Goal: Task Accomplishment & Management: Contribute content

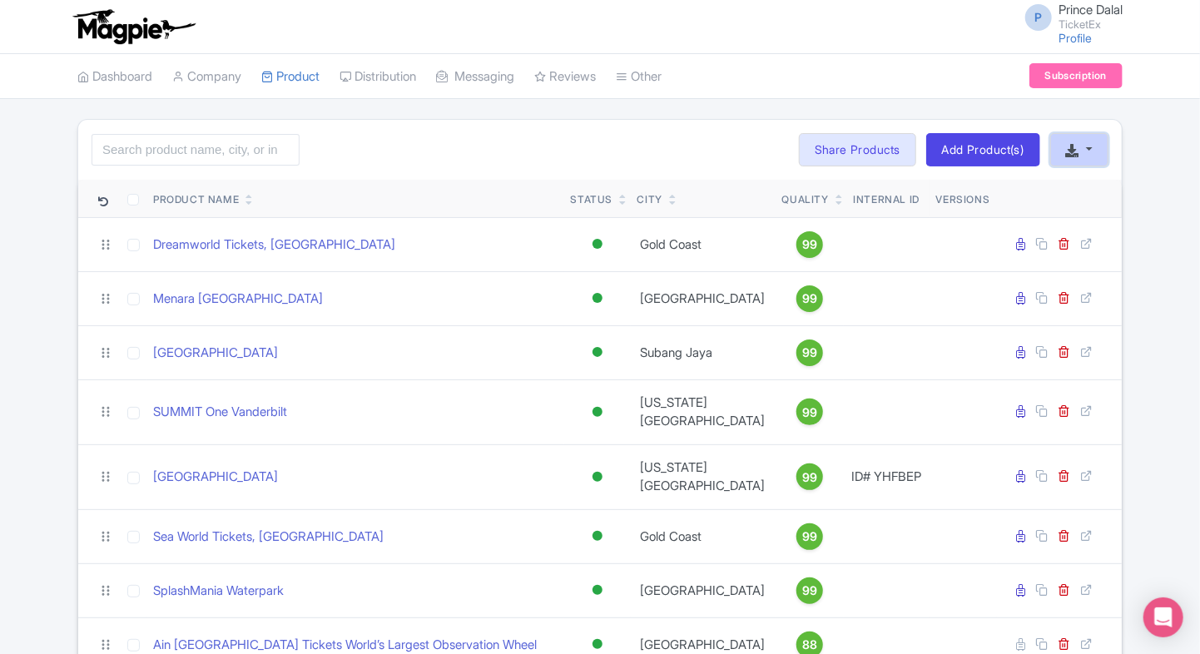
click at [1073, 161] on button "button" at bounding box center [1079, 149] width 58 height 33
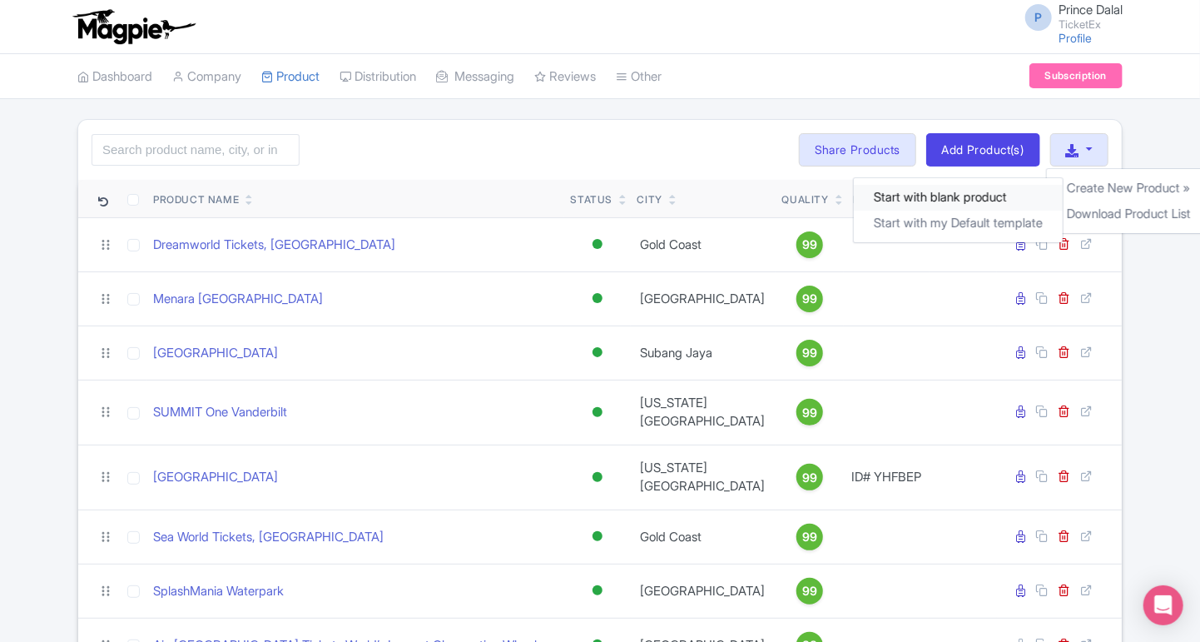
click at [987, 206] on link "Start with blank product" at bounding box center [957, 198] width 209 height 26
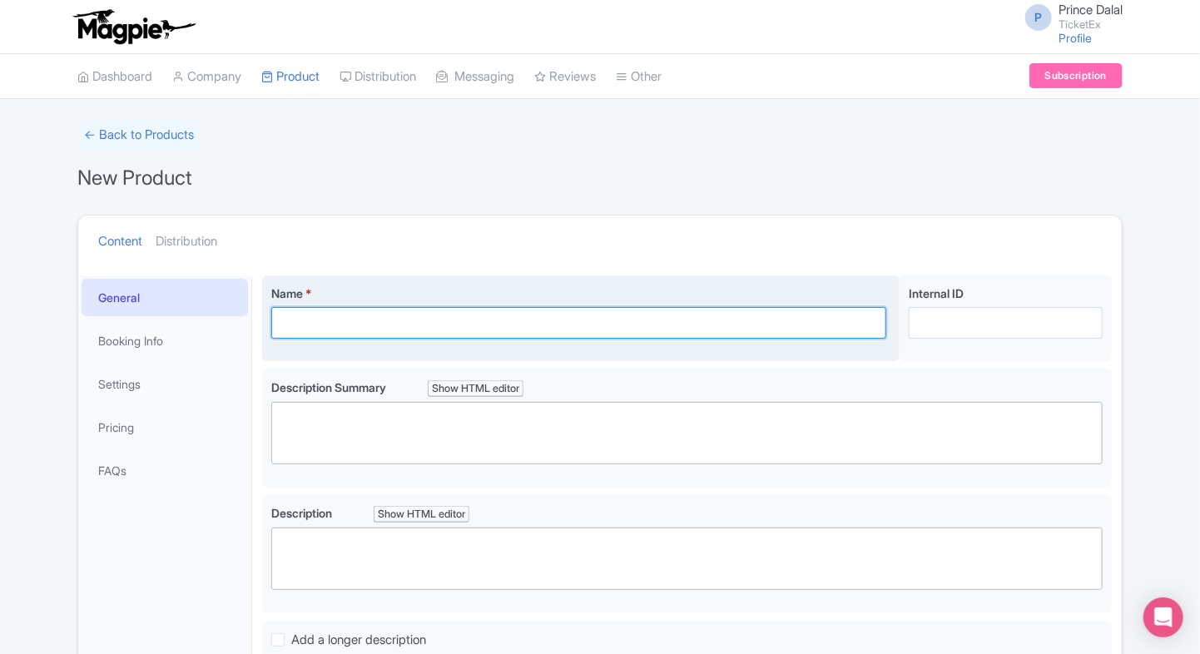
click at [407, 308] on input "Name *" at bounding box center [578, 323] width 615 height 32
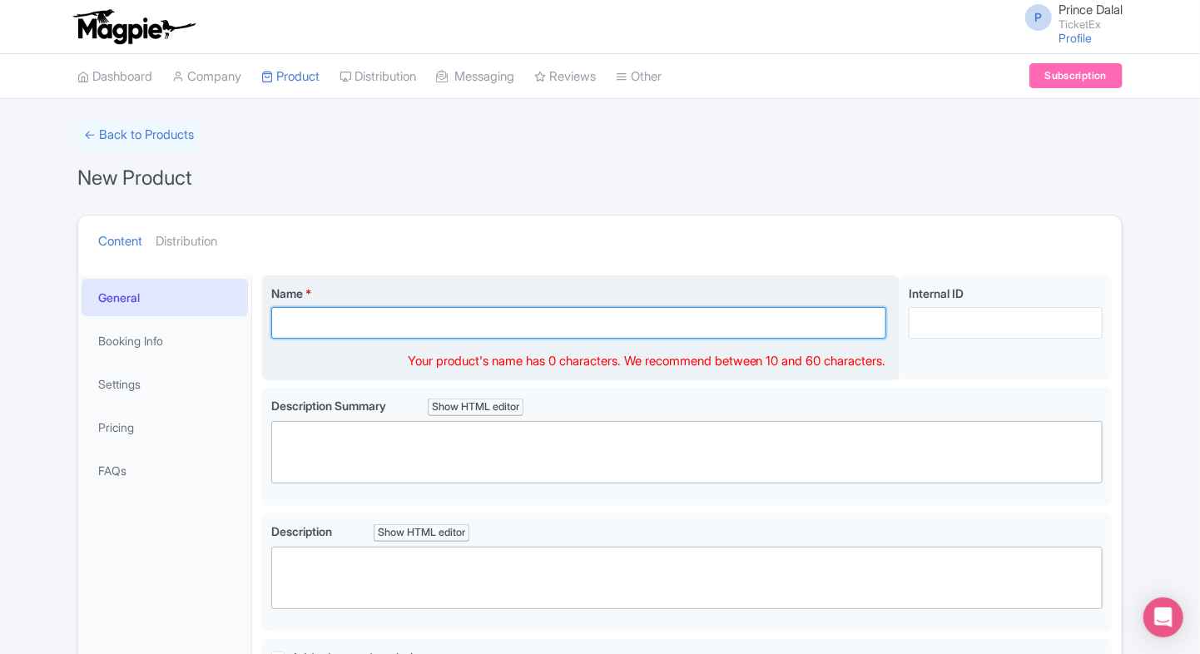
paste input "Acropolis of [GEOGRAPHIC_DATA]"
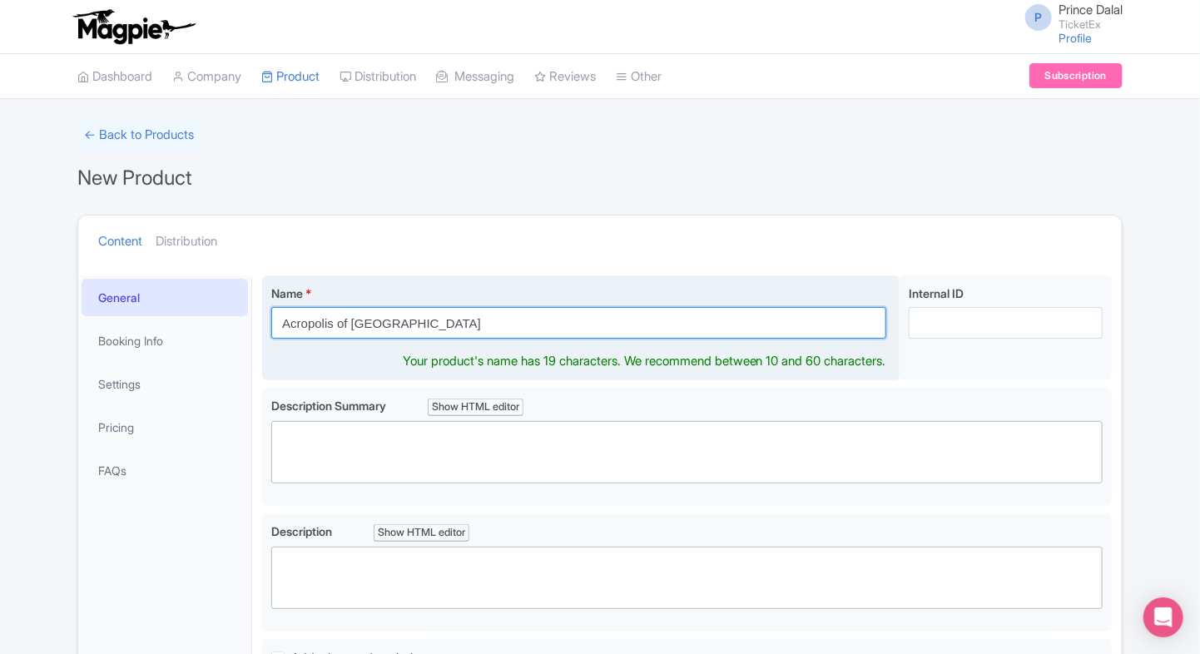
type input "Acropolis of [GEOGRAPHIC_DATA]"
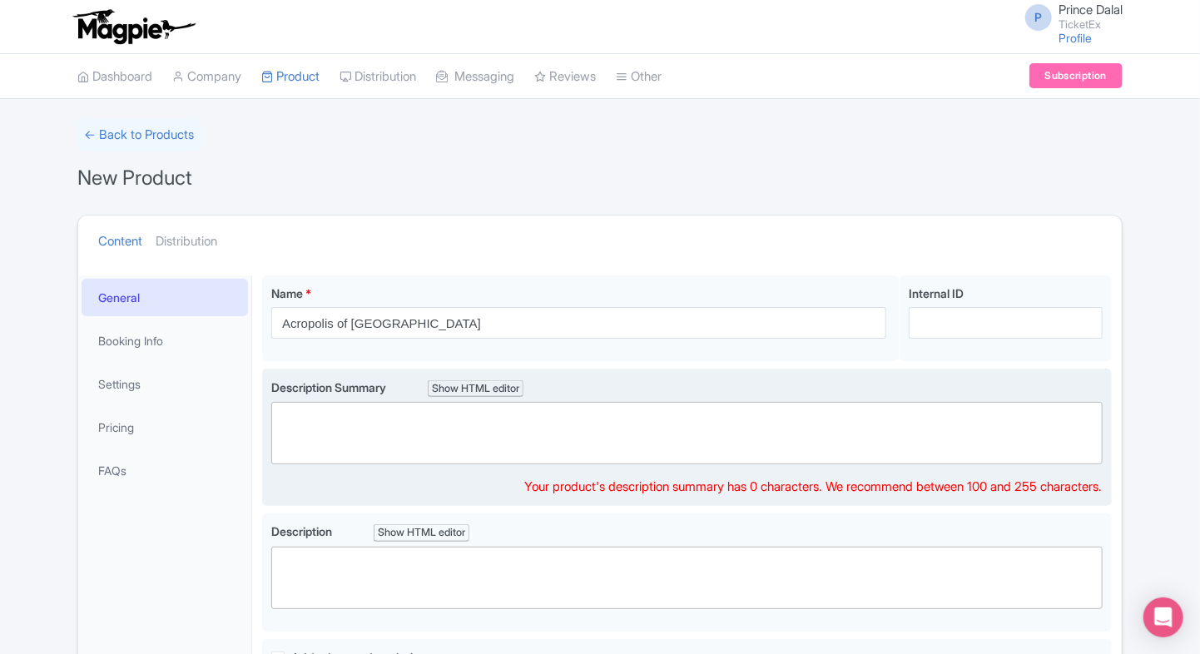
click at [379, 466] on div "Description Summary Show HTML editor Bold Italic Strikethrough Link Heading Quo…" at bounding box center [686, 438] width 831 height 118
paste trix-editor "<div>Discover the Acropolis of [GEOGRAPHIC_DATA], a UNESCO World Heritage site …"
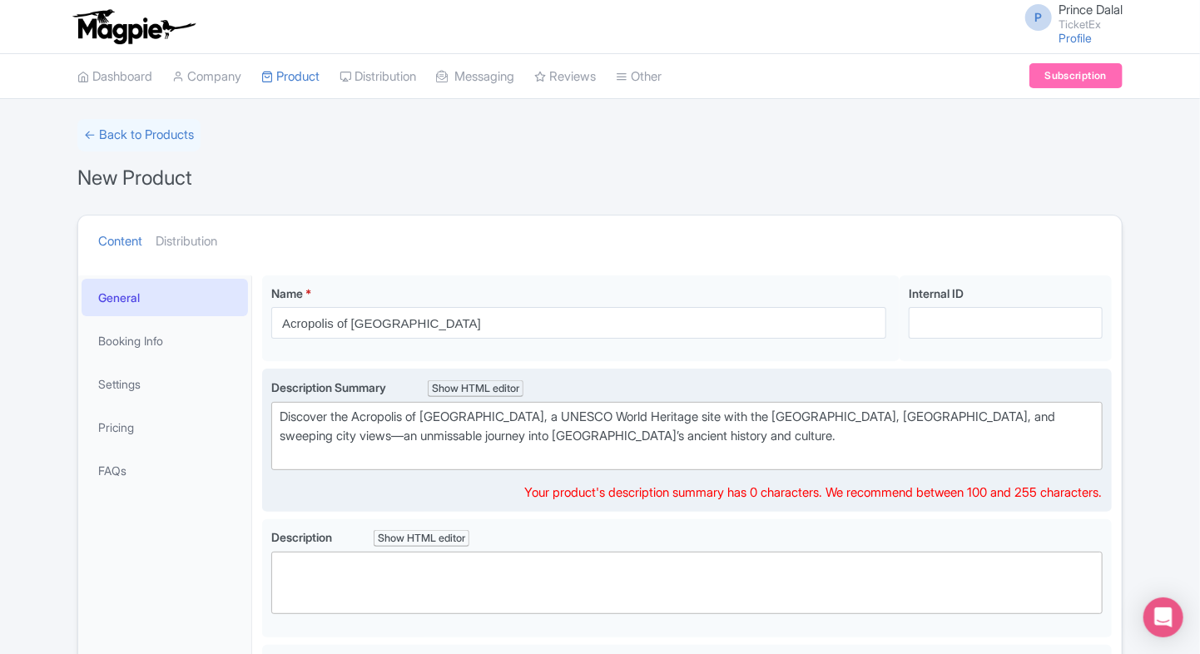
type trix-editor "<div>Discover the Acropolis of Athens, a UNESCO World Heritage site with the Pa…"
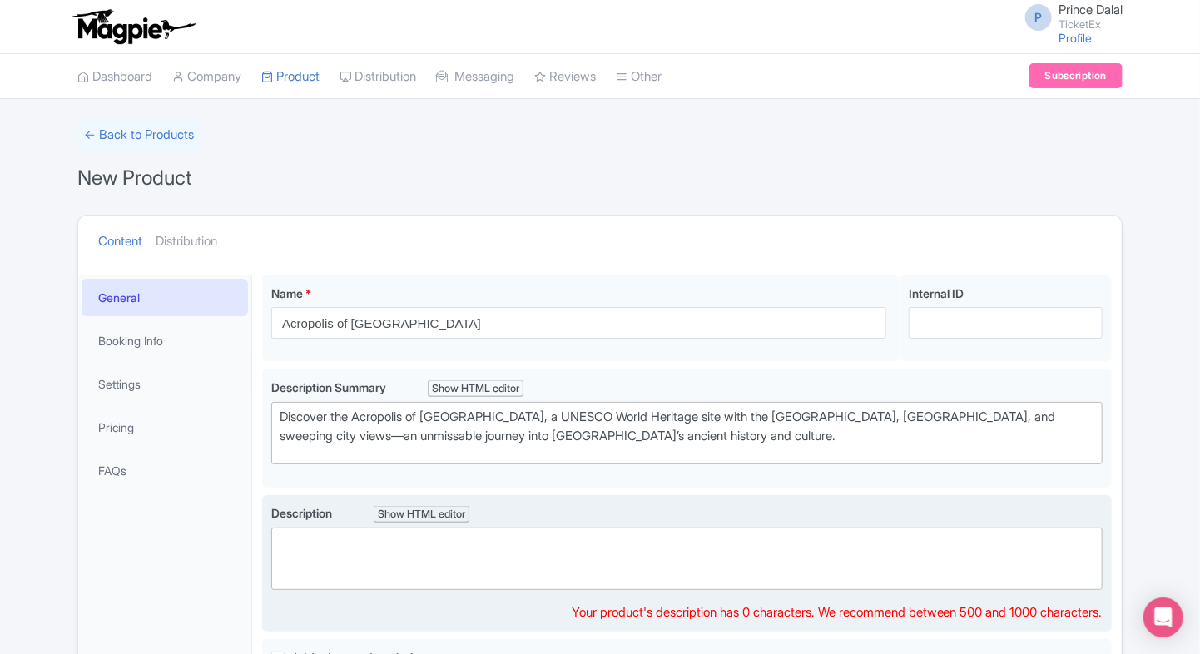
click at [354, 568] on trix-editor at bounding box center [686, 559] width 831 height 62
paste trix-editor "<div>The Acropolis of Athens is one of the world’s most iconic ancient sites, s…"
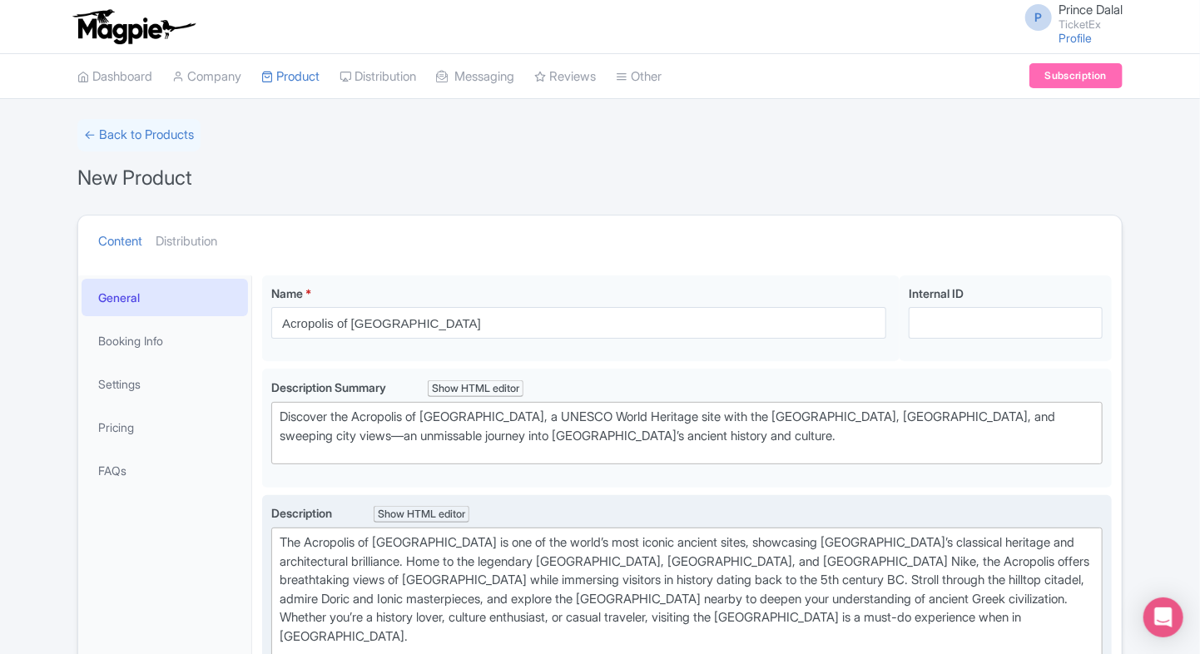
type trix-editor "<div>The Acropolis of Athens is one of the world’s most iconic ancient sites, s…"
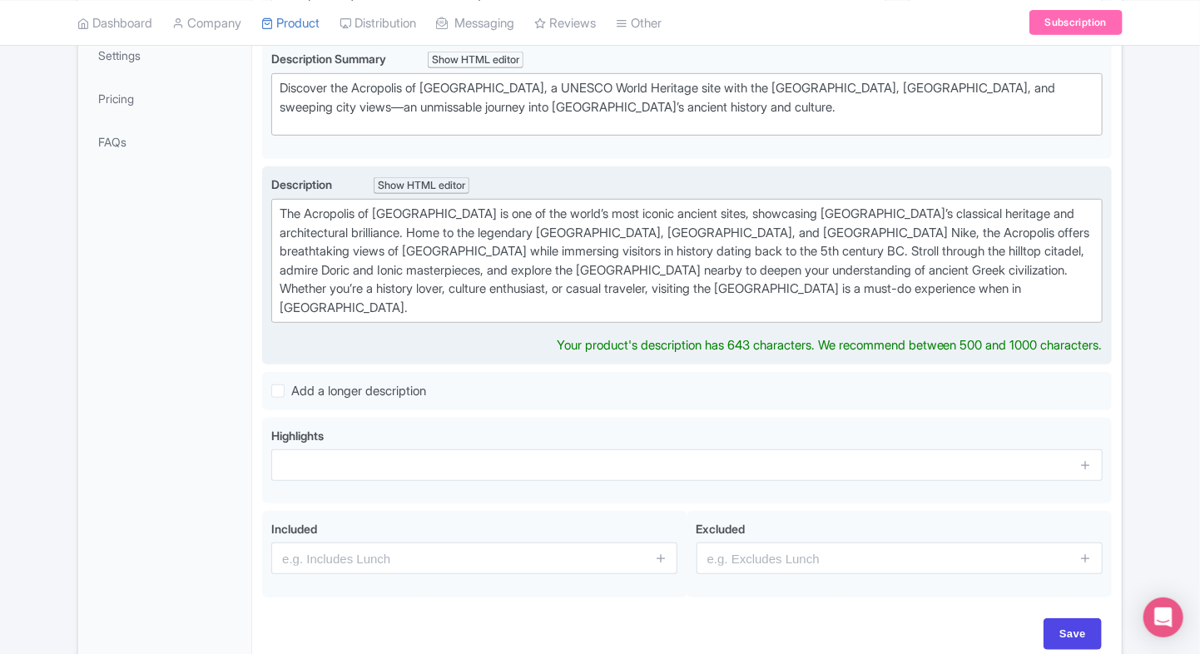
scroll to position [330, 0]
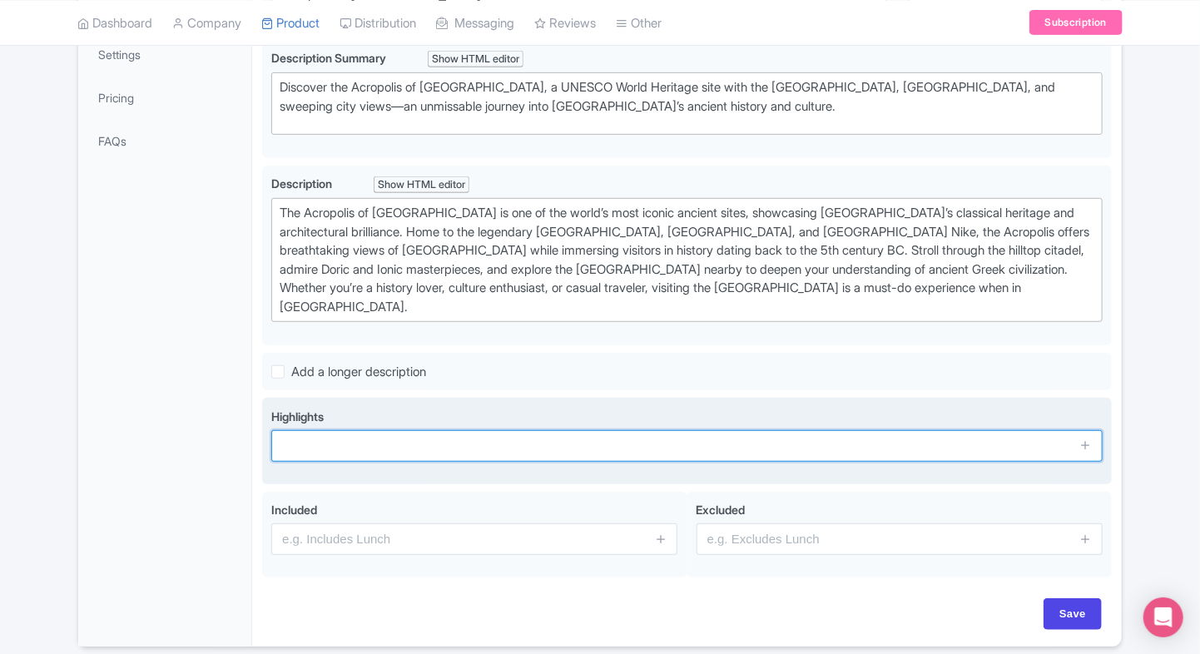
click at [333, 433] on input "text" at bounding box center [686, 446] width 831 height 32
paste input "Explore the legendary Parthenon temple"
type input "Explore the legendary [GEOGRAPHIC_DATA]."
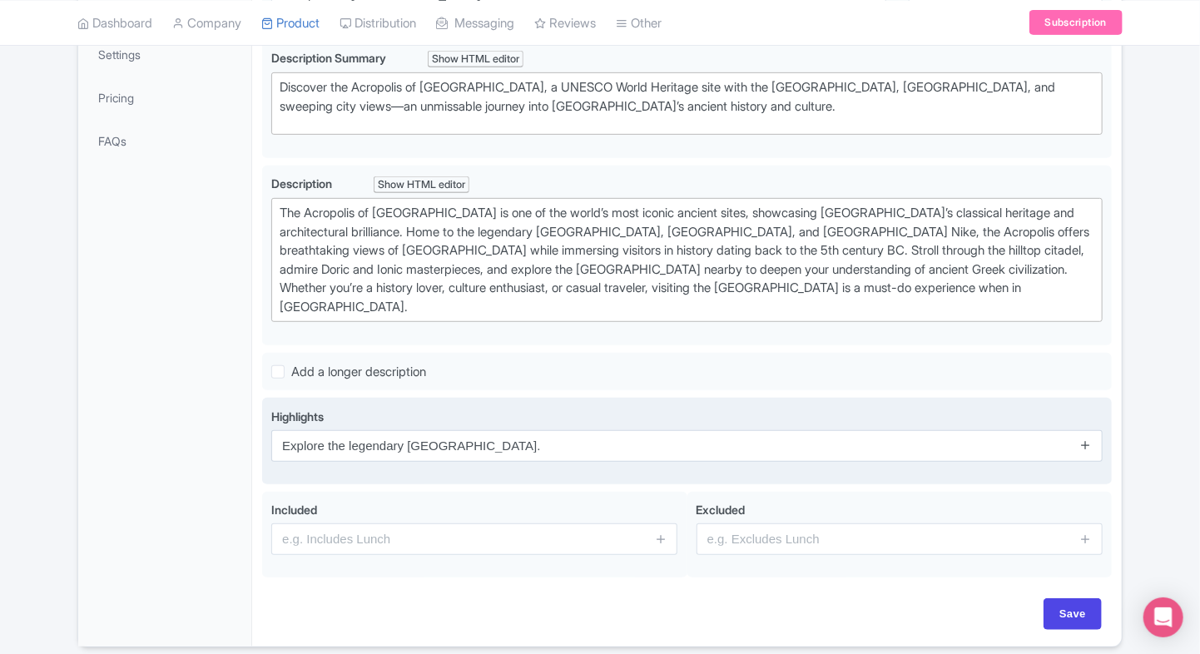
click at [1088, 439] on icon at bounding box center [1085, 445] width 12 height 12
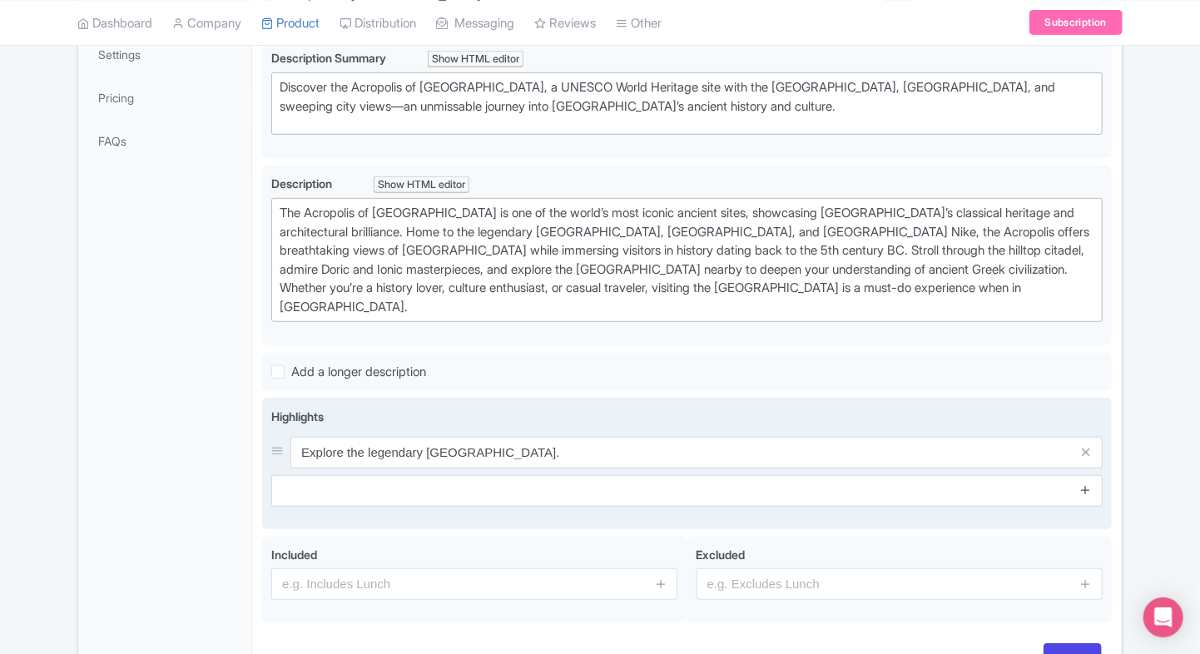
click at [1086, 483] on icon at bounding box center [1085, 489] width 12 height 12
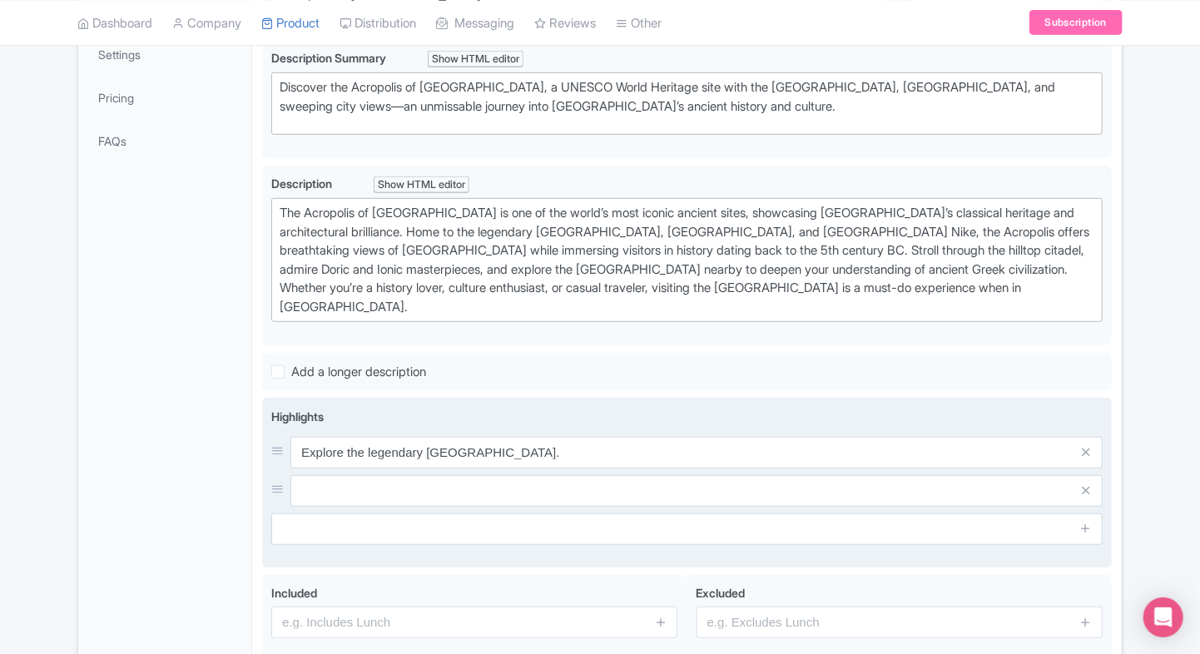
click at [1082, 516] on span at bounding box center [1085, 529] width 33 height 32
drag, startPoint x: 1090, startPoint y: 508, endPoint x: 1082, endPoint y: 541, distance: 33.5
click at [1082, 541] on div "Highlights Explore the legendary Parthenon temple." at bounding box center [687, 483] width 850 height 170
click at [1089, 522] on icon at bounding box center [1085, 528] width 12 height 12
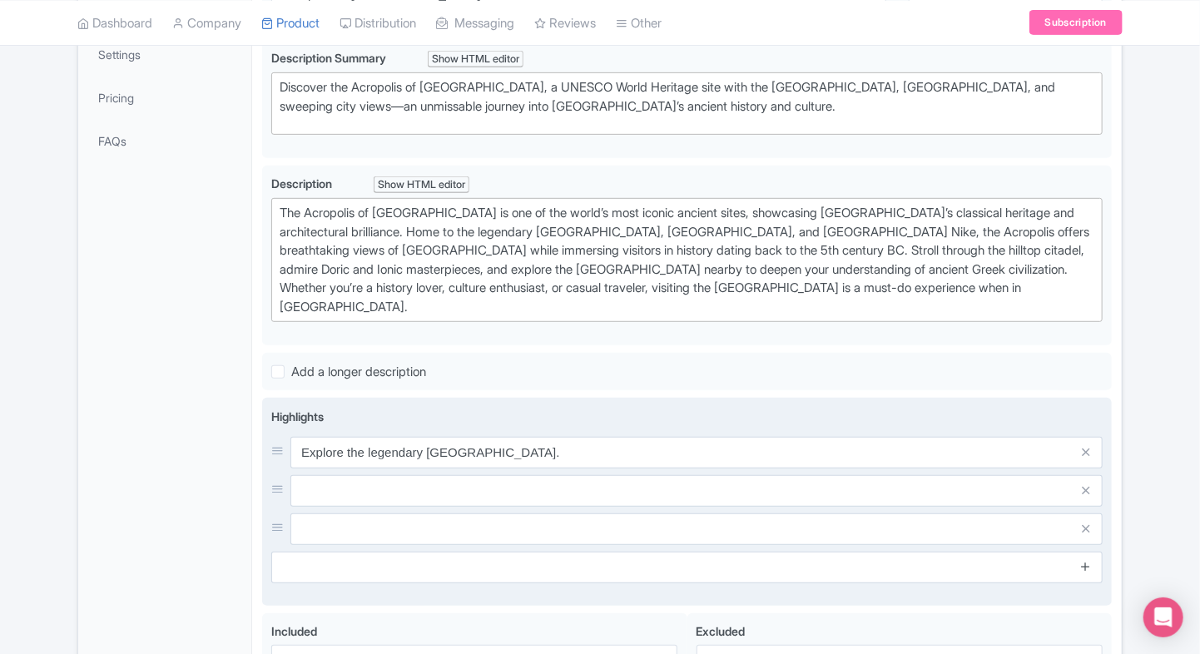
click at [1084, 560] on icon at bounding box center [1085, 566] width 12 height 12
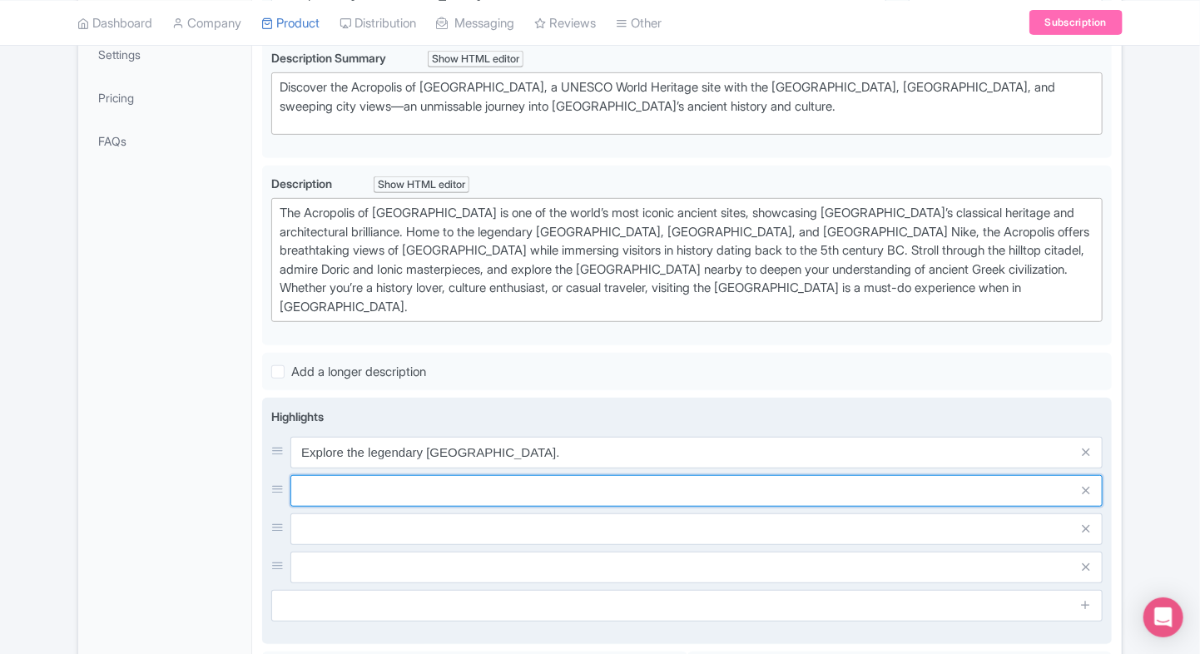
click at [820, 468] on input "text" at bounding box center [696, 453] width 812 height 32
paste input "Visit Erechtheion and Temple of Athena Nike"
type input "Visit Erechtheion and Temple of Athena Nike"
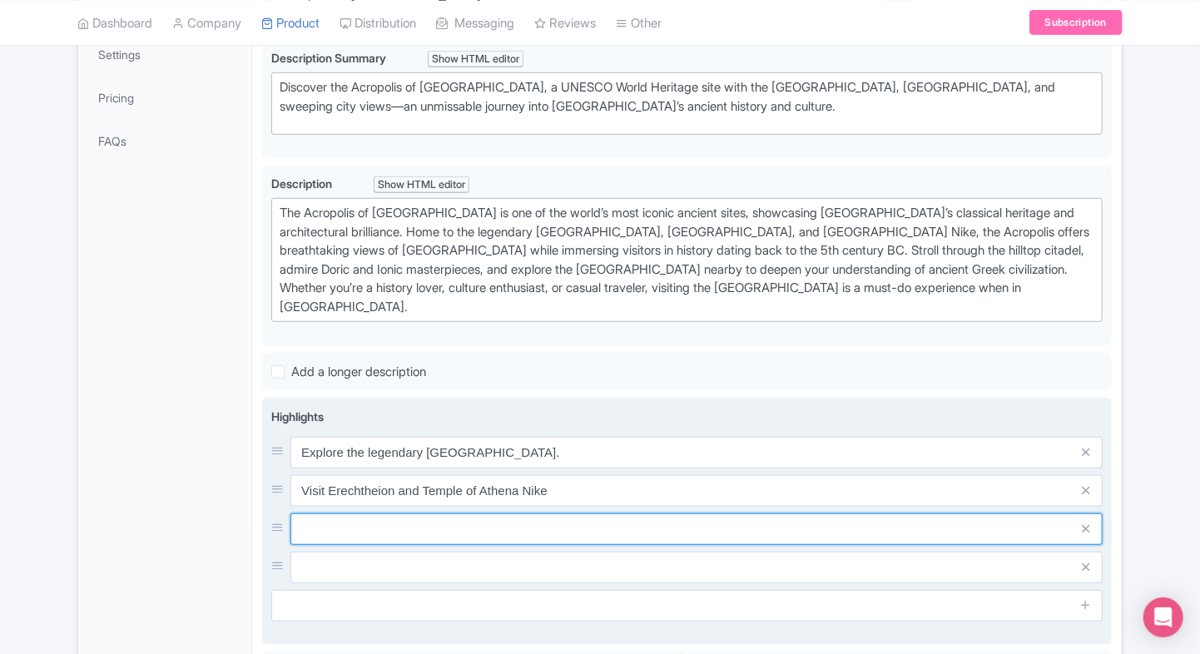
click at [465, 468] on input "text" at bounding box center [696, 453] width 812 height 32
paste input "Panoramic views of Athens city skyline"
type input "Panoramic views of Athens city skyline"
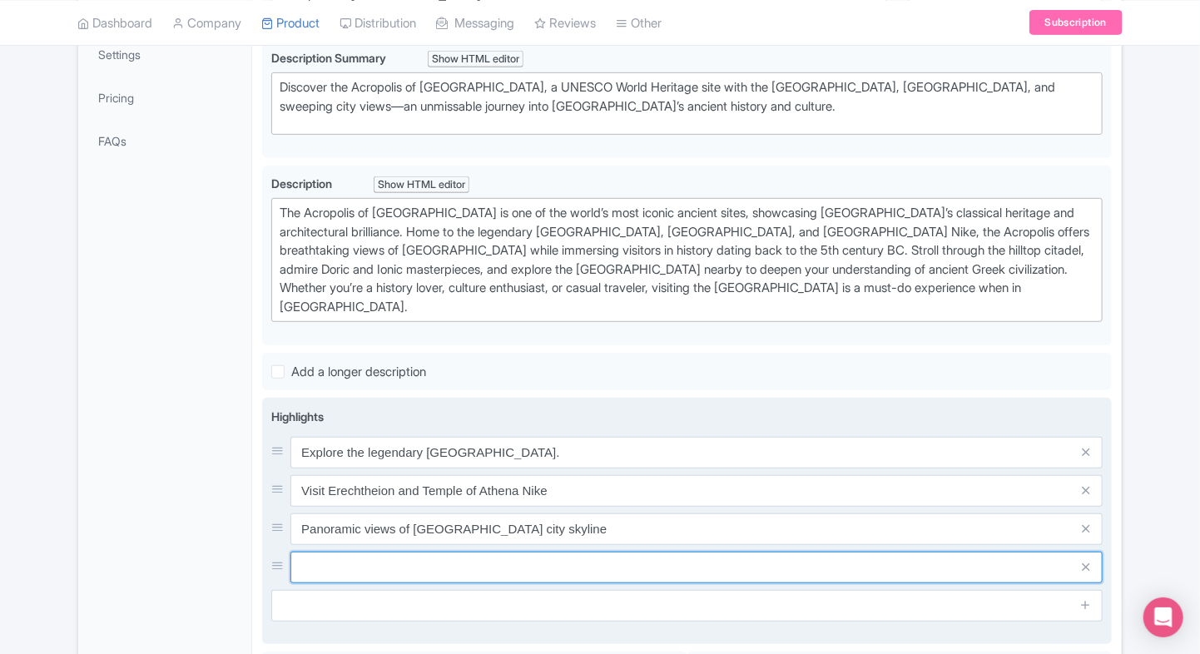
click at [497, 468] on input "text" at bounding box center [696, 453] width 812 height 32
paste input "Iconic UNESCO World Heritage landmark"
type input "Iconic UNESCO World Heritage landmark"
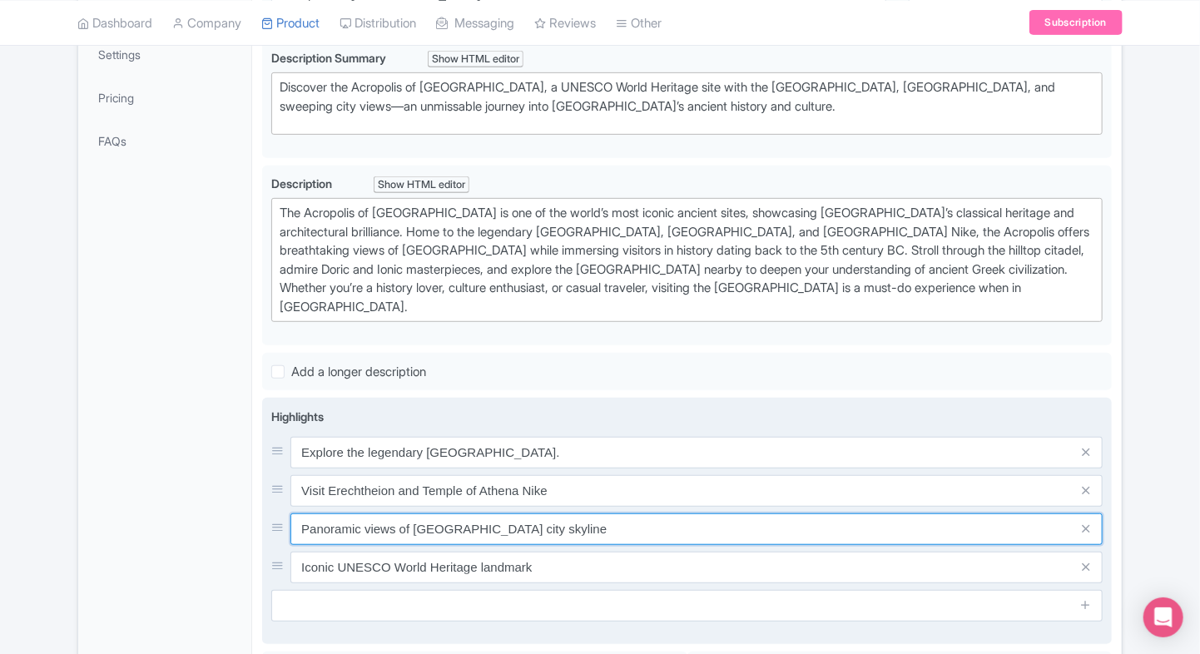
click at [563, 468] on input "Panoramic views of Athens city skyline" at bounding box center [696, 453] width 812 height 32
type input "Panoramic views of [GEOGRAPHIC_DATA] city skyline."
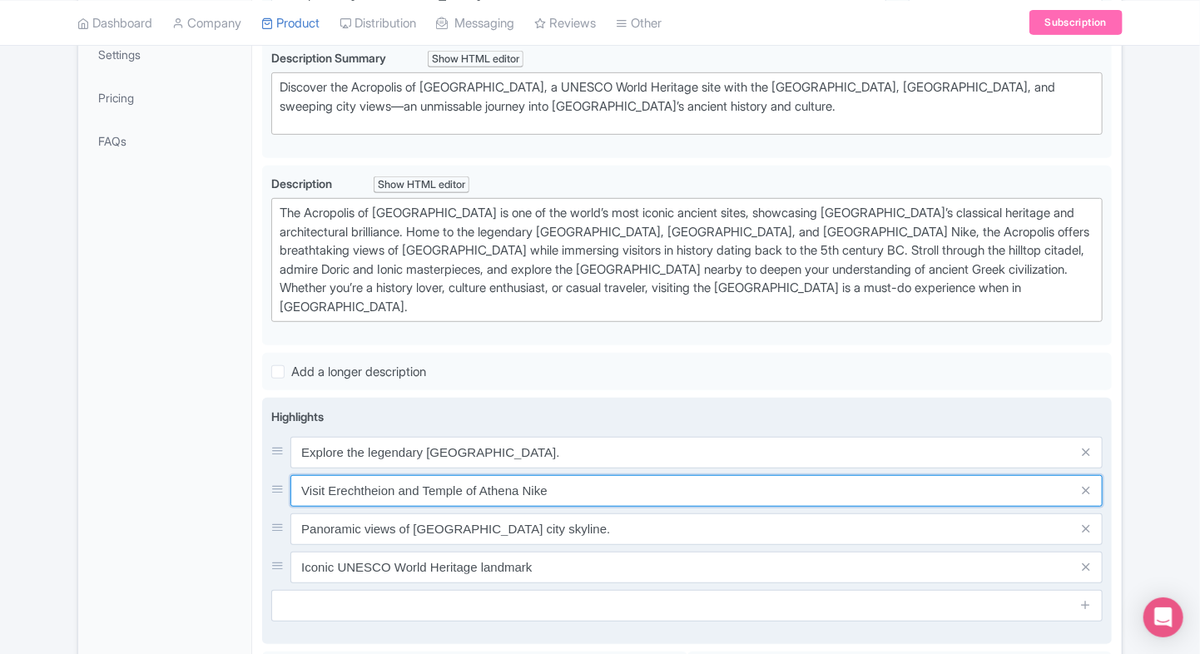
click at [578, 468] on input "Visit Erechtheion and Temple of Athena Nike" at bounding box center [696, 453] width 812 height 32
type input "Visit Erechtheion and Temple of Athena Nike."
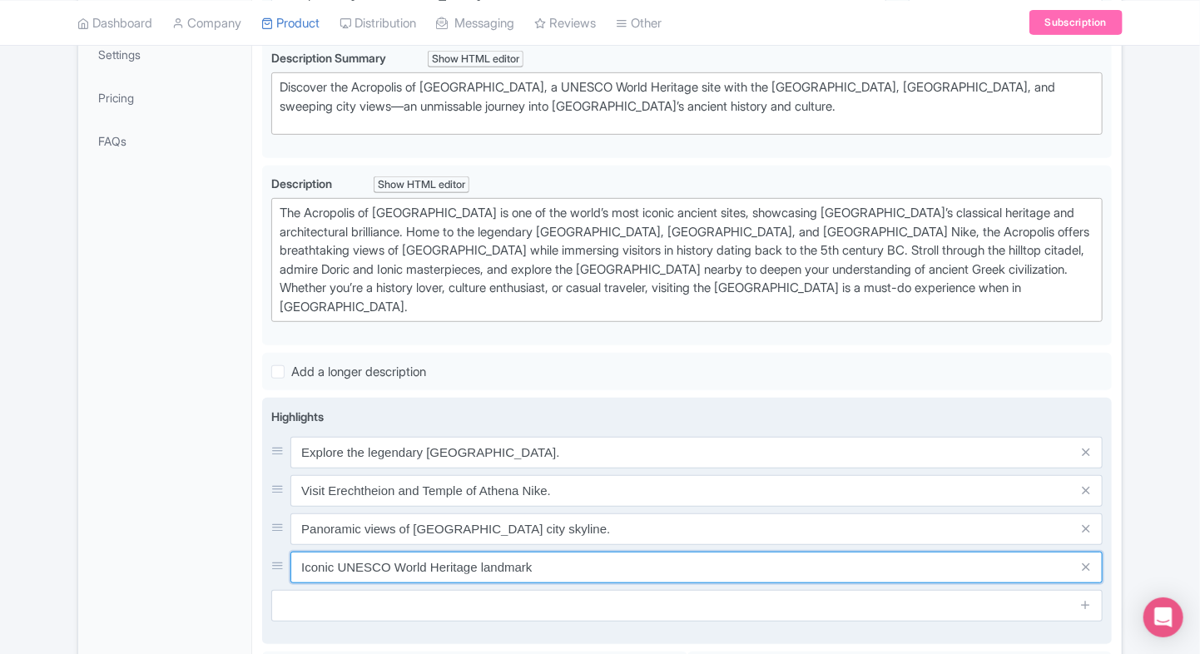
click at [548, 468] on input "Iconic UNESCO World Heritage landmark" at bounding box center [696, 453] width 812 height 32
type input "Iconic UNESCO World Heritage landmark."
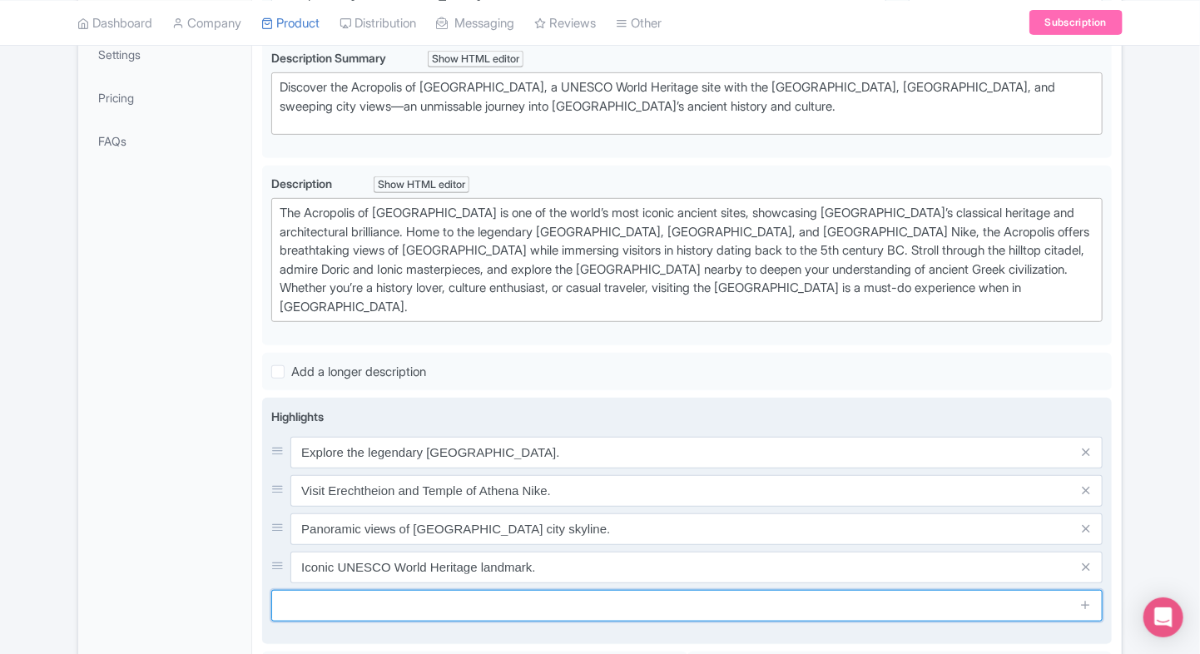
click at [335, 590] on input "text" at bounding box center [686, 606] width 831 height 32
paste input "Learn Greek history at Acropolis Museum"
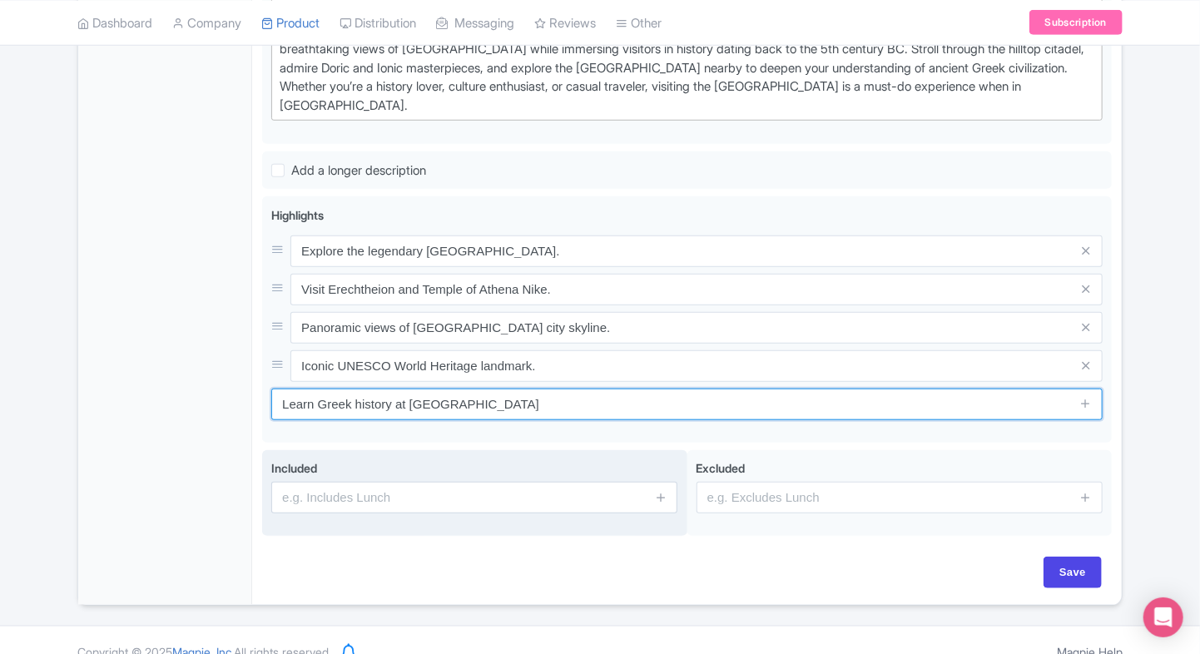
type input "Learn Greek history at Acropolis Museum"
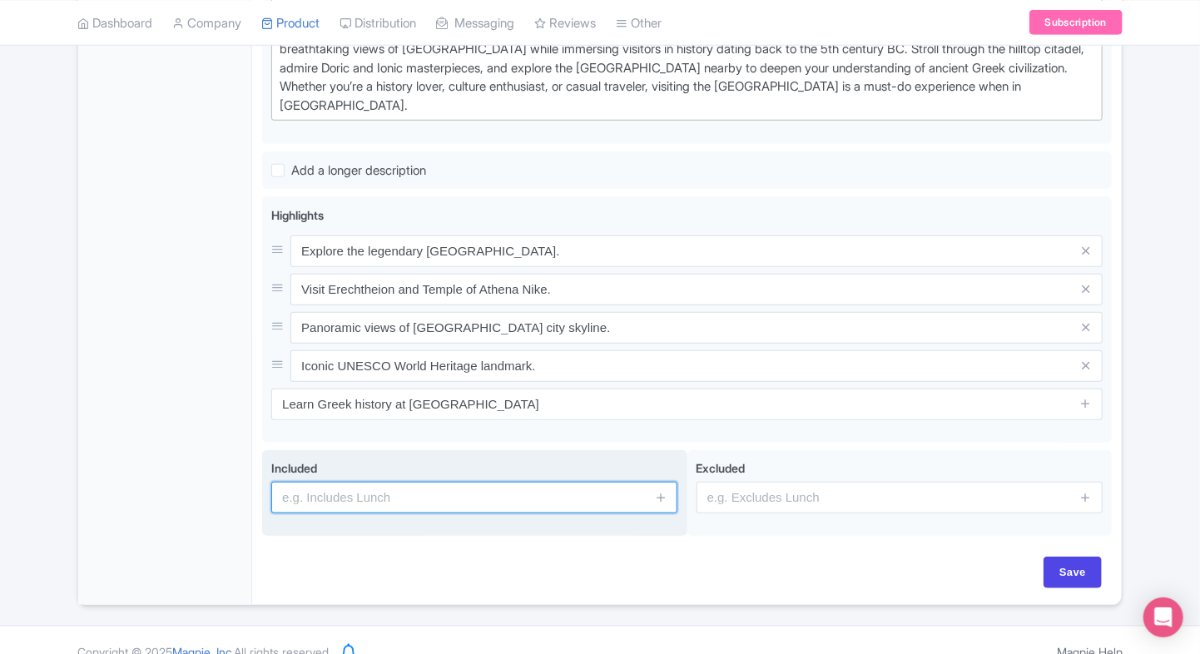
click at [403, 482] on input "text" at bounding box center [474, 498] width 406 height 32
type input "Entrance to the attraction"
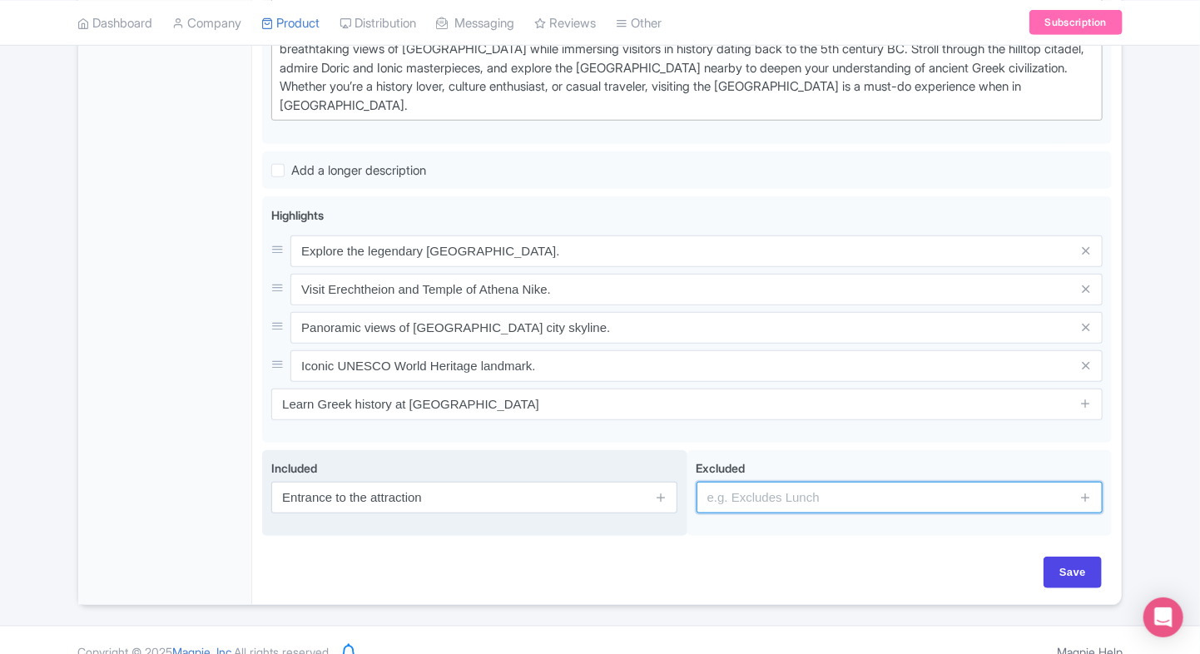
type input "guides, audio guides"
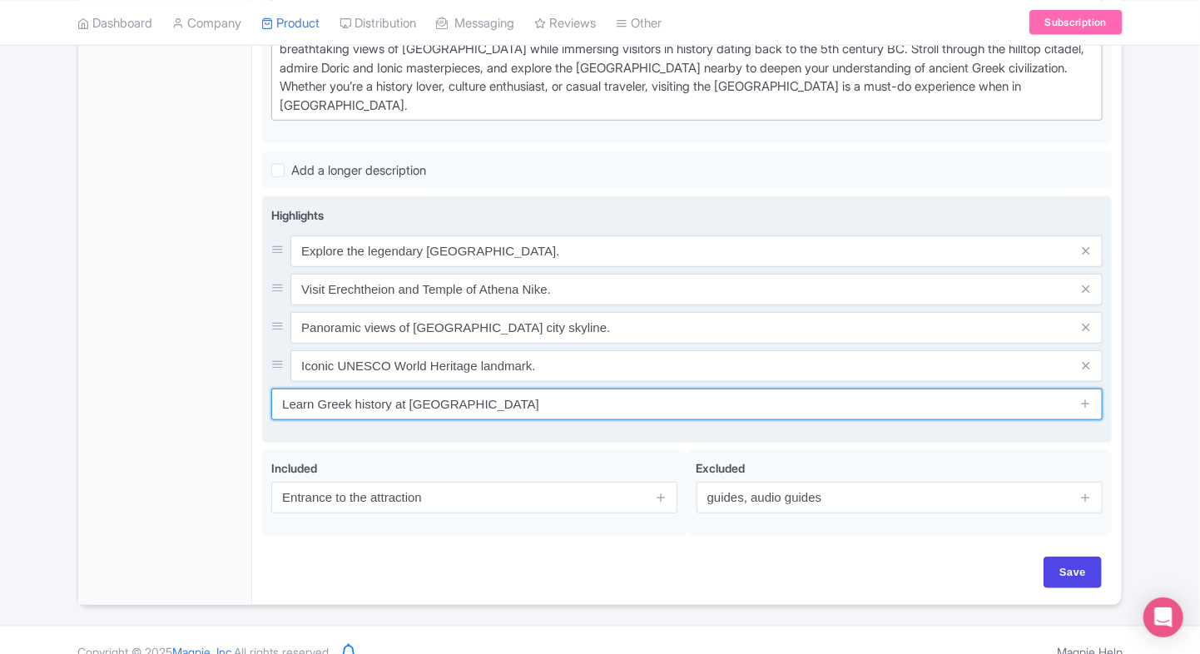
click at [623, 397] on input "Learn Greek history at Acropolis Museum" at bounding box center [686, 405] width 831 height 32
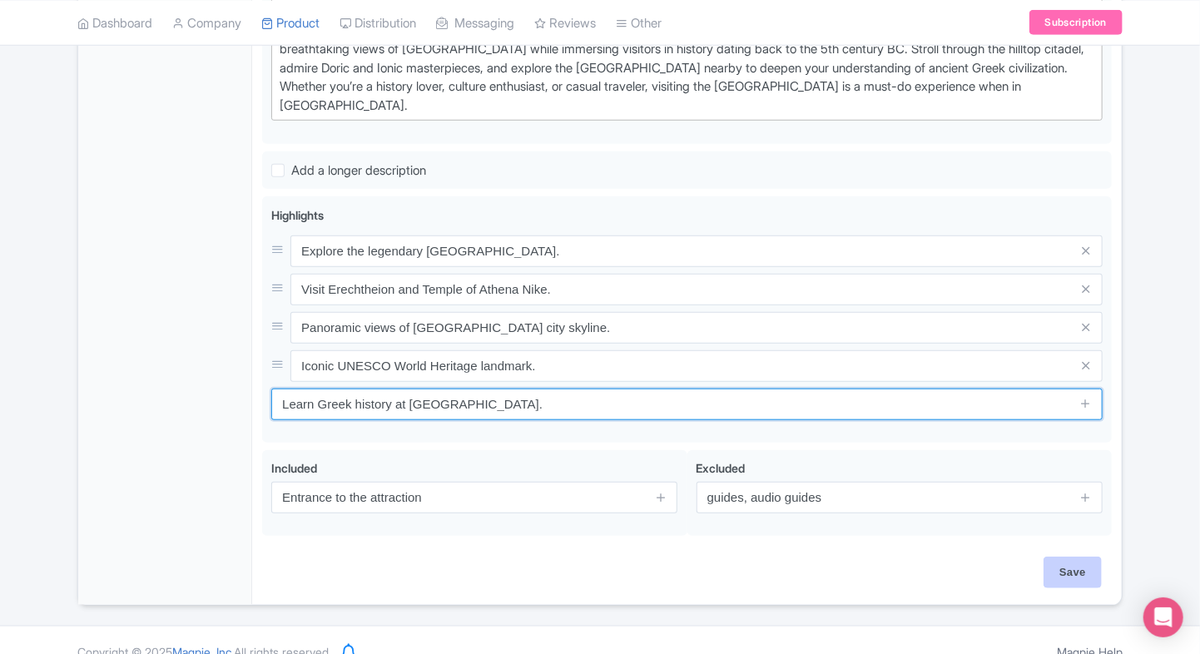
type input "Learn Greek history at [GEOGRAPHIC_DATA]."
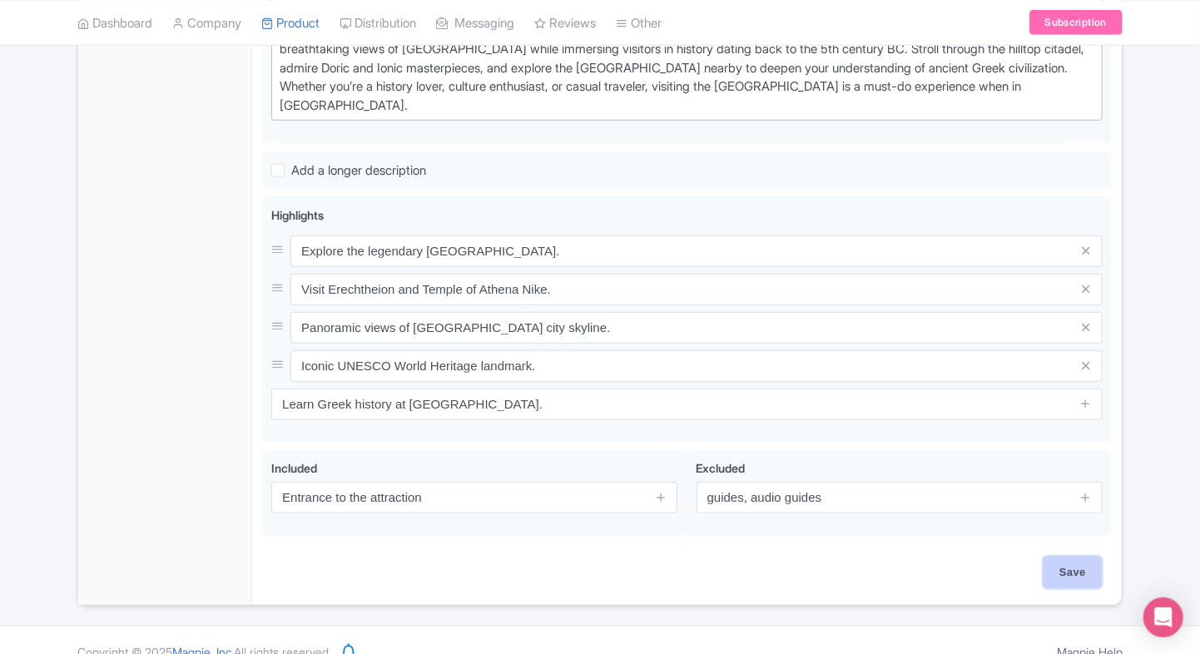
click at [1048, 557] on input "Save" at bounding box center [1073, 573] width 58 height 32
type input "Saving..."
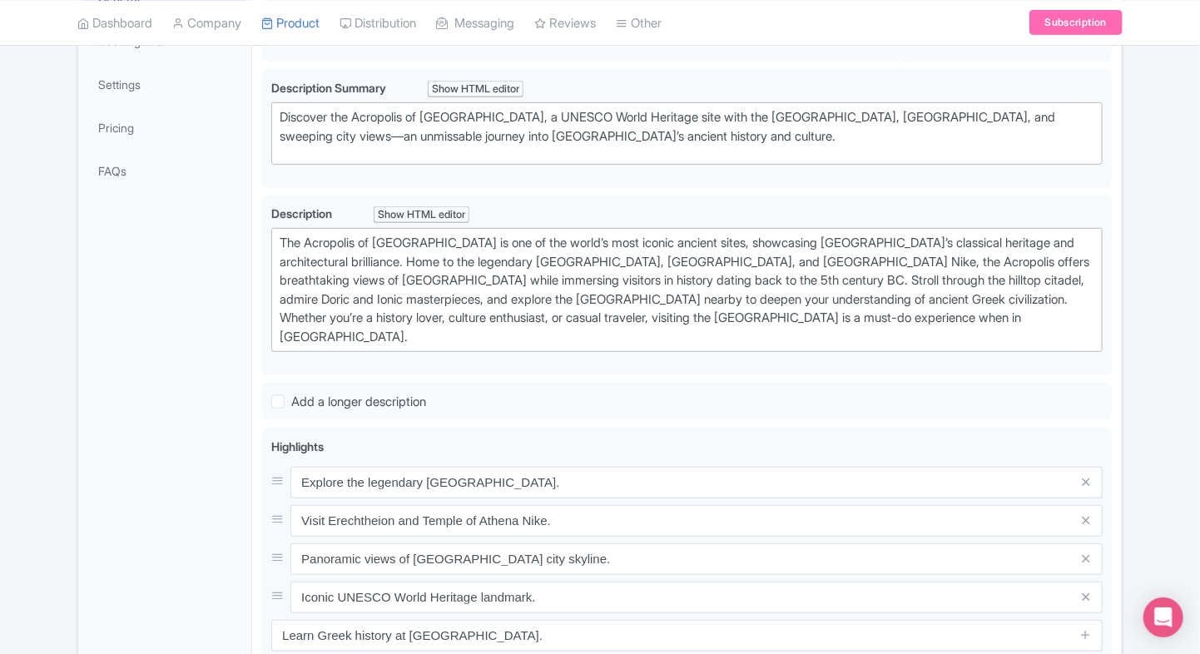
scroll to position [298, 0]
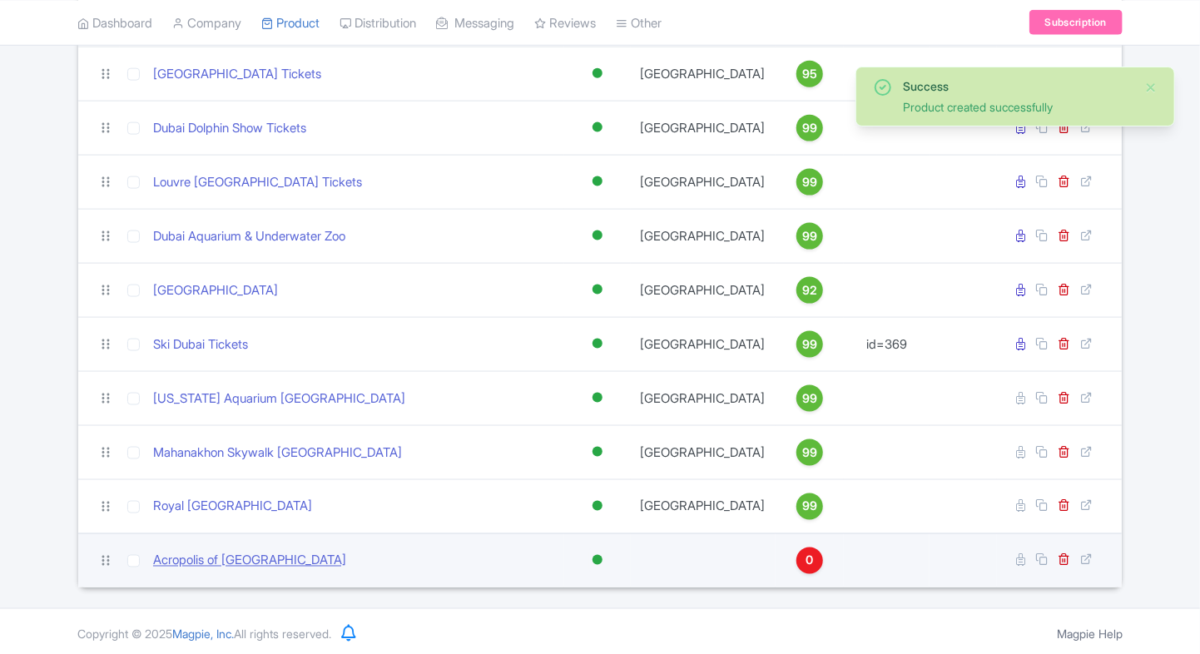
scroll to position [1004, 0]
click at [239, 557] on link "Acropolis of [GEOGRAPHIC_DATA]" at bounding box center [249, 561] width 193 height 19
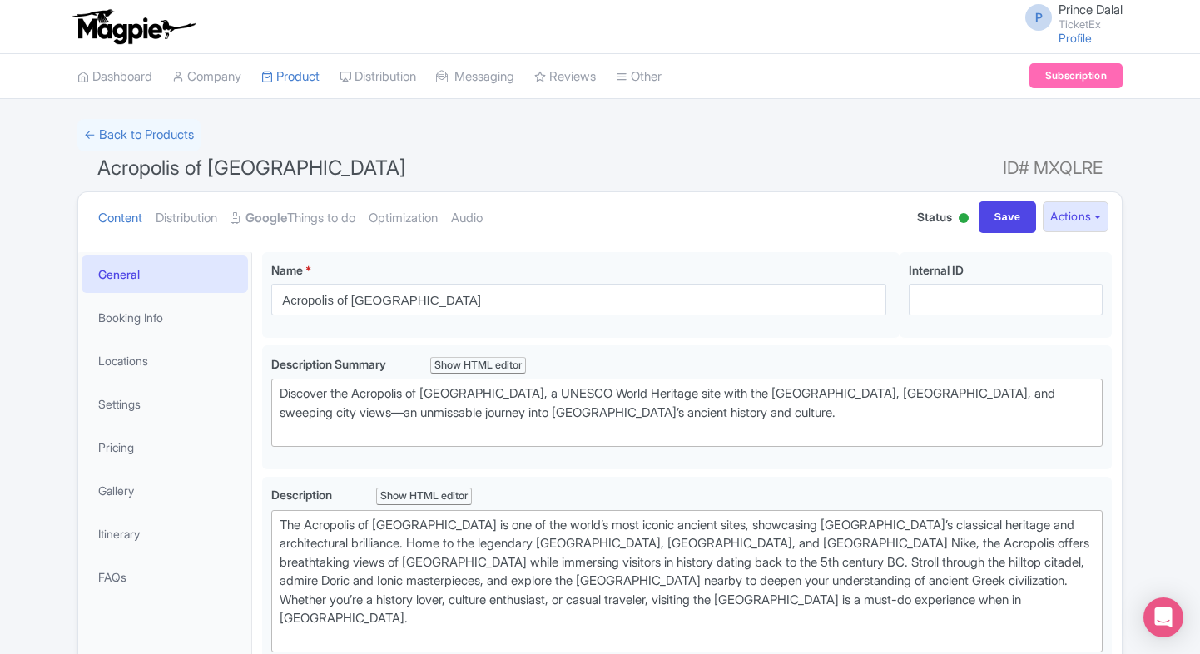
click at [306, 210] on link "Google Things to do" at bounding box center [293, 218] width 125 height 52
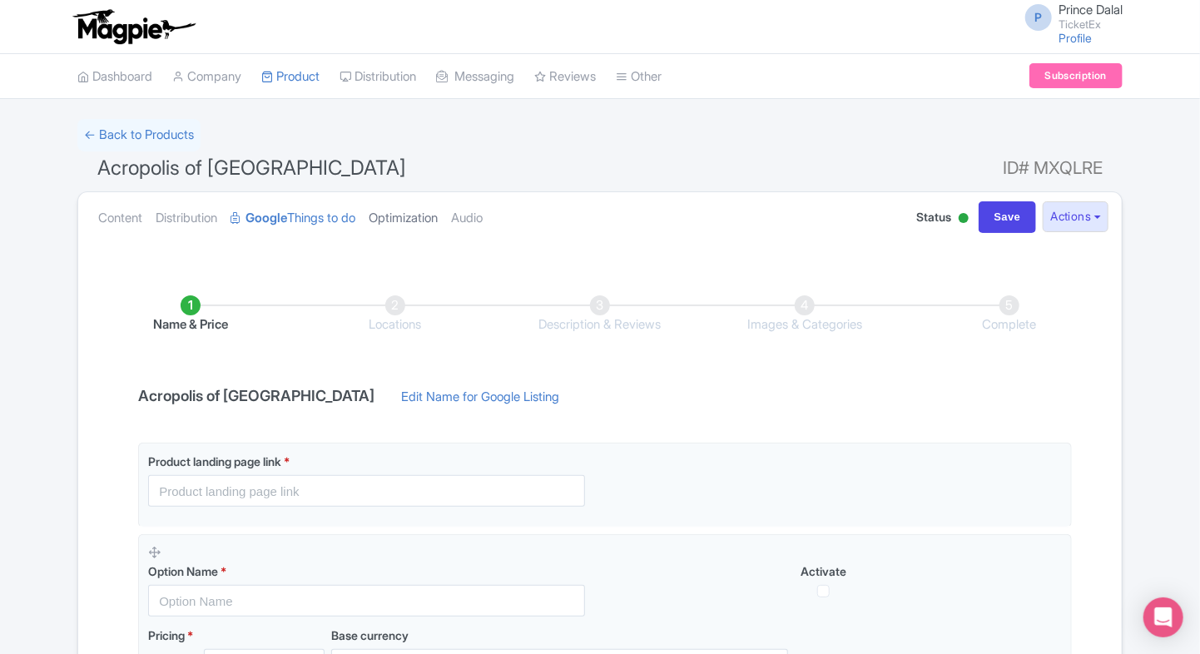
click at [404, 208] on link "Optimization" at bounding box center [403, 218] width 69 height 52
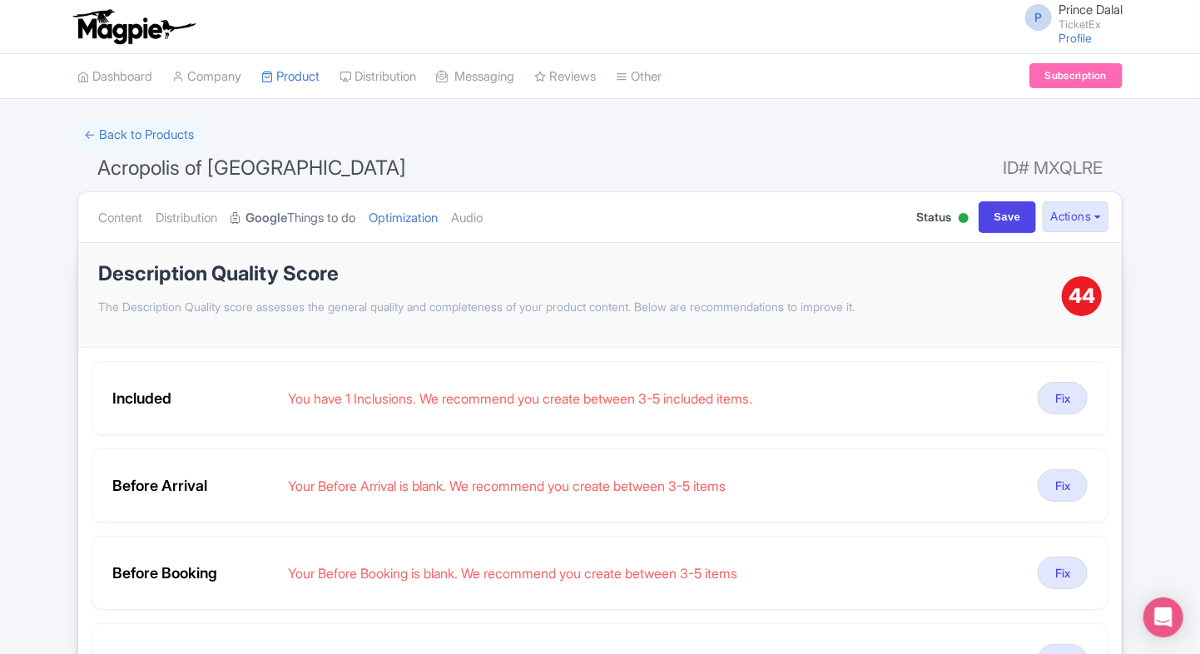
click at [350, 218] on link "Google Things to do" at bounding box center [293, 218] width 125 height 52
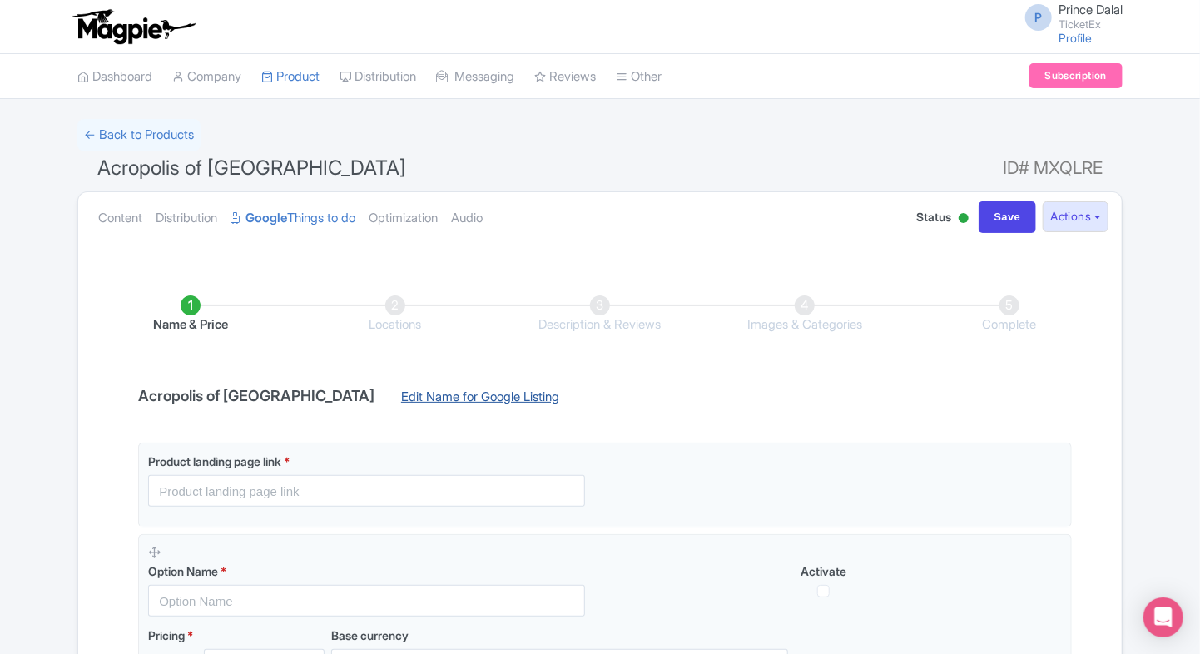
scroll to position [108, 0]
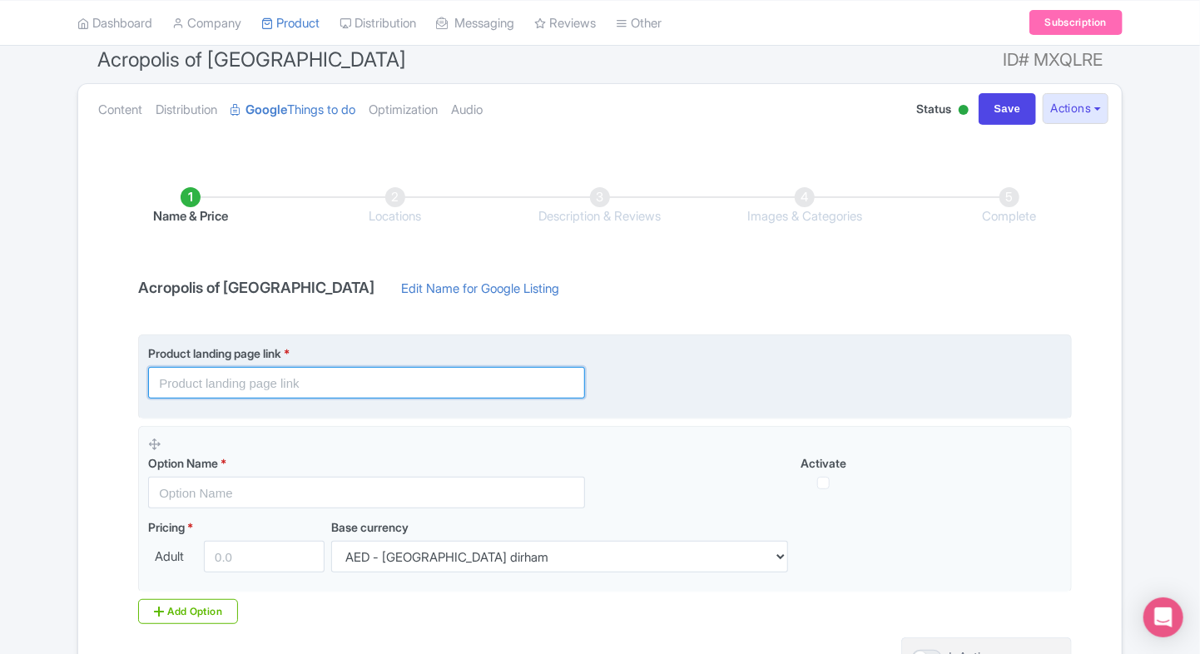
click at [387, 386] on input "text" at bounding box center [366, 383] width 437 height 32
paste input "[URL][DOMAIN_NAME]"
type input "[URL][DOMAIN_NAME]"
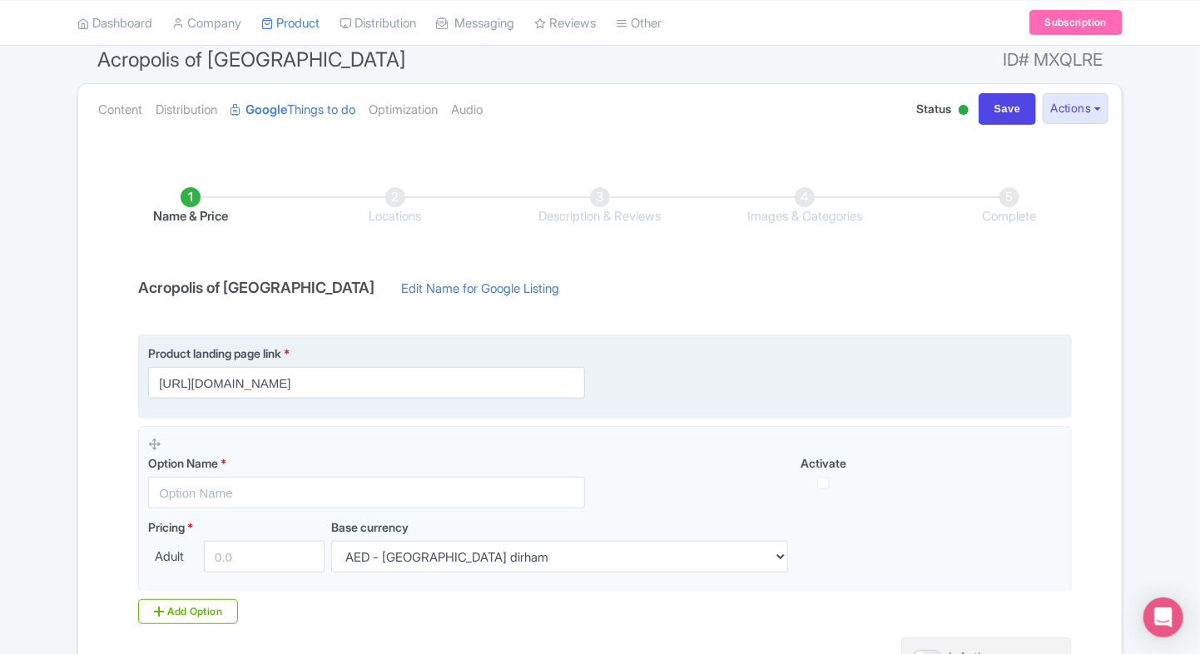
scroll to position [0, 0]
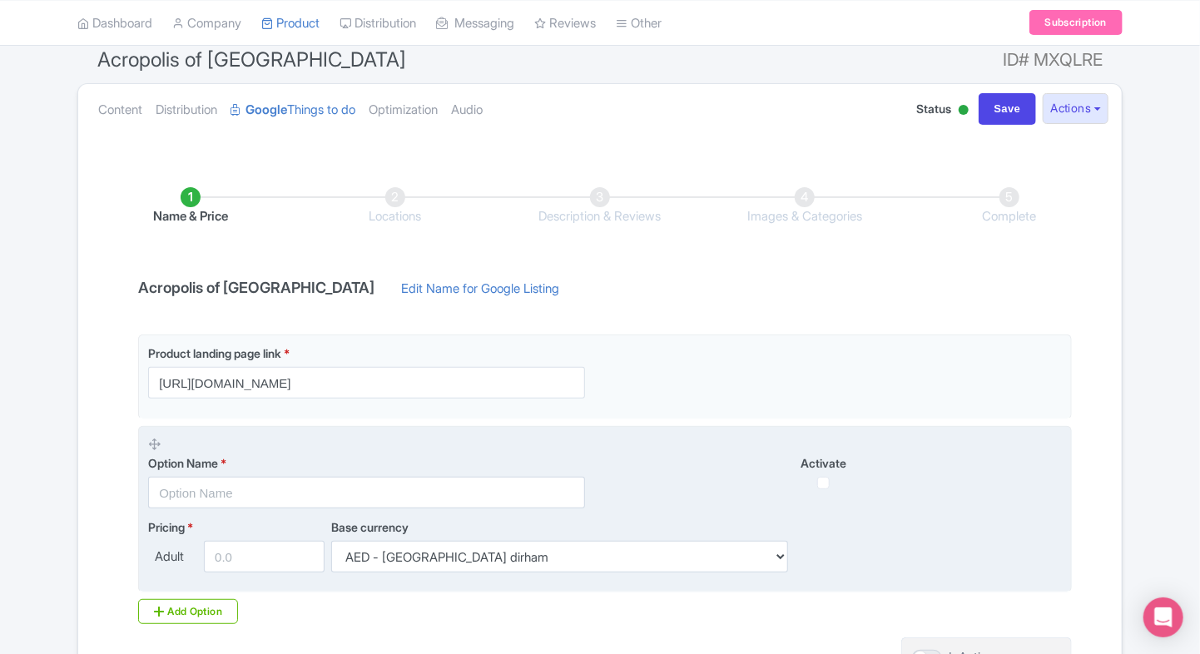
click at [253, 470] on label "Option Name *" at bounding box center [366, 462] width 437 height 17
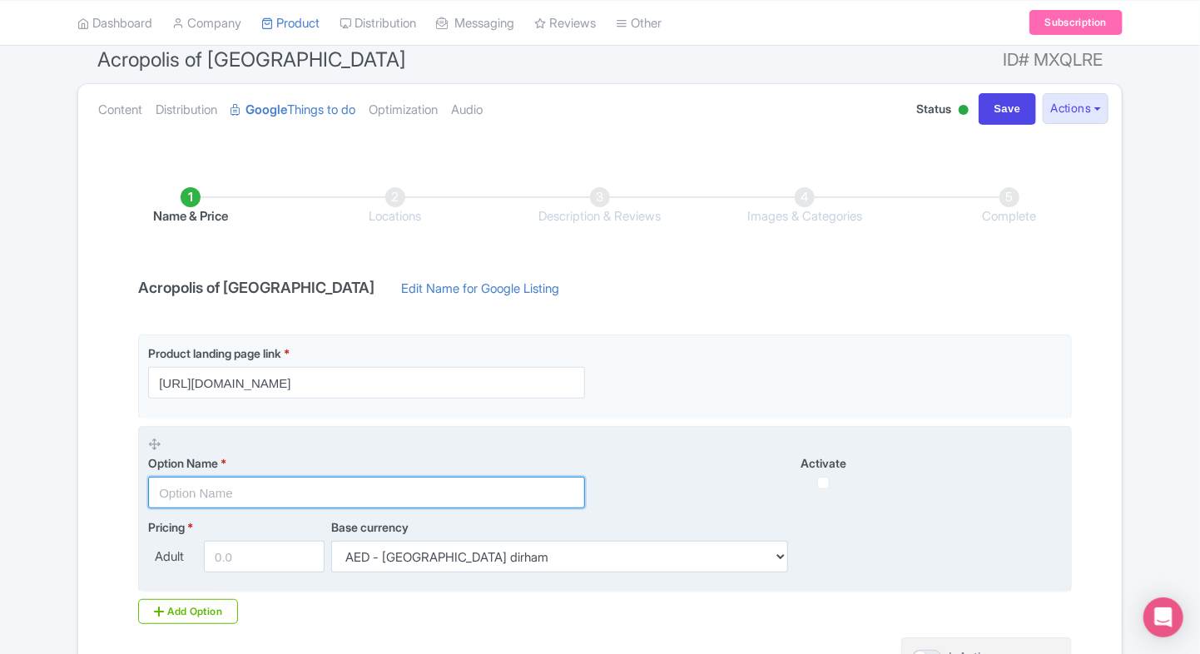
click at [235, 484] on input "text" at bounding box center [366, 493] width 437 height 32
paste input "Acropolis of Athens General Admission Tickets"
type input "Acropolis of Athens General Admission Tickets"
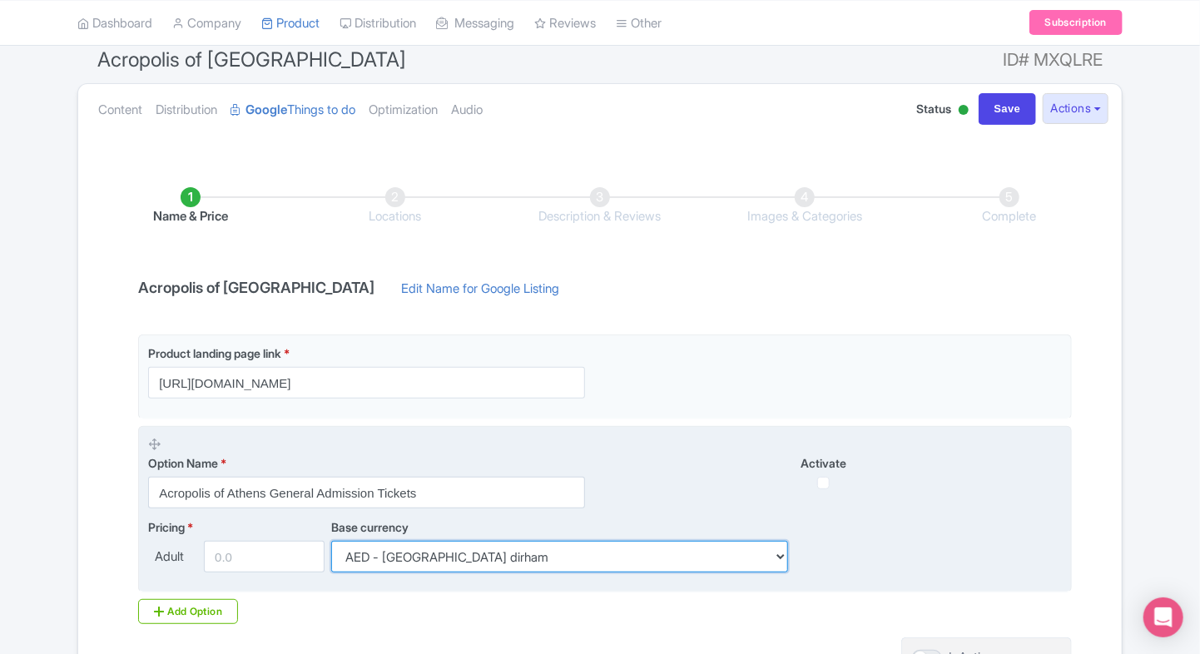
click at [446, 553] on select "AED - United Arab Emirates dirham AFN - Afghan afghani ALL - Albanian lek AMD -…" at bounding box center [559, 557] width 457 height 32
select select "INR"
click at [331, 541] on select "AED - United Arab Emirates dirham AFN - Afghan afghani ALL - Albanian lek AMD -…" at bounding box center [559, 557] width 457 height 32
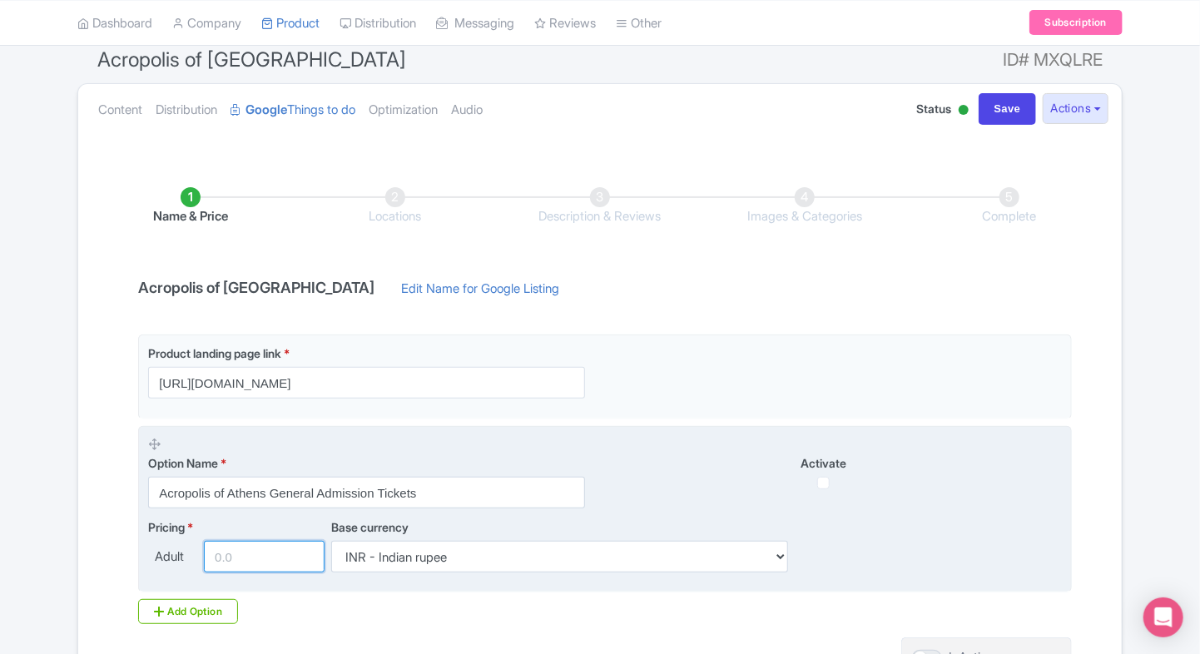
click at [247, 562] on input "number" at bounding box center [264, 557] width 121 height 32
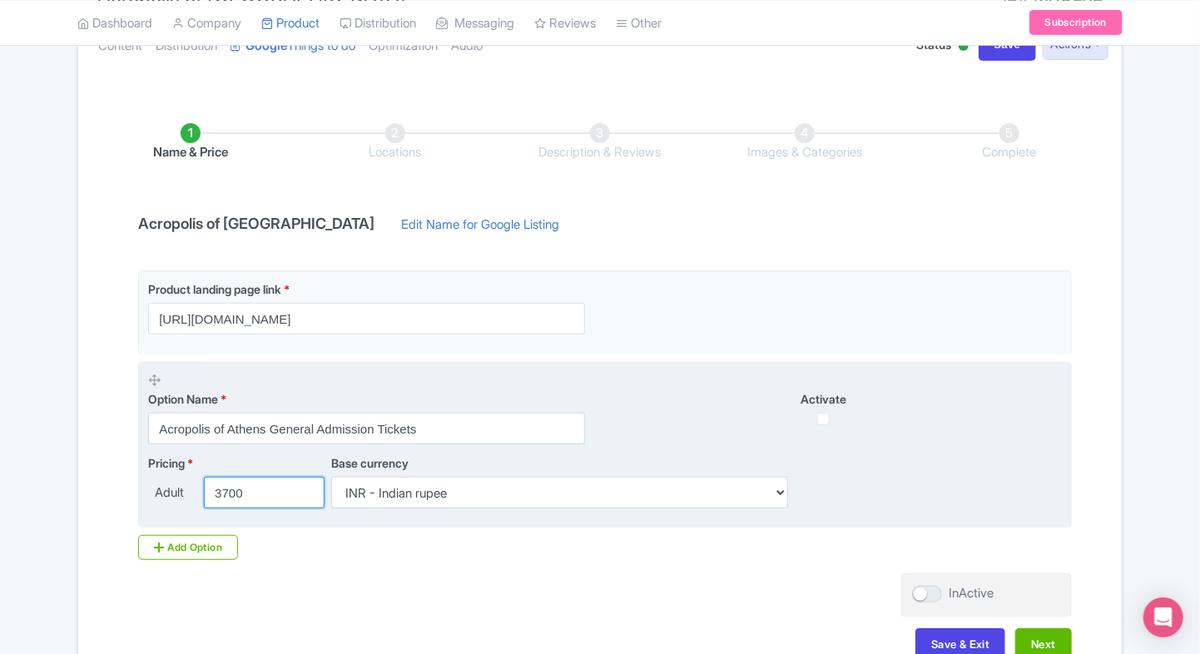
scroll to position [212, 0]
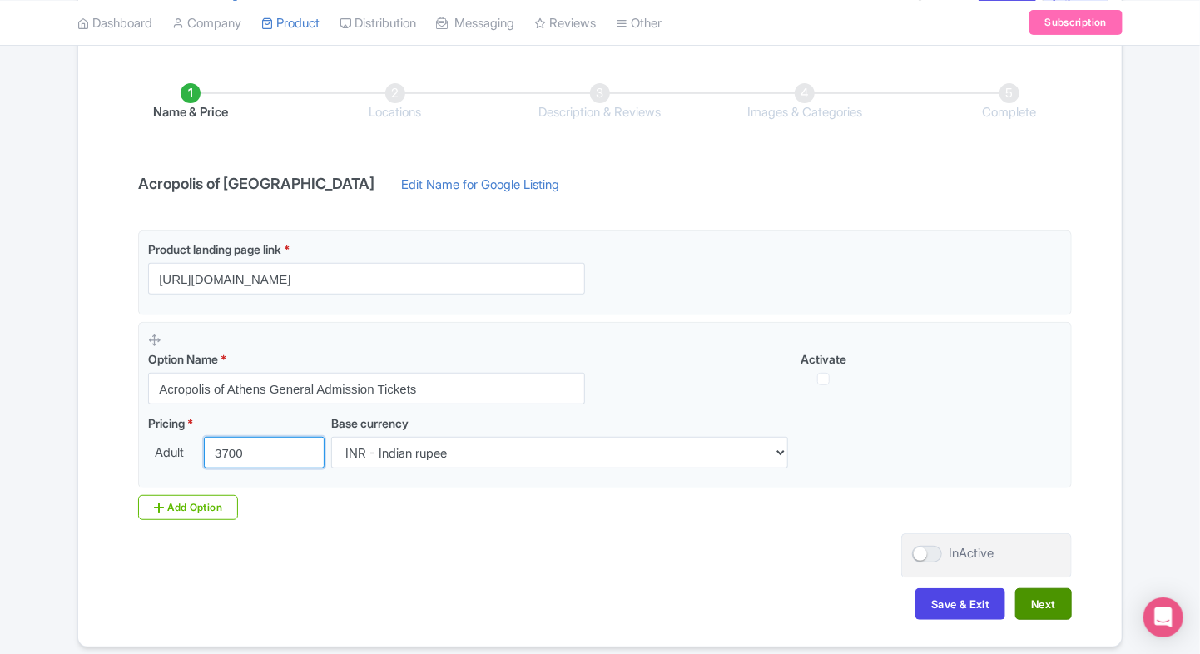
type input "3700"
click at [1029, 588] on button "Next" at bounding box center [1043, 604] width 57 height 32
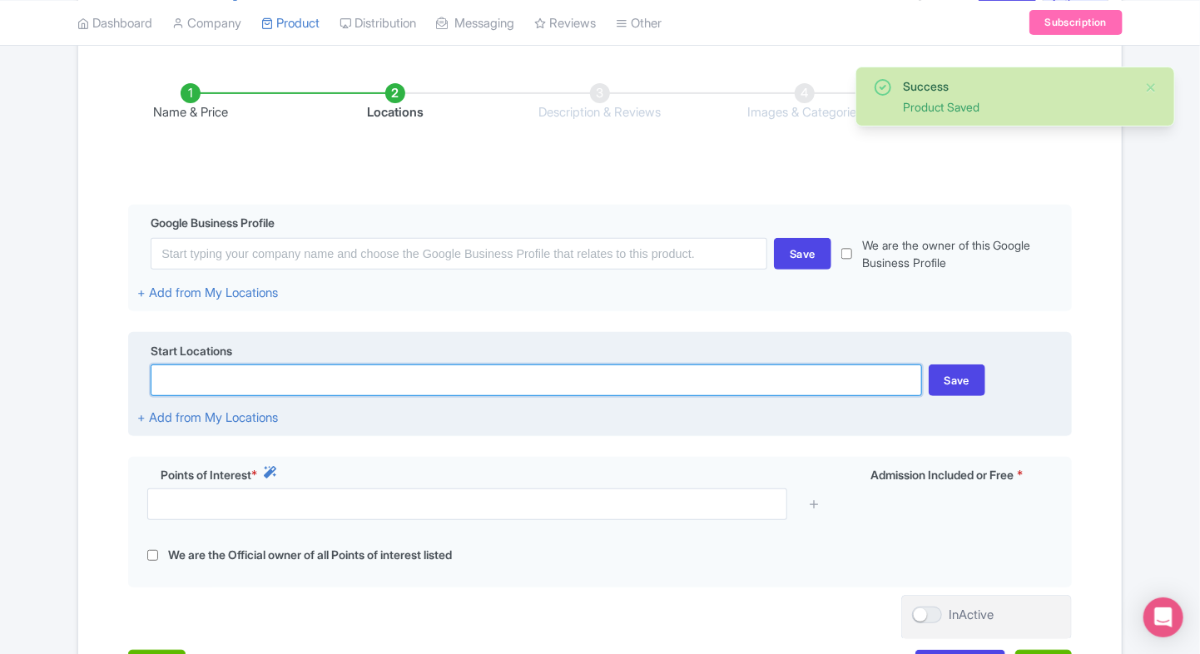
click at [541, 383] on input at bounding box center [536, 380] width 771 height 32
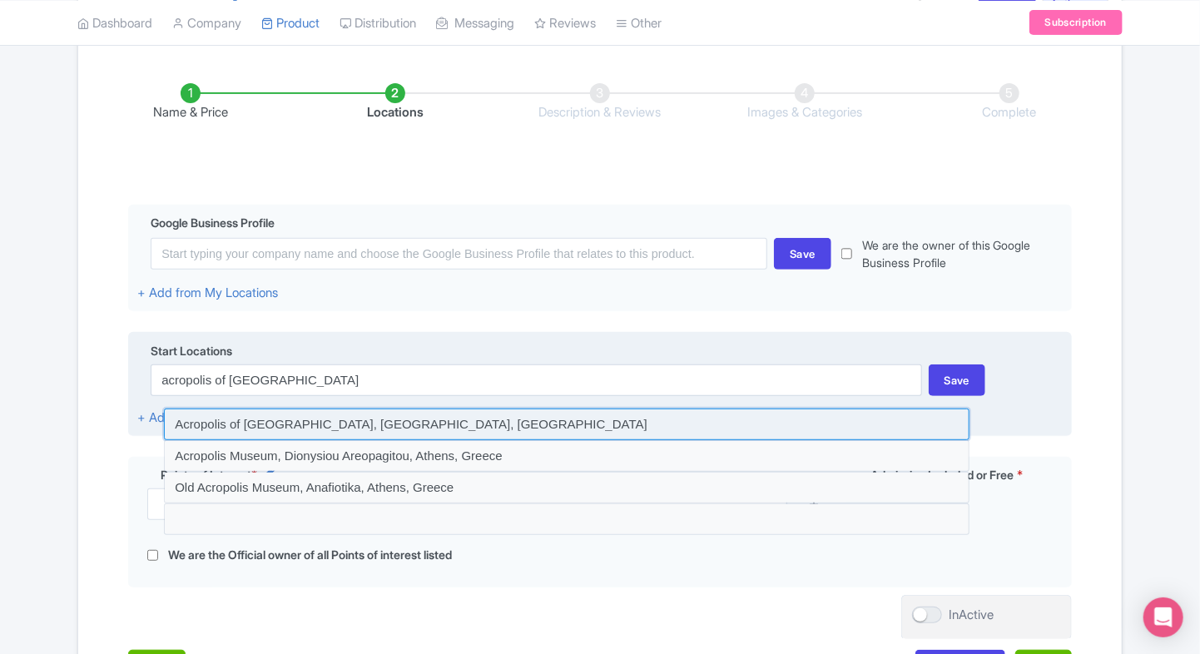
click at [478, 411] on input at bounding box center [567, 425] width 806 height 32
type input "Acropolis of Athens, Athens, Greece"
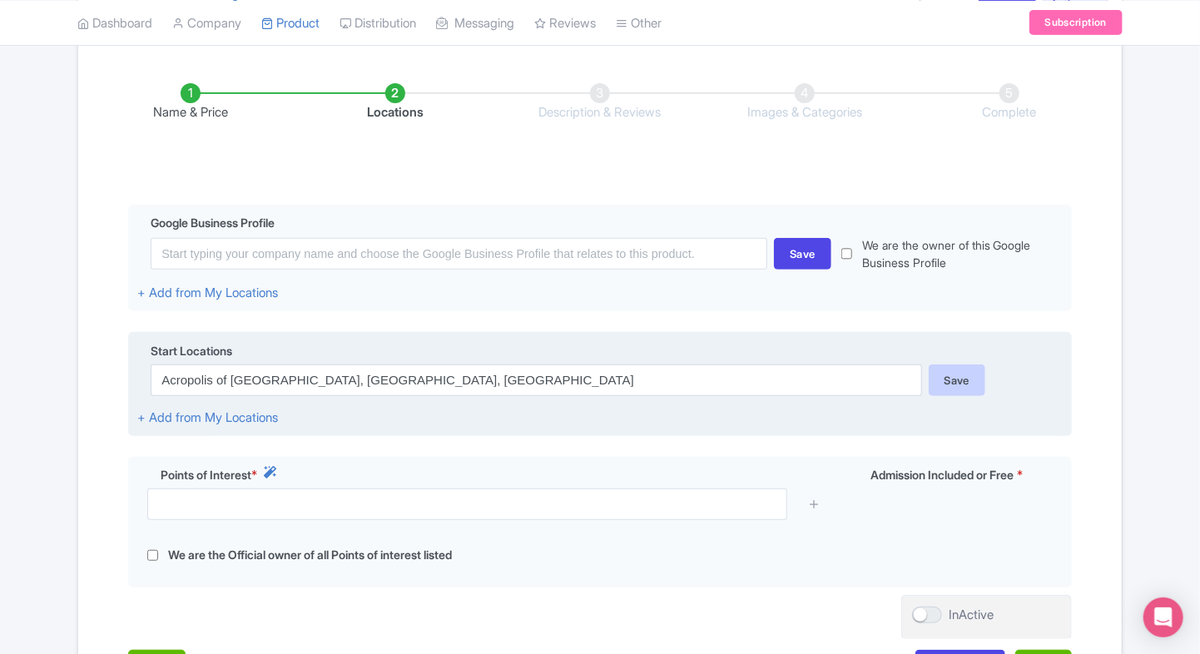
click at [955, 380] on div "Save" at bounding box center [957, 380] width 57 height 32
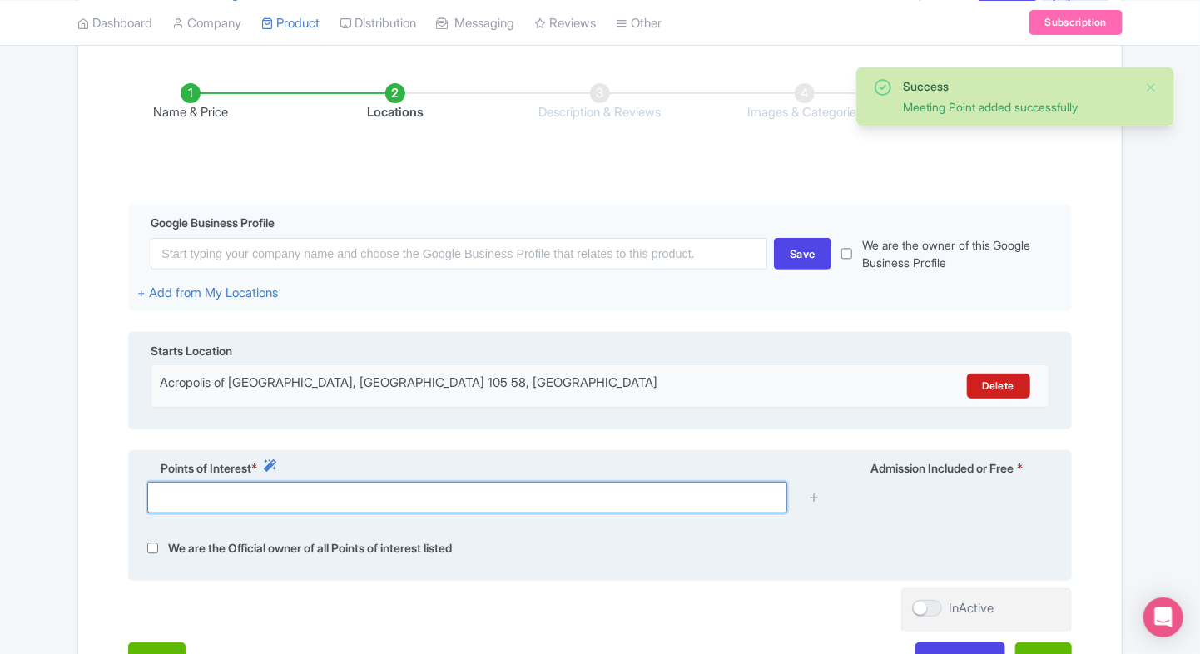
click at [276, 507] on input "text" at bounding box center [467, 498] width 640 height 32
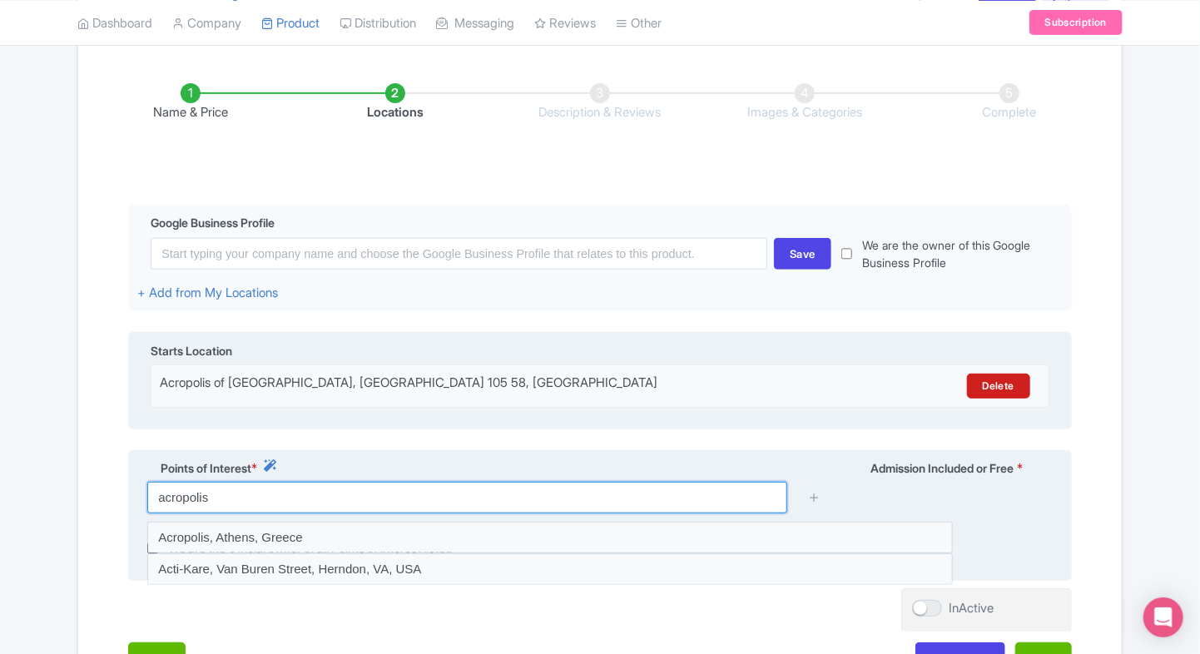
click at [311, 485] on input "acropolis" at bounding box center [467, 498] width 640 height 32
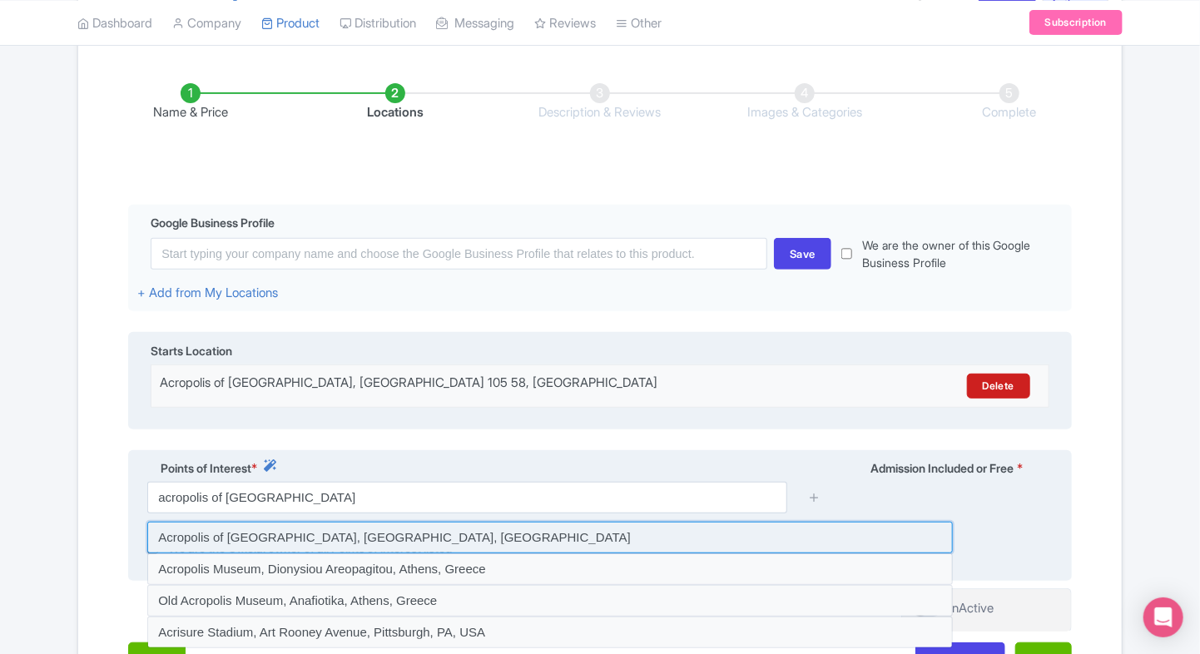
click at [359, 526] on input at bounding box center [550, 538] width 806 height 32
type input "Acropolis of Athens, Athens, Greece"
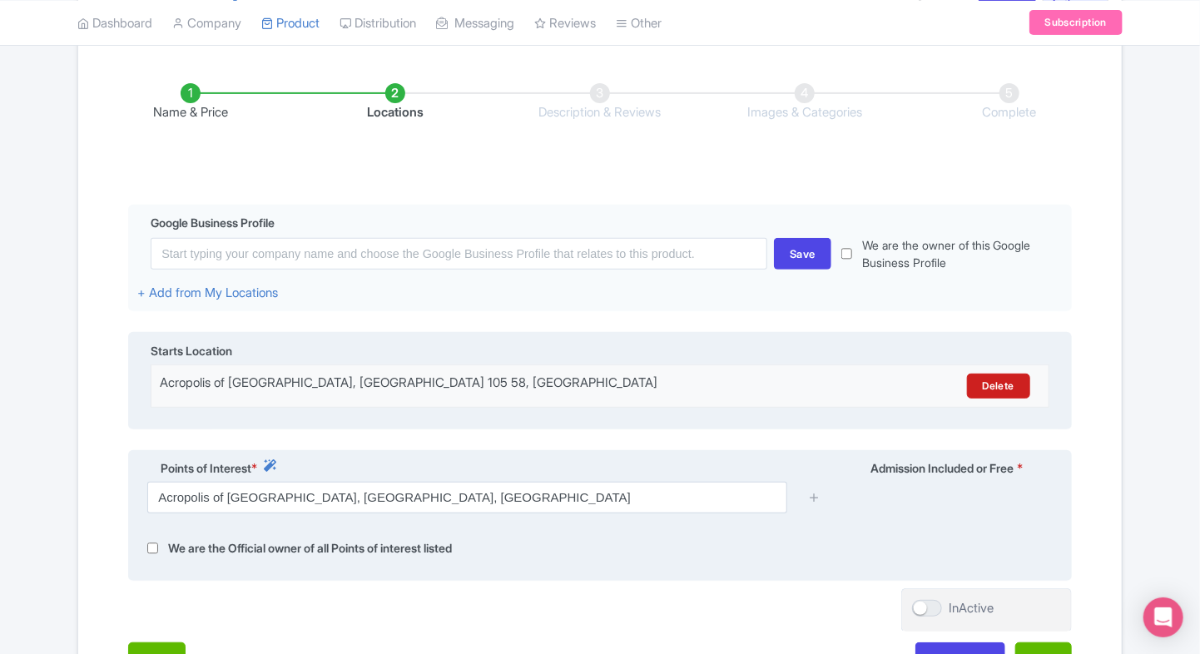
scroll to position [354, 0]
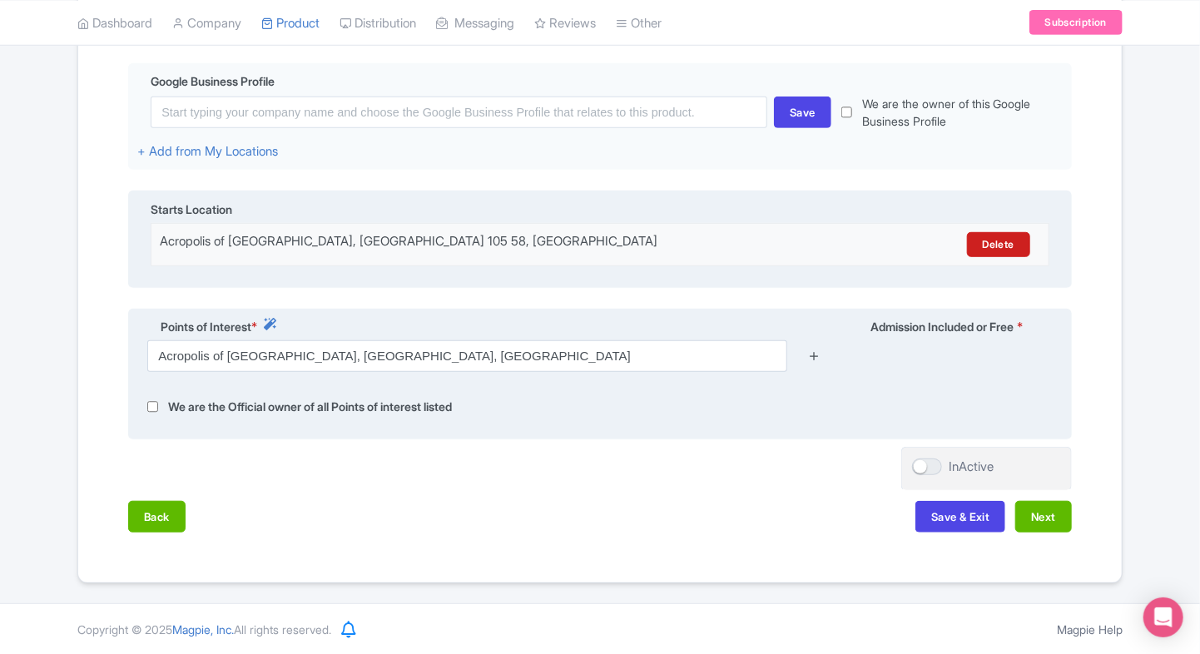
click at [811, 360] on icon at bounding box center [814, 356] width 12 height 12
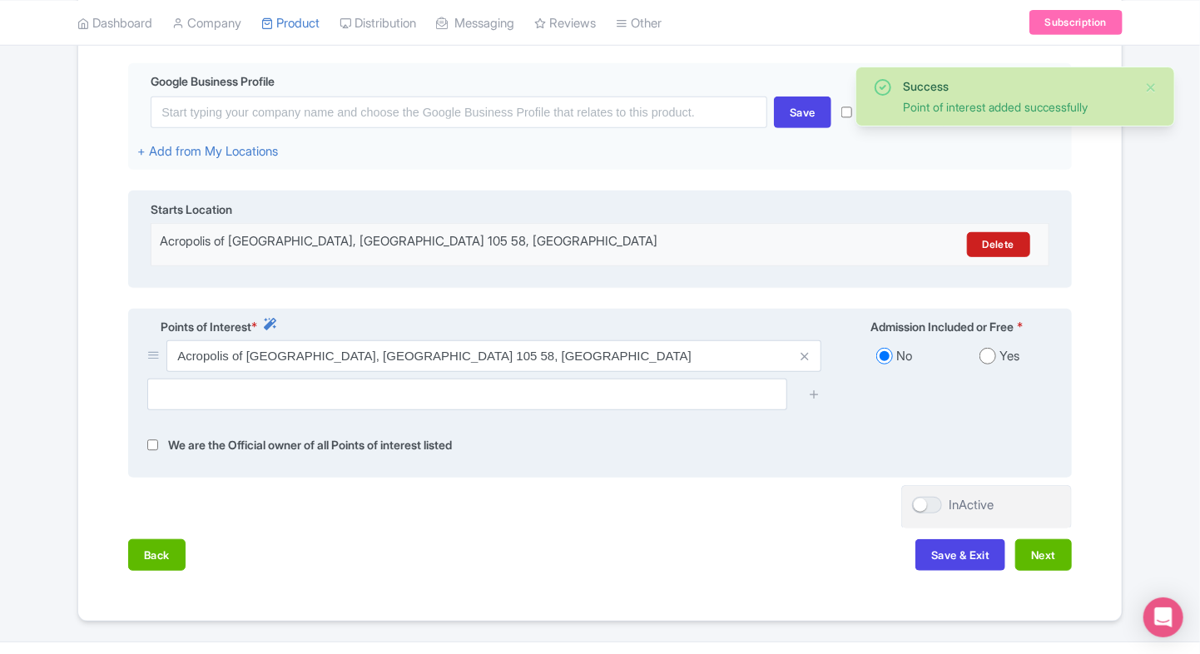
click at [989, 364] on input "radio" at bounding box center [987, 356] width 17 height 17
radio input "true"
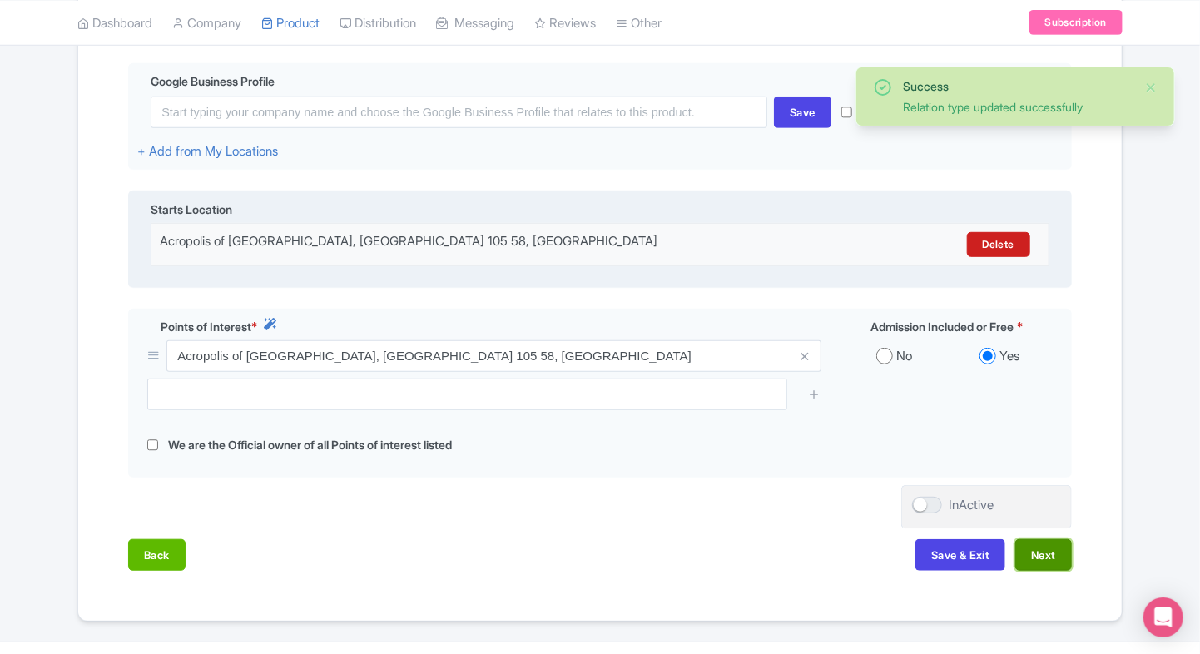
click at [1045, 551] on button "Next" at bounding box center [1043, 555] width 57 height 32
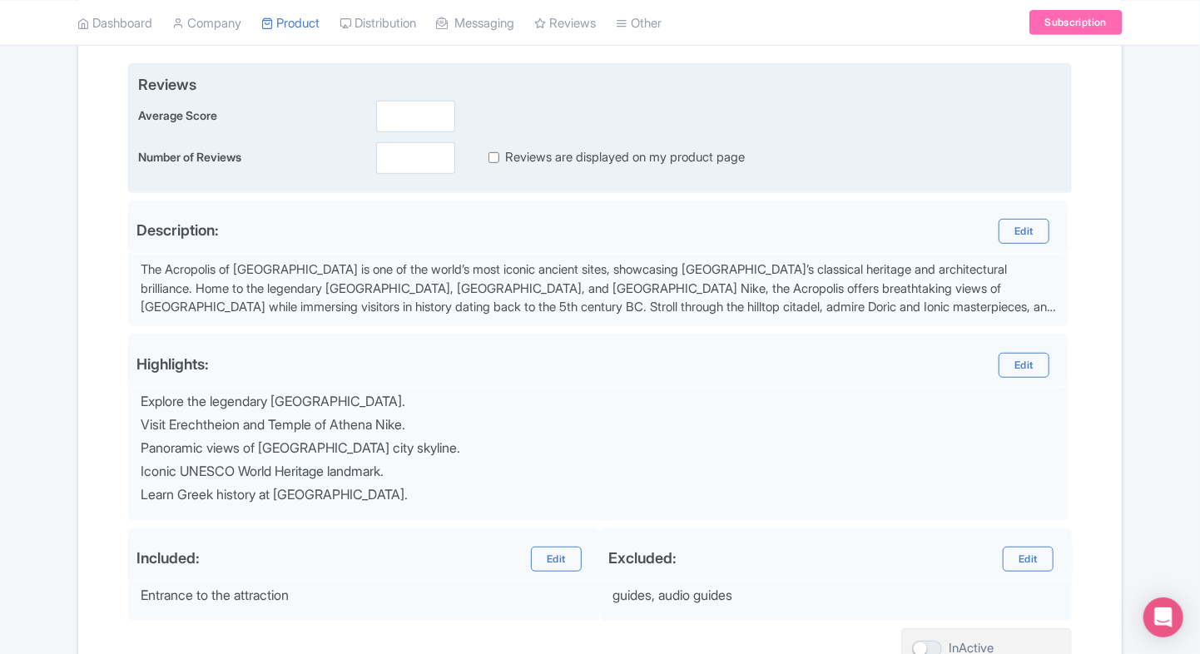
click at [405, 135] on div "Reviews Average Score Number of Reviews Reviews are displayed on my product page" at bounding box center [600, 123] width 924 height 101
click at [405, 128] on input "number" at bounding box center [415, 117] width 79 height 32
type input "2"
click at [398, 161] on input "number" at bounding box center [415, 158] width 79 height 32
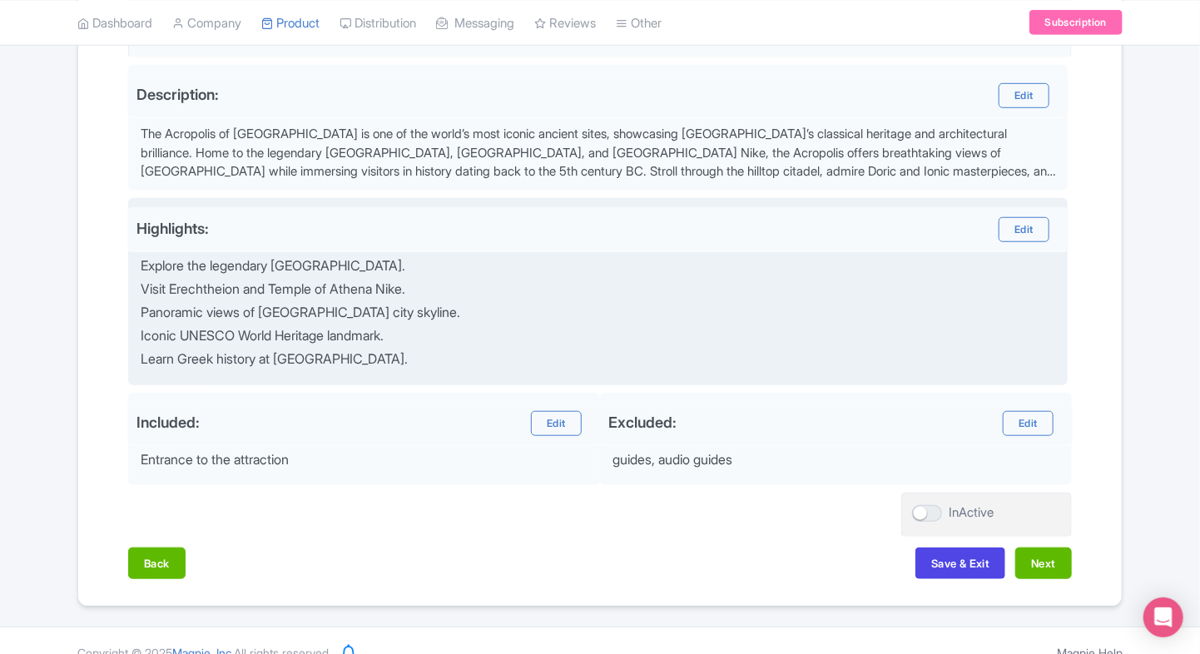
scroll to position [509, 0]
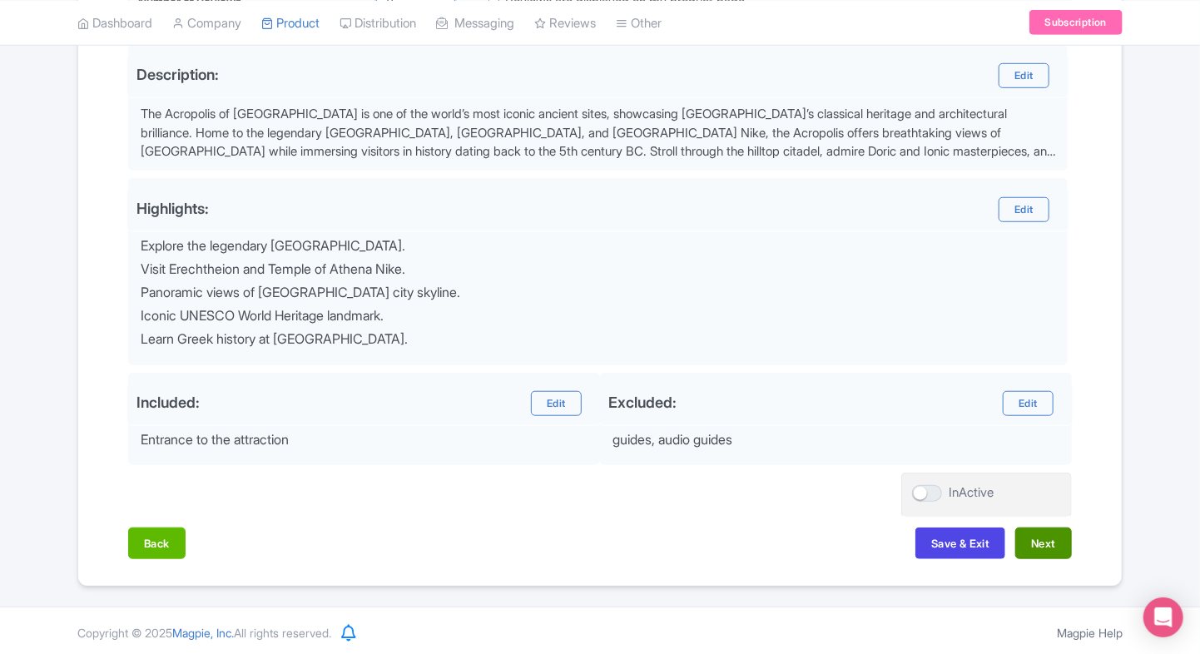
type input "0"
click at [1039, 548] on button "Next" at bounding box center [1043, 544] width 57 height 32
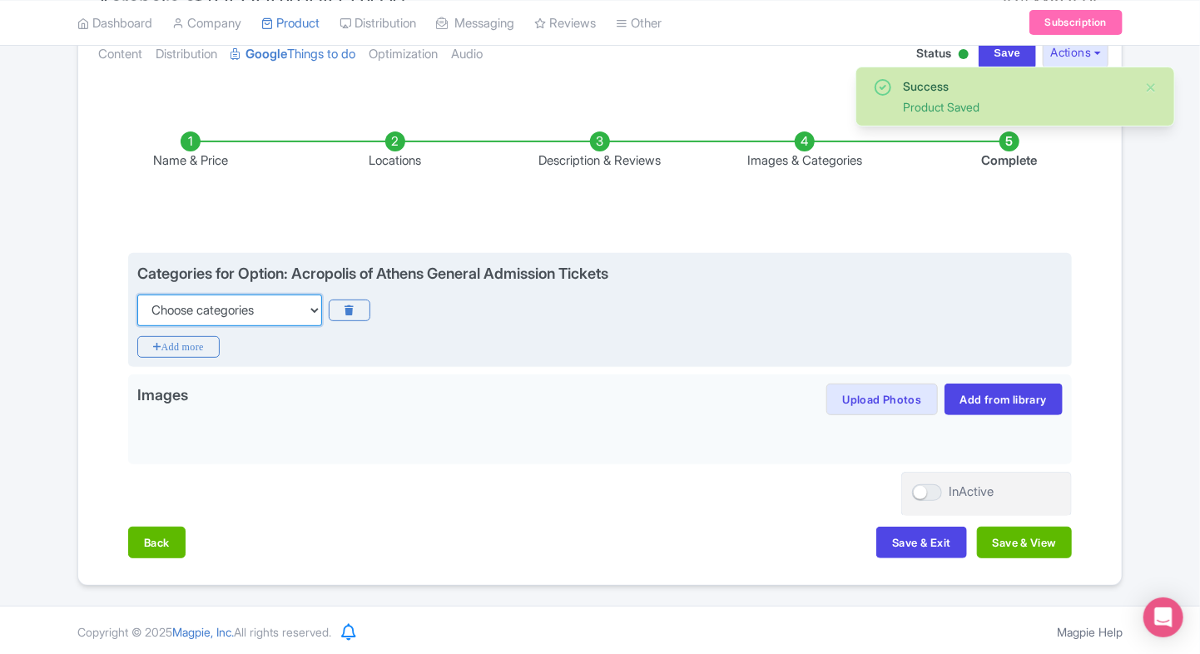
click at [304, 315] on select "Choose categories Adults Only Animals Audio Guide Beaches Bike Tours Boat Tours…" at bounding box center [229, 311] width 185 height 32
select select "family-friendly"
click at [137, 295] on select "Choose categories Adults Only Animals Audio Guide Beaches Bike Tours Boat Tours…" at bounding box center [229, 311] width 185 height 32
click at [186, 345] on icon "Add more" at bounding box center [178, 347] width 82 height 22
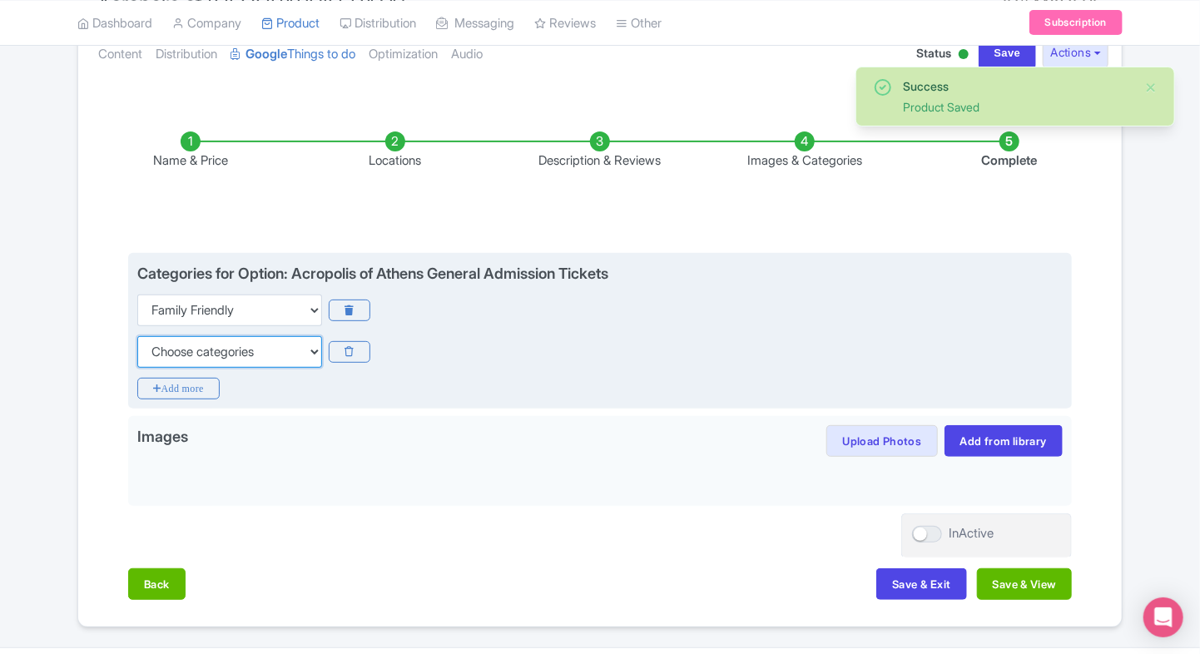
click at [186, 345] on select "Choose categories Adults Only Animals Audio Guide Beaches Bike Tours Boat Tours…" at bounding box center [229, 352] width 185 height 32
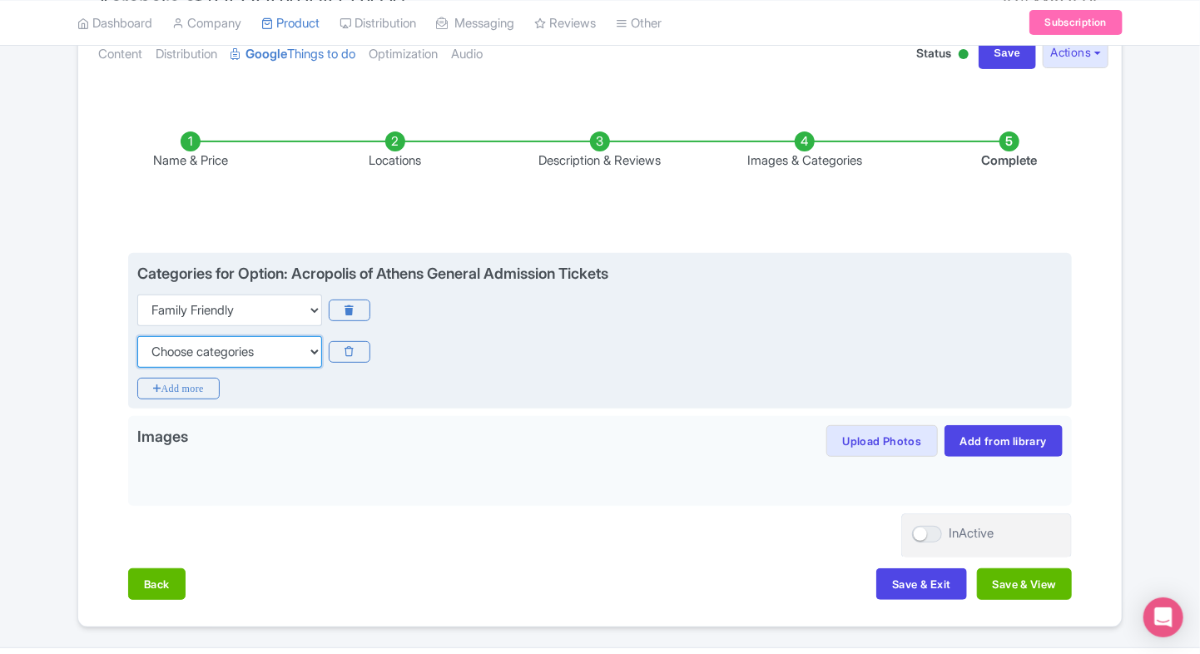
select select "history"
click at [137, 336] on select "Choose categories Adults Only Animals Audio Guide Beaches Bike Tours Boat Tours…" at bounding box center [229, 352] width 185 height 32
click at [164, 382] on icon "Add more" at bounding box center [178, 389] width 82 height 22
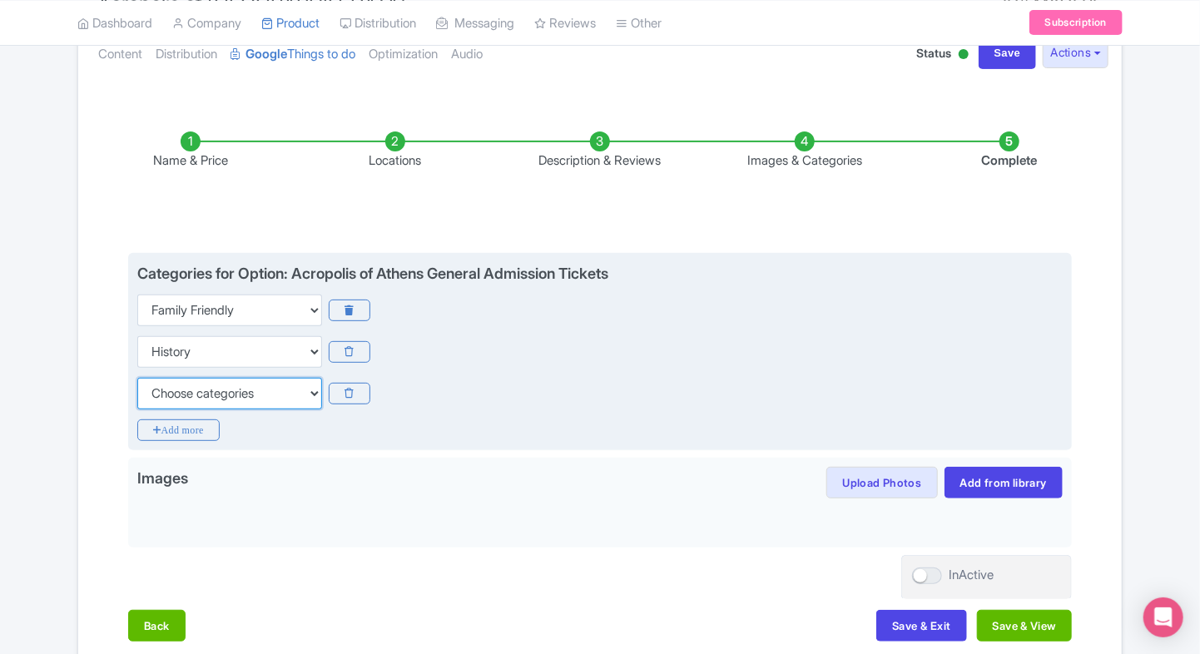
click at [164, 389] on select "Choose categories Adults Only Animals Audio Guide Beaches Bike Tours Boat Tours…" at bounding box center [229, 394] width 185 height 32
select select "walking-tours"
click at [137, 378] on select "Choose categories Adults Only Animals Audio Guide Beaches Bike Tours Boat Tours…" at bounding box center [229, 394] width 185 height 32
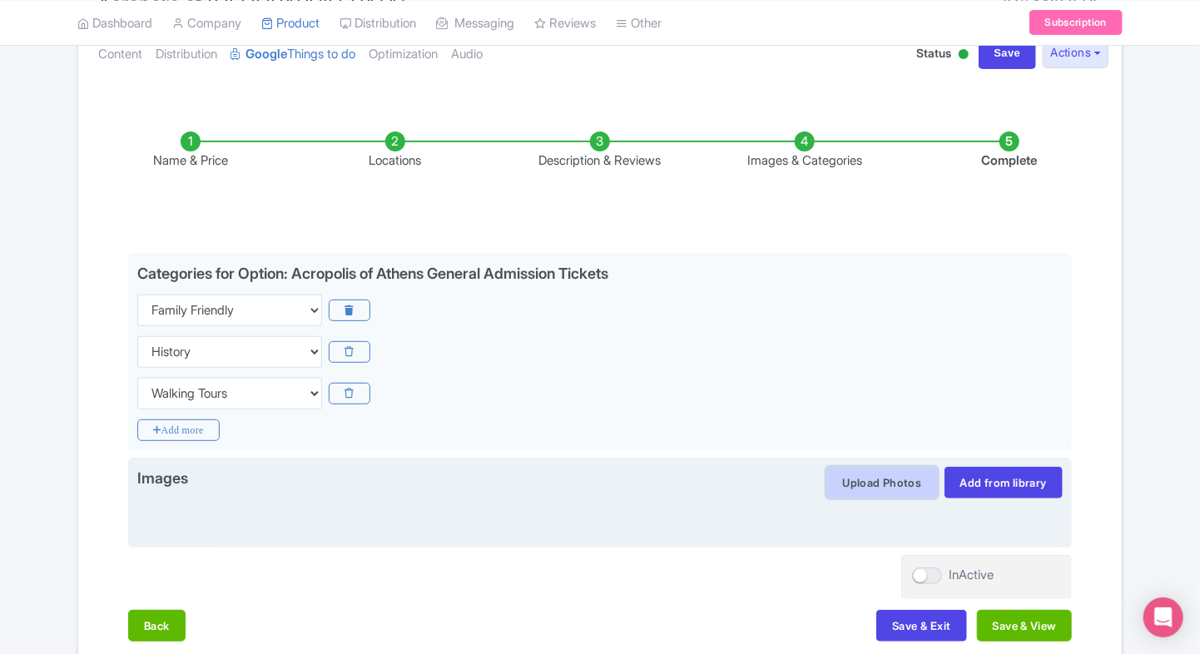
click at [832, 473] on button "Upload Photos" at bounding box center [881, 483] width 111 height 32
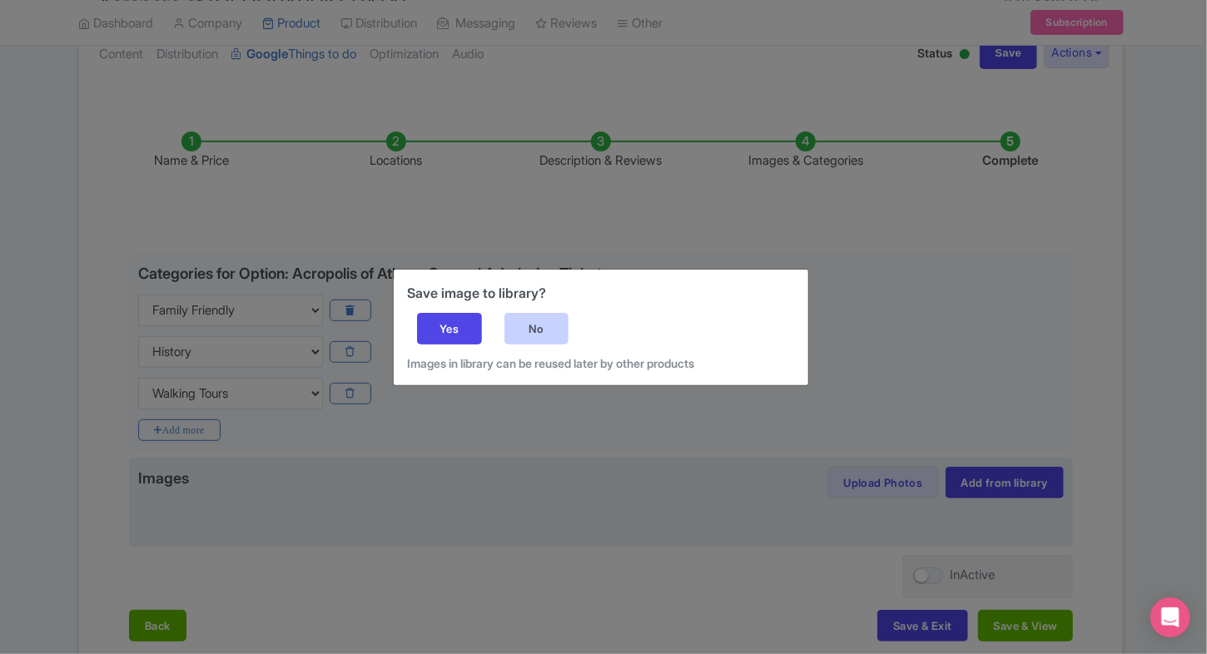
click at [517, 316] on div "No" at bounding box center [536, 329] width 65 height 32
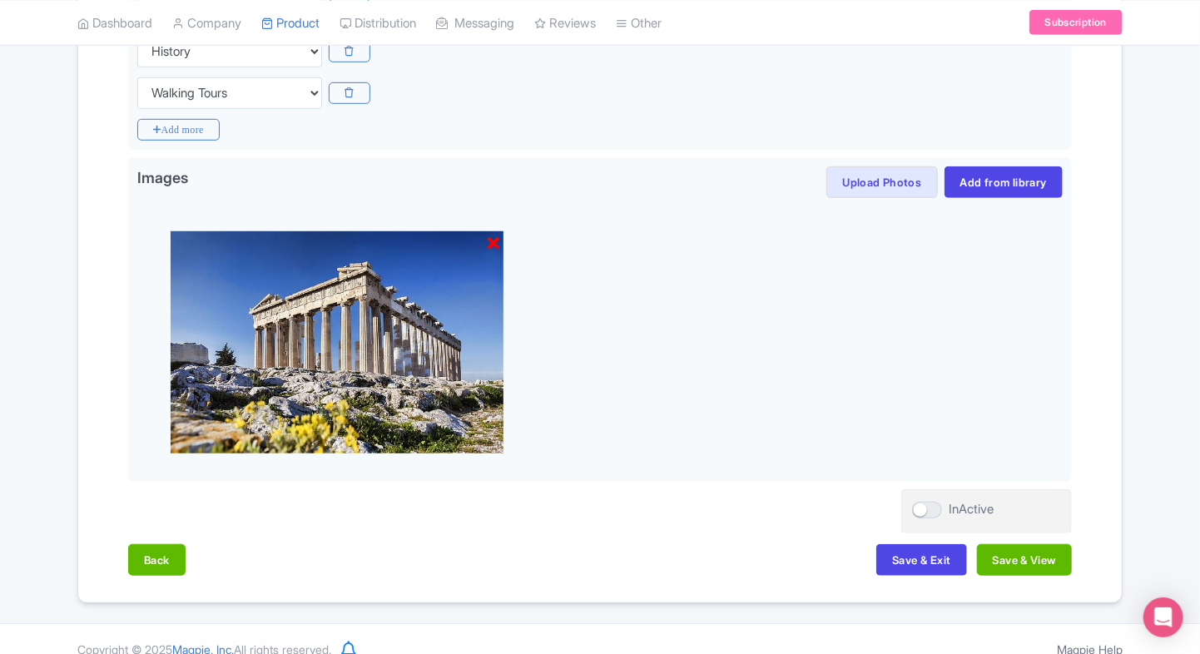
scroll to position [483, 0]
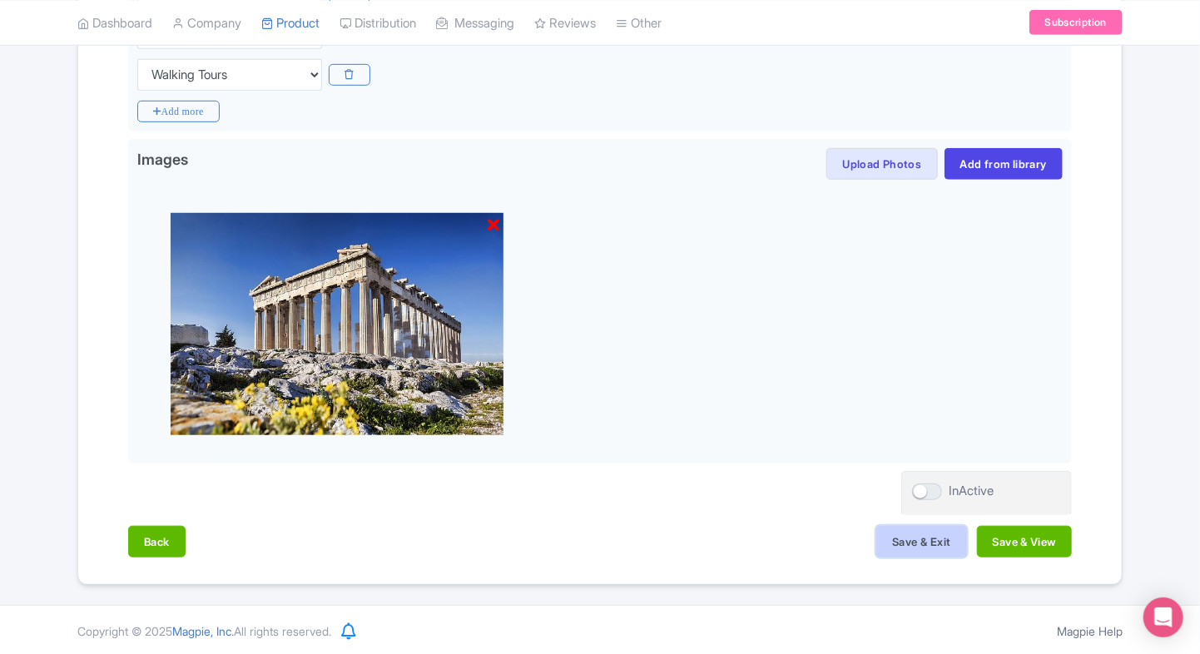
click at [931, 551] on button "Save & Exit" at bounding box center [921, 542] width 90 height 32
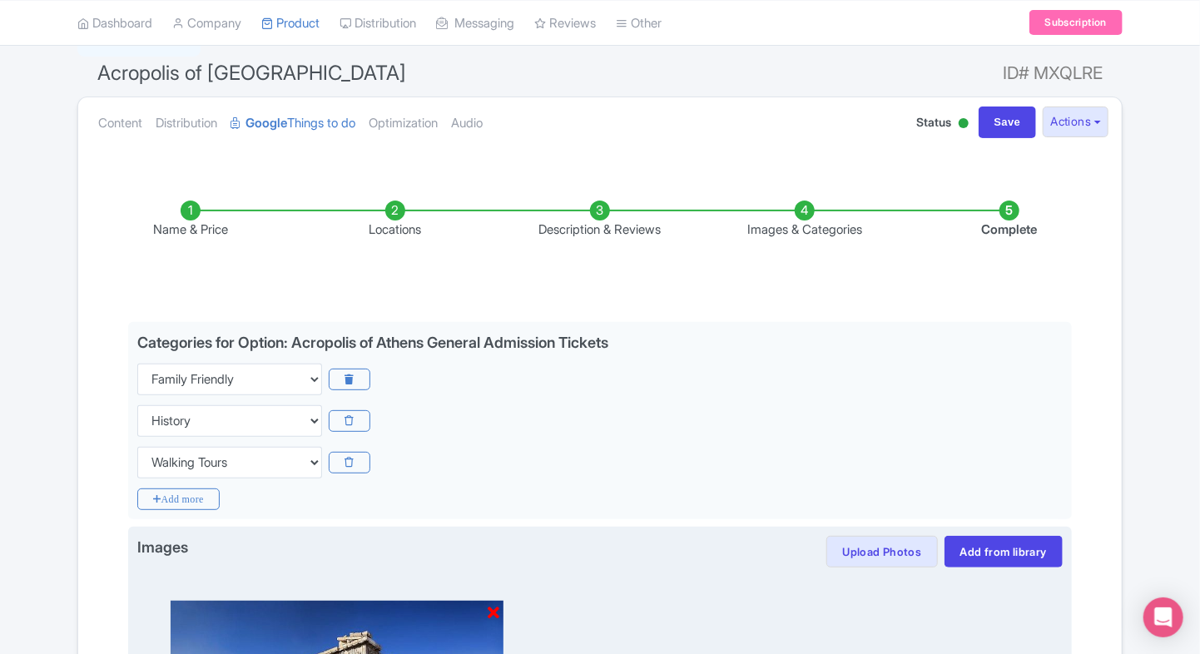
scroll to position [93, 0]
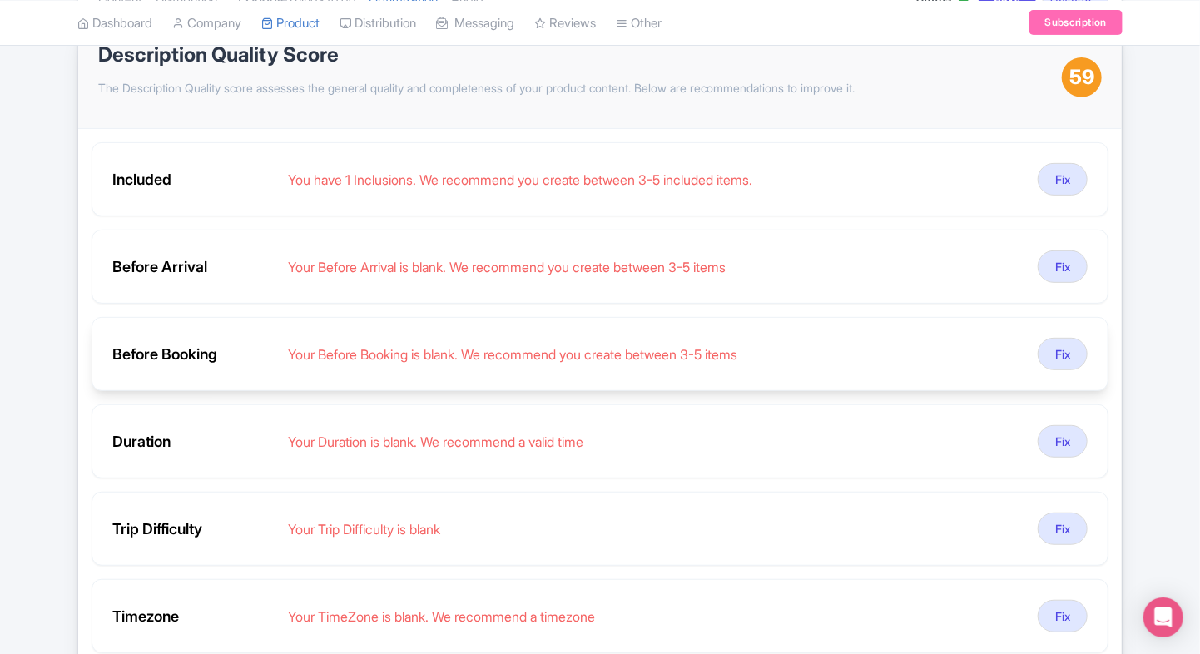
scroll to position [232, 0]
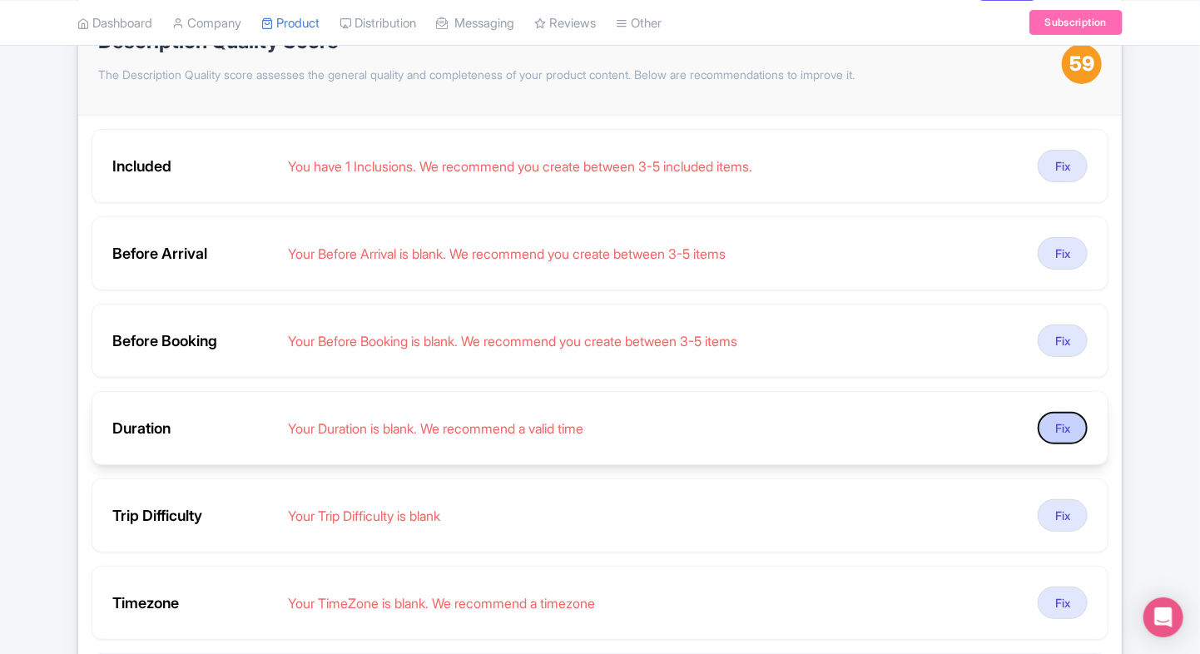
click at [1043, 429] on button "Fix" at bounding box center [1063, 428] width 50 height 32
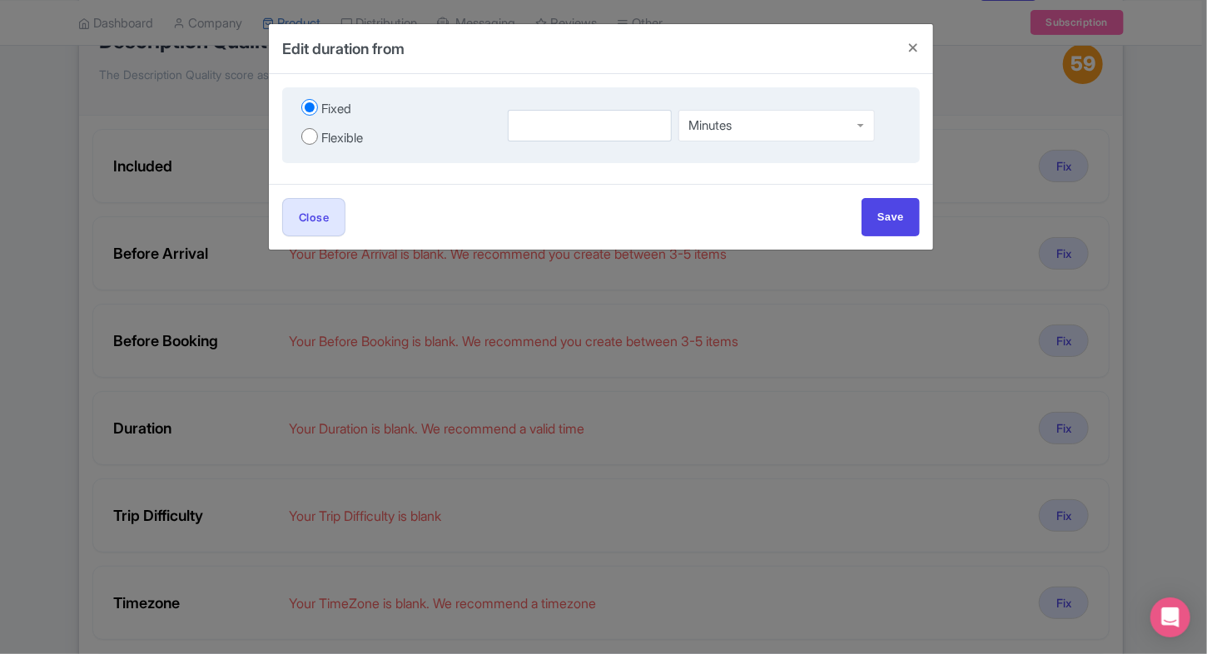
click at [320, 146] on label "Flexible" at bounding box center [394, 137] width 186 height 22
click at [318, 145] on input "Flexible" at bounding box center [309, 136] width 17 height 17
radio input "true"
click at [513, 141] on input "number" at bounding box center [549, 126] width 103 height 32
type input "1"
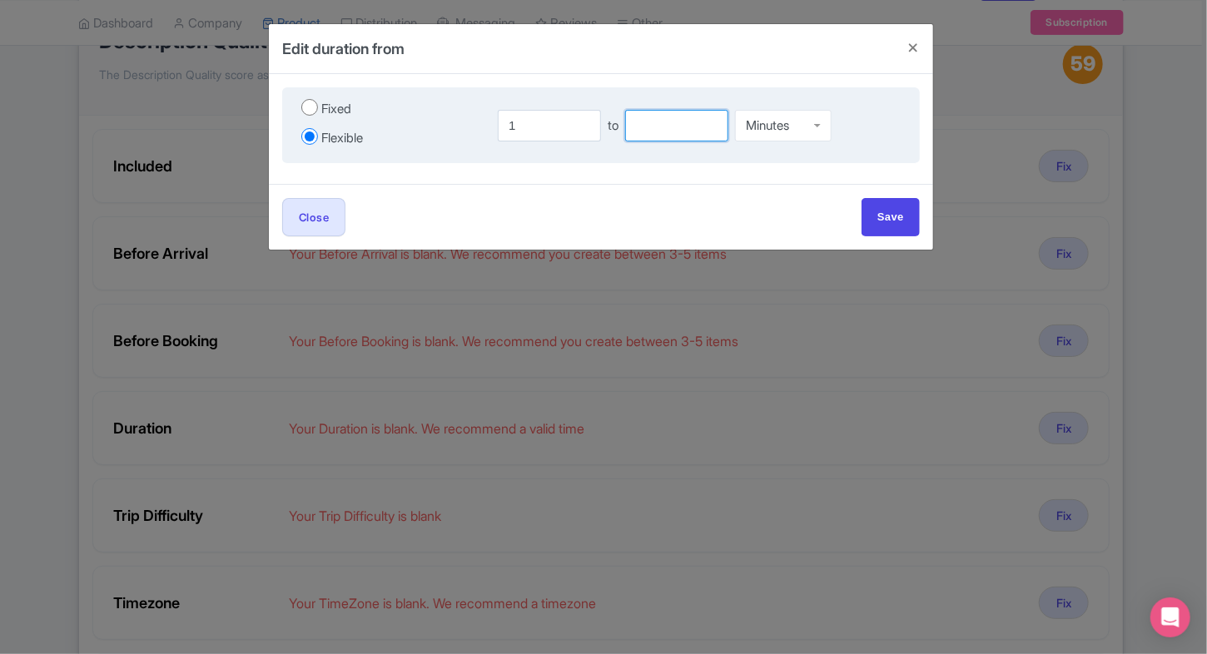
click at [676, 129] on input "number" at bounding box center [676, 126] width 103 height 32
type input "2"
click at [786, 139] on div "Minutes Minutes Hours Days" at bounding box center [783, 125] width 97 height 37
click at [890, 204] on input "Save" at bounding box center [890, 216] width 58 height 37
type input "Save"
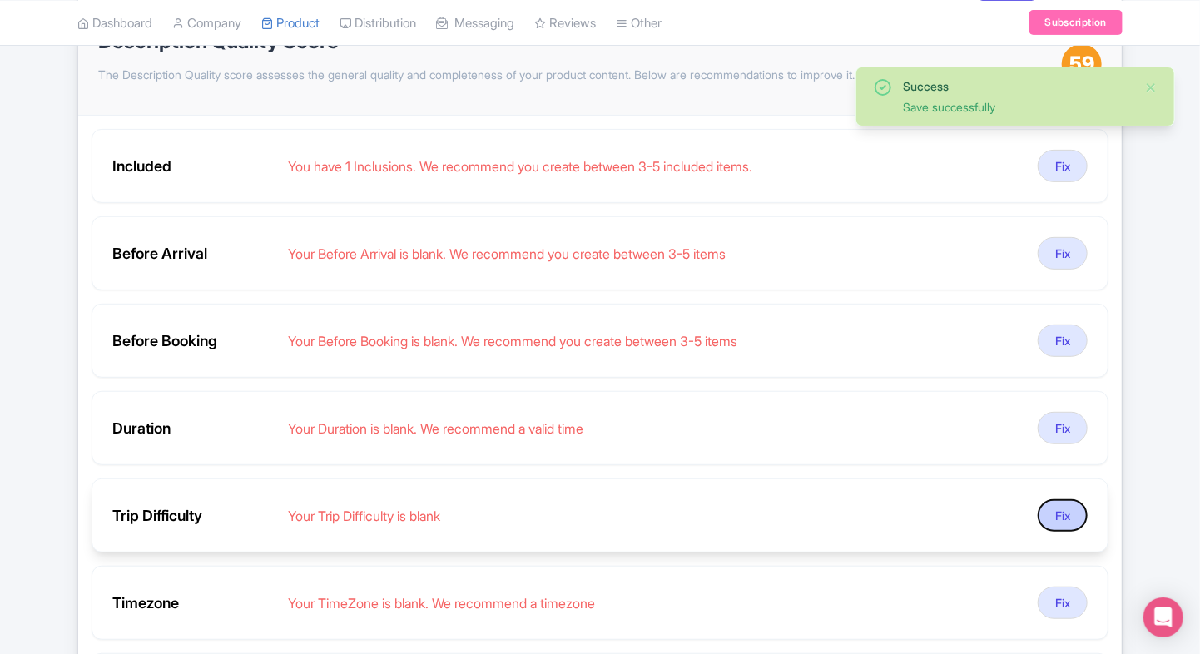
click at [1055, 511] on button "Fix" at bounding box center [1063, 515] width 50 height 32
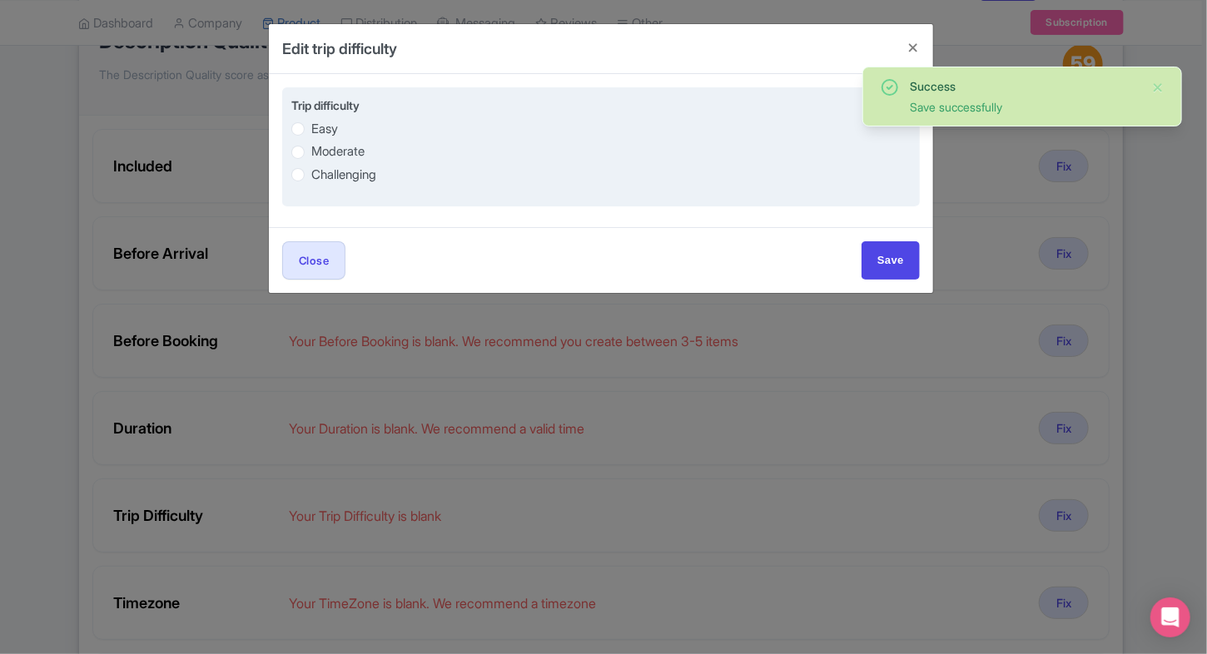
click at [316, 125] on label "Easy" at bounding box center [324, 129] width 27 height 19
radio input "true"
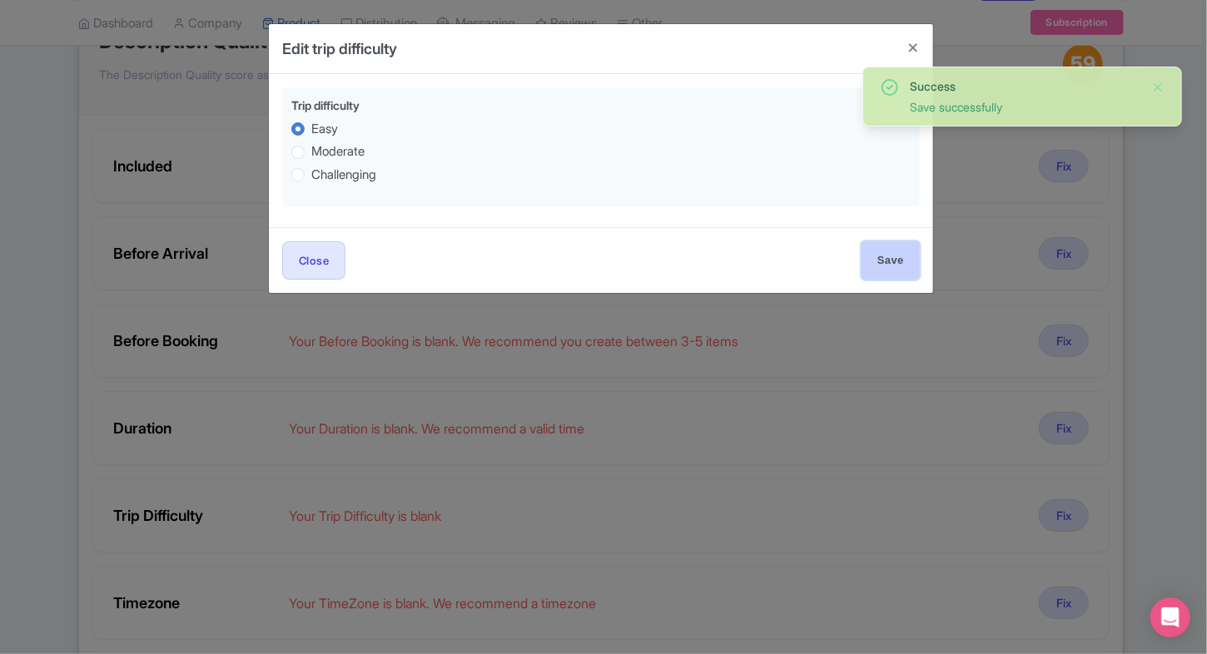
click at [885, 264] on input "Save" at bounding box center [890, 259] width 58 height 37
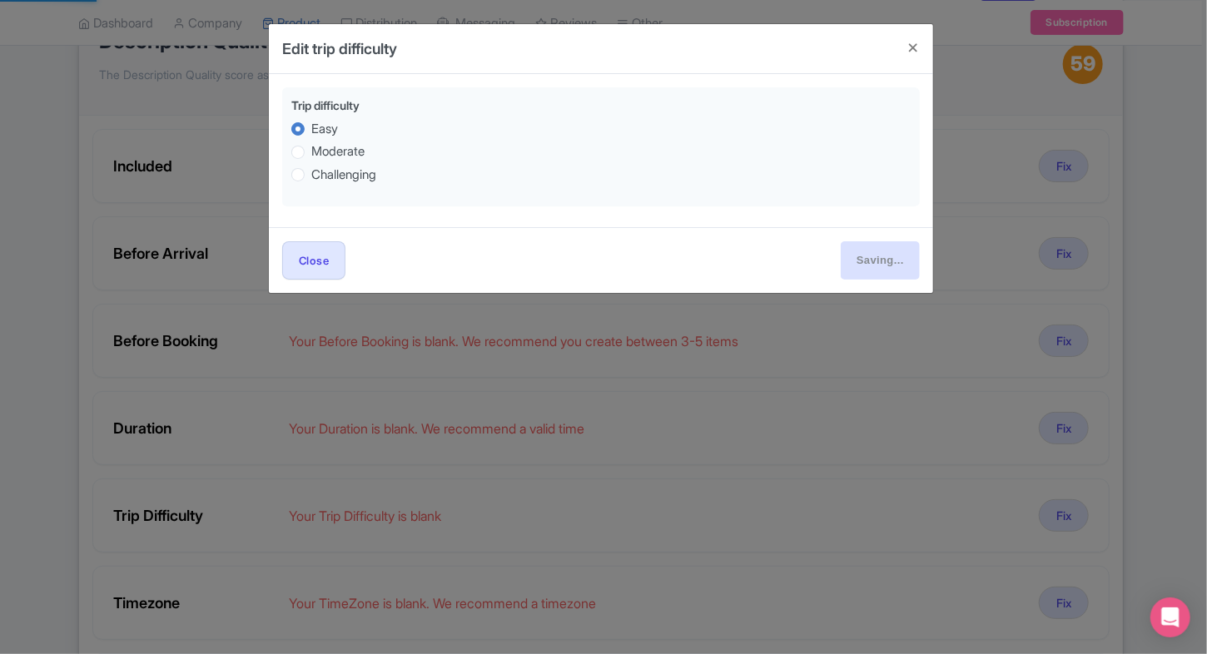
type input "Save"
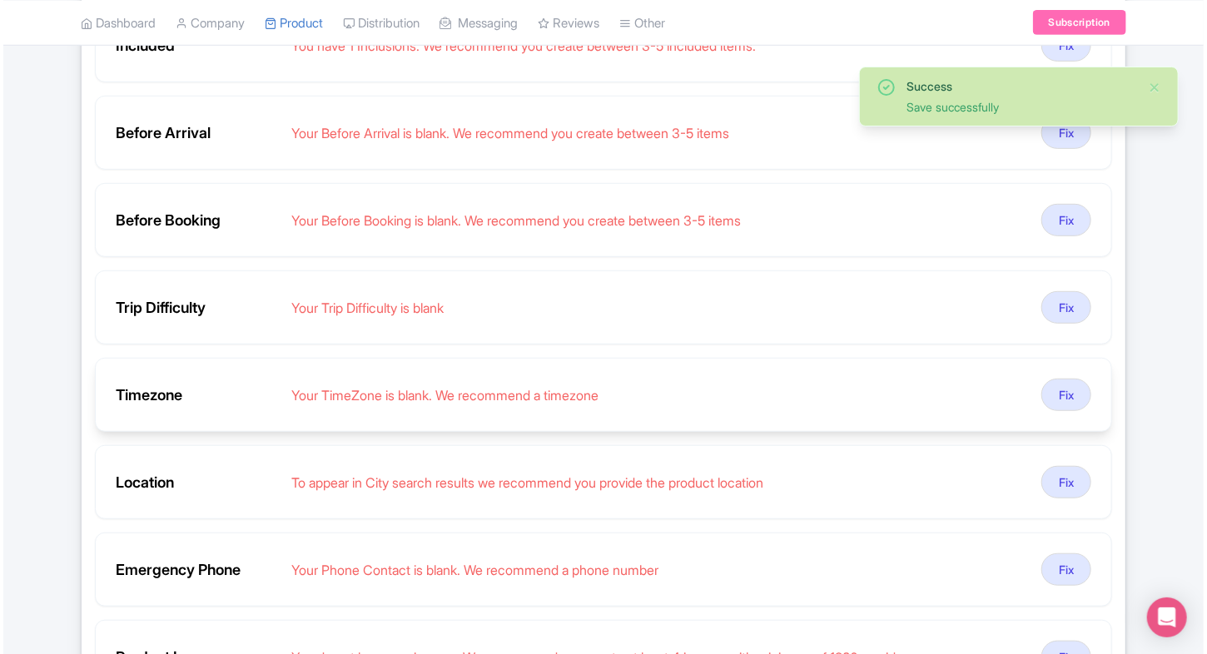
scroll to position [355, 0]
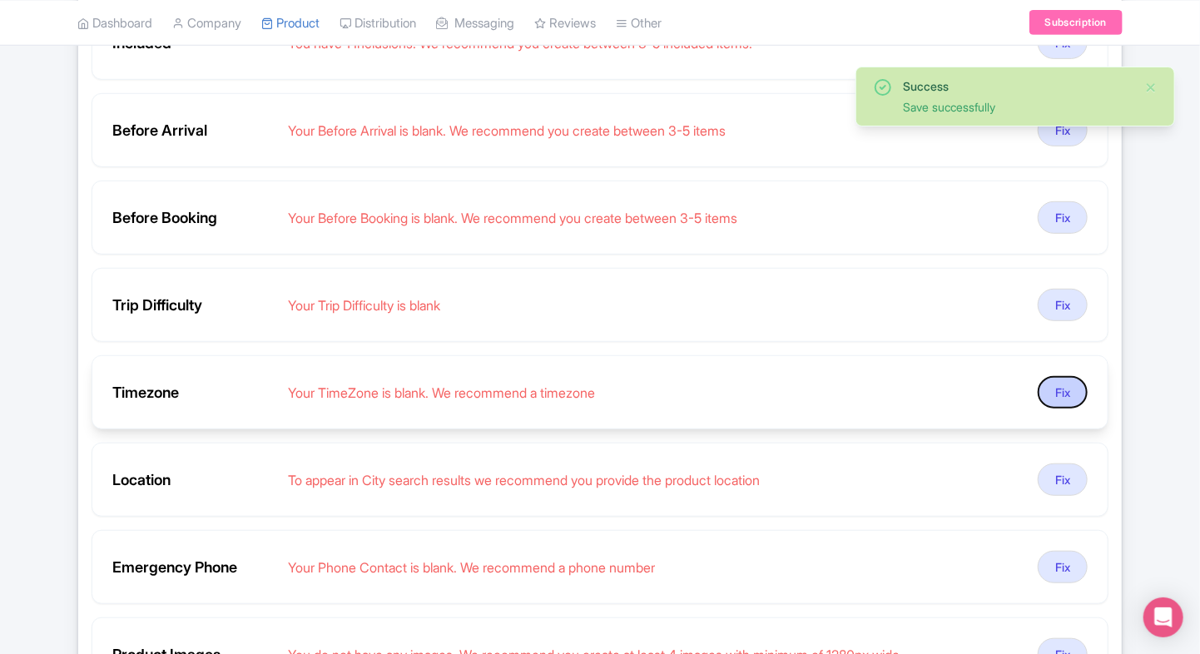
click at [1062, 394] on button "Fix" at bounding box center [1063, 392] width 50 height 32
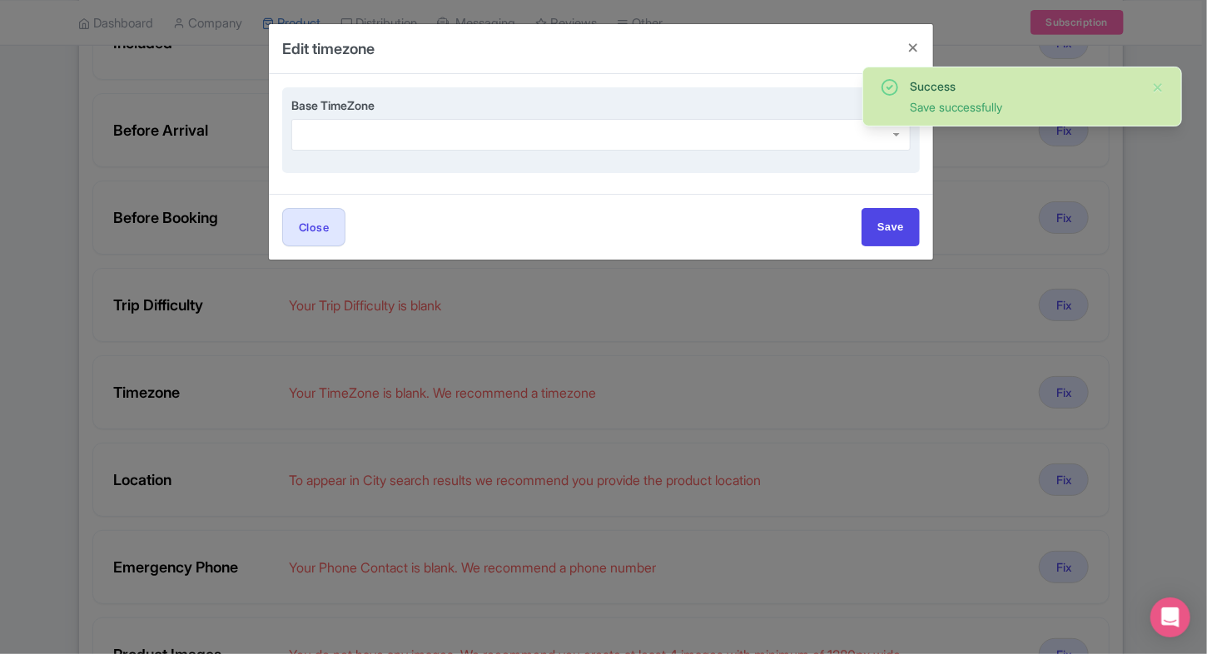
click at [406, 150] on div at bounding box center [600, 135] width 619 height 32
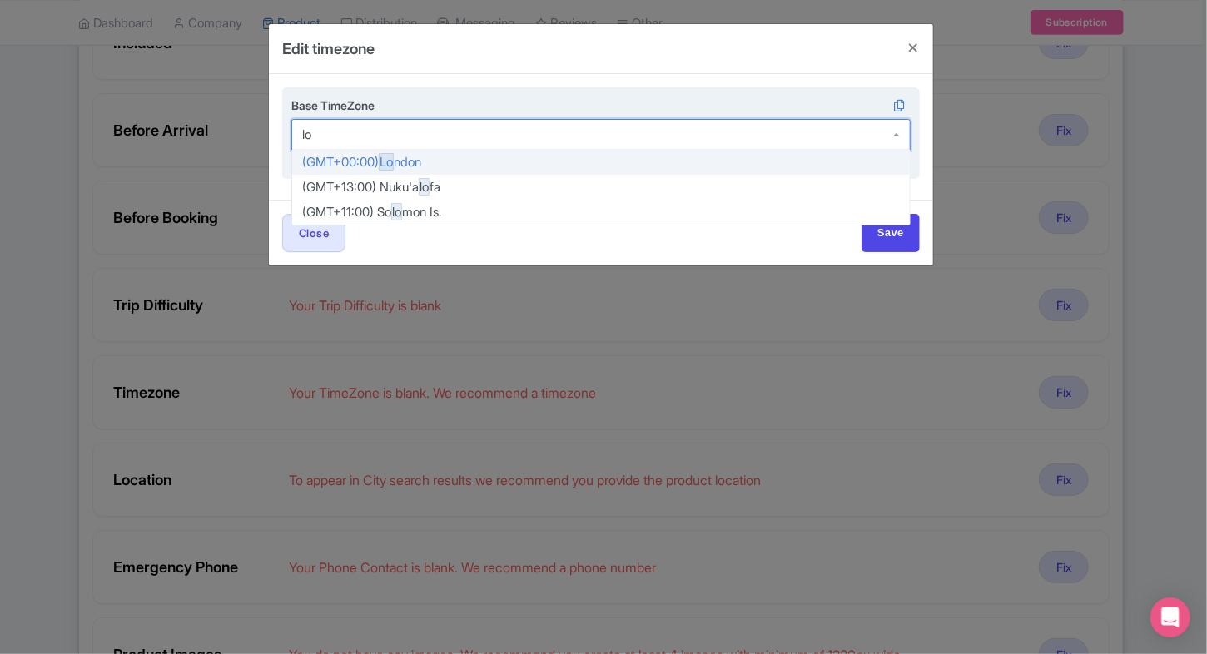
scroll to position [0, 0]
type input "l"
type input "kolka"
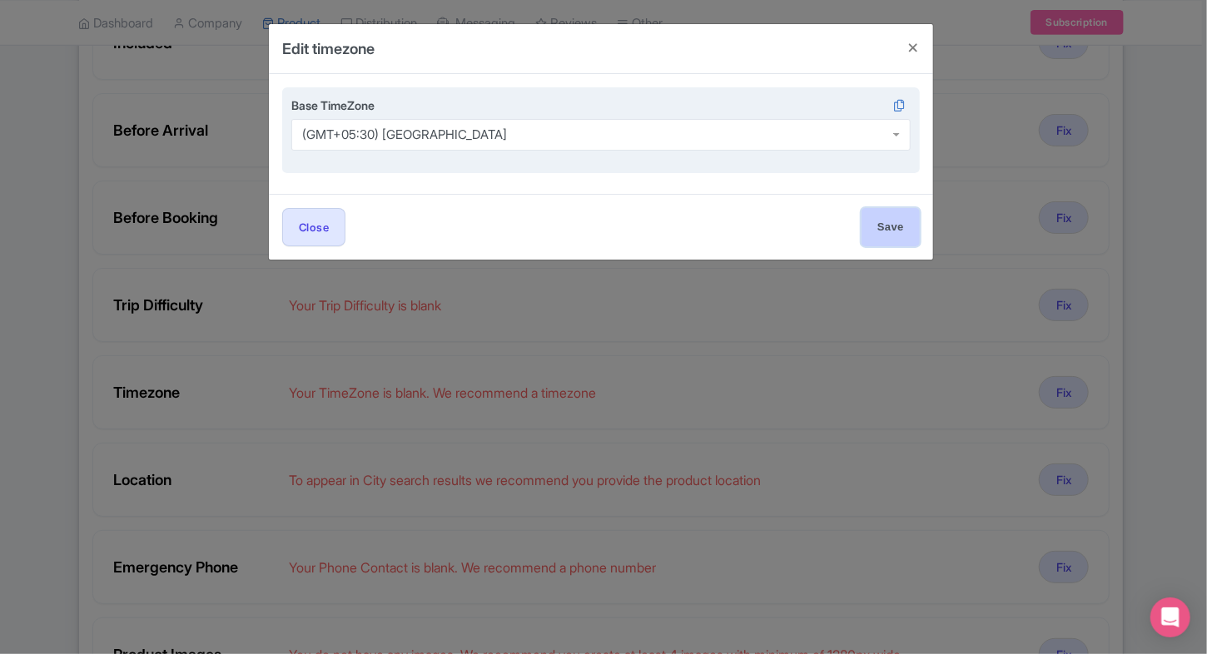
click at [881, 231] on input "Save" at bounding box center [890, 226] width 58 height 37
type input "Save"
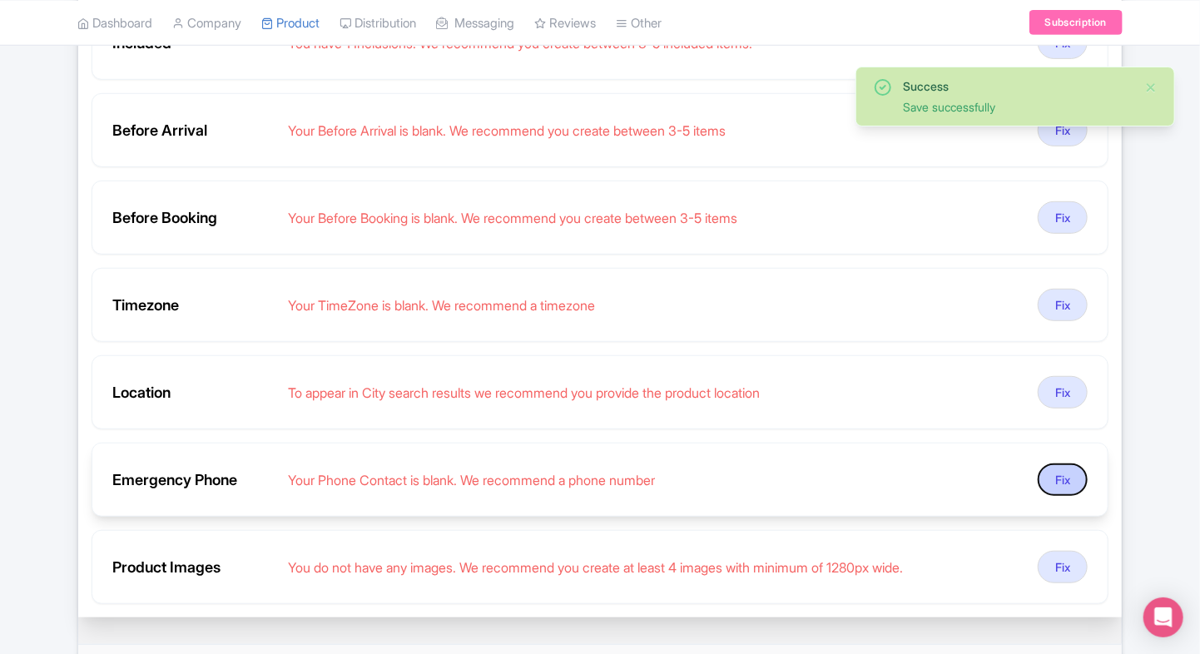
click at [1057, 481] on button "Fix" at bounding box center [1063, 480] width 50 height 32
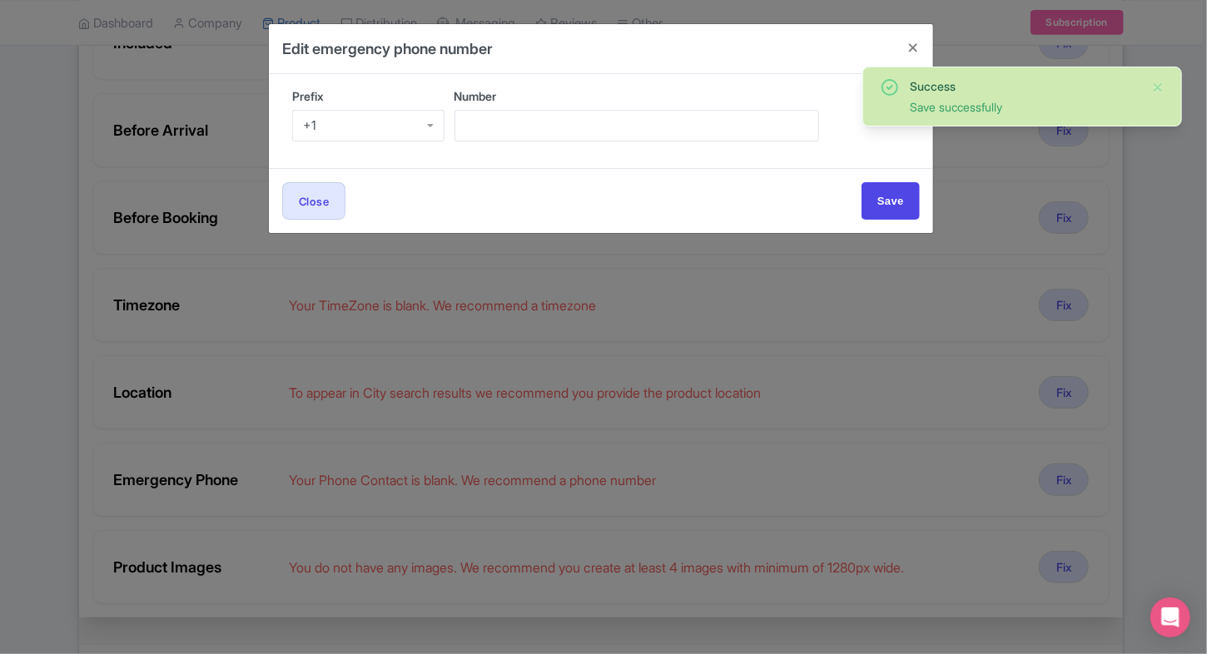
click at [370, 129] on div "+1" at bounding box center [368, 126] width 152 height 32
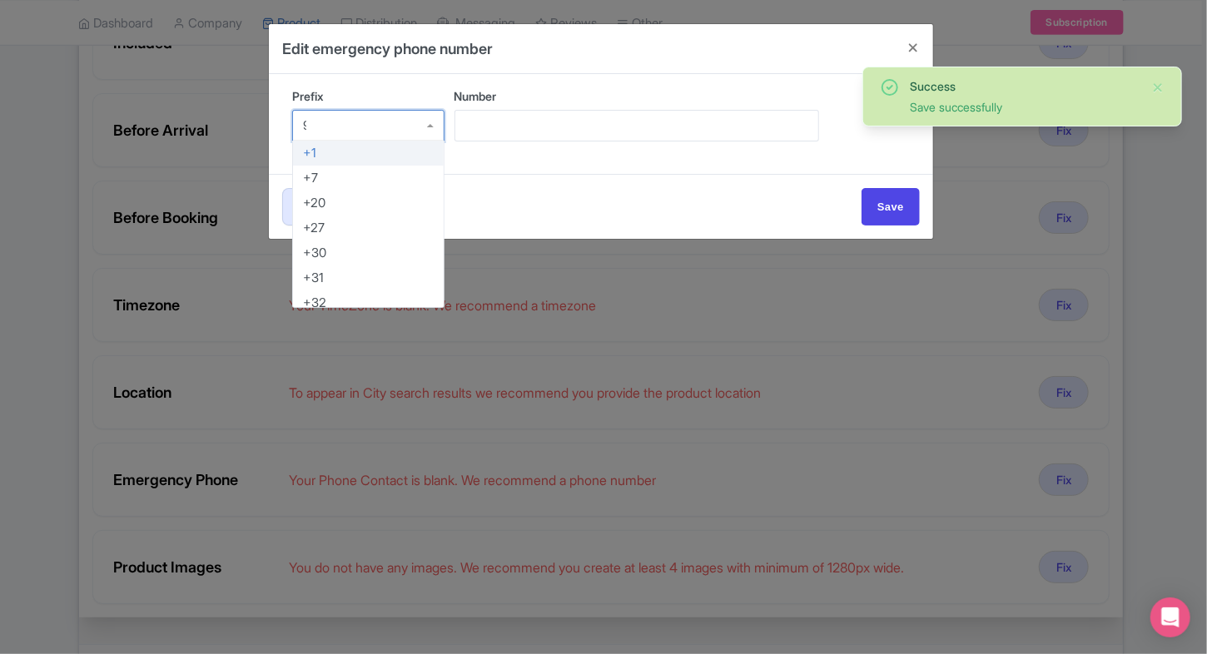
type input "91"
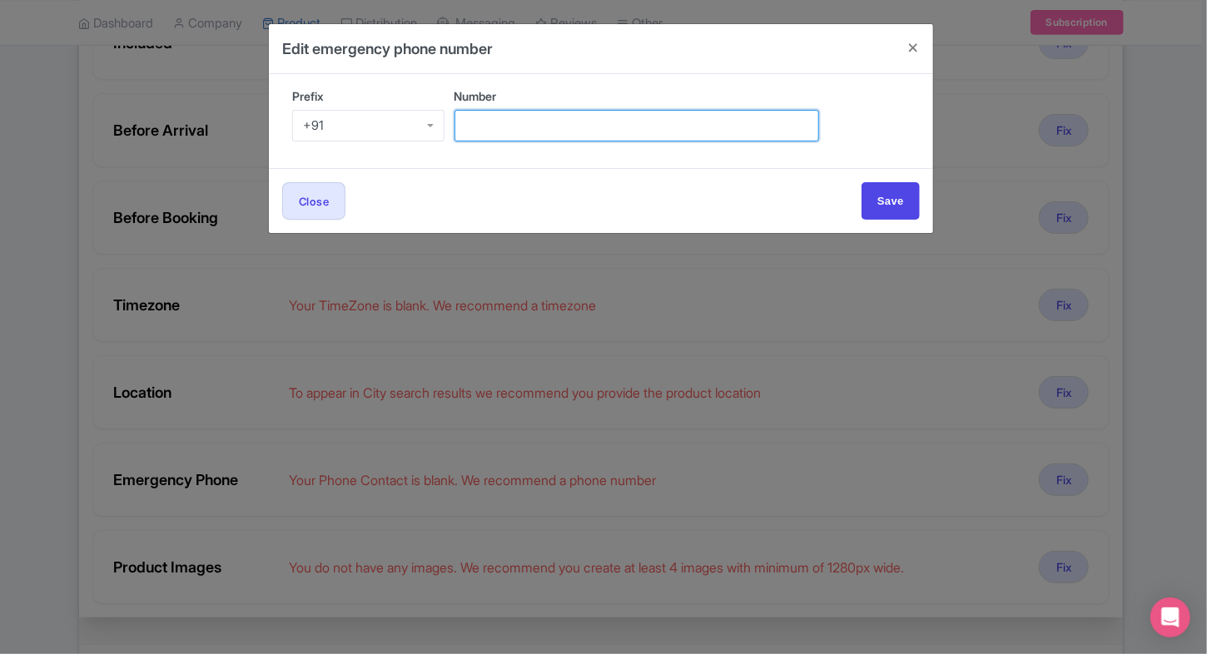
click at [563, 117] on input "Number" at bounding box center [636, 126] width 364 height 32
type input "9509989377"
click at [860, 204] on div "Close Save" at bounding box center [600, 200] width 637 height 37
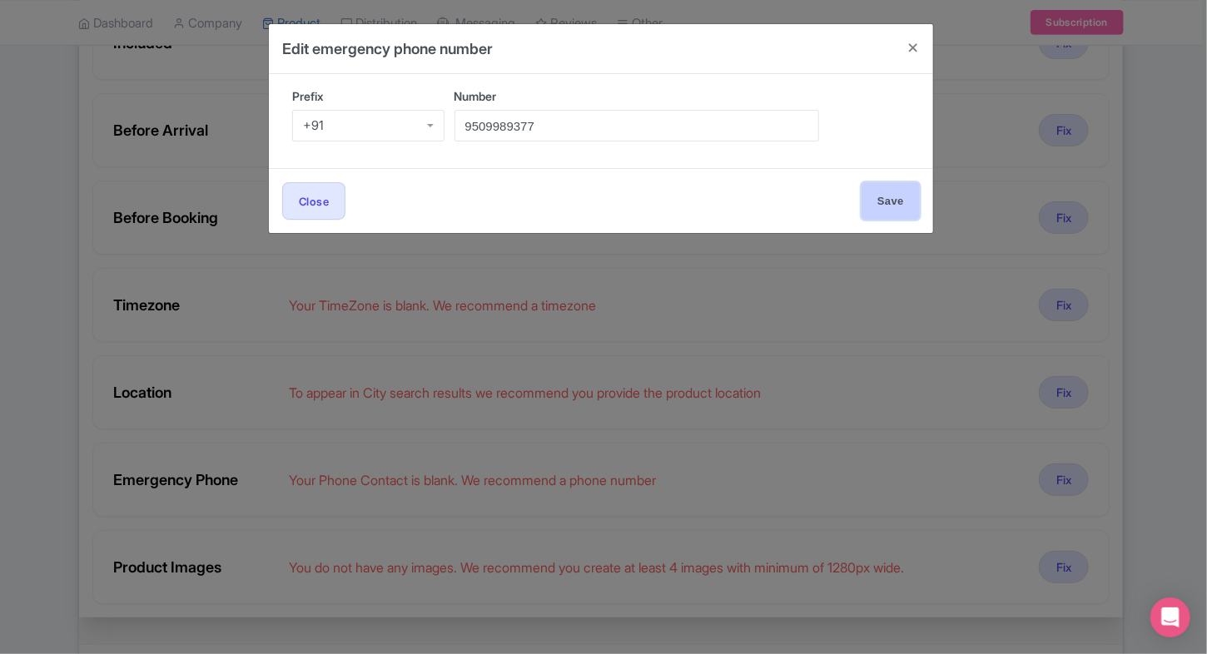
click at [887, 198] on input "Save" at bounding box center [890, 200] width 58 height 37
type input "Save"
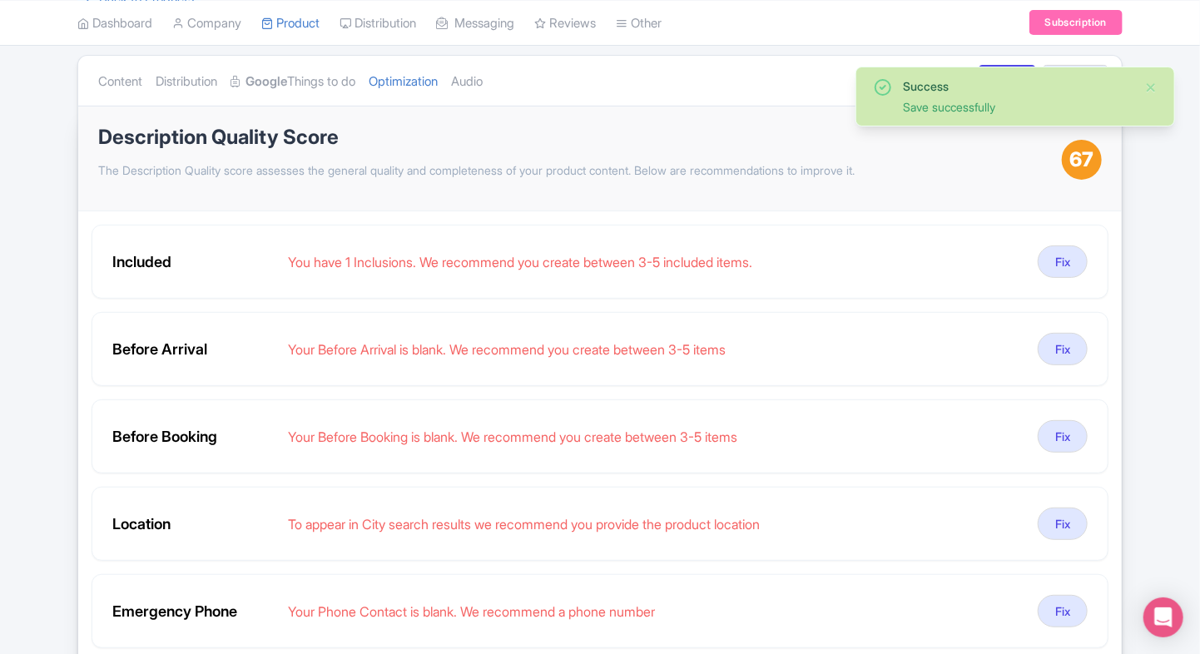
scroll to position [136, 0]
click at [477, 92] on link "Audio" at bounding box center [467, 83] width 32 height 52
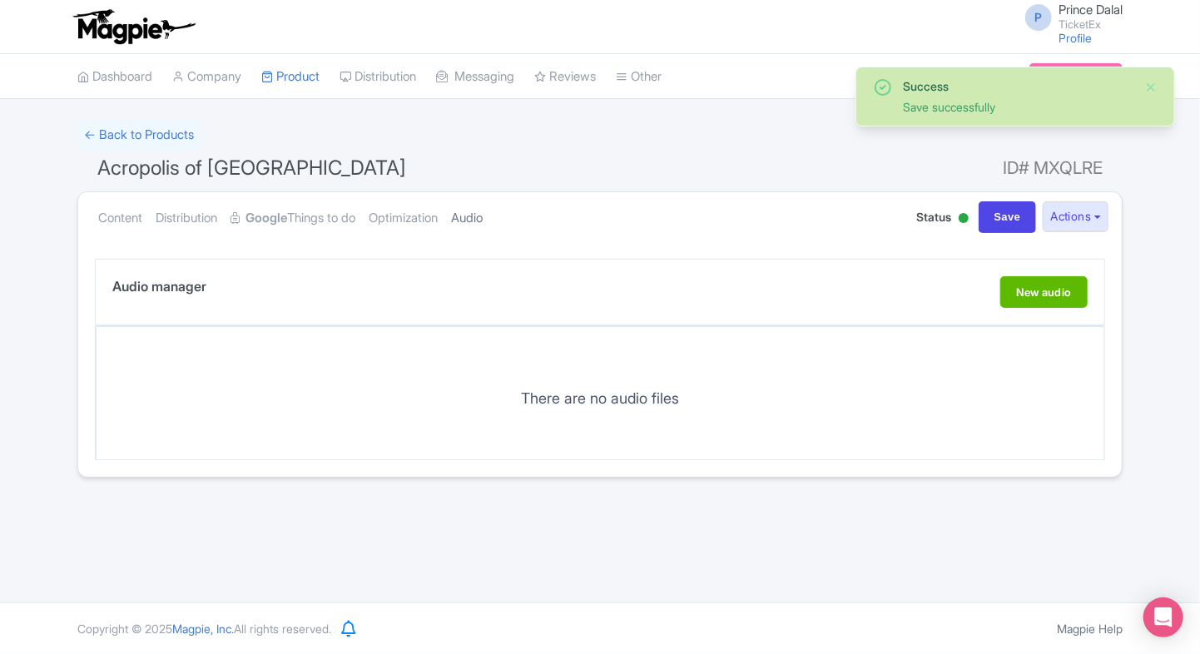
scroll to position [0, 0]
click at [426, 231] on link "Optimization" at bounding box center [403, 218] width 69 height 52
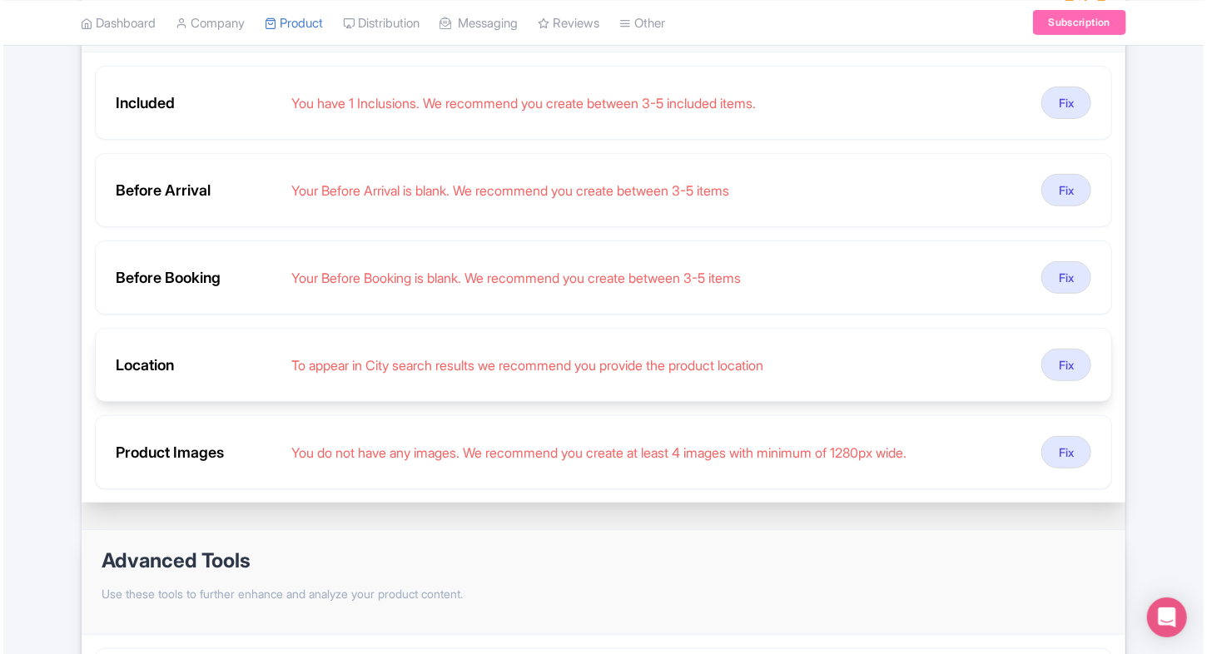
scroll to position [296, 0]
click at [1057, 354] on button "Fix" at bounding box center [1063, 364] width 50 height 32
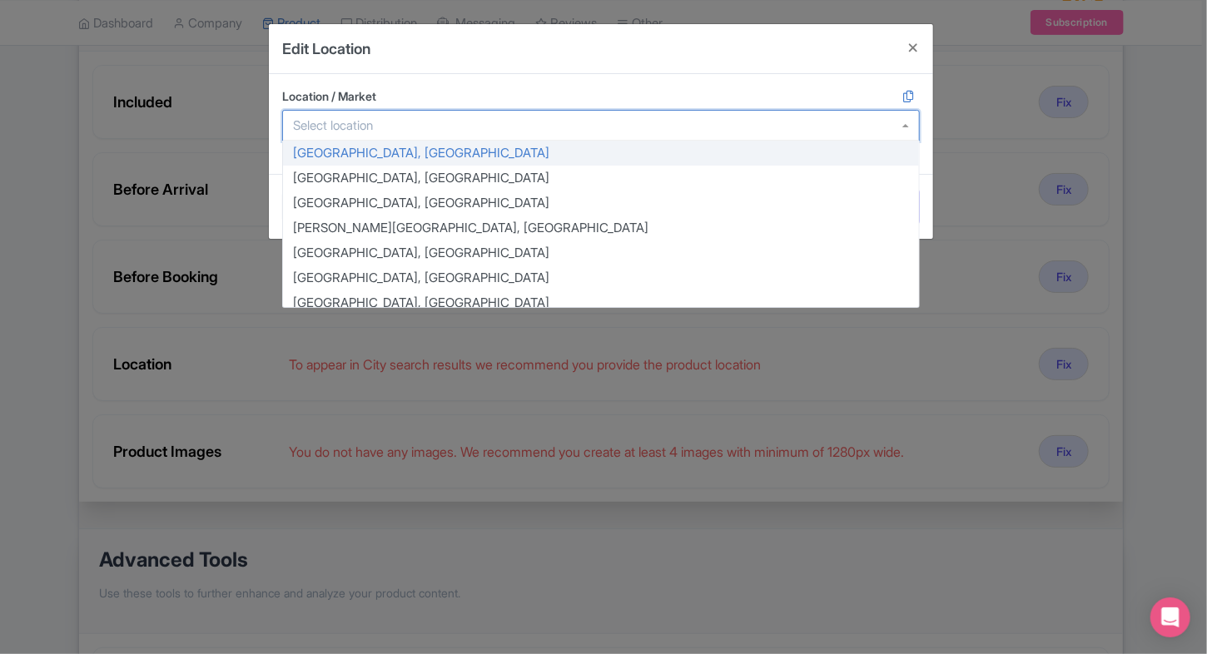
click at [439, 138] on div at bounding box center [600, 126] width 637 height 32
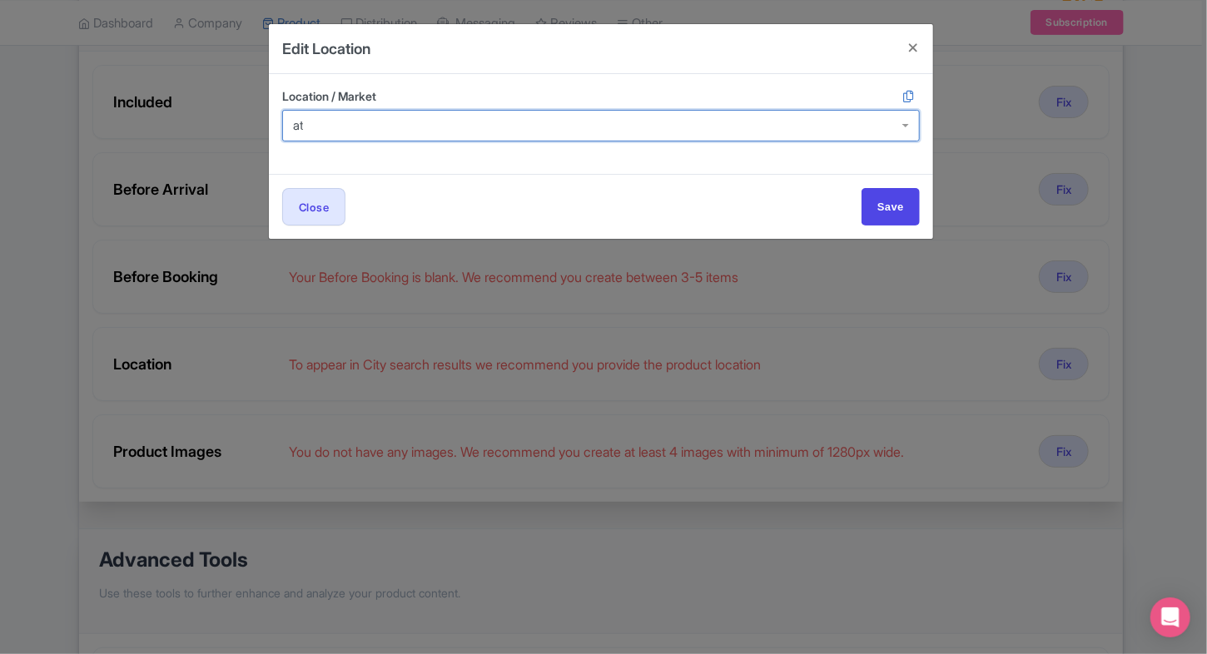
scroll to position [0, 0]
type input "a"
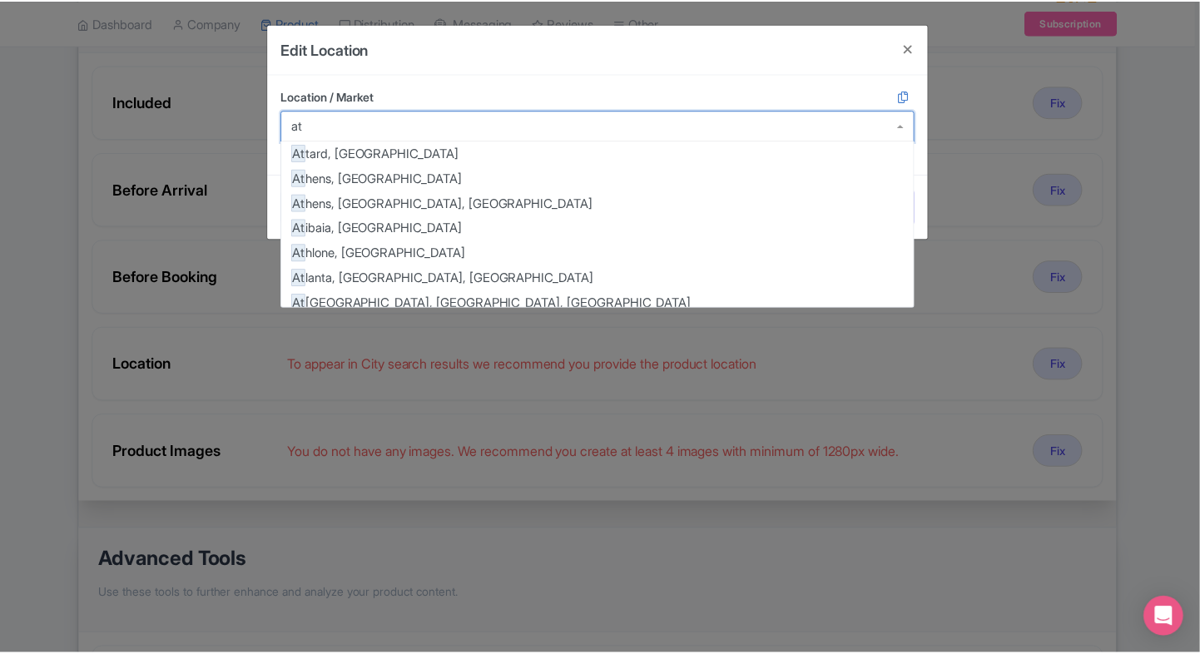
scroll to position [483, 0]
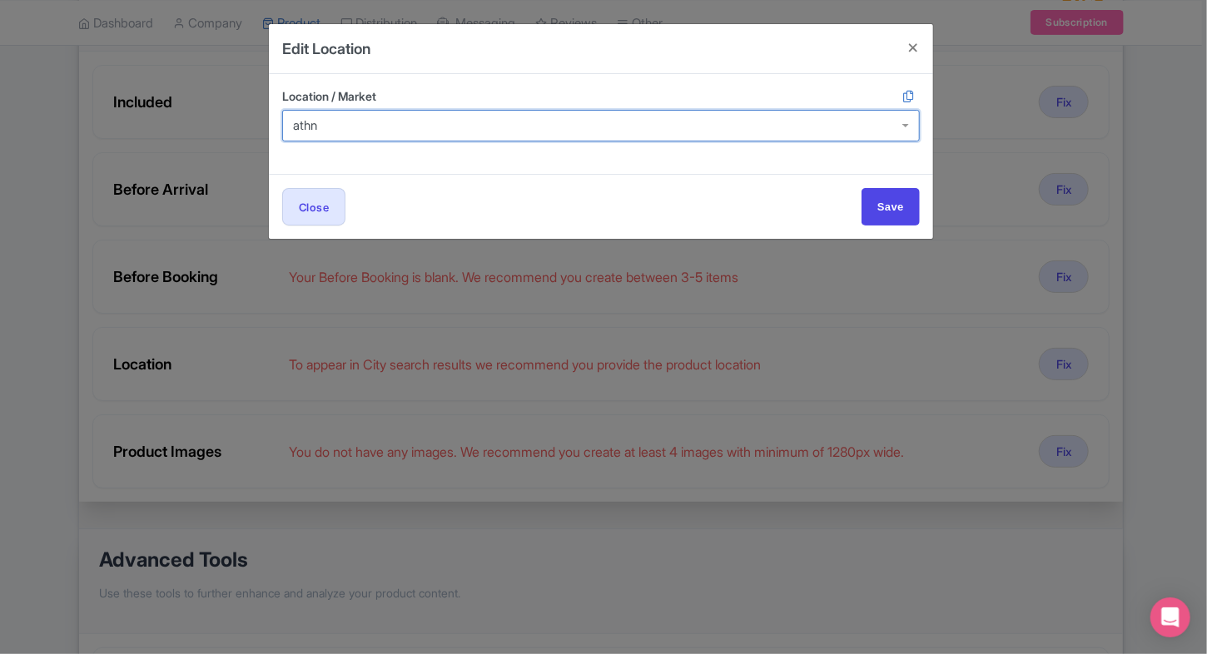
type input "ath"
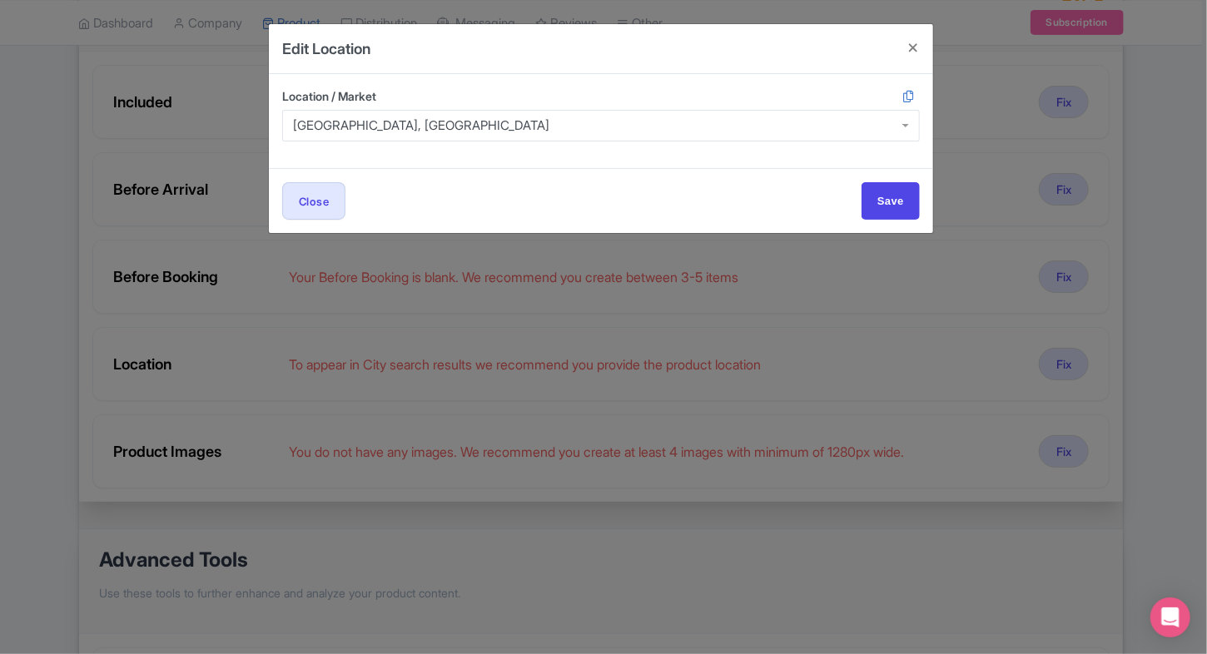
click at [528, 143] on div "Location / Market Athens, Greece Athens, Greece Agios Matheos, Greece Athens, G…" at bounding box center [601, 121] width 664 height 94
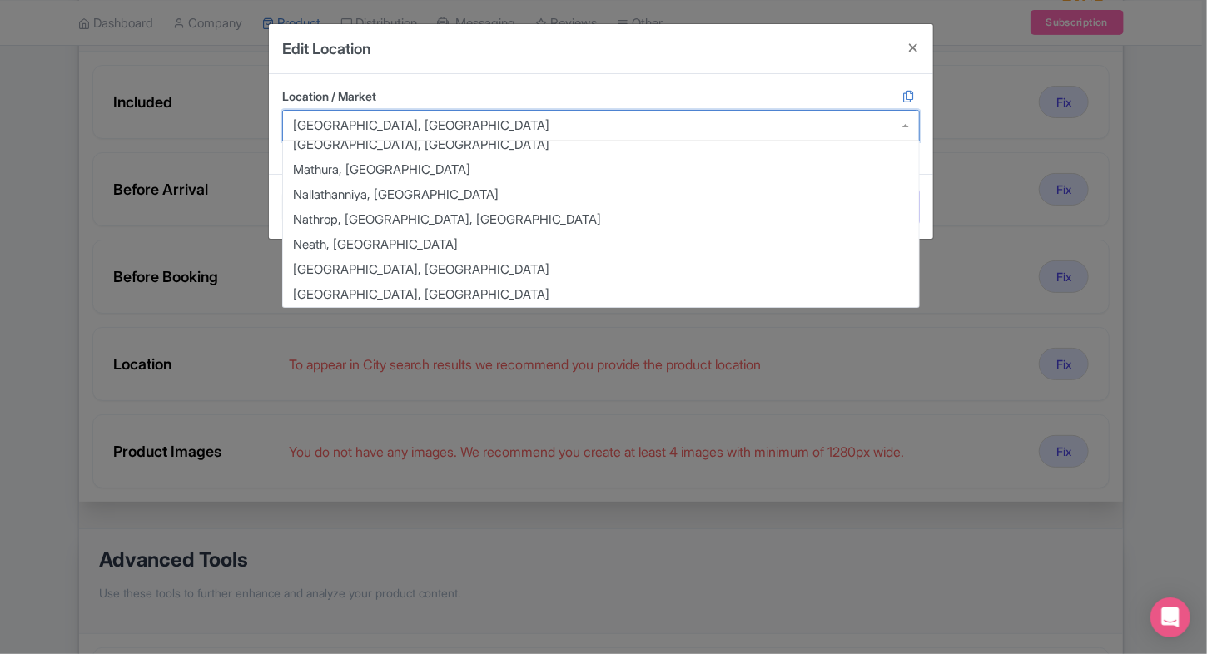
click at [514, 128] on div "Athens, Greece" at bounding box center [600, 126] width 637 height 32
click at [573, 95] on label "Location / Market" at bounding box center [600, 95] width 637 height 17
click at [553, 118] on input "Location / Market" at bounding box center [550, 125] width 3 height 15
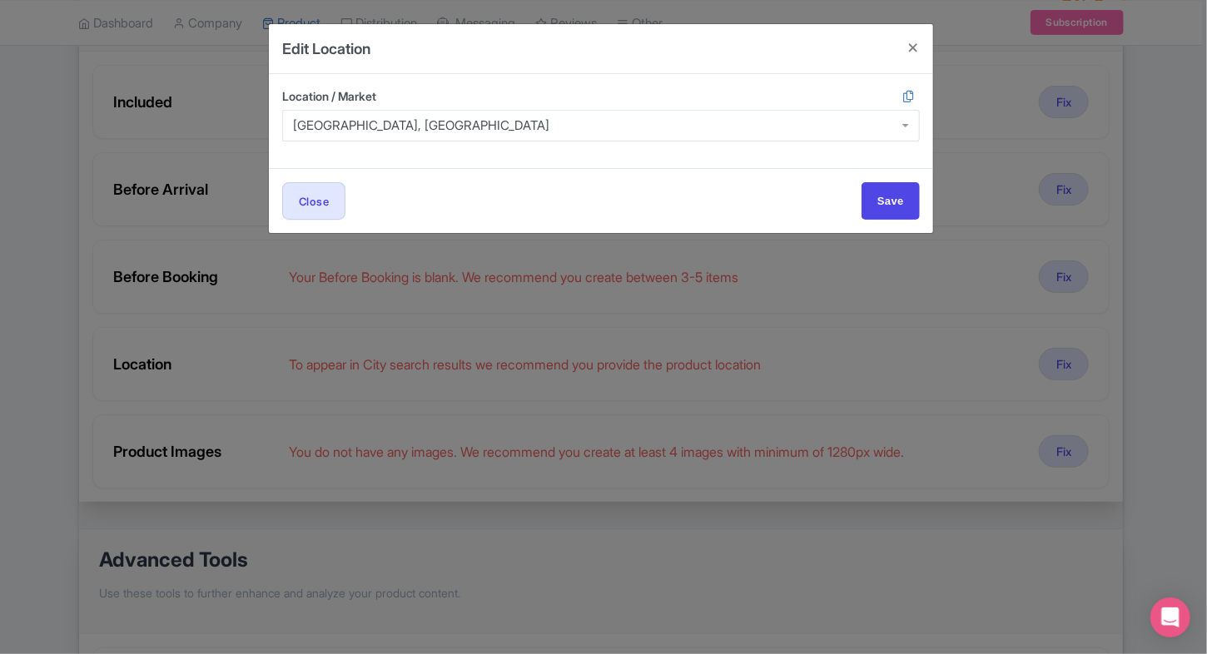
click at [792, 75] on div "Location / Market Athens, Greece Athens, Greece Agios Matheos, Greece Athens, G…" at bounding box center [601, 121] width 664 height 94
click at [891, 211] on input "Save" at bounding box center [890, 200] width 58 height 37
type input "Save"
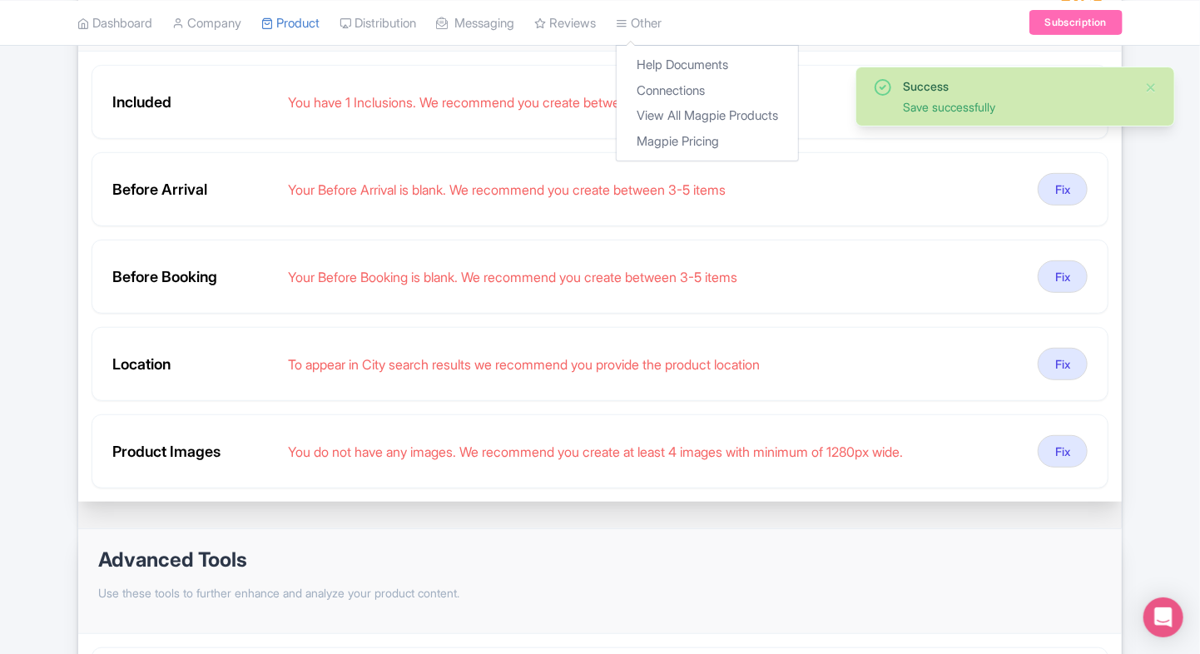
scroll to position [0, 0]
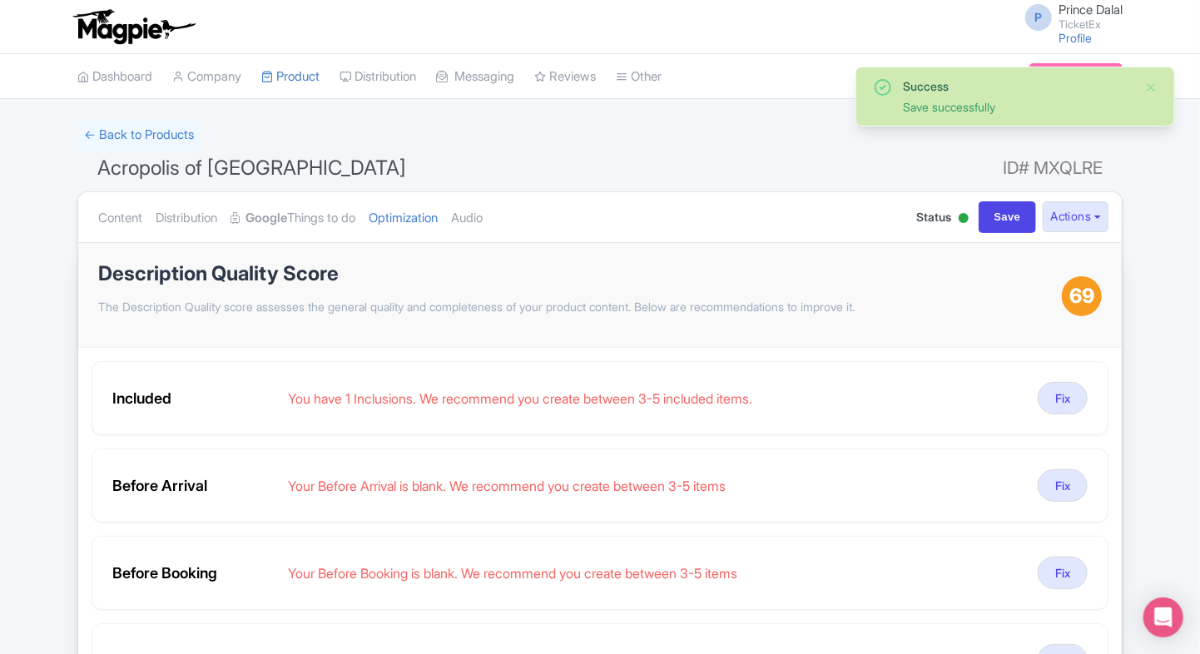
click at [462, 214] on ul "Content Distribution Google Things to do Optimization Audio" at bounding box center [488, 217] width 792 height 51
click at [483, 220] on link "Audio" at bounding box center [467, 218] width 32 height 52
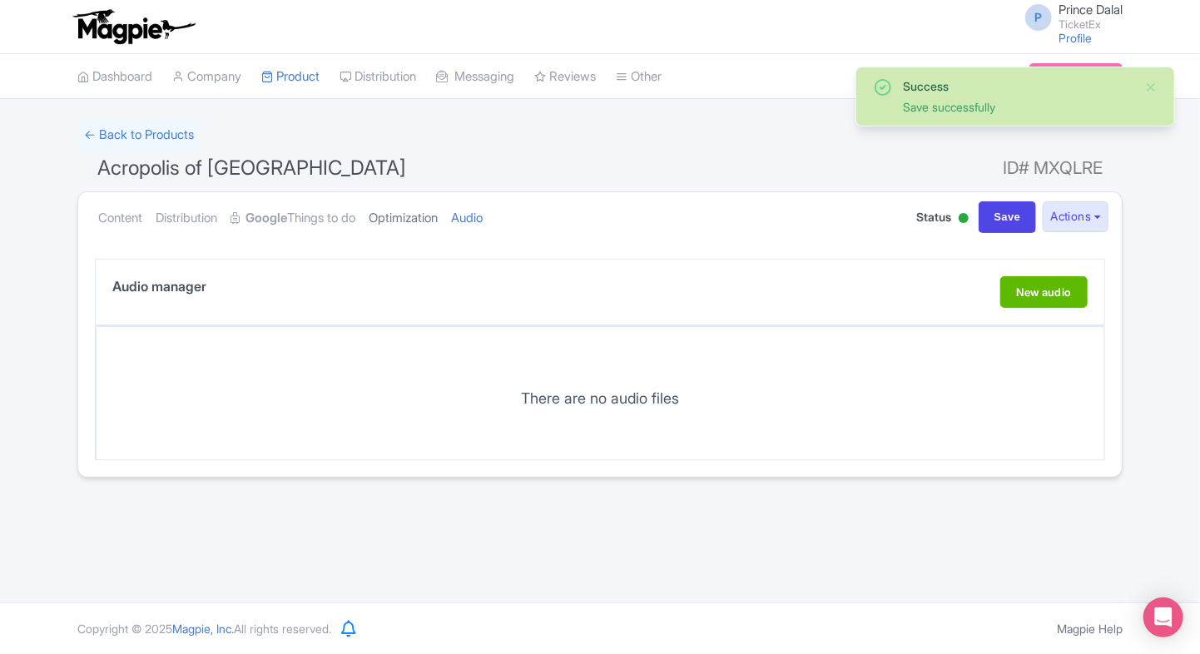
click at [436, 211] on link "Optimization" at bounding box center [403, 218] width 69 height 52
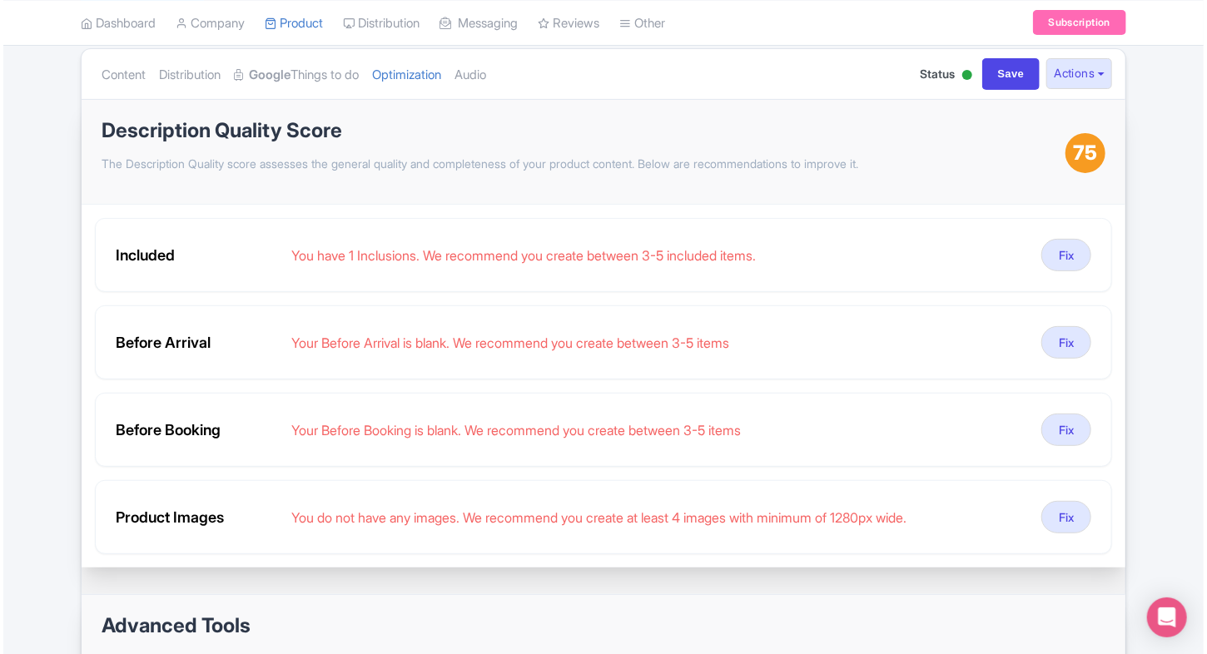
scroll to position [150, 0]
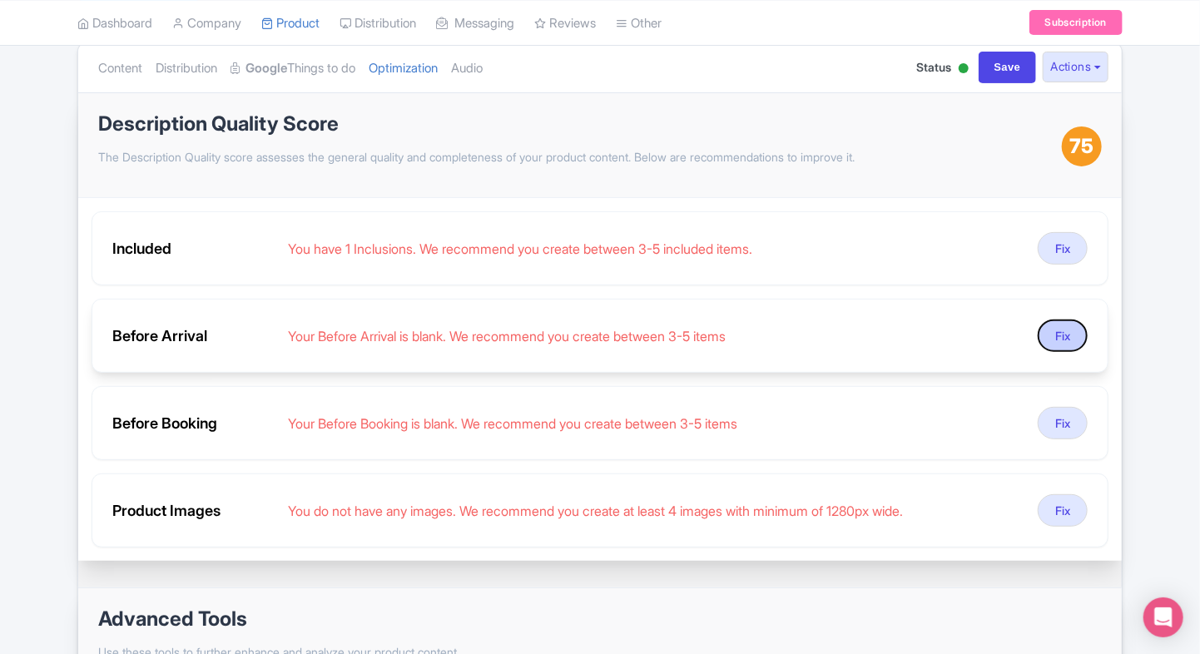
click at [1063, 345] on button "Fix" at bounding box center [1063, 336] width 50 height 32
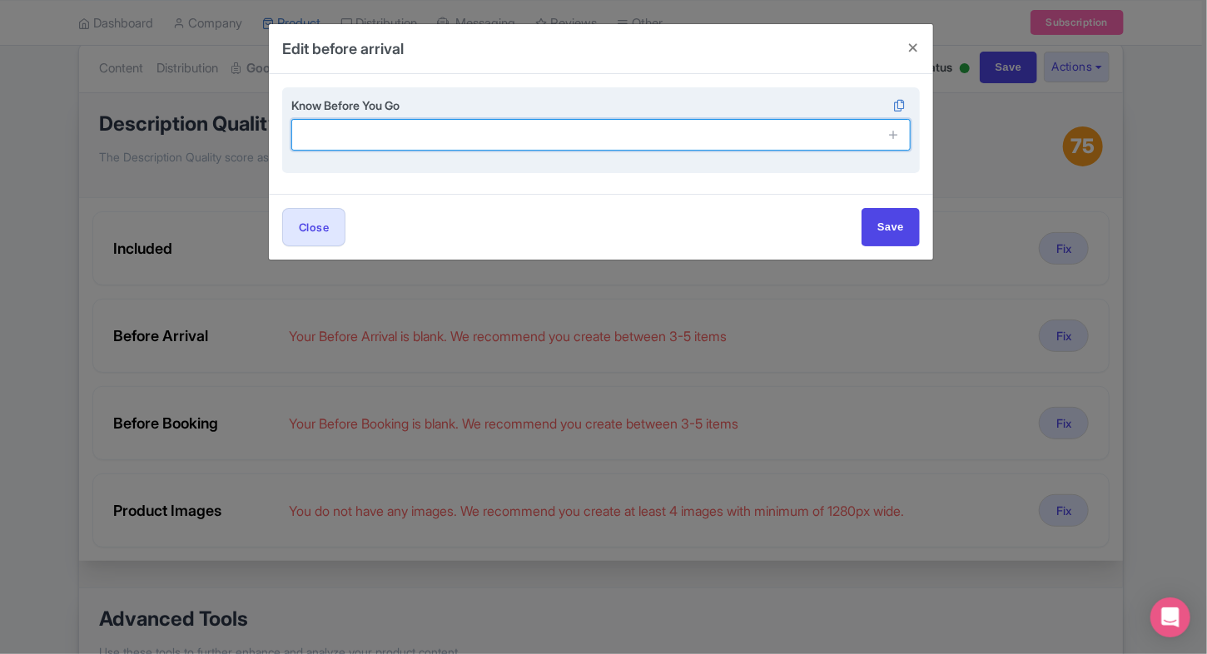
click at [464, 144] on input "text" at bounding box center [600, 135] width 619 height 32
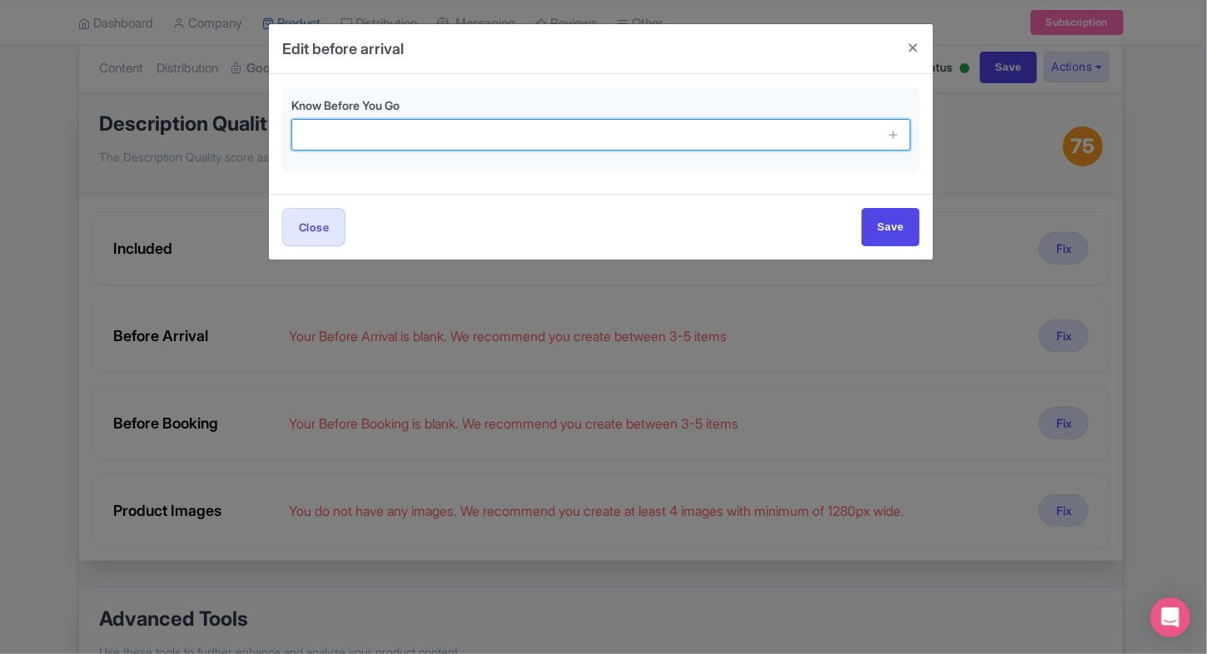
paste input "Sharp objects, lighters, luggage, alcohol, and other restricted items are not a…"
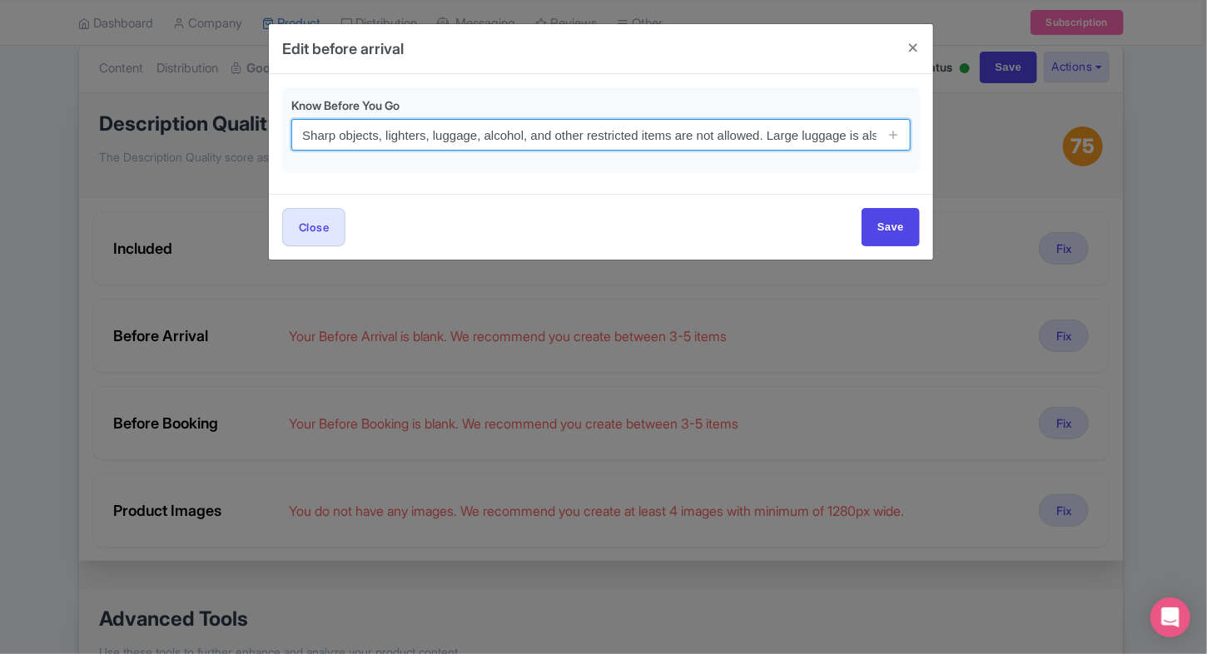
scroll to position [0, 198]
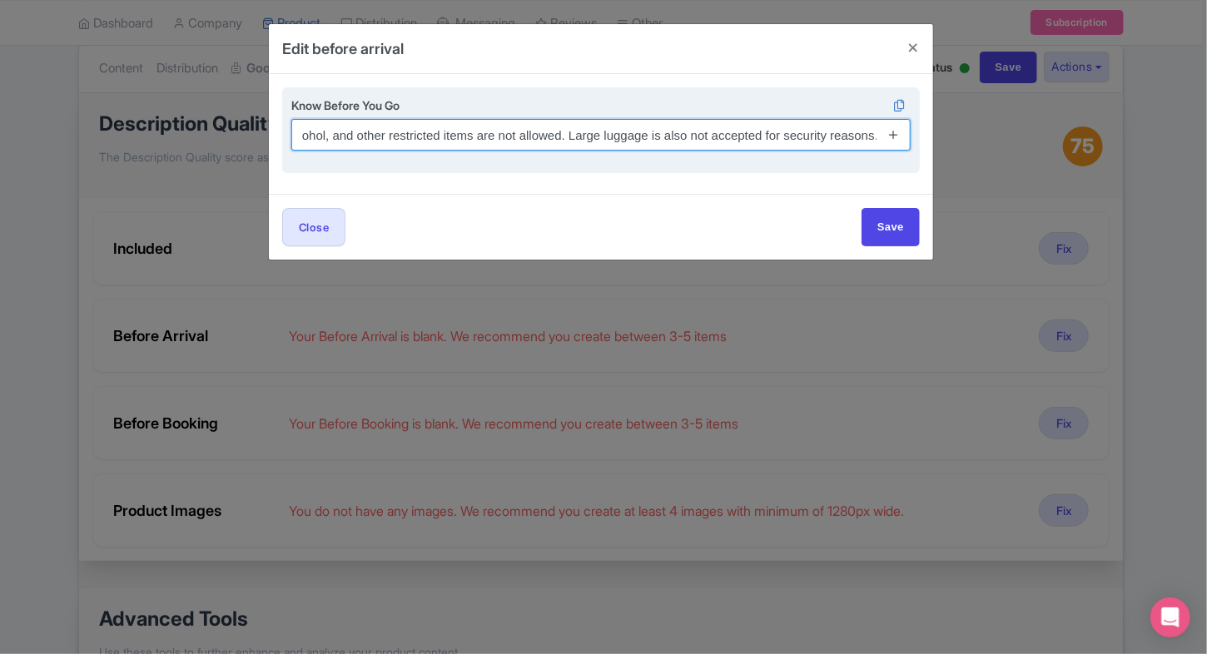
type input "Sharp objects, lighters, luggage, alcohol, and other restricted items are not a…"
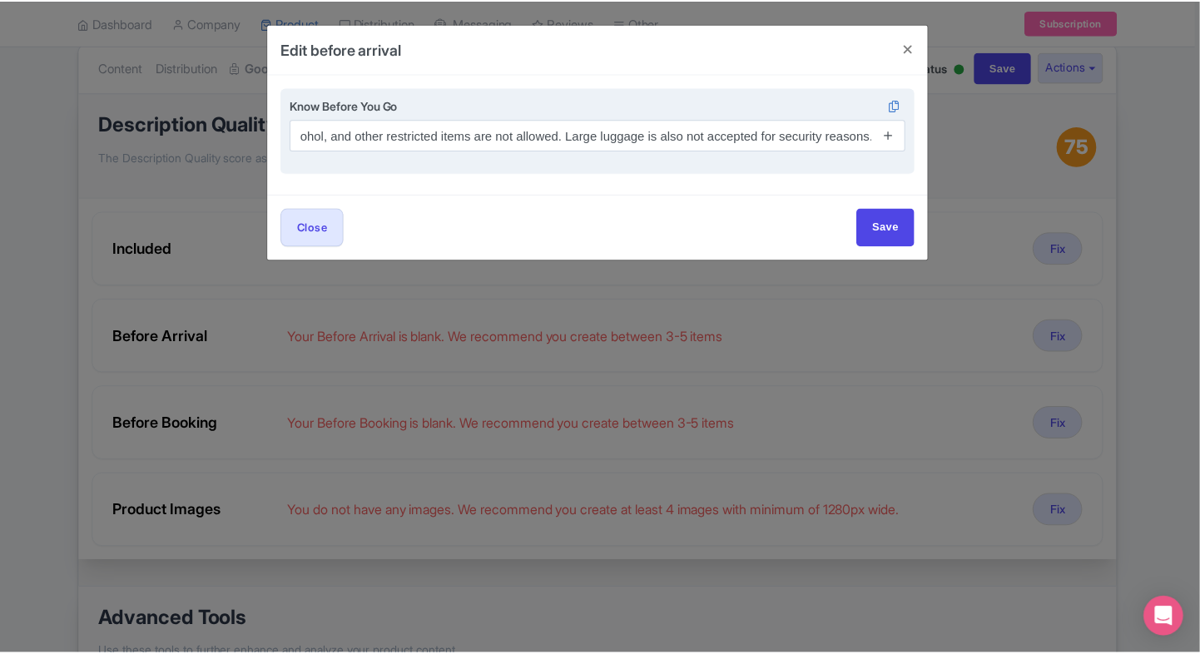
scroll to position [0, 0]
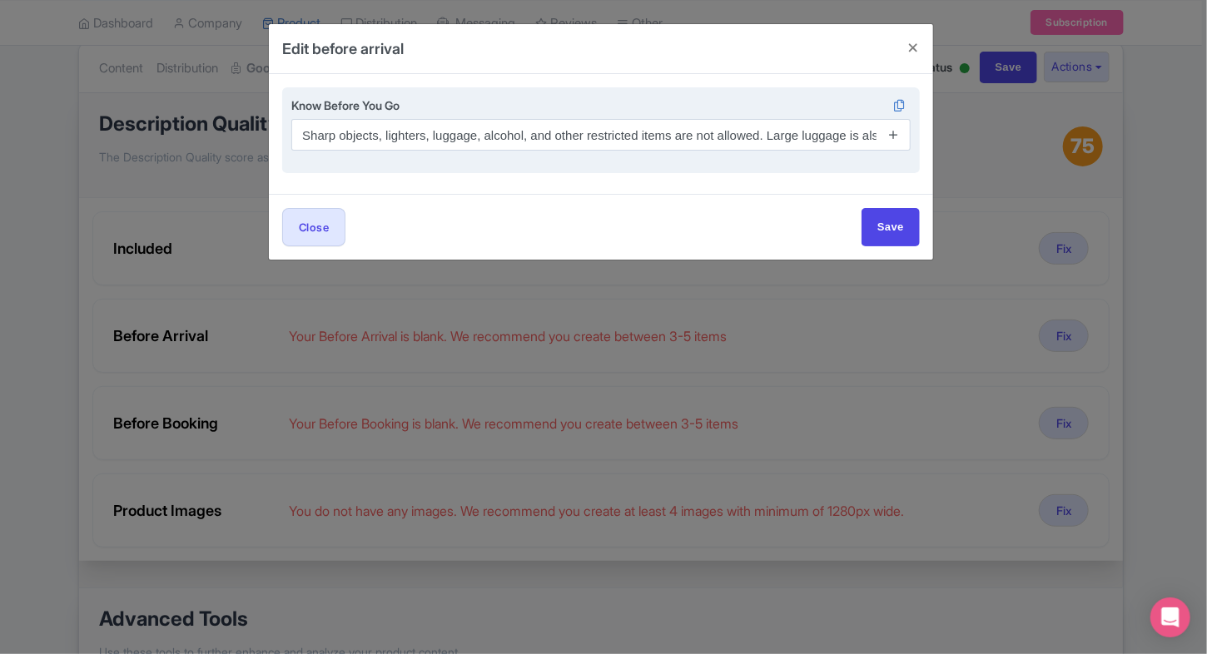
click at [891, 128] on icon at bounding box center [893, 134] width 12 height 12
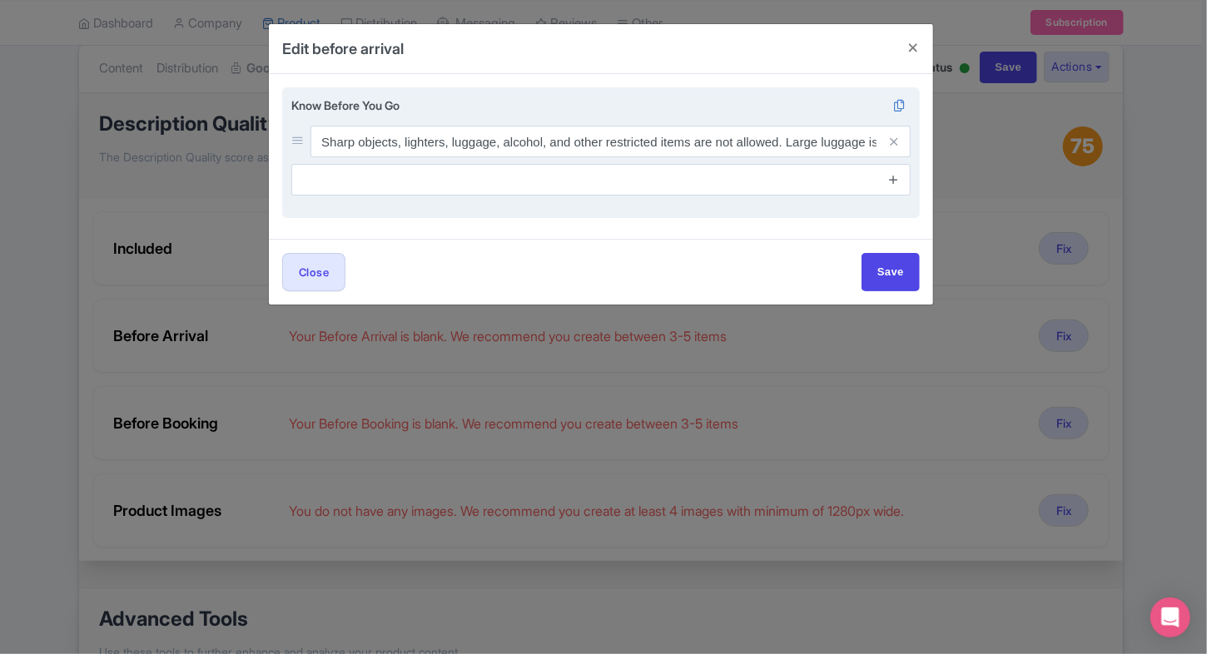
click at [895, 179] on icon at bounding box center [893, 179] width 12 height 12
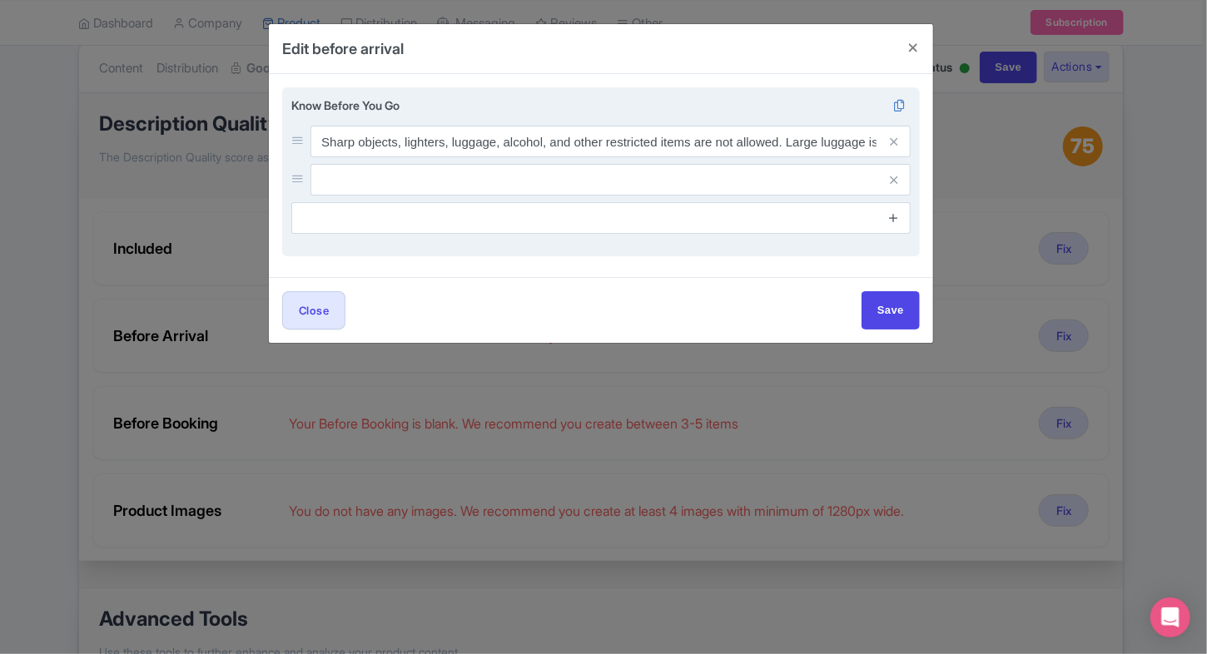
click at [893, 218] on icon at bounding box center [893, 217] width 12 height 12
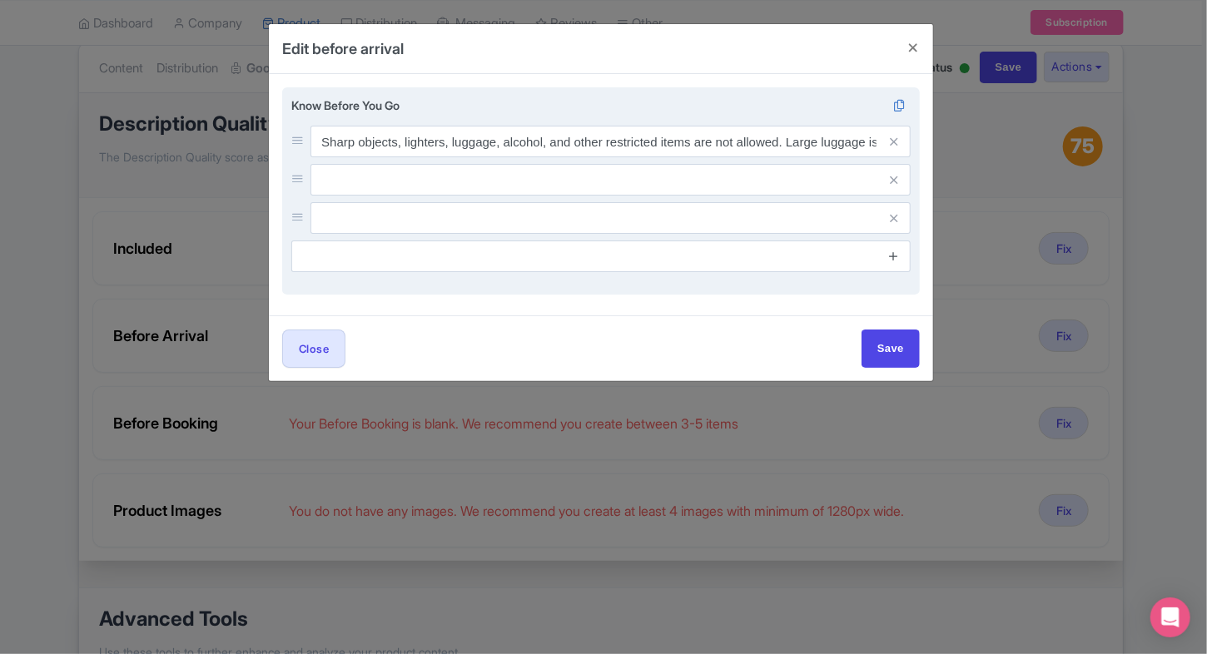
click at [892, 250] on icon at bounding box center [893, 256] width 12 height 12
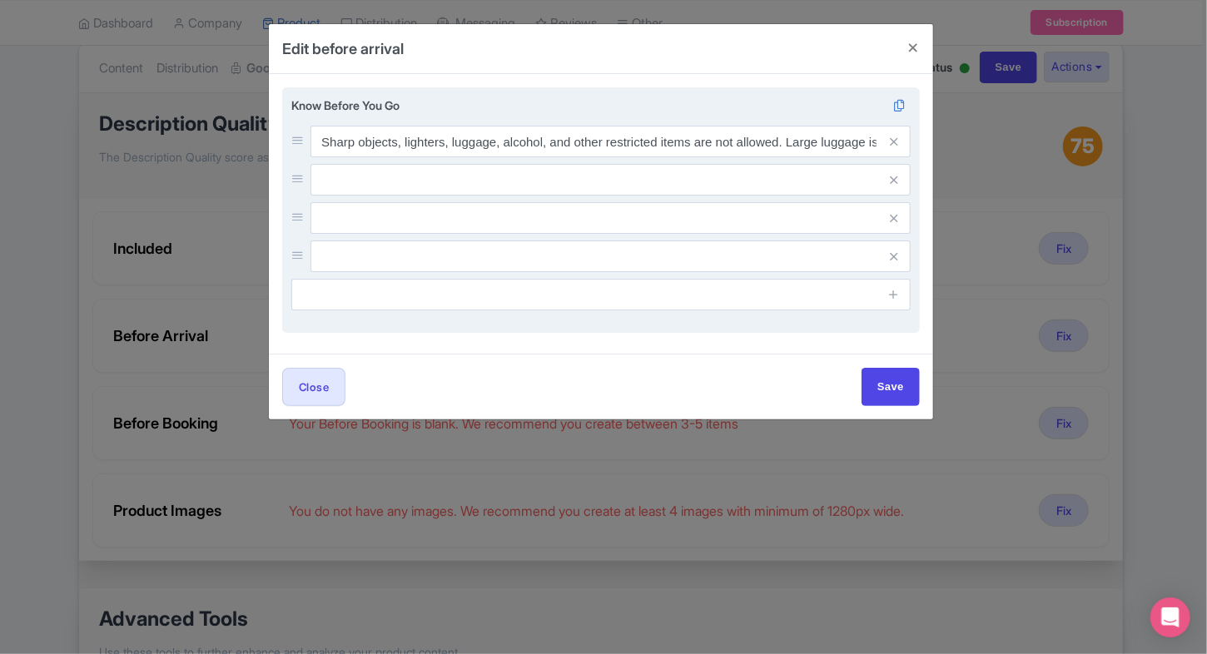
click at [704, 157] on input "text" at bounding box center [610, 142] width 600 height 32
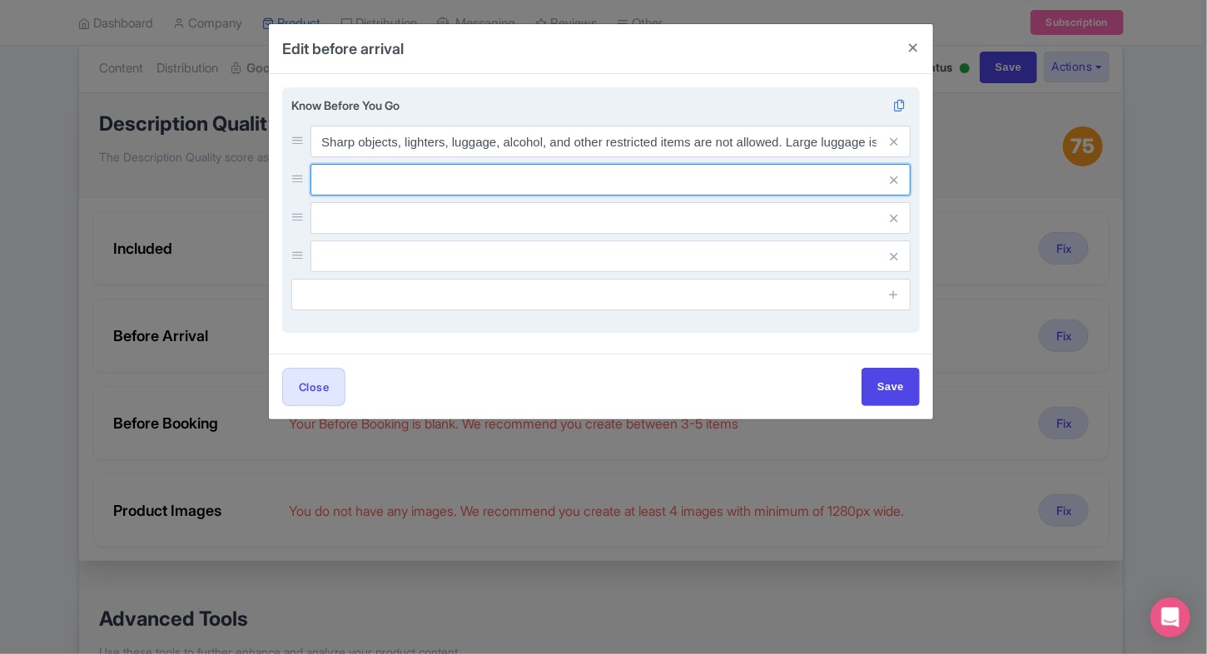
paste input "ID proof is mandatory for all visitors upon arrival."
type input "ID proof is mandatory for all visitors upon arrival."
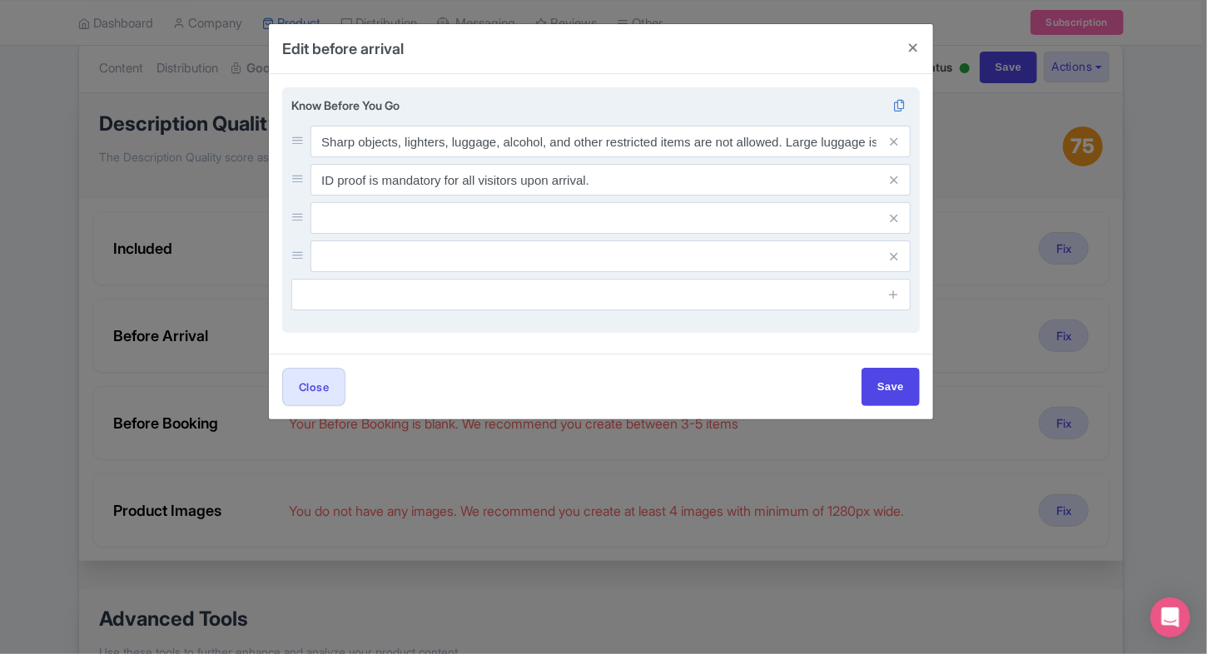
click at [446, 157] on input "text" at bounding box center [610, 142] width 600 height 32
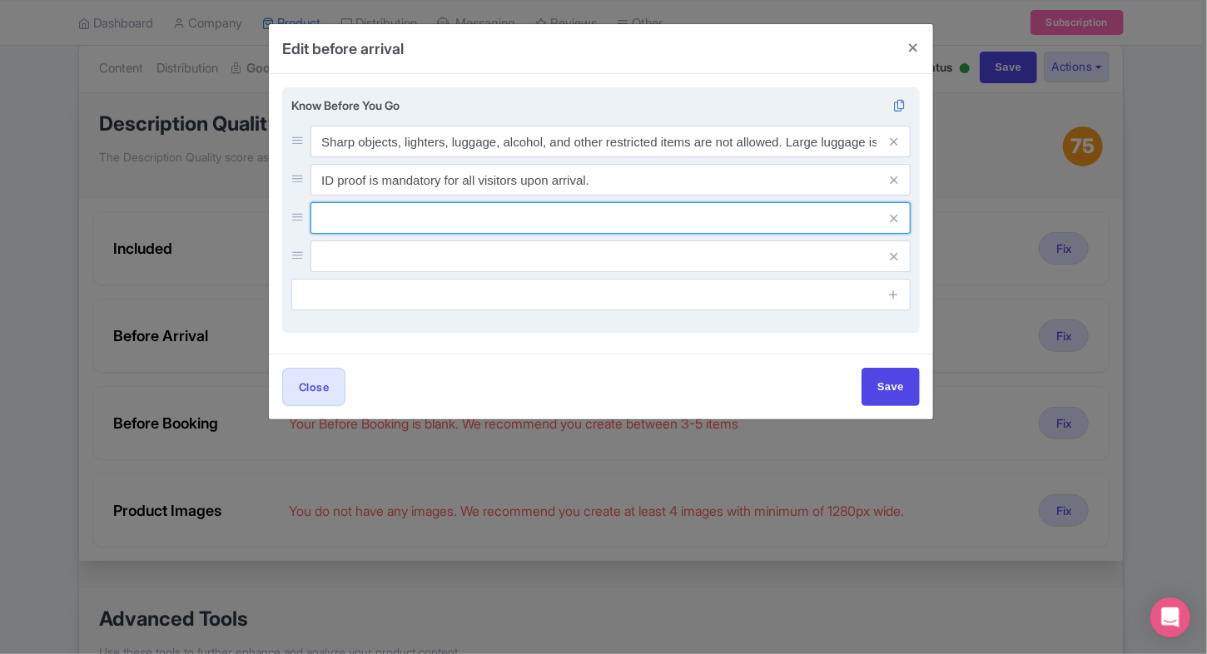
paste input "Wear non-slippery shoes to safely navigate the Acropolis's sometimes slippery a…"
type input "Wear non-slippery shoes to safely navigate the Acropolis's sometimes slippery a…"
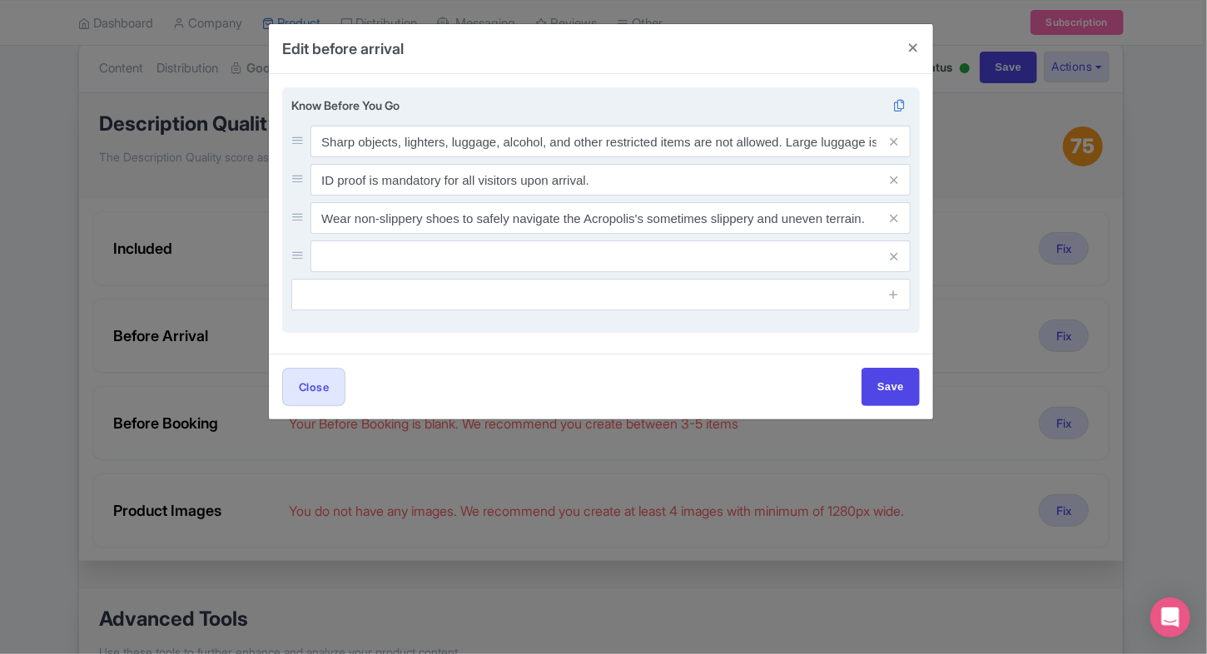
click at [708, 157] on input "text" at bounding box center [610, 142] width 600 height 32
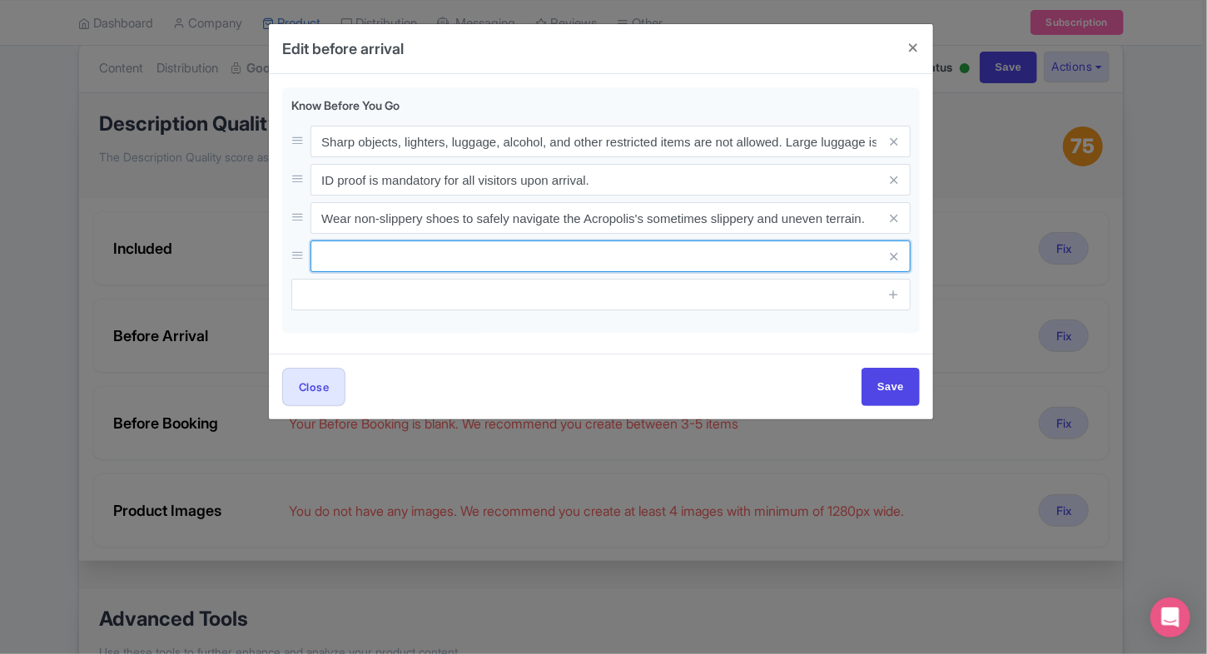
paste input "The terrain may be challenging for visitors with mobility issues despite access…"
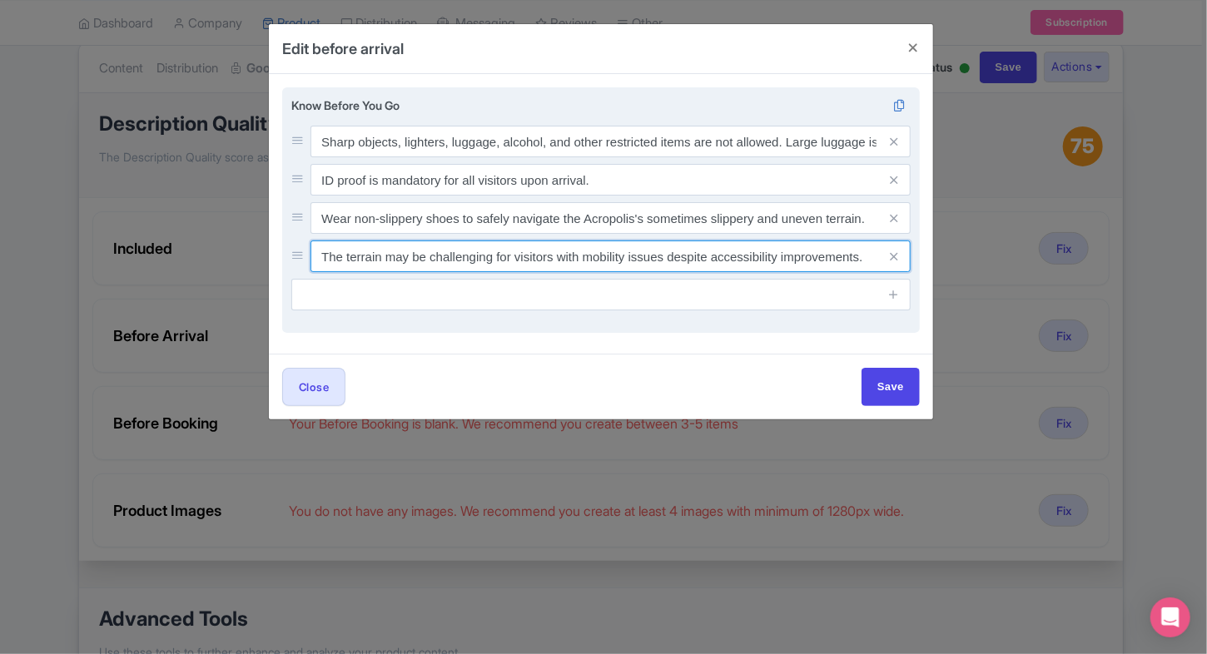
type input "The terrain may be challenging for visitors with mobility issues despite access…"
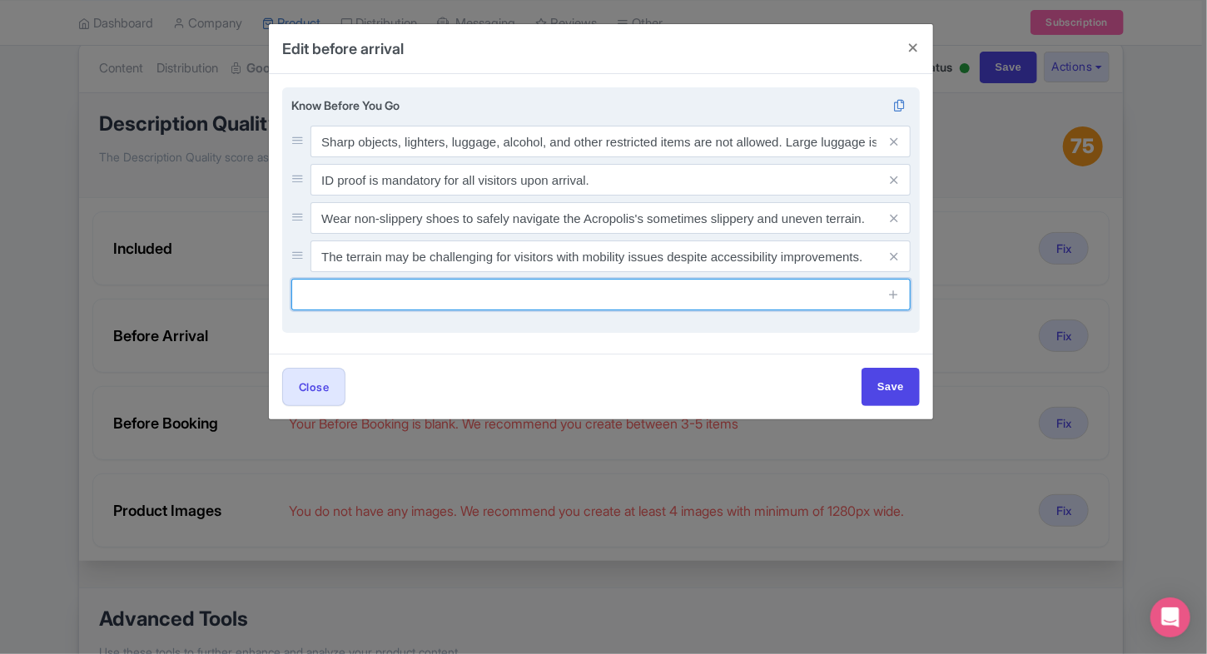
click at [505, 305] on input "text" at bounding box center [600, 295] width 619 height 32
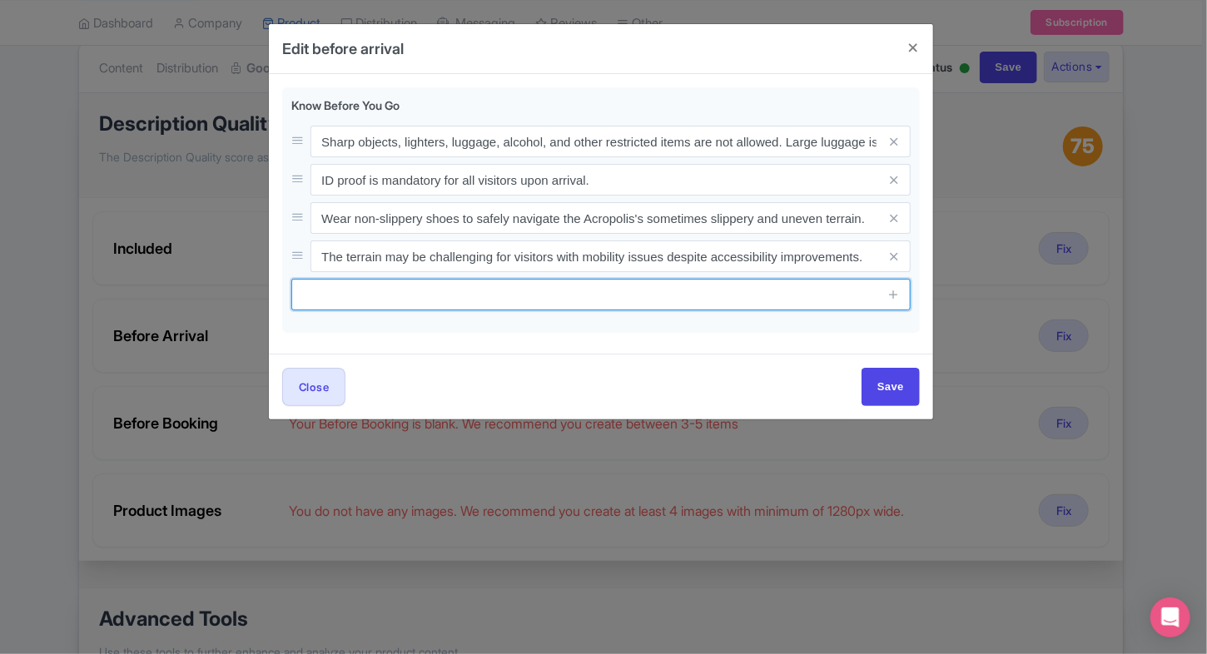
paste input "Smoking is prohibited to maintain the site's preservation and visitor experienc…"
type input "Smoking is prohibited to maintain the site's preservation and visitor experienc…"
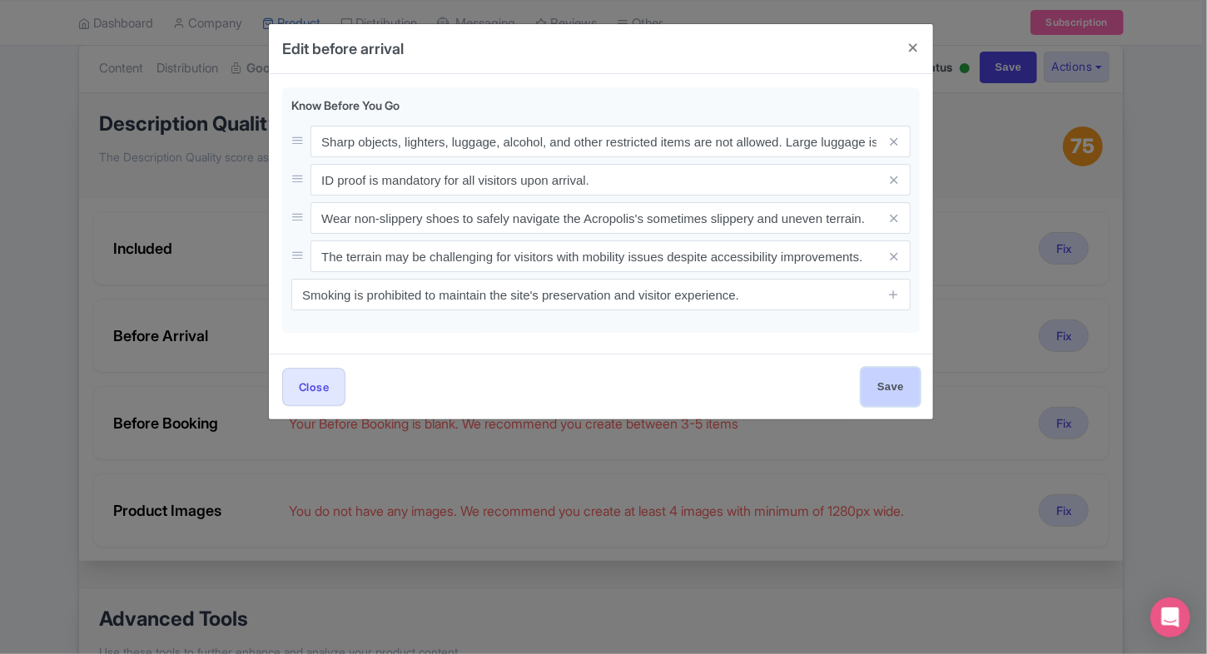
click at [865, 390] on input "Save" at bounding box center [890, 386] width 58 height 37
type input "Save"
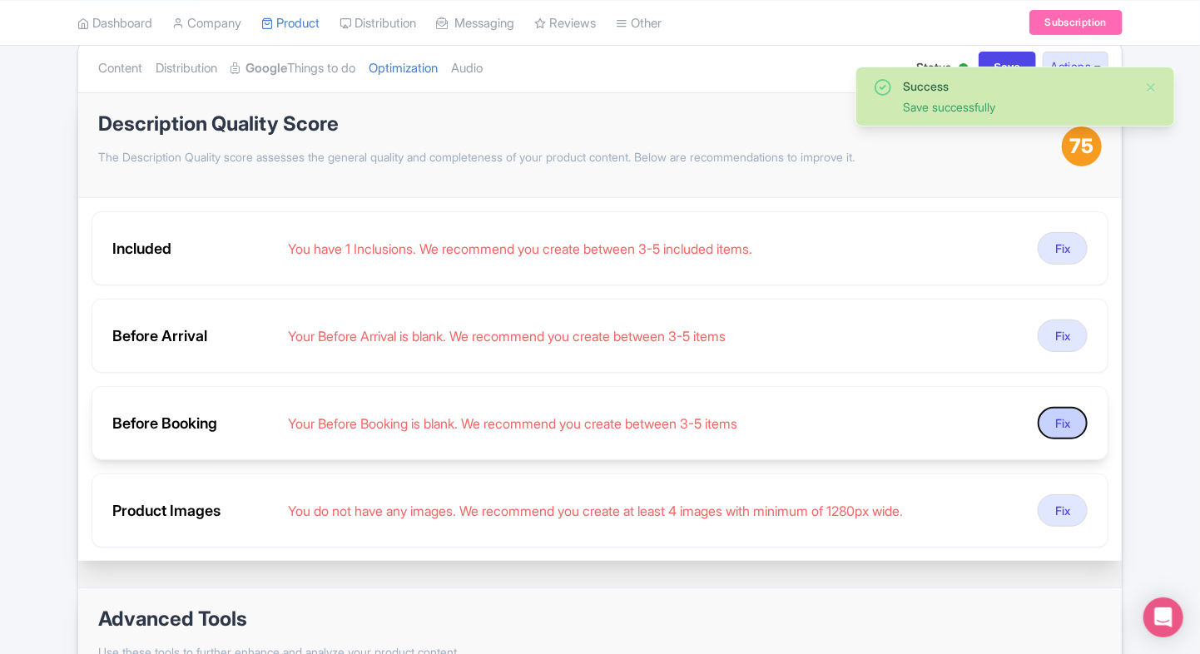
click at [1053, 436] on button "Fix" at bounding box center [1063, 423] width 50 height 32
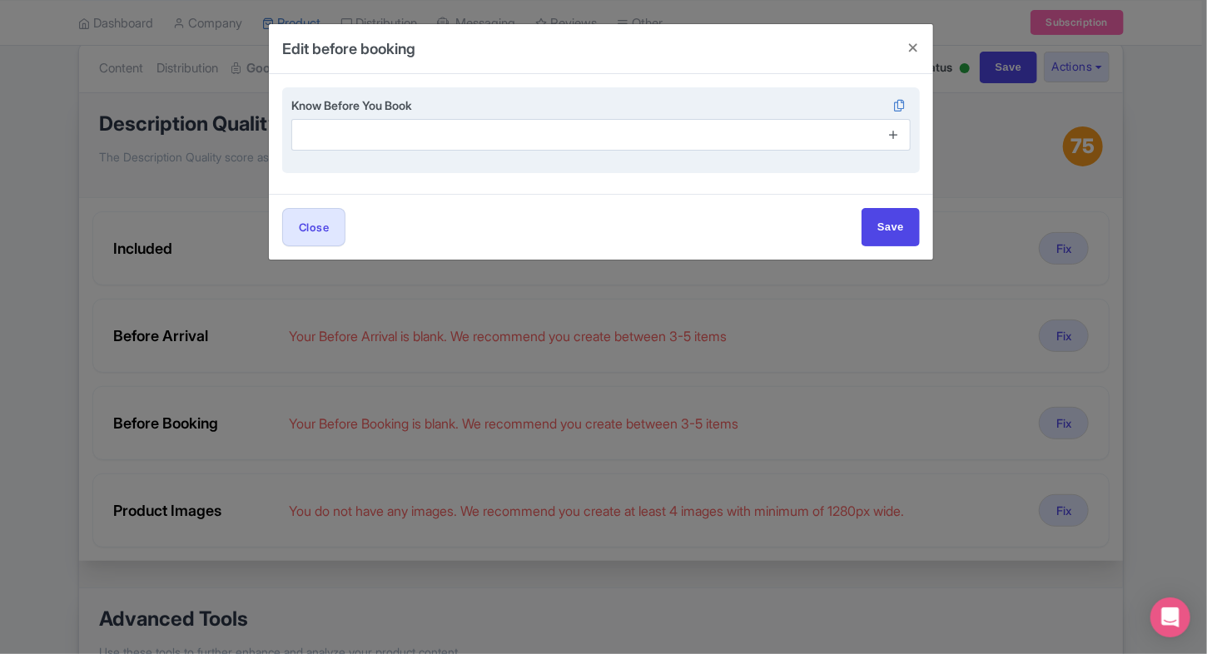
click at [899, 133] on icon at bounding box center [893, 134] width 12 height 12
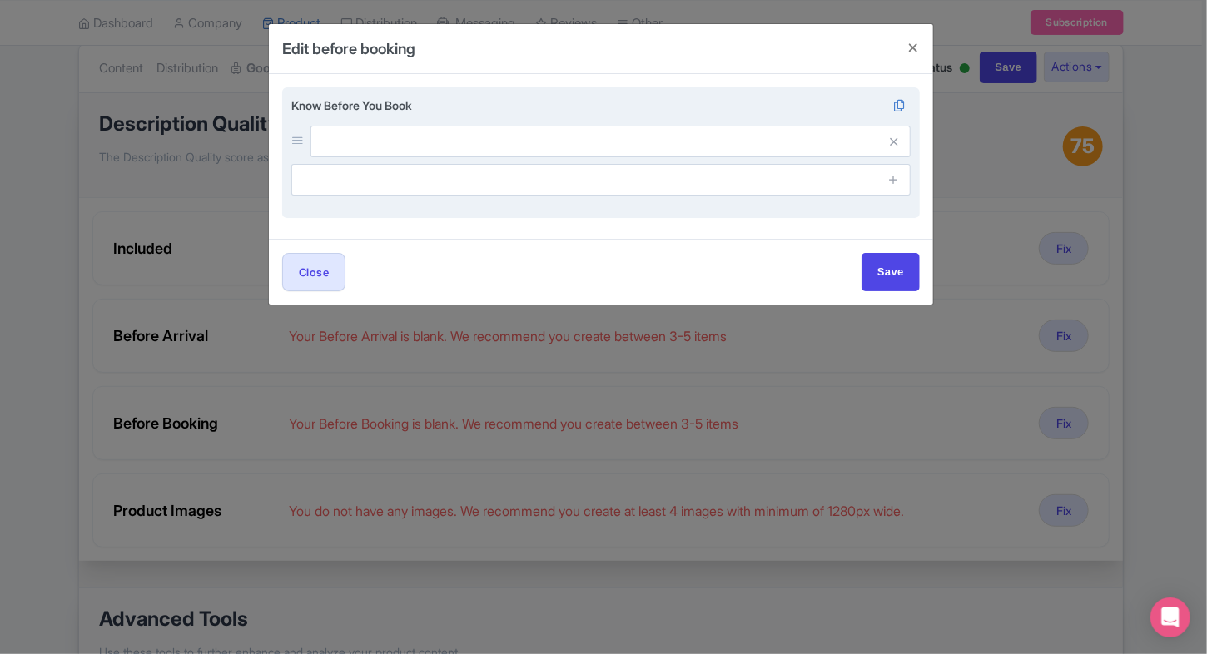
click at [895, 191] on span at bounding box center [893, 180] width 33 height 32
click at [895, 186] on link at bounding box center [893, 180] width 12 height 19
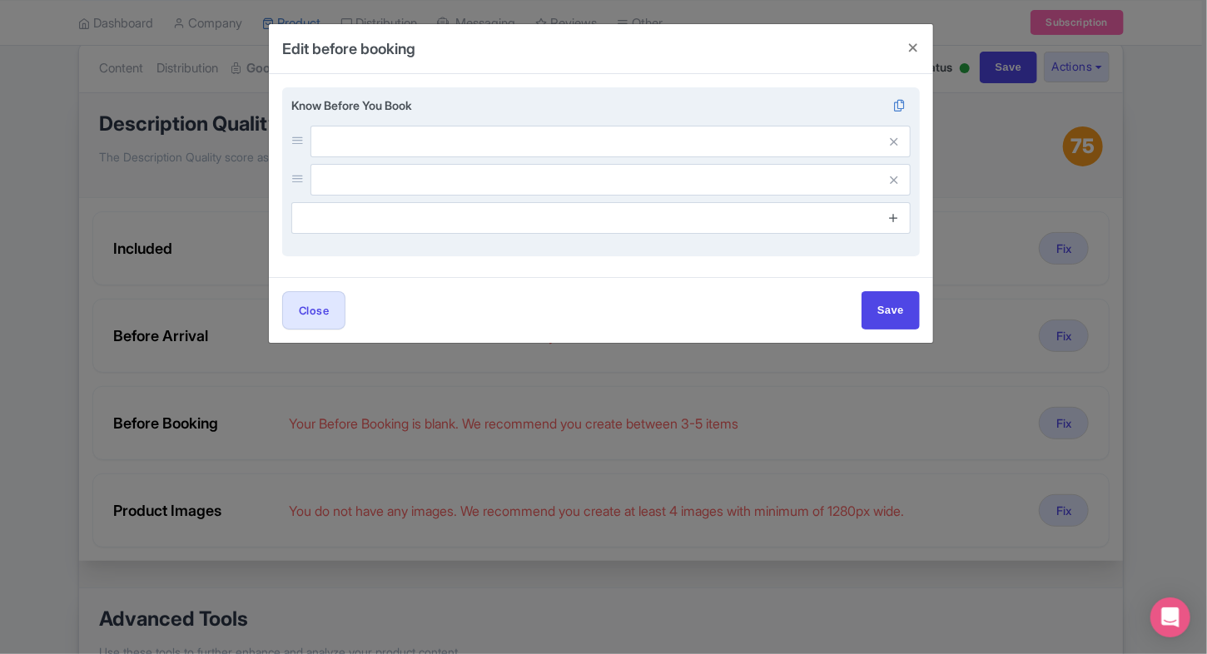
click at [895, 216] on icon at bounding box center [893, 217] width 12 height 12
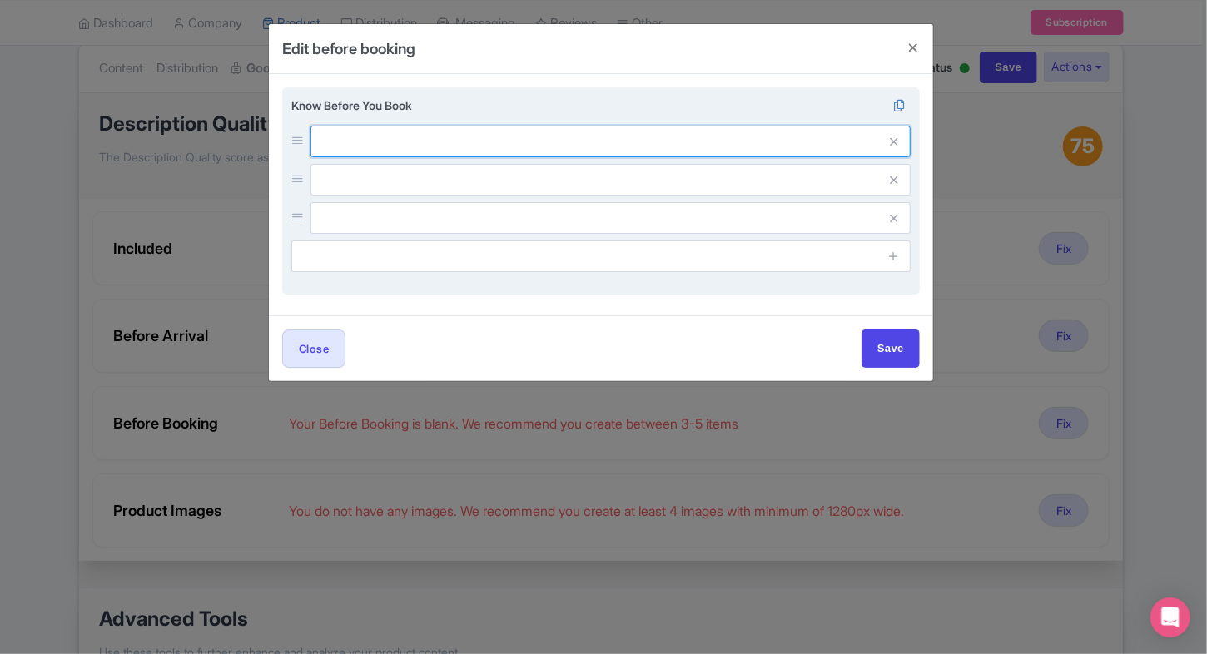
click at [722, 143] on input "text" at bounding box center [610, 142] width 600 height 32
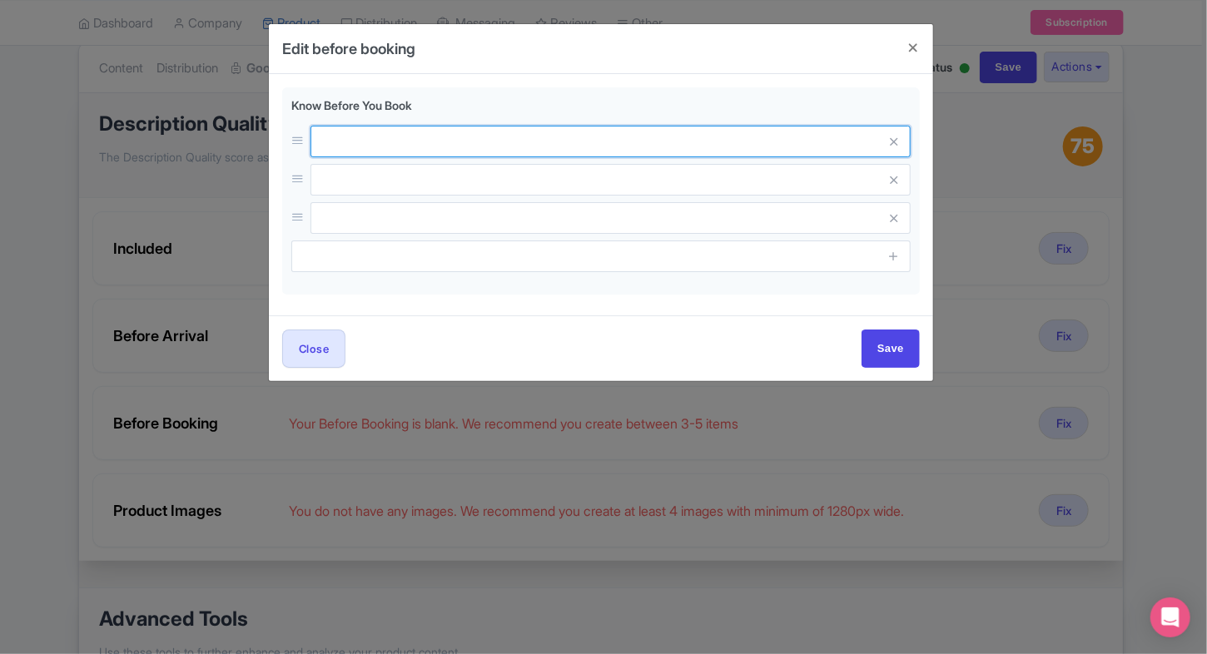
paste input "Best visited early morning or late afternoon to avoid crowds."
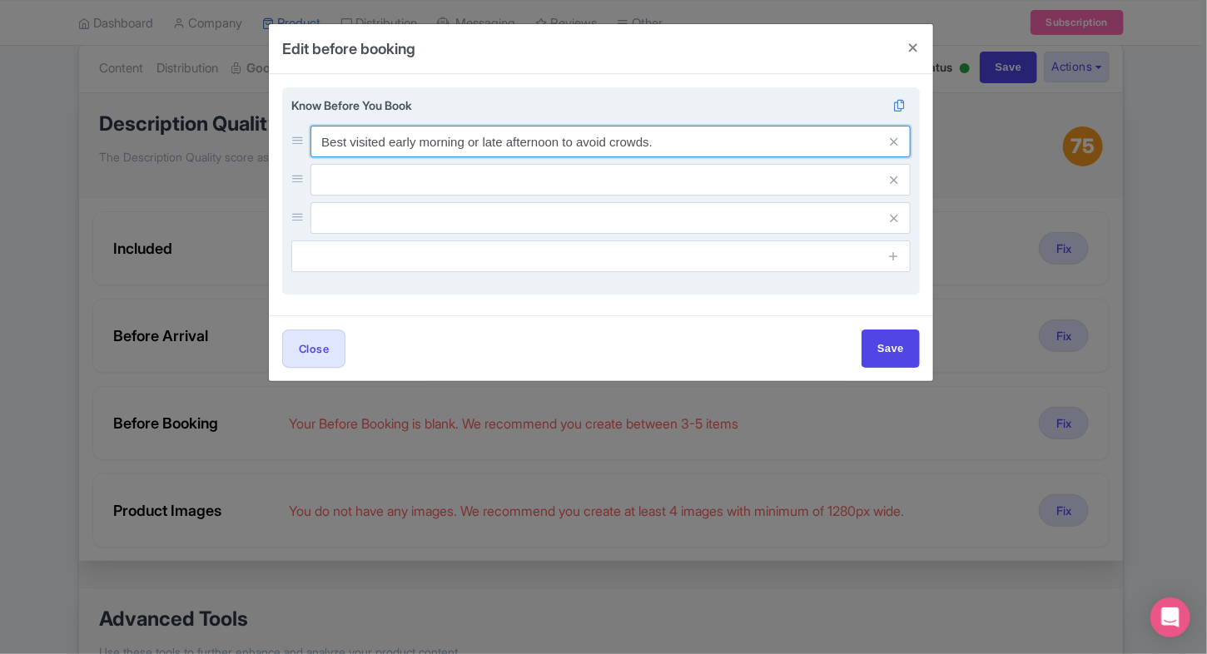
type input "Best visited early morning or late afternoon to avoid crowds."
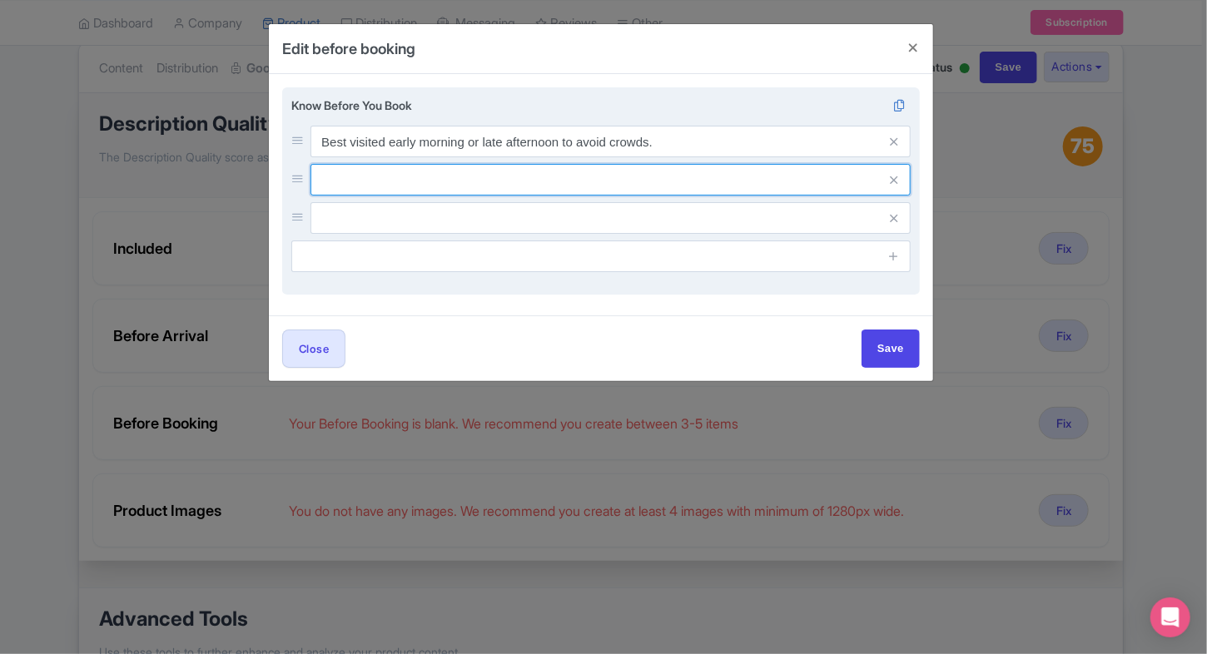
paste input "The Acropolis Museum is a separate but highly recommended visit."
click at [619, 157] on input "The Acropolis Museum is a separate but highly recommended visit." at bounding box center [610, 142] width 600 height 32
type input "The Acropolis Museum is a separate but highly recommended visit."
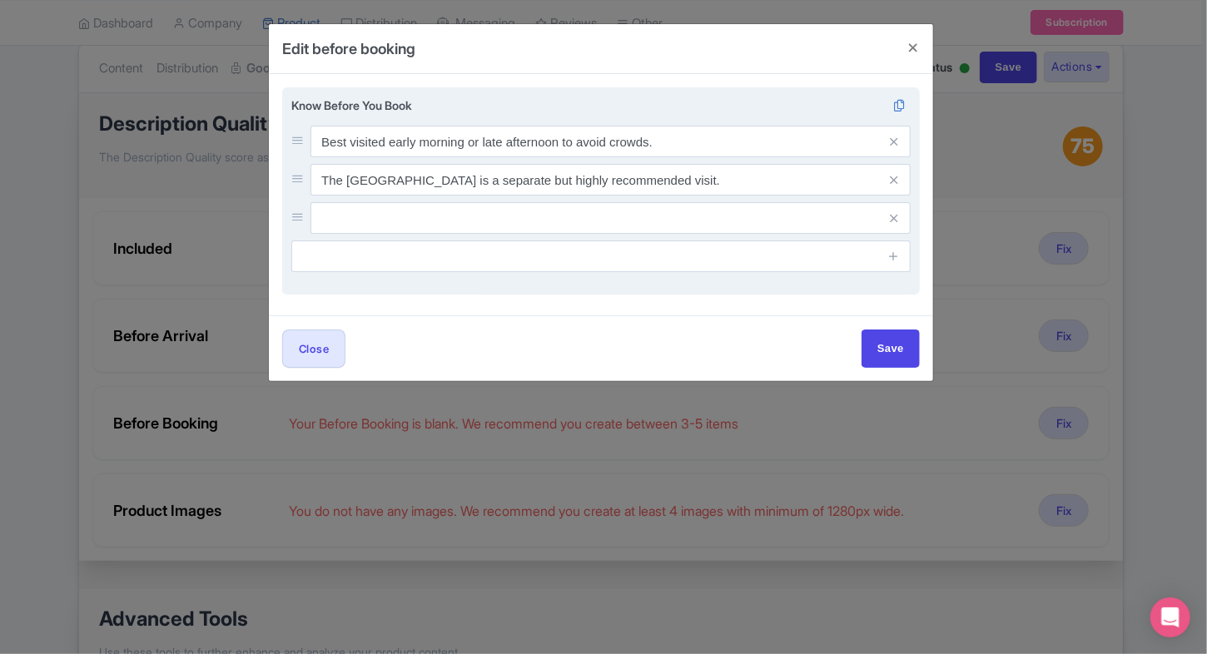
click at [556, 157] on input "text" at bounding box center [610, 142] width 600 height 32
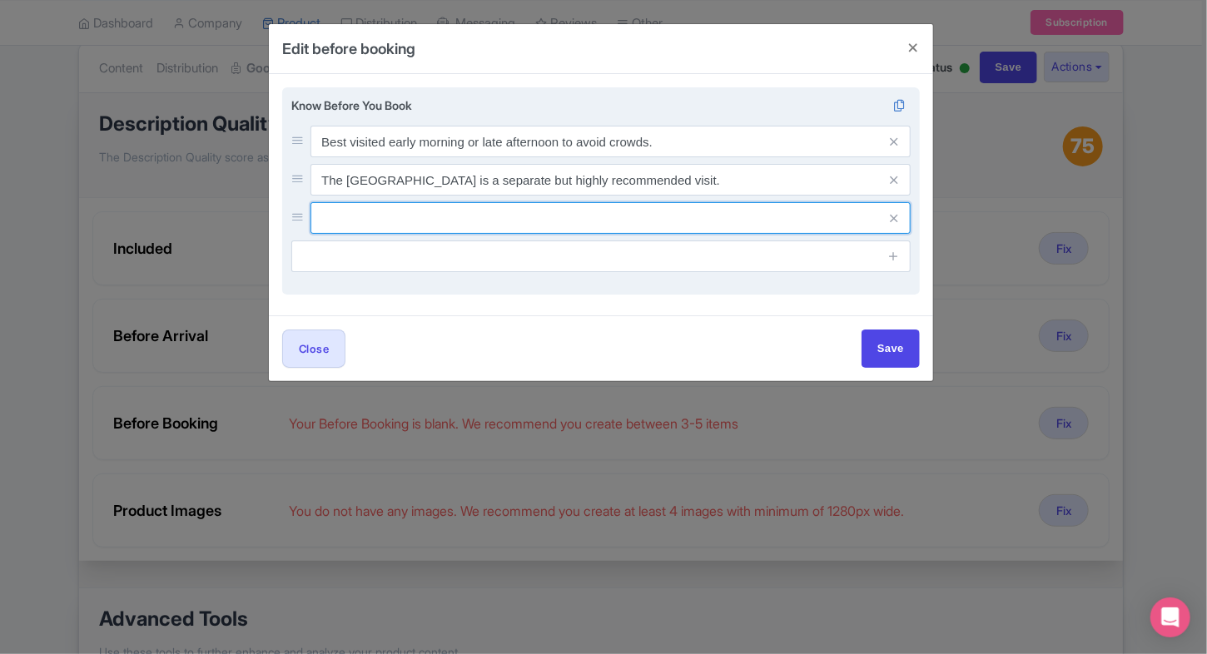
paste input "Carry water, sunscreen, and a hat during summer months."
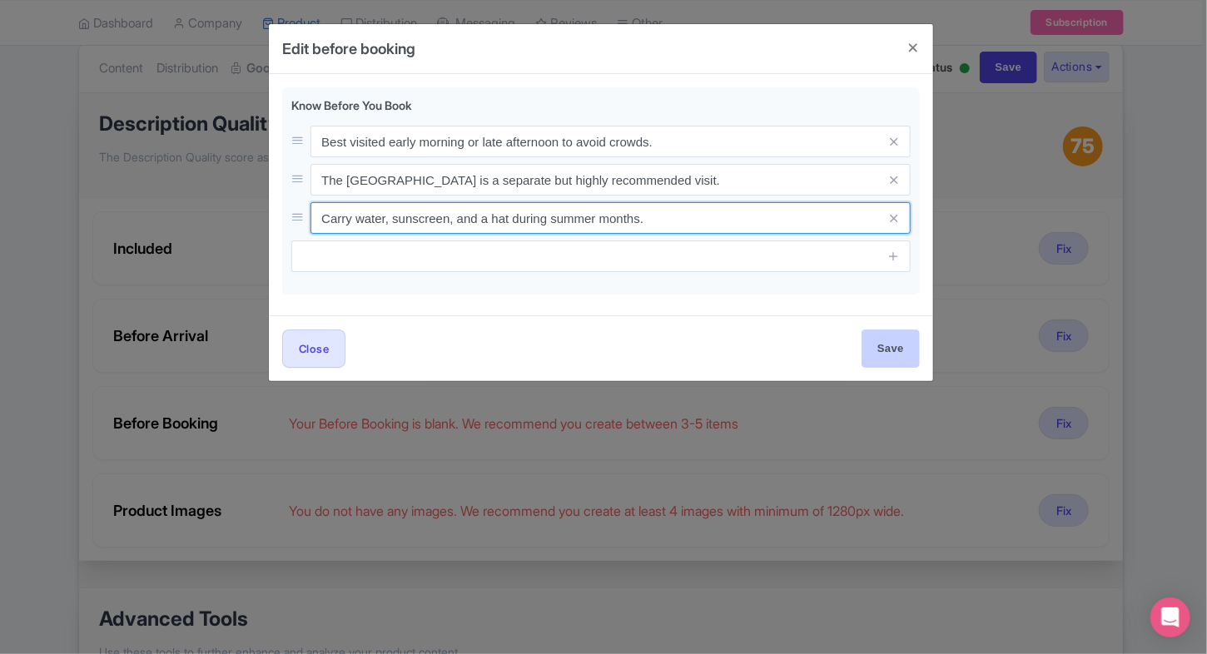
type input "Carry water, sunscreen, and a hat during summer months."
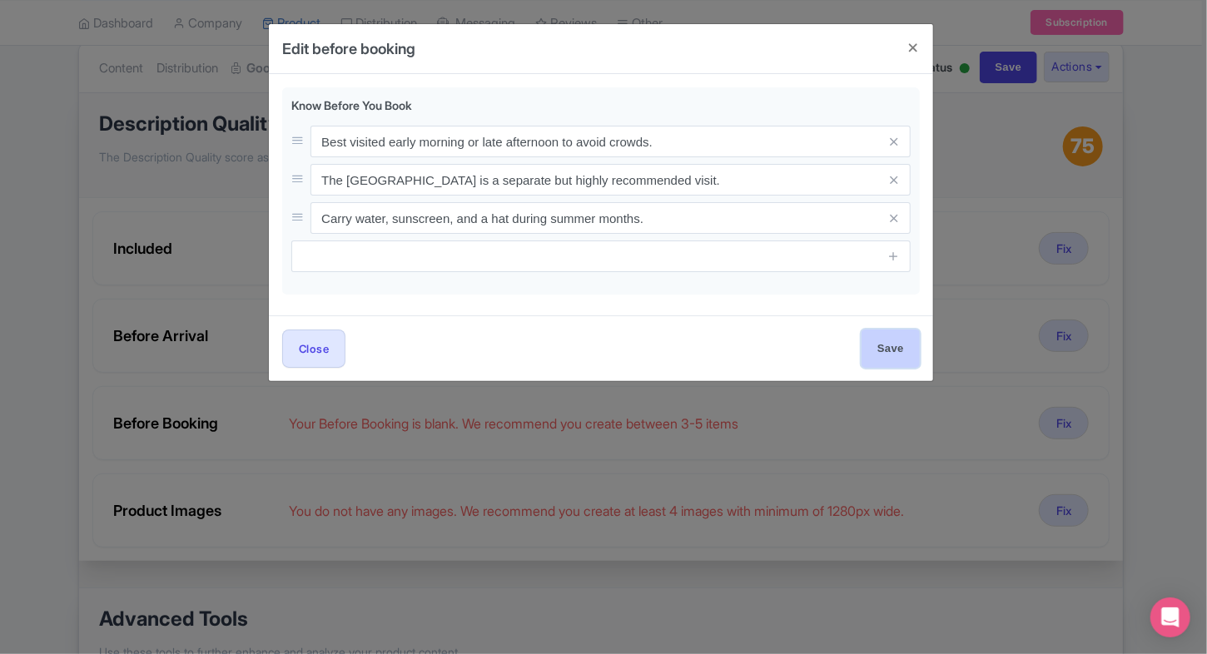
click at [892, 352] on input "Save" at bounding box center [890, 348] width 58 height 37
type input "Save"
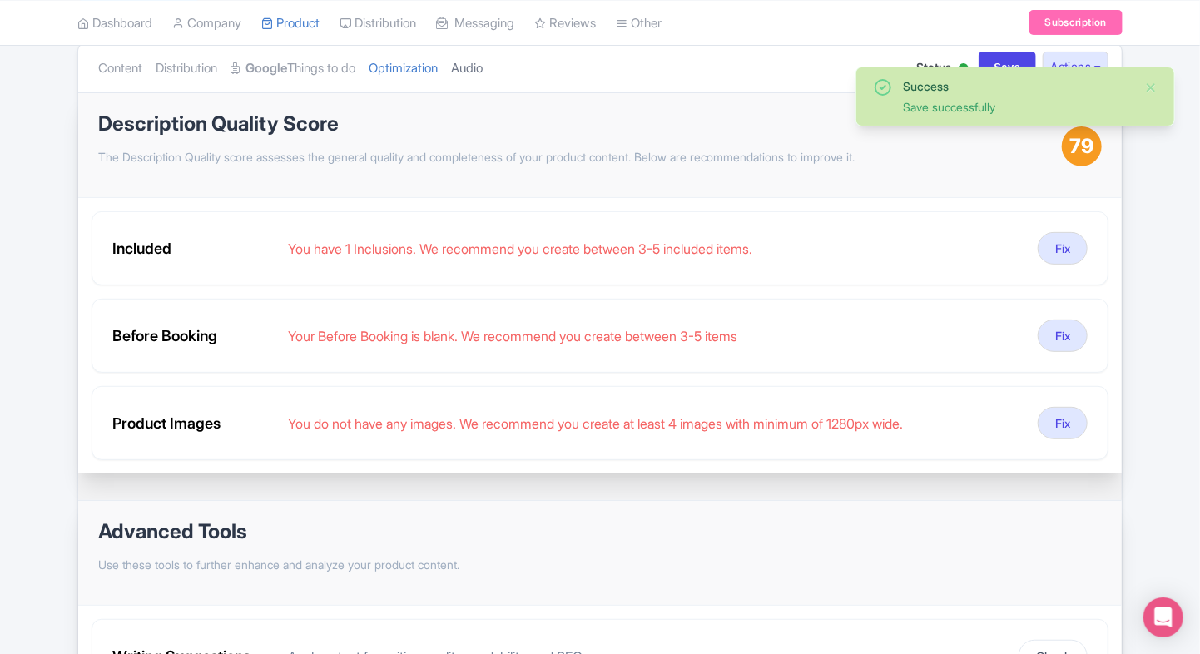
click at [478, 72] on link "Audio" at bounding box center [467, 68] width 32 height 52
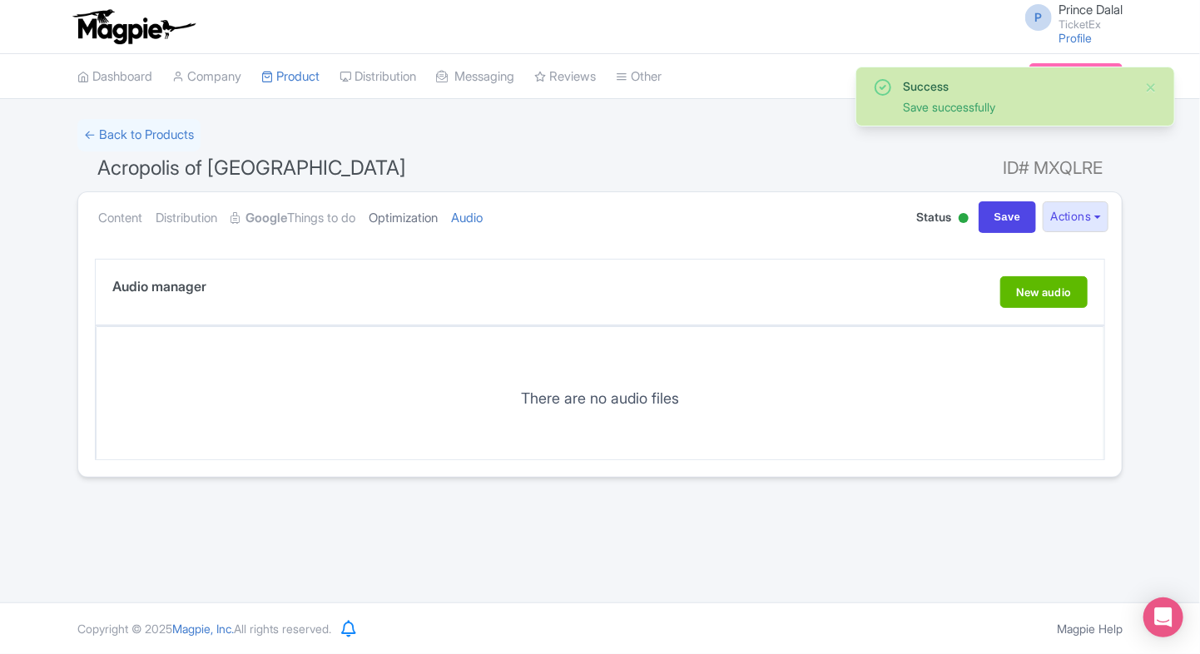
click at [409, 218] on link "Optimization" at bounding box center [403, 218] width 69 height 52
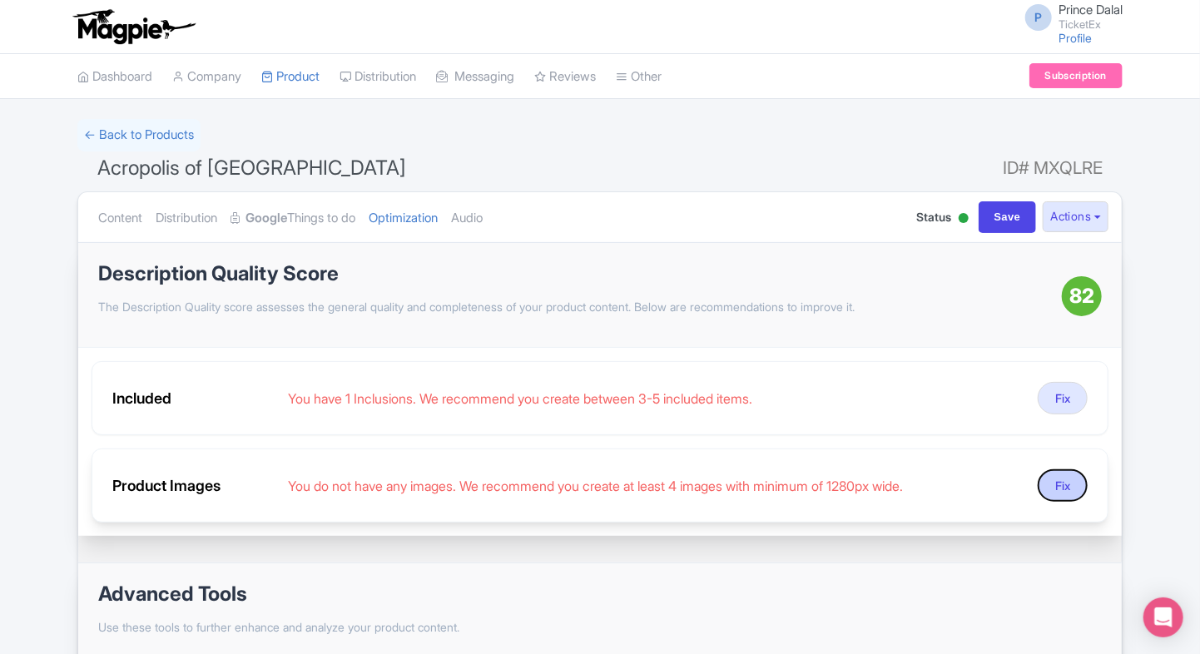
click at [1064, 474] on button "Fix" at bounding box center [1063, 485] width 50 height 32
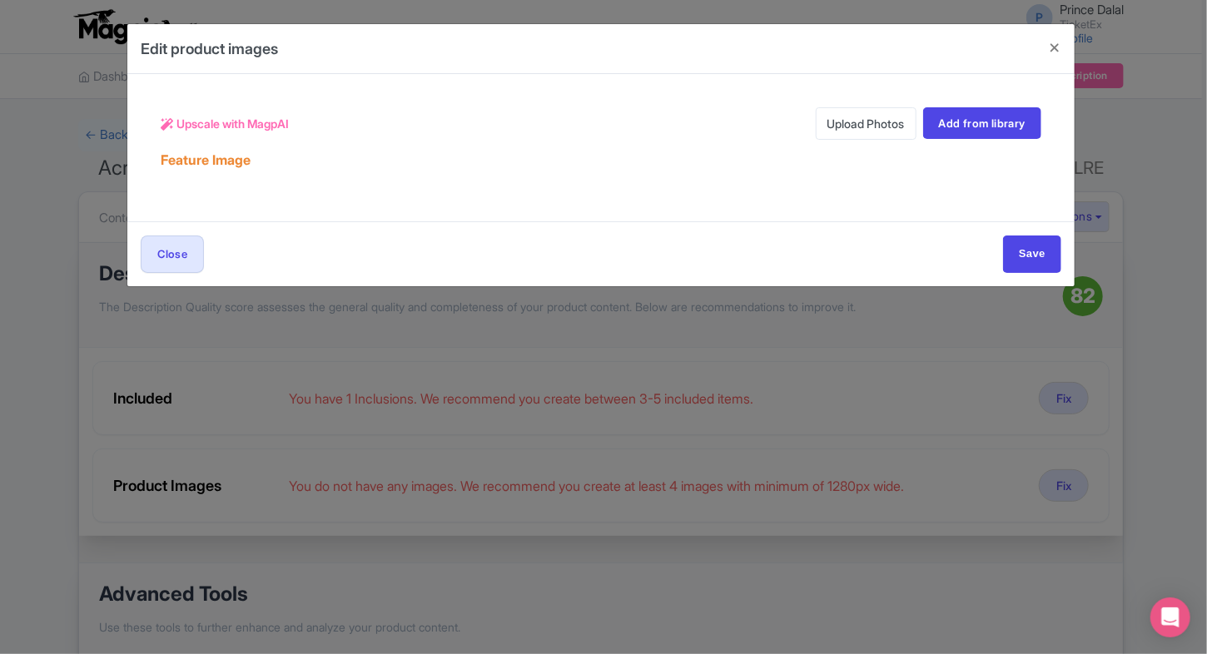
click at [857, 131] on link "Upload Photos" at bounding box center [866, 123] width 101 height 32
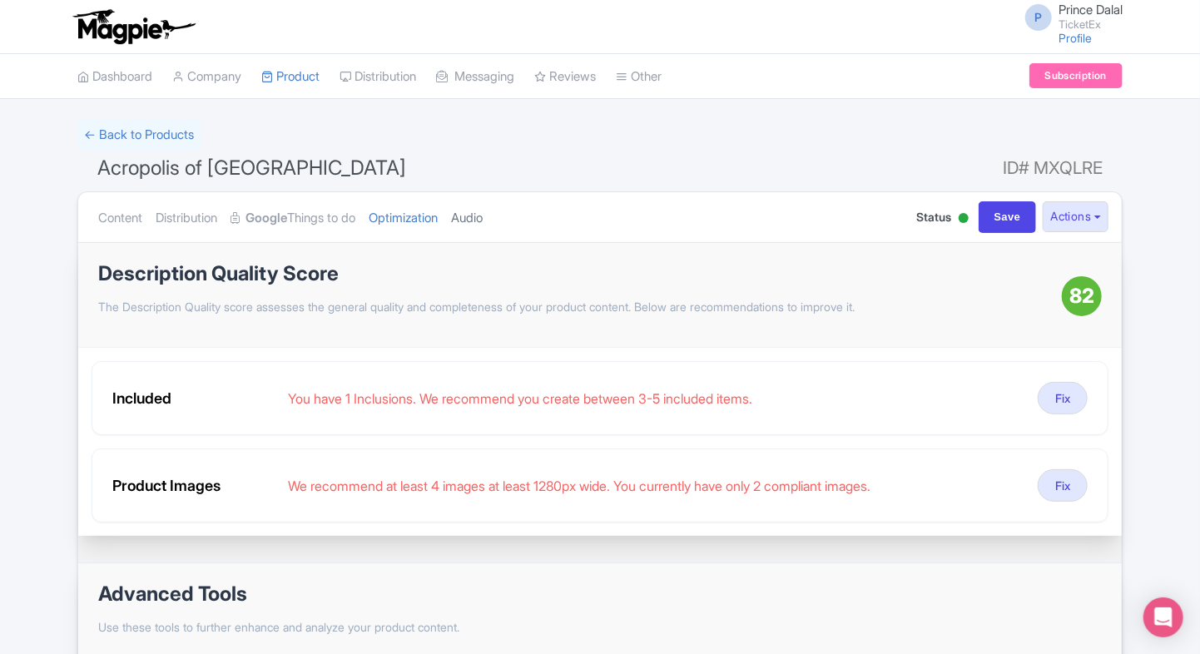
click at [473, 208] on link "Audio" at bounding box center [467, 218] width 32 height 52
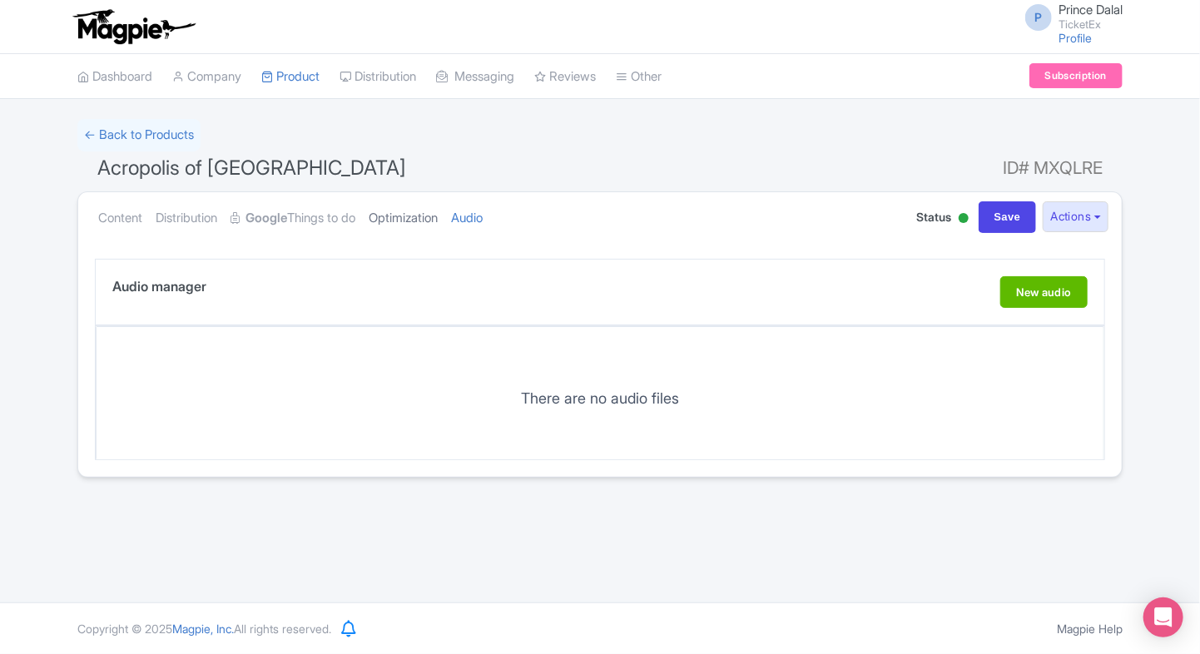
click at [429, 218] on link "Optimization" at bounding box center [403, 218] width 69 height 52
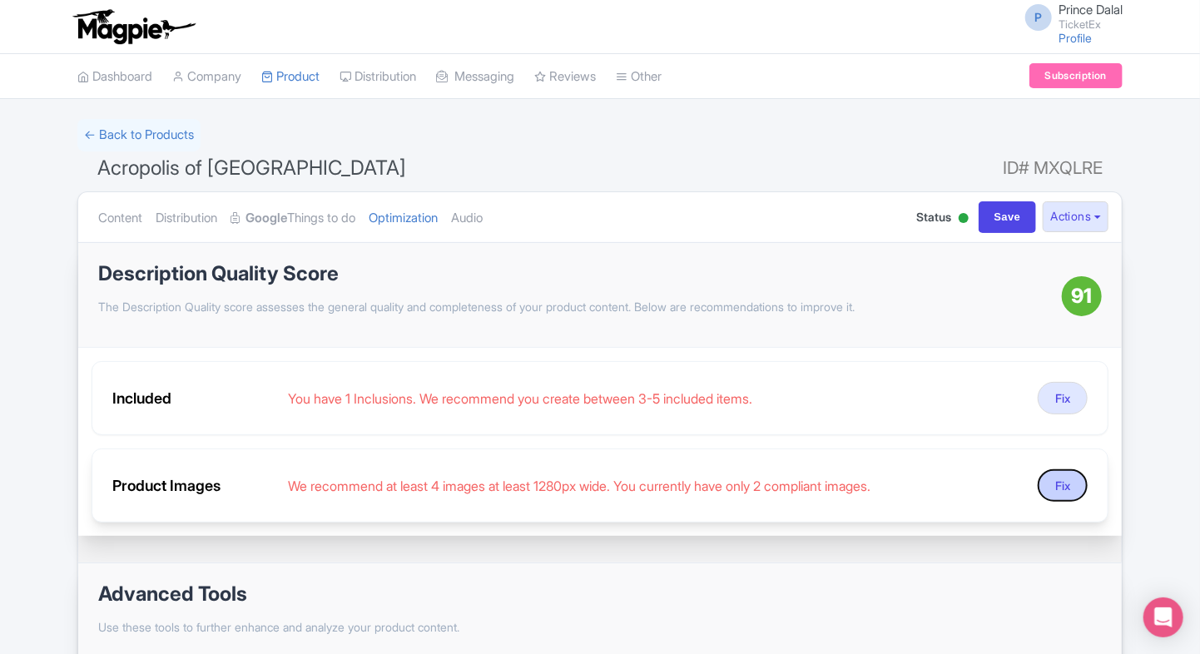
click at [1060, 494] on button "Fix" at bounding box center [1063, 485] width 50 height 32
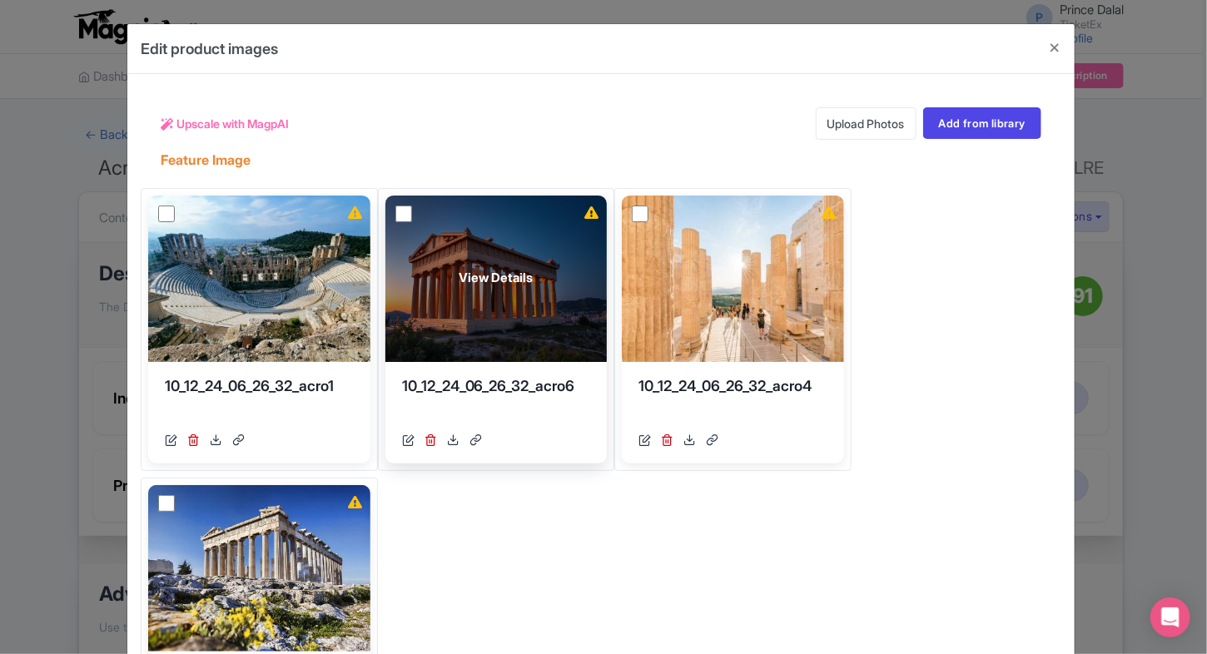
click at [404, 211] on input "checkbox" at bounding box center [403, 214] width 17 height 17
checkbox input "true"
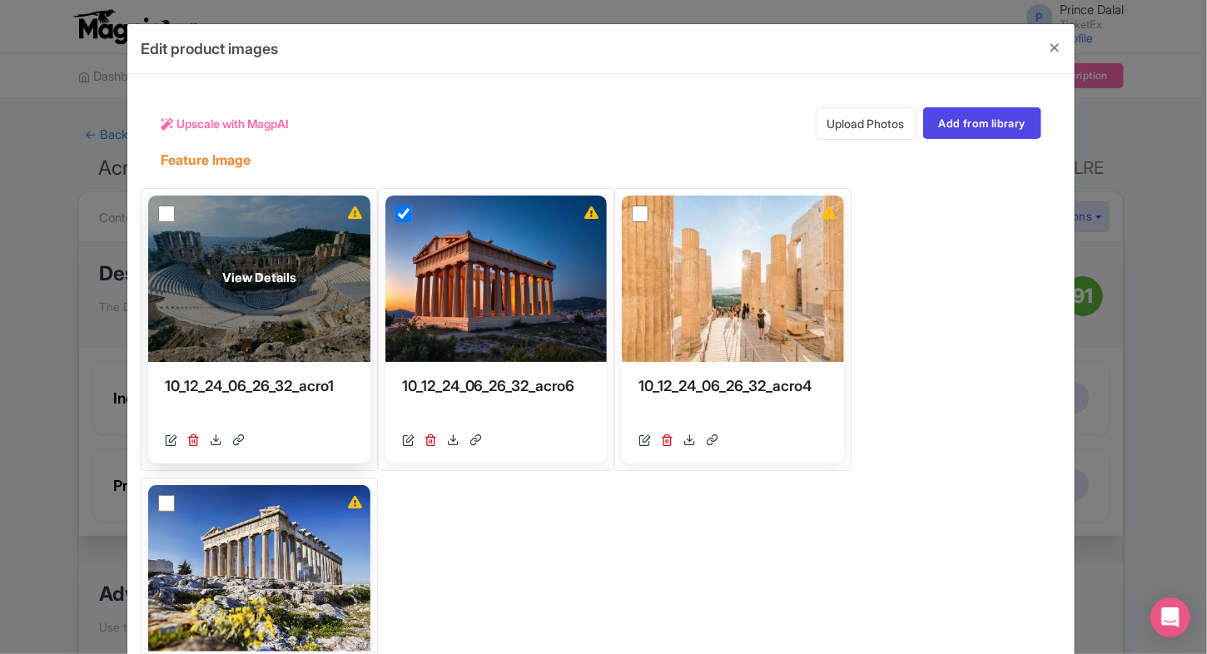
click at [158, 213] on input "checkbox" at bounding box center [166, 214] width 17 height 17
checkbox input "true"
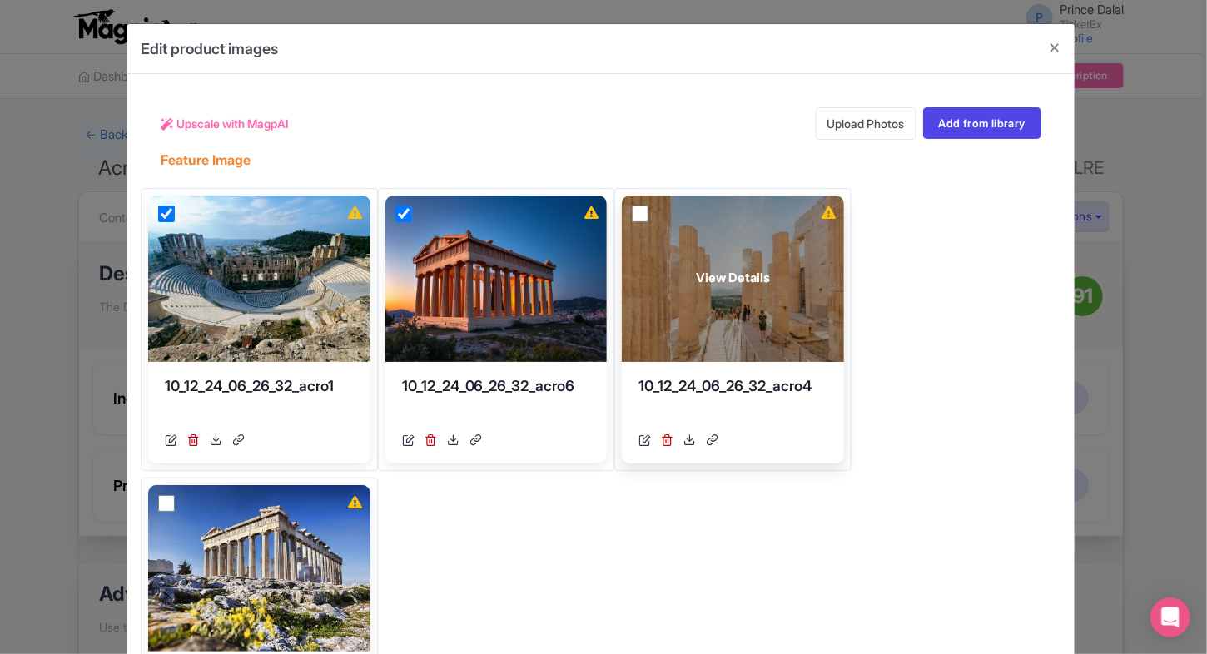
click at [626, 211] on div "View Details" at bounding box center [733, 279] width 222 height 166
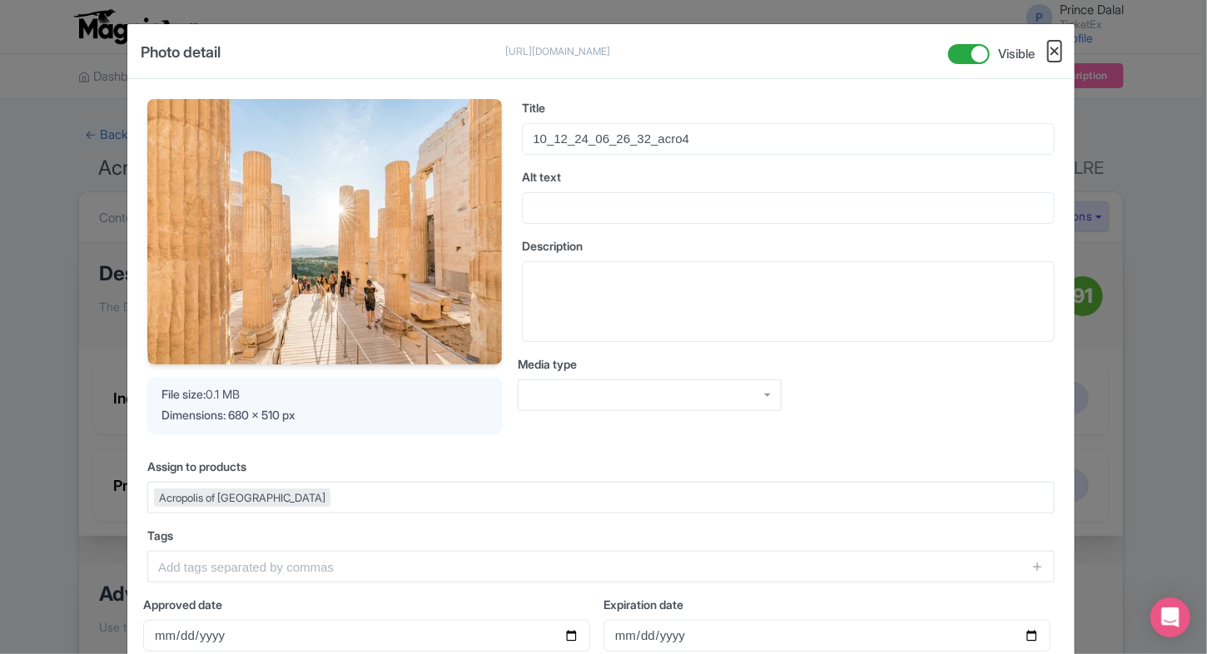
click at [1053, 52] on button "Close" at bounding box center [1054, 51] width 13 height 21
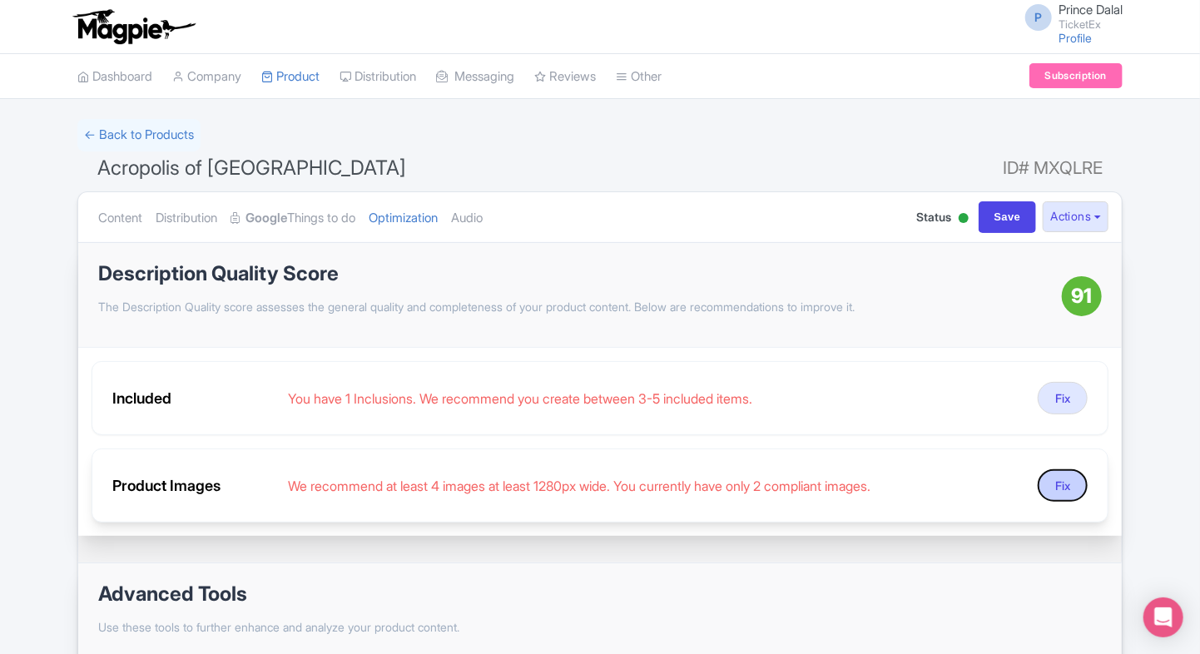
click at [1056, 487] on button "Fix" at bounding box center [1063, 485] width 50 height 32
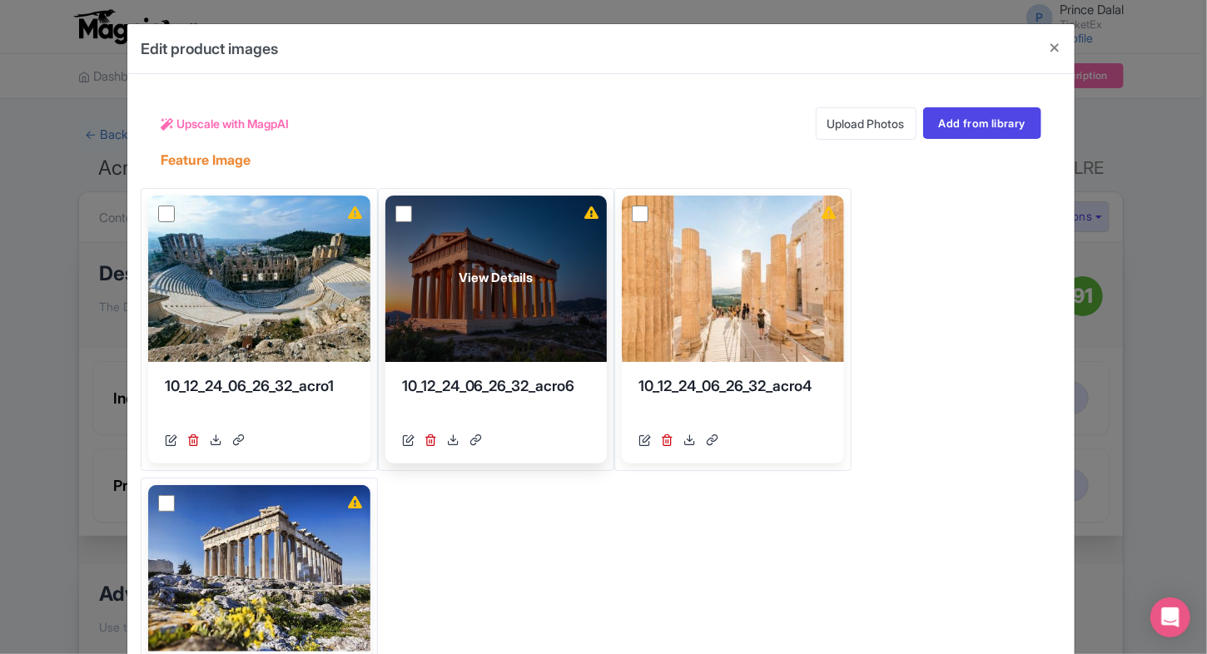
click at [406, 215] on input "checkbox" at bounding box center [403, 214] width 17 height 17
checkbox input "true"
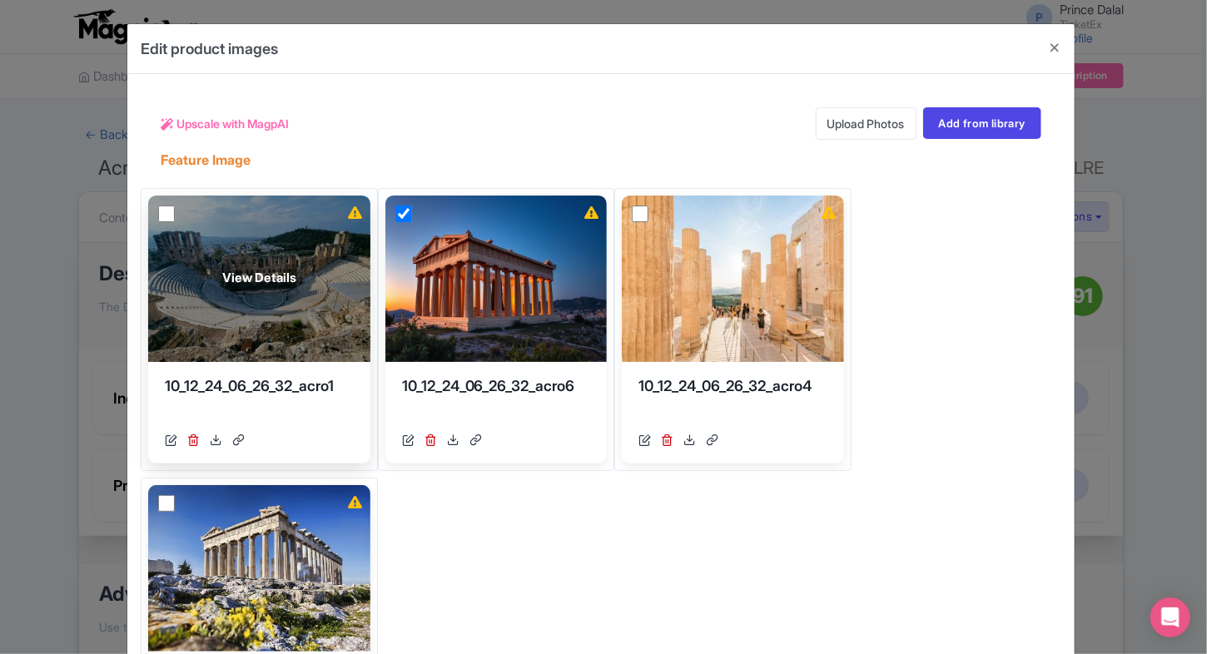
click at [151, 214] on div "View Details" at bounding box center [259, 279] width 222 height 166
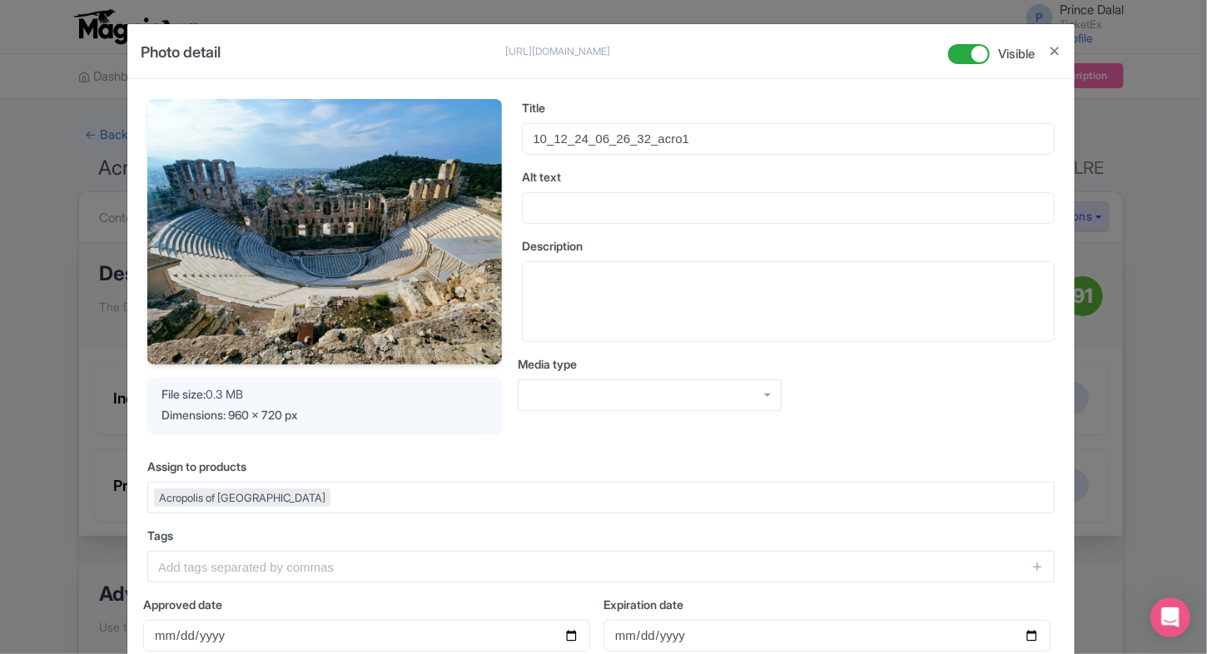
click at [1088, 405] on div "Photo detail https://res.cloudinary.com/hfyvkoyi1/image/upload/v1755509593/10_1…" at bounding box center [603, 327] width 1207 height 654
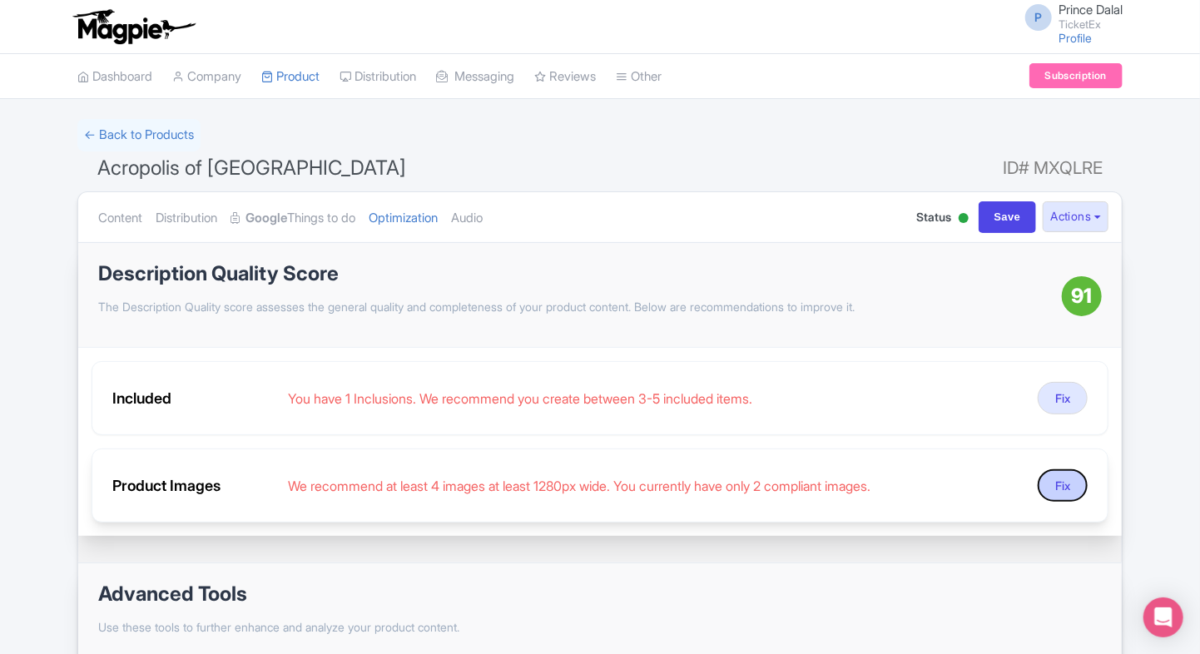
click at [1049, 494] on button "Fix" at bounding box center [1063, 485] width 50 height 32
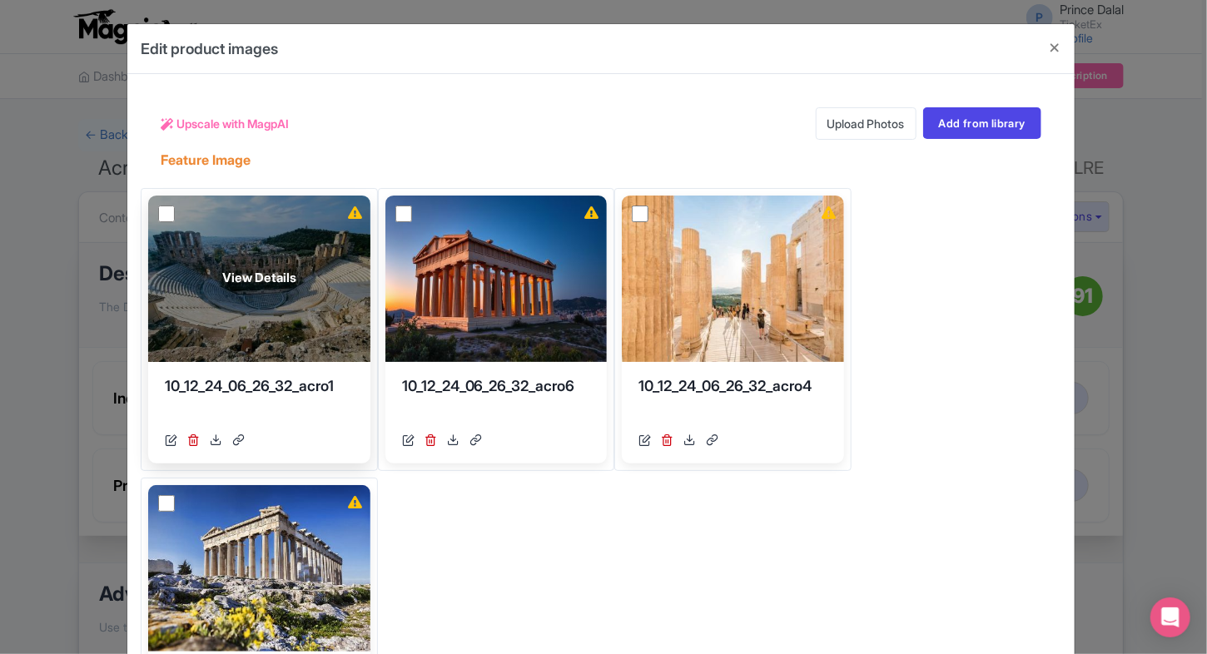
click at [161, 211] on input "checkbox" at bounding box center [166, 214] width 17 height 17
checkbox input "true"
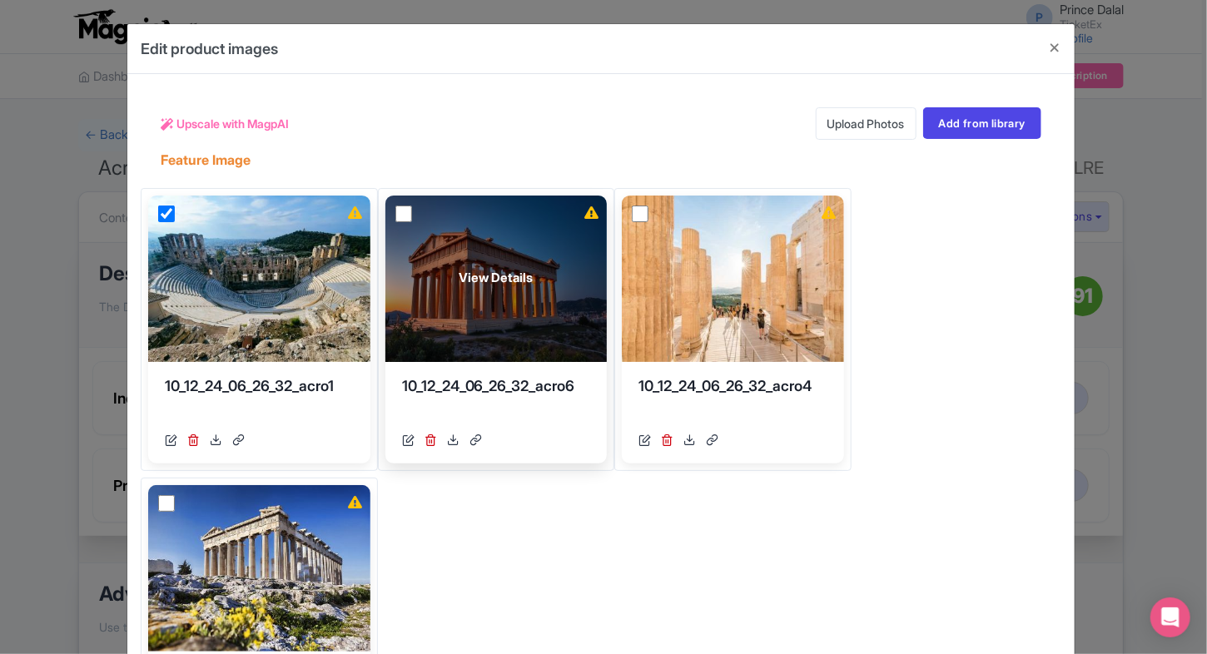
click at [390, 210] on div "View Details" at bounding box center [496, 279] width 222 height 166
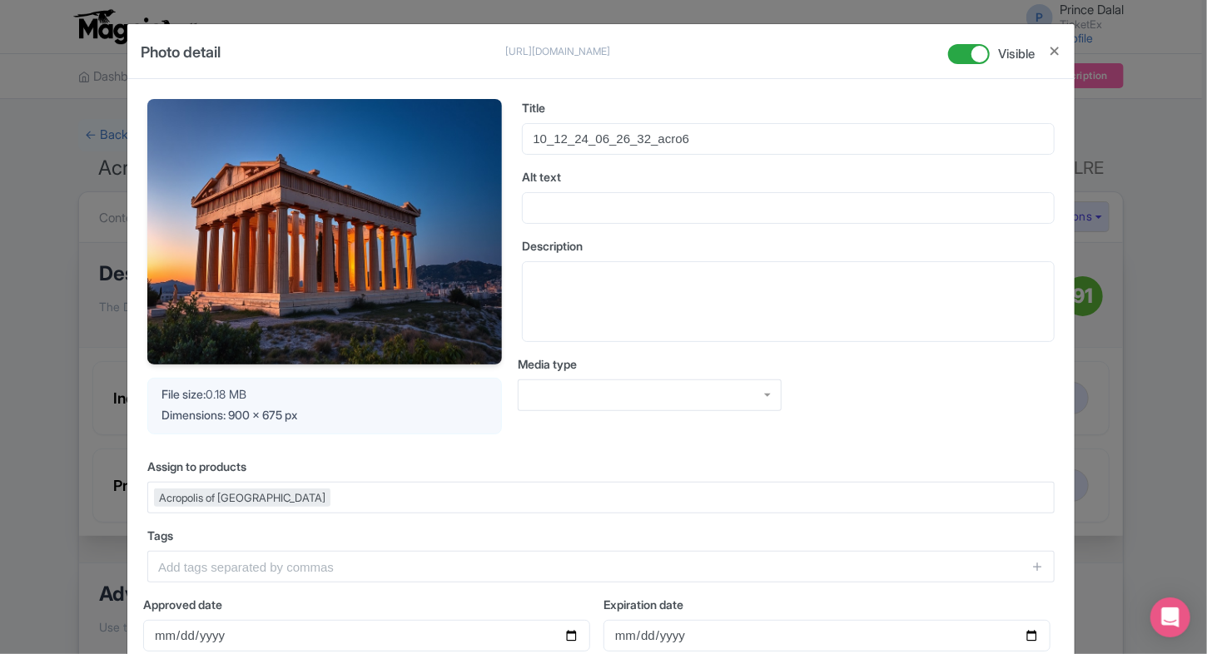
click at [1097, 346] on div "Photo detail https://res.cloudinary.com/hfyvkoyi1/image/upload/v1755509593/10_1…" at bounding box center [603, 327] width 1207 height 654
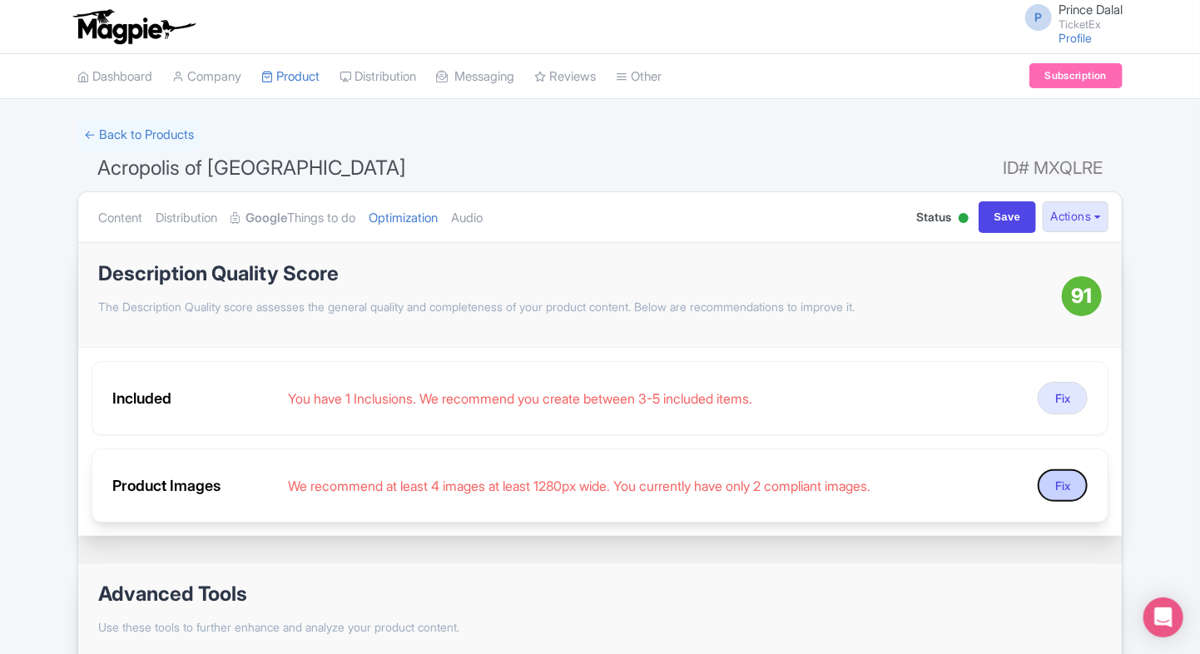
click at [1044, 492] on button "Fix" at bounding box center [1063, 485] width 50 height 32
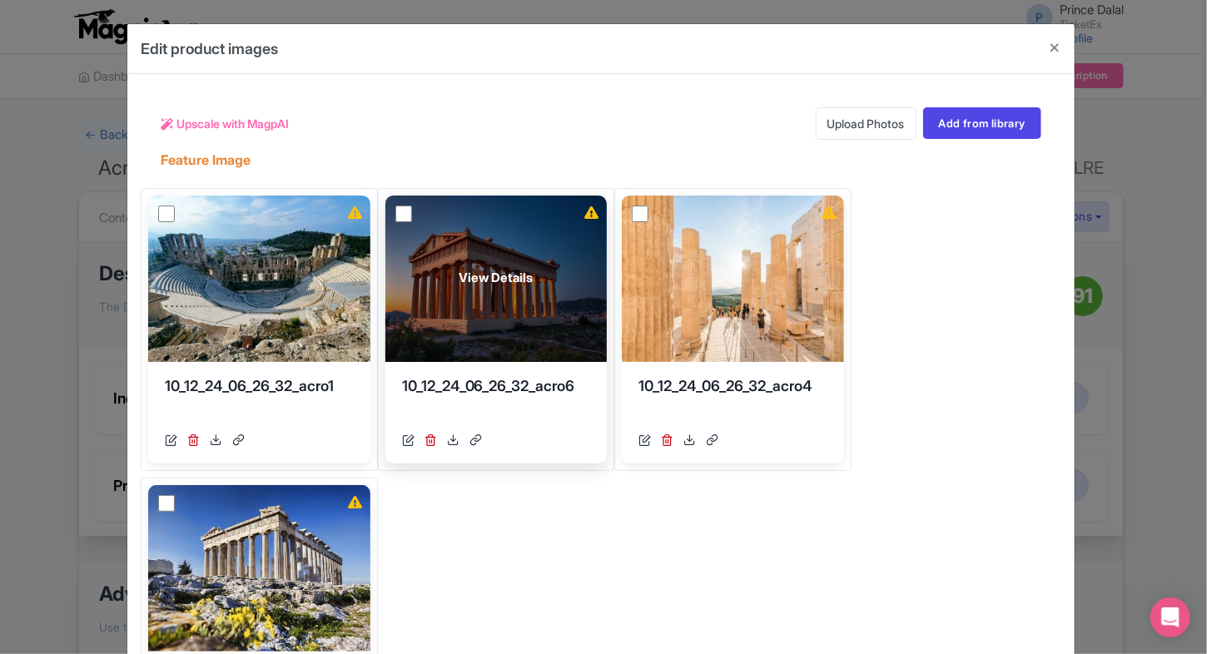
click at [394, 203] on div "View Details" at bounding box center [496, 279] width 222 height 166
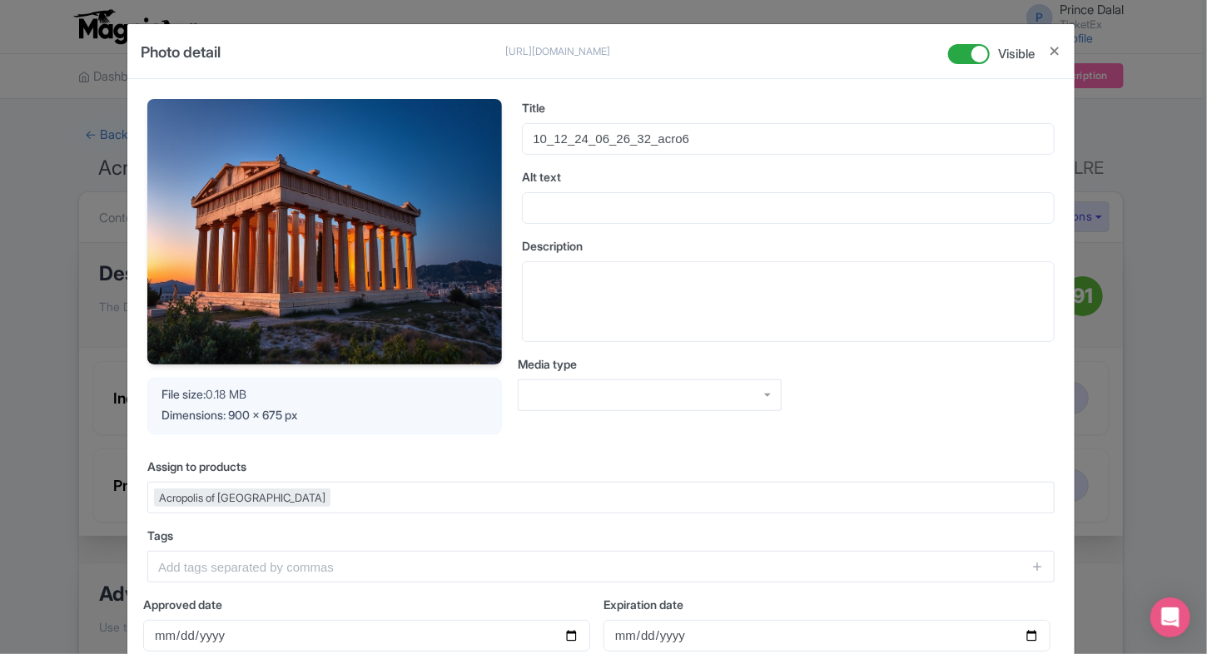
click at [1068, 444] on div "Your Image is being upscaled File size: 0.18 MB Dimensions: 900 x 675 px Title …" at bounding box center [600, 448] width 947 height 738
click at [1081, 450] on div "Photo detail https://res.cloudinary.com/hfyvkoyi1/image/upload/v1755509593/10_1…" at bounding box center [603, 327] width 1207 height 654
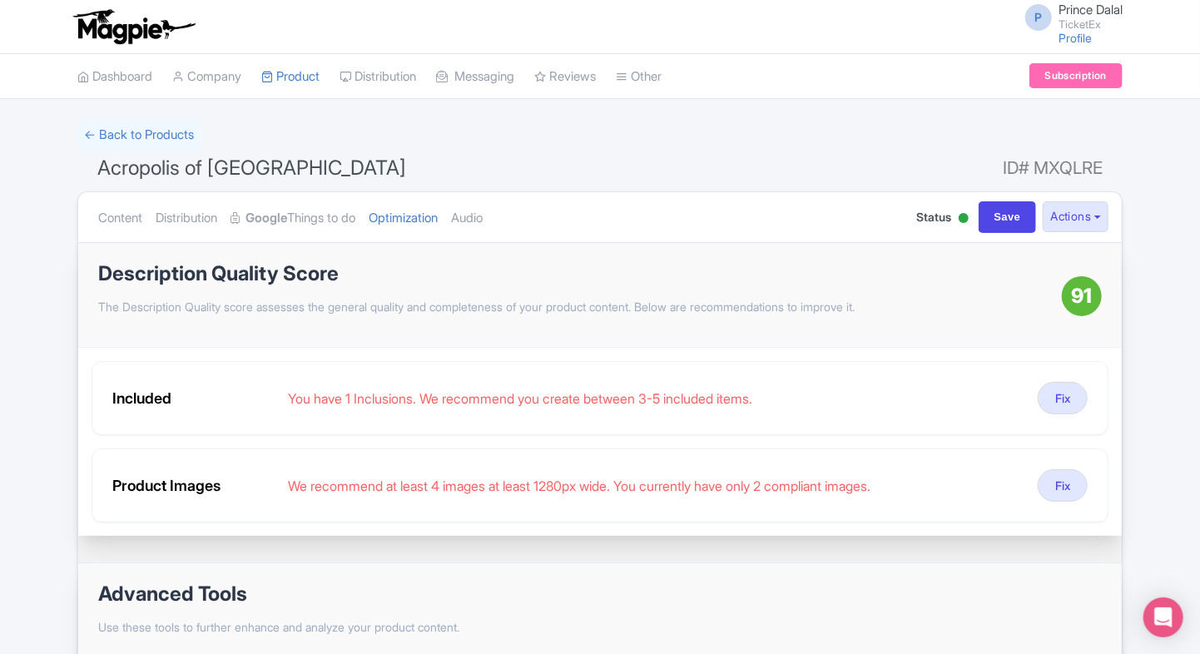
click at [1043, 501] on div "Product Images We recommend at least 4 images at least 1280px wide. You current…" at bounding box center [600, 486] width 1017 height 74
click at [1060, 486] on button "Fix" at bounding box center [1063, 485] width 50 height 32
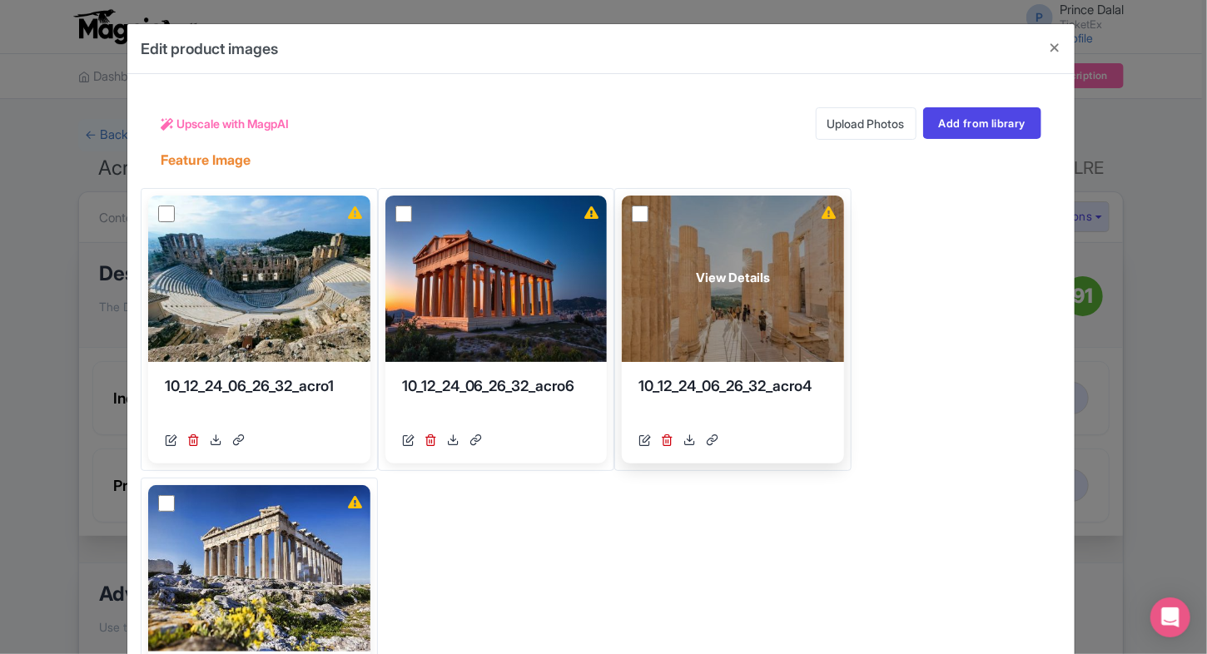
click at [632, 211] on input "checkbox" at bounding box center [640, 214] width 17 height 17
checkbox input "true"
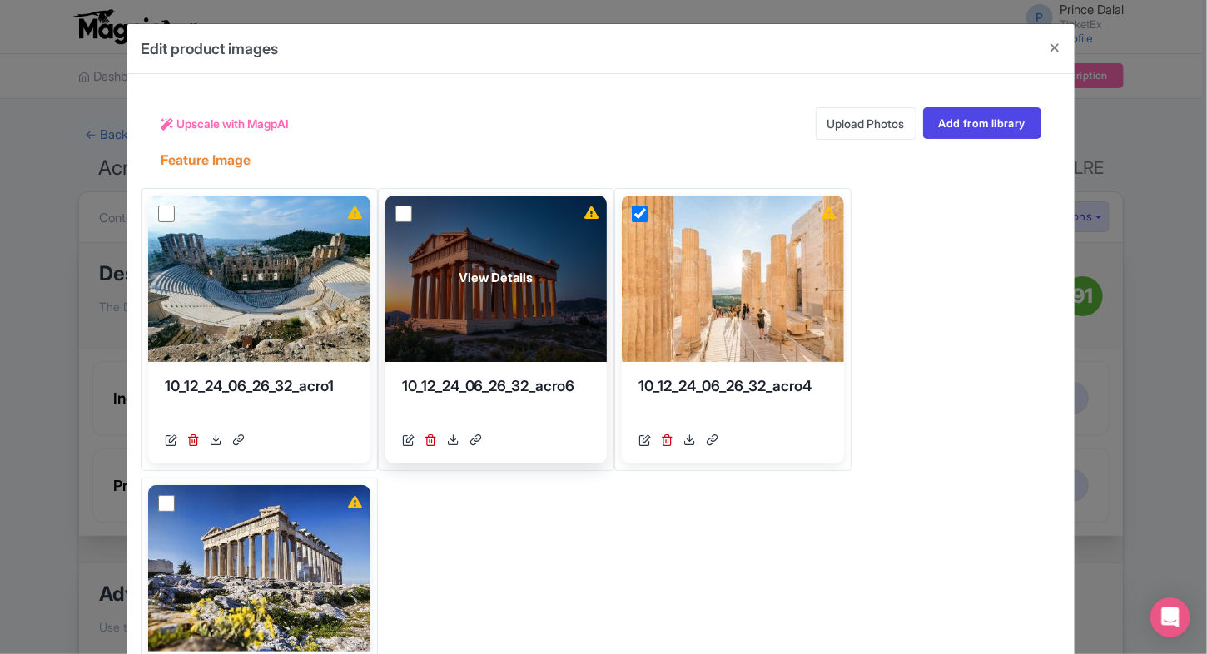
click at [396, 214] on input "checkbox" at bounding box center [403, 214] width 17 height 17
checkbox input "true"
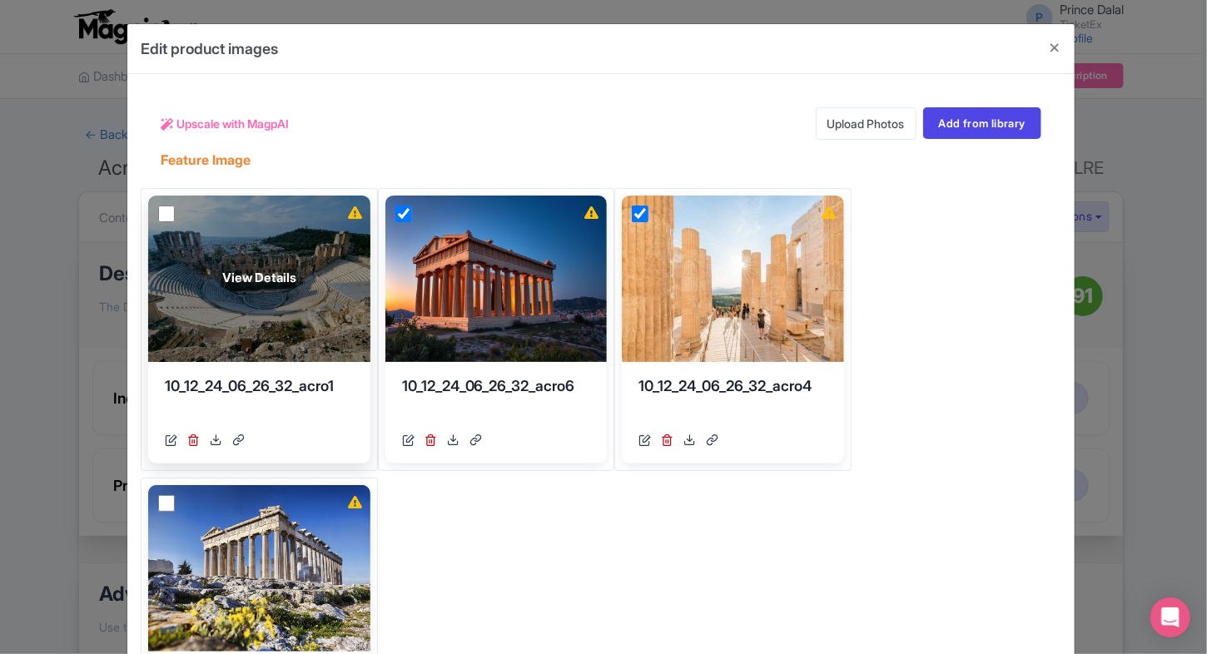
click at [158, 210] on input "checkbox" at bounding box center [166, 214] width 17 height 17
checkbox input "true"
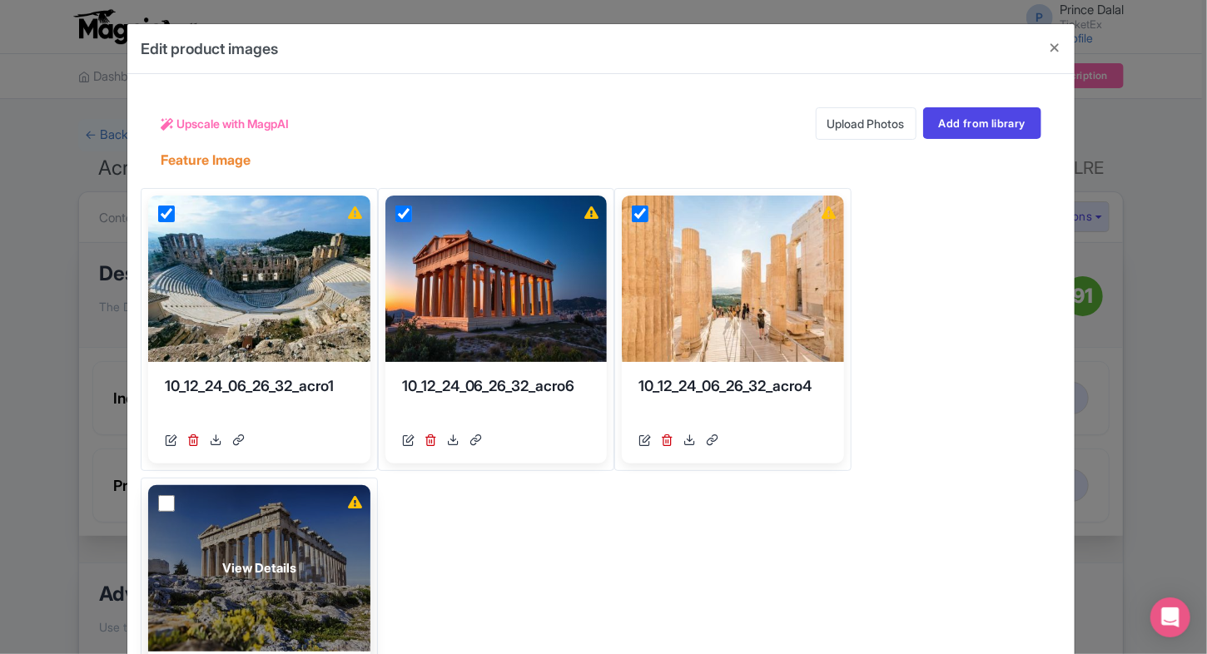
click at [158, 501] on input "checkbox" at bounding box center [166, 503] width 17 height 17
checkbox input "true"
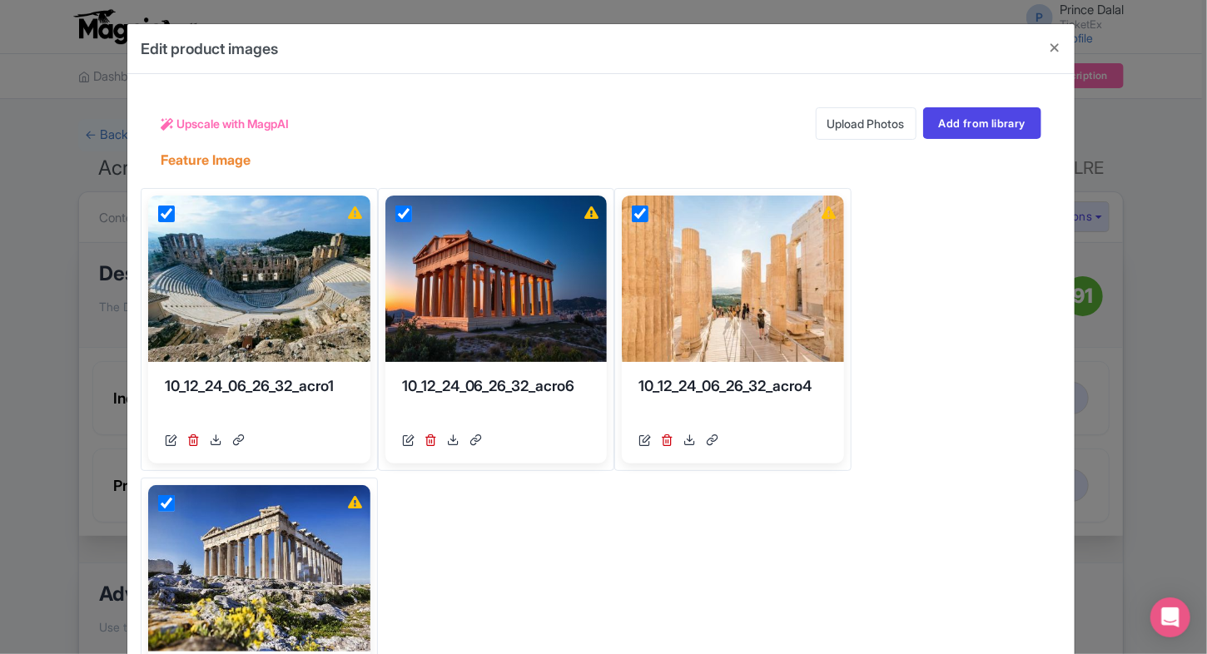
scroll to position [0, 0]
click at [177, 121] on span "Upscale with MagpAI" at bounding box center [232, 123] width 112 height 17
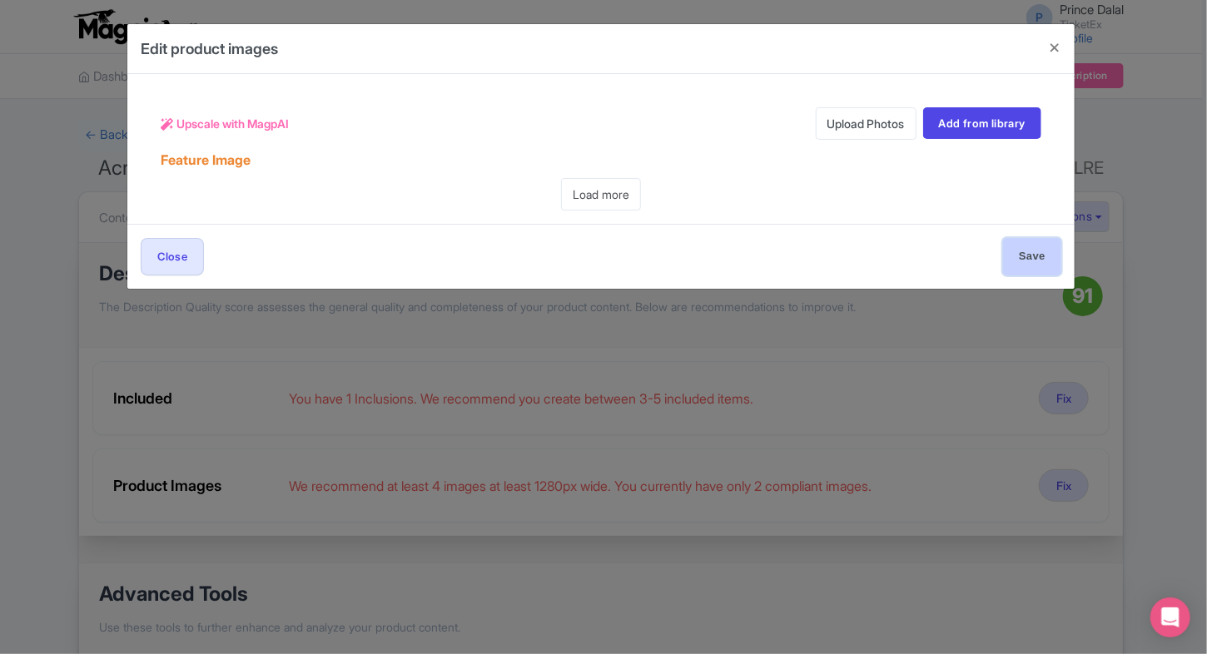
click at [1018, 261] on input "Save" at bounding box center [1032, 256] width 58 height 37
type input "Saving..."
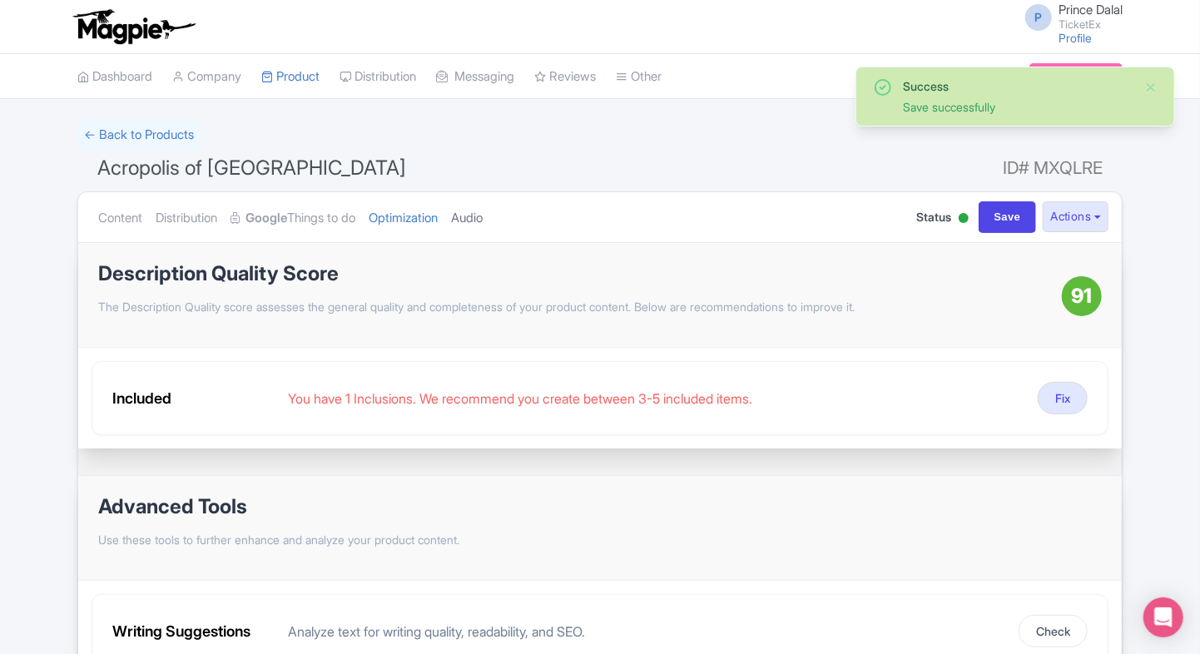
click at [483, 218] on link "Audio" at bounding box center [467, 218] width 32 height 52
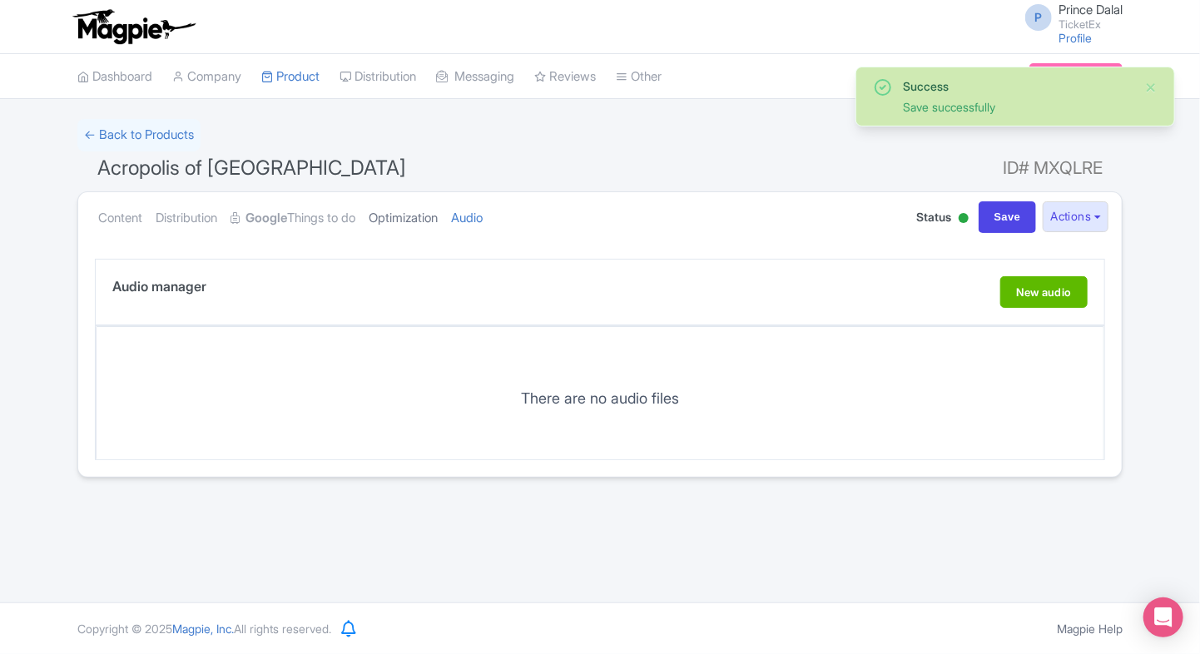
click at [438, 221] on link "Optimization" at bounding box center [403, 218] width 69 height 52
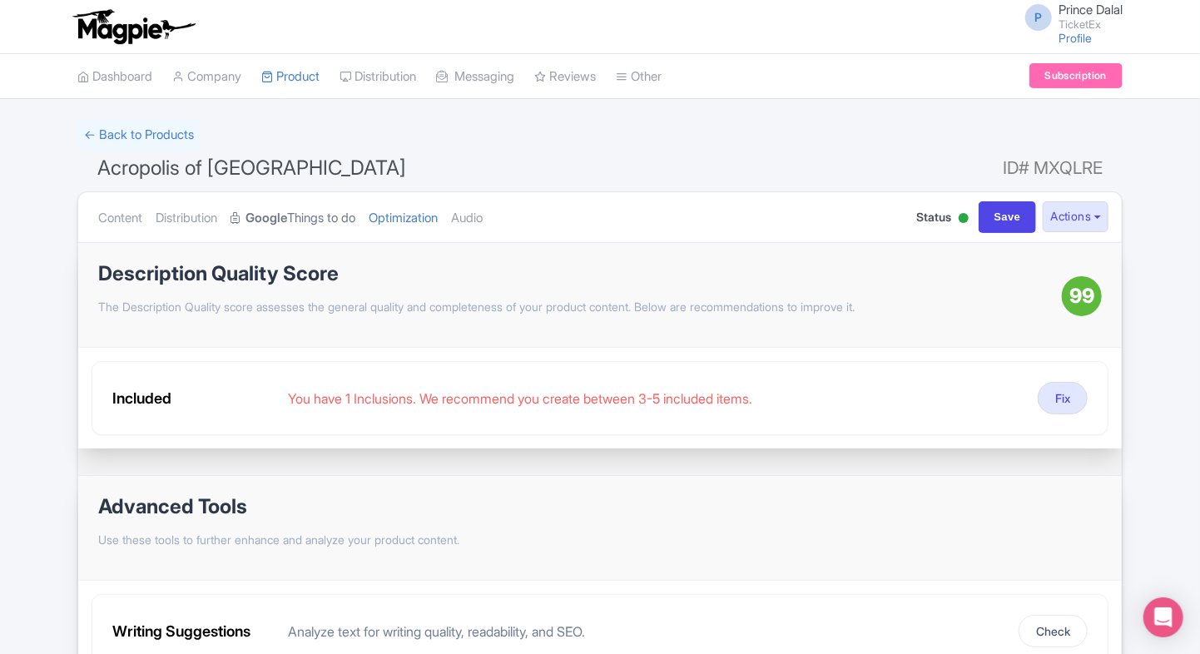
click at [287, 209] on strong "Google" at bounding box center [266, 218] width 42 height 19
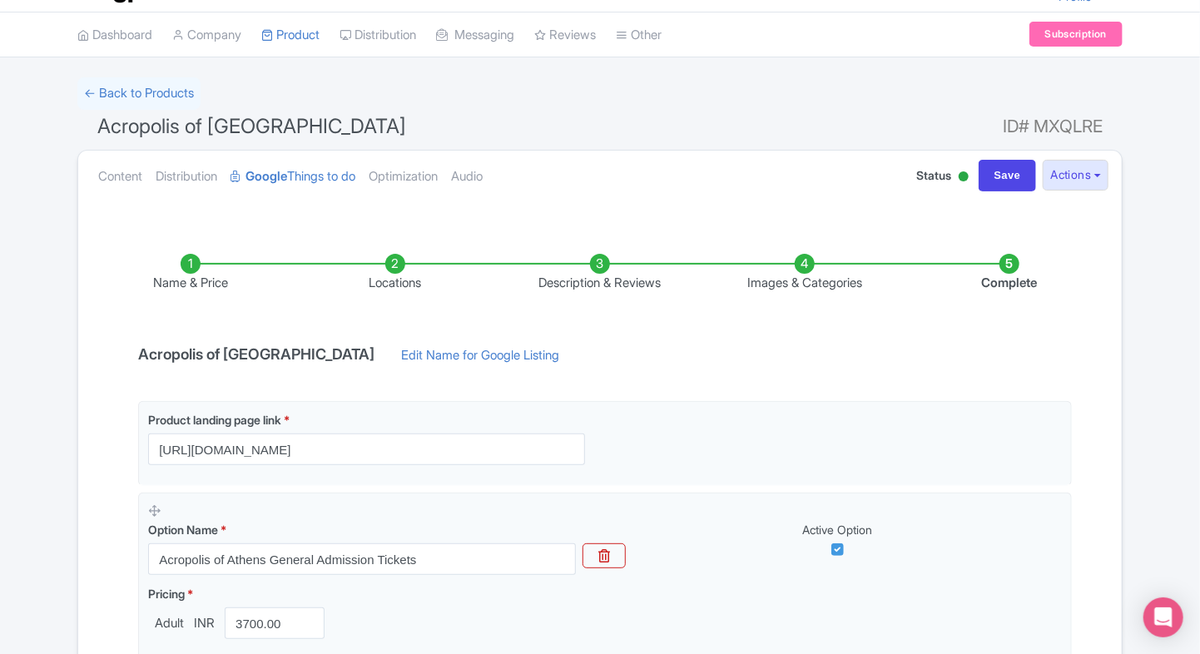
scroll to position [35, 0]
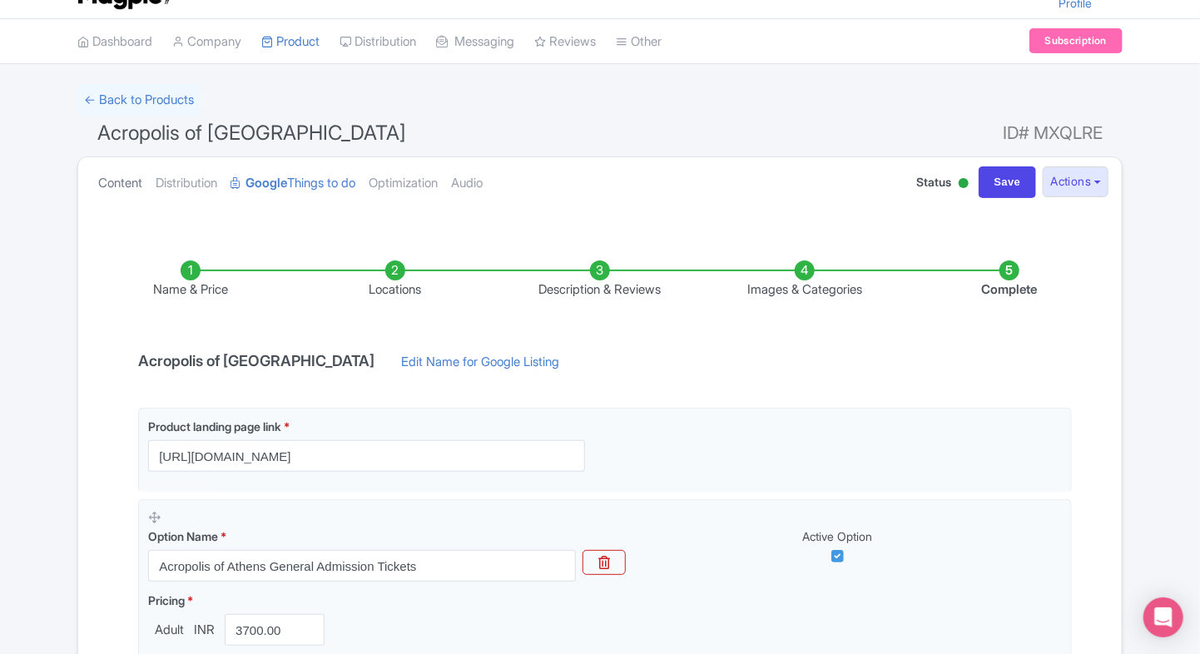
click at [141, 172] on link "Content" at bounding box center [120, 183] width 44 height 52
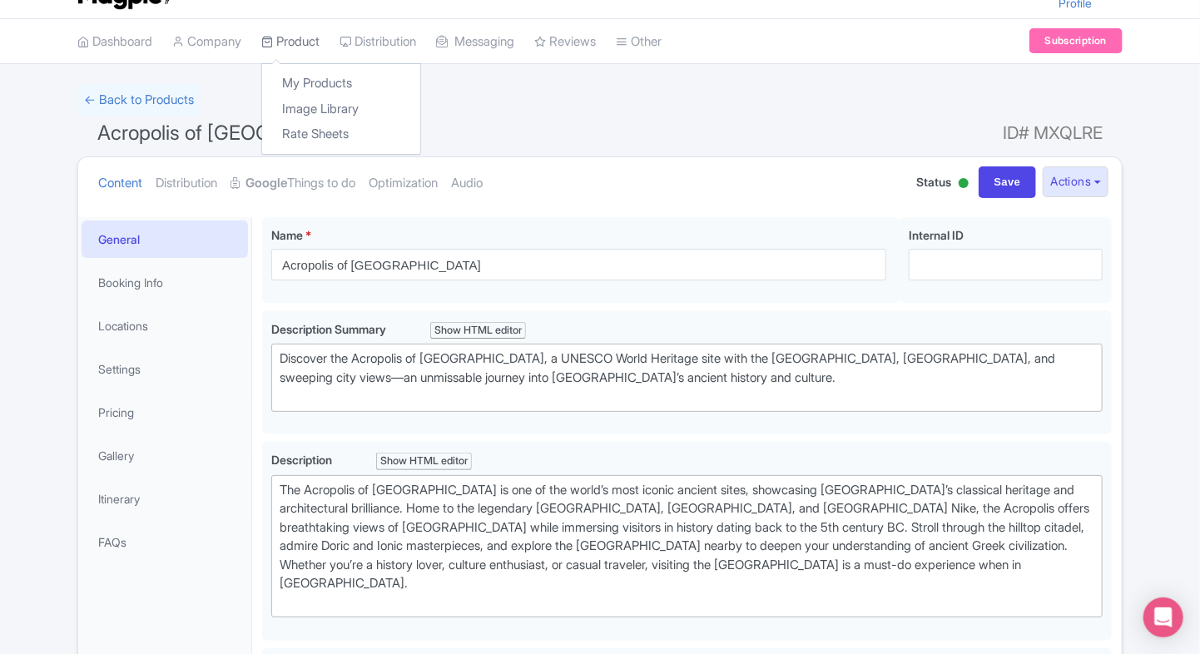
click at [285, 37] on link "Product" at bounding box center [290, 42] width 58 height 46
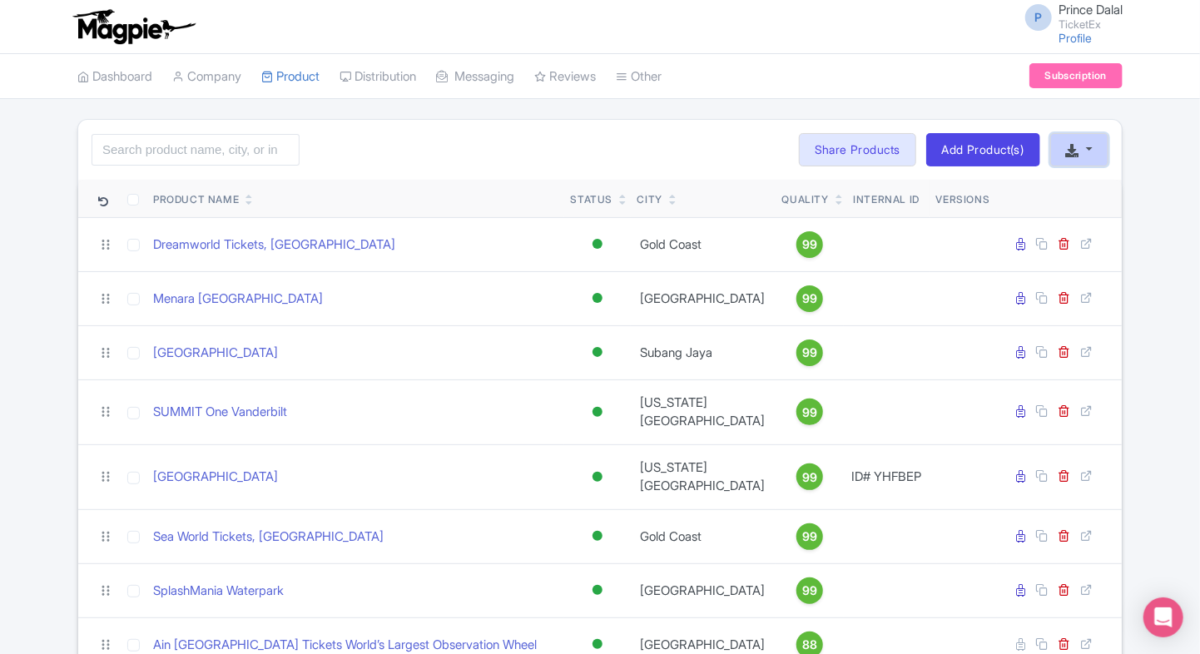
click at [1088, 152] on button "button" at bounding box center [1079, 149] width 58 height 33
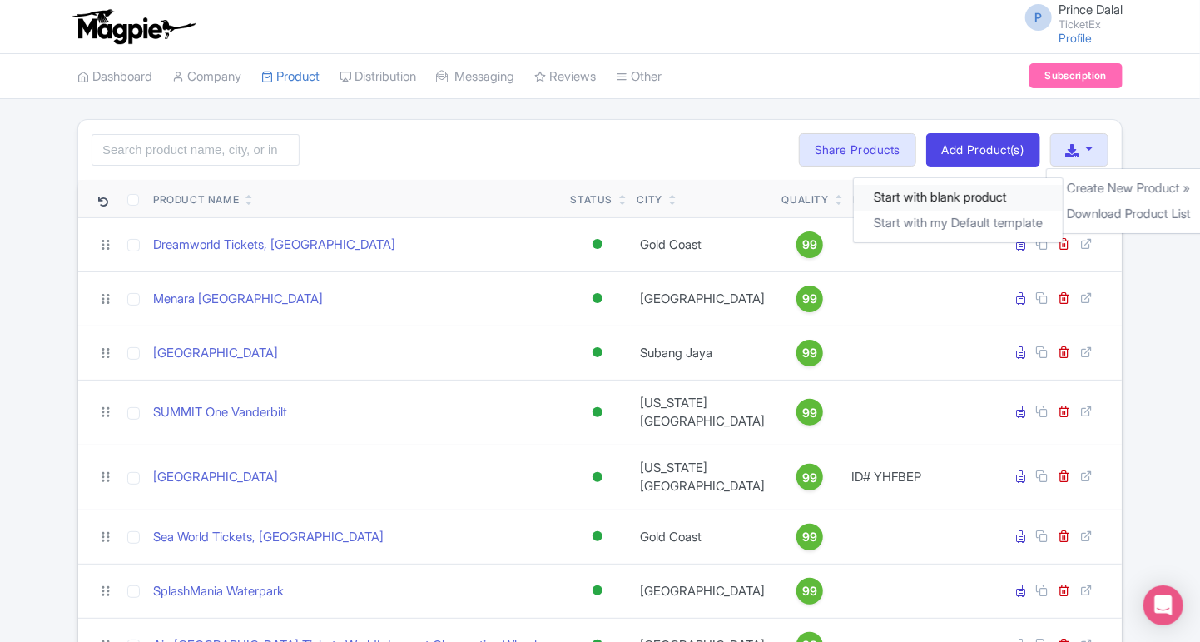
click at [959, 198] on link "Start with blank product" at bounding box center [957, 198] width 209 height 26
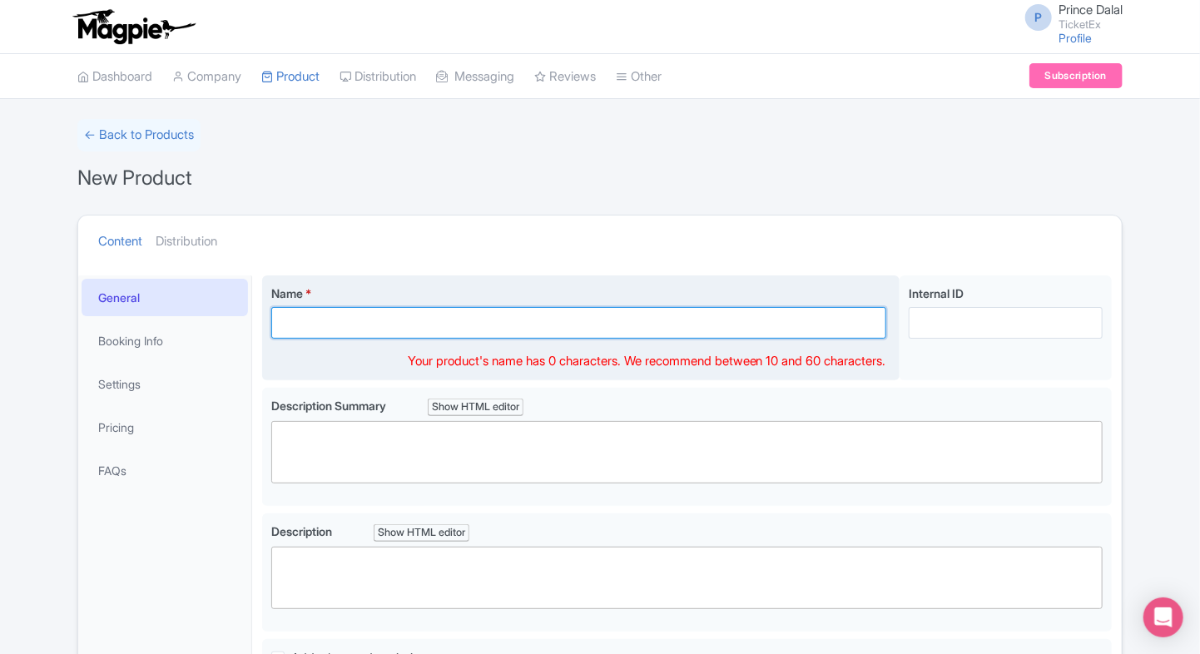
click at [334, 314] on input "Name *" at bounding box center [578, 323] width 615 height 32
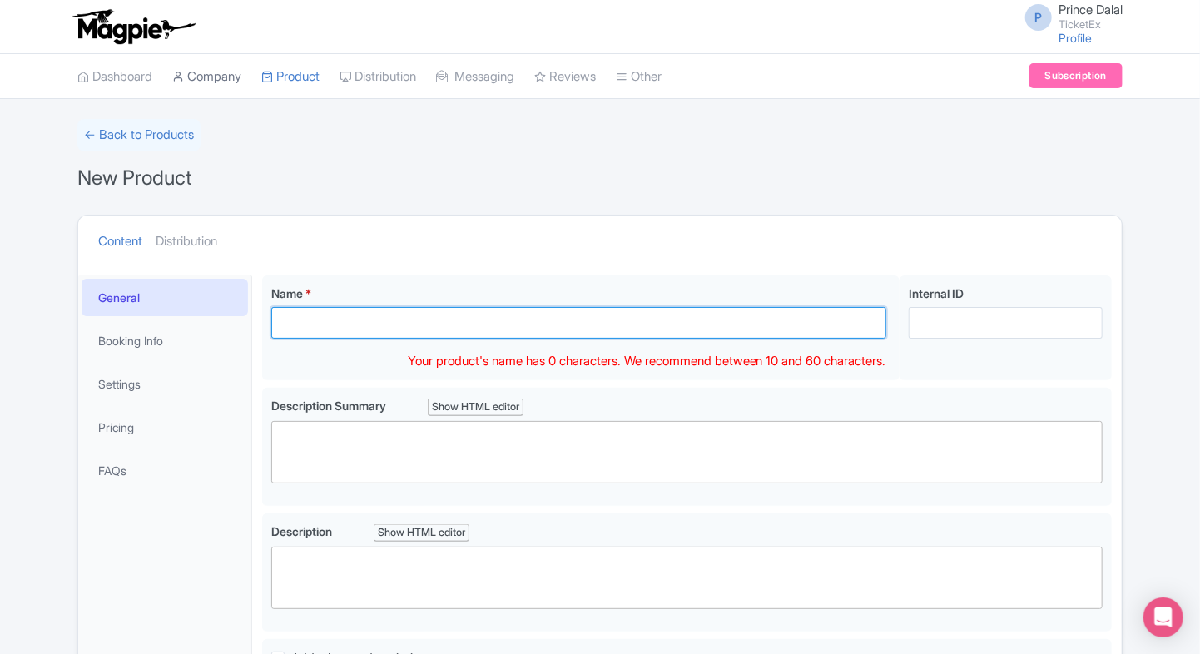
paste input "Col"
type input "Col"
paste input "Col"
type input "C"
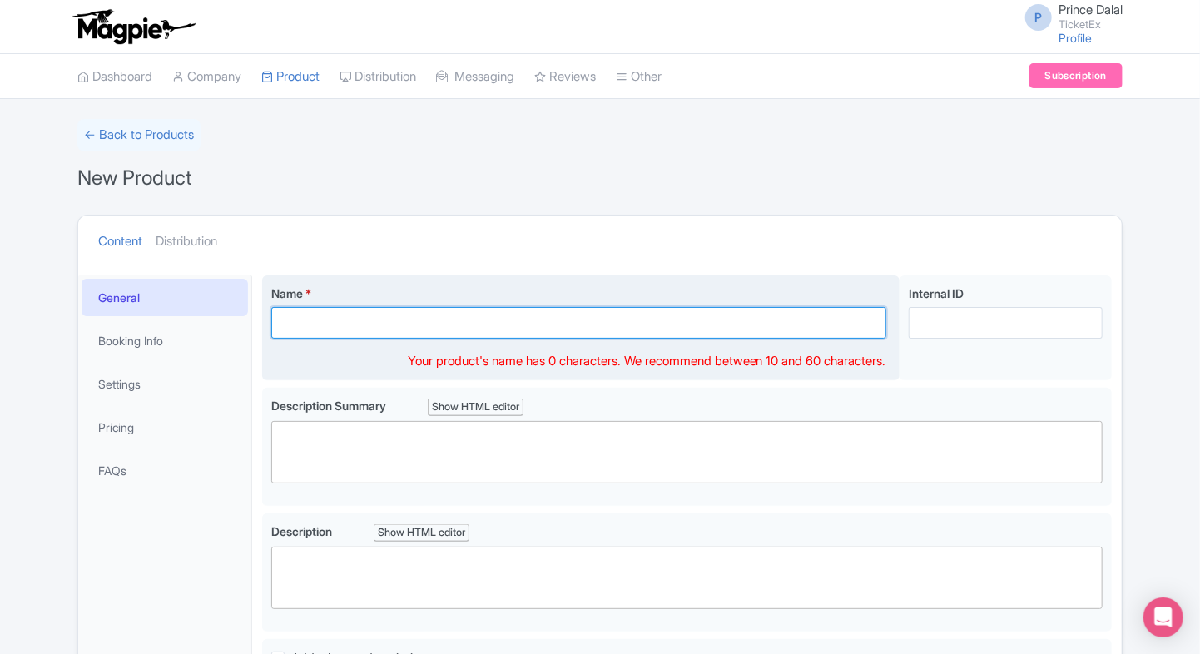
paste input "Colosseum Tickets, [GEOGRAPHIC_DATA]"
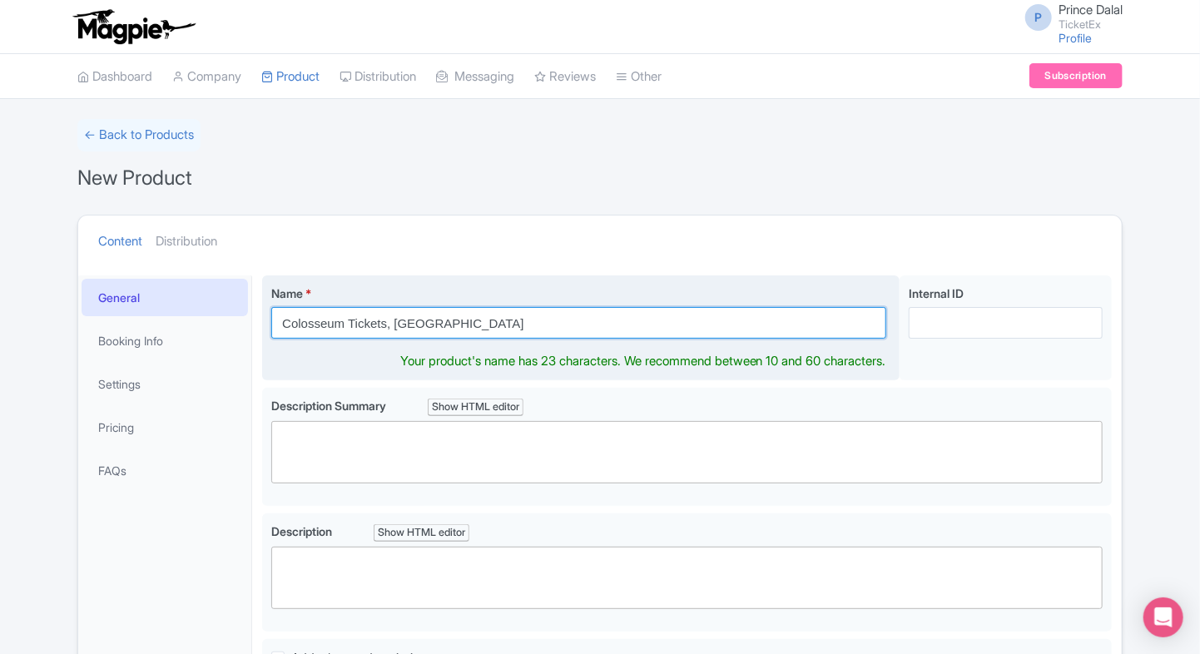
click at [368, 327] on input "Colosseum Tickets, [GEOGRAPHIC_DATA]" at bounding box center [578, 323] width 615 height 32
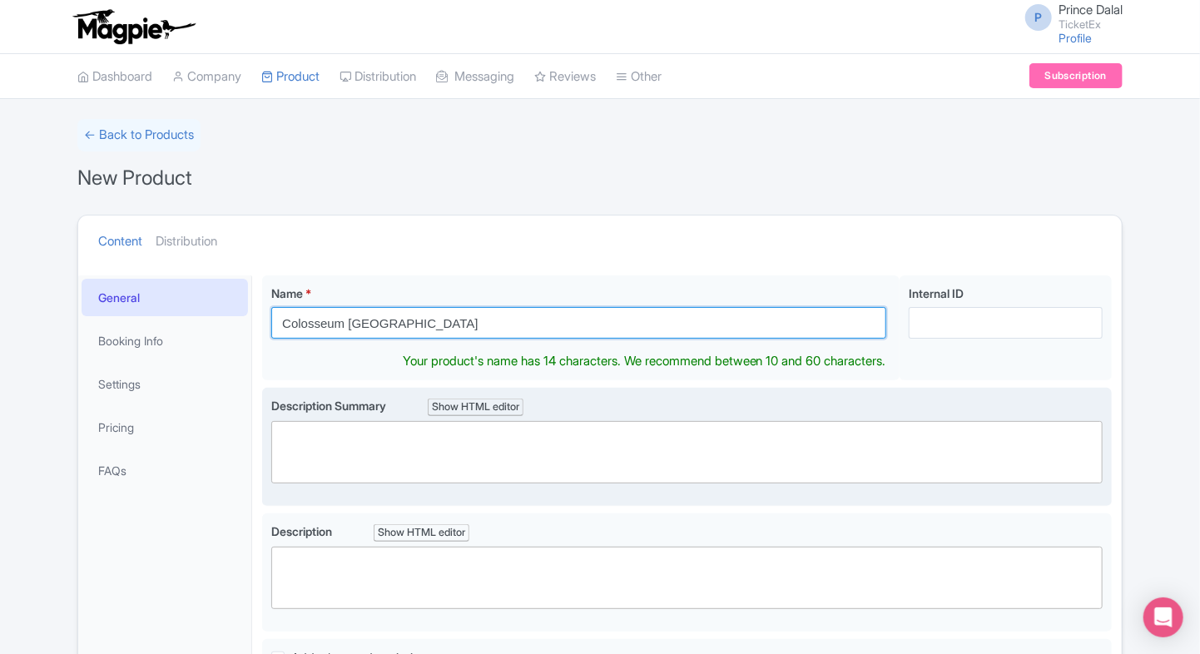
type input "Colosseum [GEOGRAPHIC_DATA]"
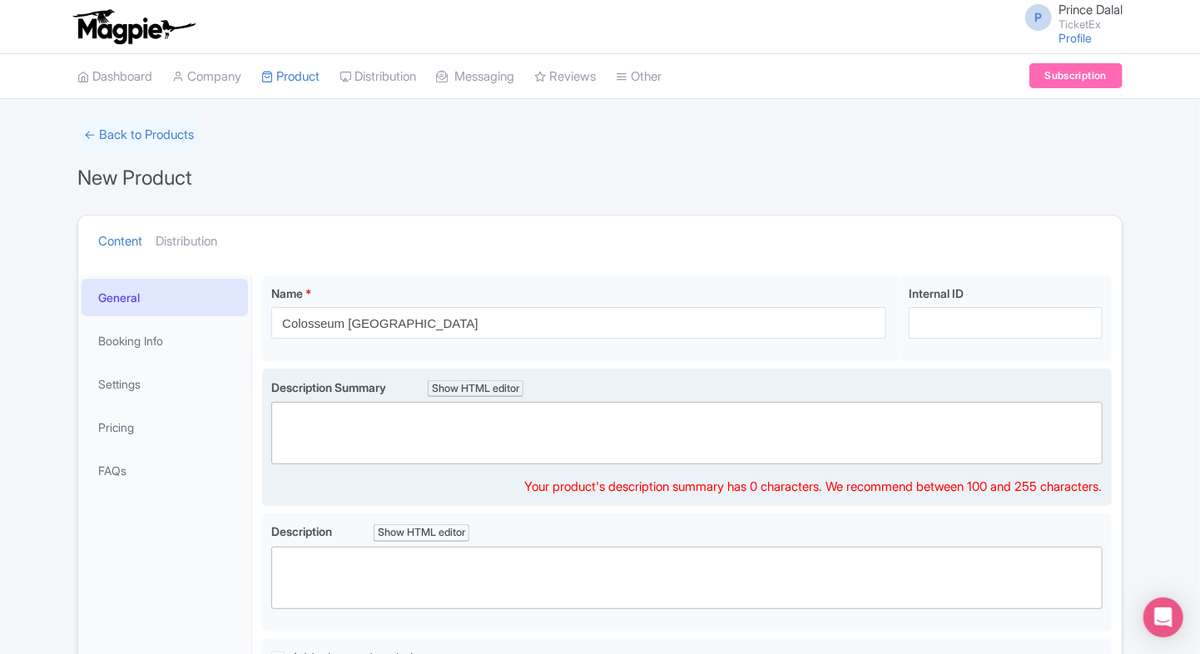
click at [364, 458] on trix-editor at bounding box center [686, 433] width 831 height 62
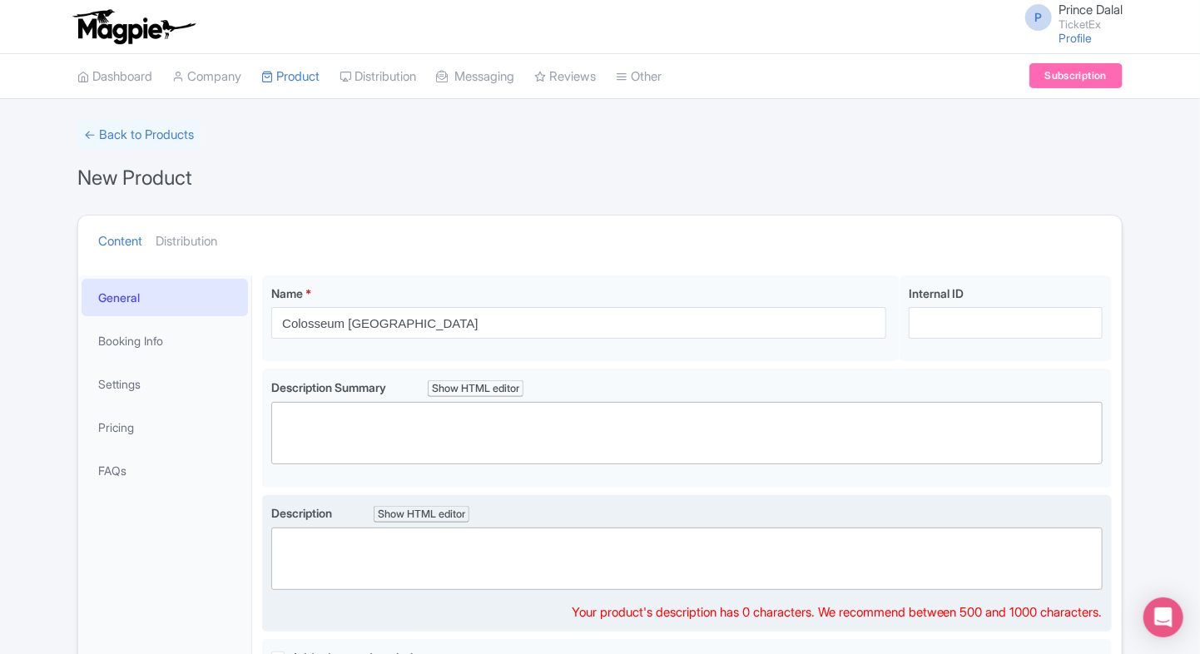
click at [325, 580] on trix-editor at bounding box center [686, 559] width 831 height 62
paste trix-editor "<div>Step back into ancient history at the <strong>Colosseum</strong>, Rome’s m…"
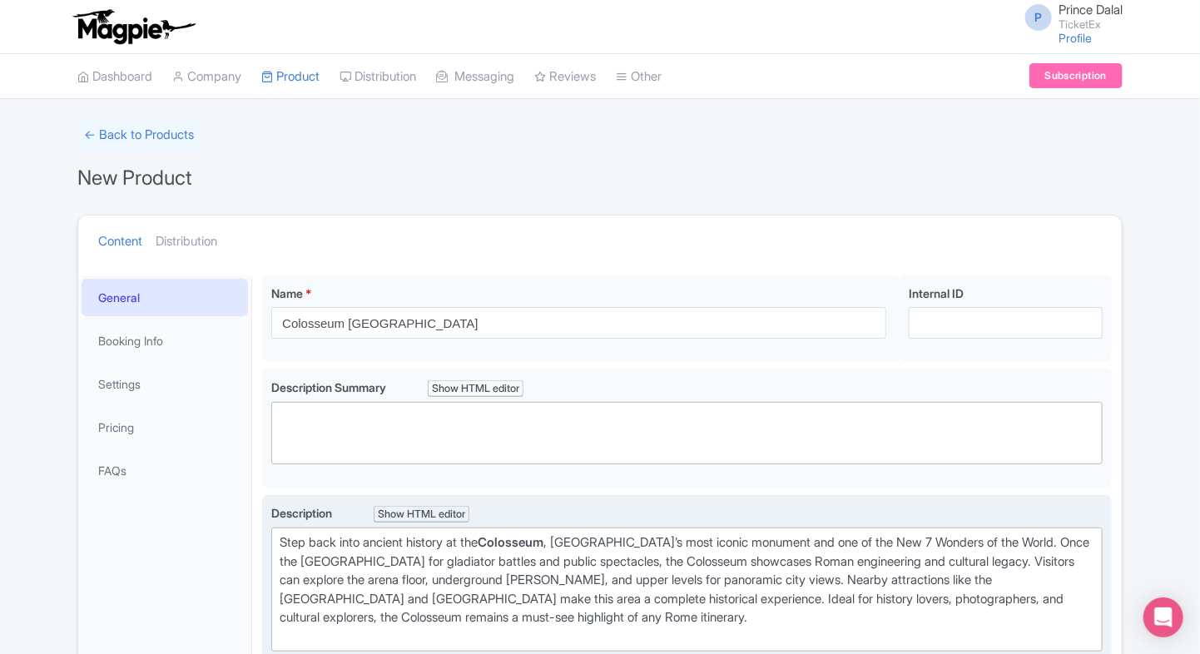
type trix-editor "<div>Step back into ancient history at the <strong>Colosseum</strong>, Rome’s m…"
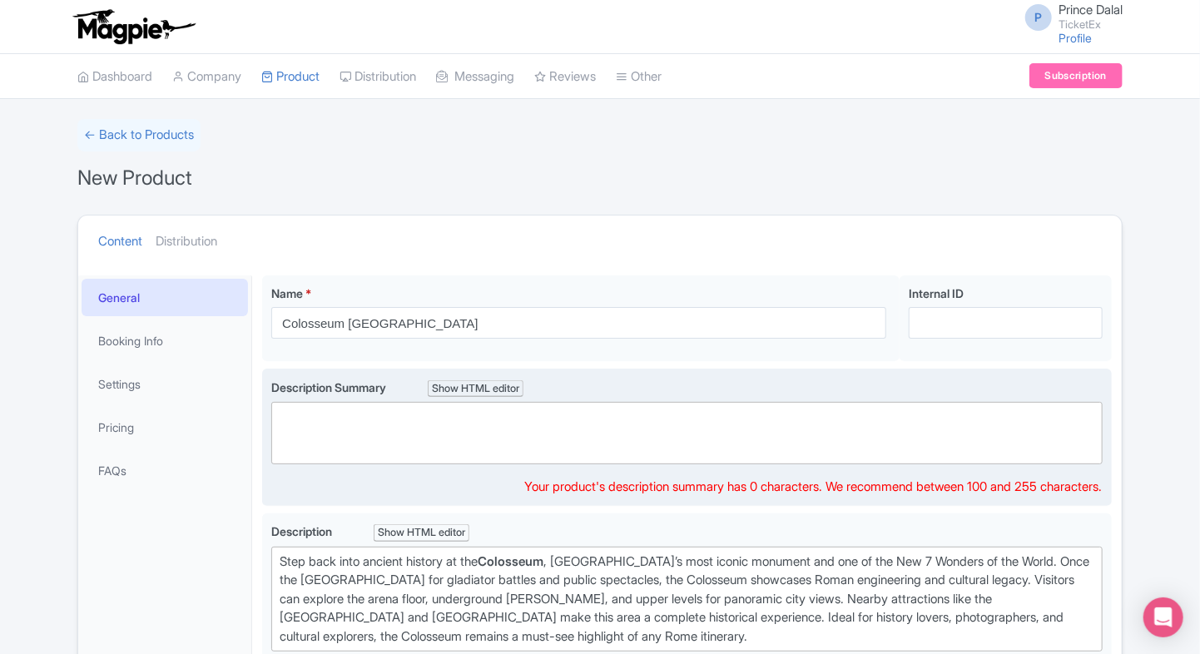
click at [393, 418] on trix-editor at bounding box center [686, 433] width 831 height 62
paste trix-editor "<div>Visit the Colosseum, Rome’s ancient amphitheater and gladiator arena. Expl…"
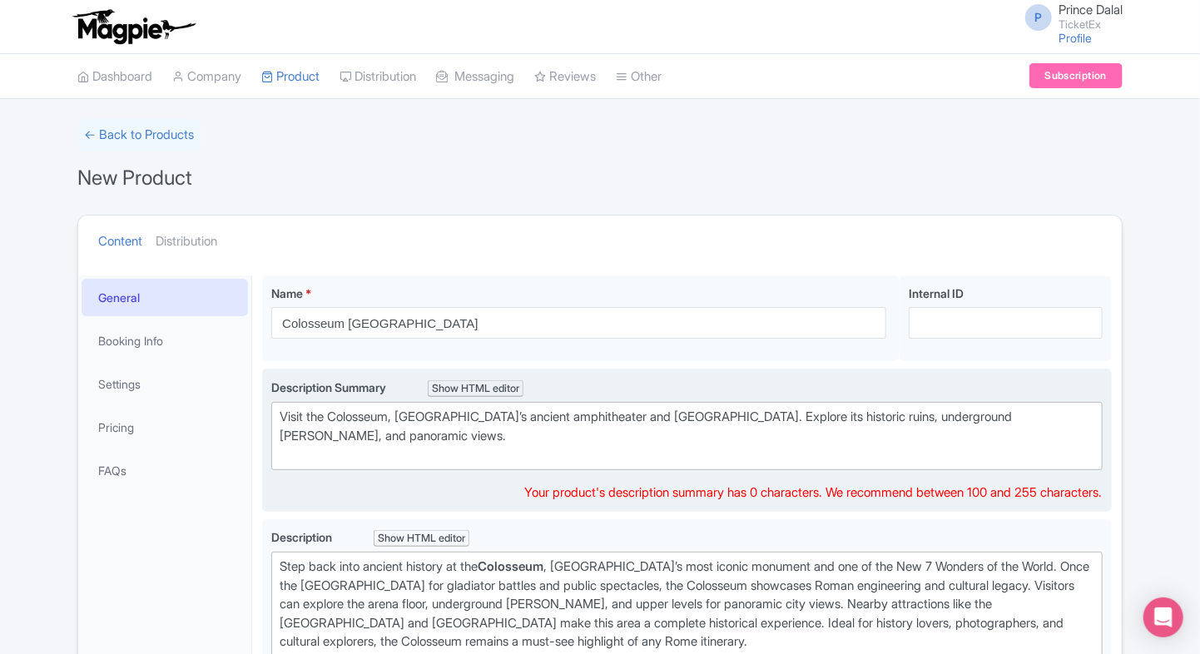
type trix-editor "<div>Visit the Colosseum, Rome’s ancient amphitheater and gladiator arena. Expl…"
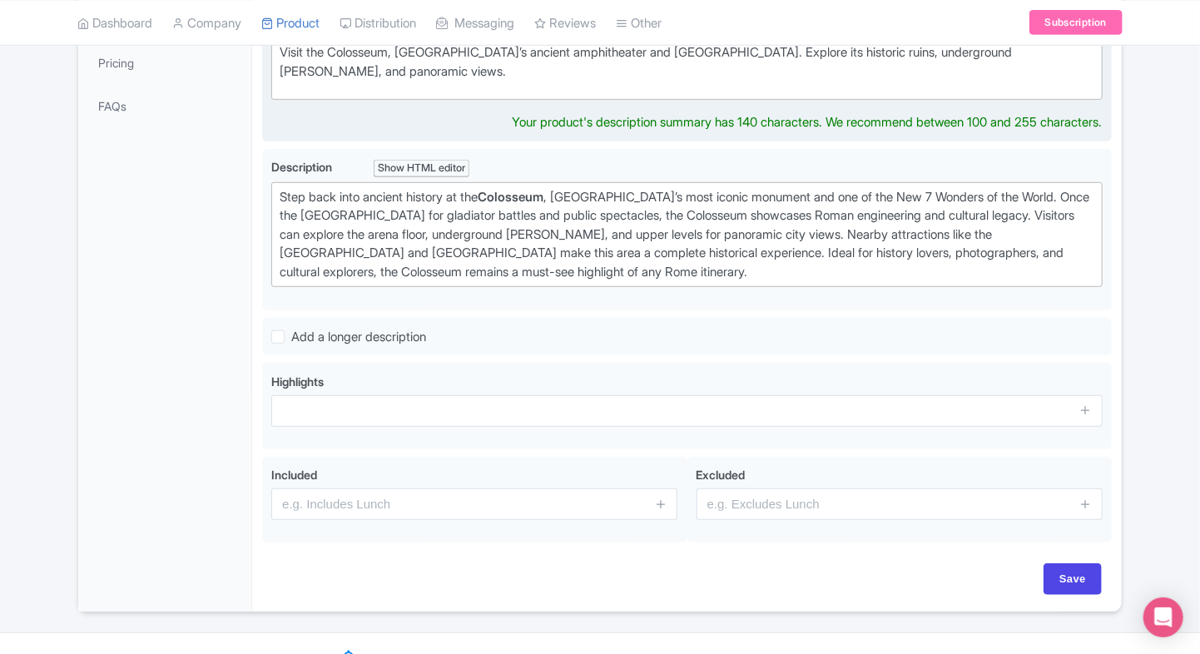
scroll to position [365, 0]
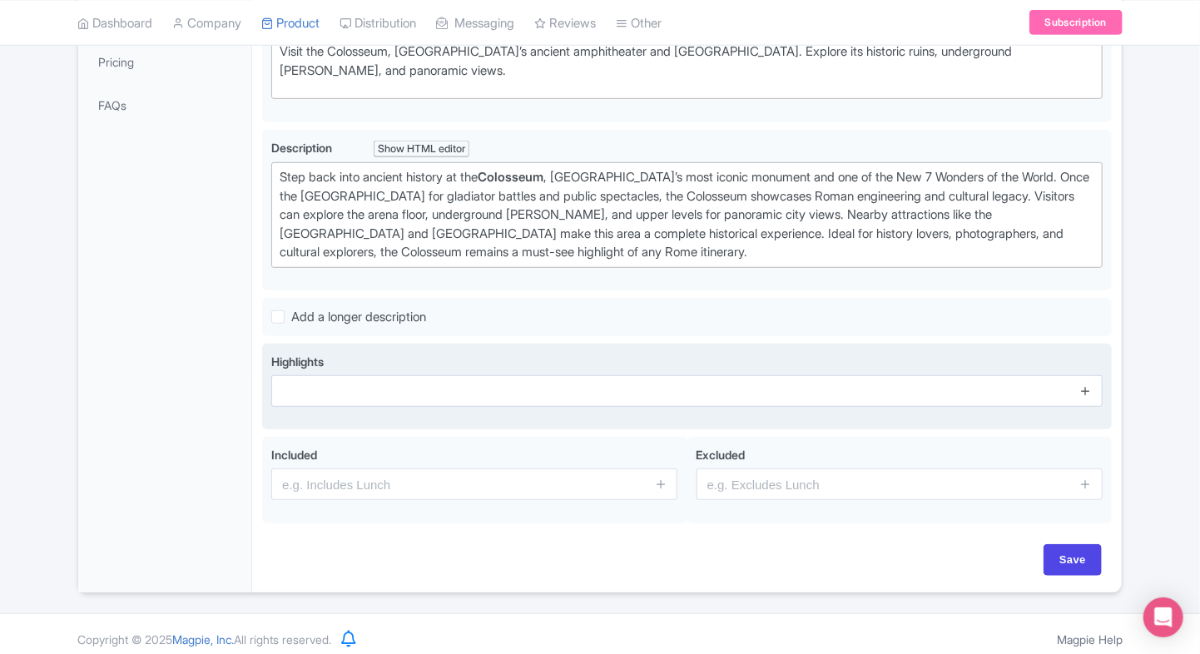
click at [1088, 411] on div "Highlights" at bounding box center [686, 386] width 831 height 67
click at [1088, 394] on link at bounding box center [1085, 391] width 12 height 19
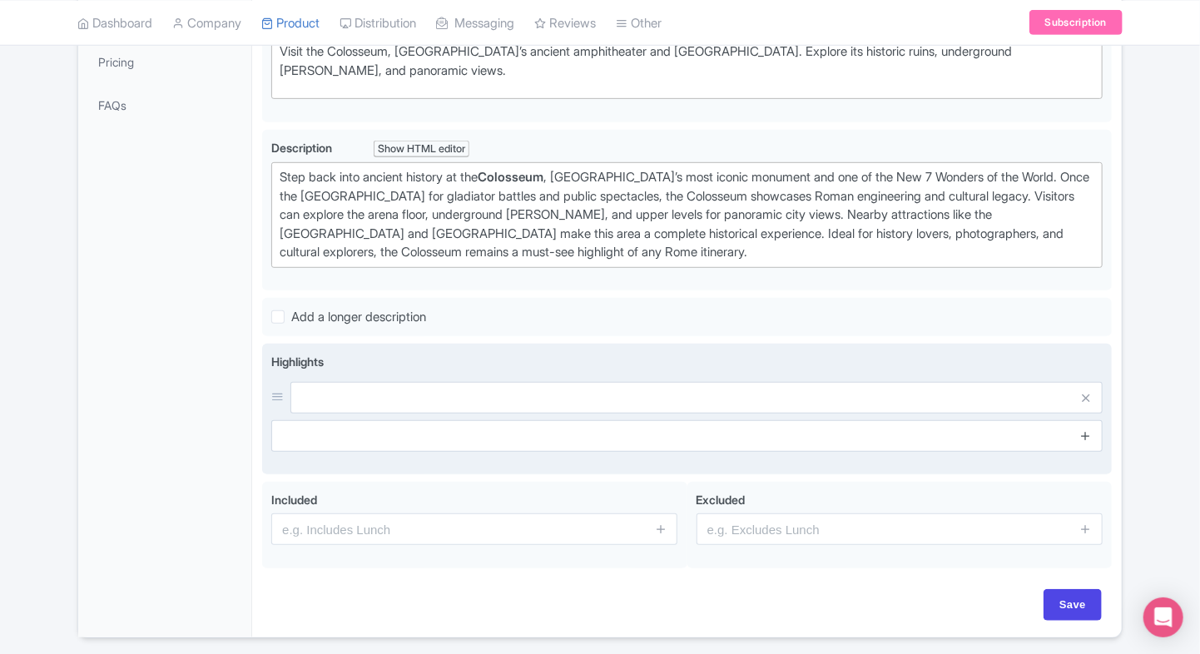
click at [1083, 429] on icon at bounding box center [1085, 435] width 12 height 12
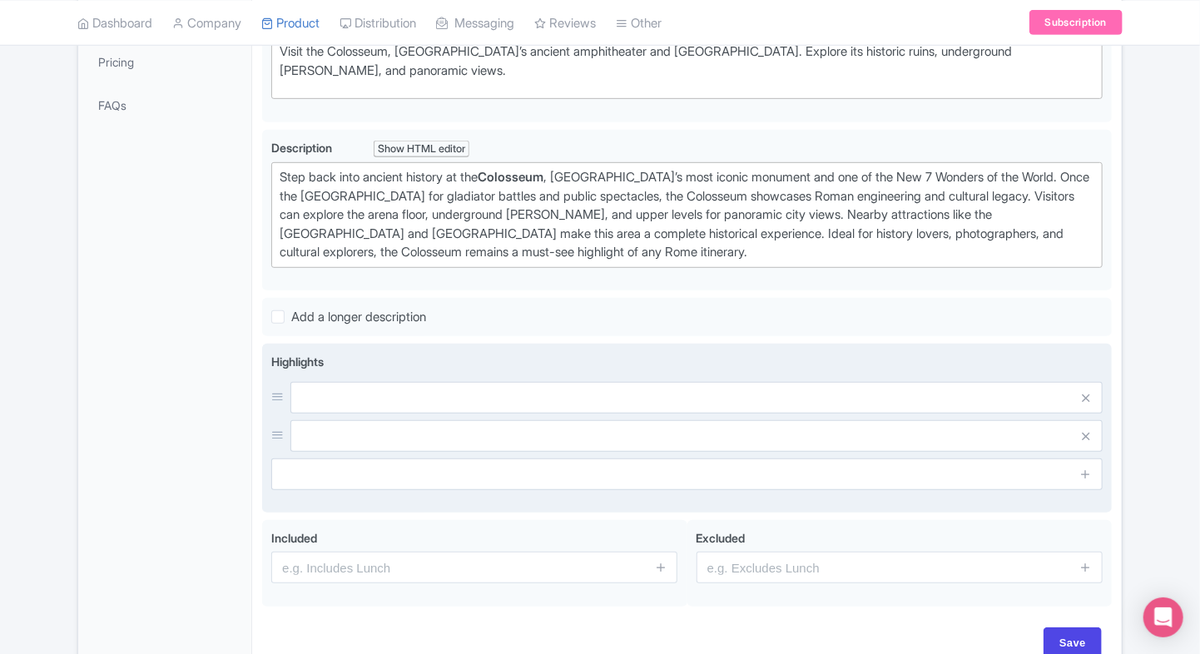
drag, startPoint x: 1088, startPoint y: 467, endPoint x: 1088, endPoint y: 504, distance: 37.4
click at [1088, 504] on div "Highlights" at bounding box center [687, 429] width 850 height 170
click at [1088, 474] on icon at bounding box center [1085, 474] width 12 height 12
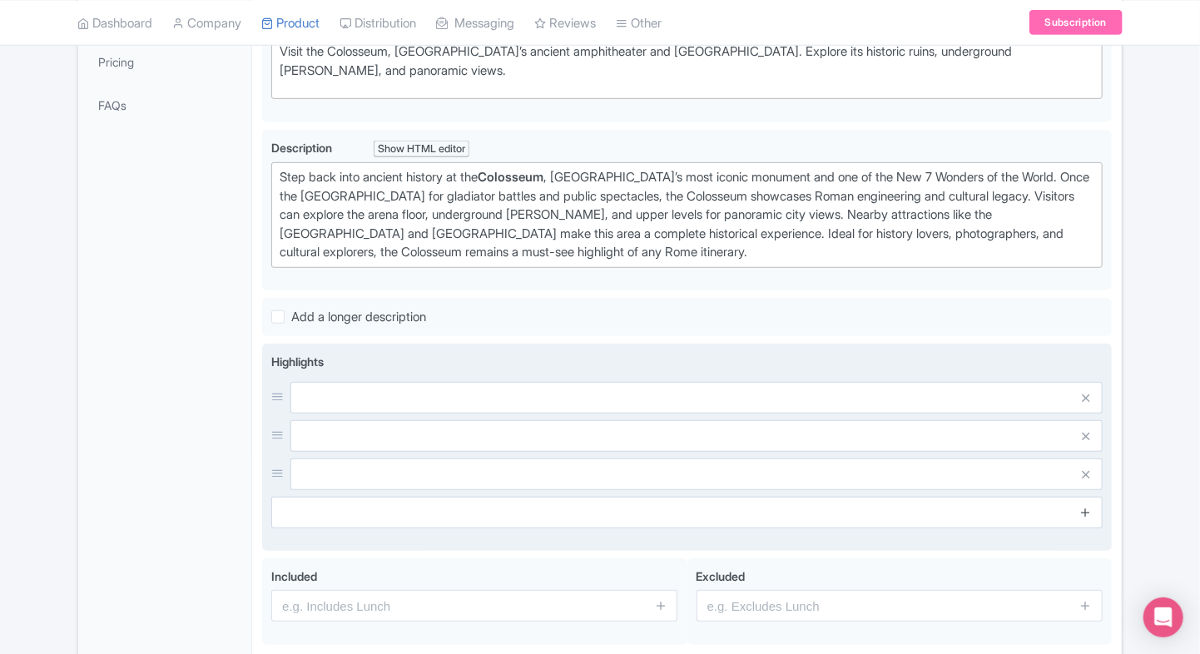
click at [1091, 514] on icon at bounding box center [1085, 512] width 12 height 12
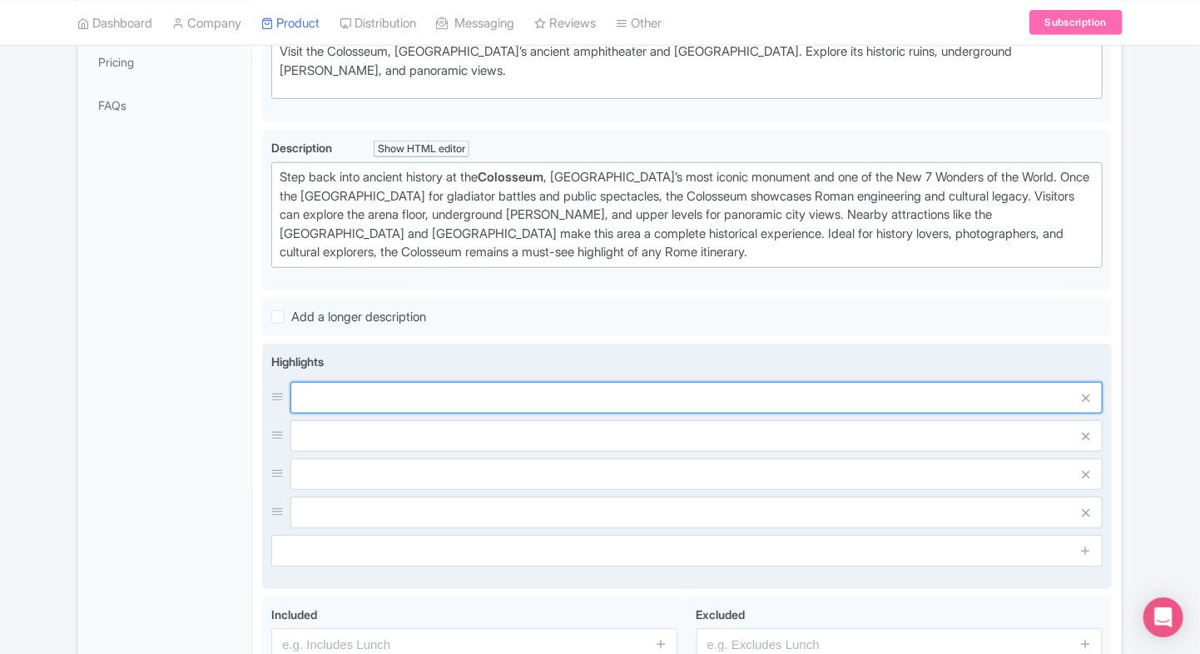
click at [852, 401] on input "text" at bounding box center [696, 398] width 812 height 32
paste input "Explore ancient gladiator arena"
type input "Explore ancient [GEOGRAPHIC_DATA]."
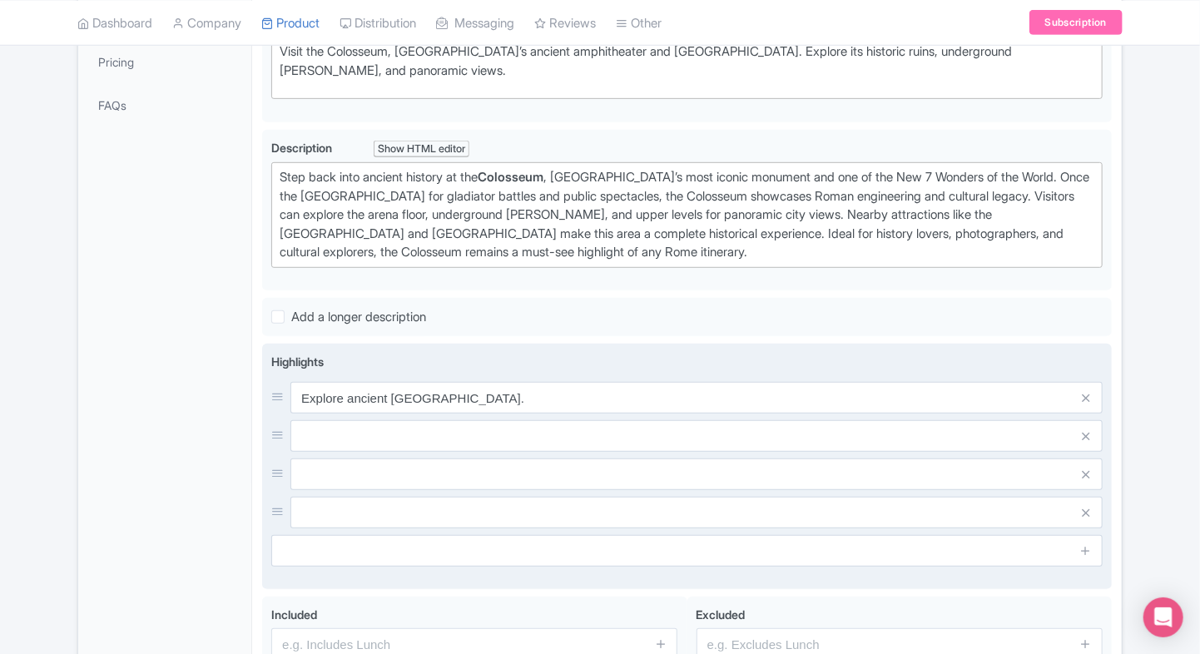
click at [436, 414] on input "text" at bounding box center [696, 398] width 812 height 32
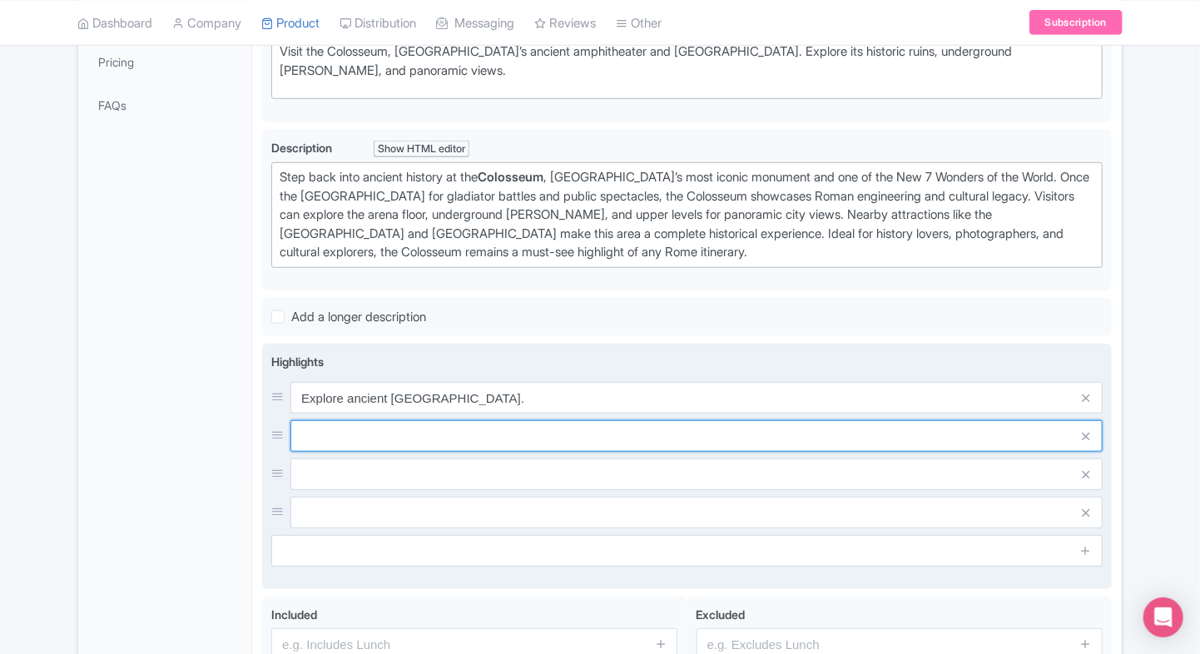
paste input "Visit underground chambers"
type input "Visit underground [PERSON_NAME]."
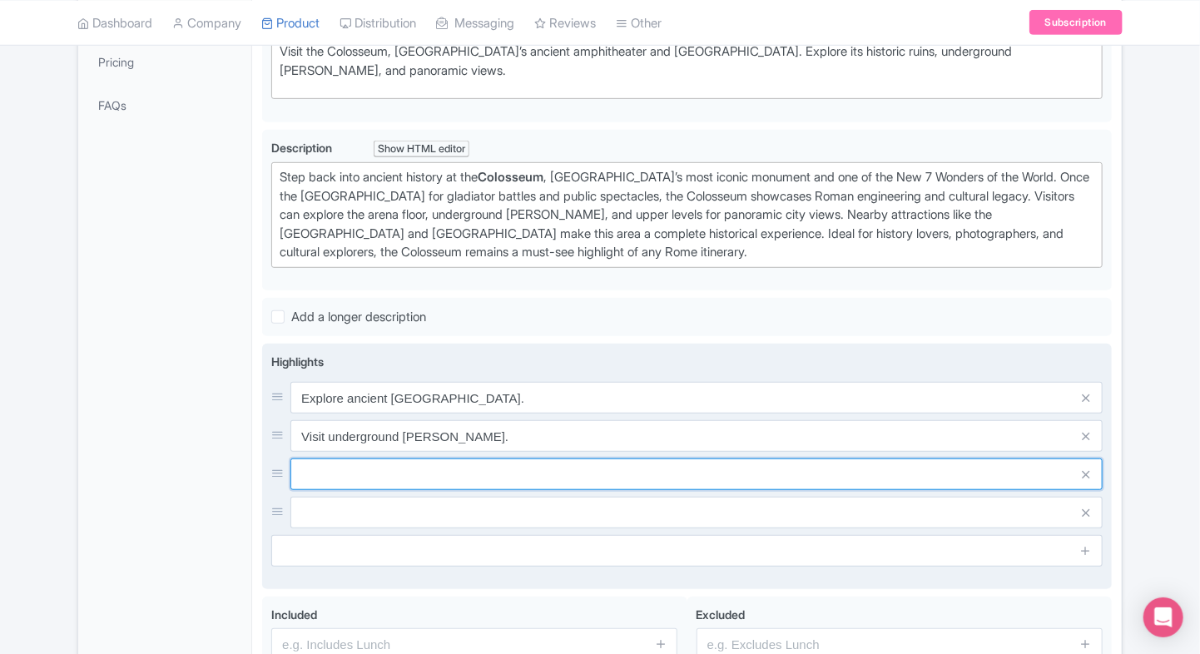
click at [419, 414] on input "text" at bounding box center [696, 398] width 812 height 32
paste input "Combine with Roman Forum & Palatine Hill"
type input "Combine with Roman Forum & [GEOGRAPHIC_DATA]."
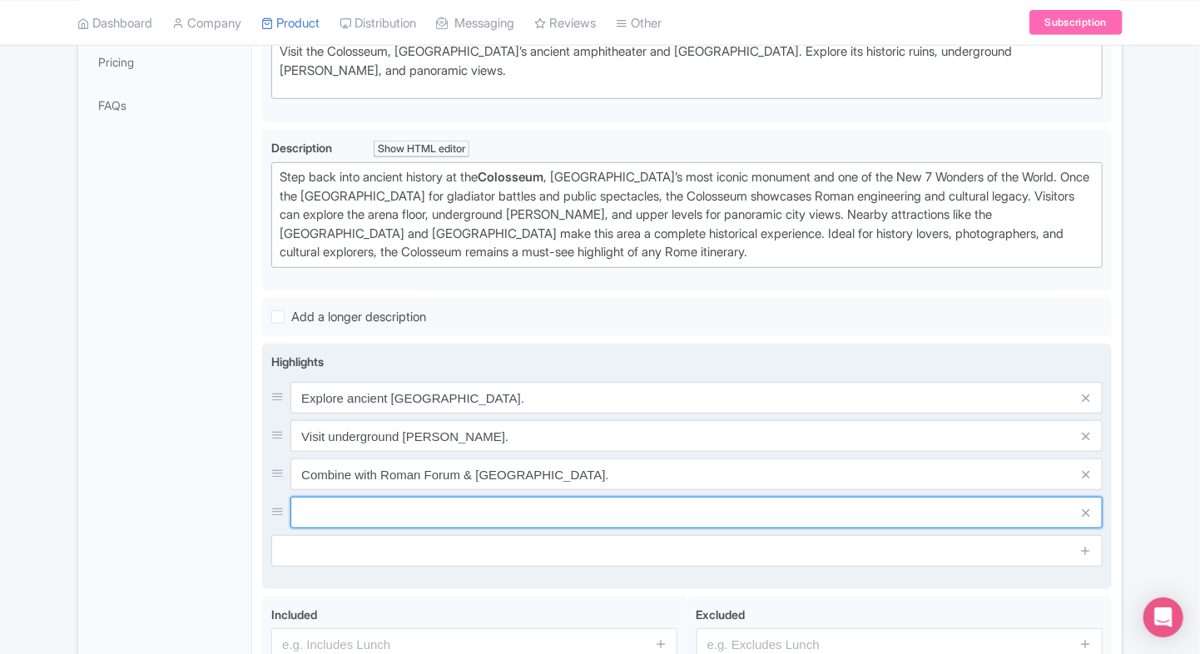
click at [430, 414] on input "text" at bounding box center [696, 398] width 812 height 32
paste input "Panoramic Rome views from upper tiers"
type input "Panoramic Rome views from upper tiers."
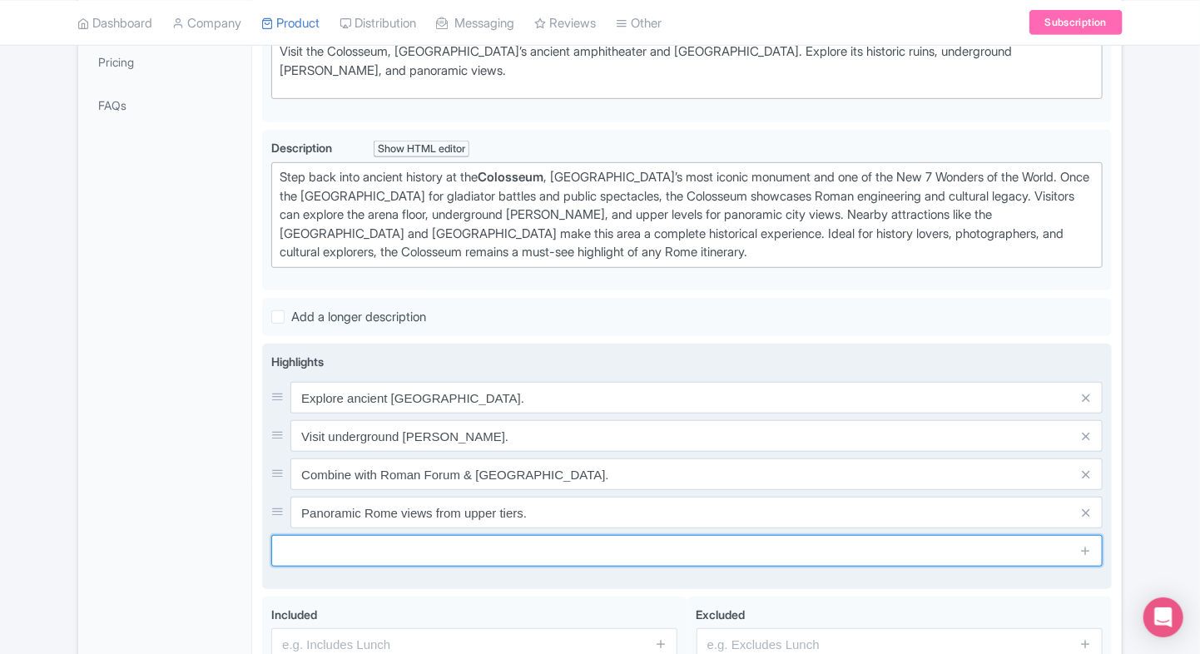
click at [424, 548] on input "text" at bounding box center [686, 551] width 831 height 32
paste input "One of the New 7 Wonders of the World"
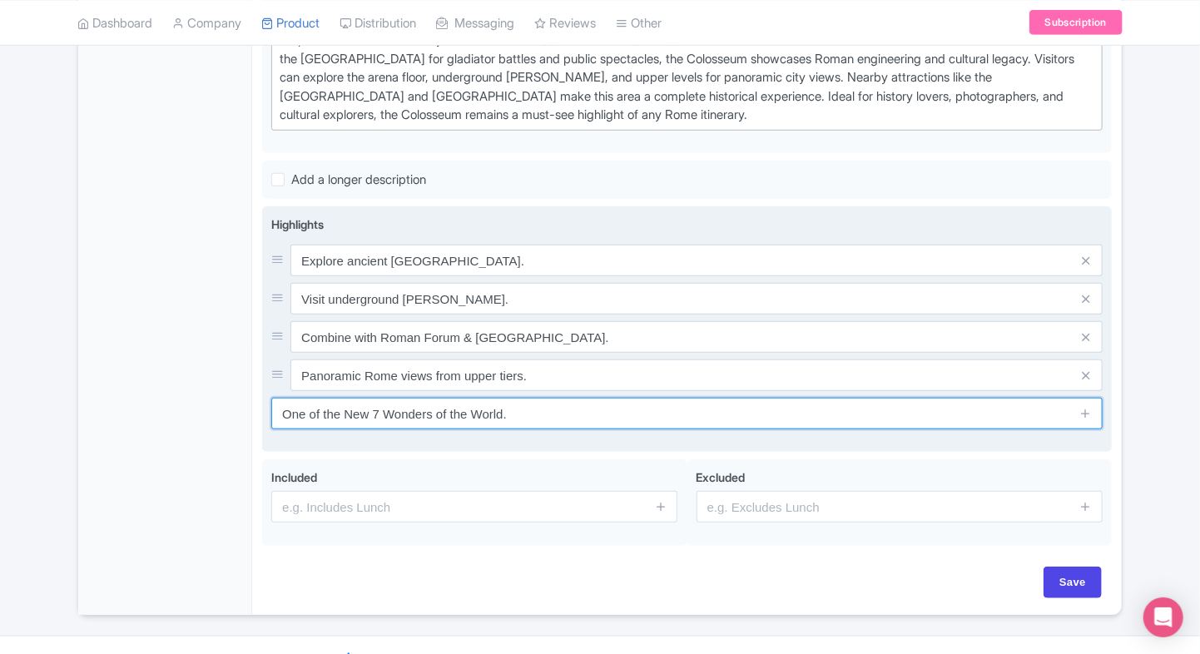
scroll to position [505, 0]
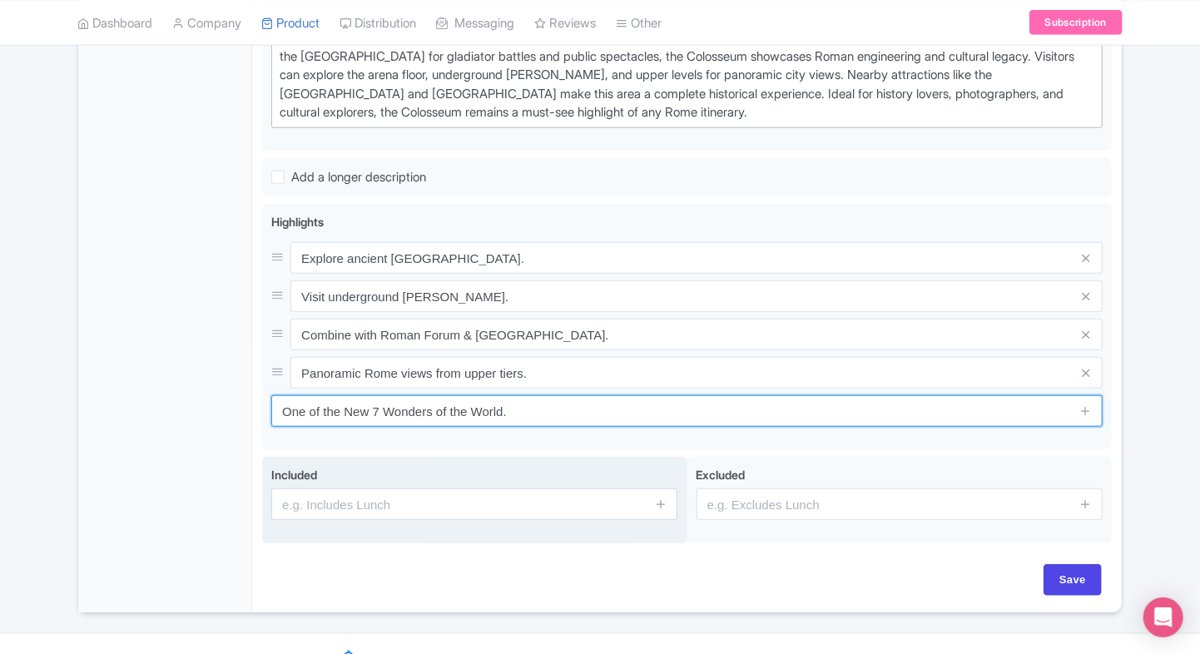
type input "One of the New 7 Wonders of the World."
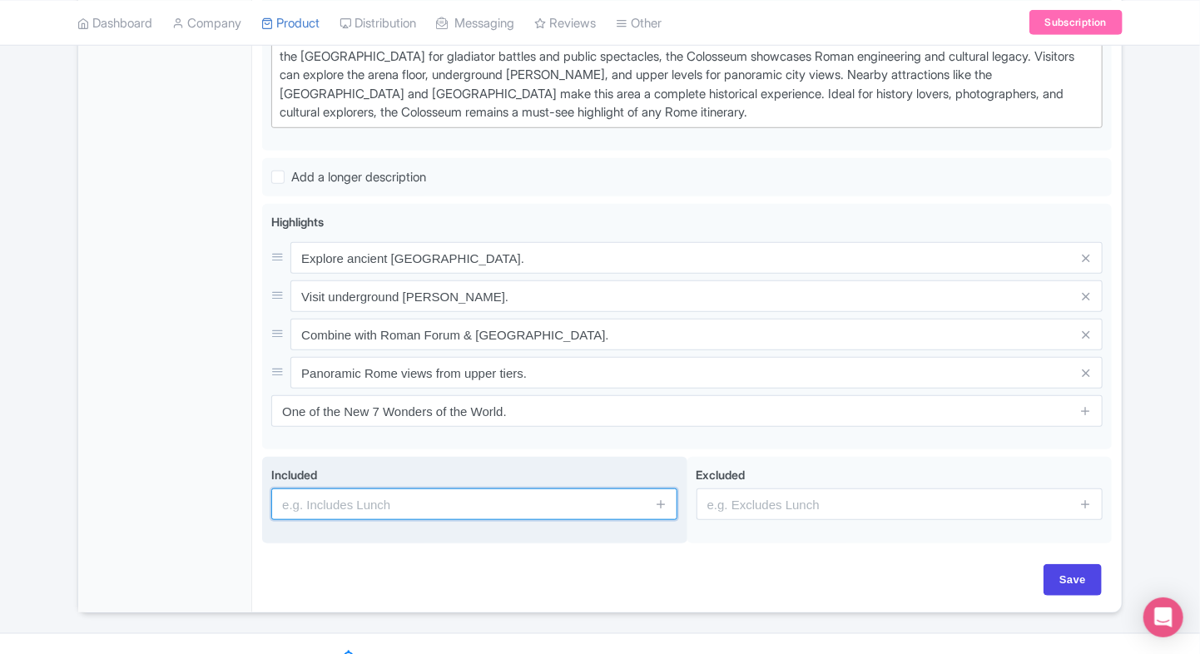
click at [450, 501] on input "text" at bounding box center [474, 504] width 406 height 32
type input "Entrance to the attraction"
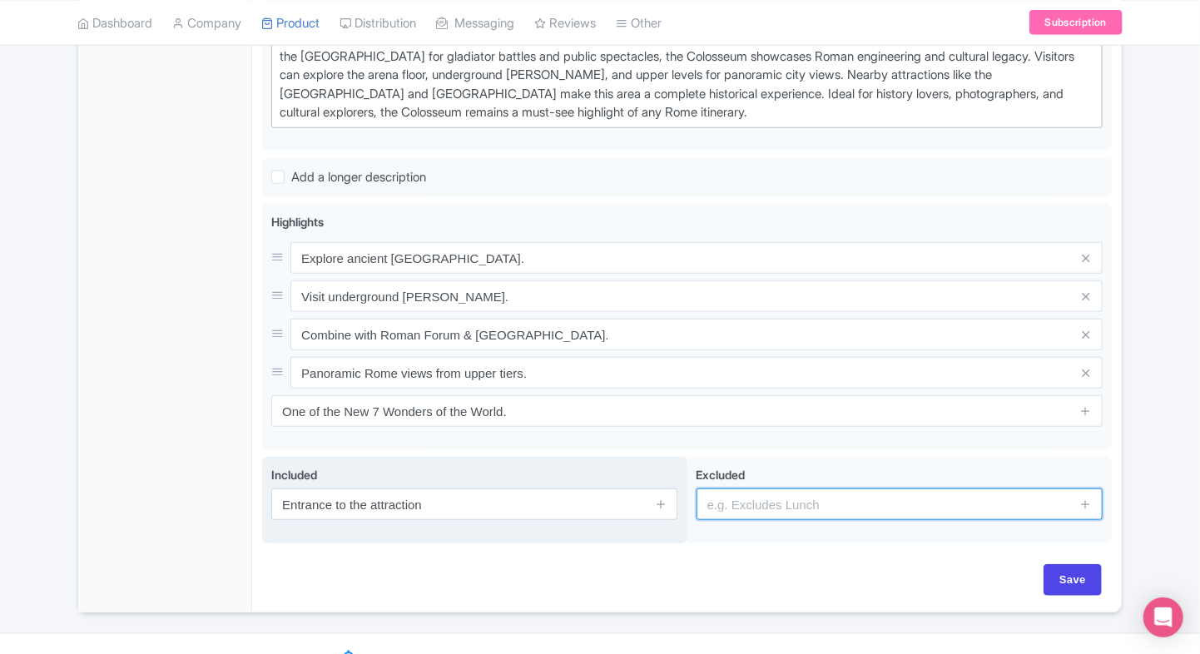
type input "guides, audio guides"
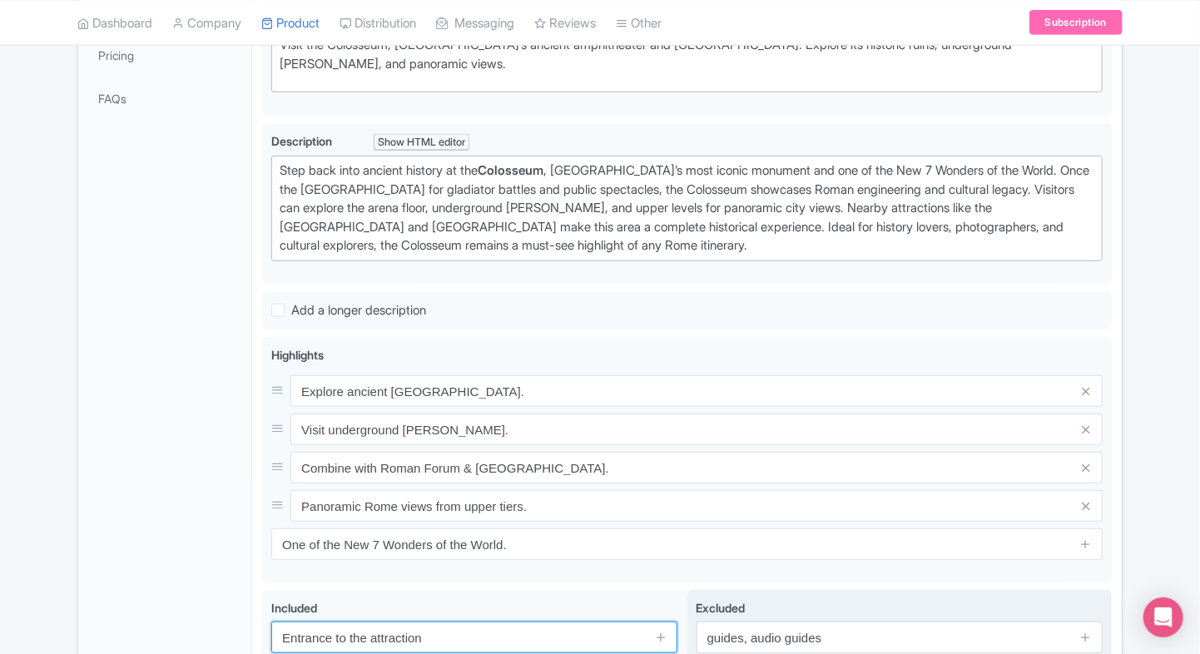
scroll to position [531, 0]
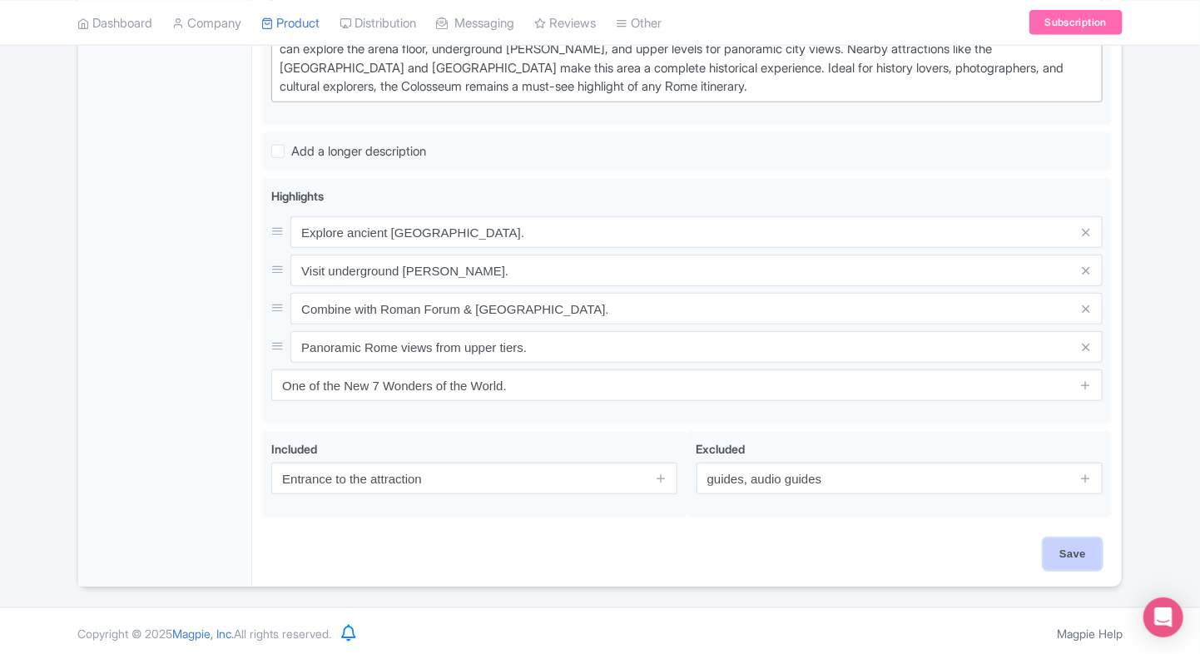
click at [1085, 556] on input "Save" at bounding box center [1073, 554] width 58 height 32
type input "Saving..."
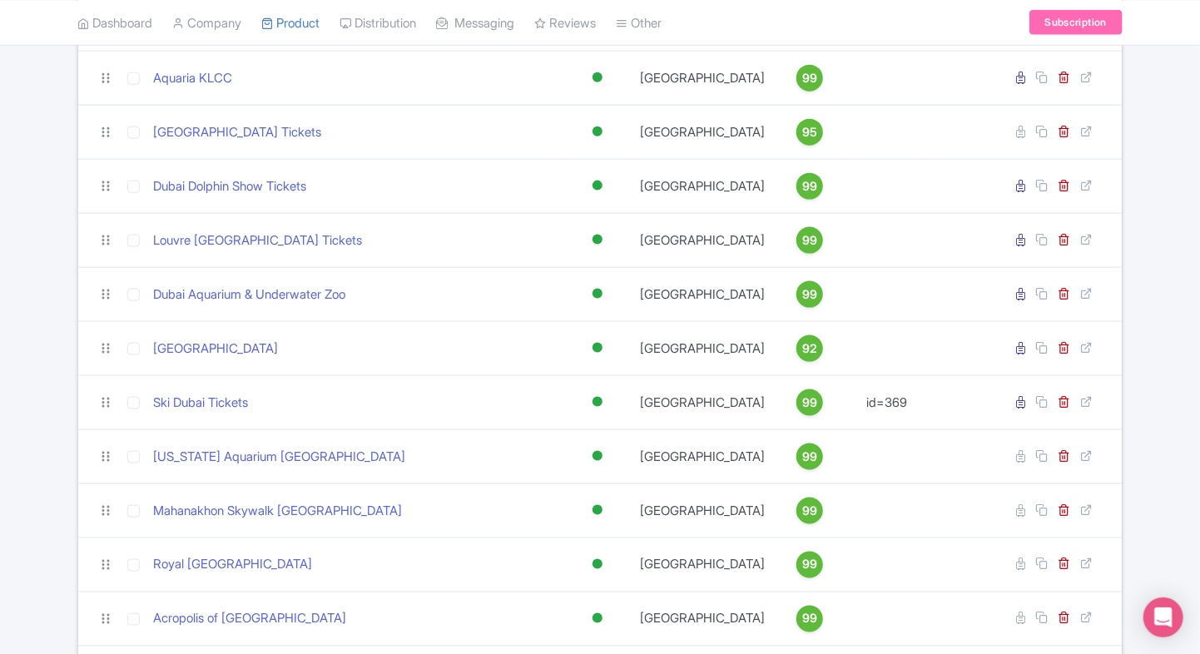
scroll to position [1058, 0]
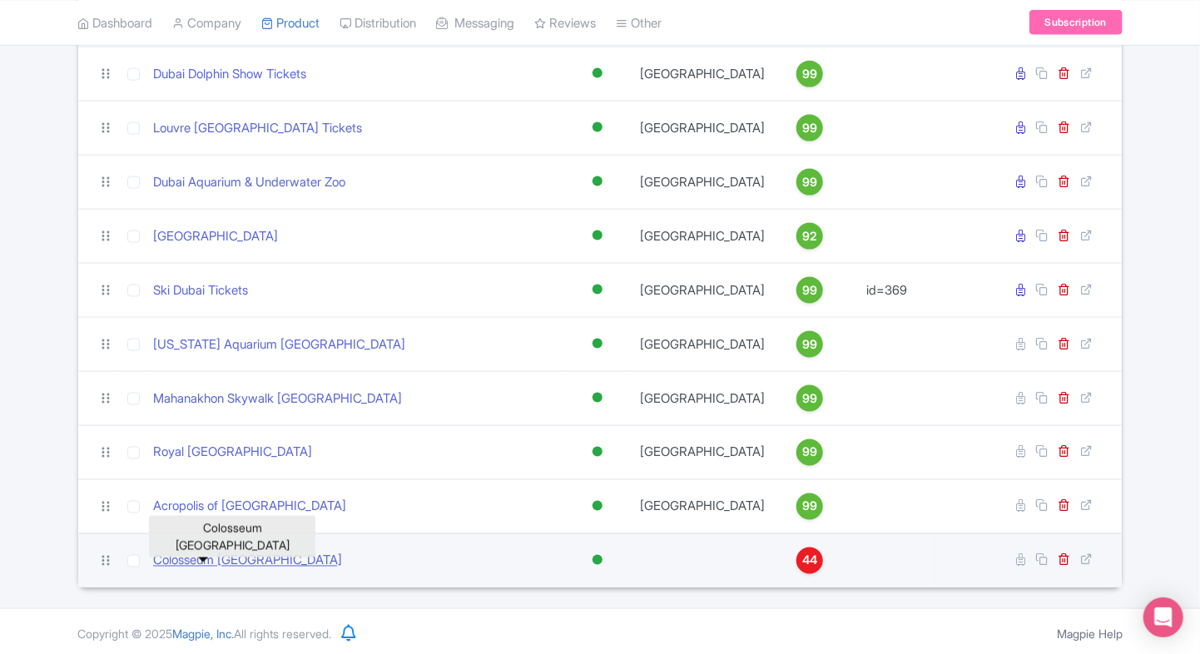
click at [205, 561] on link "Colosseum [GEOGRAPHIC_DATA]" at bounding box center [247, 561] width 189 height 19
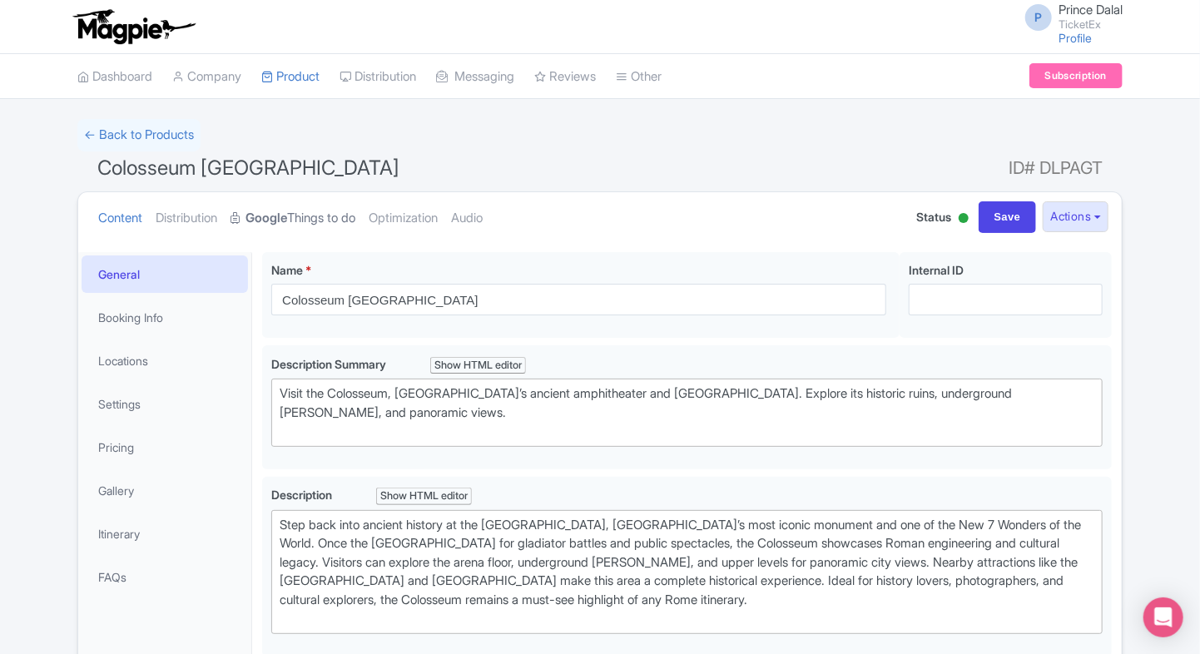
click at [303, 224] on link "Google Things to do" at bounding box center [293, 218] width 125 height 52
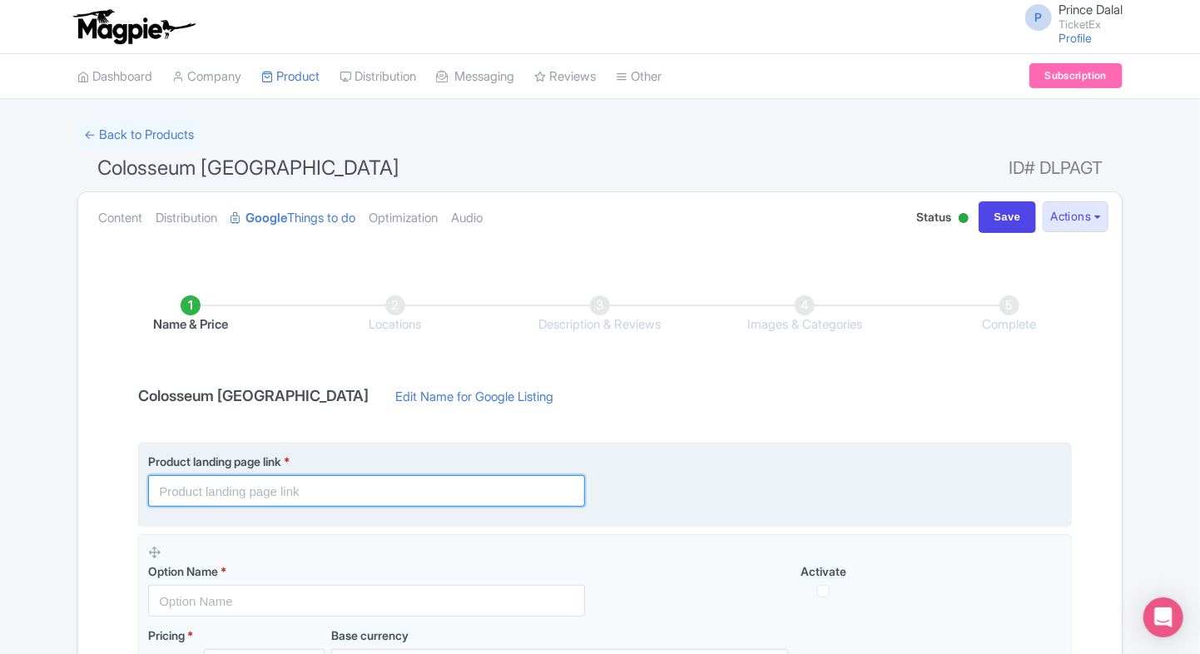
click at [176, 484] on input "text" at bounding box center [366, 491] width 437 height 32
paste input "[URL][DOMAIN_NAME]"
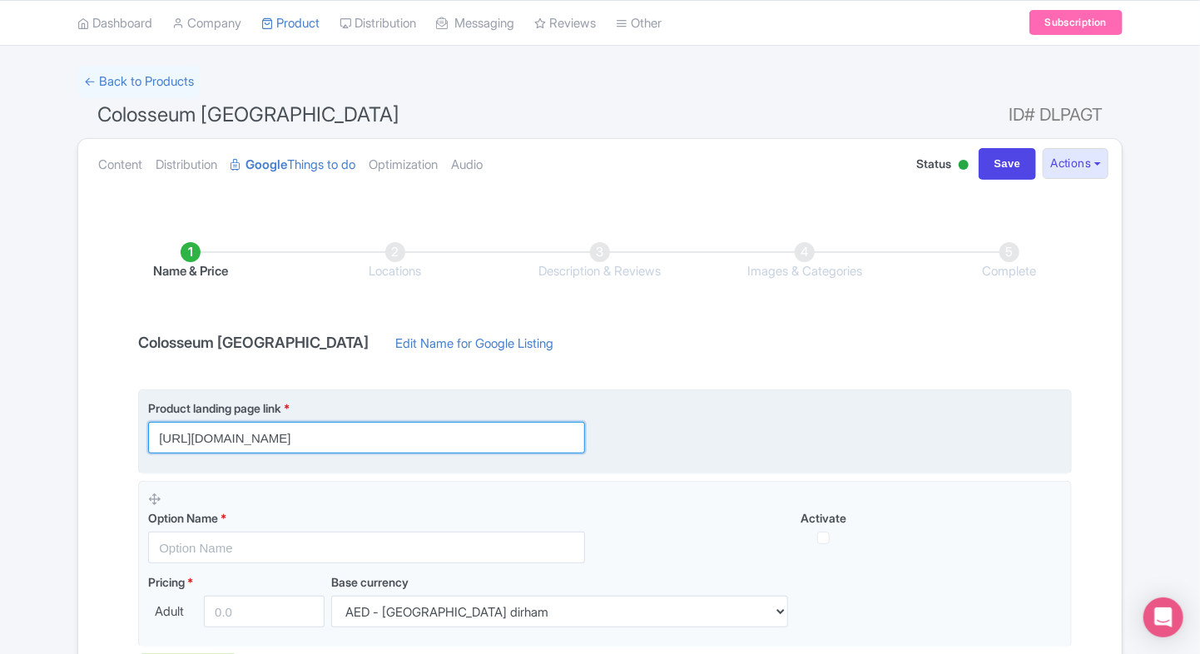
scroll to position [55, 0]
click at [300, 434] on input "[URL][DOMAIN_NAME]" at bounding box center [366, 436] width 437 height 32
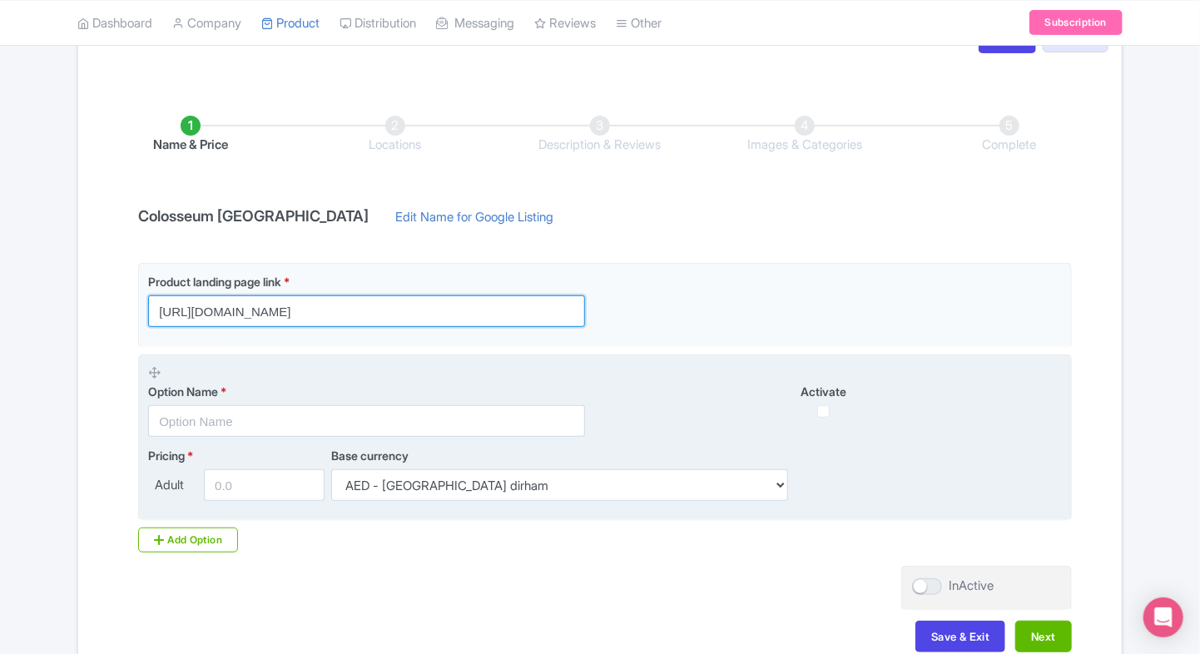
scroll to position [181, 0]
type input "[URL][DOMAIN_NAME]"
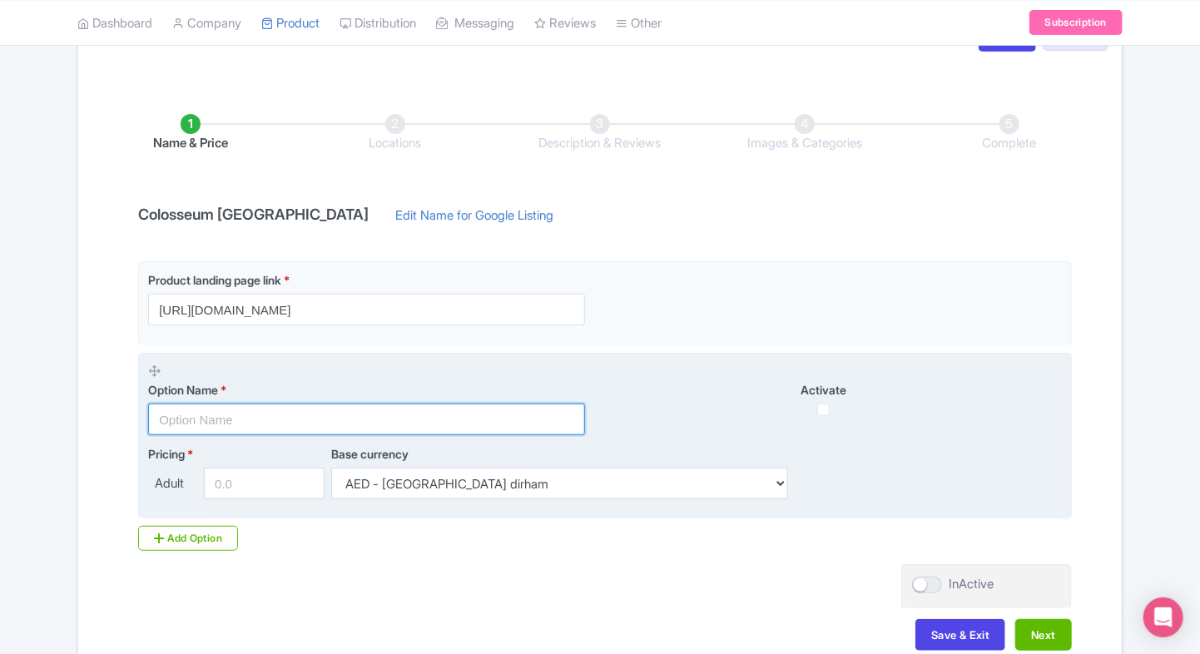
scroll to position [0, 0]
click at [221, 433] on input "text" at bounding box center [366, 420] width 437 height 32
paste input "olosseum General Admission Tickets ([GEOGRAPHIC_DATA], Roman Forum-Palatine and…"
type input "Colosseum General Admission Tickets ([GEOGRAPHIC_DATA], Roman Forum-Palatine an…"
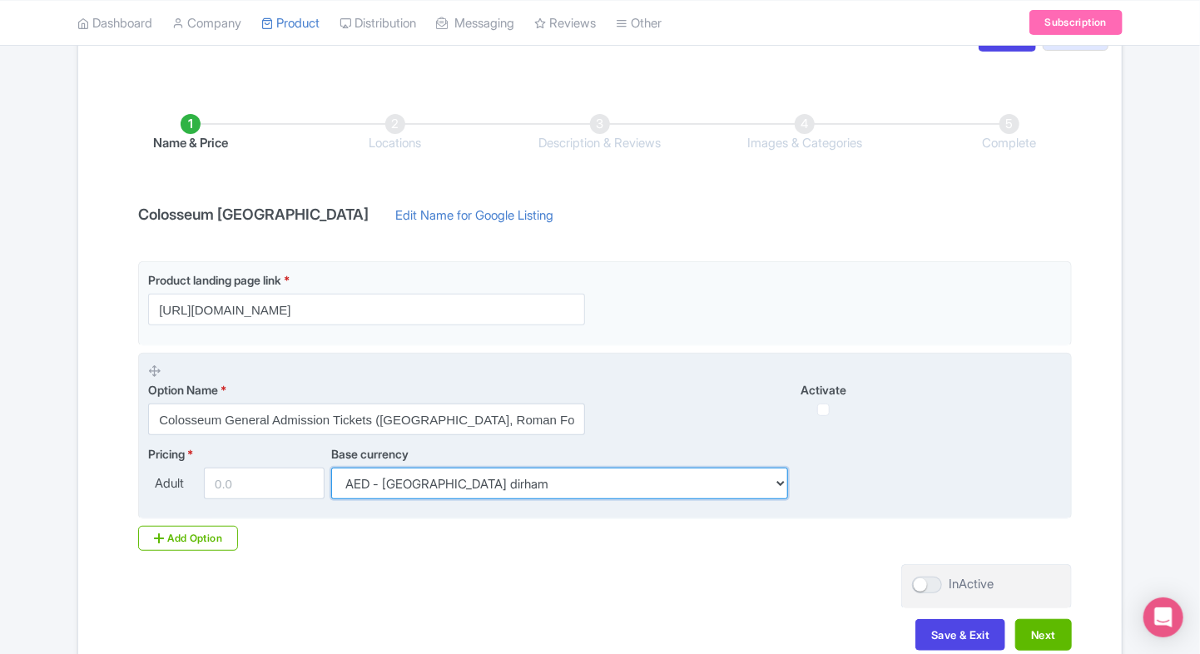
click at [402, 493] on select "AED - [GEOGRAPHIC_DATA] dirham AFN - Afghan afghani ALL - Albanian lek AMD - Ar…" at bounding box center [559, 484] width 457 height 32
select select "INR"
click at [331, 468] on select "AED - [GEOGRAPHIC_DATA] dirham AFN - Afghan afghani ALL - Albanian lek AMD - Ar…" at bounding box center [559, 484] width 457 height 32
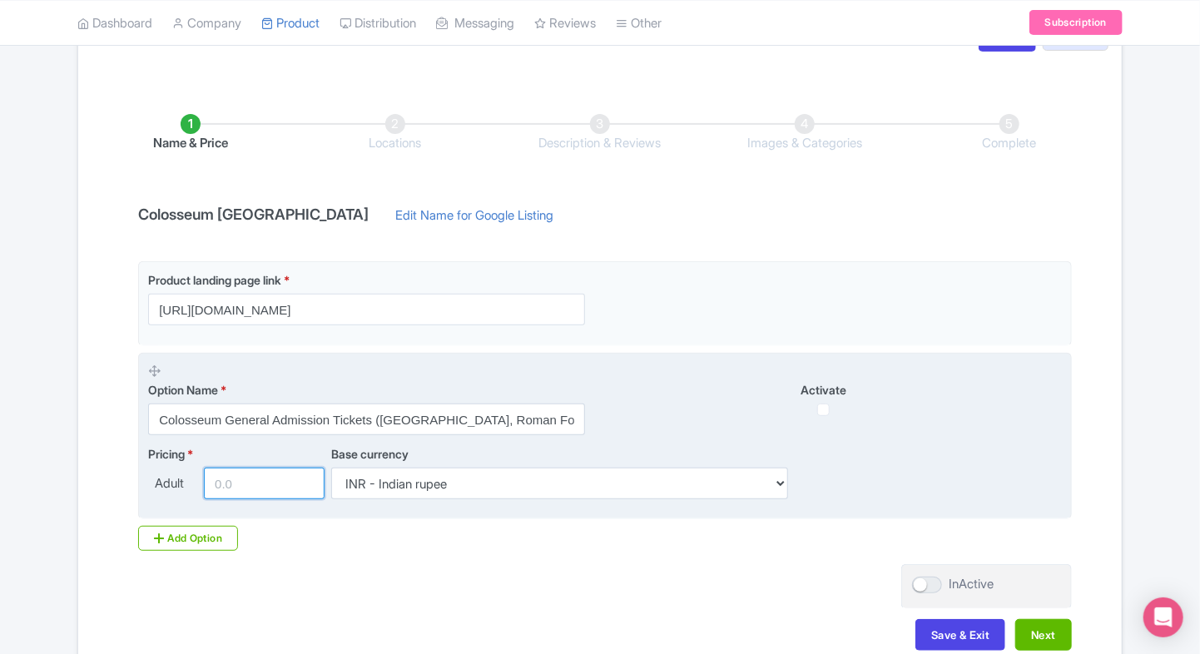
click at [266, 480] on input "number" at bounding box center [264, 484] width 121 height 32
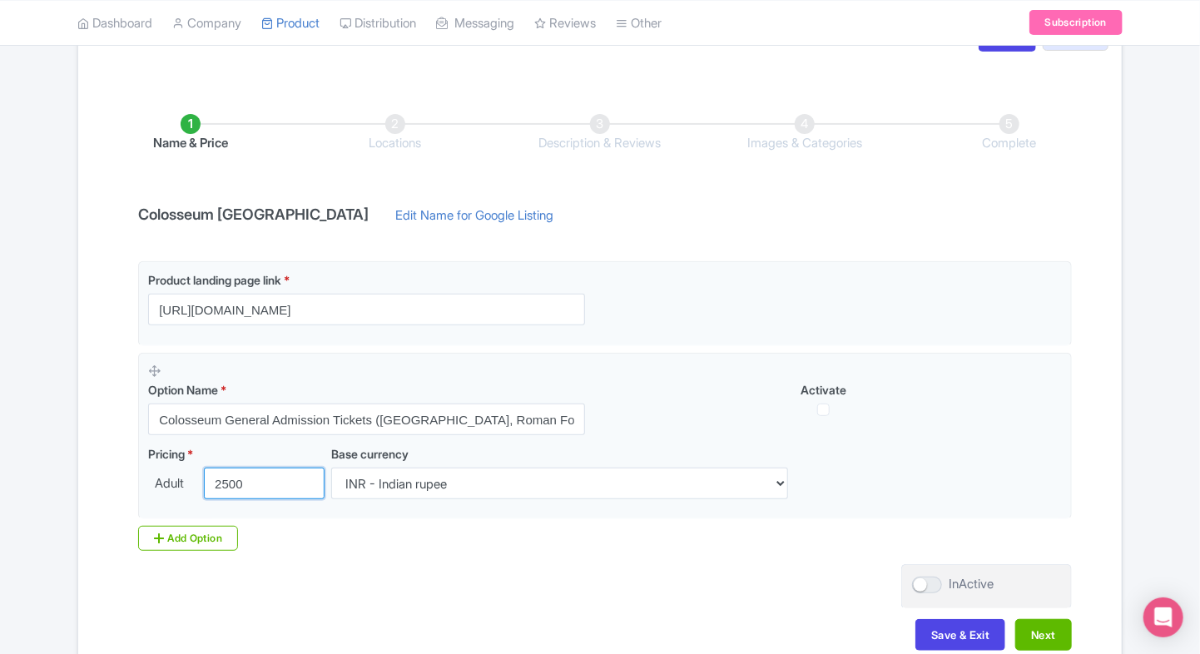
type input "2500"
click at [671, 542] on div "Product landing page link * [URL][DOMAIN_NAME] Option Name * Colosseum General …" at bounding box center [600, 406] width 944 height 290
click at [1036, 627] on button "Next" at bounding box center [1043, 635] width 57 height 32
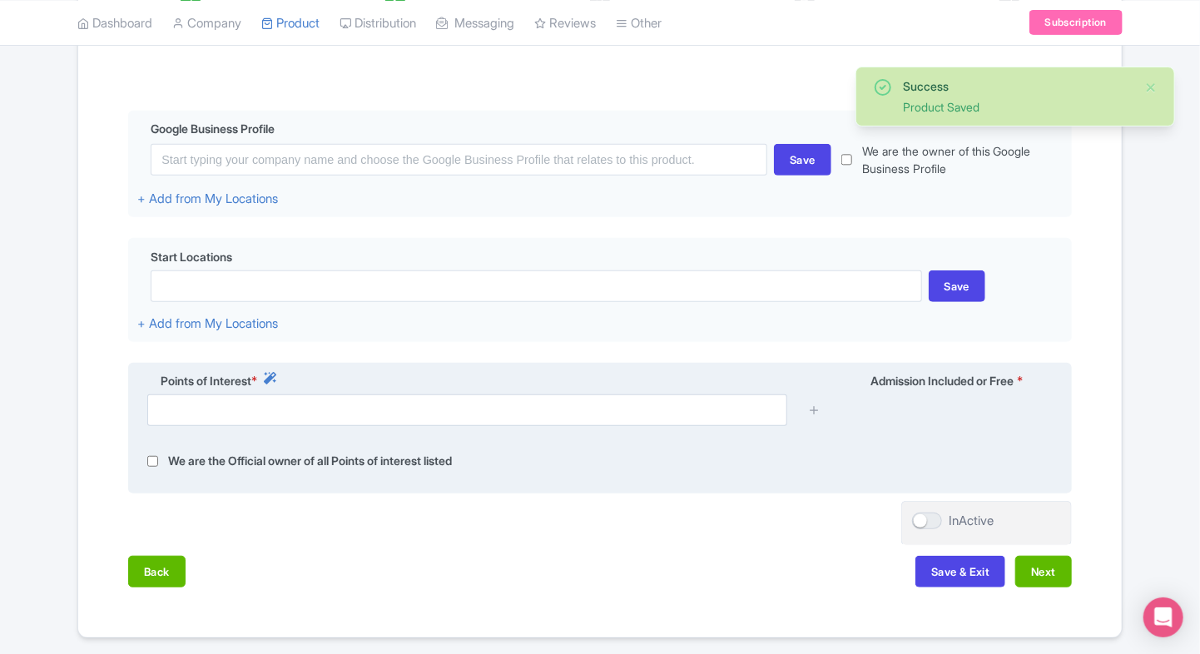
scroll to position [308, 0]
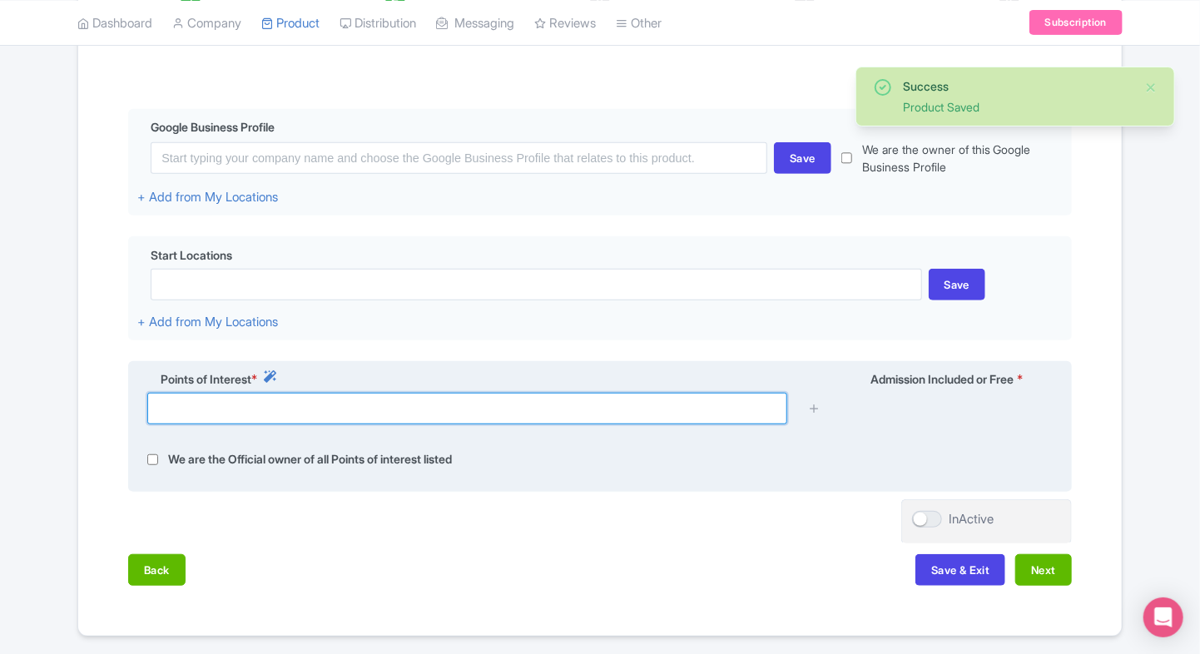
click at [418, 406] on input "text" at bounding box center [467, 409] width 640 height 32
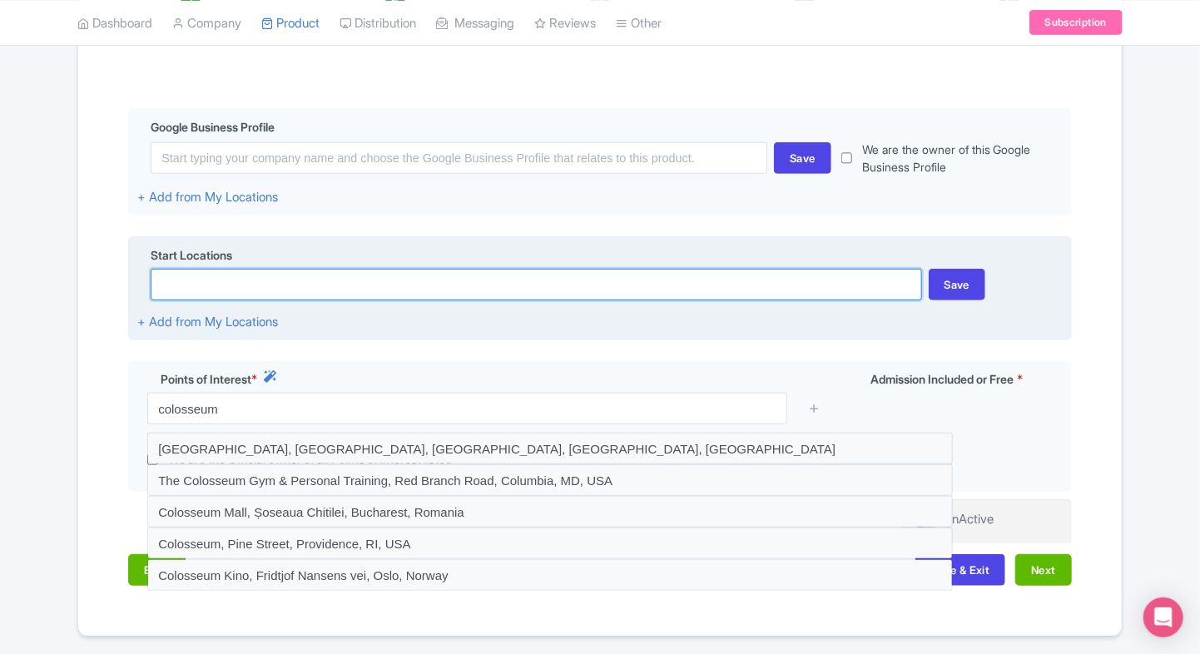
click at [404, 288] on input at bounding box center [536, 285] width 771 height 32
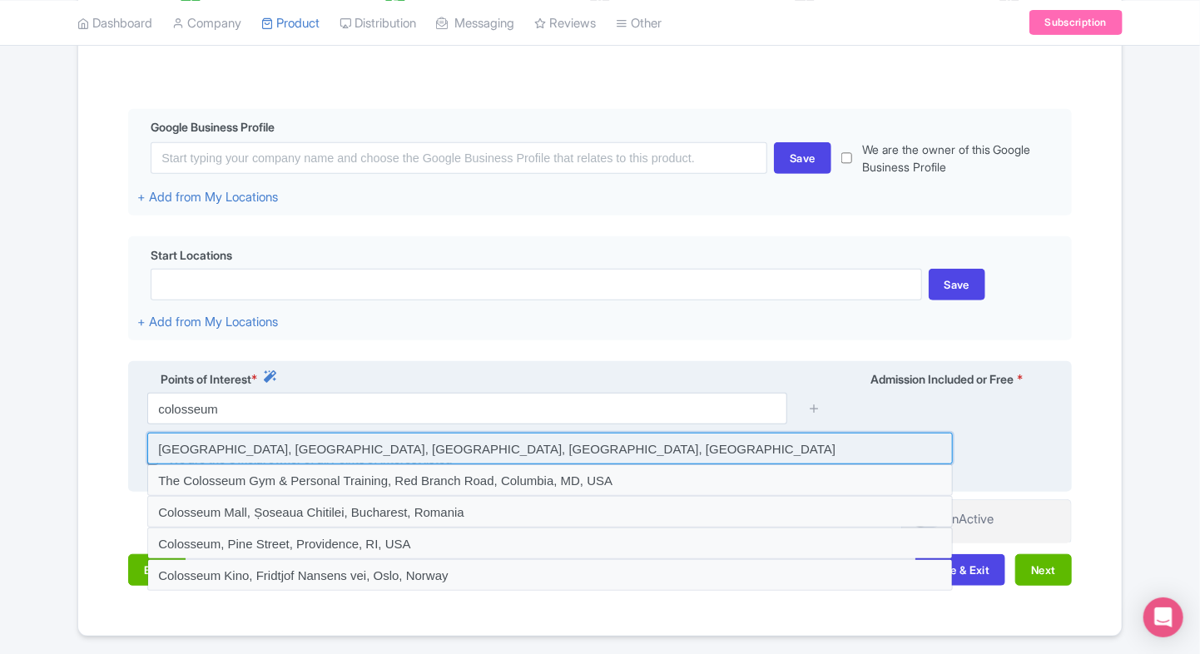
click at [363, 446] on input at bounding box center [550, 449] width 806 height 32
type input "[GEOGRAPHIC_DATA], [GEOGRAPHIC_DATA], [GEOGRAPHIC_DATA], [GEOGRAPHIC_DATA], [GE…"
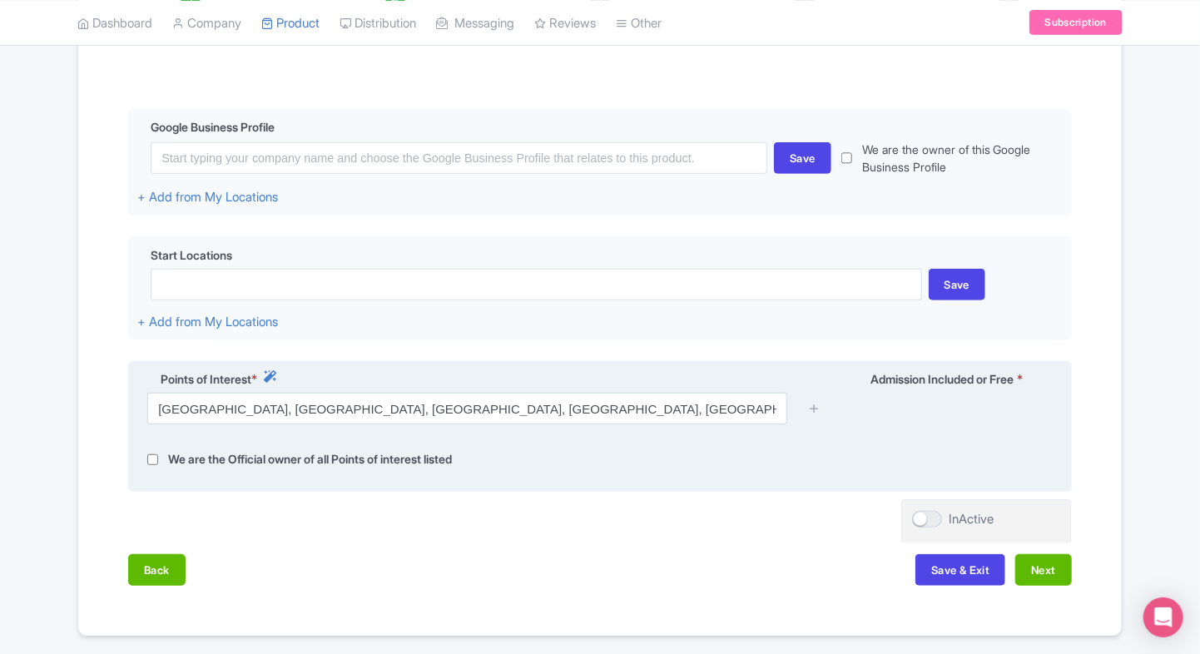
click at [803, 404] on div at bounding box center [814, 409] width 33 height 32
click at [811, 404] on icon at bounding box center [814, 408] width 12 height 12
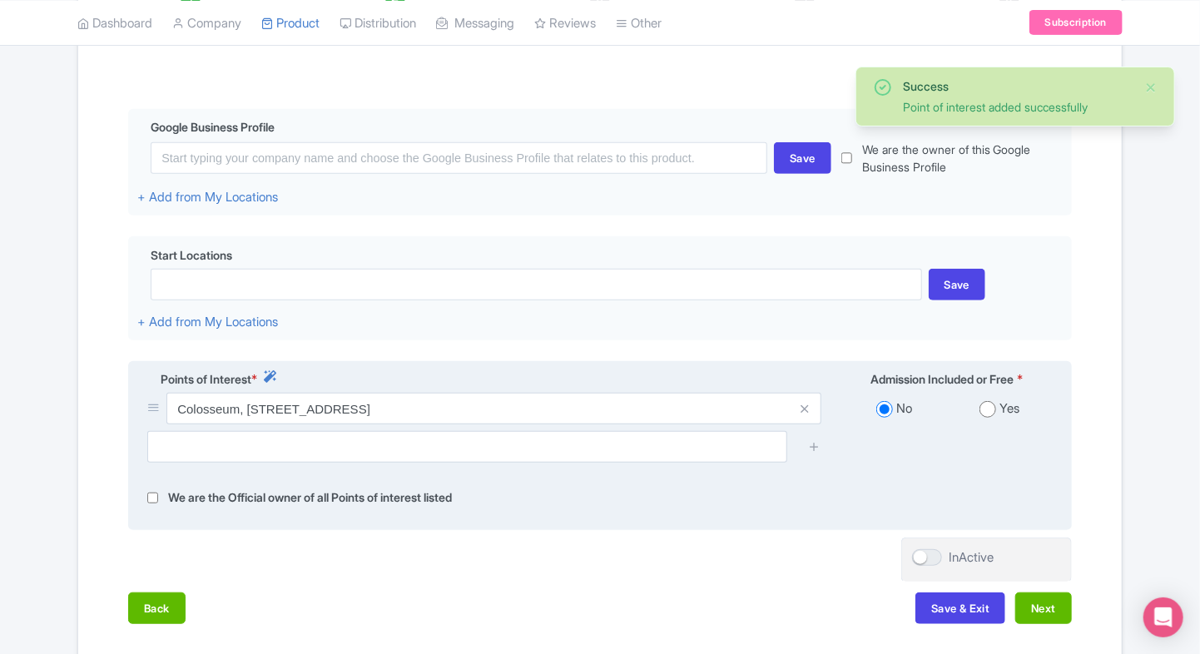
click at [974, 418] on div "Yes" at bounding box center [1000, 408] width 106 height 19
click at [989, 406] on input "radio" at bounding box center [987, 409] width 17 height 17
radio input "true"
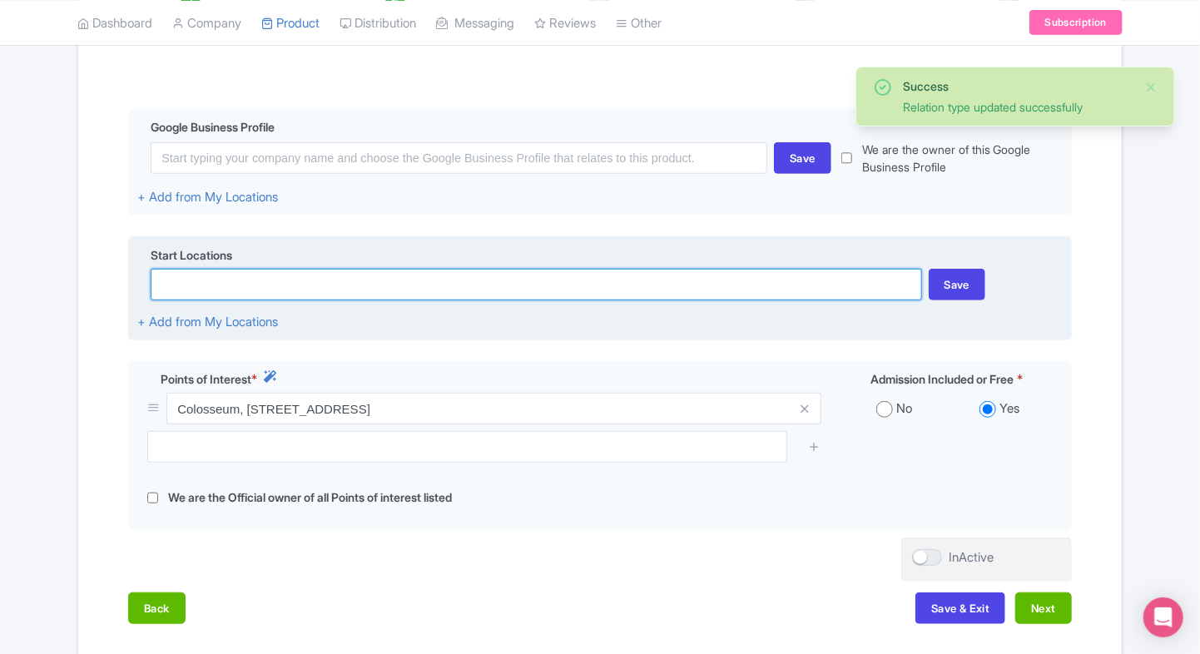
click at [662, 278] on input at bounding box center [536, 285] width 771 height 32
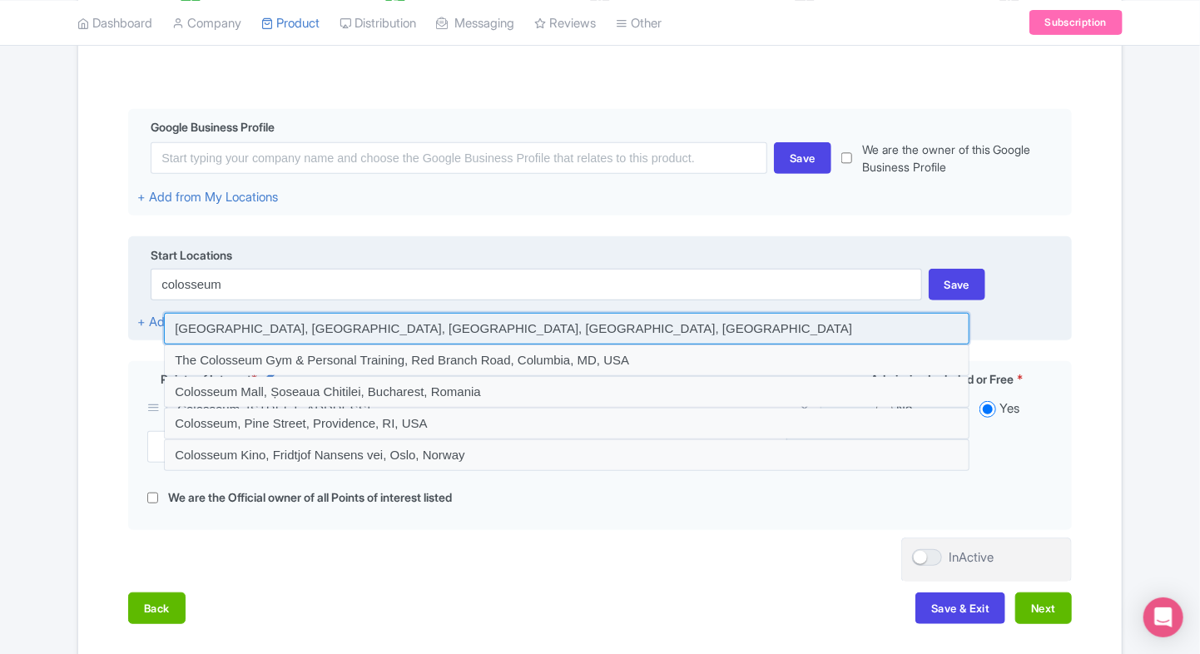
click at [593, 315] on input at bounding box center [567, 329] width 806 height 32
type input "[GEOGRAPHIC_DATA], [GEOGRAPHIC_DATA], [GEOGRAPHIC_DATA], [GEOGRAPHIC_DATA], [GE…"
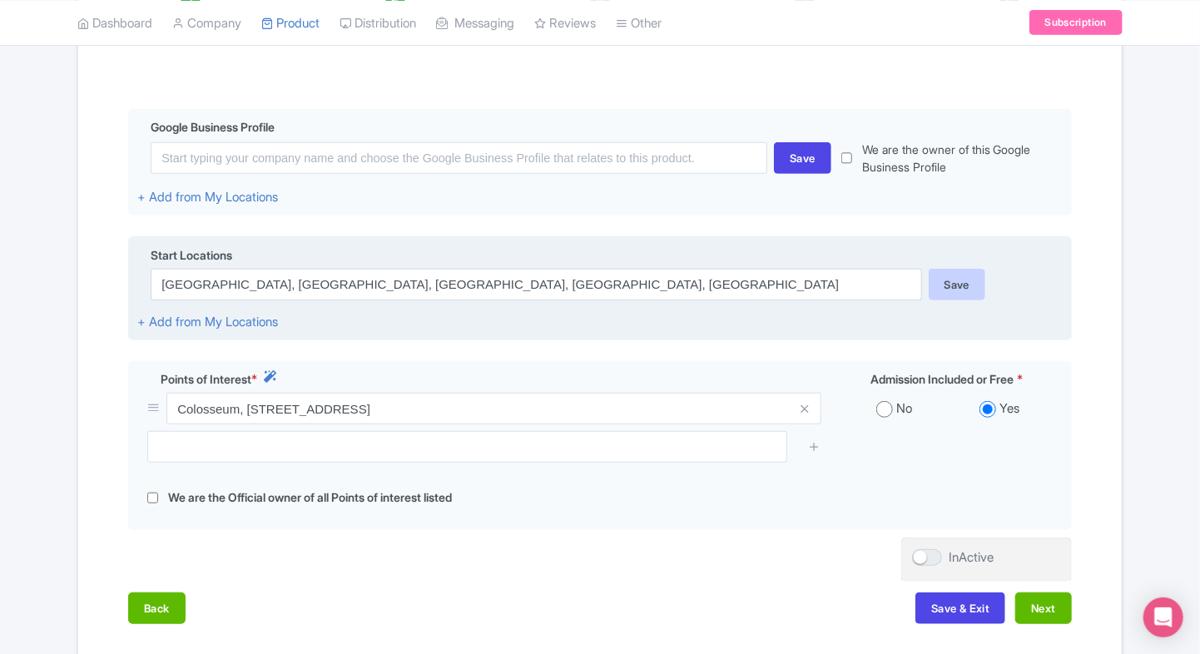
click at [945, 280] on div "Save" at bounding box center [957, 285] width 57 height 32
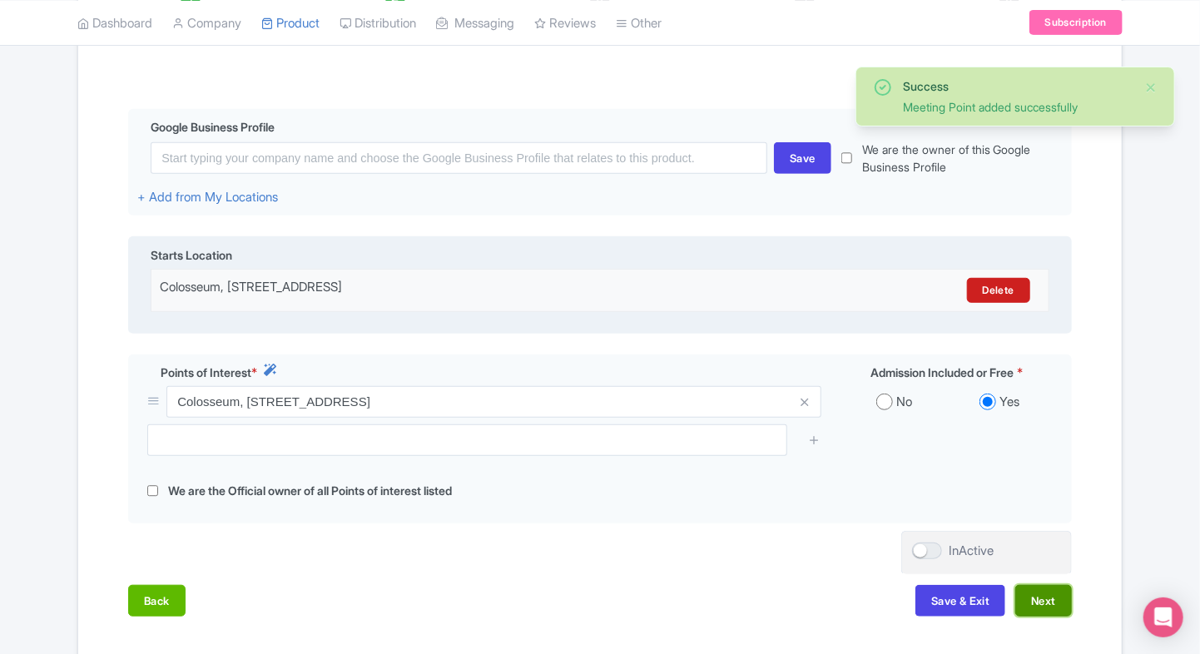
click at [1035, 599] on button "Next" at bounding box center [1043, 601] width 57 height 32
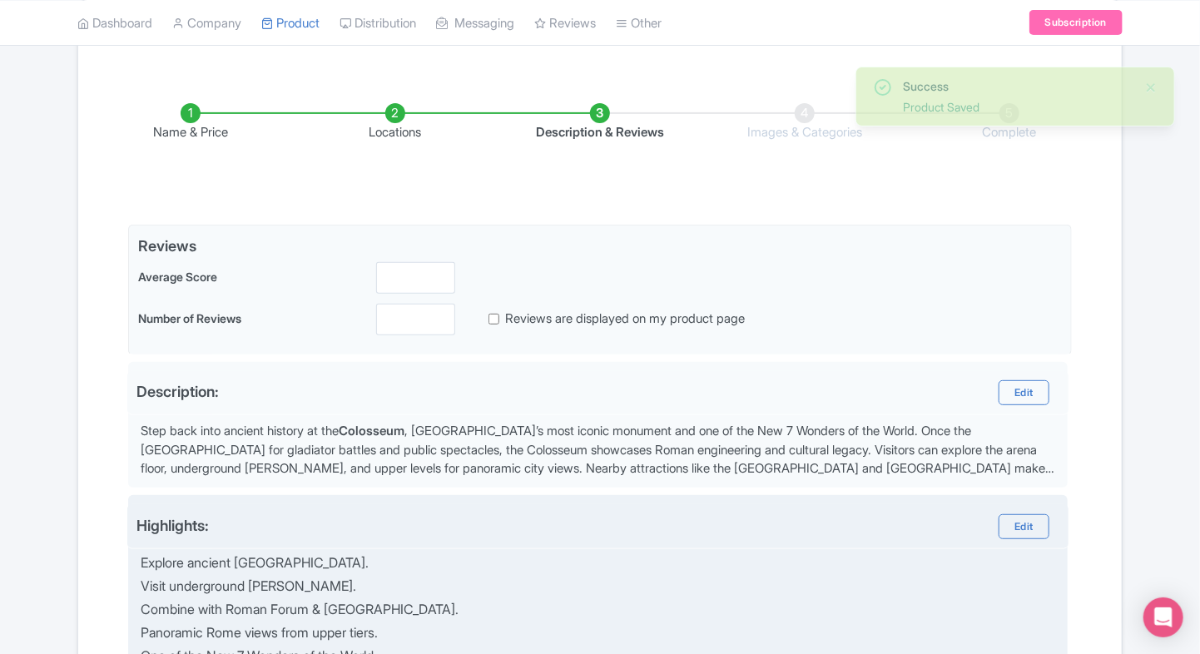
scroll to position [191, 0]
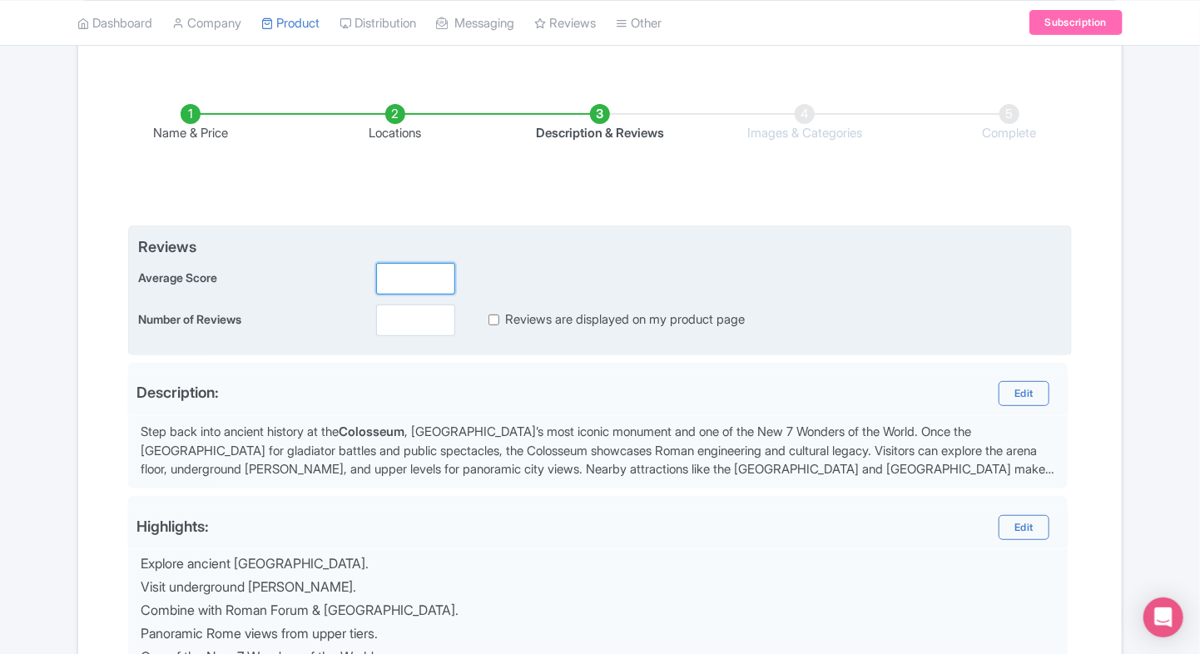
click at [385, 275] on input "number" at bounding box center [415, 279] width 79 height 32
type input "2"
click at [393, 310] on input "number" at bounding box center [415, 321] width 79 height 32
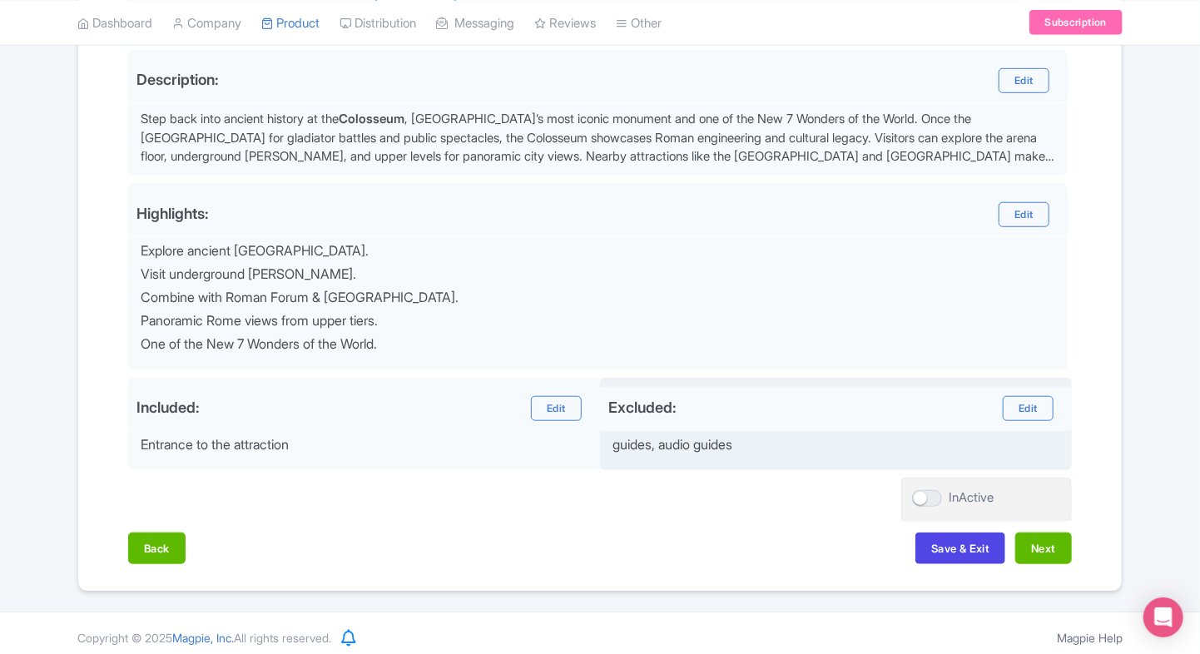
scroll to position [505, 0]
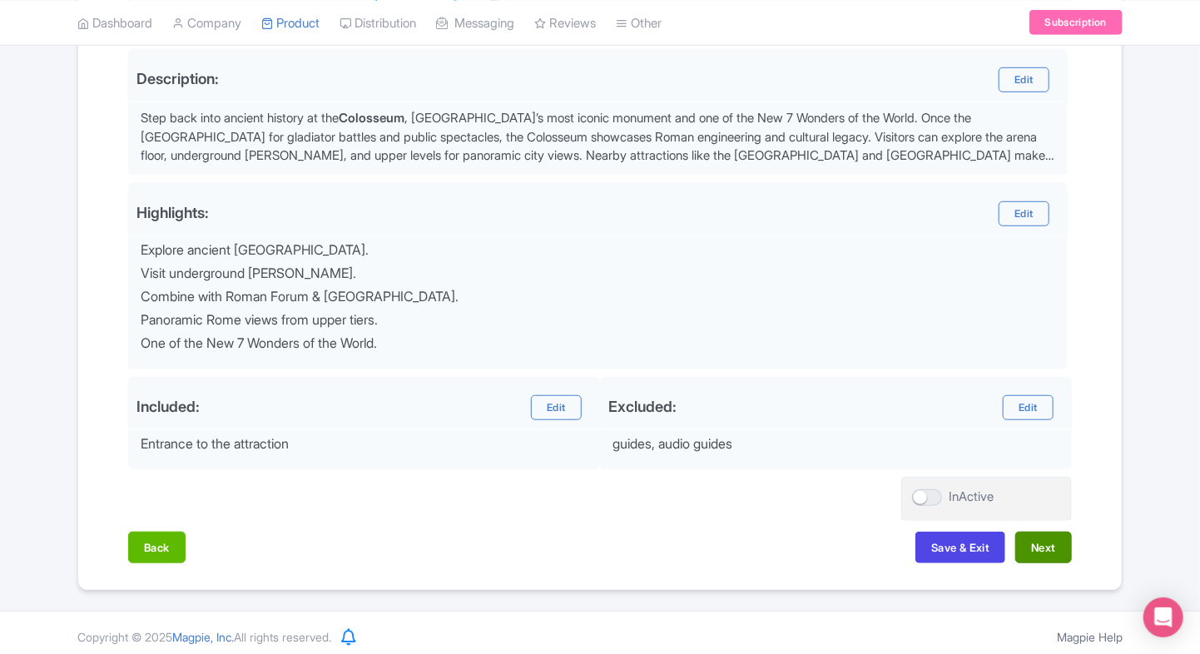
type input "0"
click at [1044, 532] on button "Next" at bounding box center [1043, 548] width 57 height 32
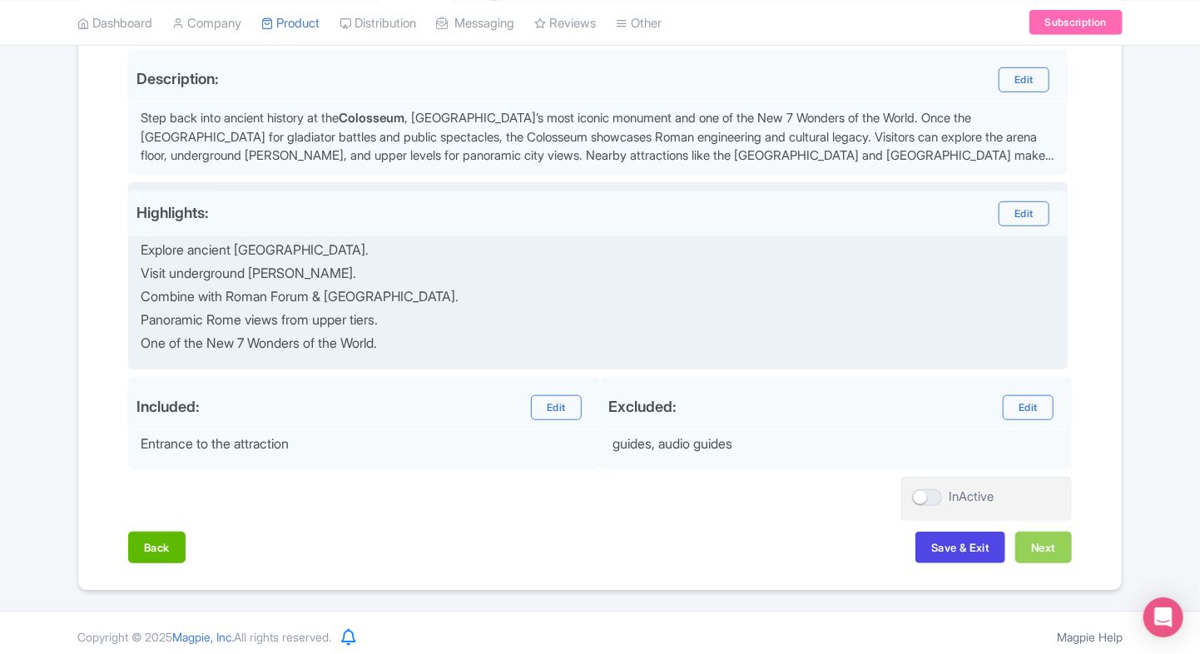
scroll to position [164, 0]
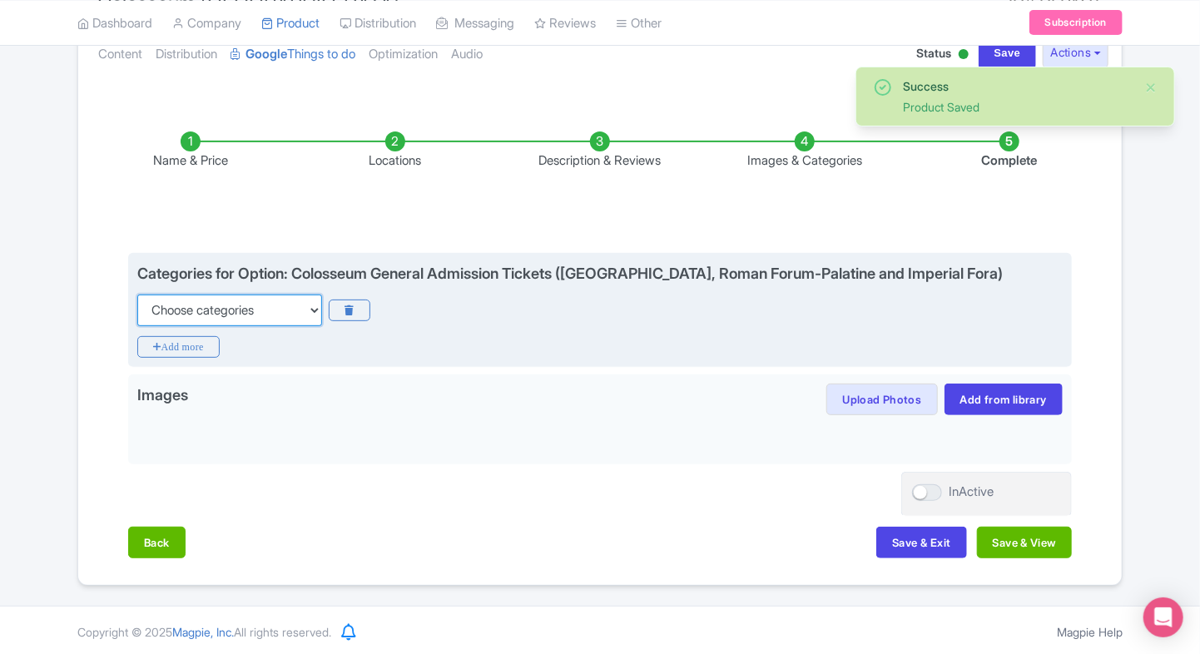
click at [266, 312] on select "Choose categories Adults Only Animals Audio Guide Beaches Bike Tours Boat Tours…" at bounding box center [229, 311] width 185 height 32
select select "family-friendly"
click at [137, 295] on select "Choose categories Adults Only Animals Audio Guide Beaches Bike Tours Boat Tours…" at bounding box center [229, 311] width 185 height 32
click at [196, 357] on div "Categories for Option: Colosseum General Admission Tickets ([GEOGRAPHIC_DATA], …" at bounding box center [600, 310] width 944 height 115
click at [215, 340] on icon "Add more" at bounding box center [178, 347] width 82 height 22
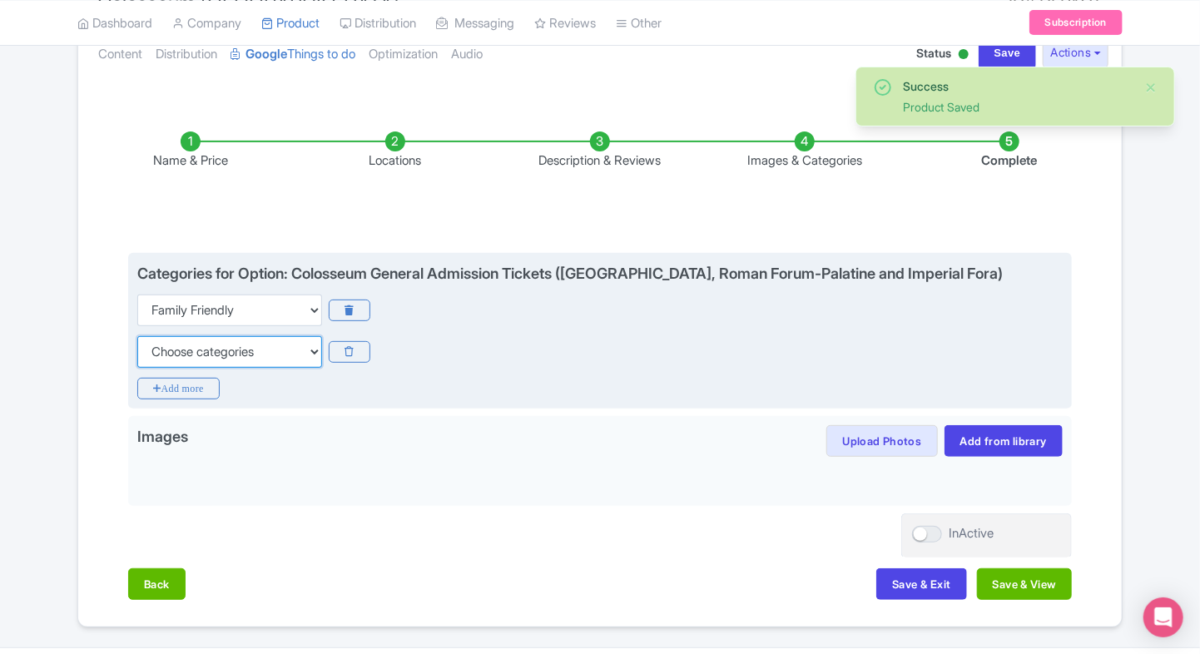
click at [195, 358] on select "Choose categories Adults Only Animals Audio Guide Beaches Bike Tours Boat Tours…" at bounding box center [229, 352] width 185 height 32
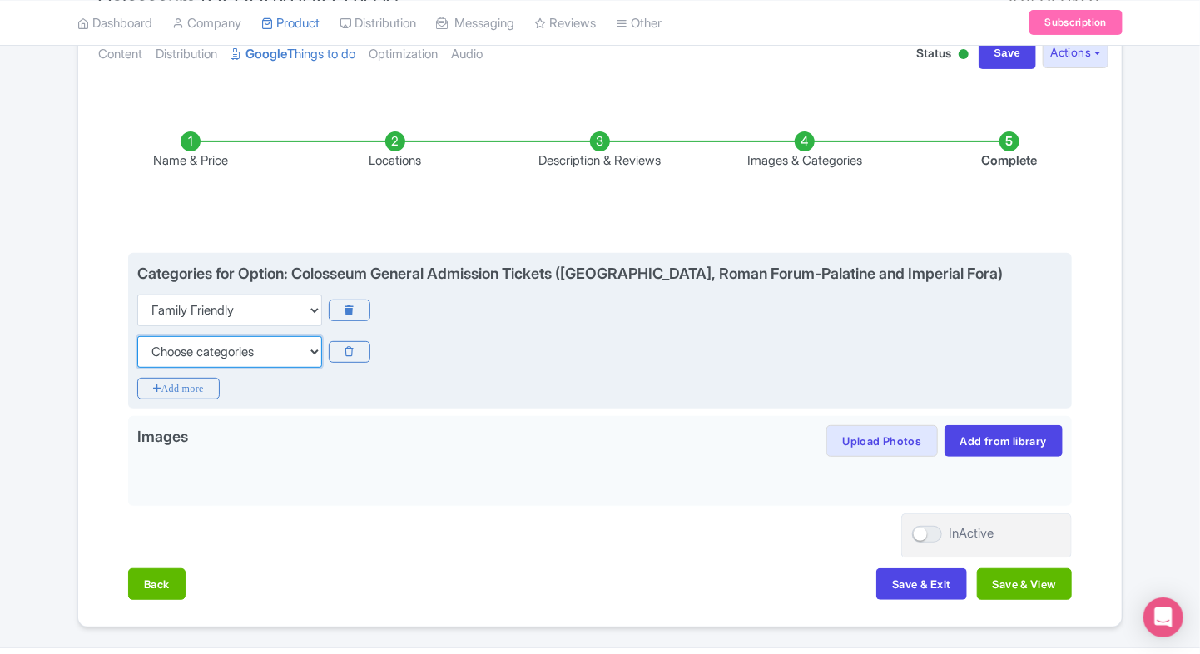
select select "history"
click at [137, 336] on select "Choose categories Adults Only Animals Audio Guide Beaches Bike Tours Boat Tours…" at bounding box center [229, 352] width 185 height 32
click at [186, 378] on icon "Add more" at bounding box center [178, 389] width 82 height 22
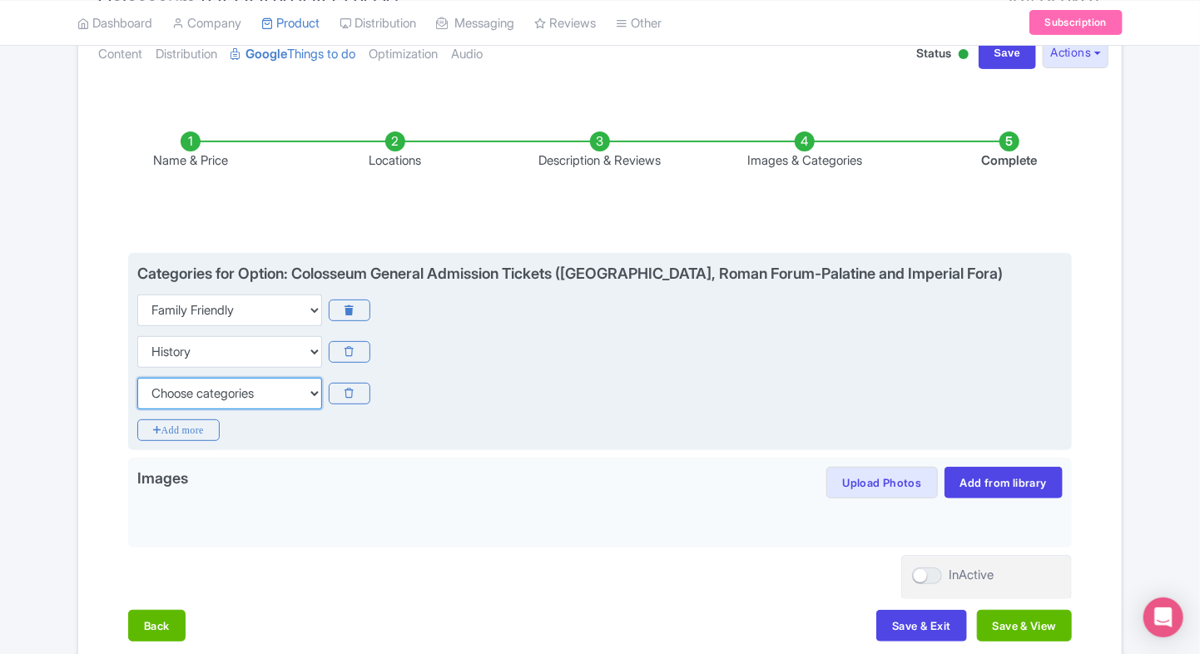
click at [186, 378] on select "Choose categories Adults Only Animals Audio Guide Beaches Bike Tours Boat Tours…" at bounding box center [229, 394] width 185 height 32
select select "walking-tours"
click at [137, 378] on select "Choose categories Adults Only Animals Audio Guide Beaches Bike Tours Boat Tours…" at bounding box center [229, 394] width 185 height 32
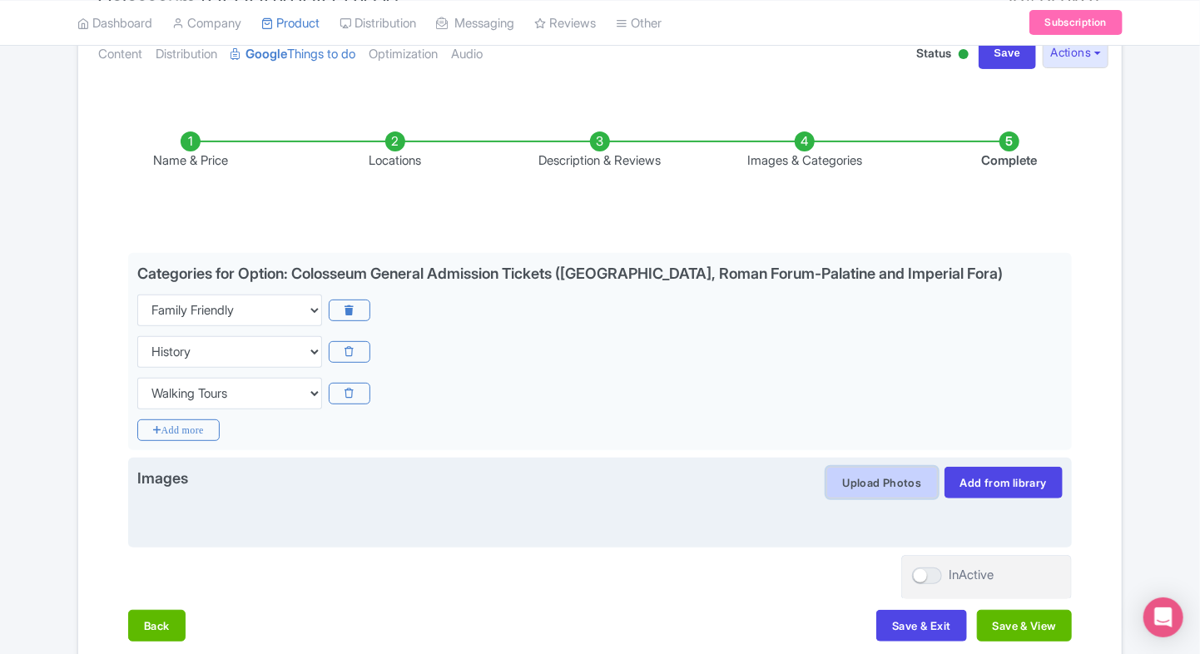
click at [874, 471] on button "Upload Photos" at bounding box center [881, 483] width 111 height 32
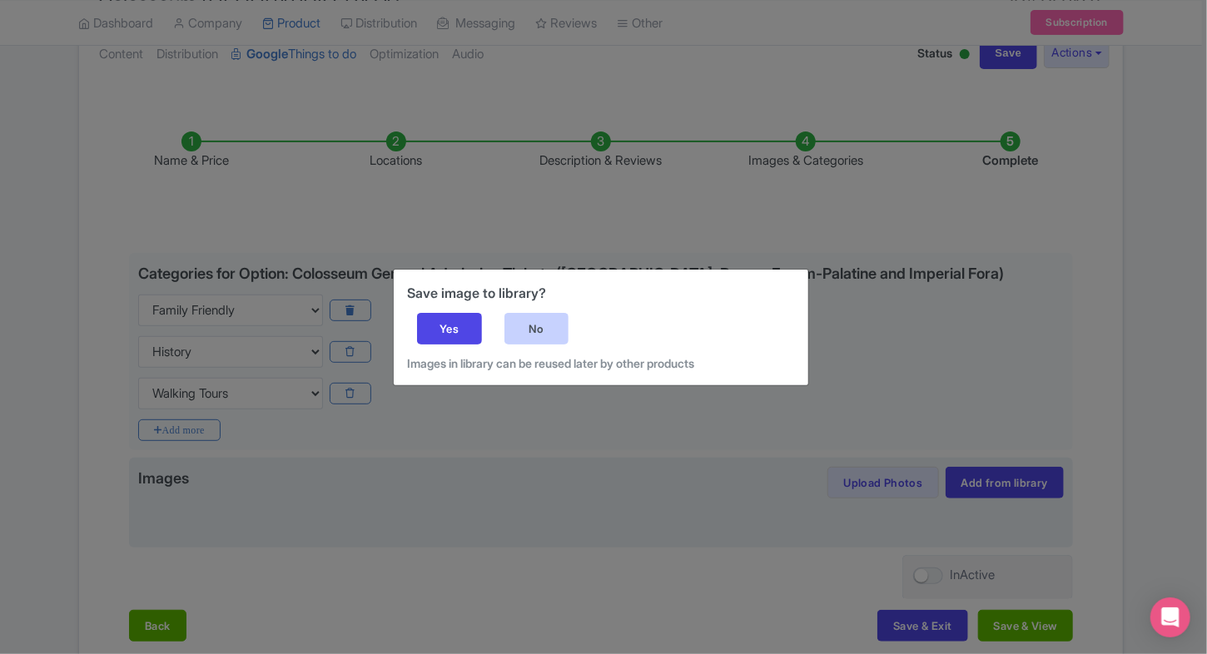
click at [537, 316] on div "No" at bounding box center [536, 329] width 65 height 32
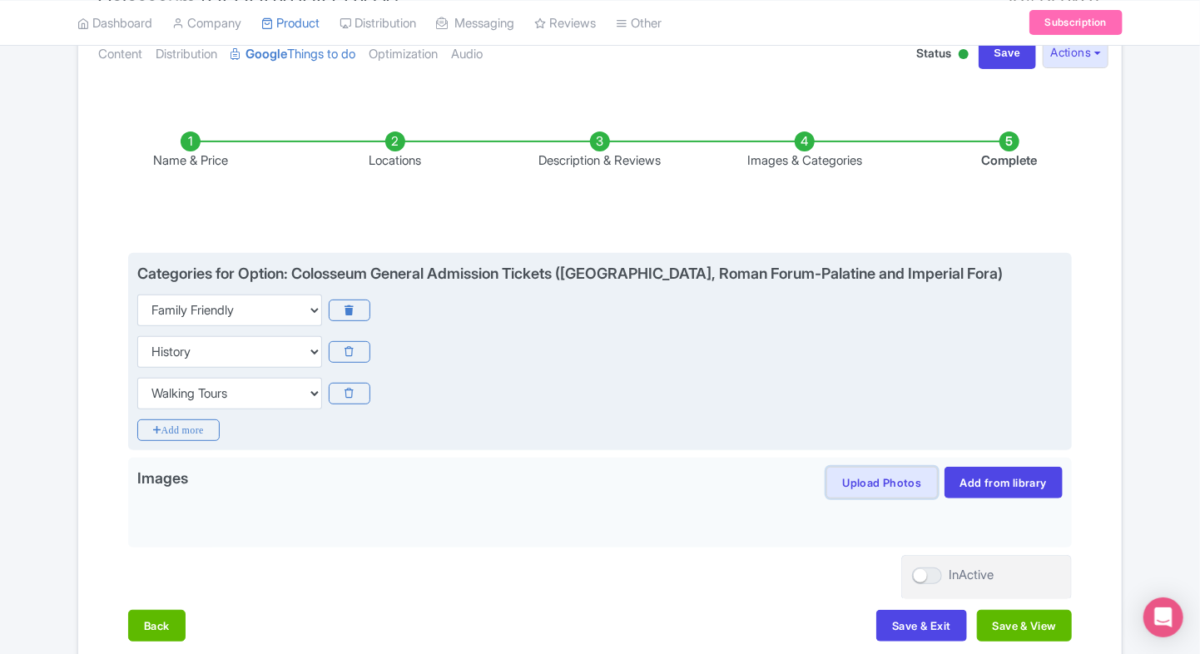
scroll to position [247, 0]
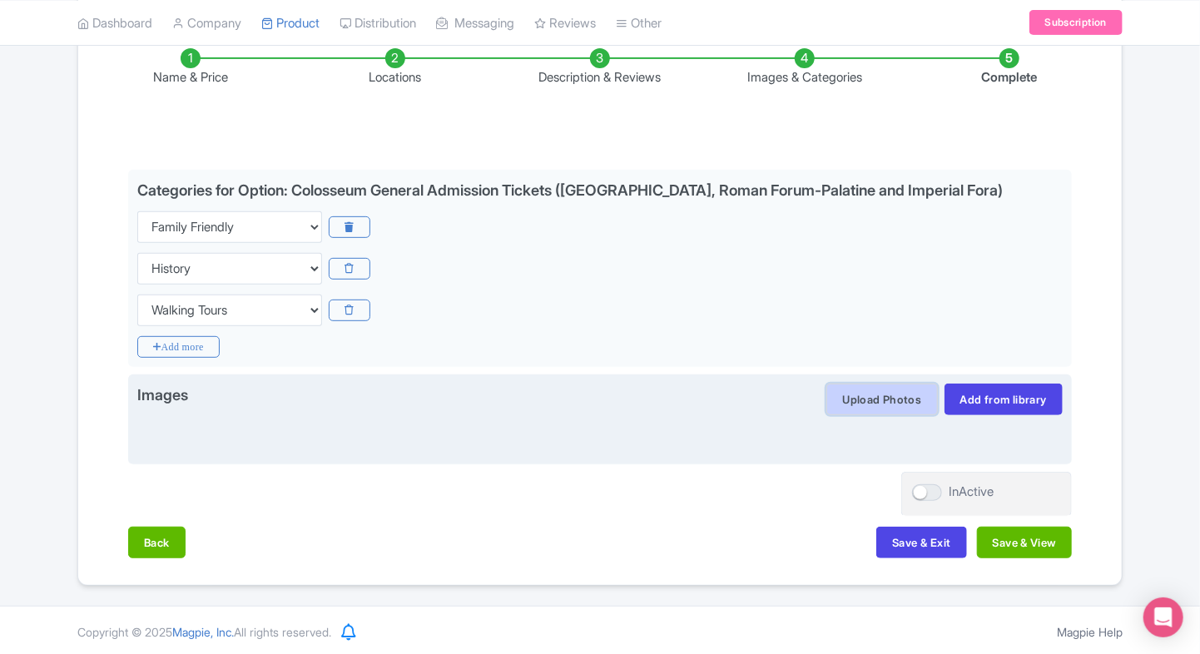
click at [888, 390] on button "Upload Photos" at bounding box center [881, 400] width 111 height 32
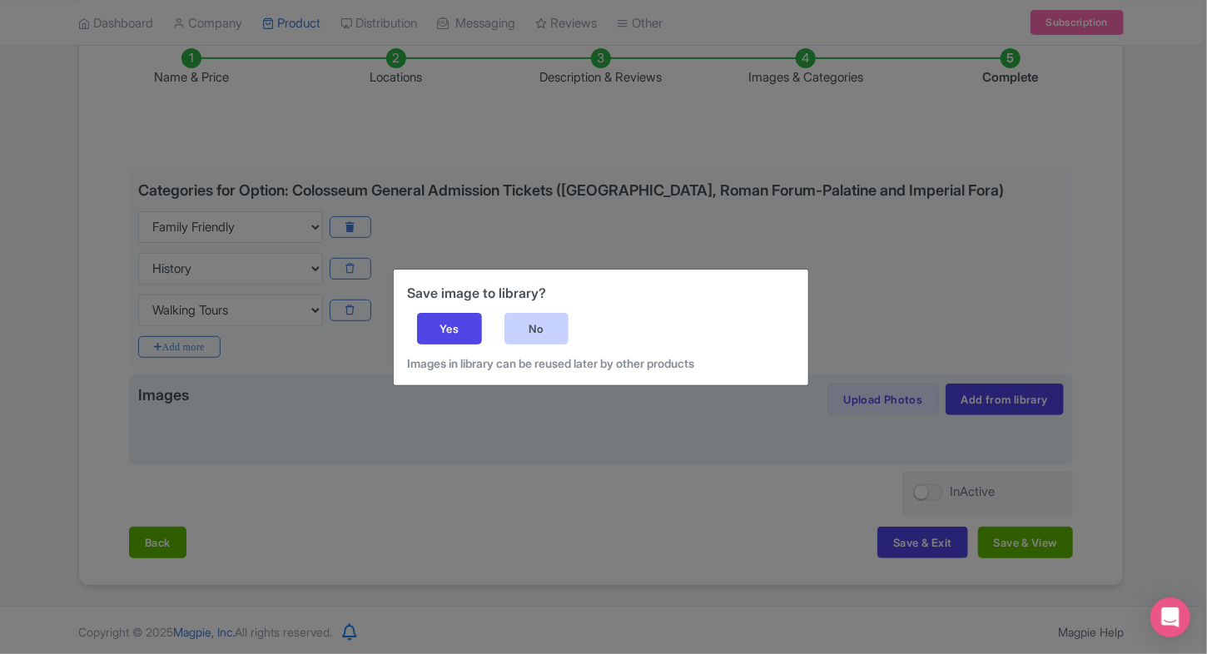
click at [539, 344] on div "No" at bounding box center [536, 329] width 65 height 32
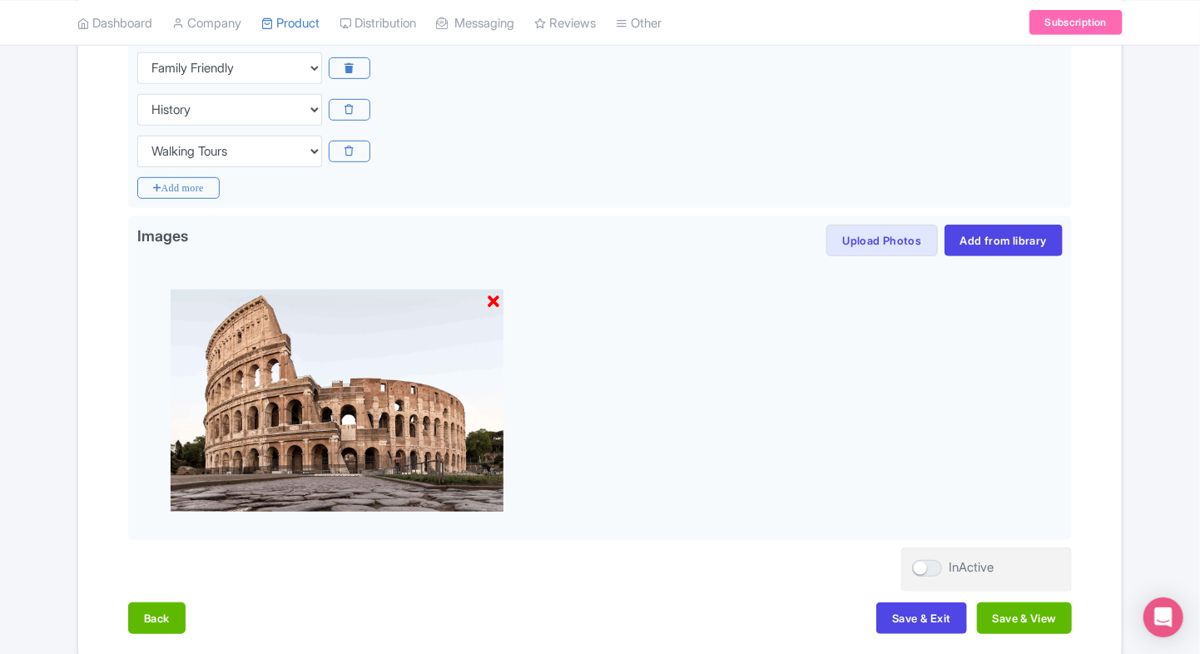
scroll to position [406, 0]
click at [989, 608] on button "Save & View" at bounding box center [1024, 618] width 95 height 32
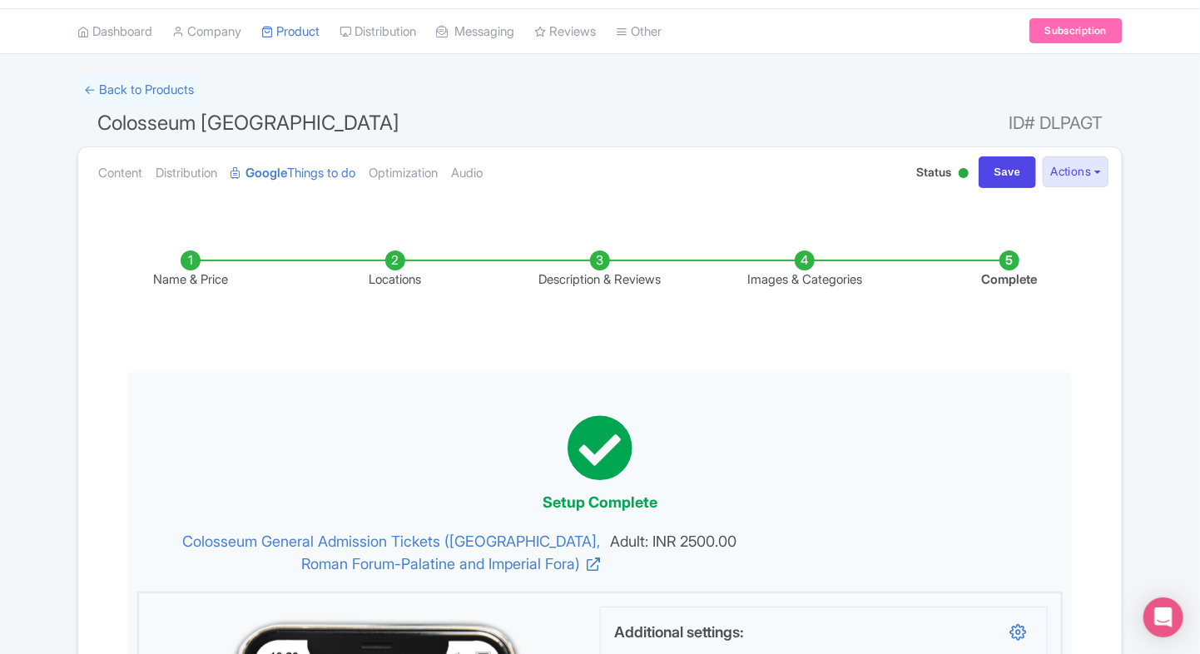
scroll to position [0, 0]
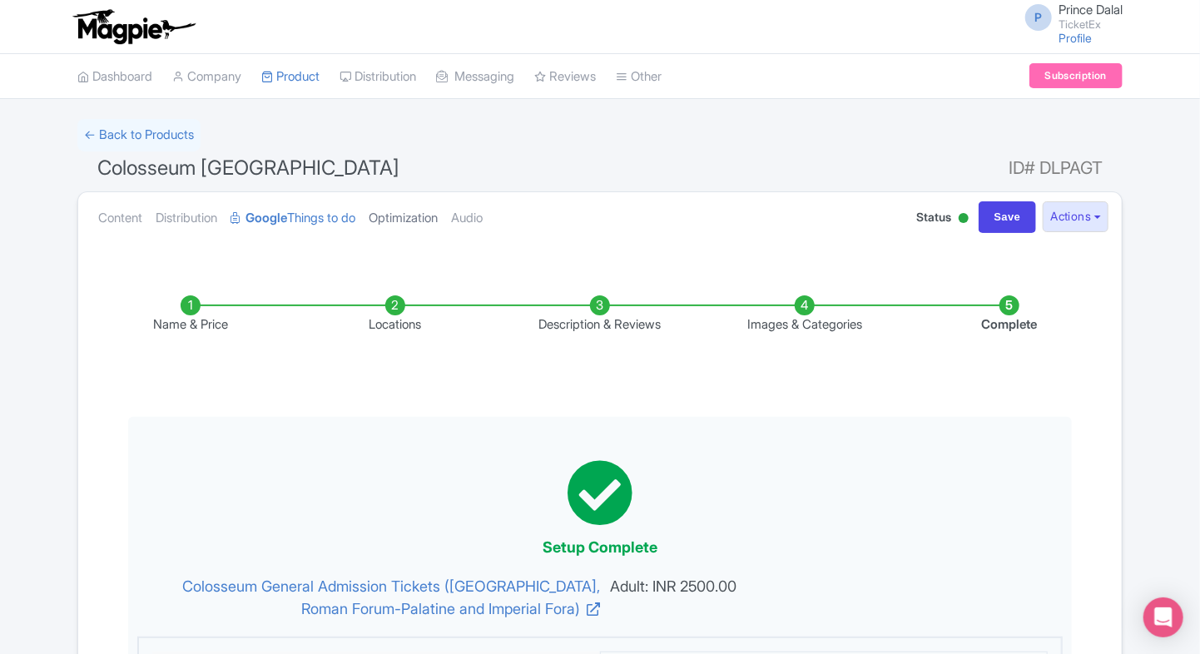
click at [412, 209] on link "Optimization" at bounding box center [403, 218] width 69 height 52
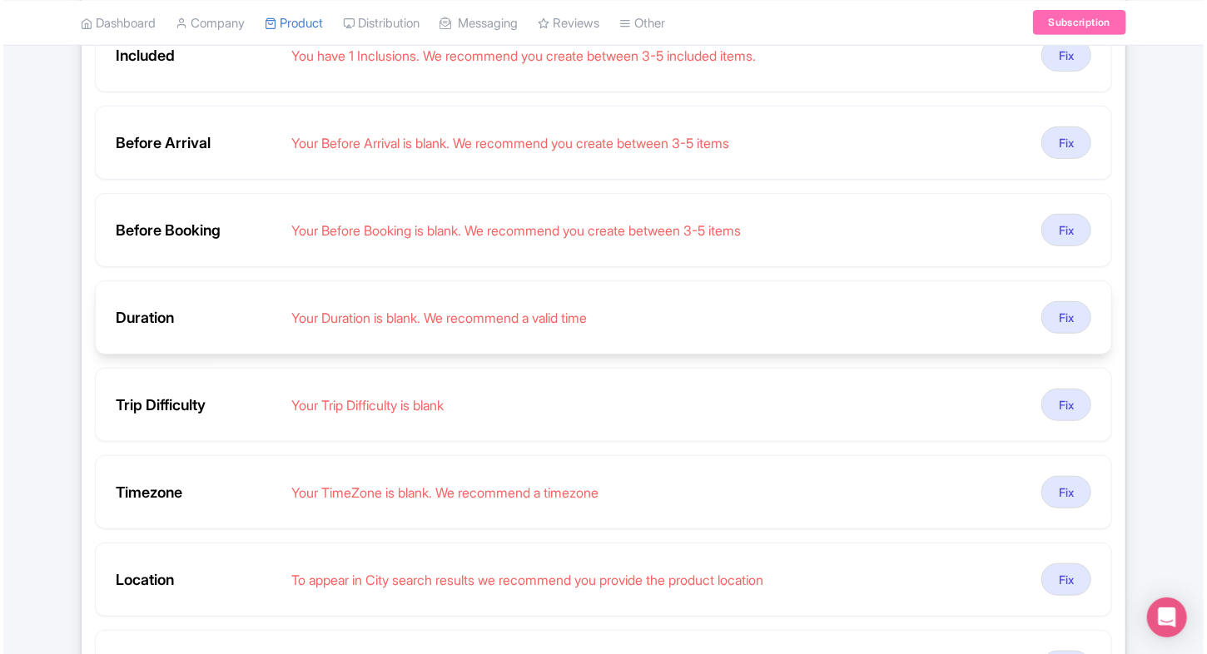
scroll to position [350, 0]
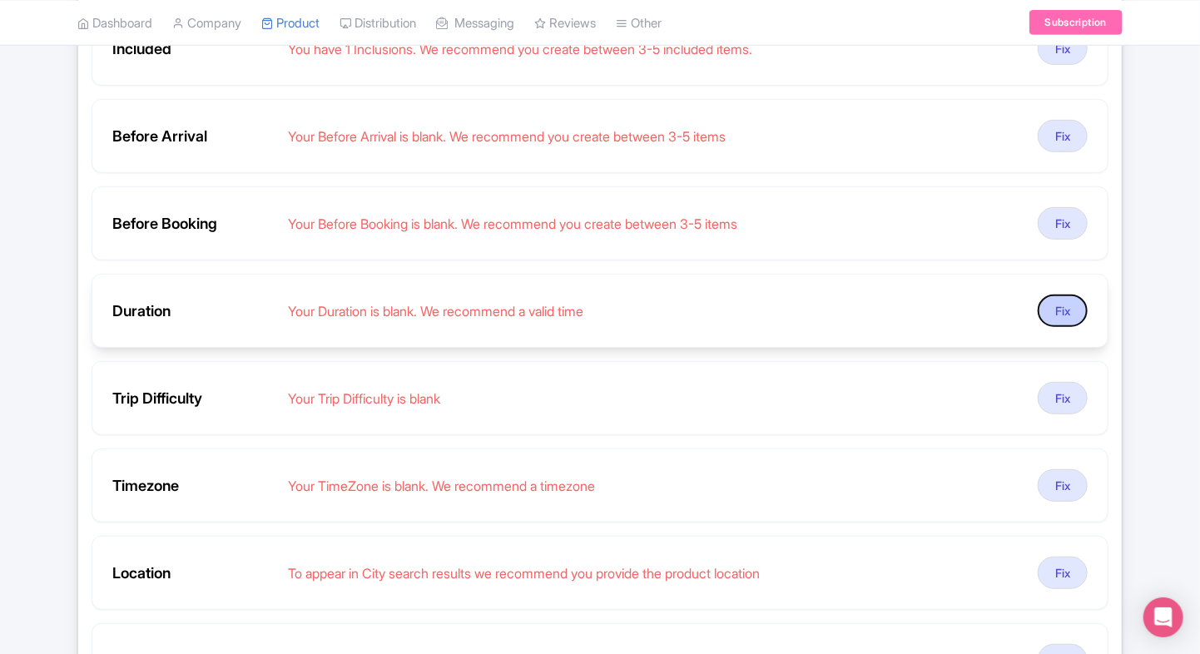
click at [1065, 295] on button "Fix" at bounding box center [1063, 311] width 50 height 32
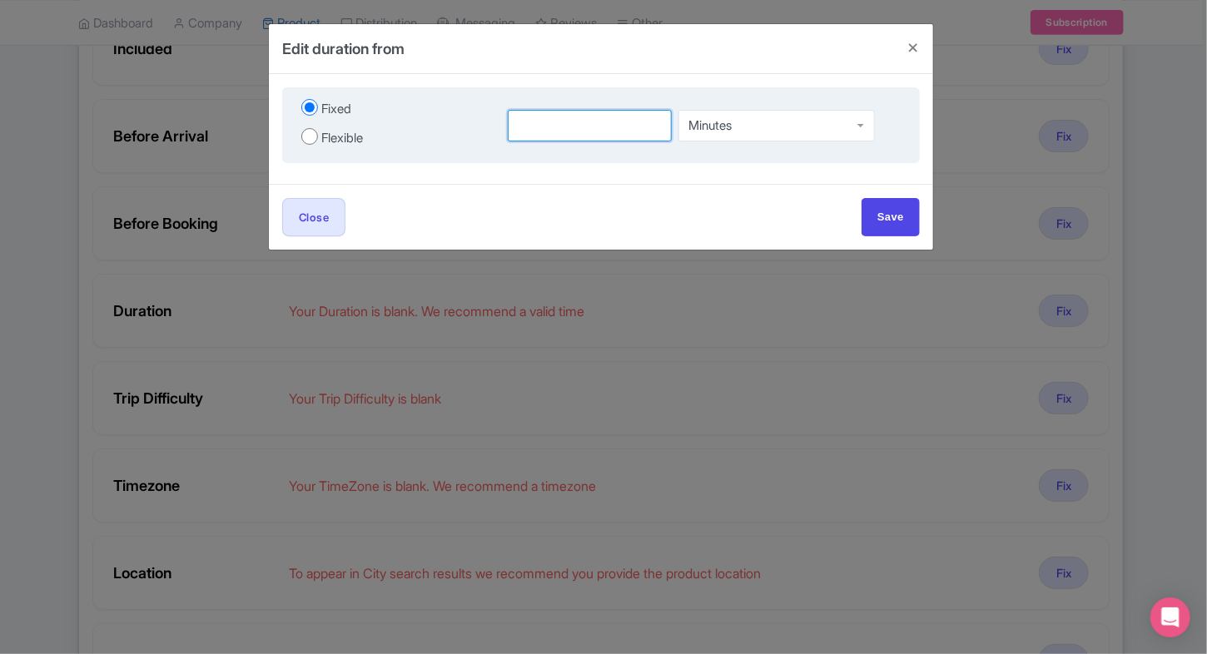
click at [602, 121] on input "number" at bounding box center [590, 126] width 164 height 32
click at [310, 145] on label "Flexible" at bounding box center [394, 137] width 186 height 22
click at [310, 145] on input "Flexible" at bounding box center [309, 136] width 17 height 17
radio input "true"
click at [312, 104] on input "Fixed" at bounding box center [309, 107] width 17 height 17
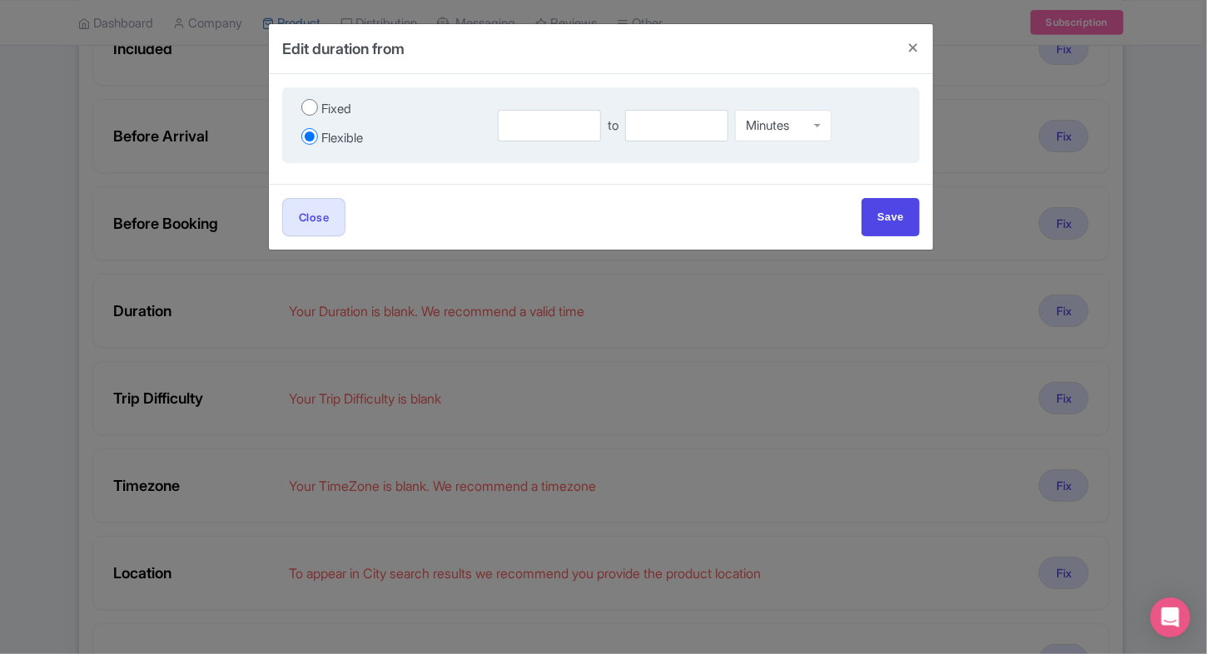
radio input "true"
click at [566, 128] on input "number" at bounding box center [590, 126] width 164 height 32
type input "3"
type input "4"
click at [680, 120] on div "Minutes" at bounding box center [776, 123] width 196 height 32
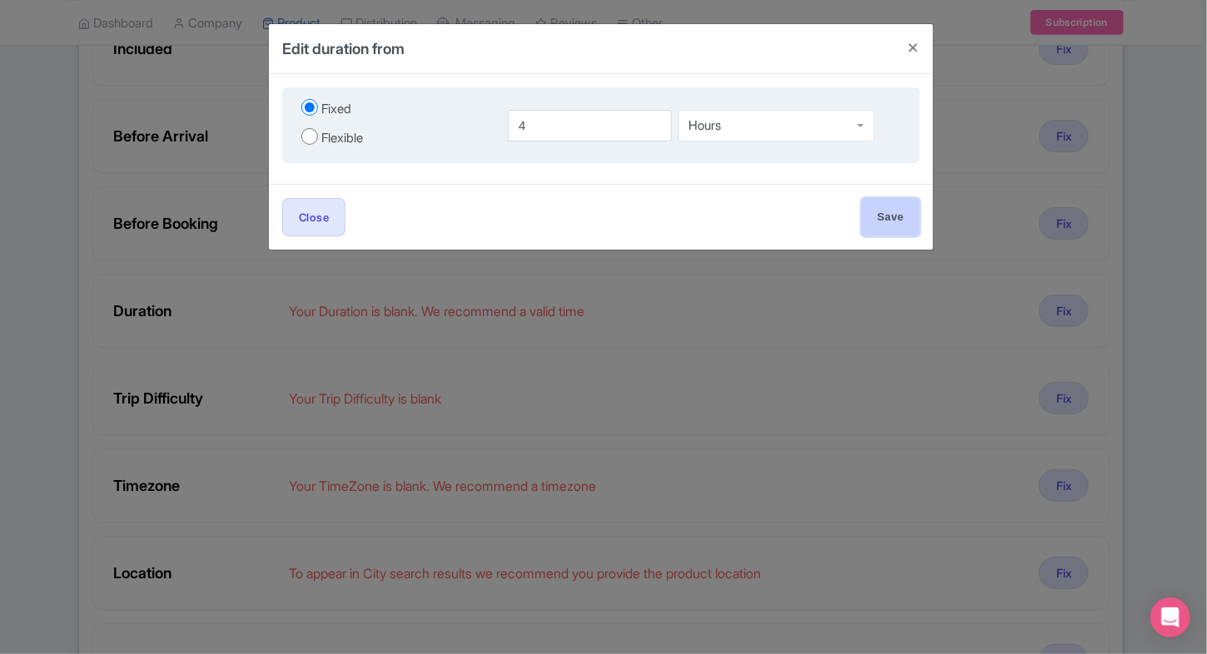
click at [880, 205] on input "Save" at bounding box center [890, 216] width 58 height 37
type input "Save"
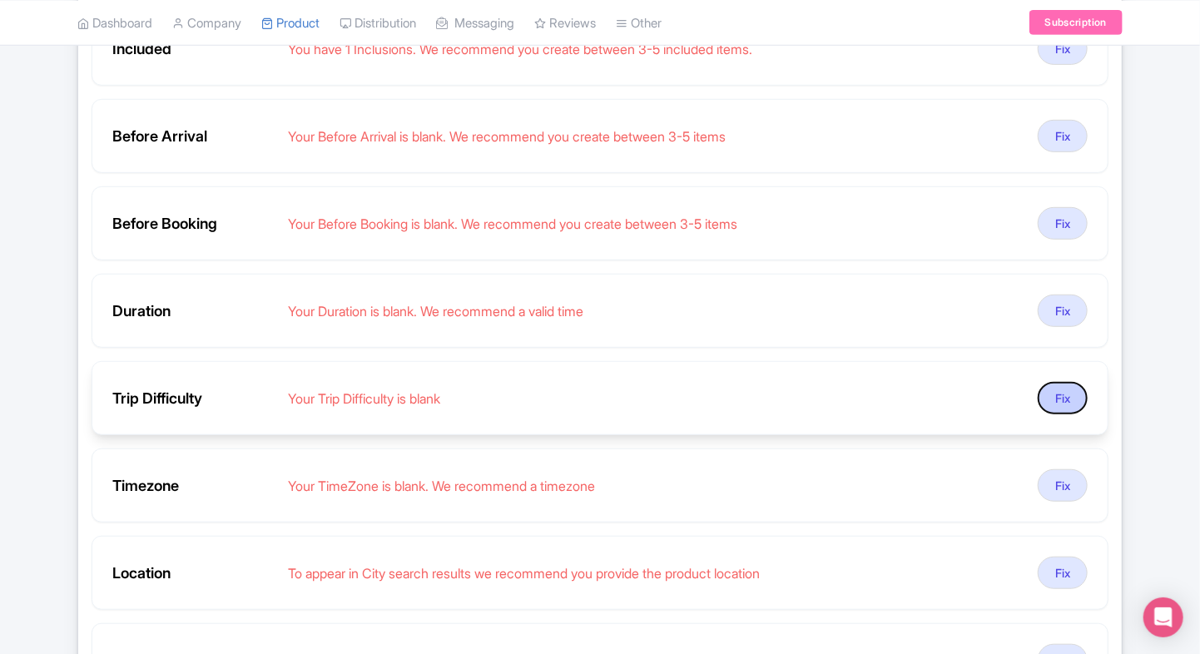
click at [1070, 403] on button "Fix" at bounding box center [1063, 398] width 50 height 32
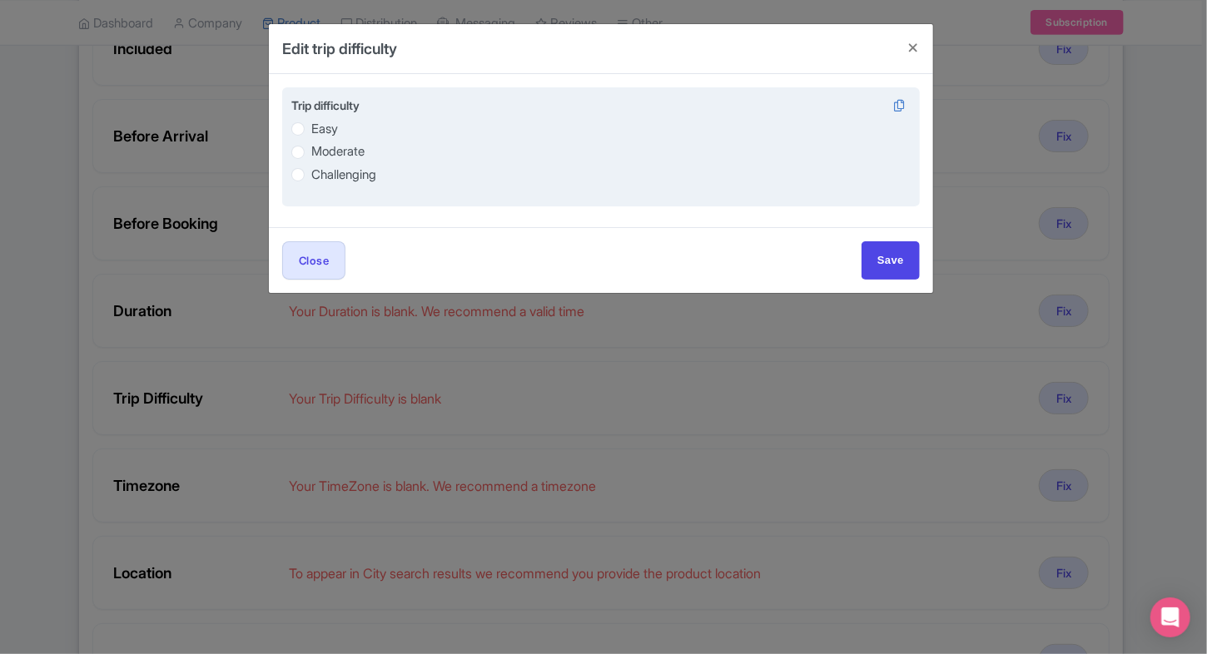
click at [359, 152] on label "Moderate" at bounding box center [337, 151] width 53 height 19
radio input "true"
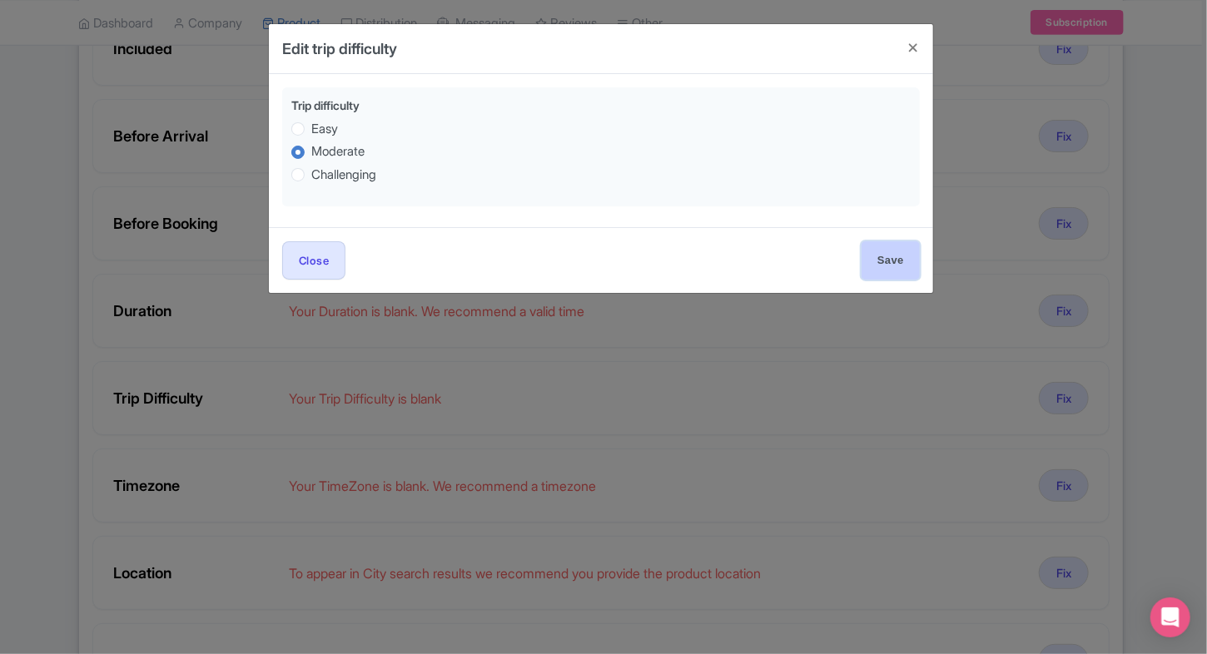
click at [912, 262] on input "Save" at bounding box center [890, 259] width 58 height 37
type input "Save"
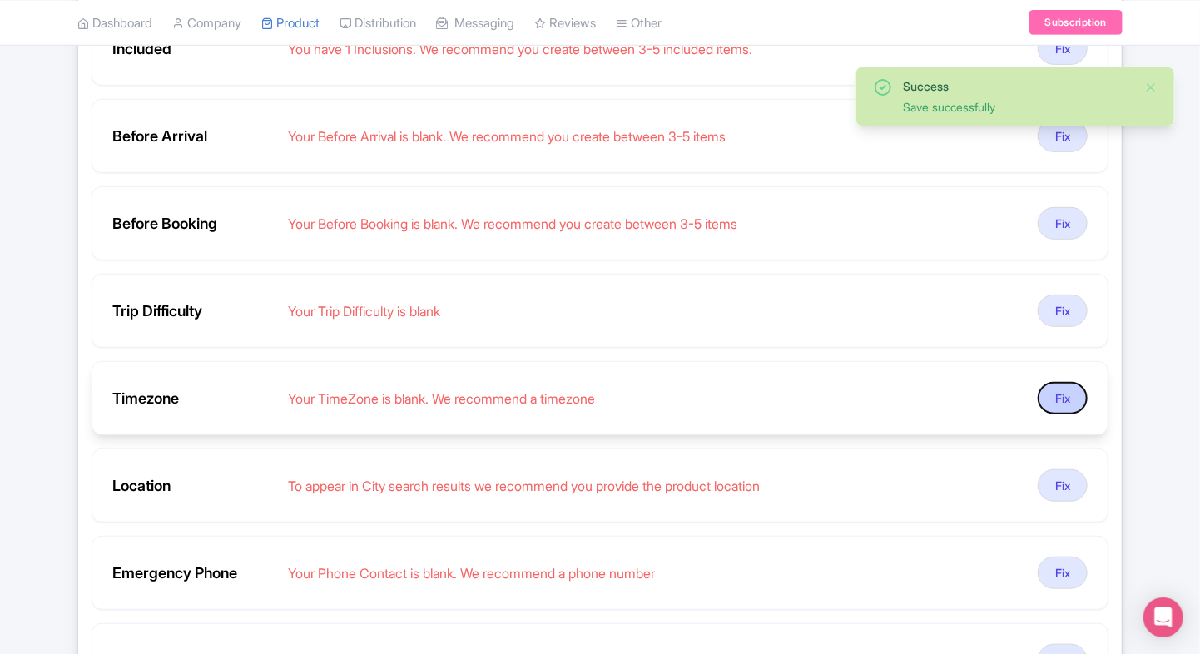
click at [1059, 391] on button "Fix" at bounding box center [1063, 398] width 50 height 32
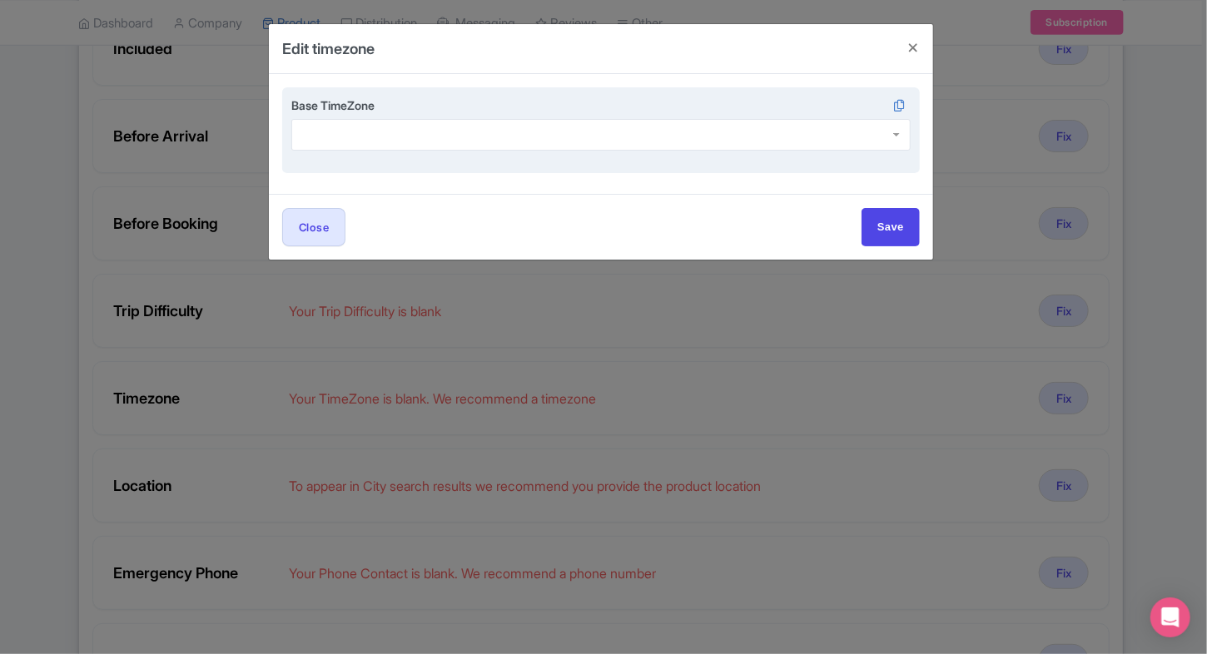
click at [644, 142] on div at bounding box center [600, 135] width 619 height 32
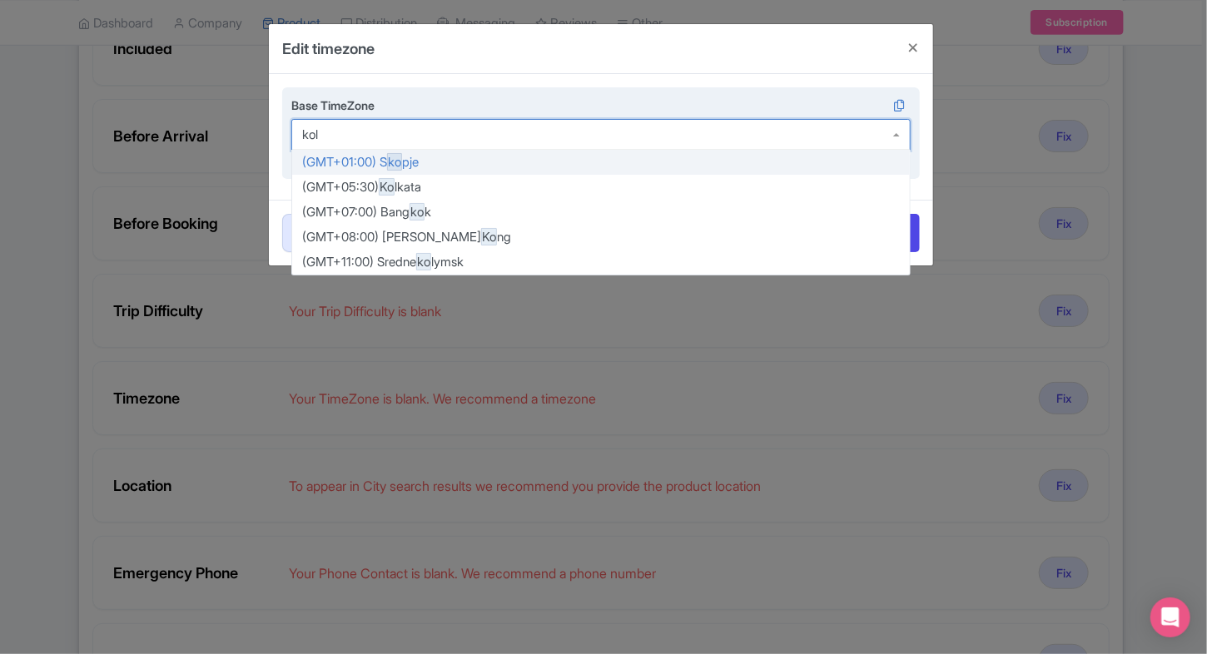
type input "kolk"
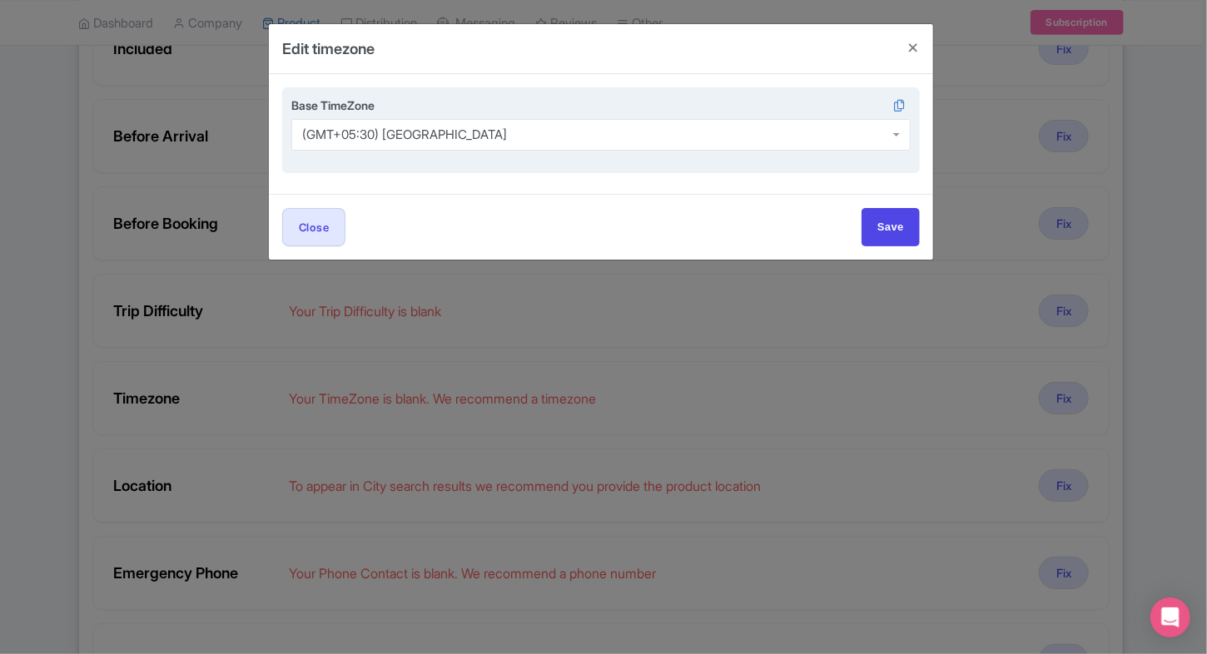
scroll to position [0, 0]
click at [901, 228] on input "Save" at bounding box center [890, 226] width 58 height 37
type input "Save"
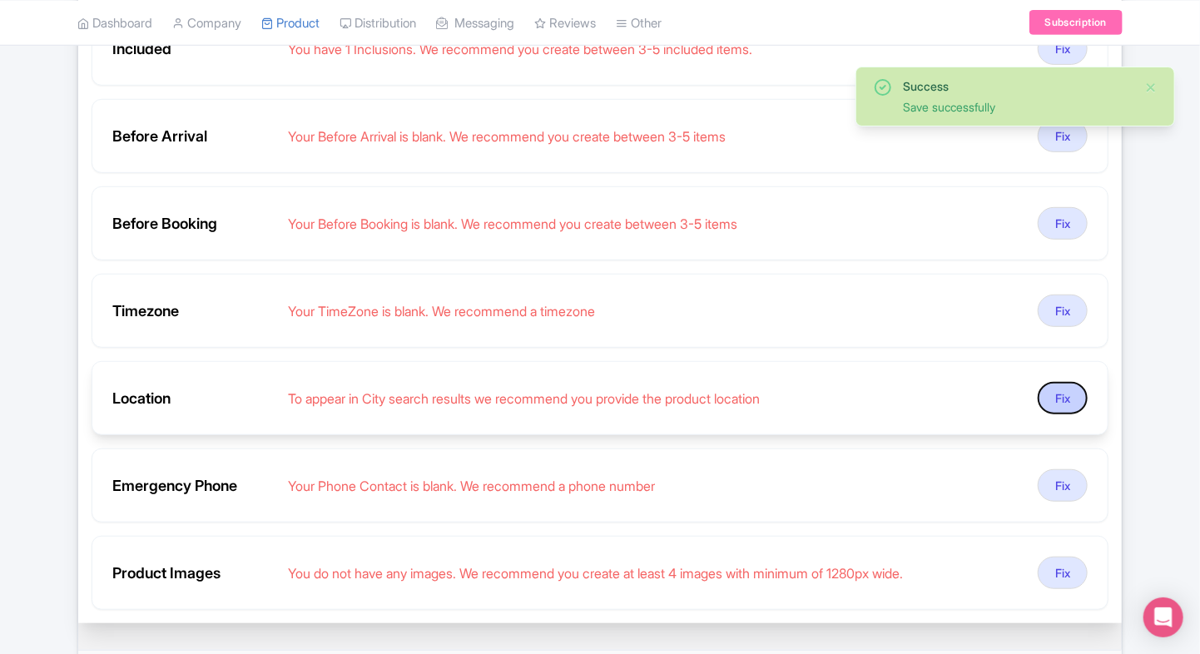
click at [1069, 394] on button "Fix" at bounding box center [1063, 398] width 50 height 32
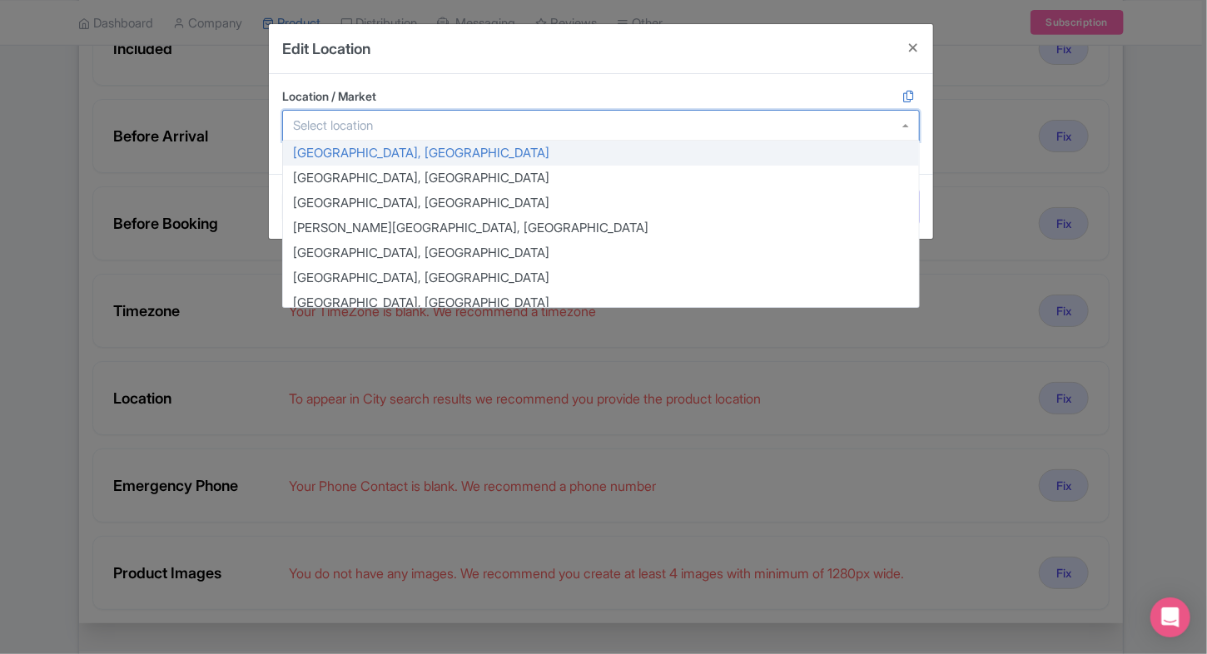
click at [637, 133] on div at bounding box center [600, 126] width 637 height 32
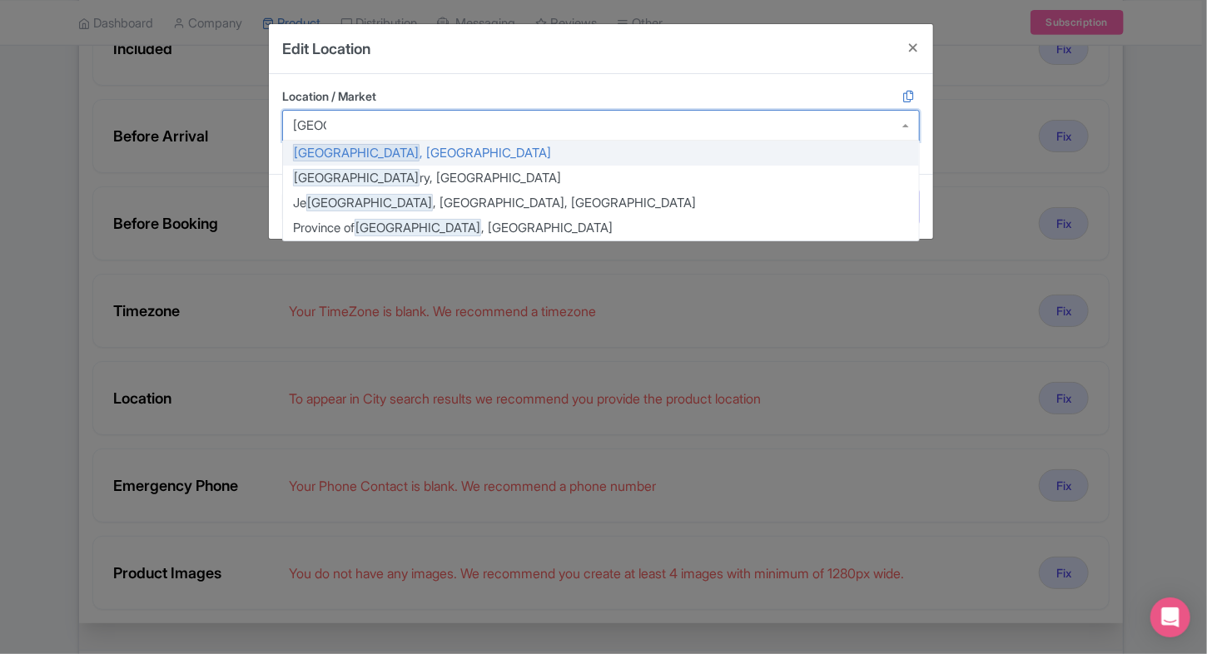
type input "rome"
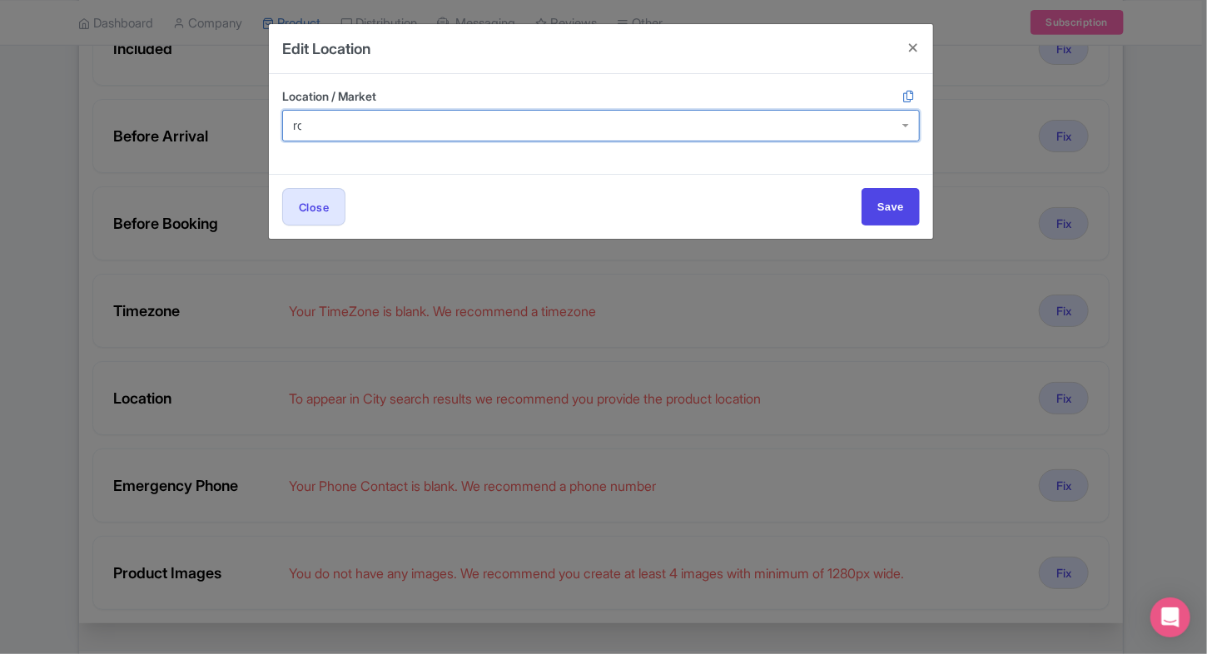
type input "rome"
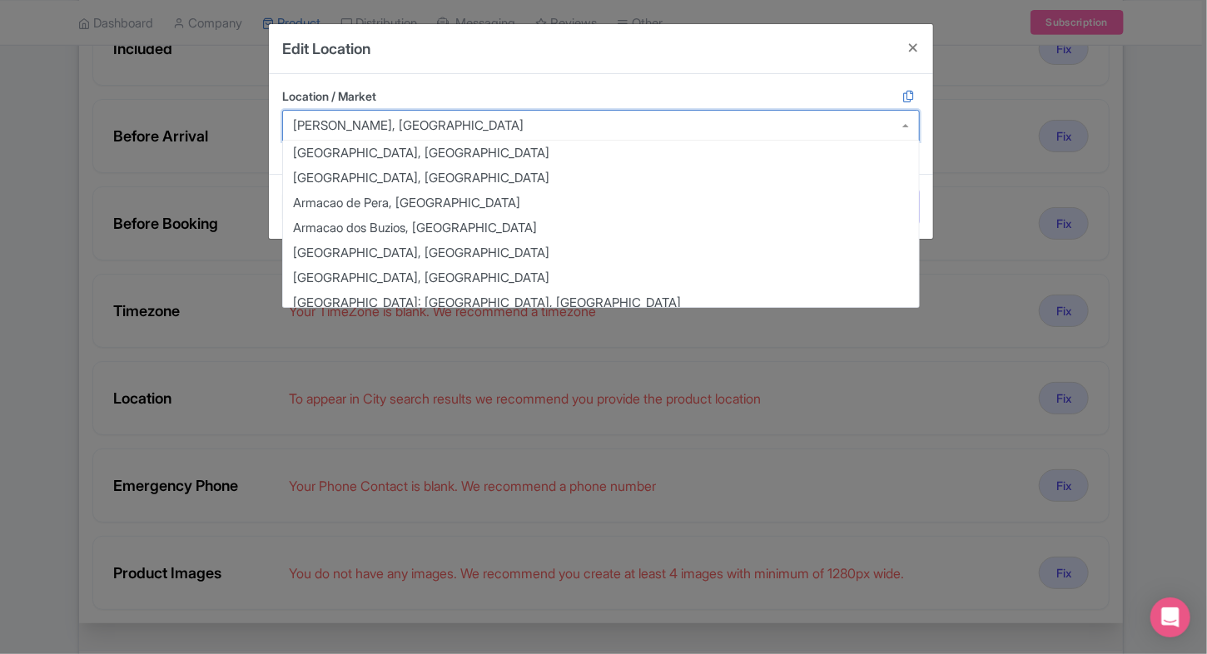
drag, startPoint x: 897, startPoint y: 205, endPoint x: 716, endPoint y: 129, distance: 195.8
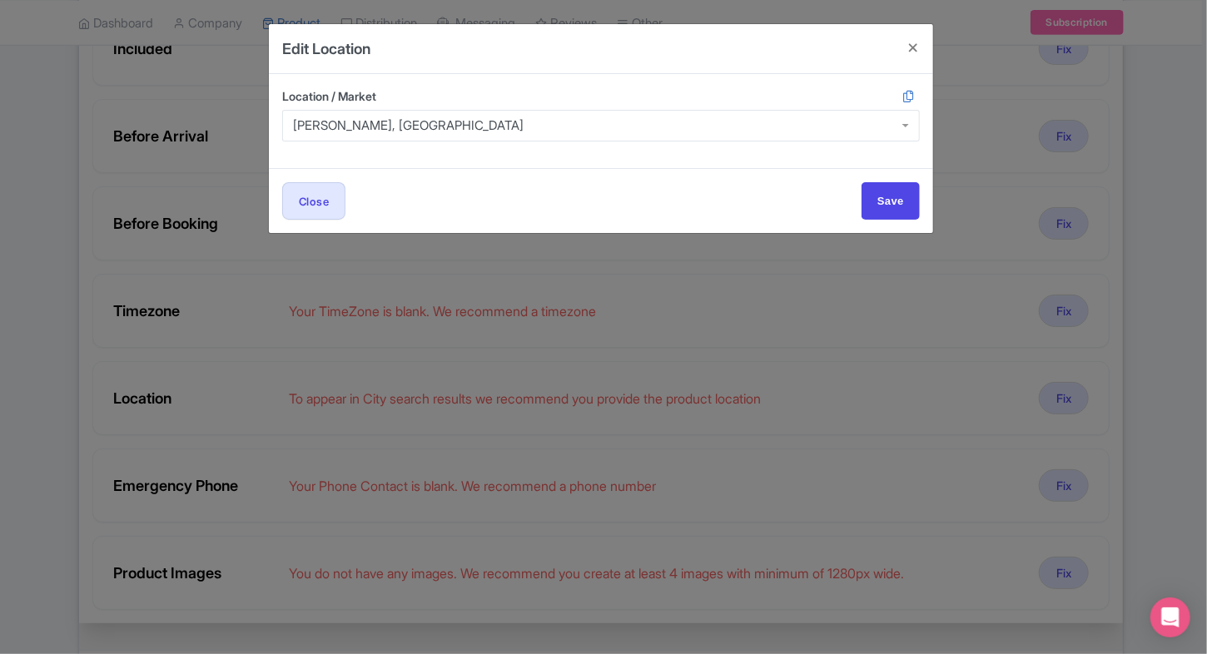
click at [716, 129] on div "Ait Azzi, Morocco" at bounding box center [600, 126] width 637 height 32
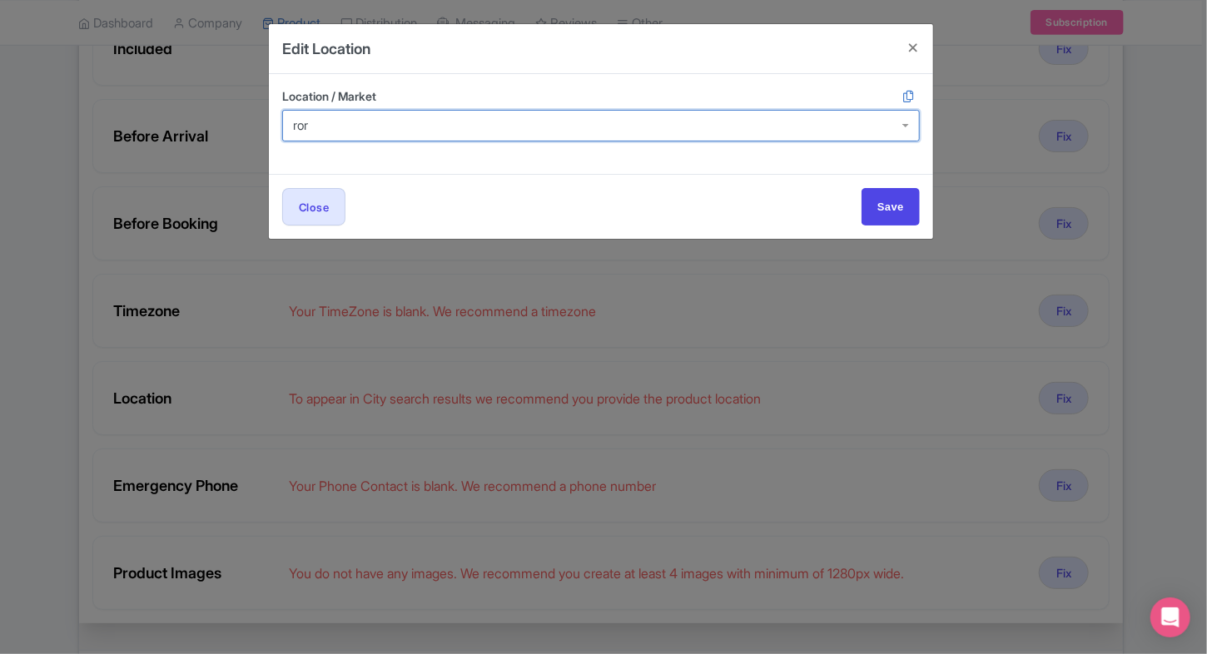
type input "rome"
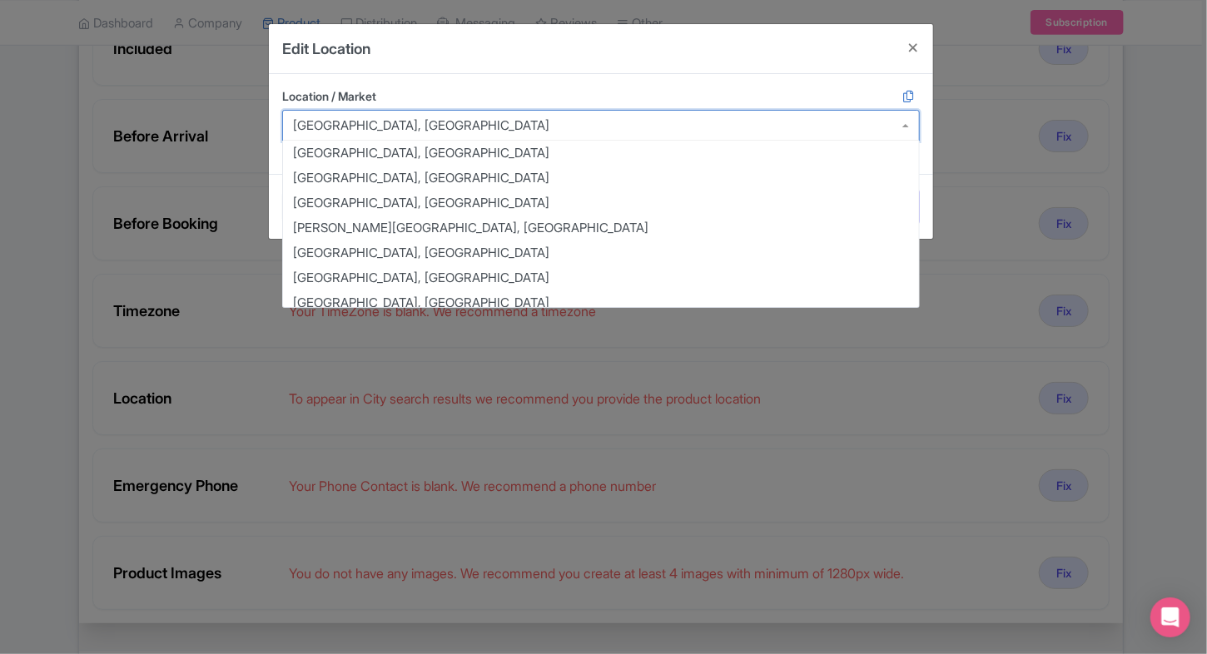
scroll to position [1173, 0]
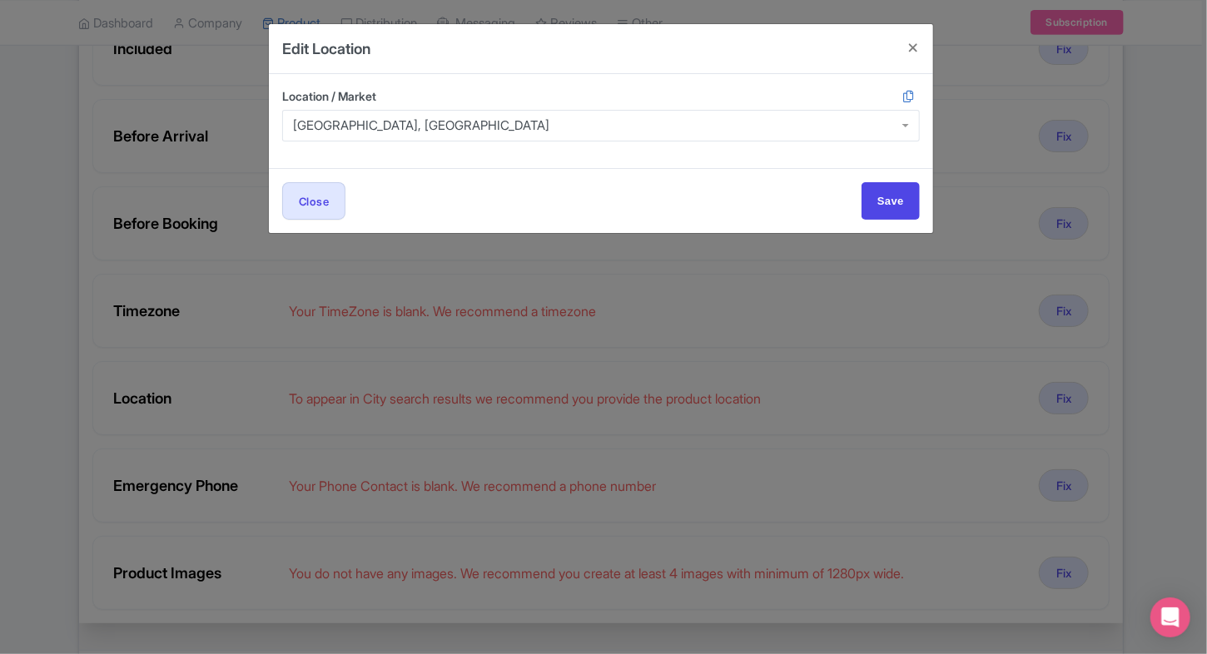
click at [776, 72] on div "Edit Location" at bounding box center [601, 49] width 664 height 50
click at [885, 190] on input "Save" at bounding box center [890, 200] width 58 height 37
type input "Save"
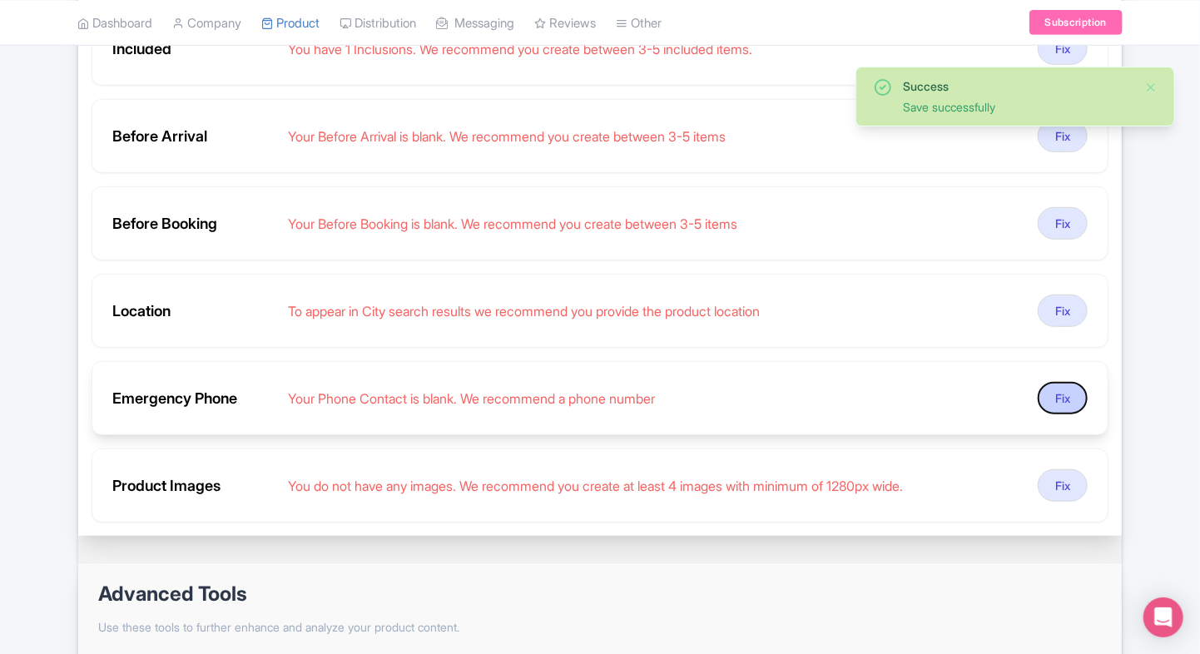
click at [1054, 394] on button "Fix" at bounding box center [1063, 398] width 50 height 32
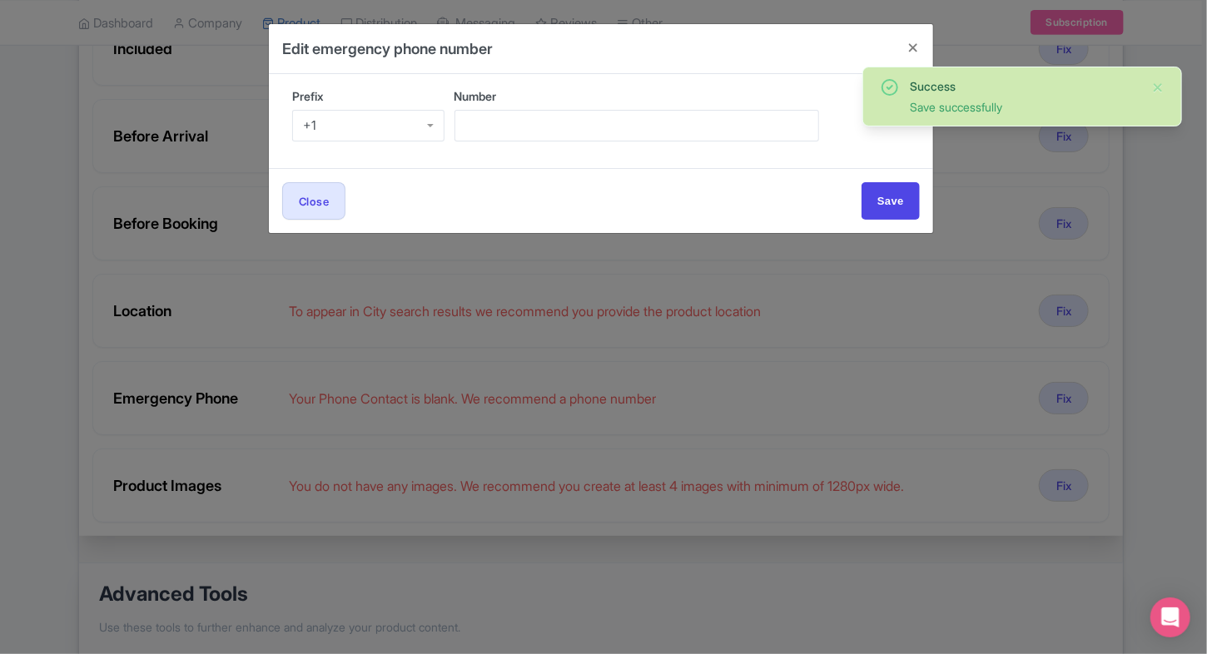
click at [412, 134] on div "+1" at bounding box center [368, 126] width 152 height 32
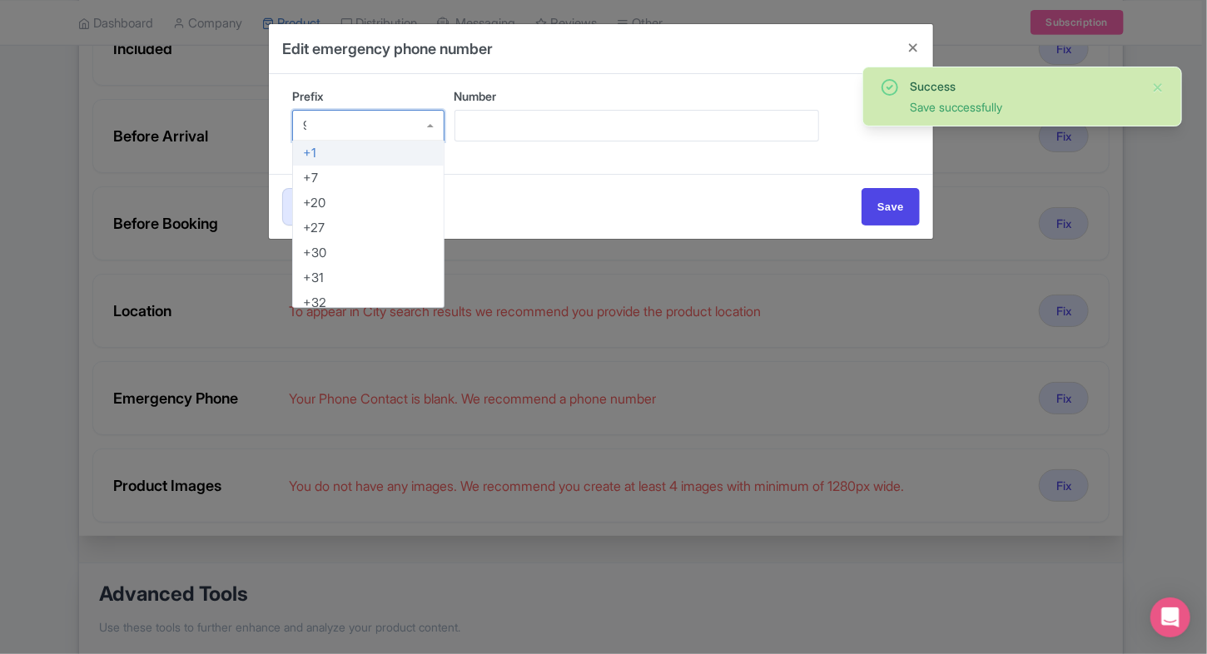
type input "91"
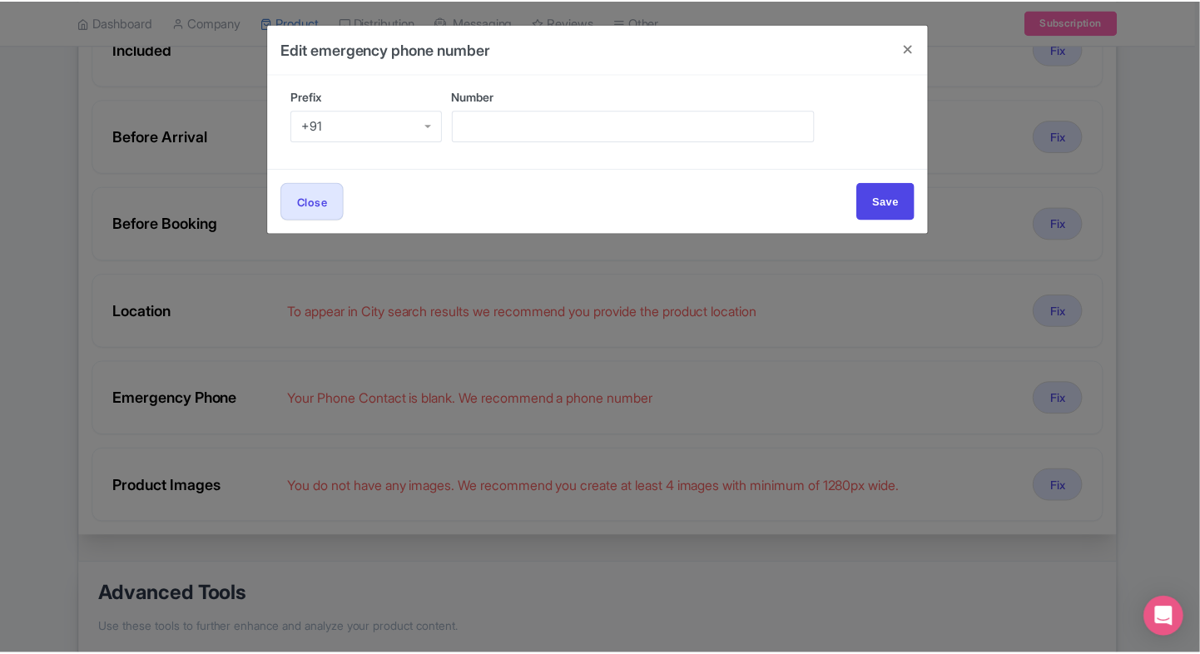
scroll to position [0, 0]
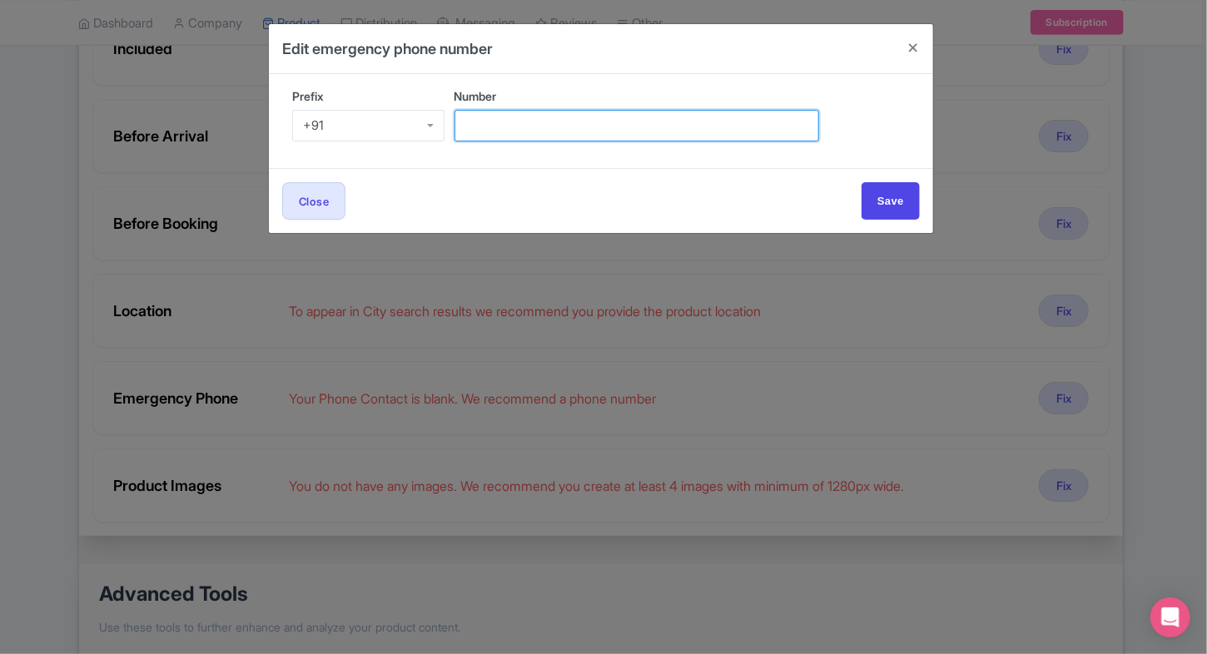
click at [514, 131] on input "Number" at bounding box center [636, 126] width 364 height 32
type input "9509989377"
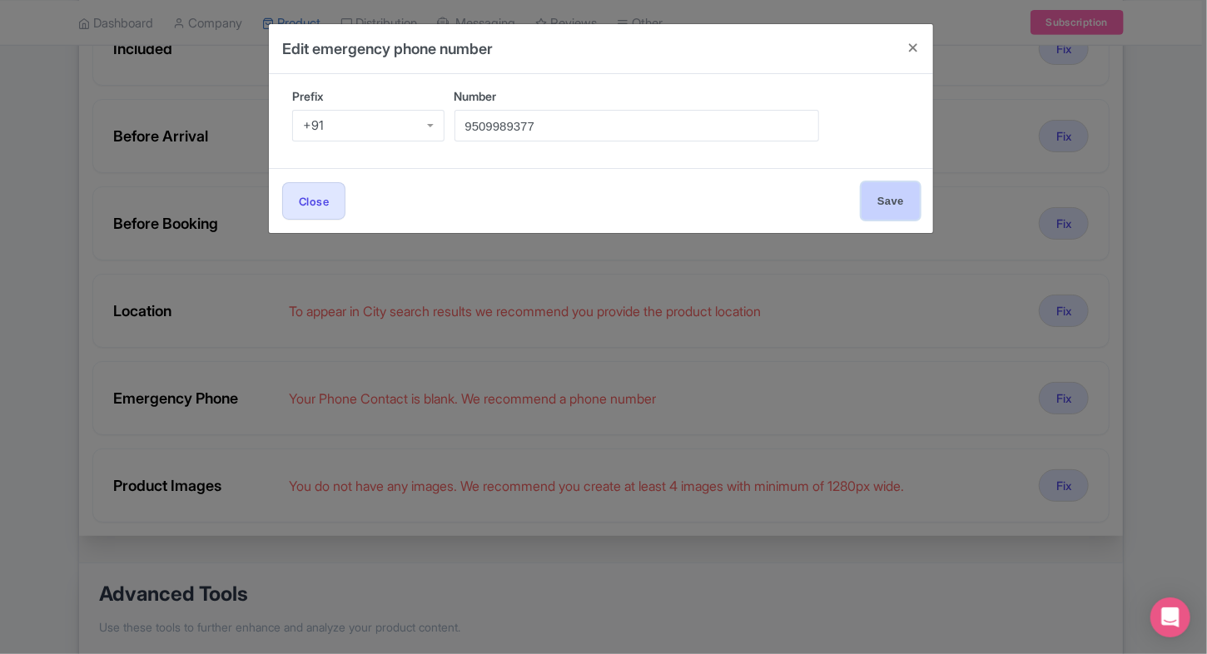
click at [861, 213] on input "Save" at bounding box center [890, 200] width 58 height 37
type input "Save"
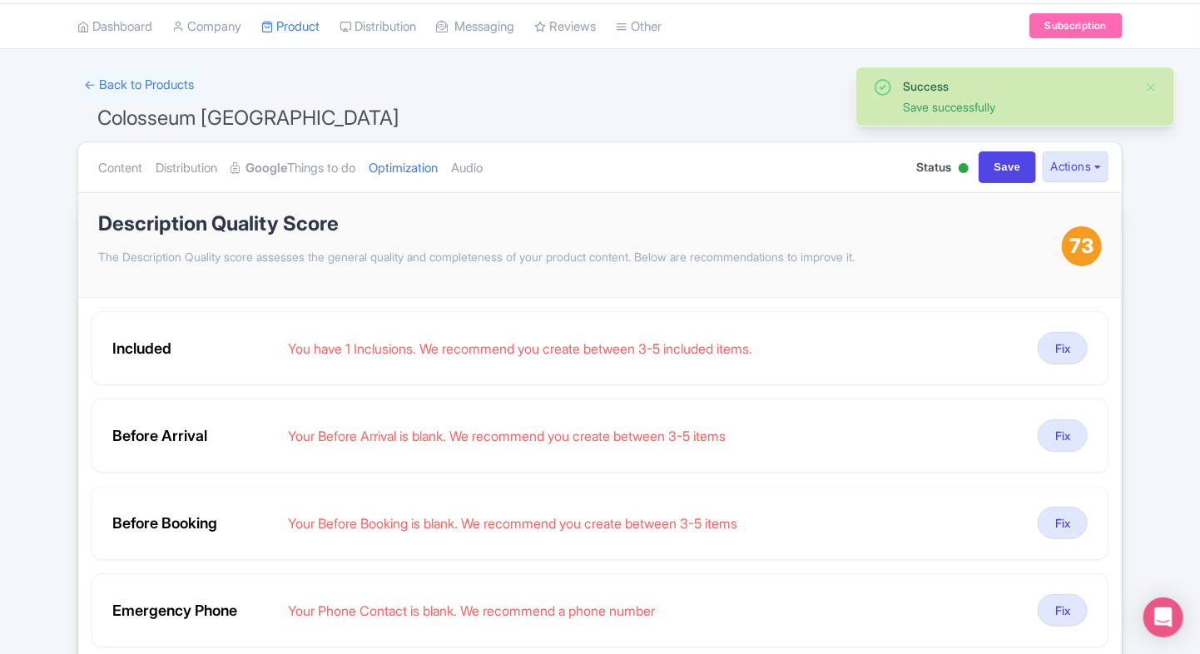
scroll to position [49, 0]
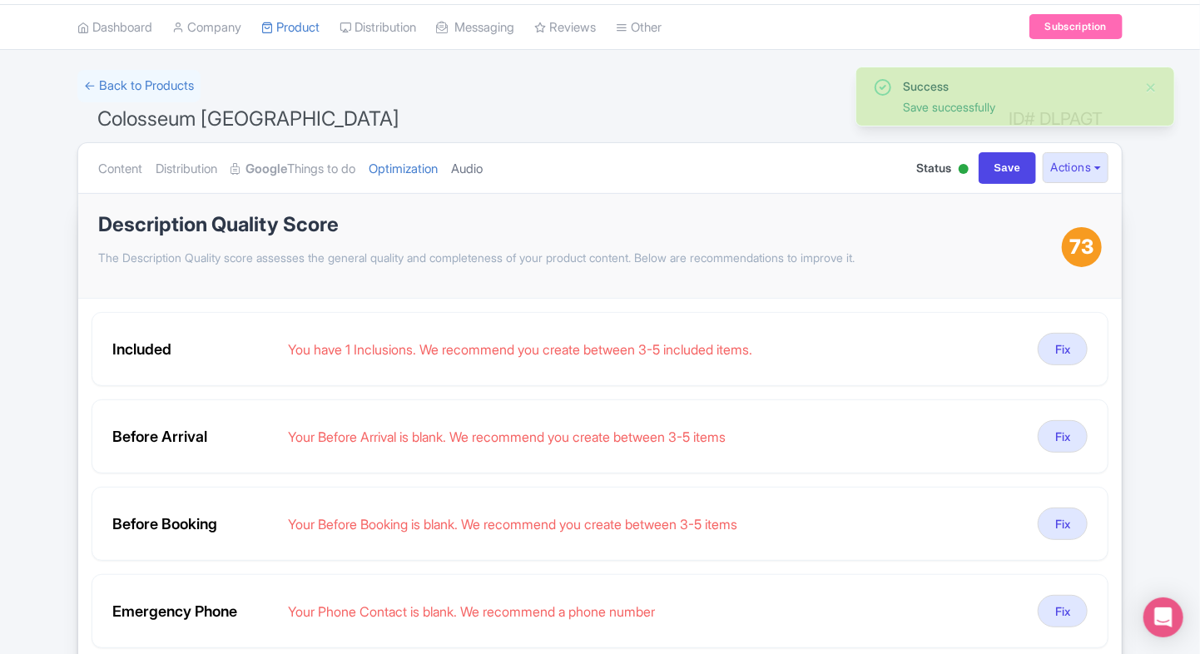
click at [483, 146] on link "Audio" at bounding box center [467, 169] width 32 height 52
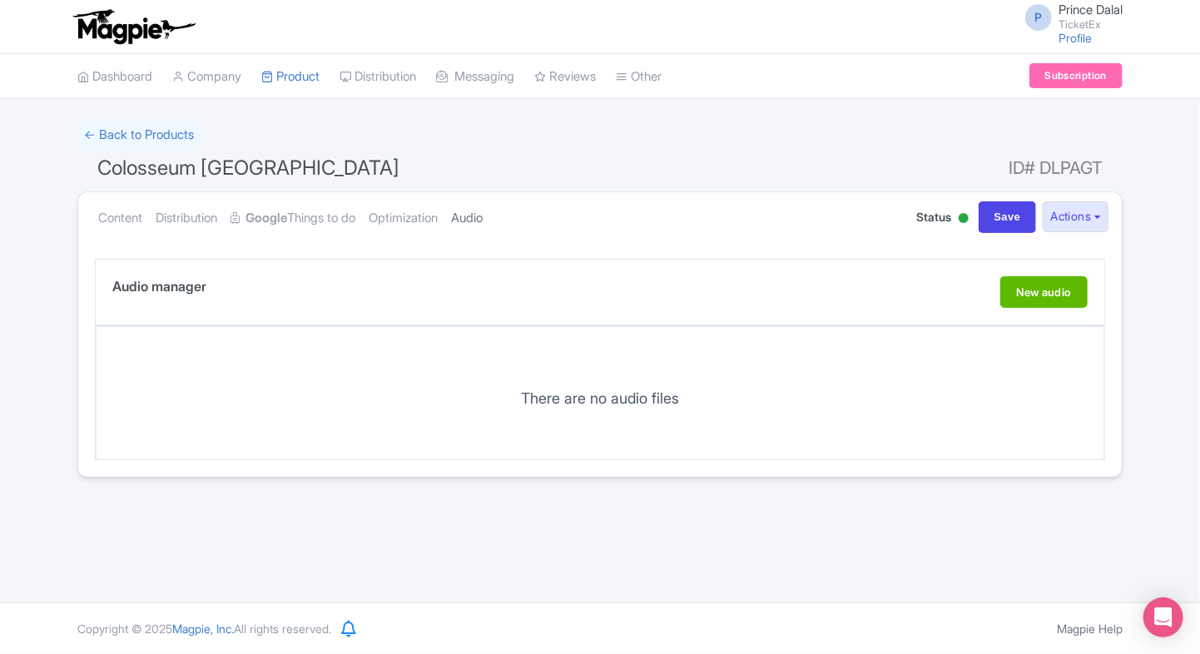
scroll to position [0, 0]
click at [425, 201] on link "Optimization" at bounding box center [403, 218] width 69 height 52
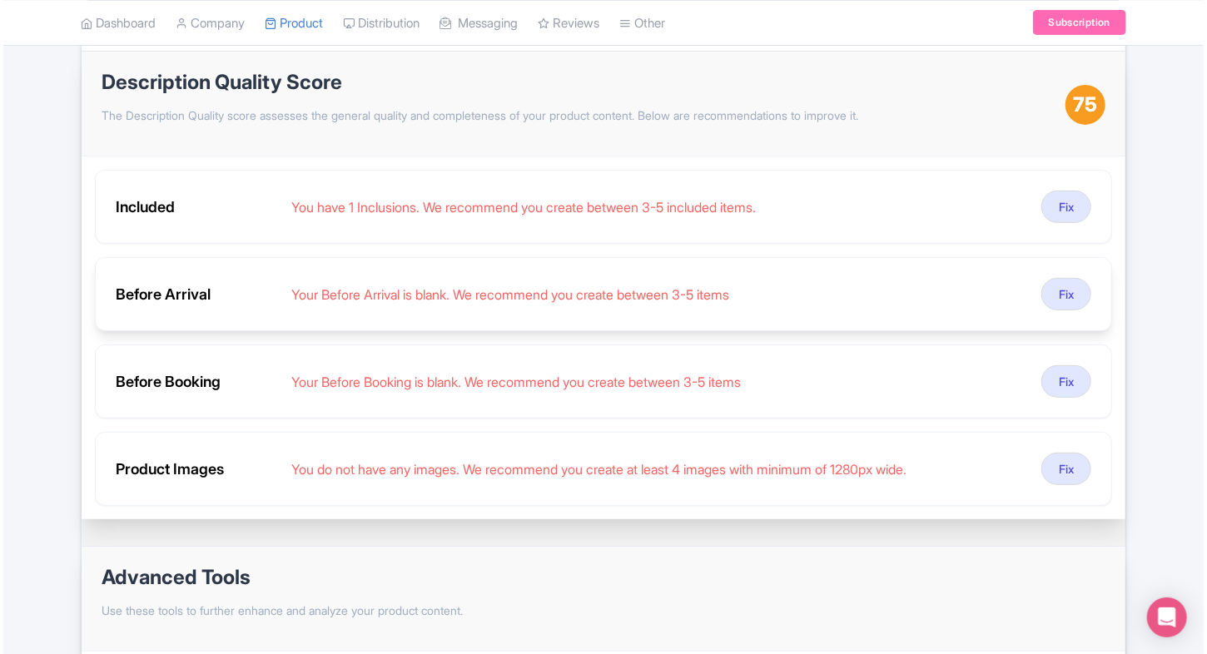
scroll to position [192, 0]
click at [1065, 288] on button "Fix" at bounding box center [1063, 293] width 50 height 32
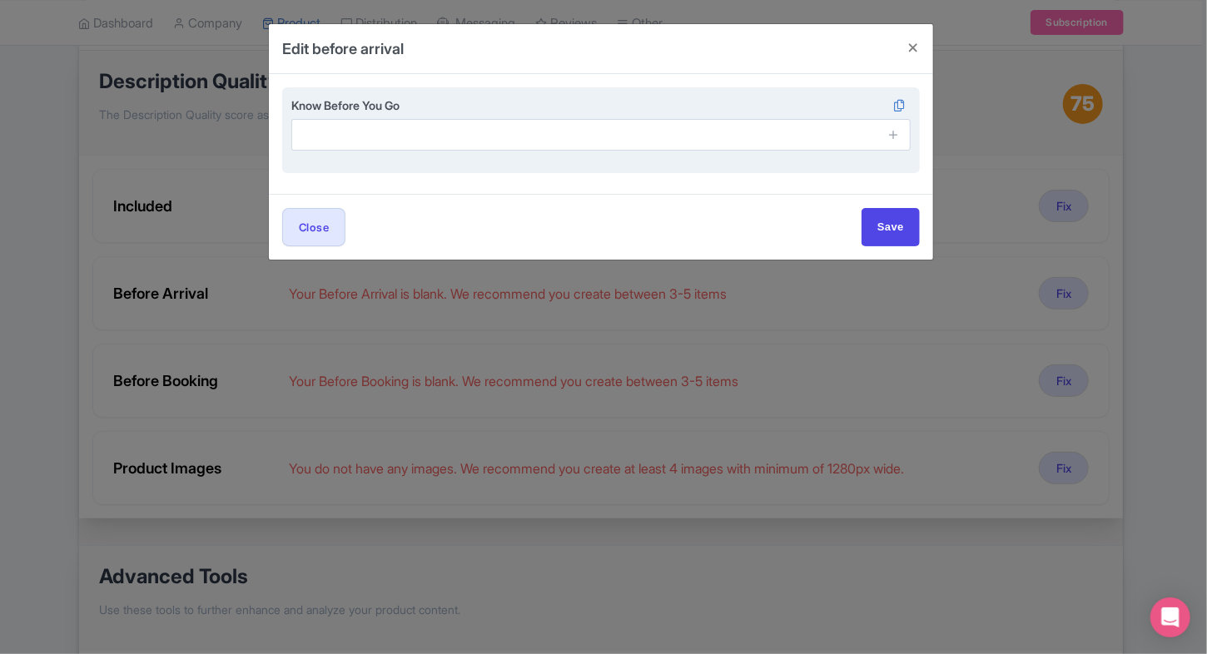
click at [890, 148] on span at bounding box center [893, 135] width 33 height 32
drag, startPoint x: 894, startPoint y: 136, endPoint x: 891, endPoint y: 171, distance: 35.0
click at [891, 171] on div "Know Before You Go" at bounding box center [600, 130] width 637 height 87
click at [891, 140] on icon at bounding box center [893, 134] width 12 height 12
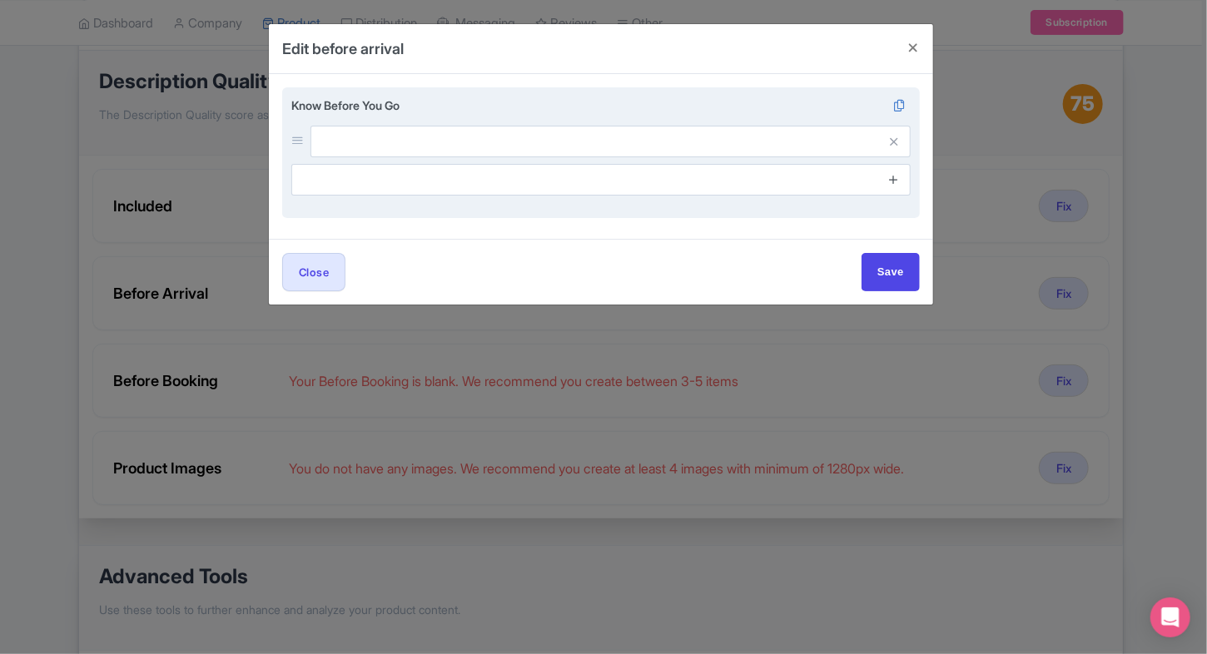
click at [893, 171] on link at bounding box center [893, 180] width 12 height 19
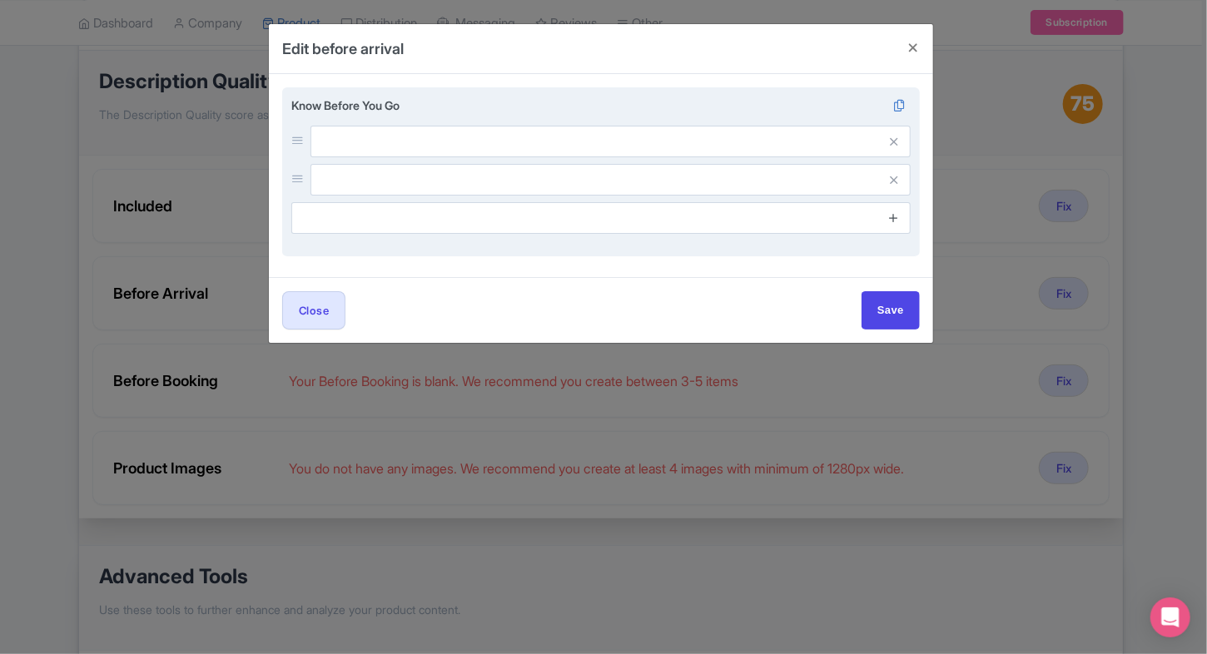
click at [897, 218] on icon at bounding box center [893, 217] width 12 height 12
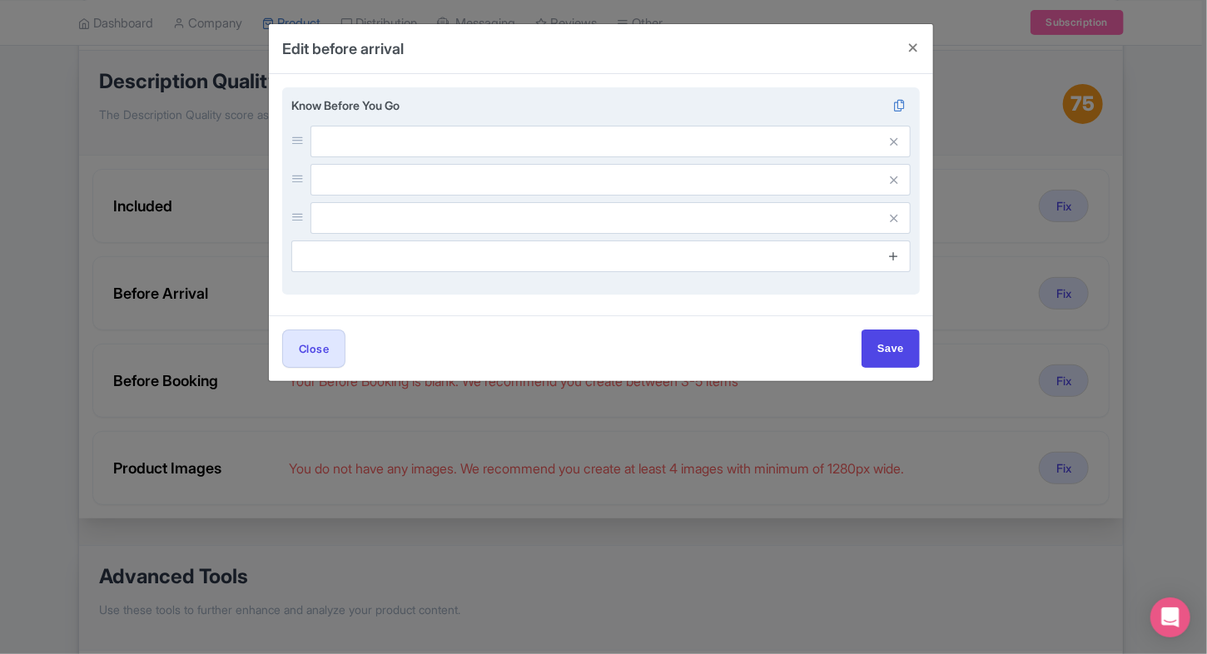
click at [893, 255] on icon at bounding box center [893, 256] width 12 height 12
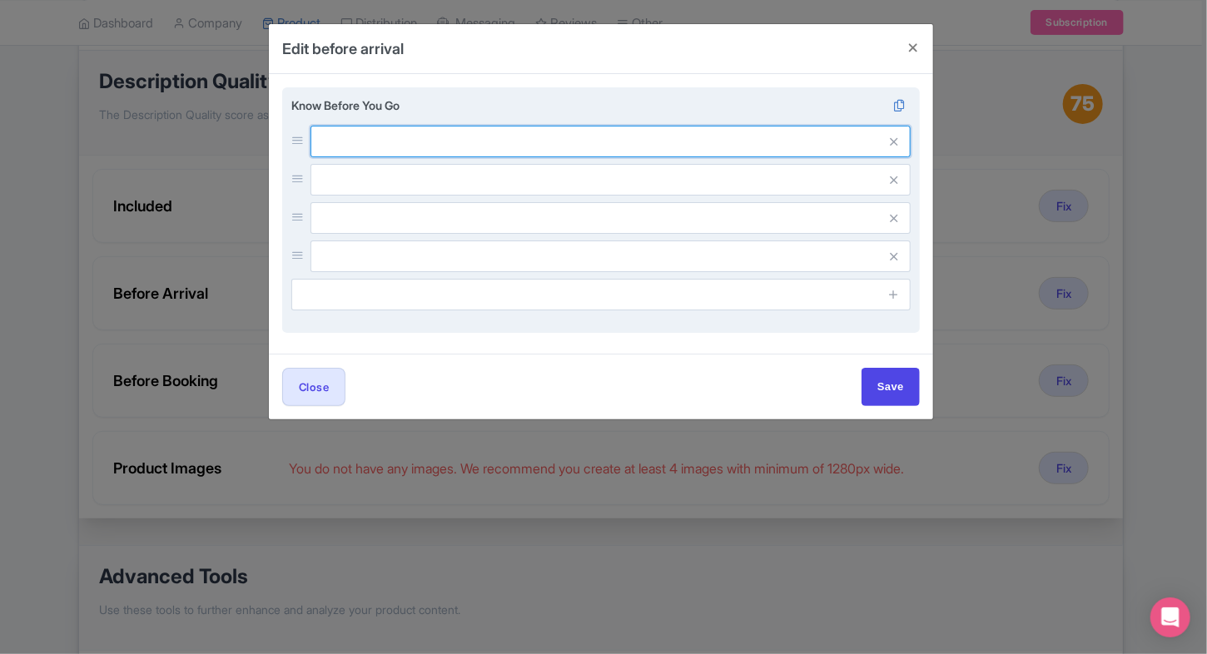
click at [597, 138] on input "text" at bounding box center [610, 142] width 600 height 32
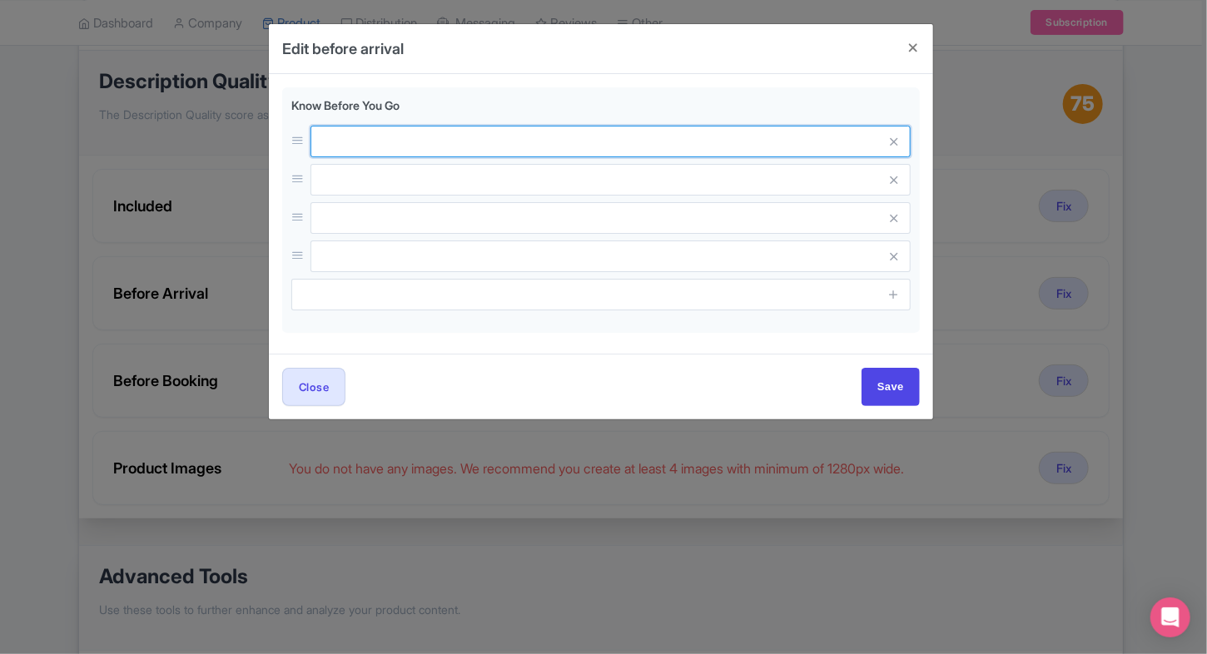
paste input "There is no luggage storage facility at the venue."
type input "There is no luggage storage facility at the venue."
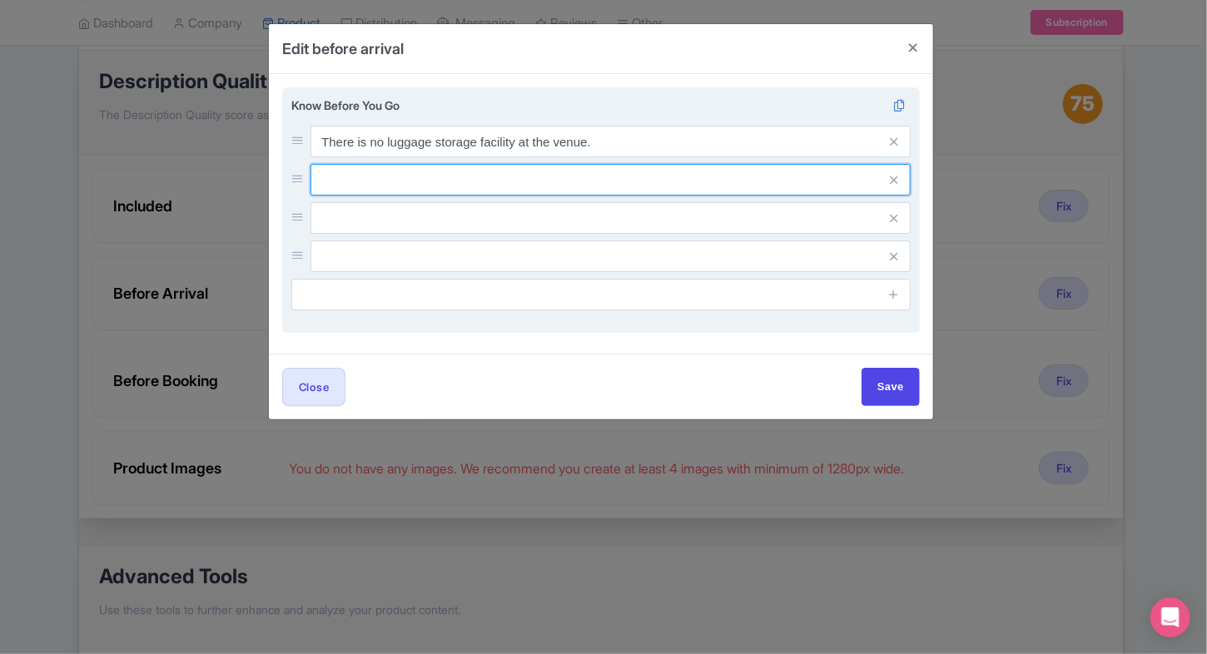
click at [423, 157] on input "text" at bounding box center [610, 142] width 600 height 32
paste input "No pets are allowed, except for service animals with valid identification."
type input "No pets are allowed, except for service animals with valid identification."
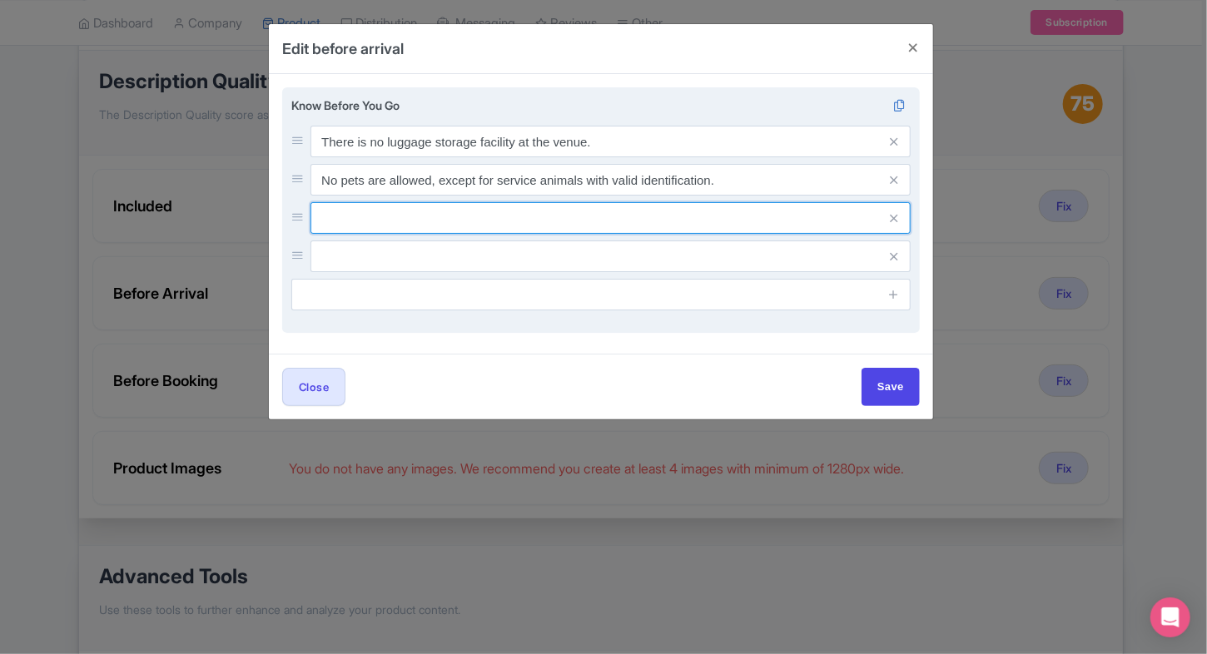
click at [369, 157] on input "text" at bounding box center [610, 142] width 600 height 32
paste input "[DEMOGRAPHIC_DATA] nationals must provide their passport copy, while local visi…"
type input "[DEMOGRAPHIC_DATA] nationals must provide their passport copy, while local visi…"
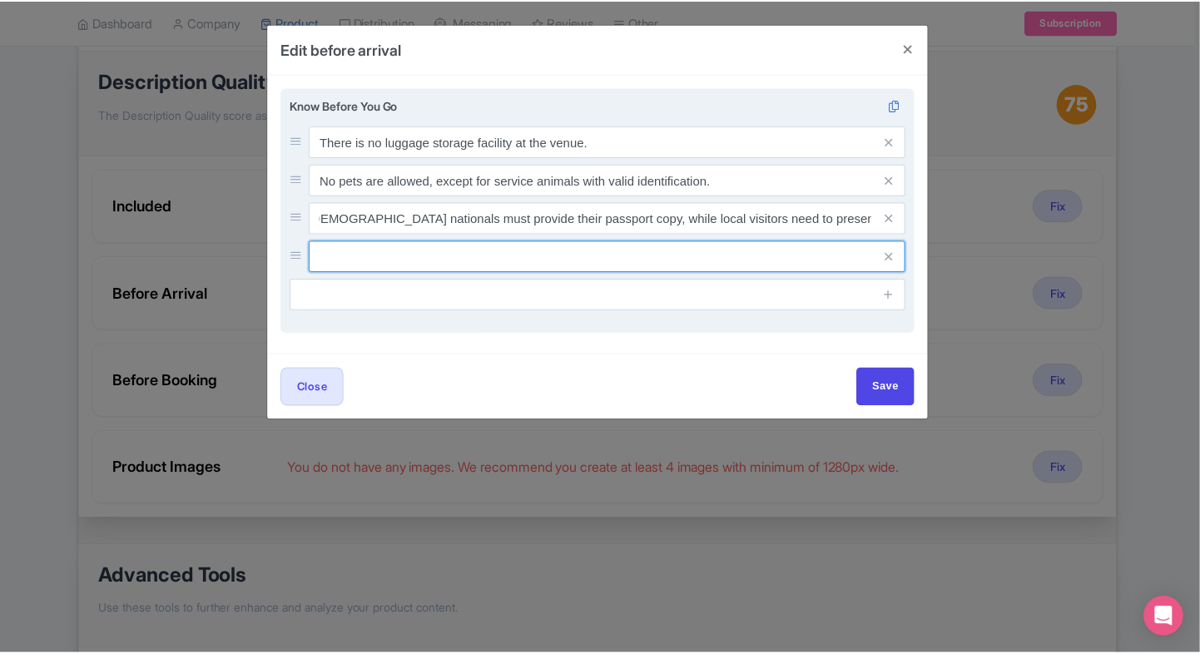
scroll to position [0, 0]
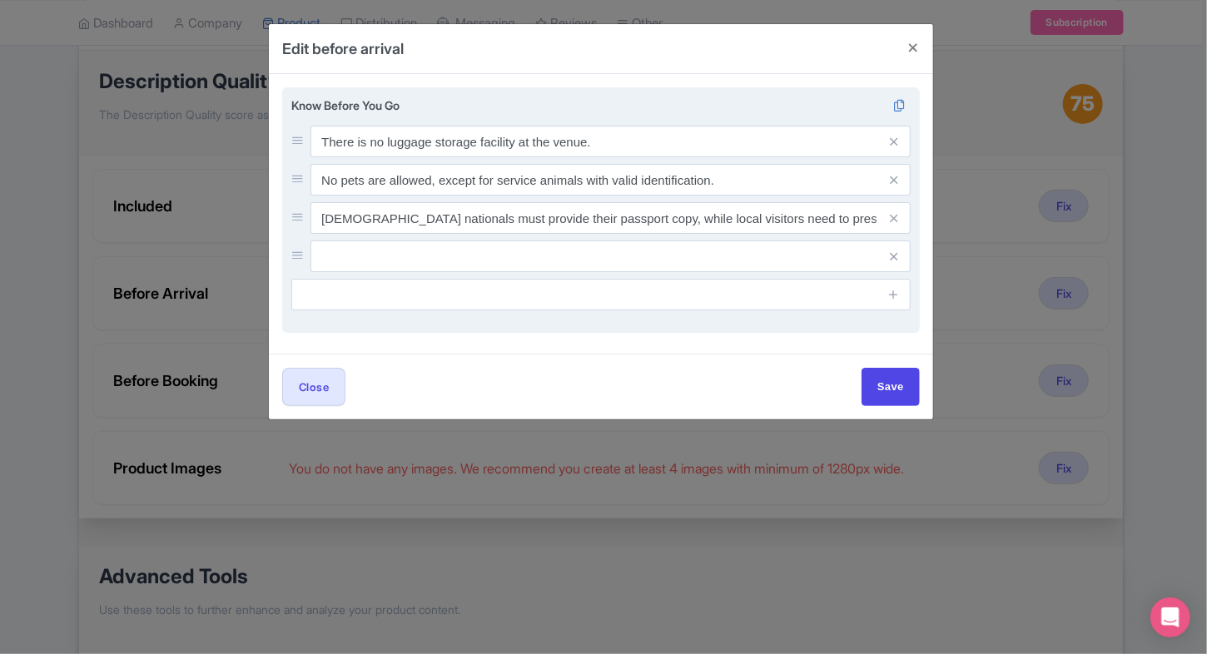
click at [359, 157] on input "text" at bounding box center [610, 142] width 600 height 32
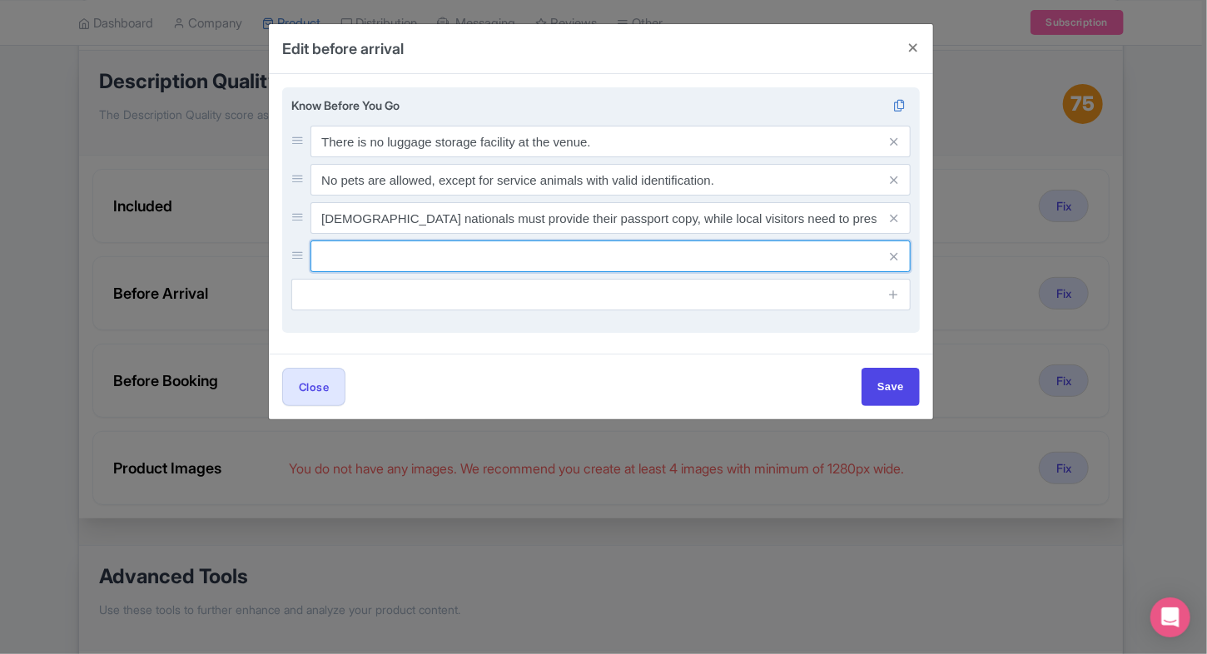
paste input "Re-entry is not allowed once you leave the venue."
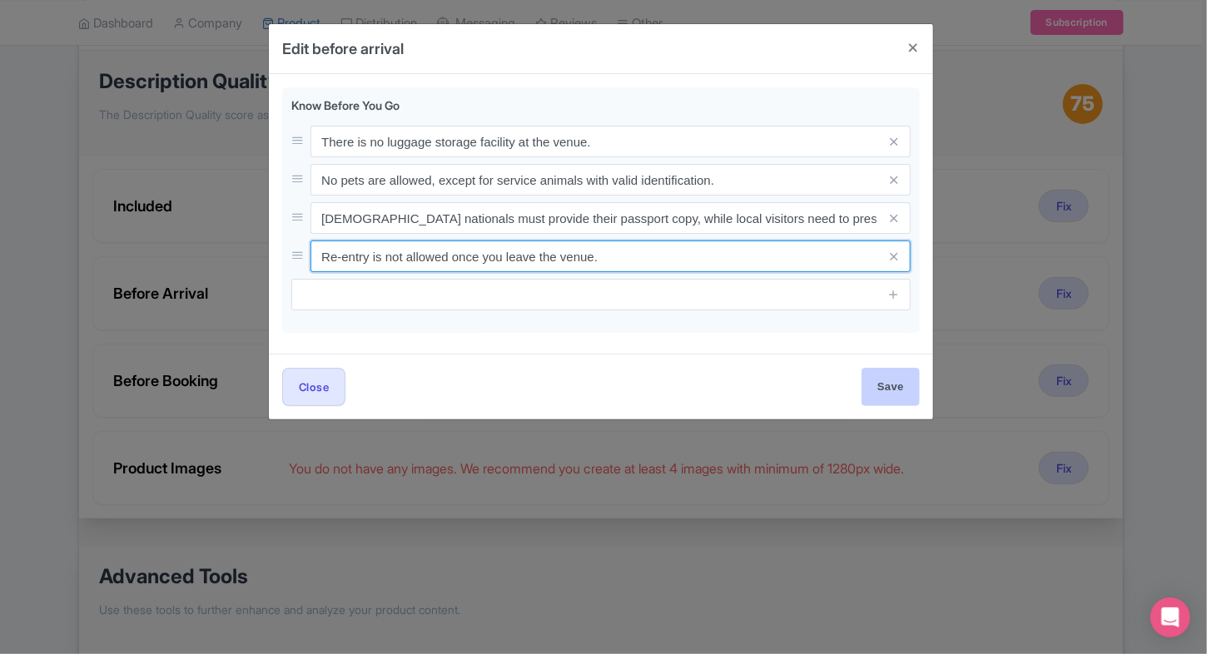
type input "Re-entry is not allowed once you leave the venue."
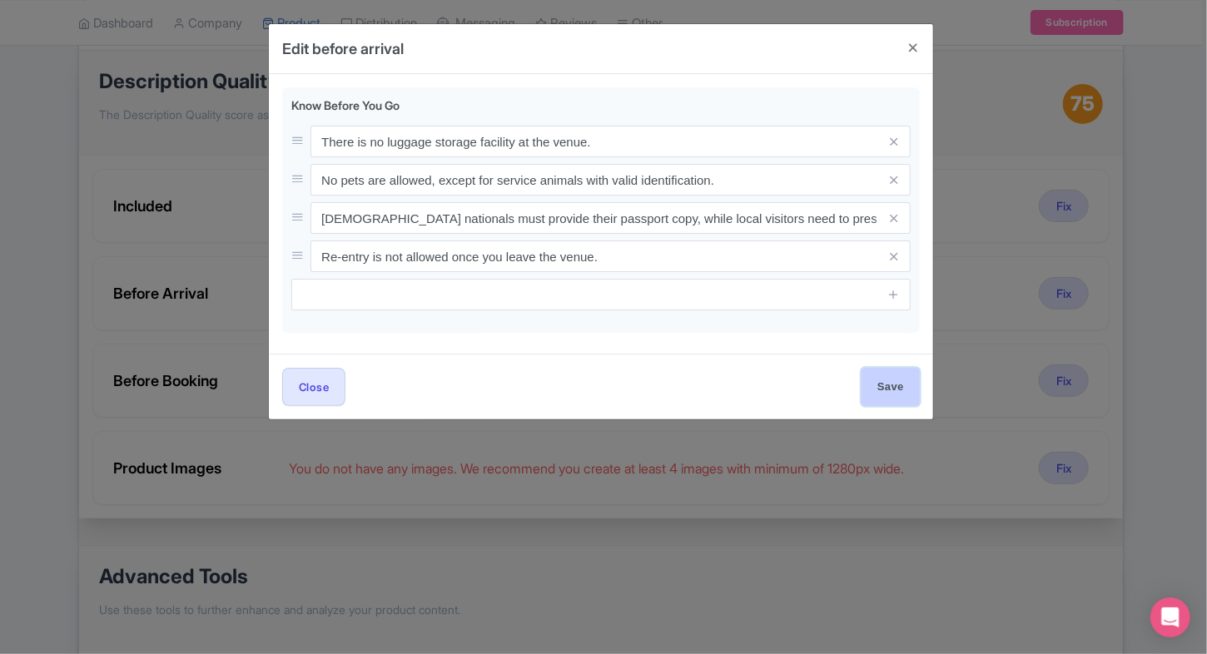
click at [872, 378] on input "Save" at bounding box center [890, 386] width 58 height 37
type input "Saving..."
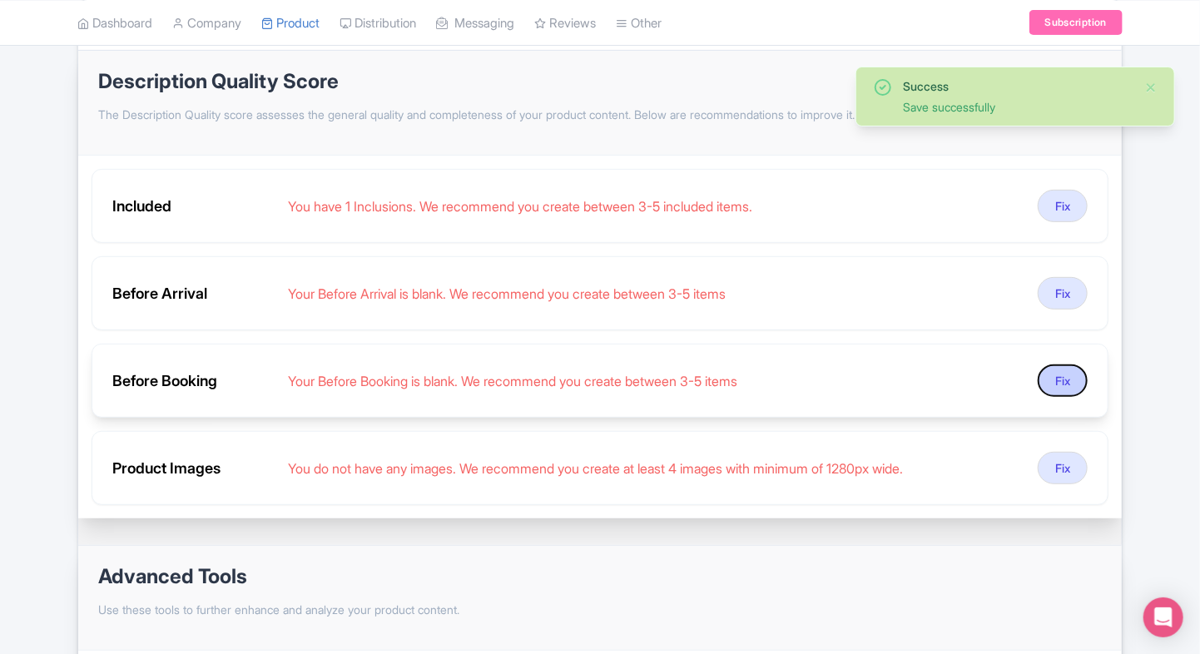
click at [1083, 374] on button "Fix" at bounding box center [1063, 380] width 50 height 32
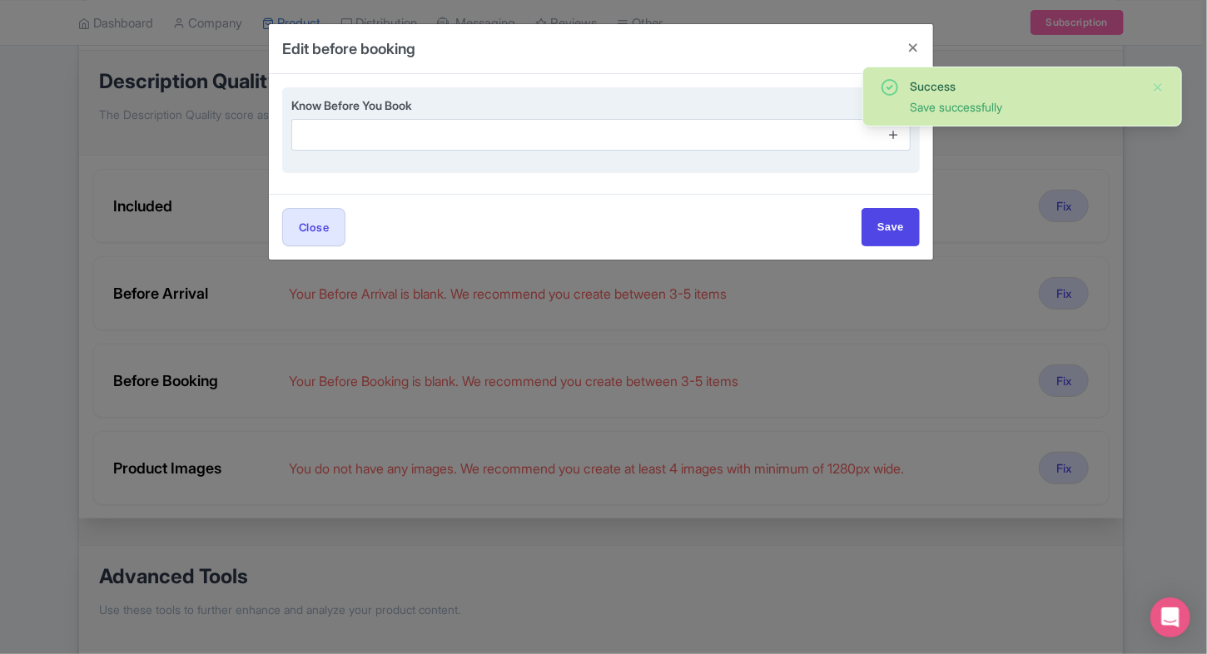
click at [895, 136] on icon at bounding box center [893, 134] width 12 height 12
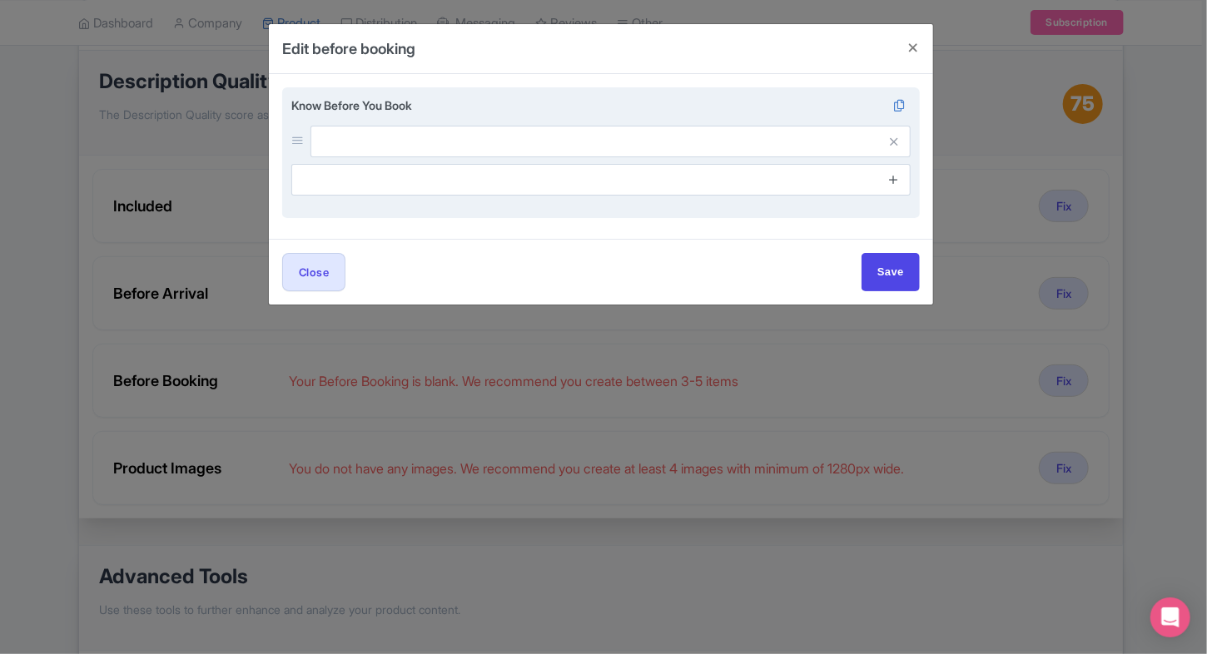
click at [887, 186] on link at bounding box center [893, 180] width 12 height 19
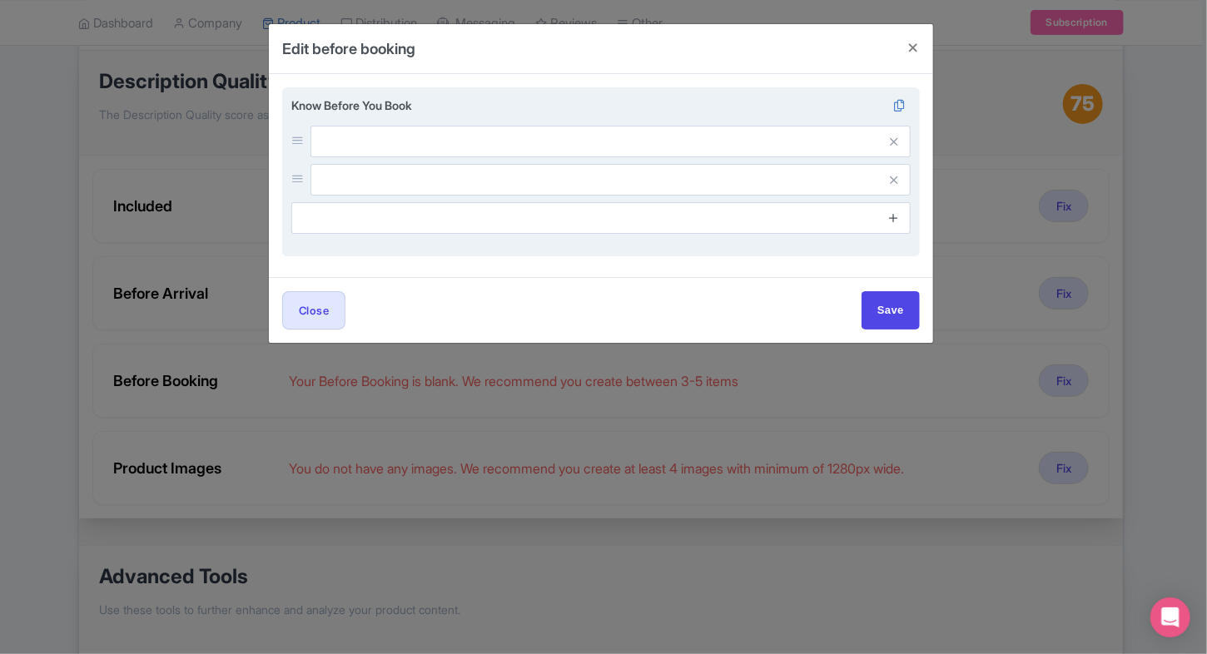
click at [896, 220] on icon at bounding box center [893, 217] width 12 height 12
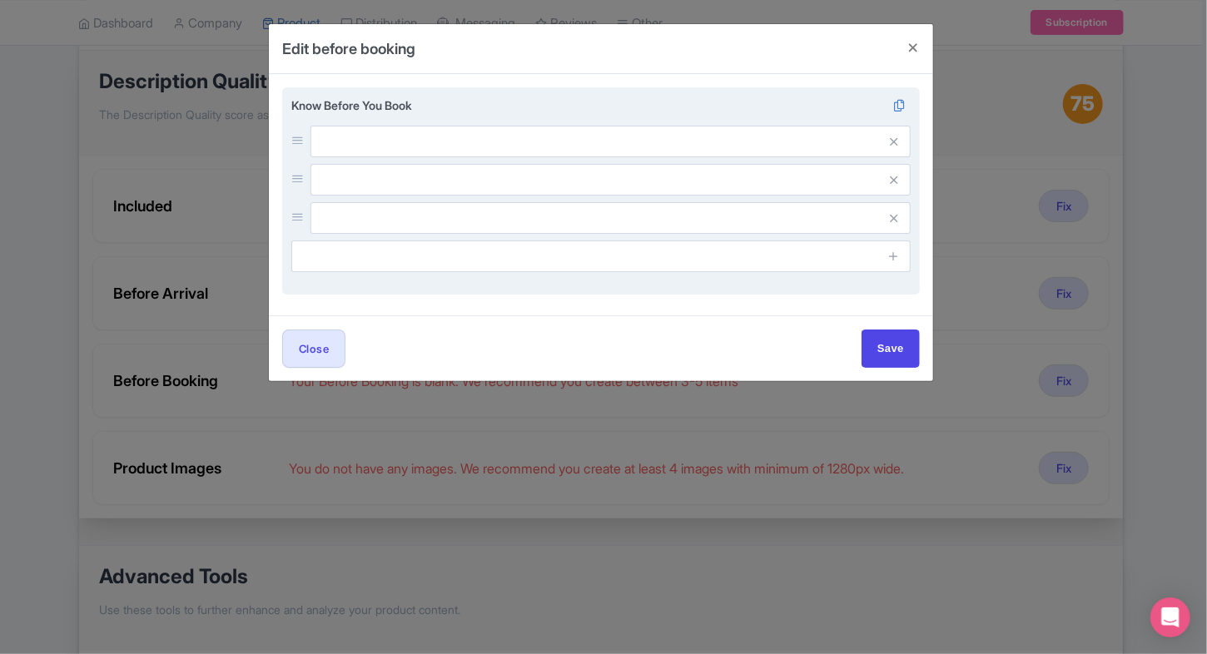
click at [650, 141] on input "text" at bounding box center [610, 142] width 600 height 32
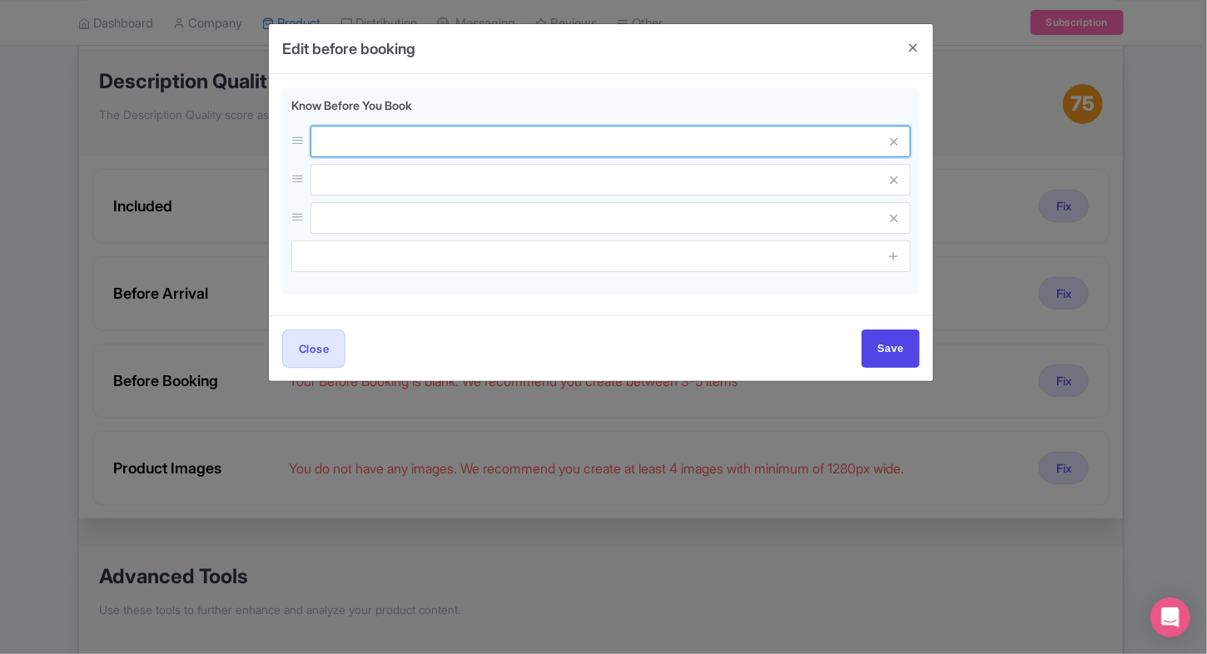
paste input "Best visited early morning or late afternoon."
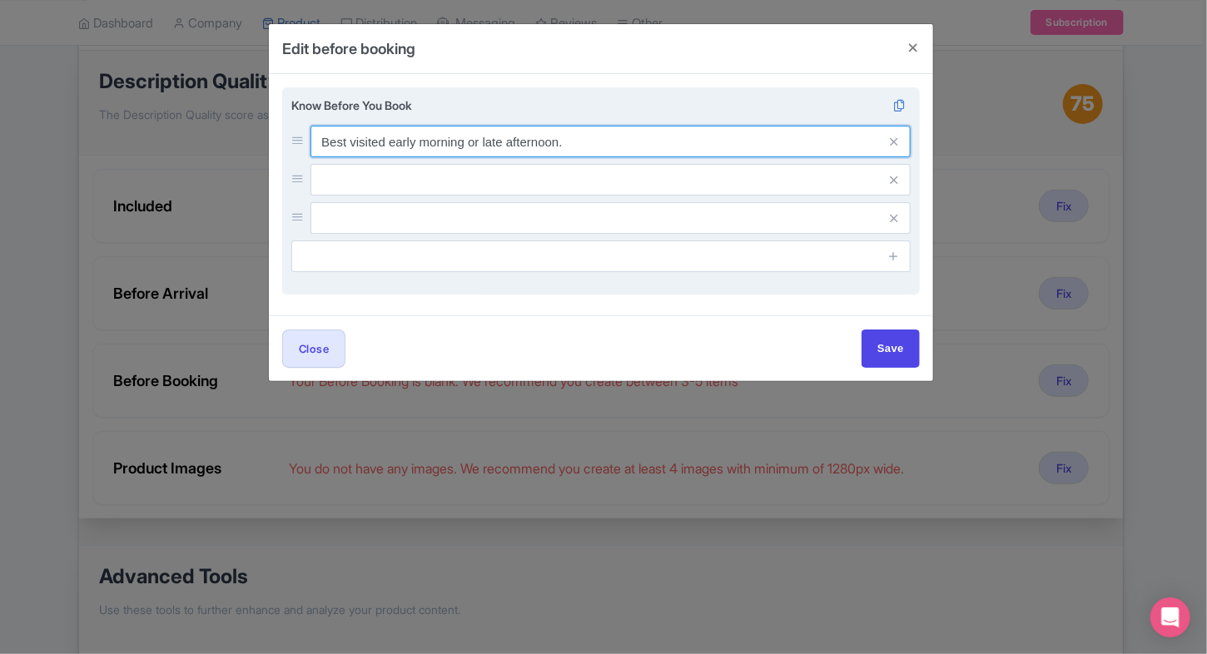
type input "Best visited early morning or late afternoon."
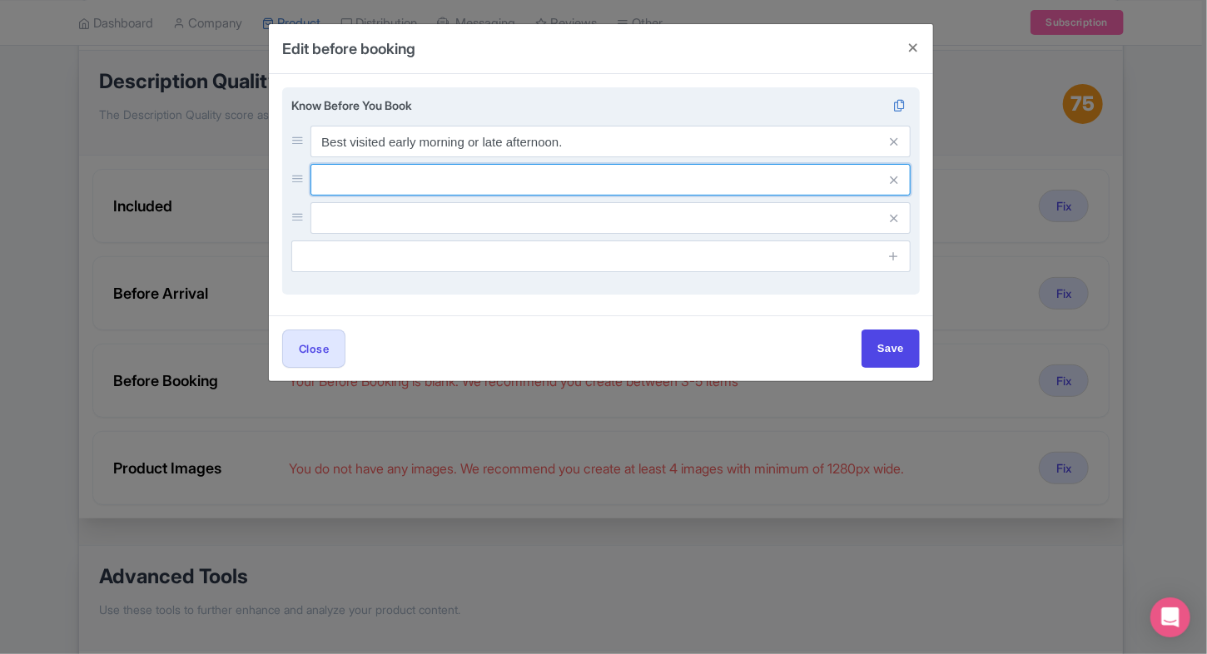
click at [516, 157] on input "text" at bounding box center [610, 142] width 600 height 32
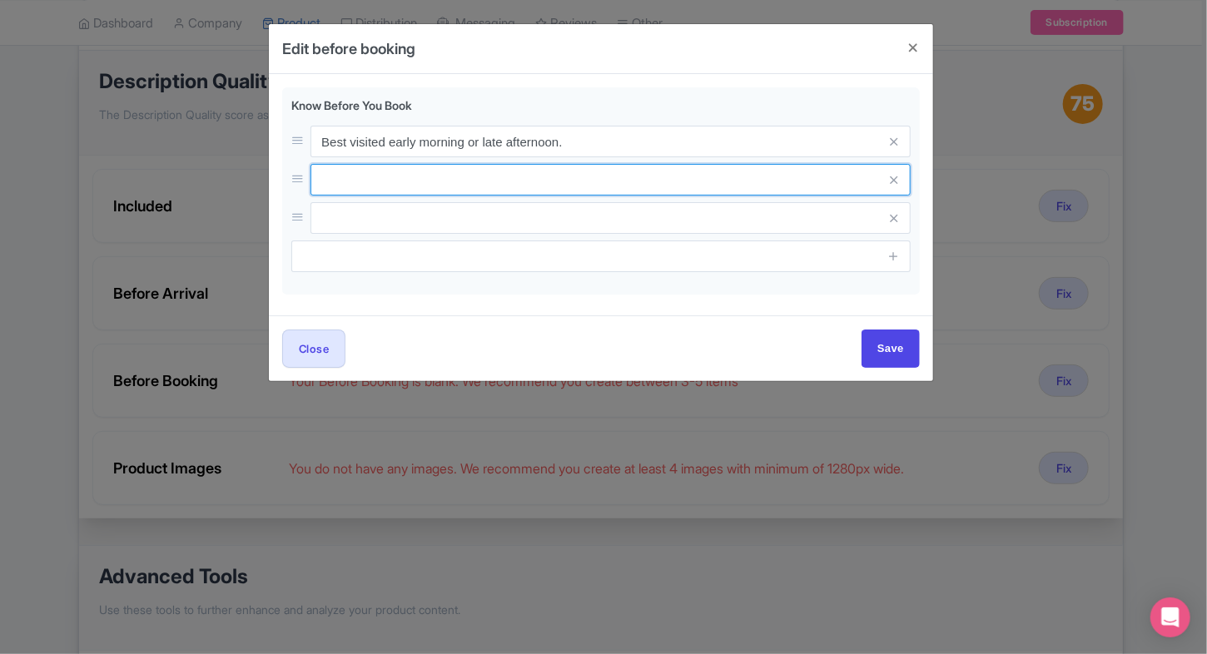
paste input "Outside food and drinks are not permitted inside the venue."
type input "Outside food and drinks are not permitted inside the venue."
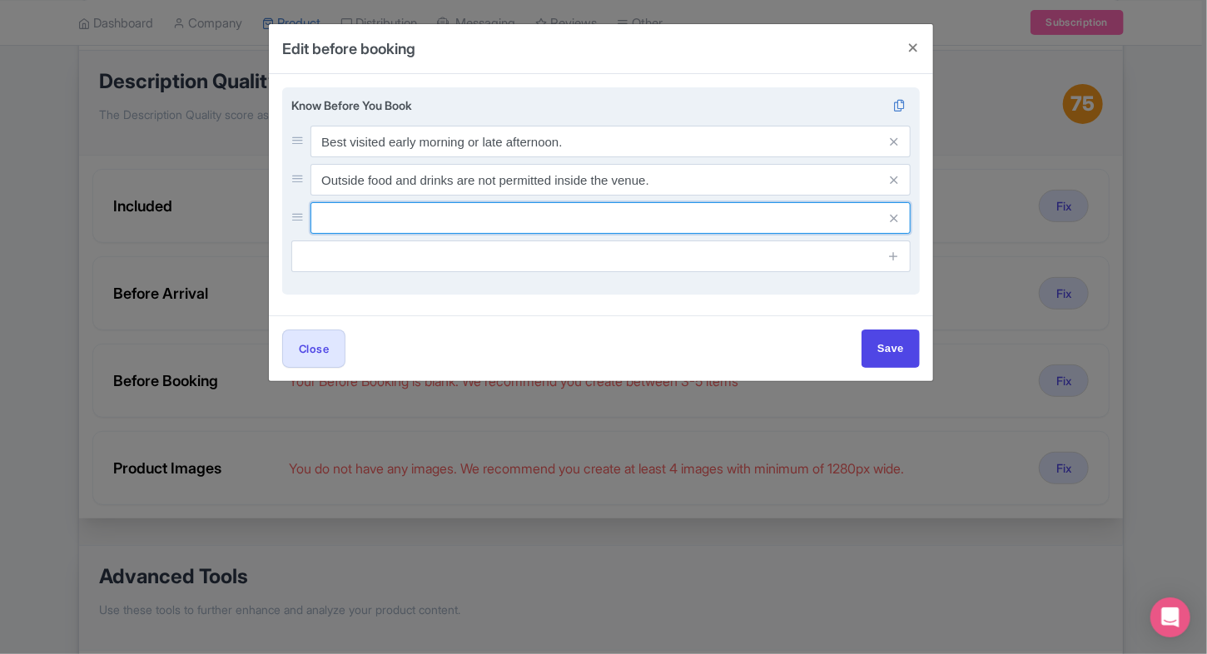
click at [343, 157] on input "text" at bounding box center [610, 142] width 600 height 32
paste input "Your ticket is valid only for the specific date youâ€™ve booked and cannot be c…"
click at [594, 157] on input "Your ticket is valid only for the specific date youâ€™ve booked and cannot be c…" at bounding box center [610, 142] width 600 height 32
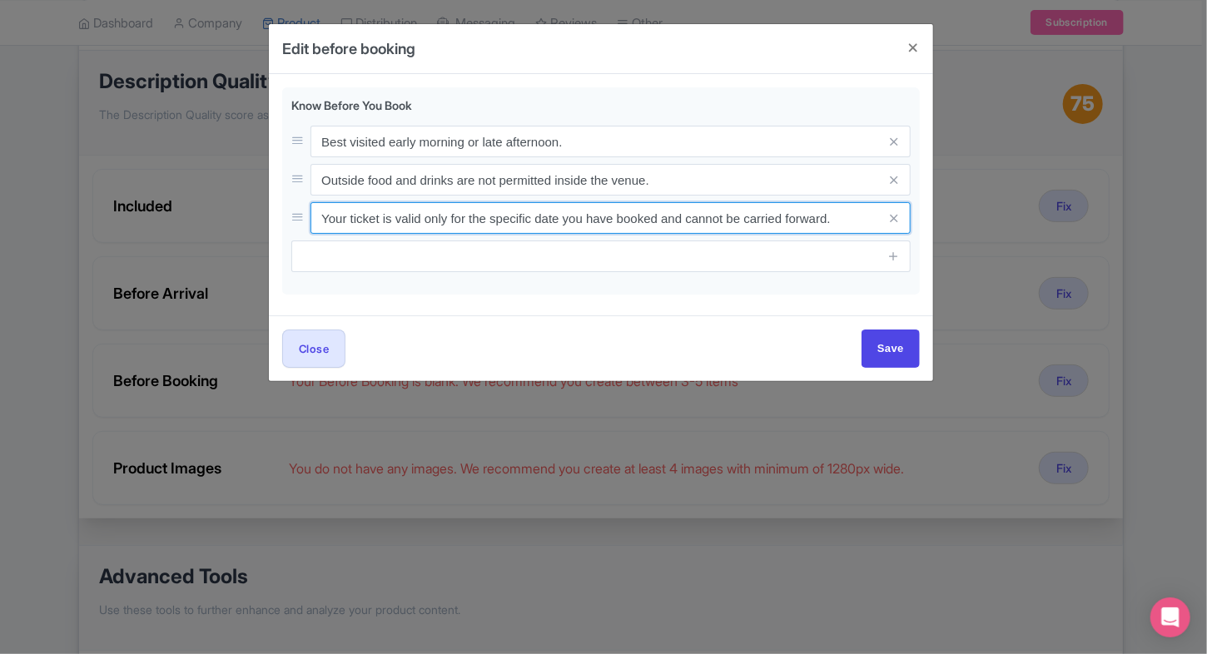
type input "Your ticket is valid only for the specific date you have booked and cannot be c…"
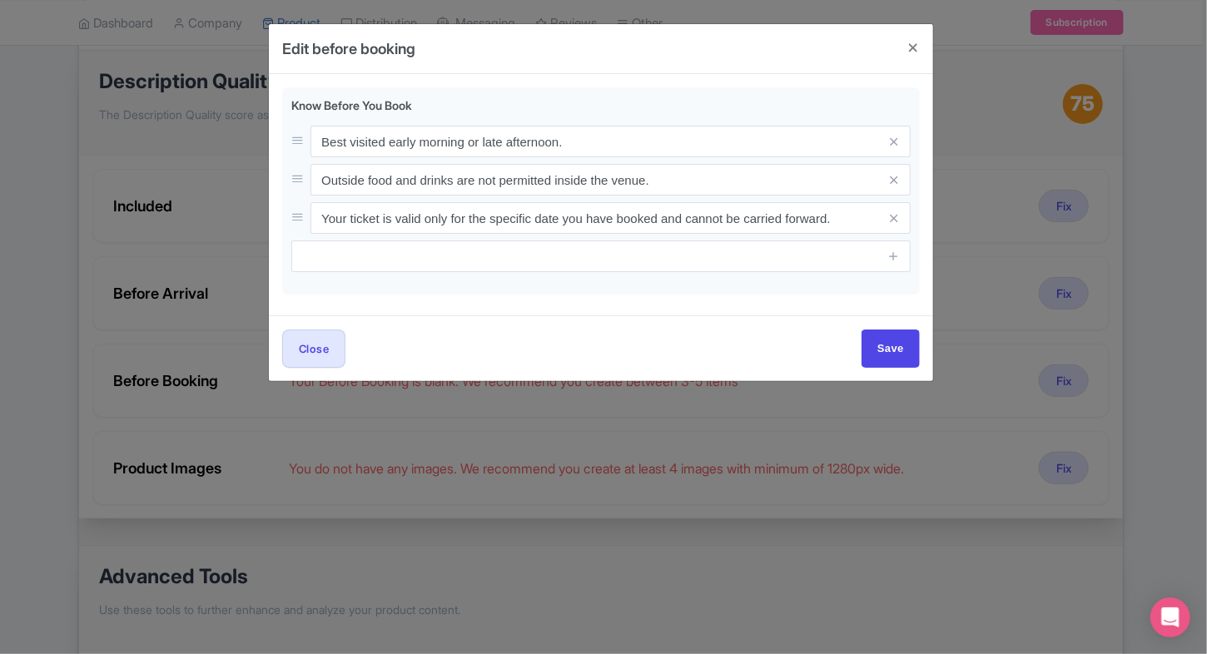
click at [779, 335] on div "Close Save" at bounding box center [600, 348] width 637 height 37
click at [883, 335] on input "Save" at bounding box center [890, 348] width 58 height 37
type input "Save"
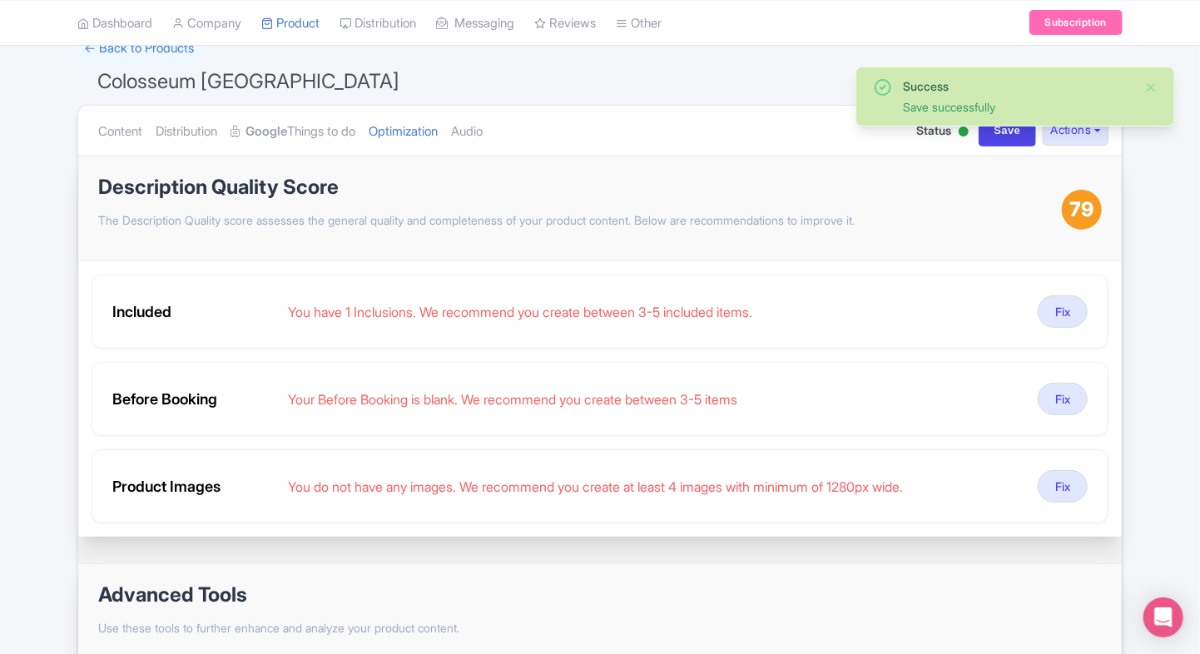
scroll to position [87, 0]
click at [479, 136] on link "Audio" at bounding box center [467, 132] width 32 height 52
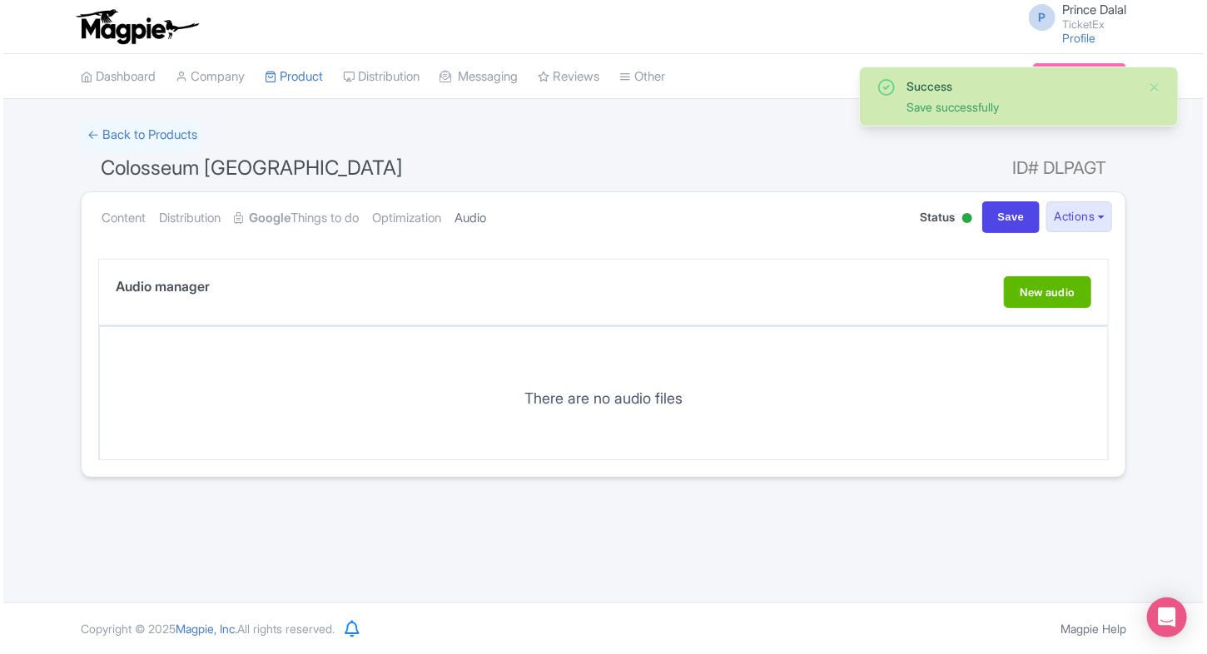
scroll to position [0, 0]
click at [395, 216] on link "Optimization" at bounding box center [403, 218] width 69 height 52
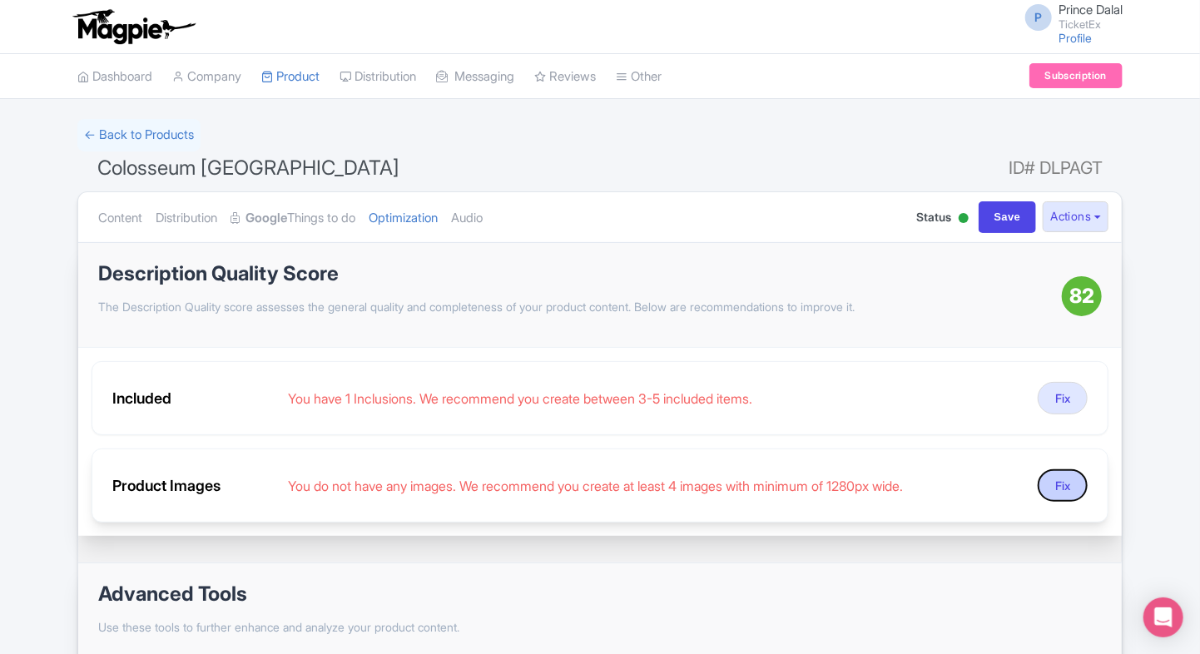
click at [1063, 493] on button "Fix" at bounding box center [1063, 485] width 50 height 32
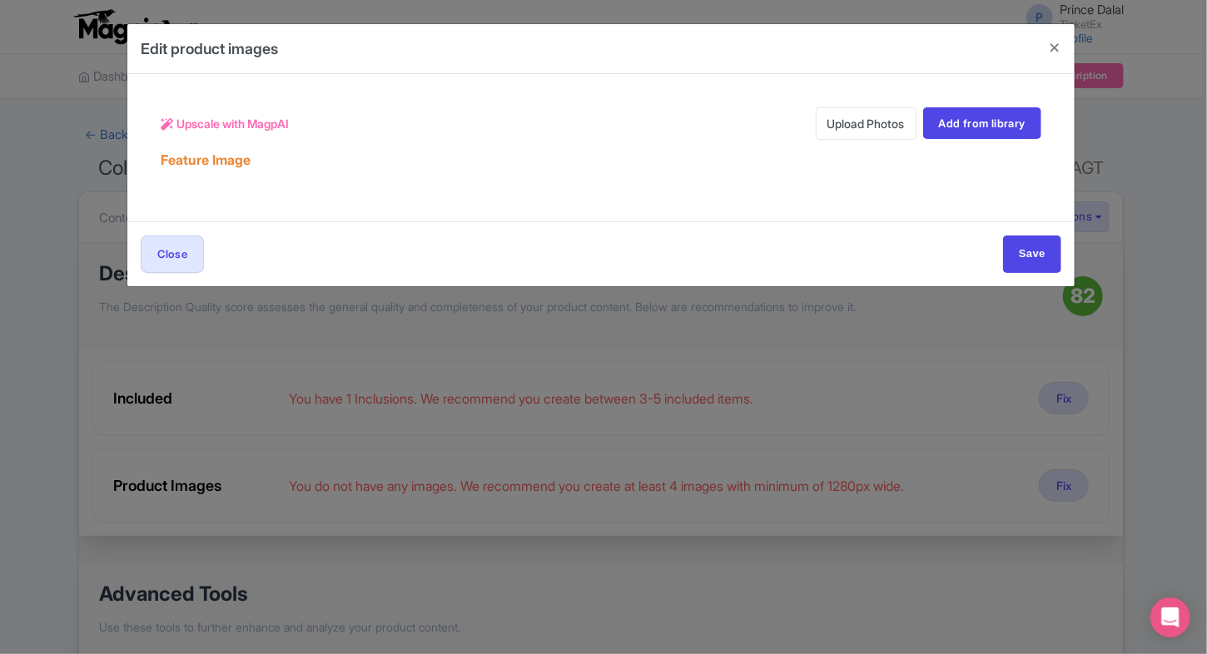
click at [835, 108] on link "Upload Photos" at bounding box center [866, 123] width 101 height 32
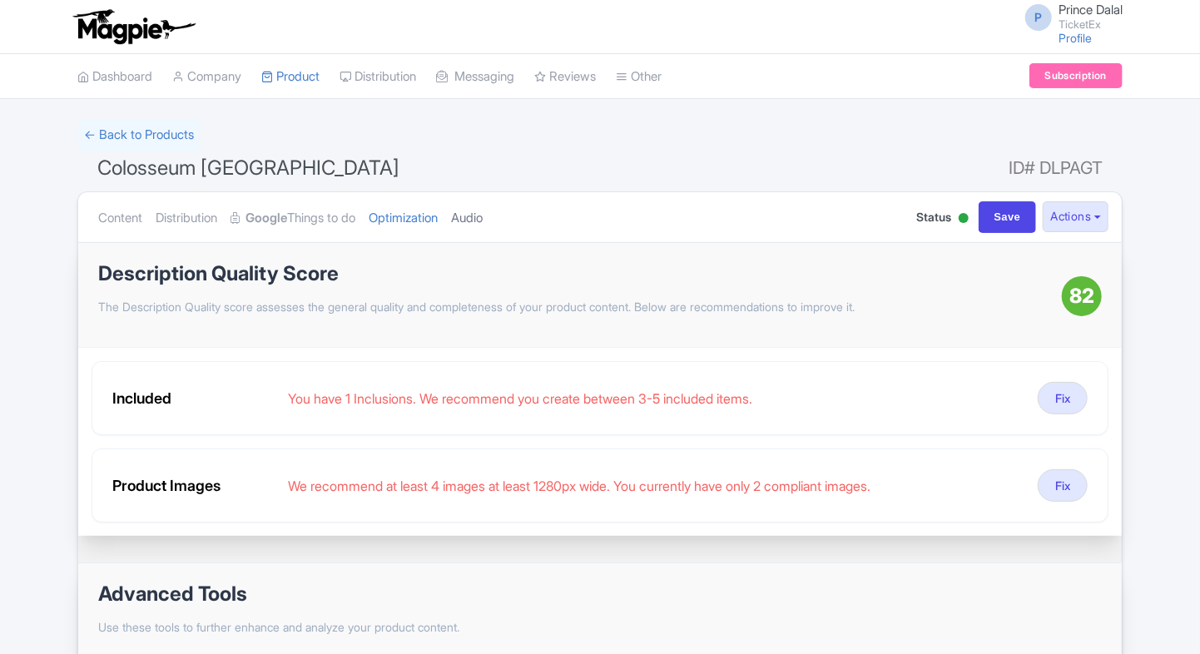
click at [483, 225] on link "Audio" at bounding box center [467, 218] width 32 height 52
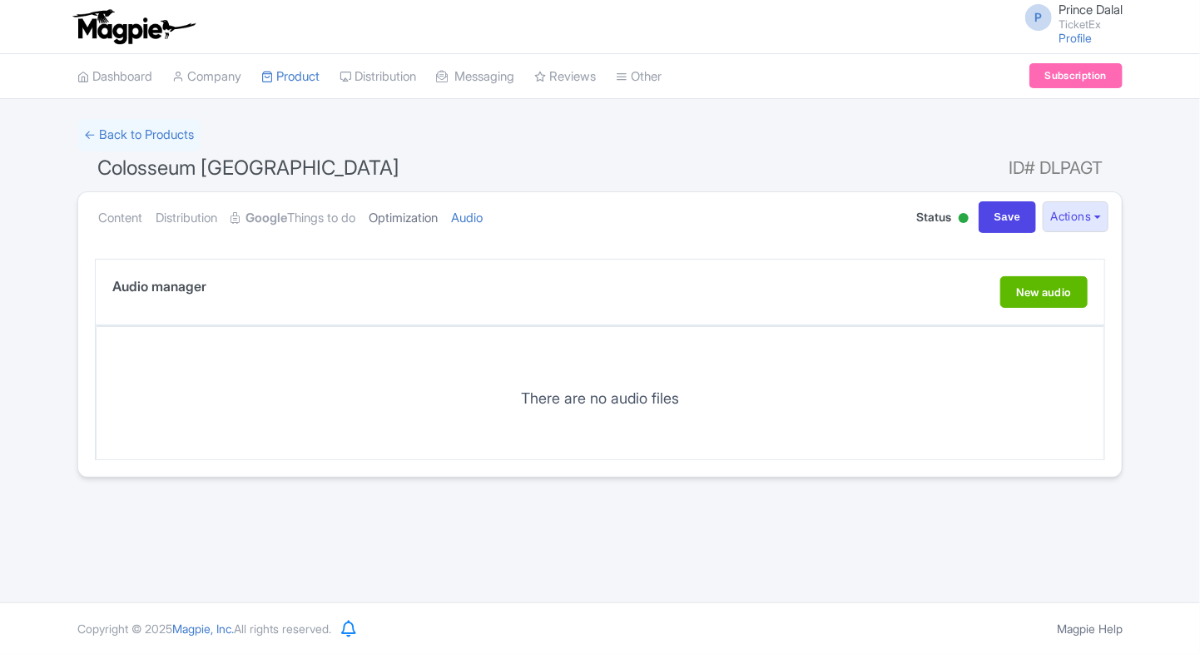
click at [438, 215] on link "Optimization" at bounding box center [403, 218] width 69 height 52
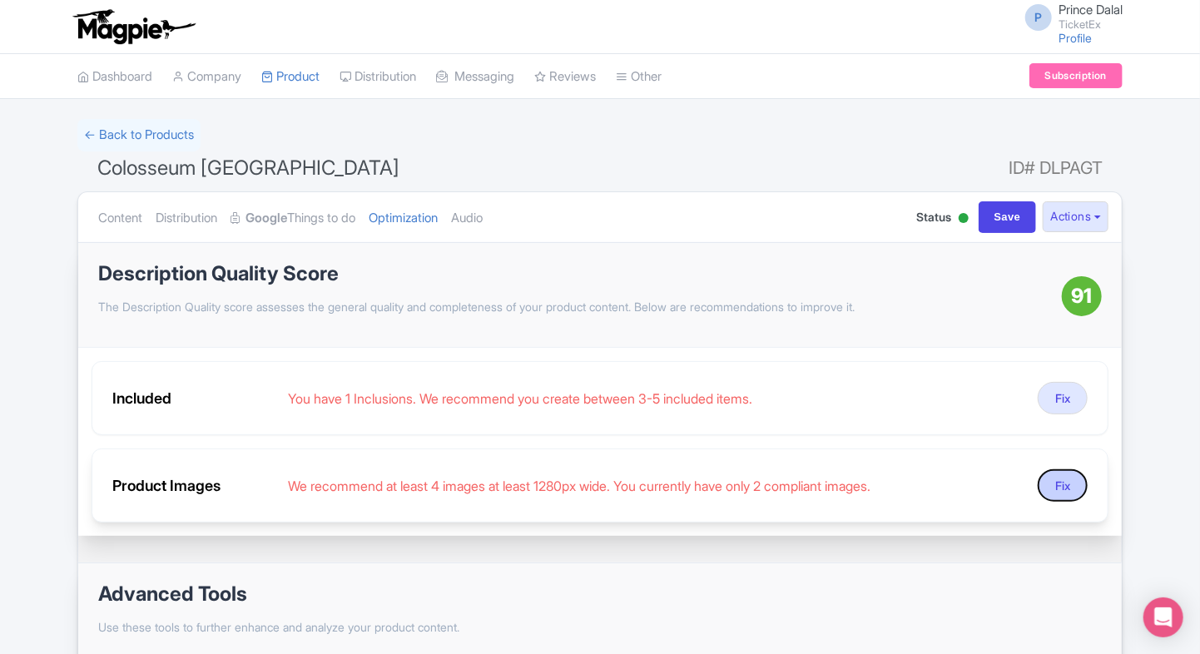
click at [1059, 483] on button "Fix" at bounding box center [1063, 485] width 50 height 32
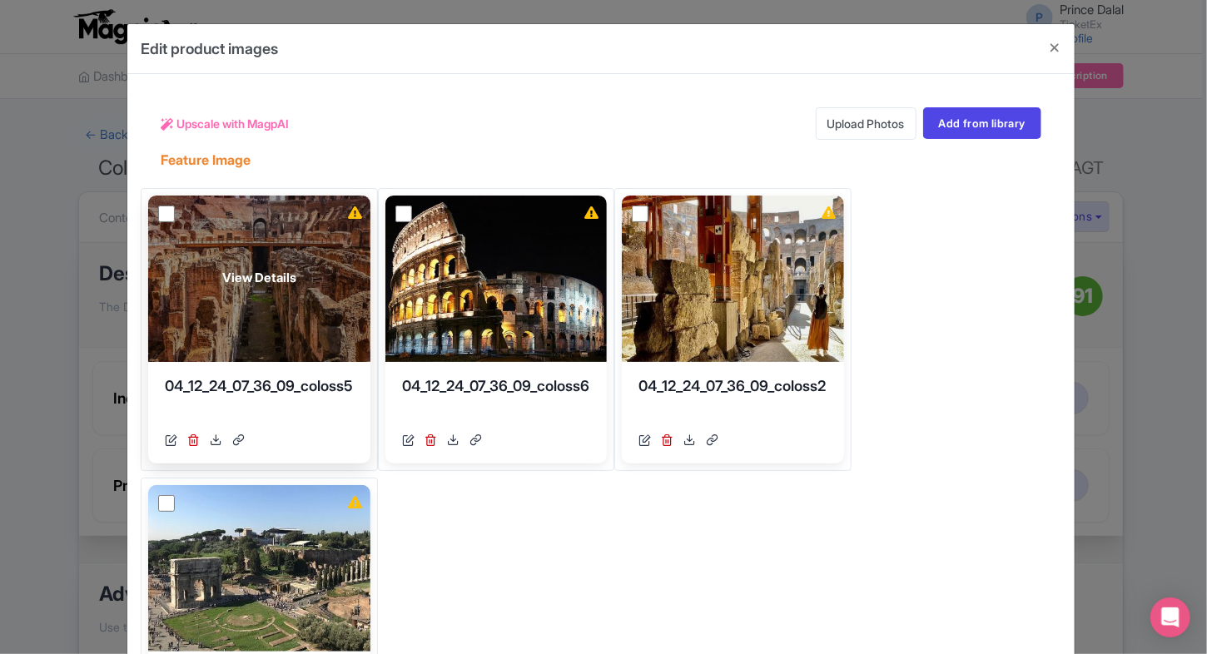
click at [166, 208] on input "checkbox" at bounding box center [166, 214] width 17 height 17
checkbox input "true"
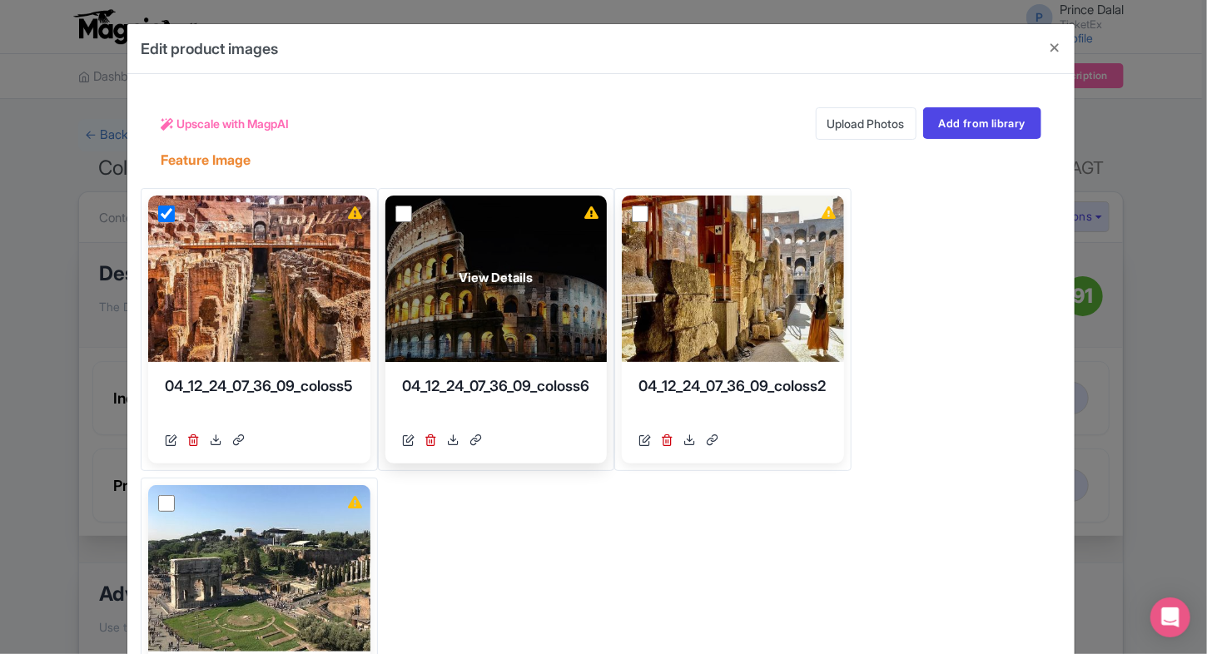
click at [404, 215] on input "checkbox" at bounding box center [403, 214] width 17 height 17
checkbox input "true"
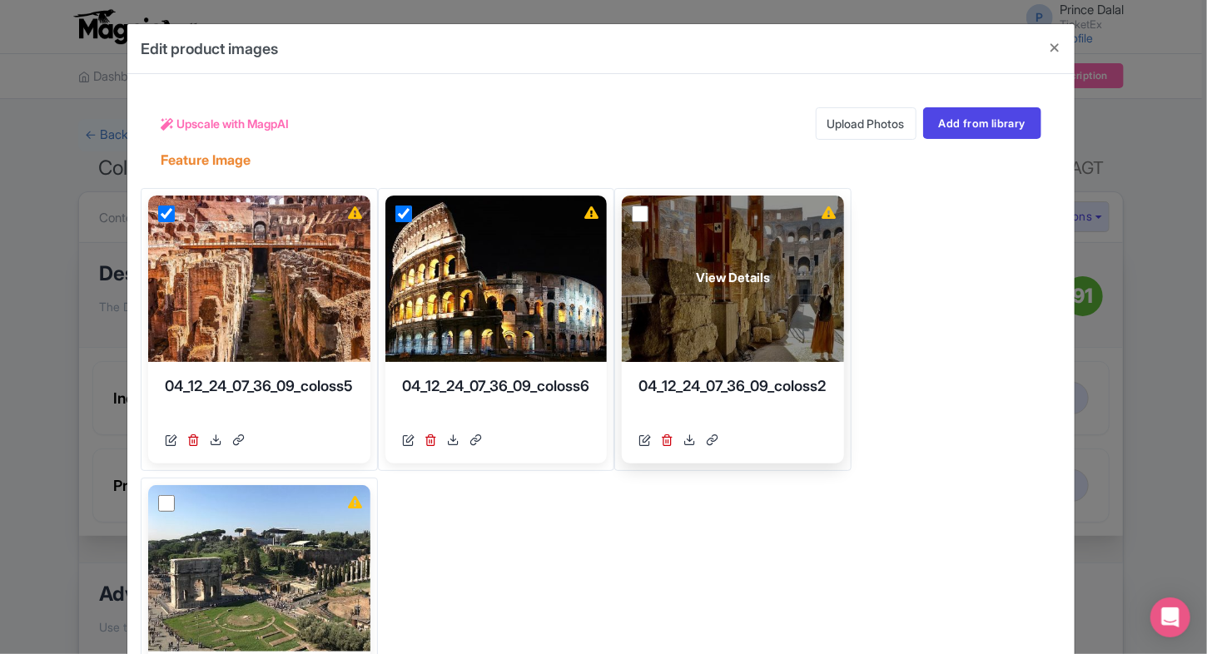
click at [647, 216] on input "checkbox" at bounding box center [640, 214] width 17 height 17
checkbox input "true"
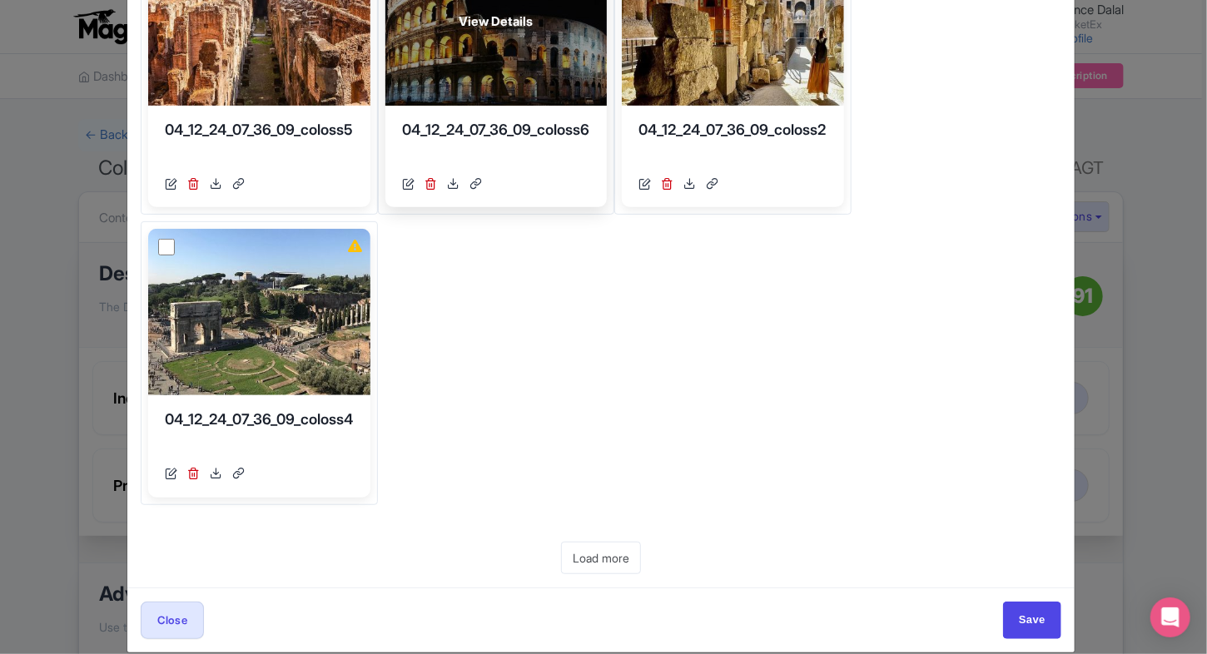
scroll to position [275, 0]
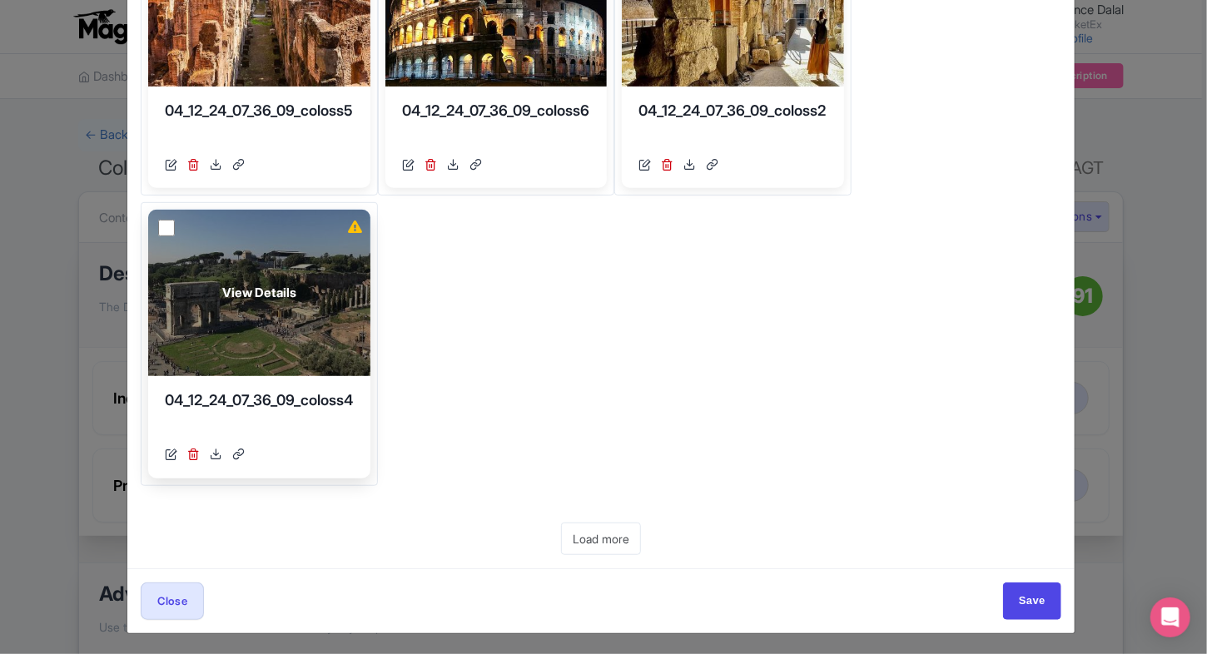
click at [161, 225] on input "checkbox" at bounding box center [166, 228] width 17 height 17
checkbox input "true"
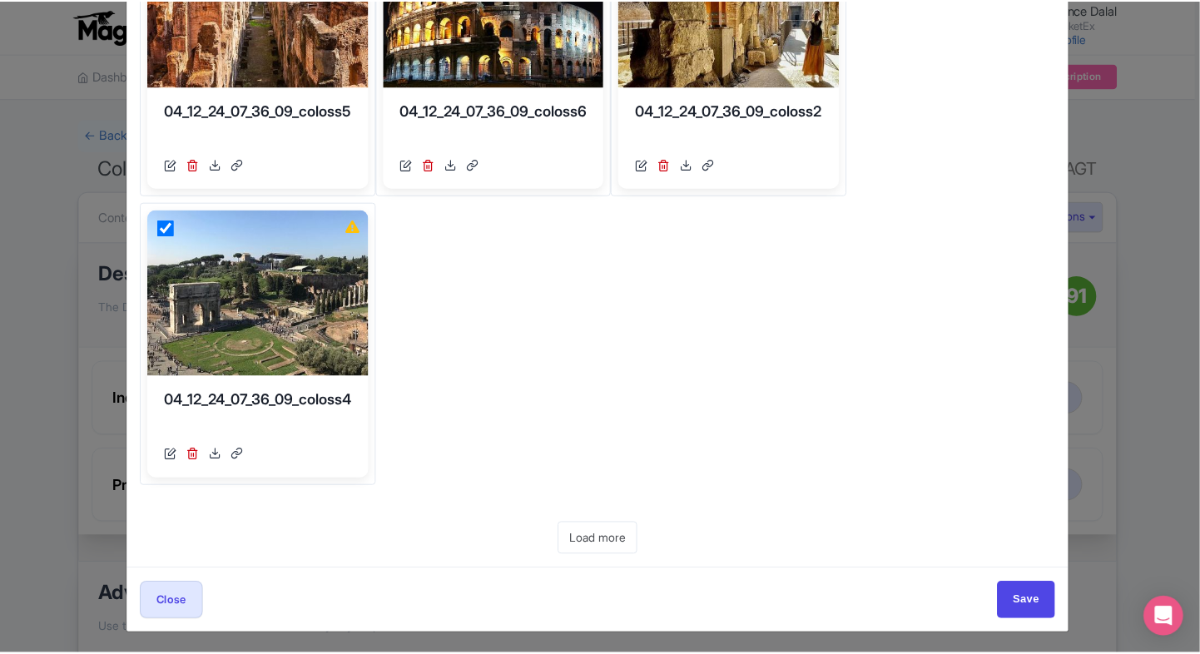
scroll to position [0, 0]
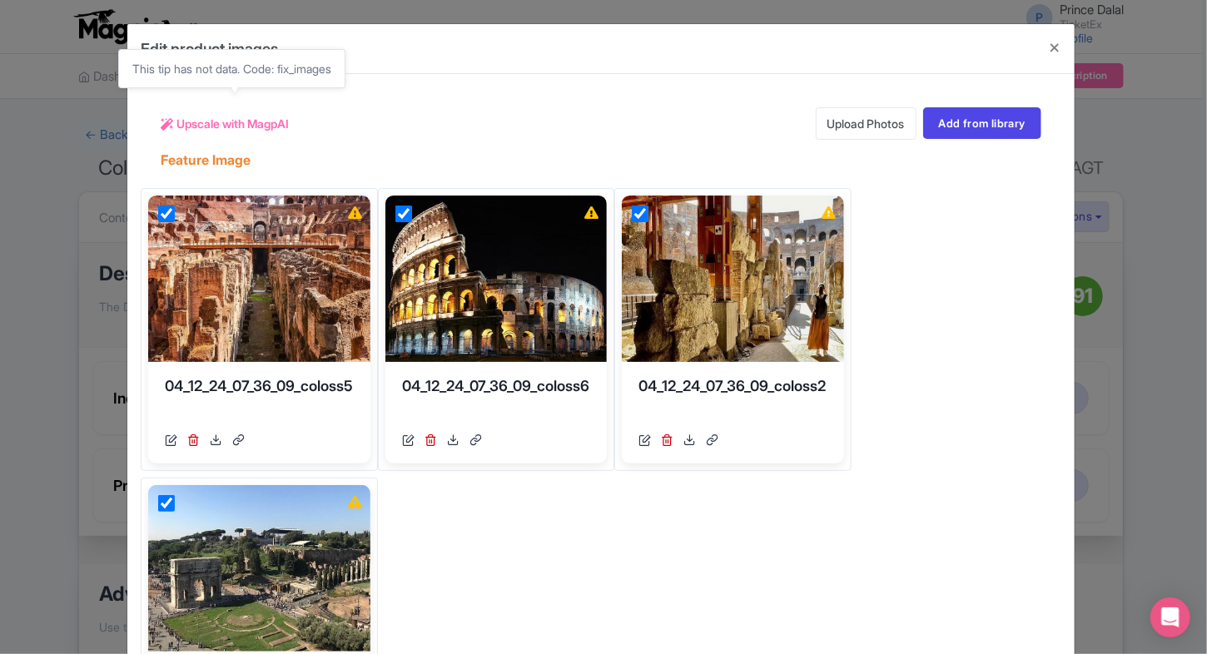
click at [210, 126] on span "Upscale with MagpAI" at bounding box center [232, 123] width 112 height 17
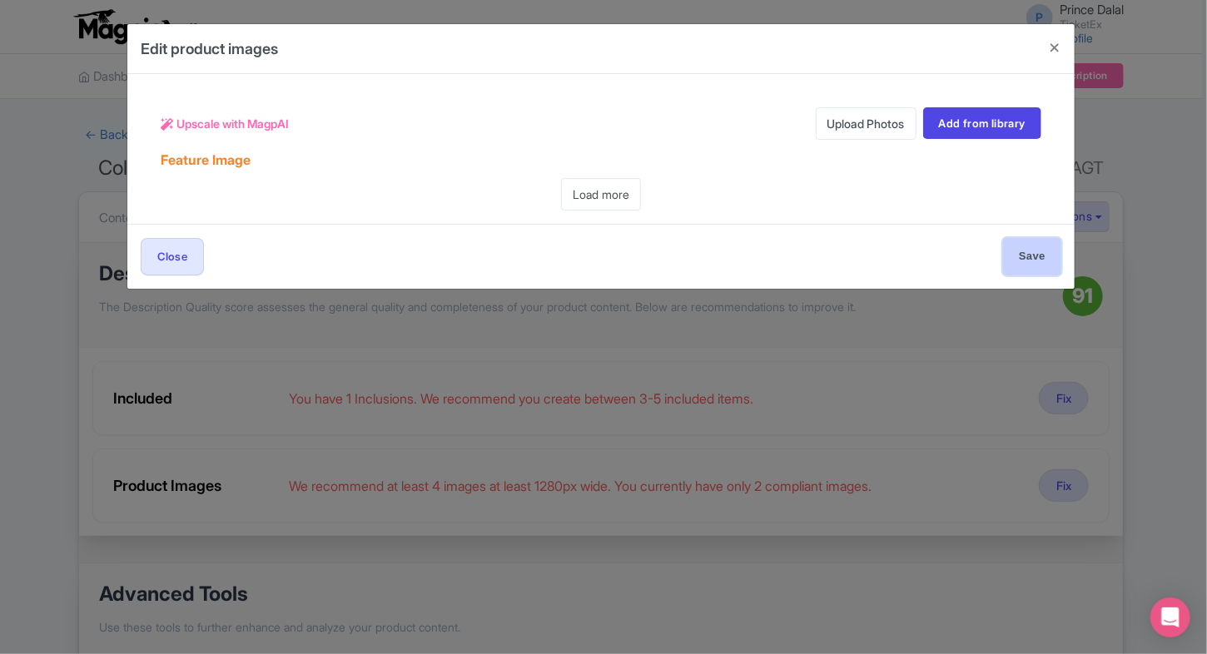
click at [1012, 258] on input "Save" at bounding box center [1032, 256] width 58 height 37
type input "Save"
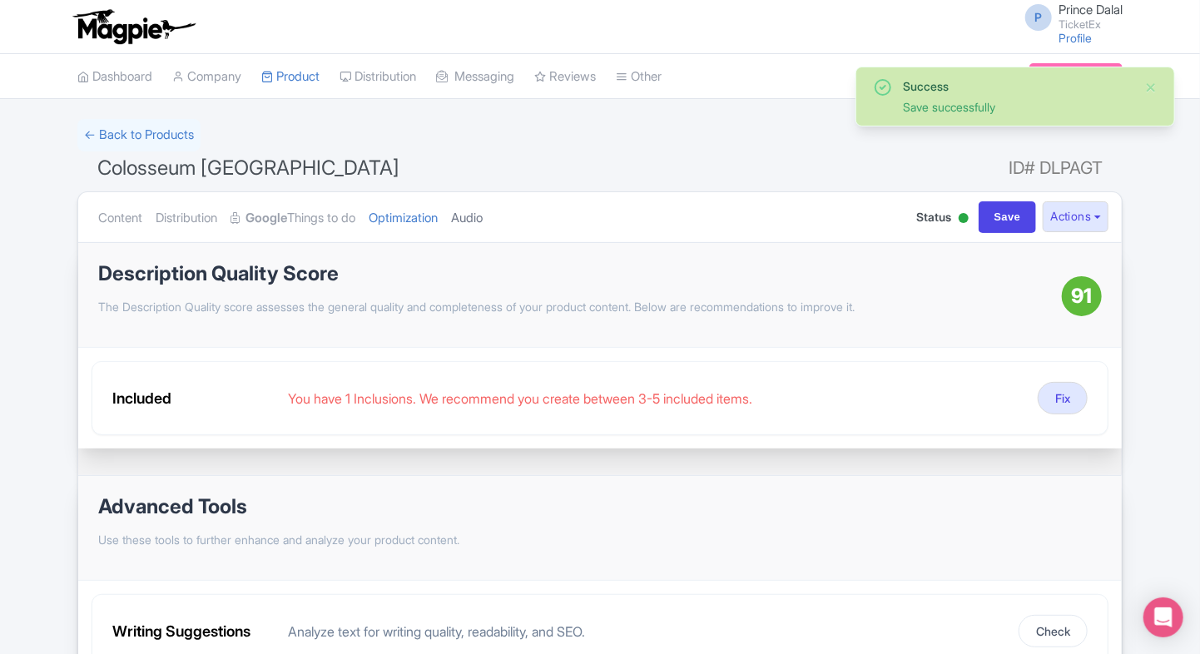
click at [483, 215] on link "Audio" at bounding box center [467, 218] width 32 height 52
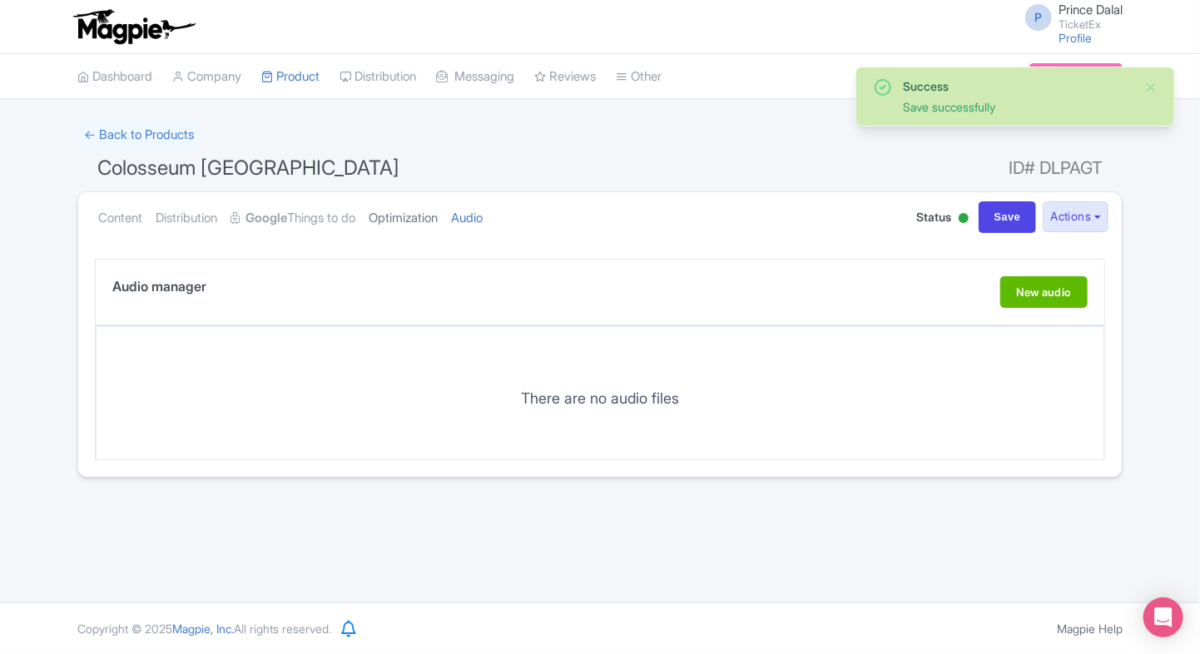
click at [420, 216] on link "Optimization" at bounding box center [403, 218] width 69 height 52
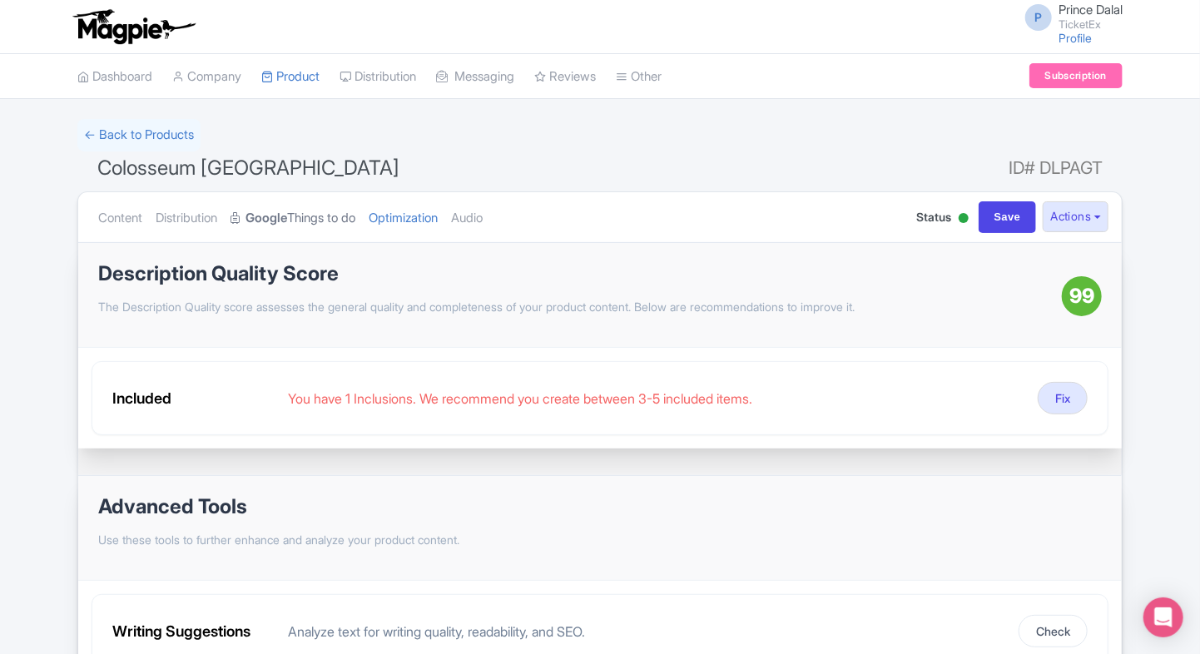
click at [295, 201] on link "Google Things to do" at bounding box center [293, 218] width 125 height 52
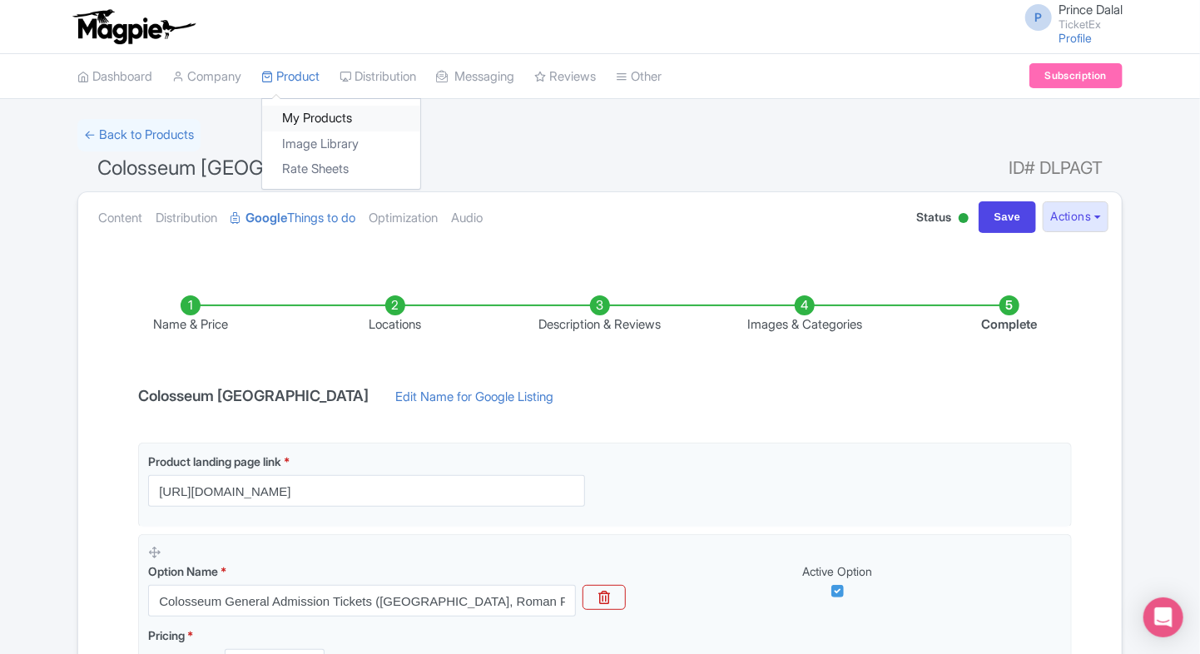
click at [289, 113] on link "My Products" at bounding box center [341, 119] width 158 height 26
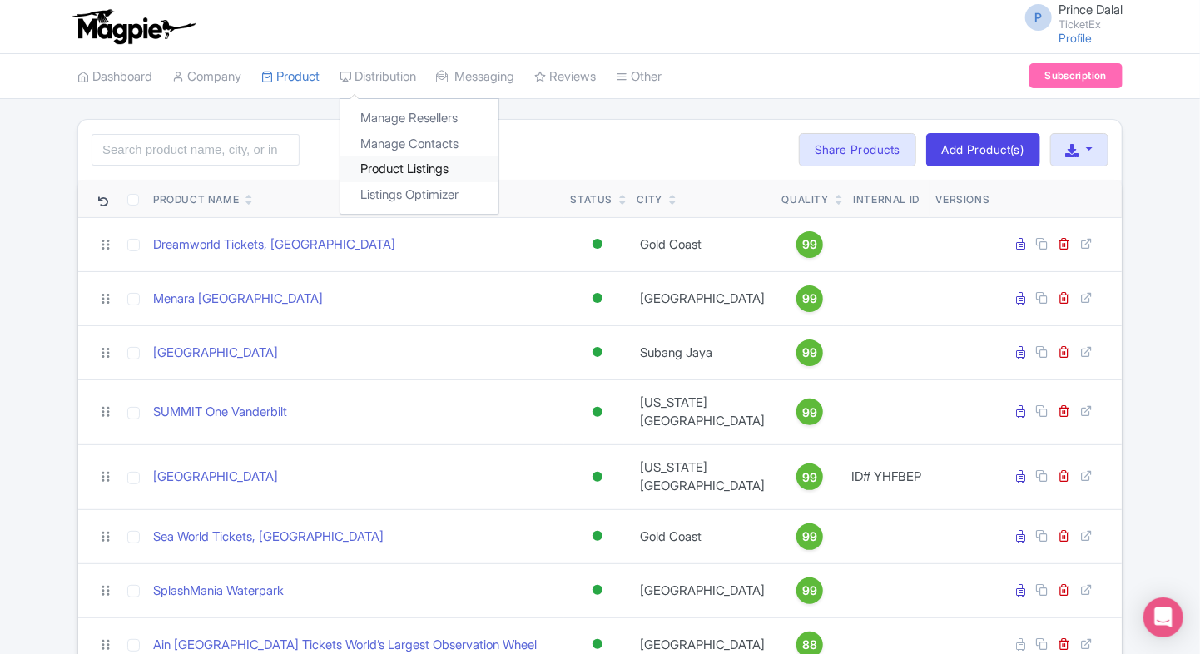
click at [379, 165] on link "Product Listings" at bounding box center [419, 169] width 158 height 26
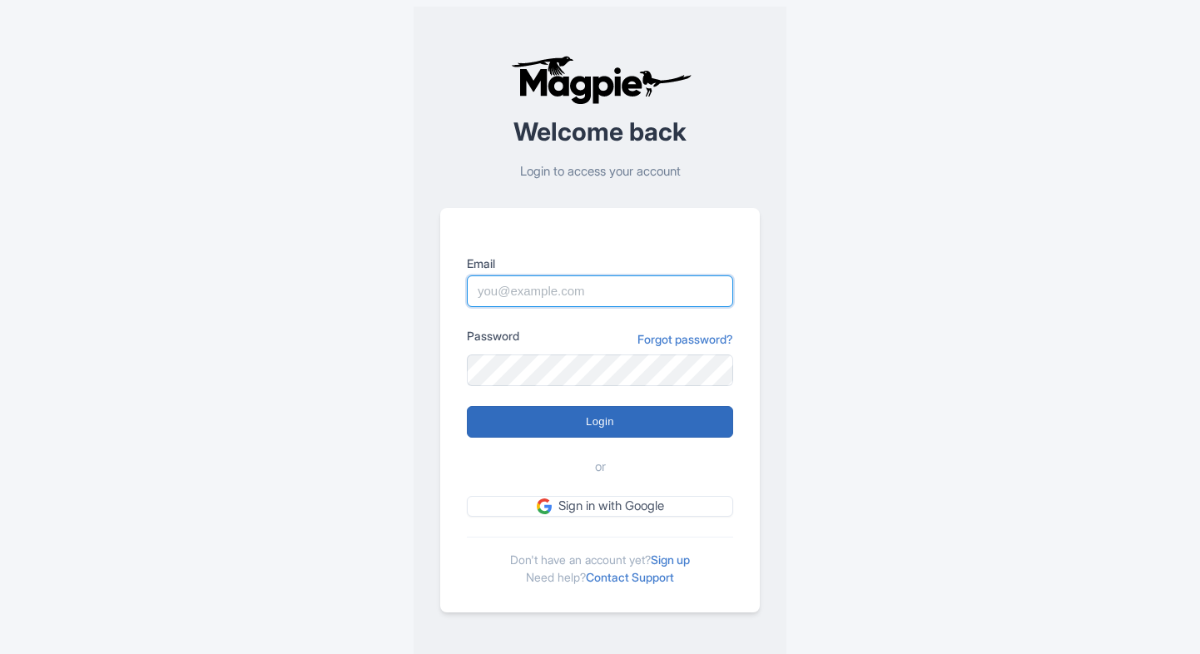
type input "[EMAIL_ADDRESS][PERSON_NAME][DOMAIN_NAME]"
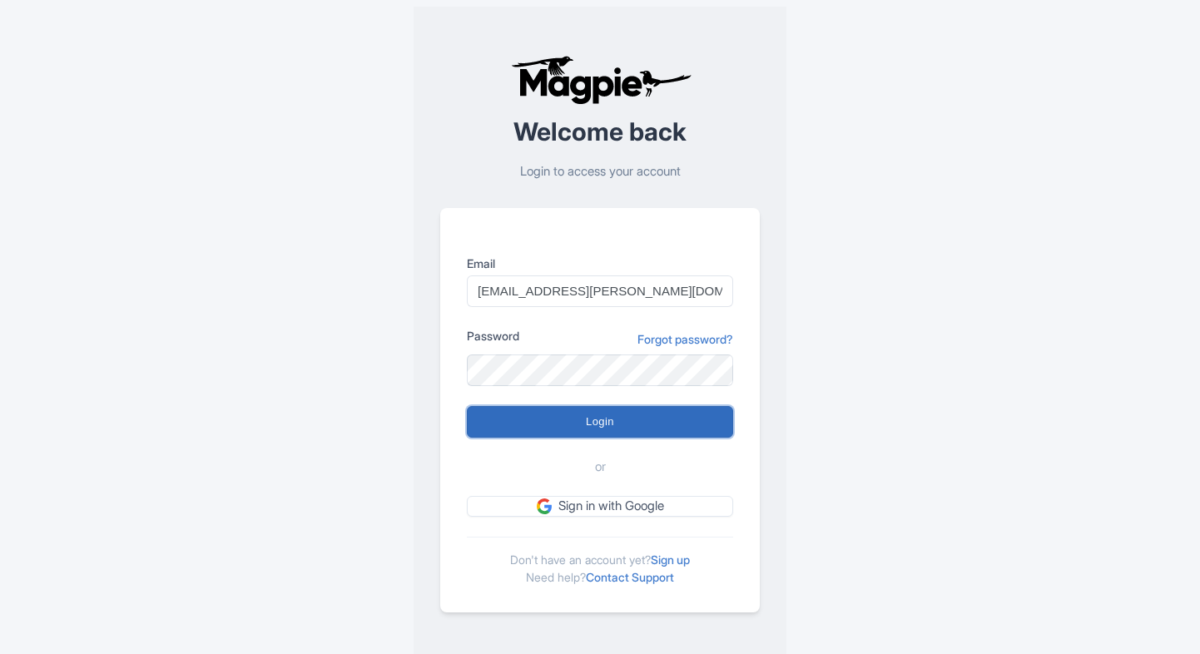
click at [656, 415] on input "Login" at bounding box center [600, 422] width 266 height 32
type input "Logging in..."
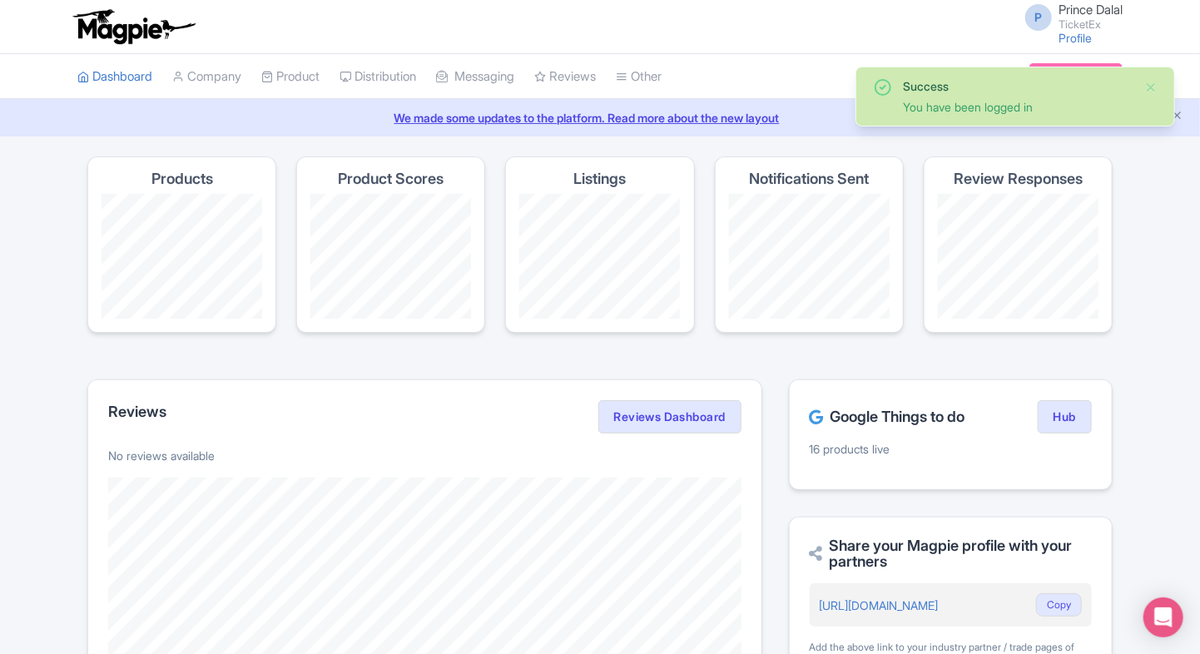
click at [66, 319] on div "Success You have been logged in Magpie recommends Look into TUI Musement as a d…" at bounding box center [600, 661] width 1200 height 1010
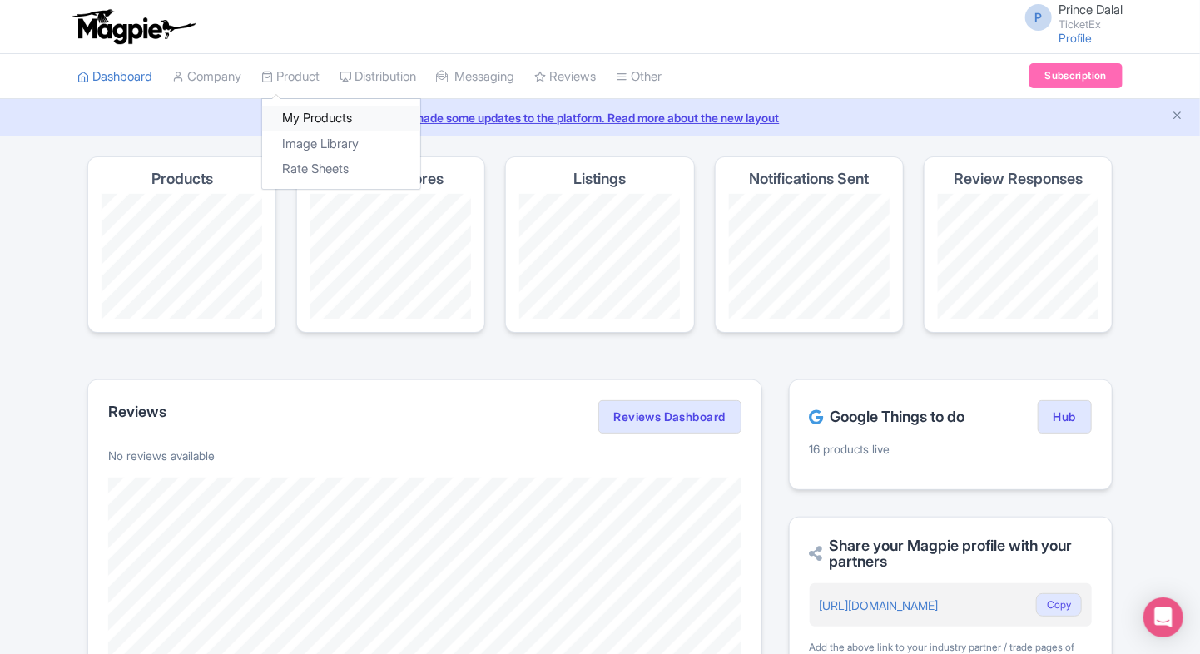
click at [300, 114] on link "My Products" at bounding box center [341, 119] width 158 height 26
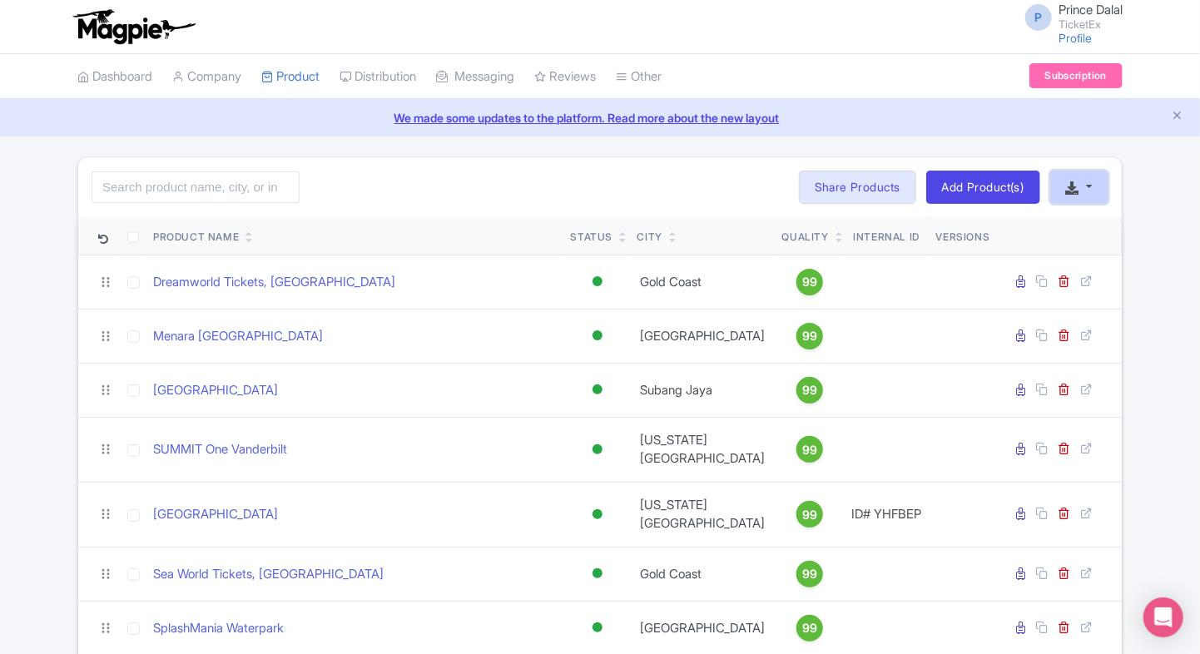
click at [1073, 181] on icon "button" at bounding box center [1072, 187] width 13 height 13
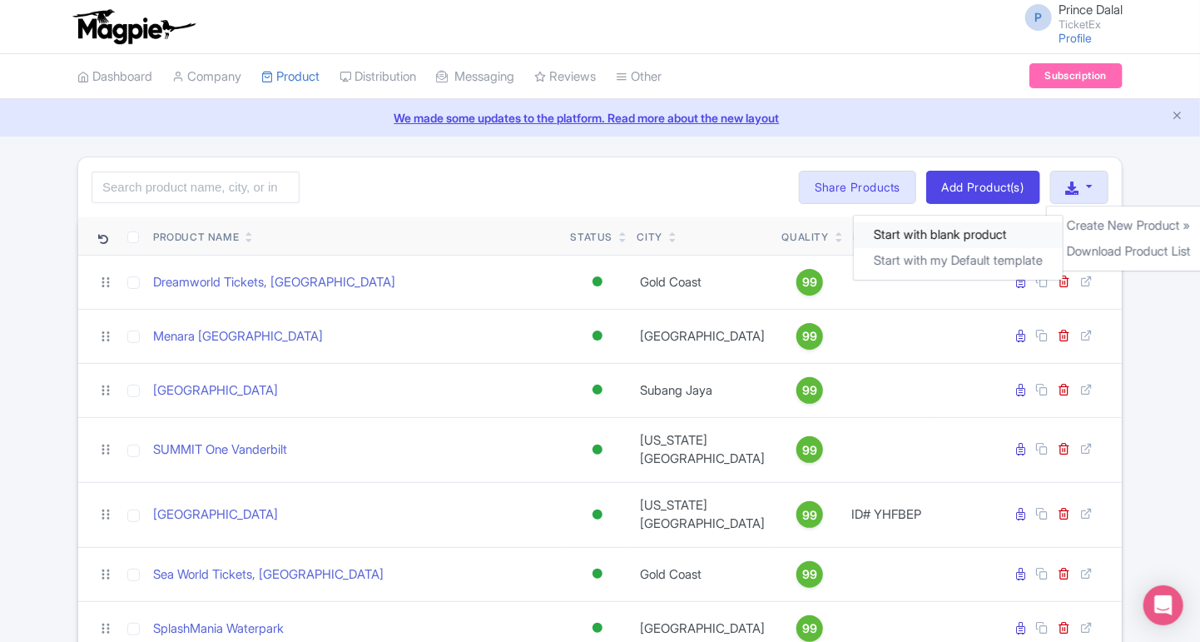
click at [975, 235] on link "Start with blank product" at bounding box center [957, 235] width 209 height 26
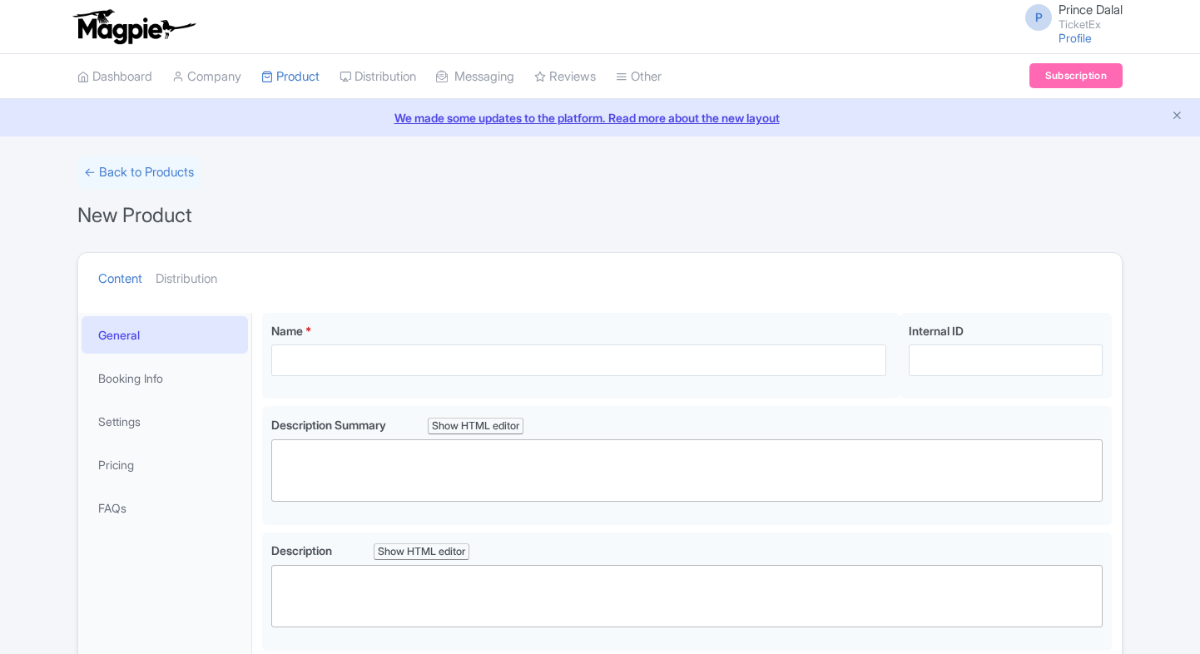
click at [406, 339] on div "Name *" at bounding box center [578, 349] width 615 height 54
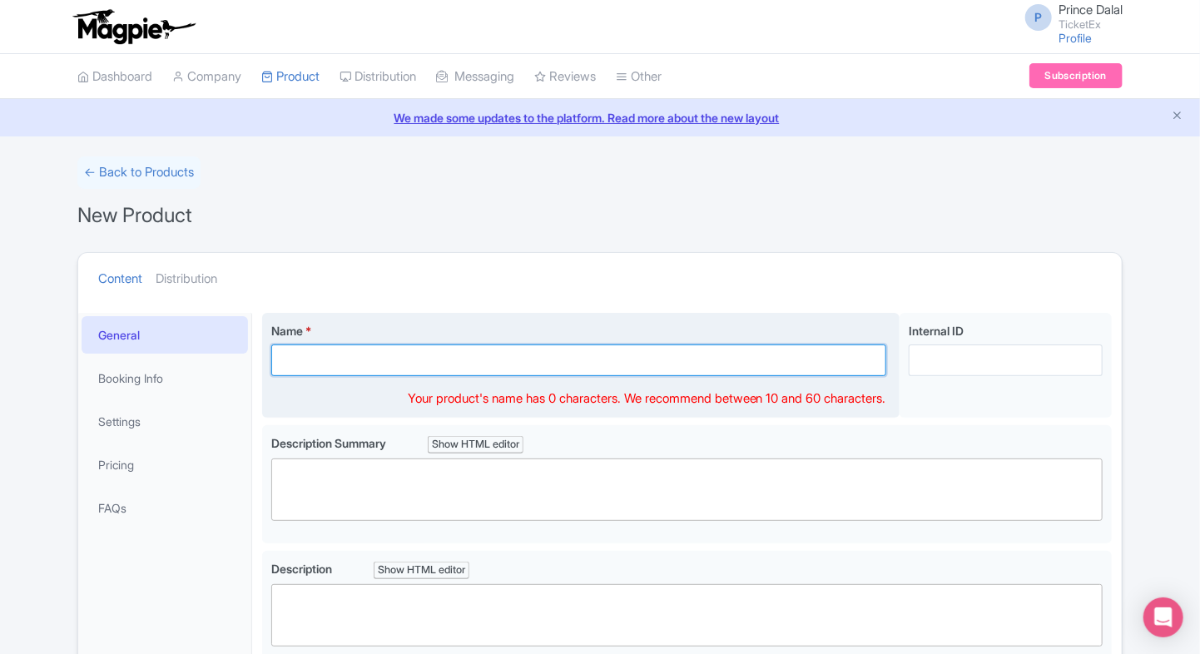
click at [398, 345] on input "Name *" at bounding box center [578, 361] width 615 height 32
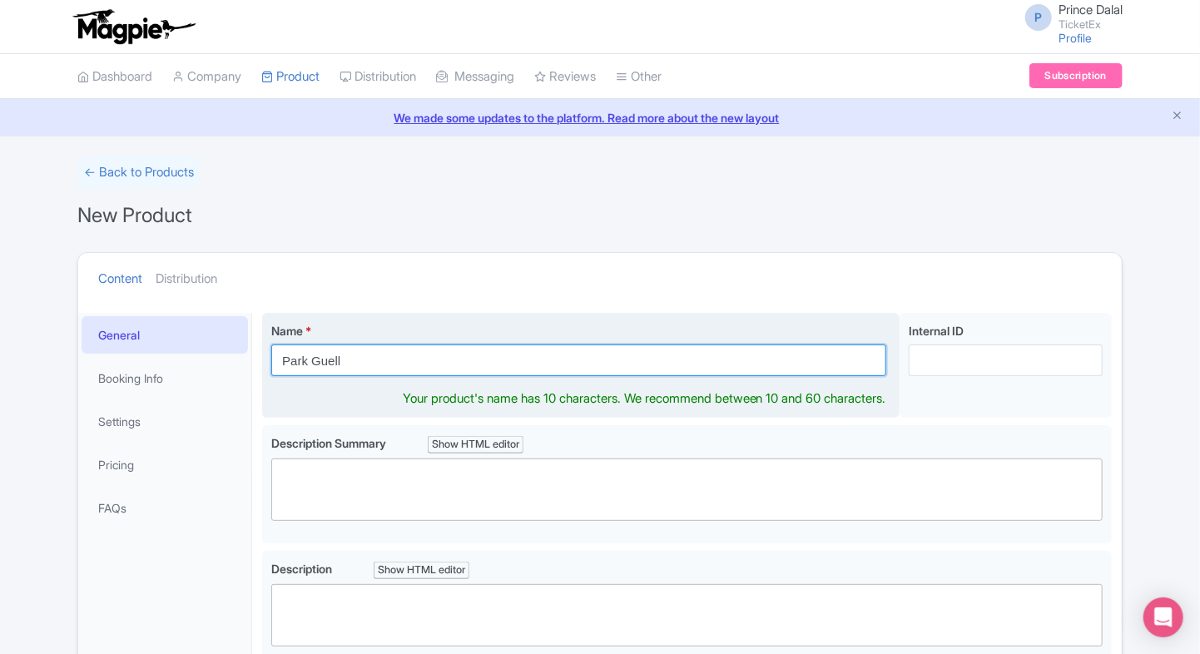
click at [389, 348] on input "Park Guell" at bounding box center [578, 361] width 615 height 32
paste input "Park Güell [GEOGRAPHIC_DATA]"
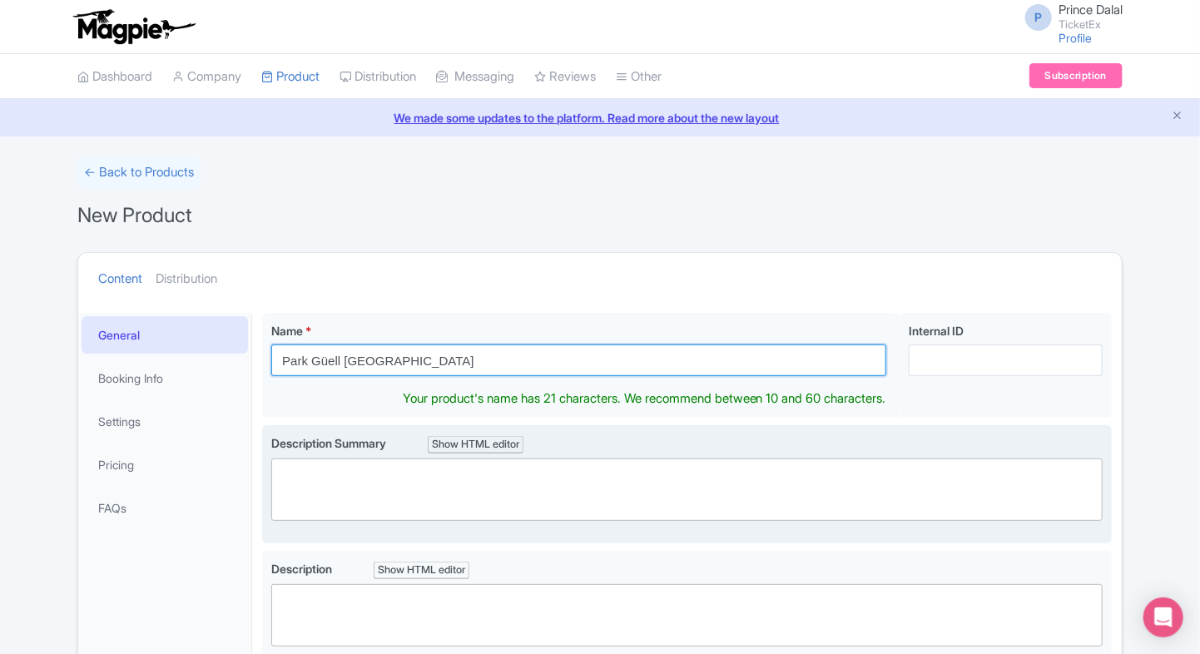
type input "Park Güell [GEOGRAPHIC_DATA]"
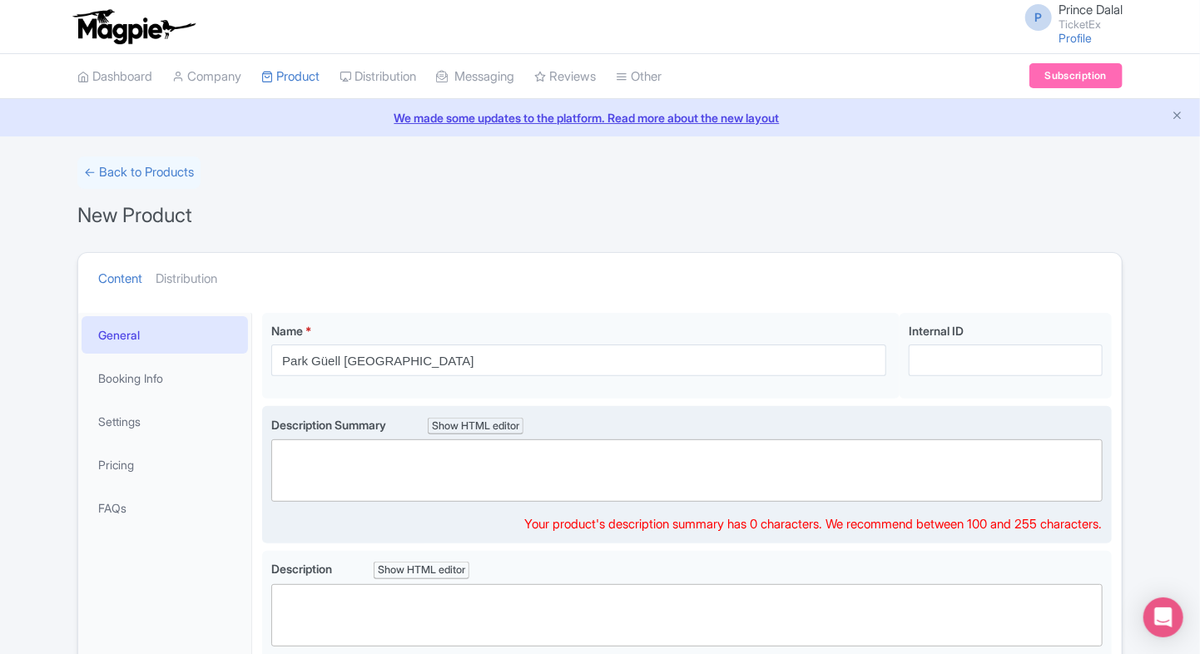
drag, startPoint x: 320, startPoint y: 449, endPoint x: 306, endPoint y: 479, distance: 32.8
click at [306, 479] on div "Description Summary Show HTML editor Bold Italic Strikethrough Link Heading Quo…" at bounding box center [686, 459] width 831 height 87
click at [306, 479] on trix-editor at bounding box center [686, 470] width 831 height 62
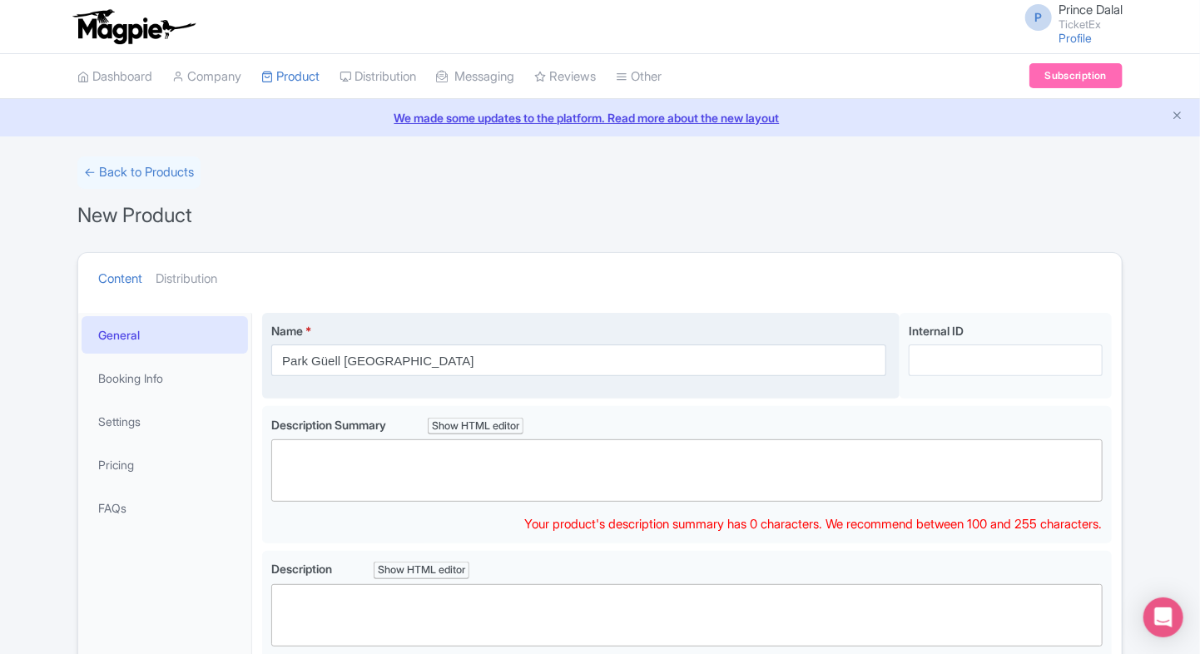
paste trix-editor "<div>Explore Park Güell, Gaudí’s colorful masterpiece in Barcelona with mosaic …"
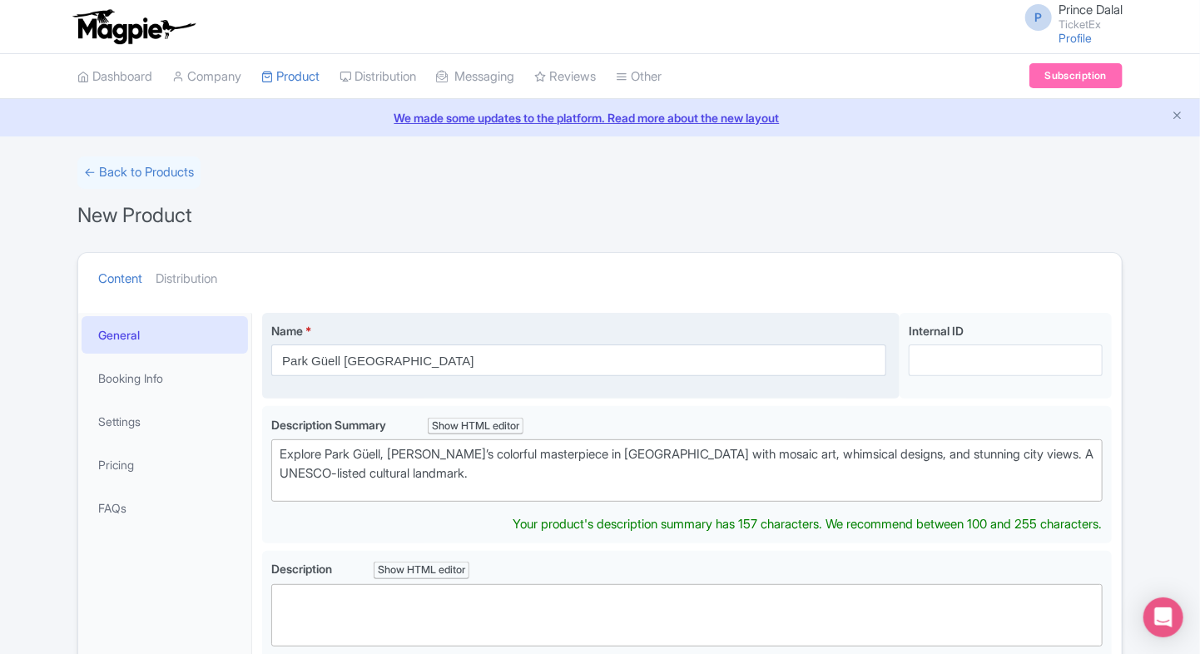
type trix-editor "<div>Explore Park Güell, Gaudí’s colorful masterpiece in Barcelona with mosaic …"
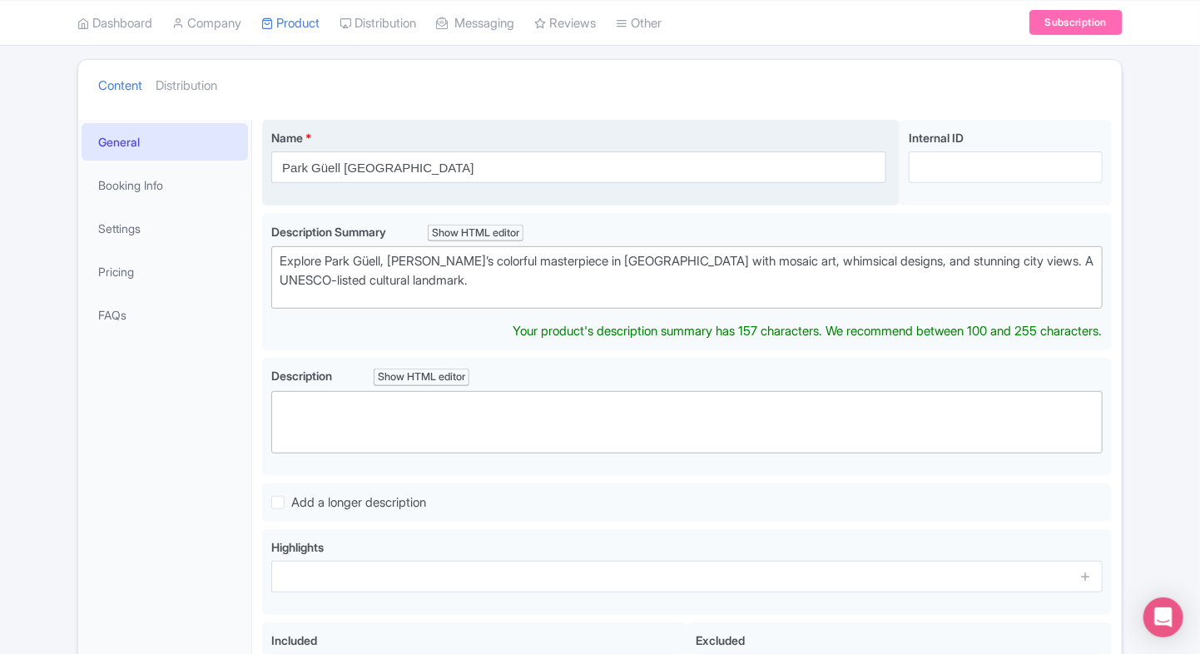
scroll to position [193, 0]
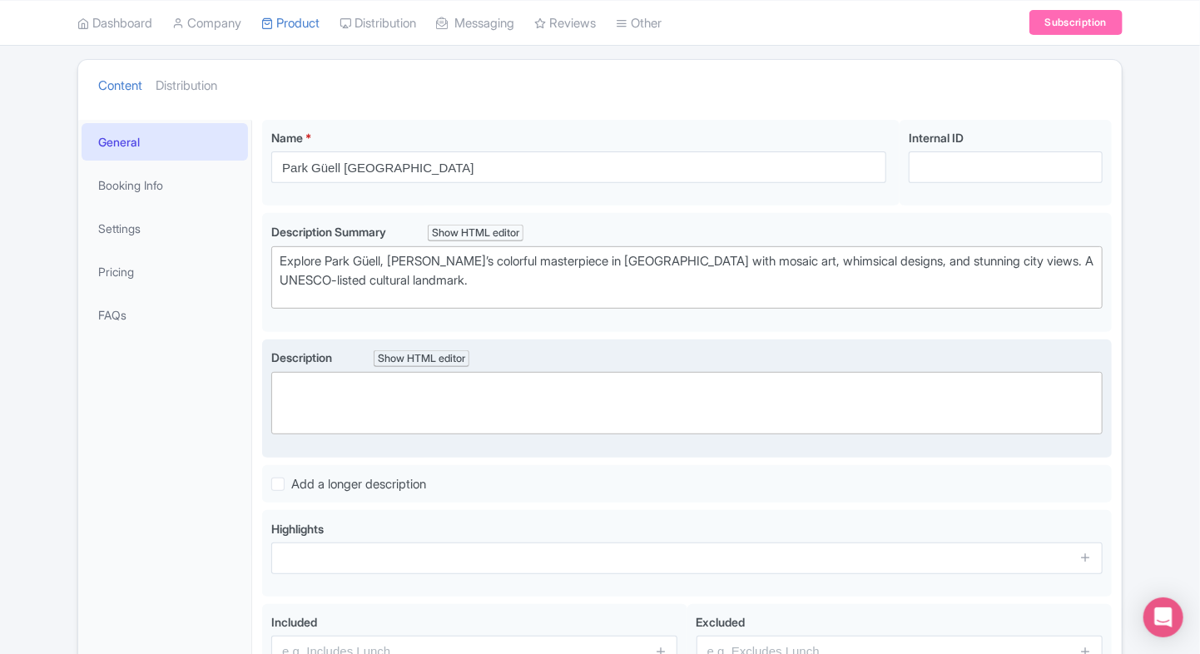
click at [336, 385] on div "Description Show HTML editor Bold Italic Strikethrough Link Heading Quote Code …" at bounding box center [686, 392] width 831 height 87
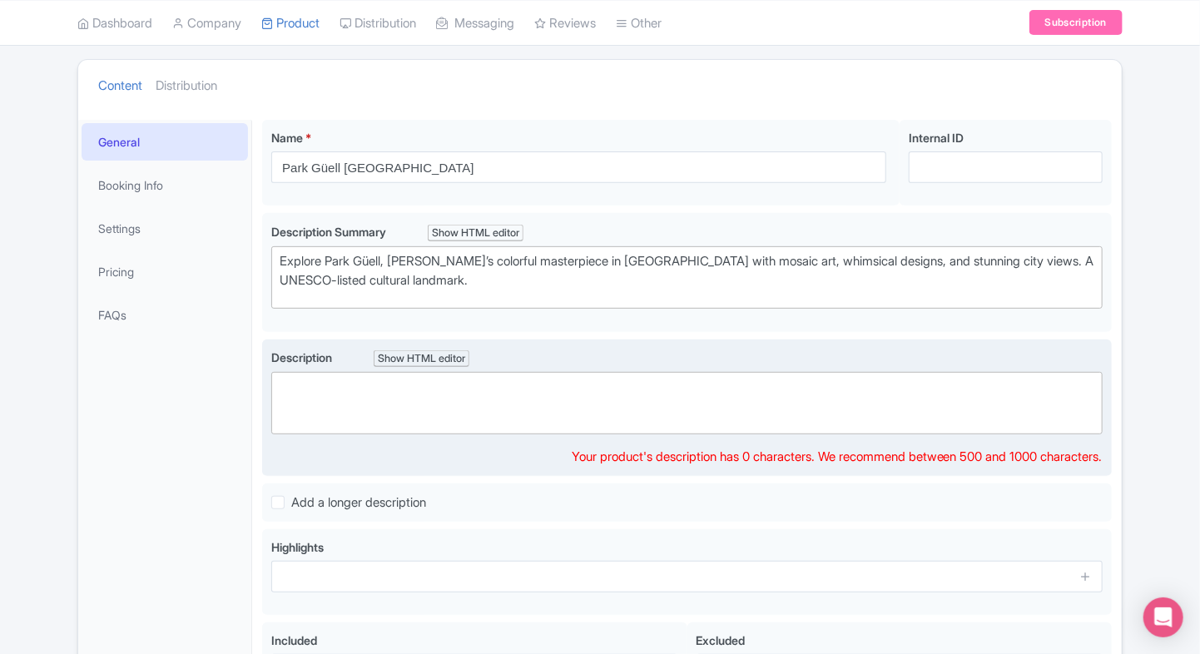
click at [364, 379] on trix-editor at bounding box center [686, 403] width 831 height 62
paste trix-editor "<div>Designed by Antoni Gaudí, <strong>Park Güell</strong> is one of Barcelona’…"
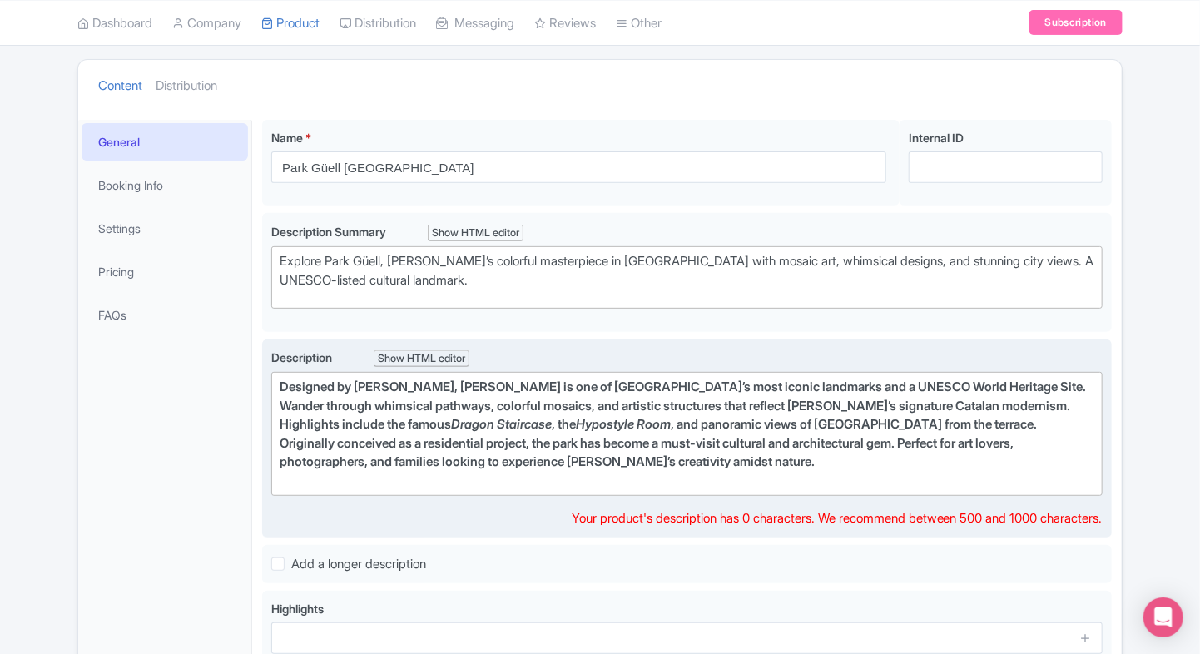
type trix-editor "<div>Designed by Antoni Gaudí, Park Güell is one of Barcelona’s most iconic lan…"
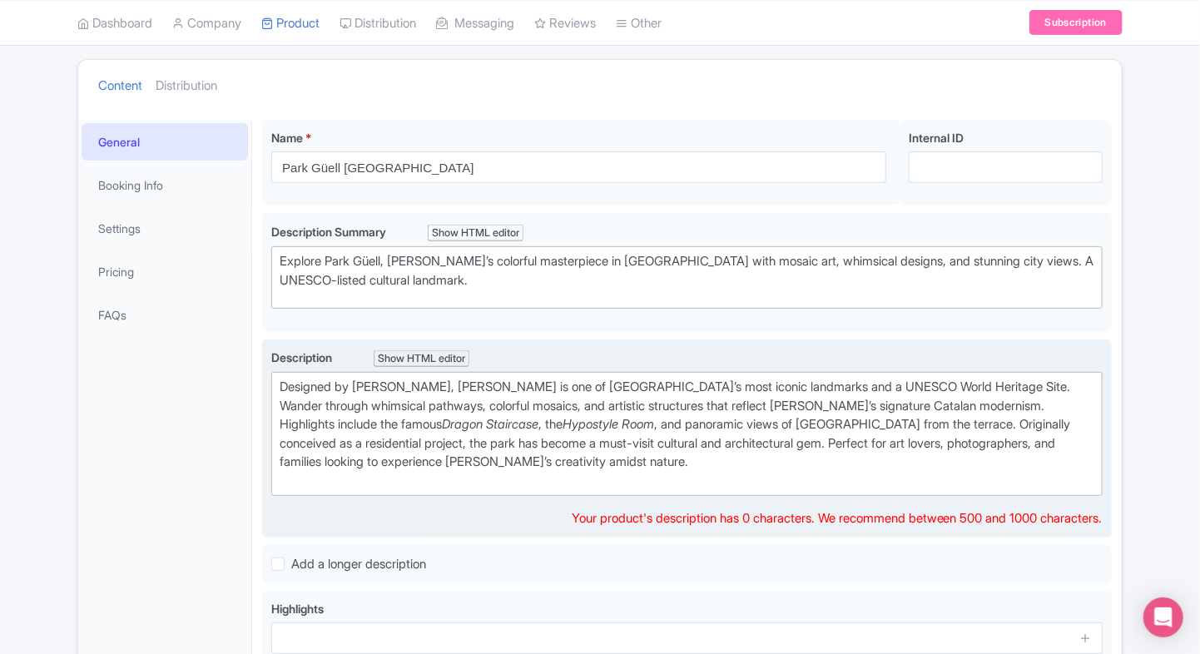
click at [489, 381] on div "Designed by Antoni Gaudí, Park Güell is one of Barcelona’s most iconic landmark…" at bounding box center [687, 434] width 815 height 112
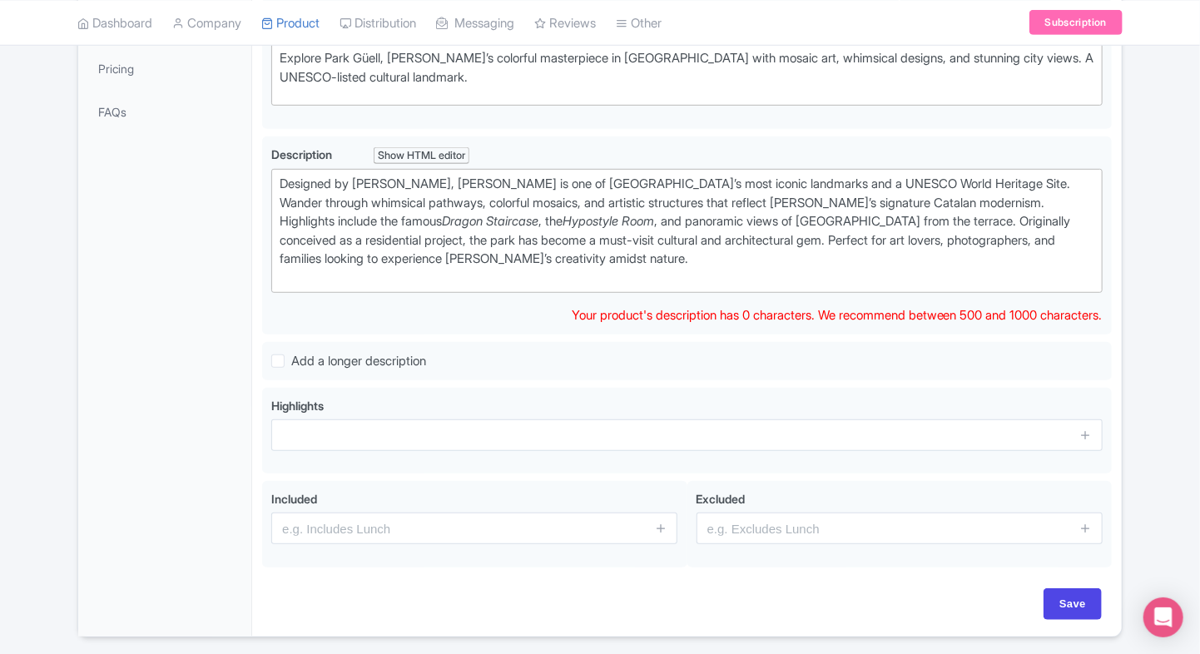
scroll to position [399, 0]
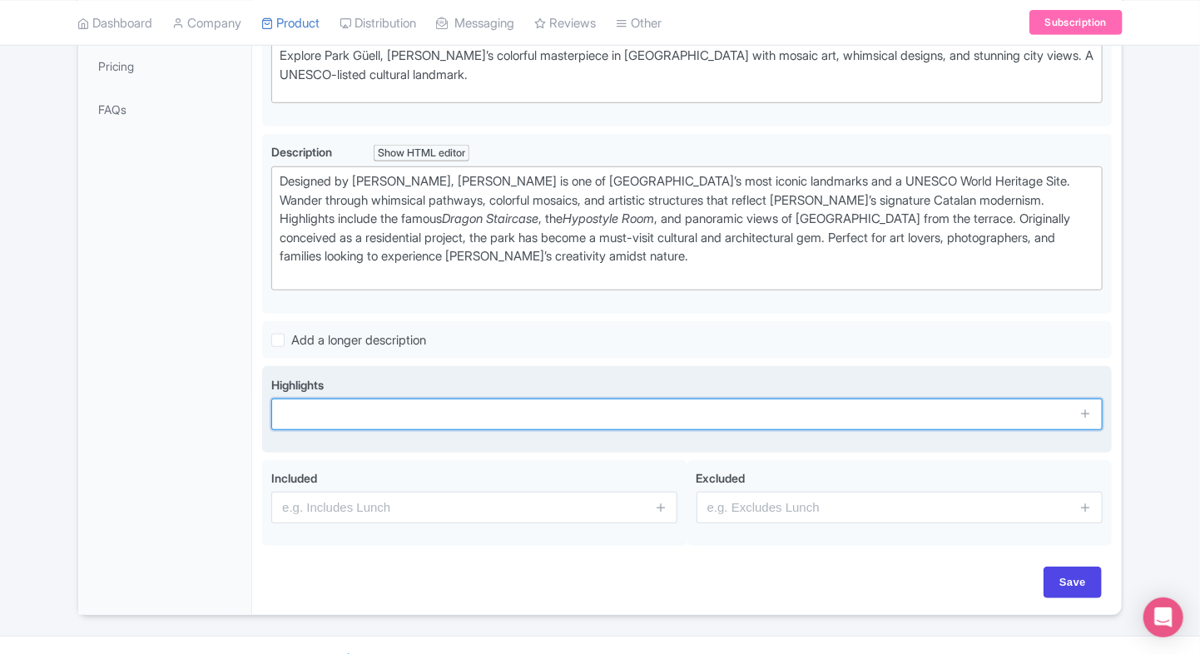
click at [336, 423] on input "text" at bounding box center [686, 415] width 831 height 32
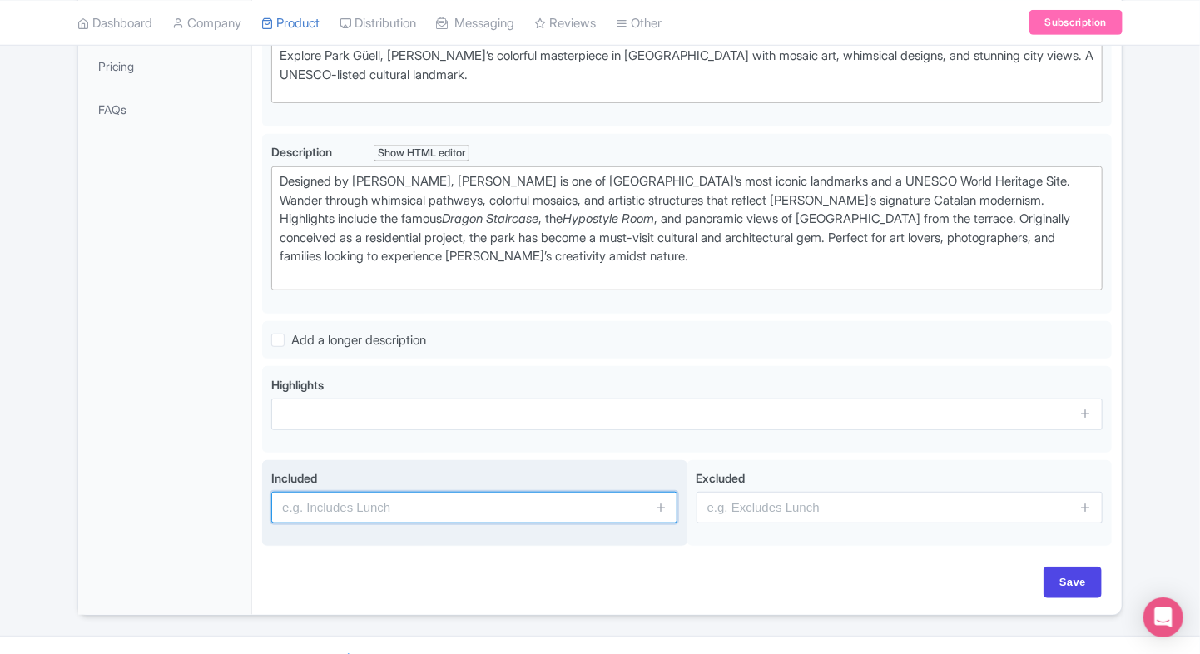
click at [496, 505] on input "text" at bounding box center [474, 508] width 406 height 32
type input "Entrance to the attraction"
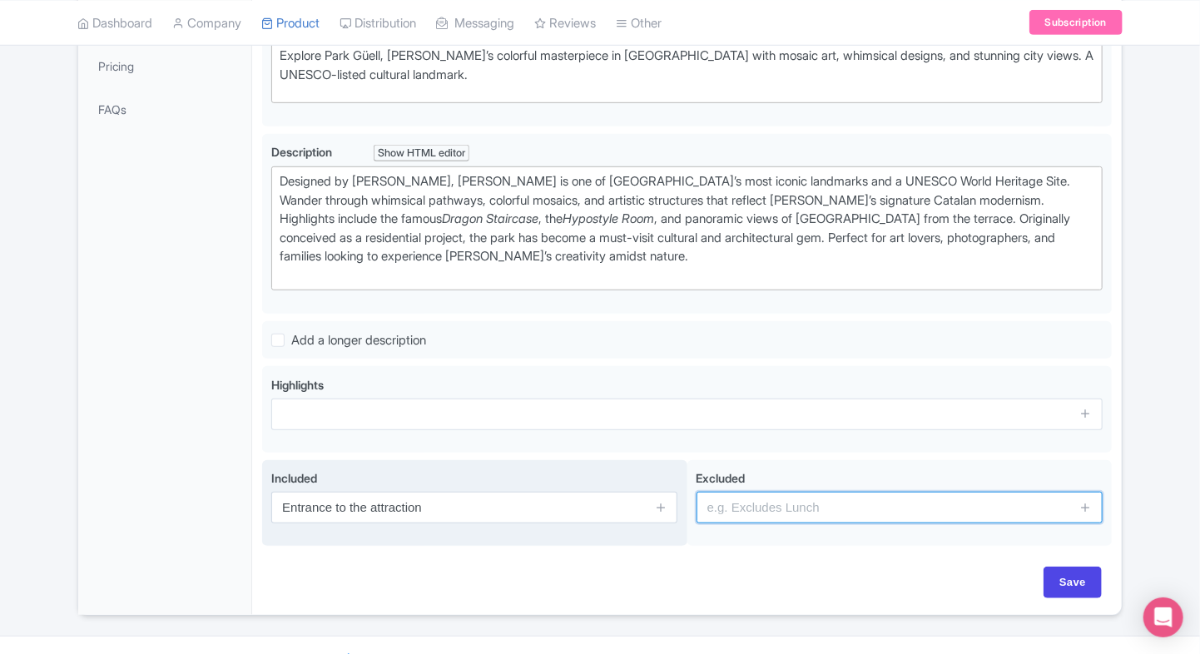
type input "guides, audio guides"
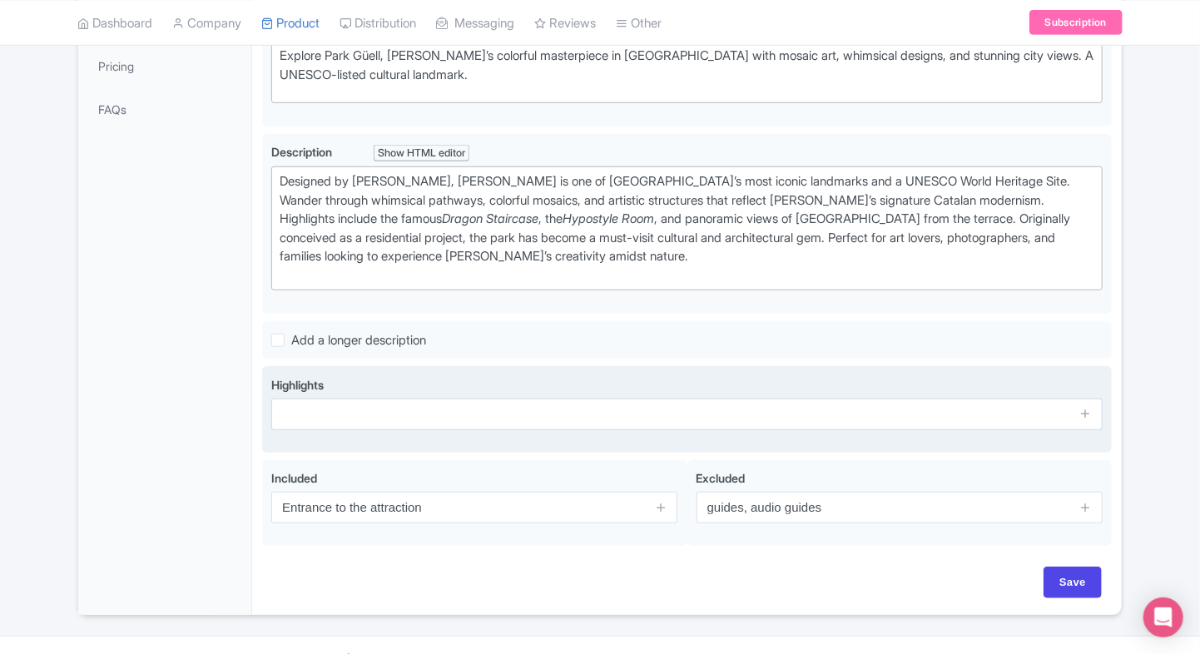
click at [1078, 409] on span at bounding box center [1085, 415] width 33 height 32
click at [1085, 409] on icon at bounding box center [1085, 413] width 12 height 12
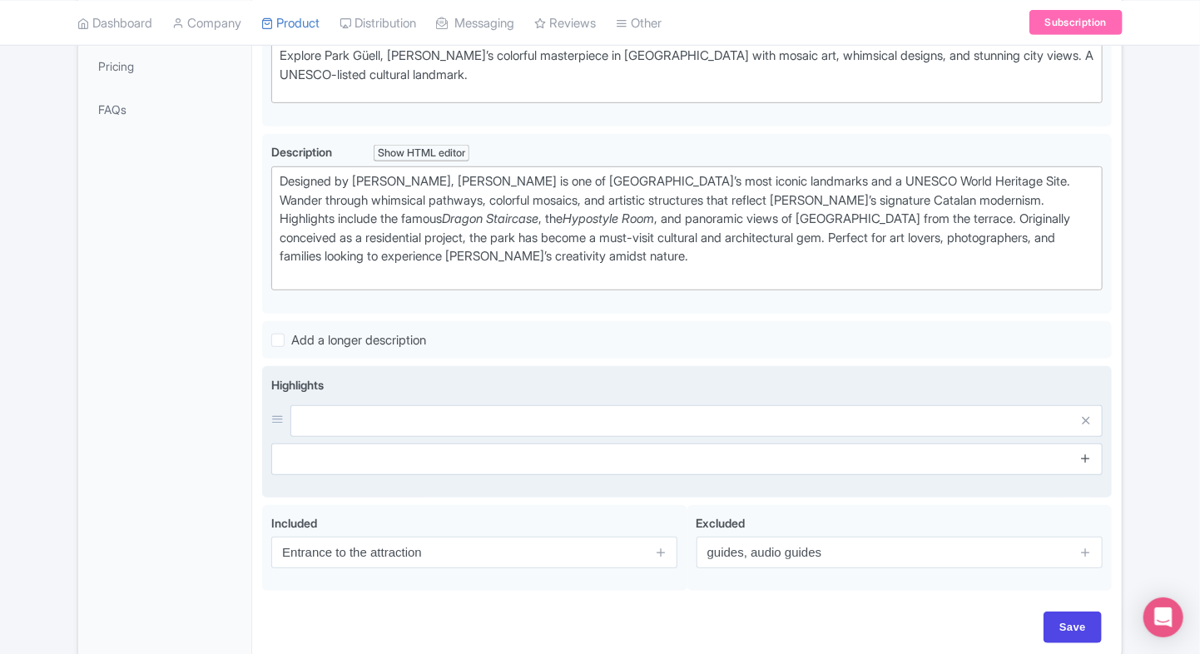
drag, startPoint x: 1085, startPoint y: 439, endPoint x: 1085, endPoint y: 459, distance: 19.1
click at [1085, 459] on span at bounding box center [1085, 460] width 33 height 32
click at [1085, 459] on icon at bounding box center [1085, 458] width 12 height 12
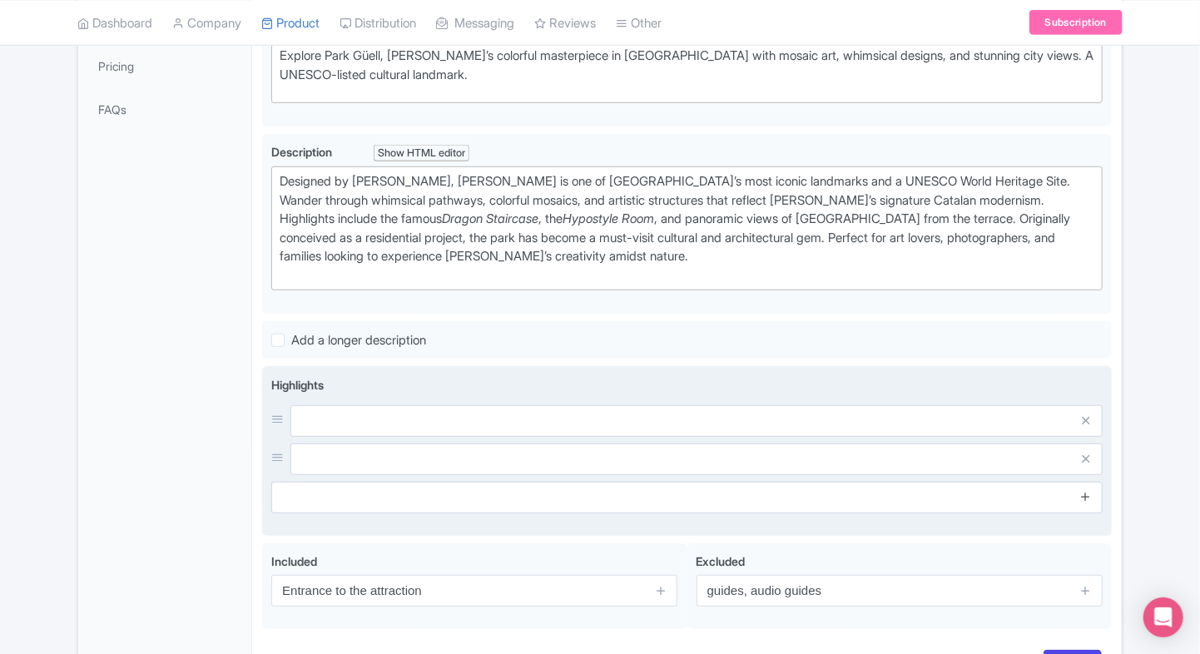
click at [1087, 493] on icon at bounding box center [1085, 496] width 12 height 12
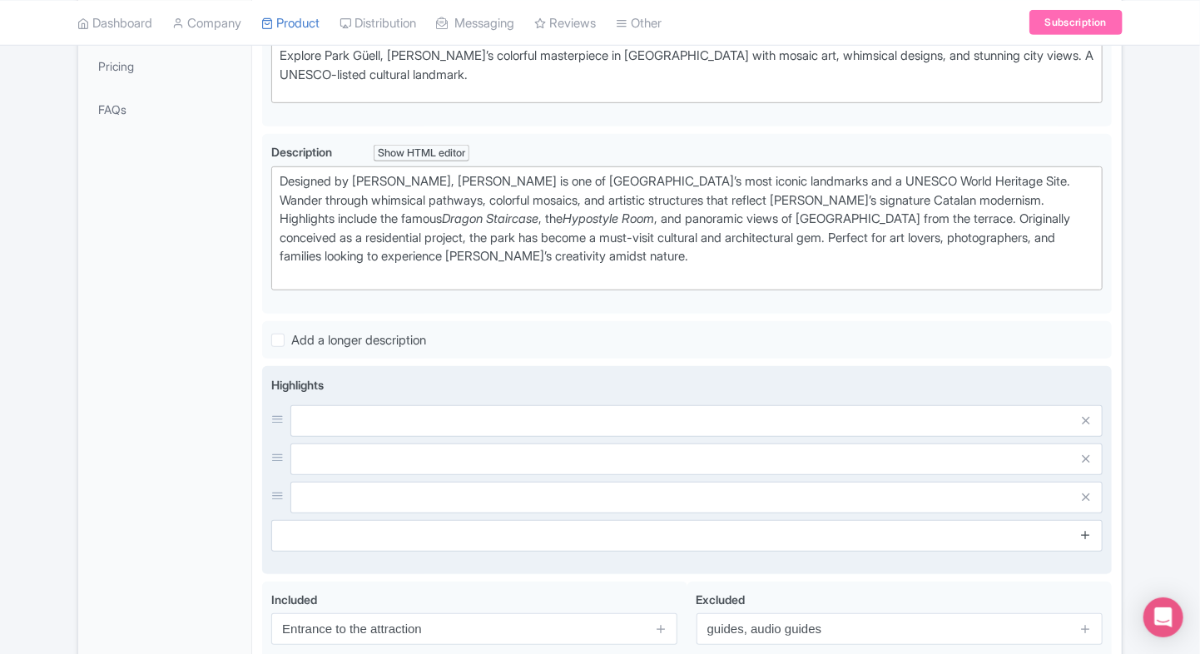
click at [1085, 528] on icon at bounding box center [1085, 534] width 12 height 12
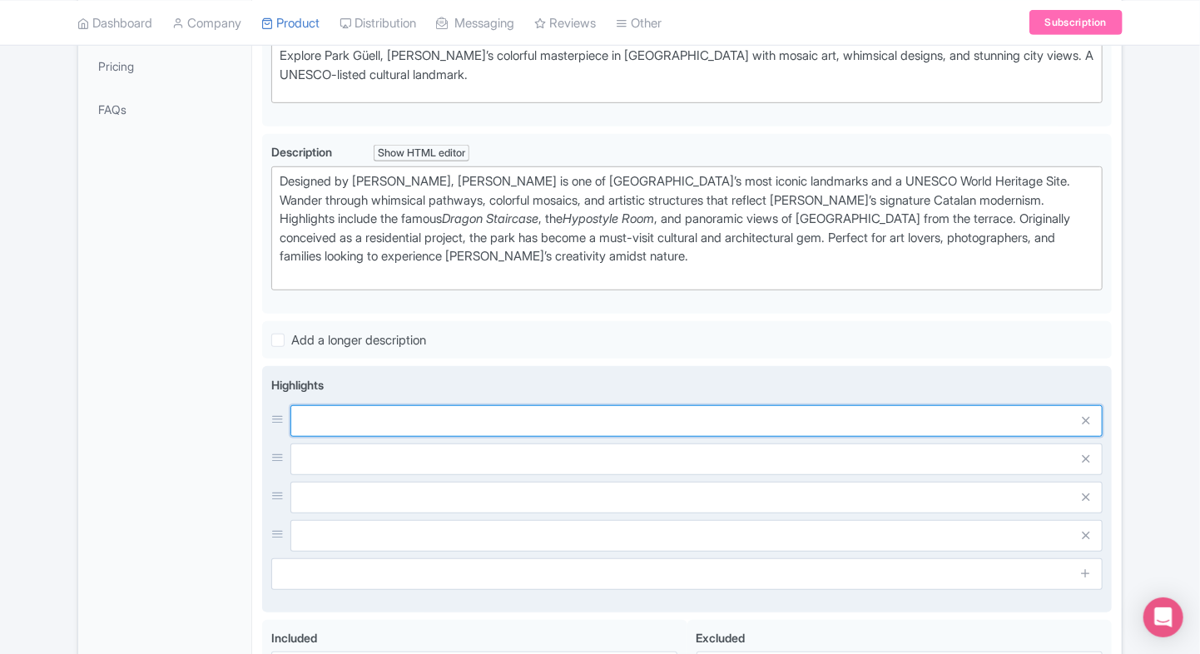
click at [810, 420] on input "text" at bounding box center [696, 421] width 812 height 32
paste input "Discover Gaudí’s colorful mosaics"
type input "Discover Gaudí’s colorful mosaics."
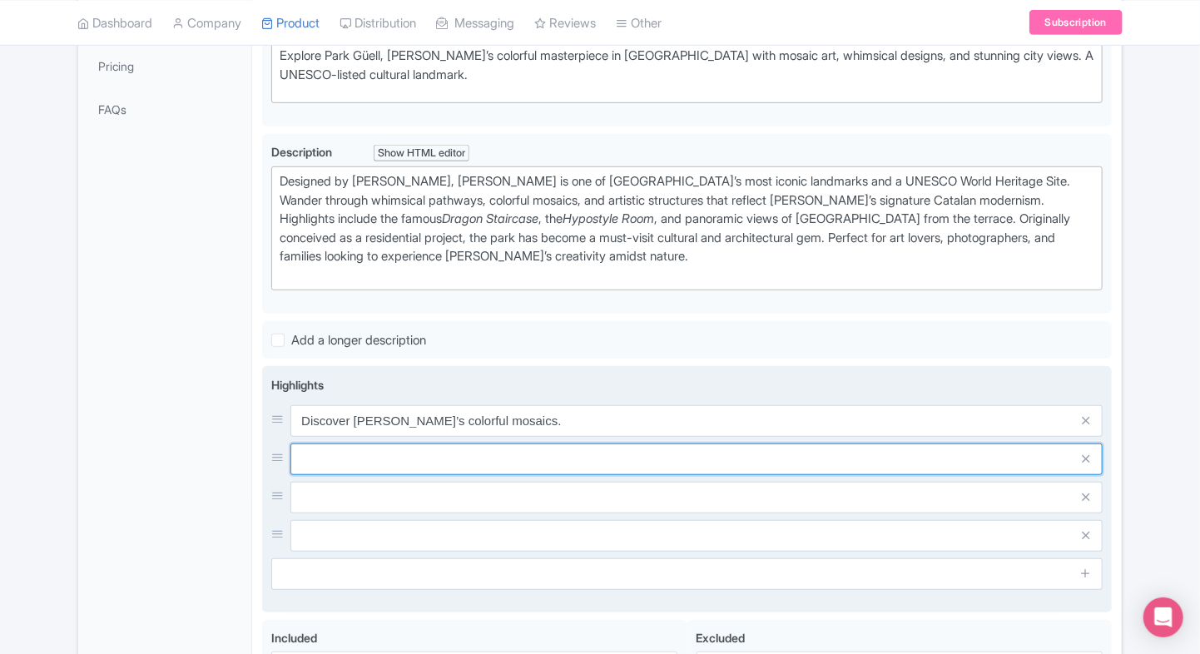
click at [354, 437] on input "text" at bounding box center [696, 421] width 812 height 32
paste input "Panoramic views from main terrace"
type input "Panoramic views from main terrace."
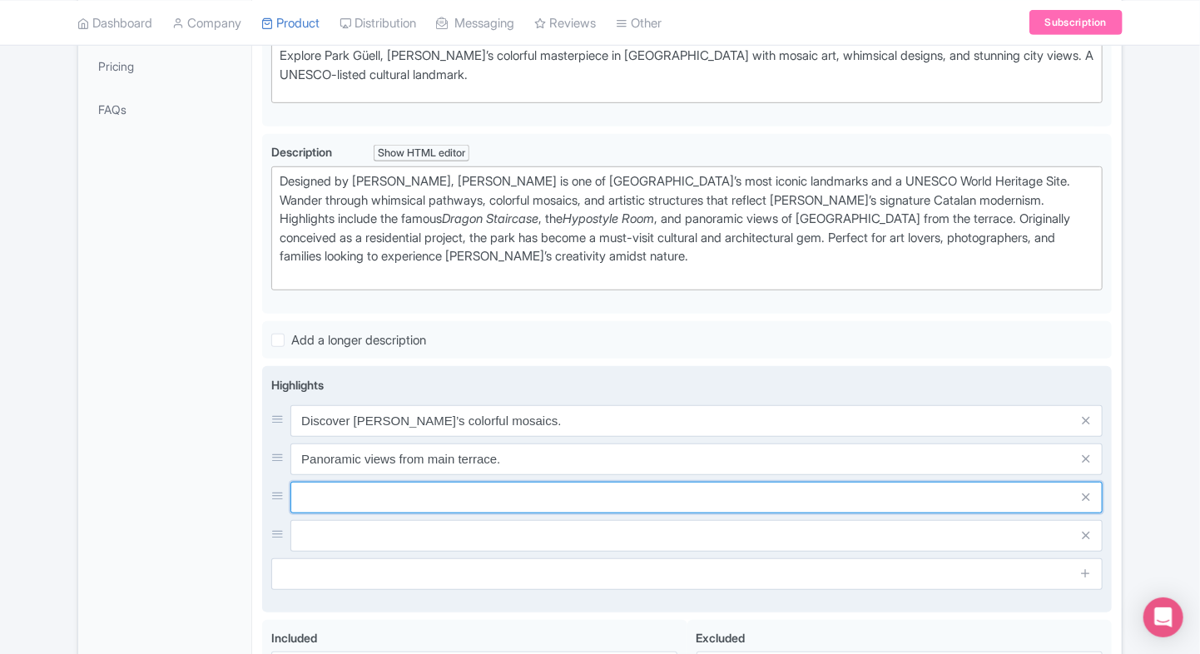
click at [406, 437] on input "text" at bounding box center [696, 421] width 812 height 32
paste input "Visit the iconic Dragon Staircase"
paste input "Explore the Hypostyle Room columns"
type input "Visit the iconic Dragon Staircase."
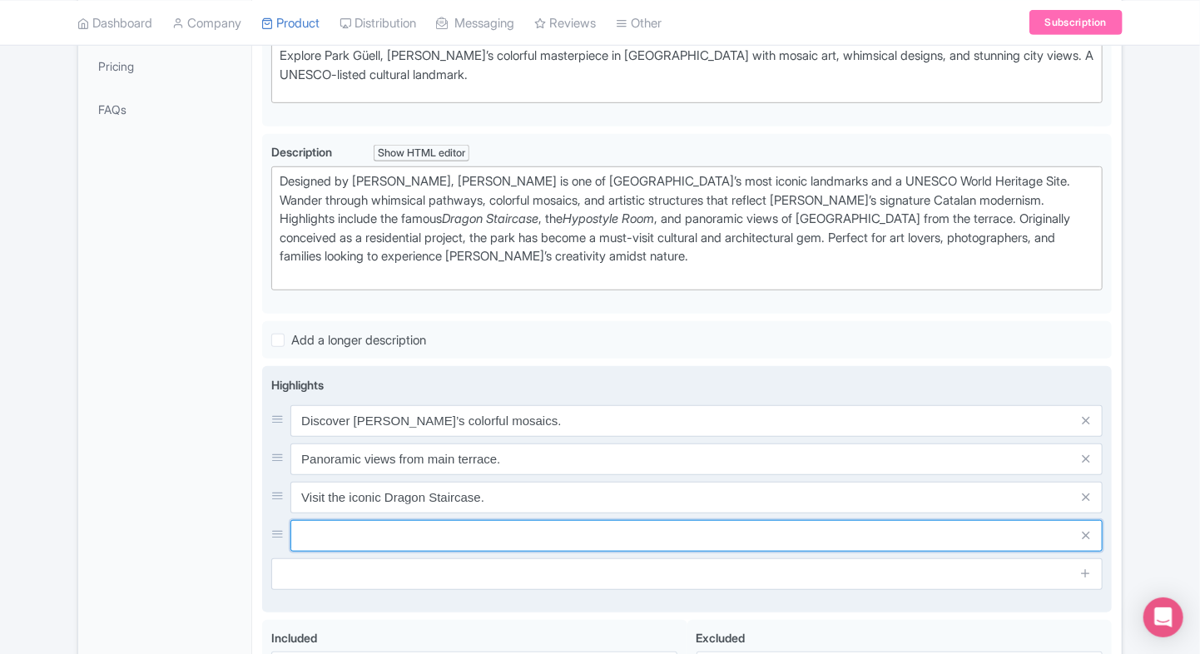
click at [424, 437] on input "text" at bounding box center [696, 421] width 812 height 32
paste input "Explore the Hypostyle Room columns"
type input "Explore the Hypostyle Room columns."
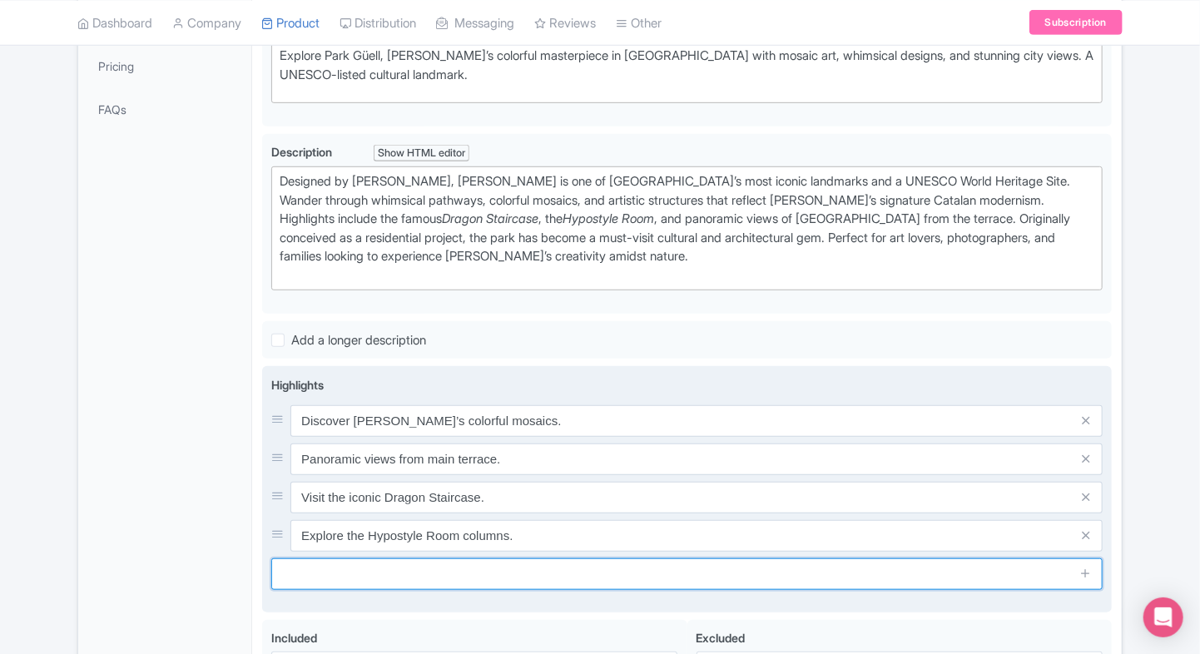
click at [374, 558] on input "text" at bounding box center [686, 574] width 831 height 32
paste input "UNESCO World Heritage landmark"
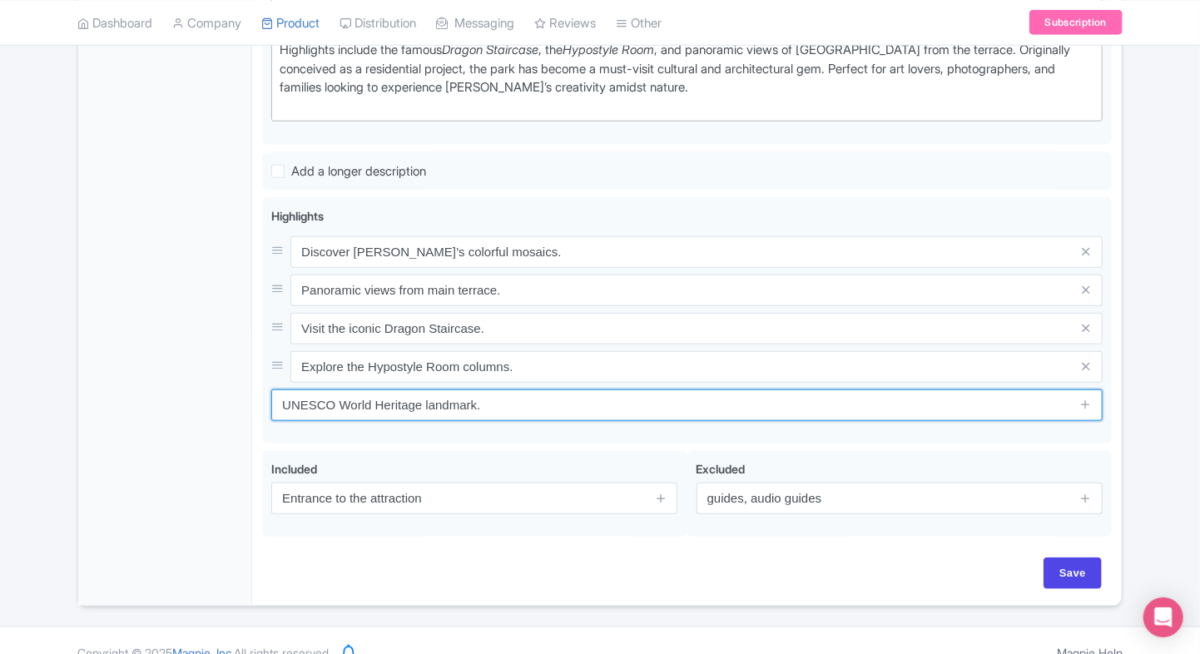
scroll to position [584, 0]
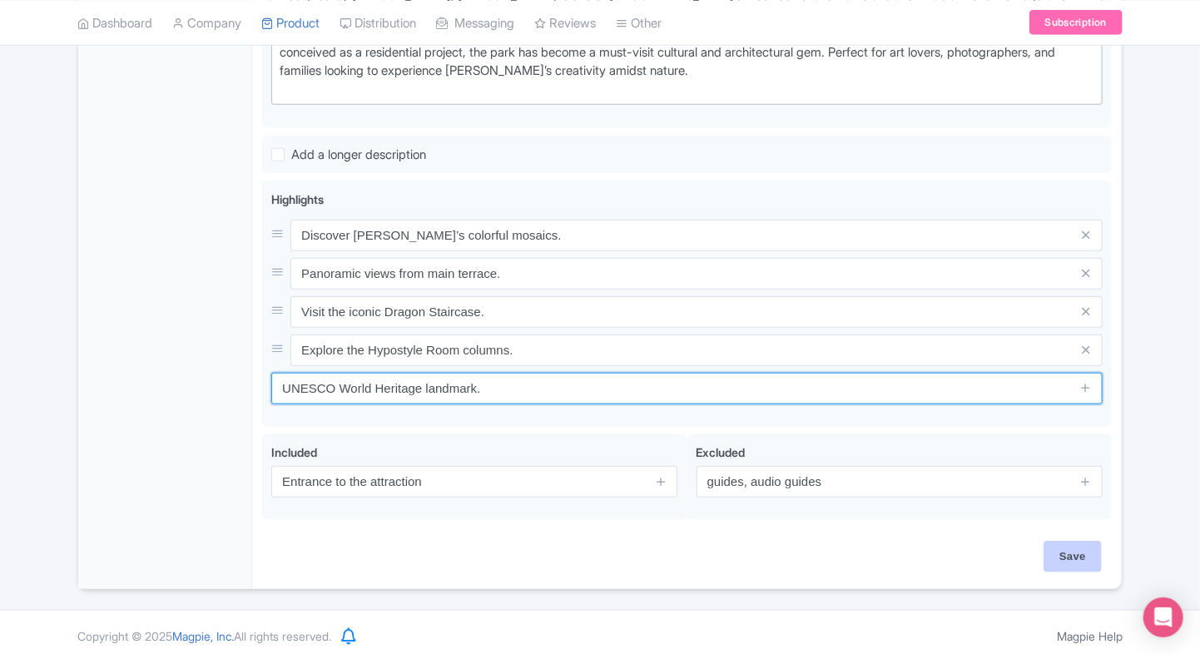
type input "UNESCO World Heritage landmark."
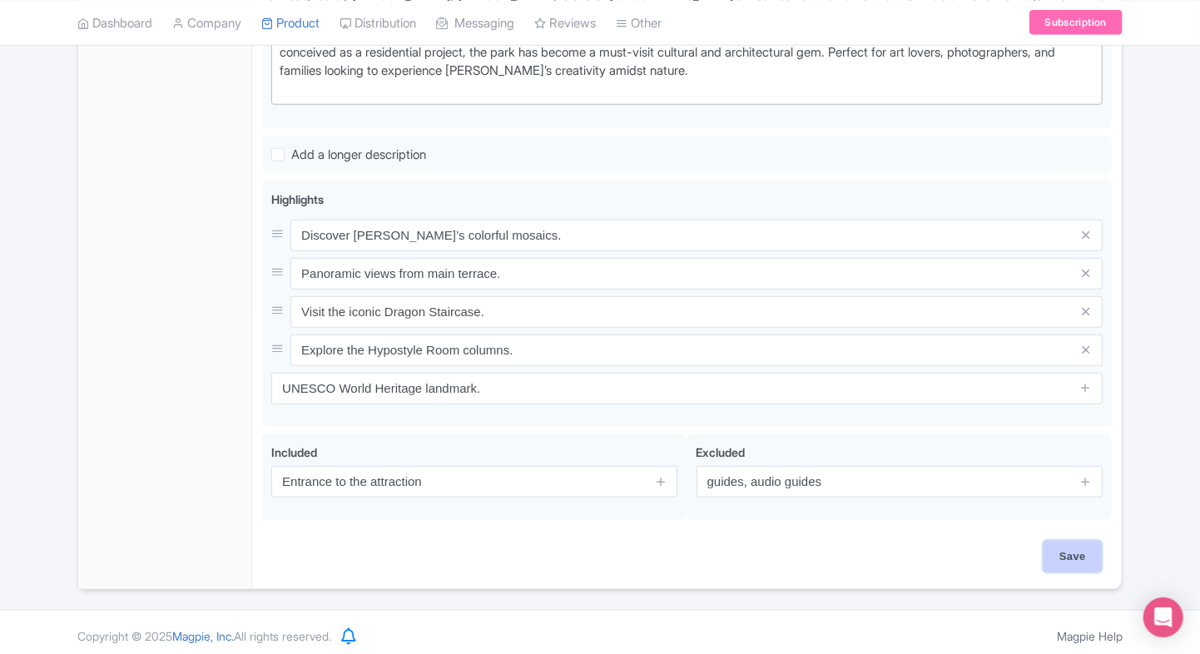
click at [1079, 560] on input "Save" at bounding box center [1073, 557] width 58 height 32
type input "Saving..."
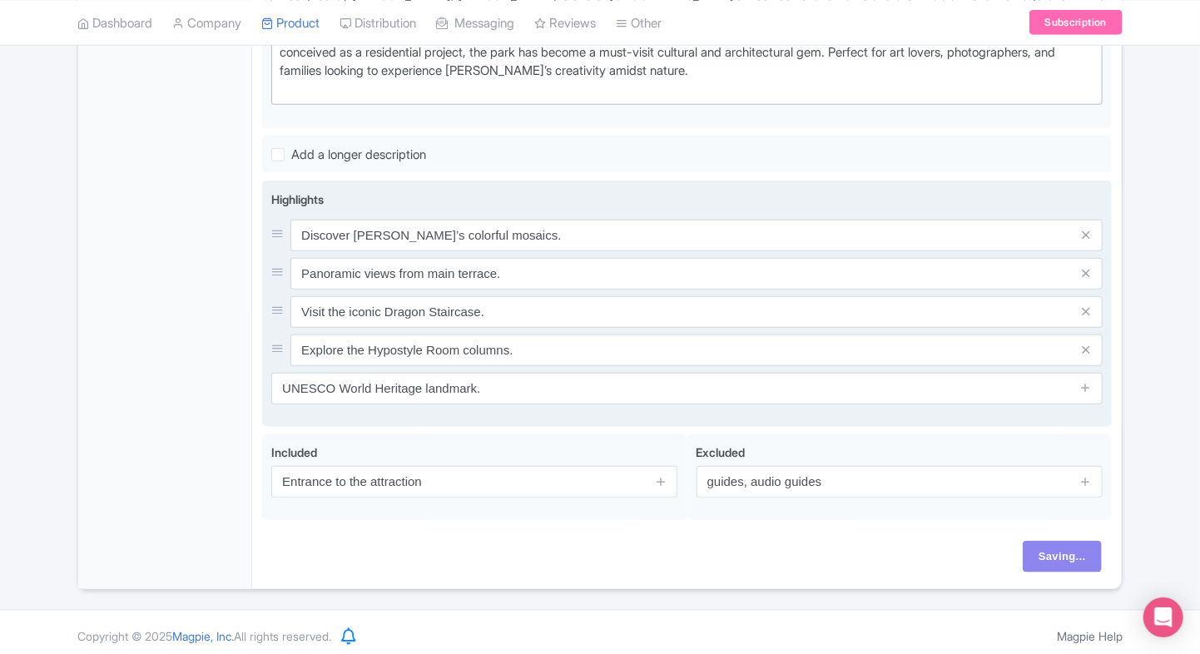
scroll to position [548, 0]
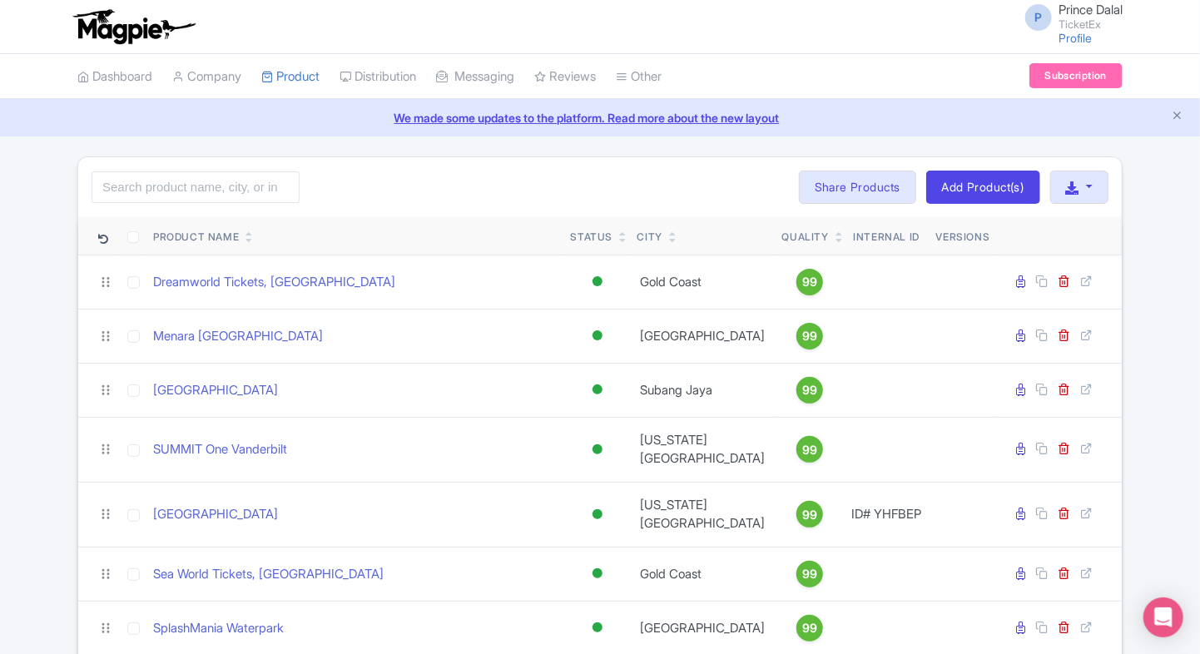
click at [278, 387] on link "[GEOGRAPHIC_DATA]" at bounding box center [215, 390] width 125 height 19
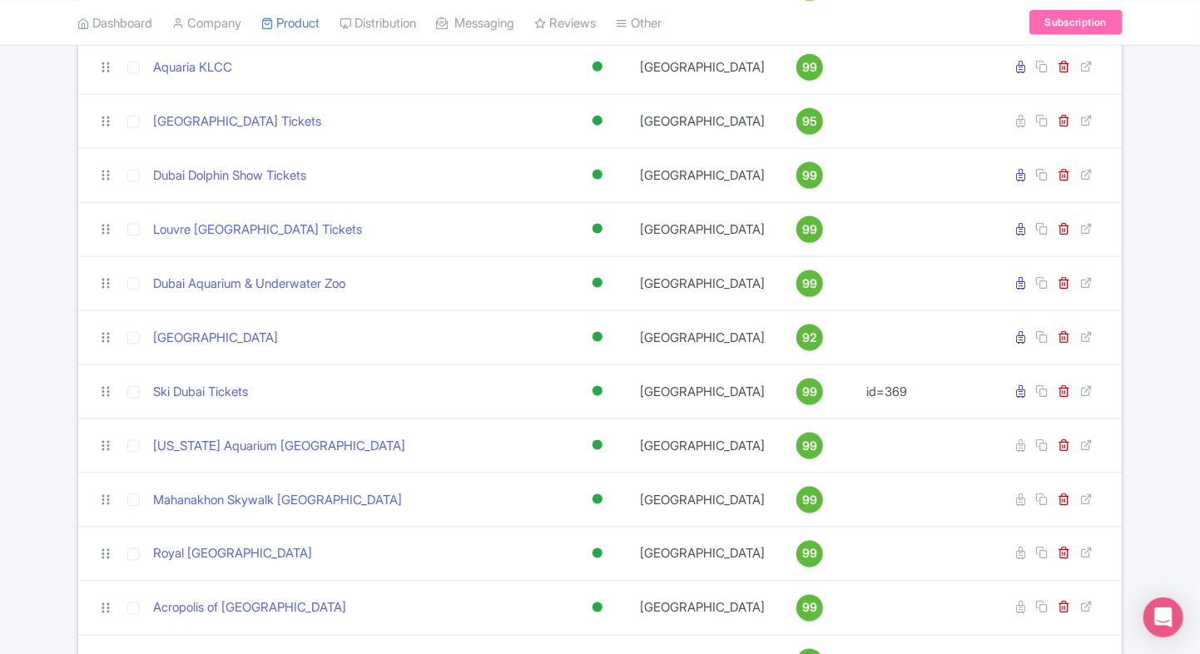
scroll to position [1052, 0]
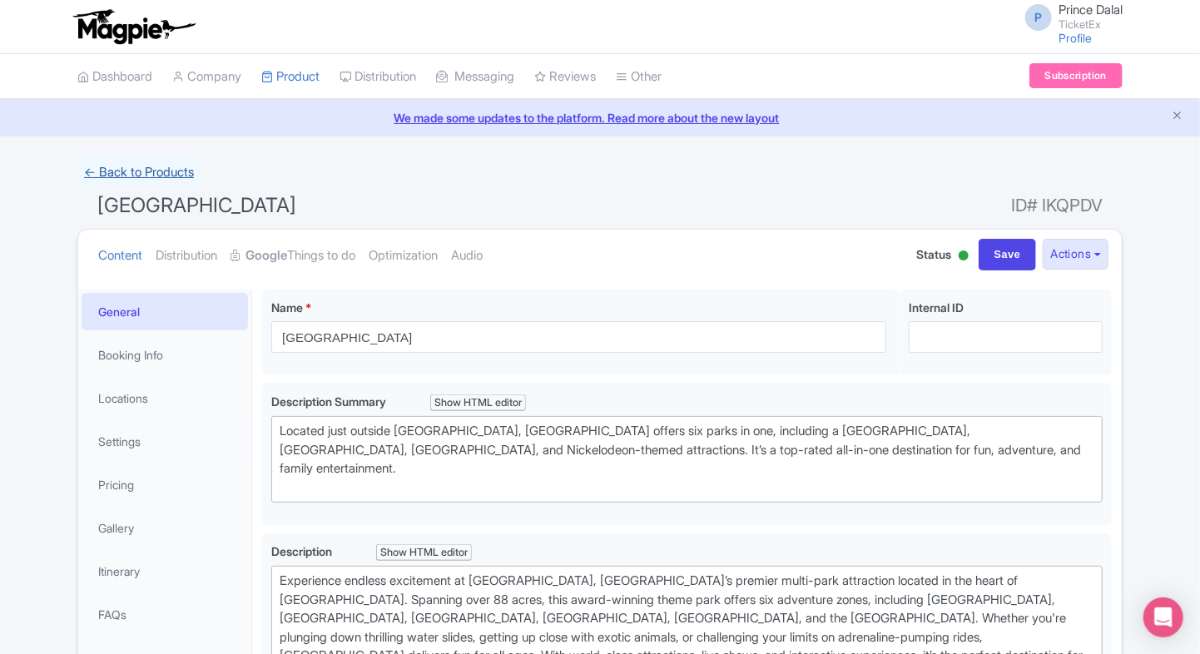
click at [107, 177] on link "← Back to Products" at bounding box center [138, 172] width 123 height 32
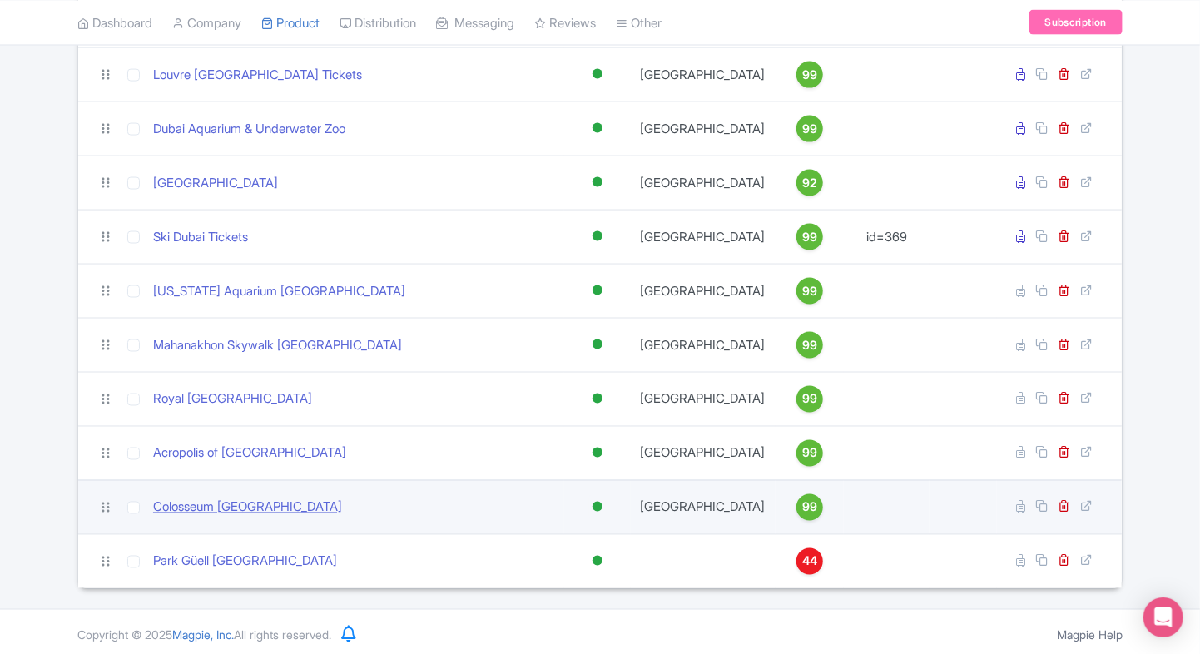
scroll to position [1148, 0]
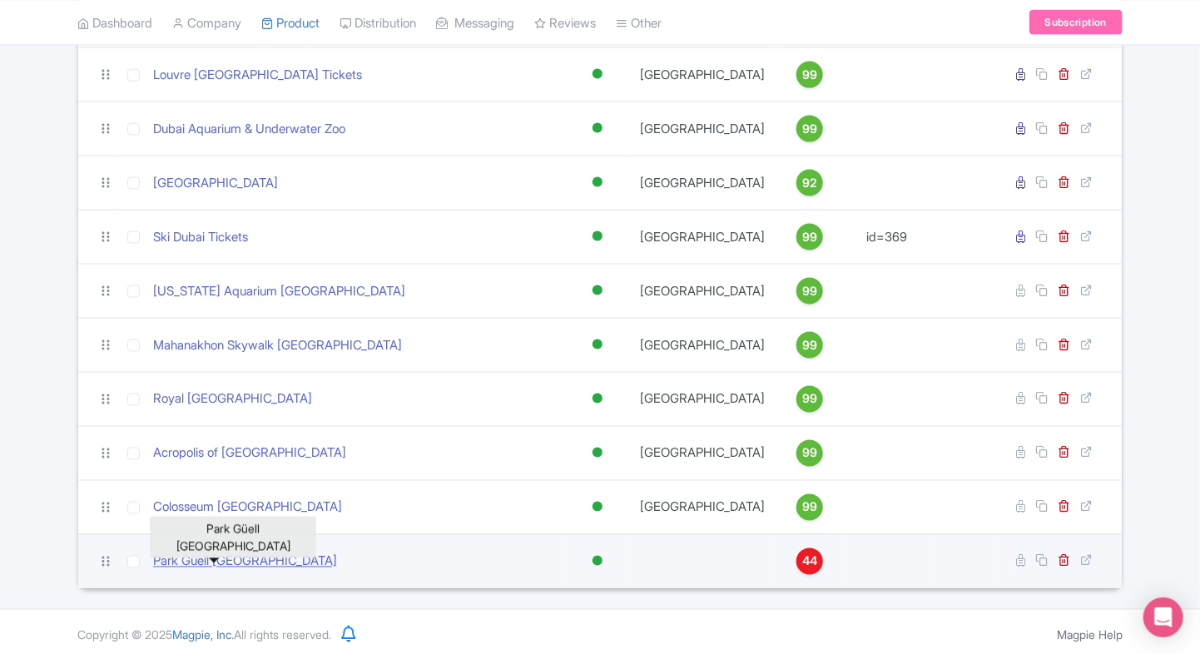
click at [206, 554] on link "Park Güell [GEOGRAPHIC_DATA]" at bounding box center [245, 562] width 184 height 19
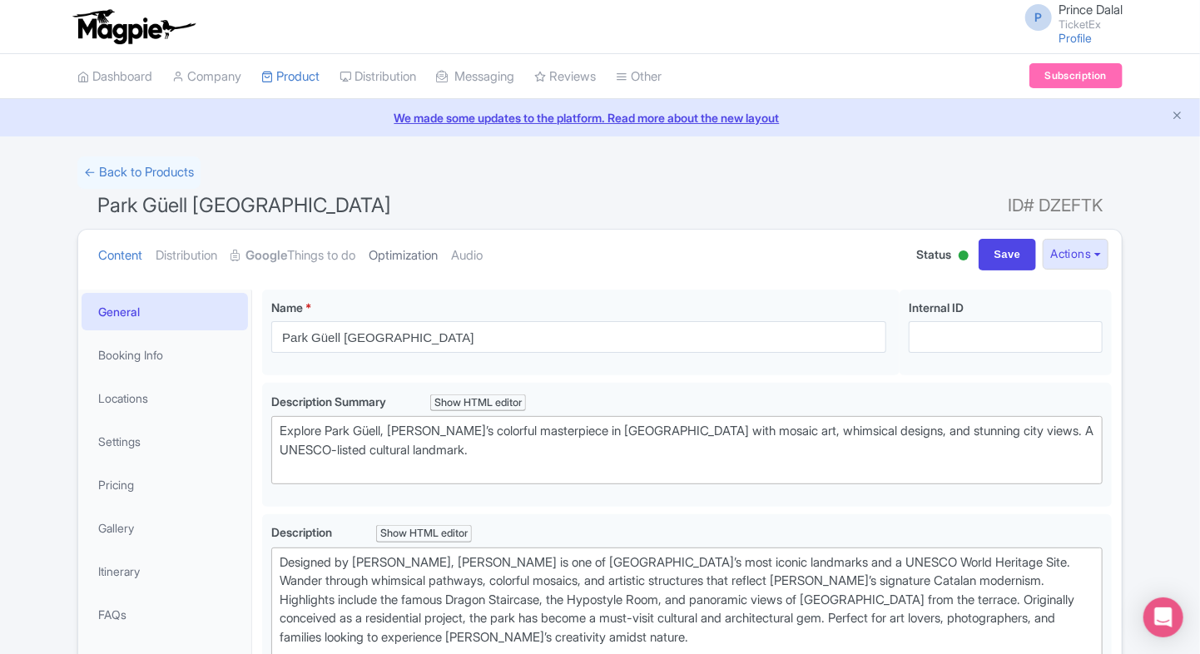
click at [438, 262] on link "Optimization" at bounding box center [403, 256] width 69 height 52
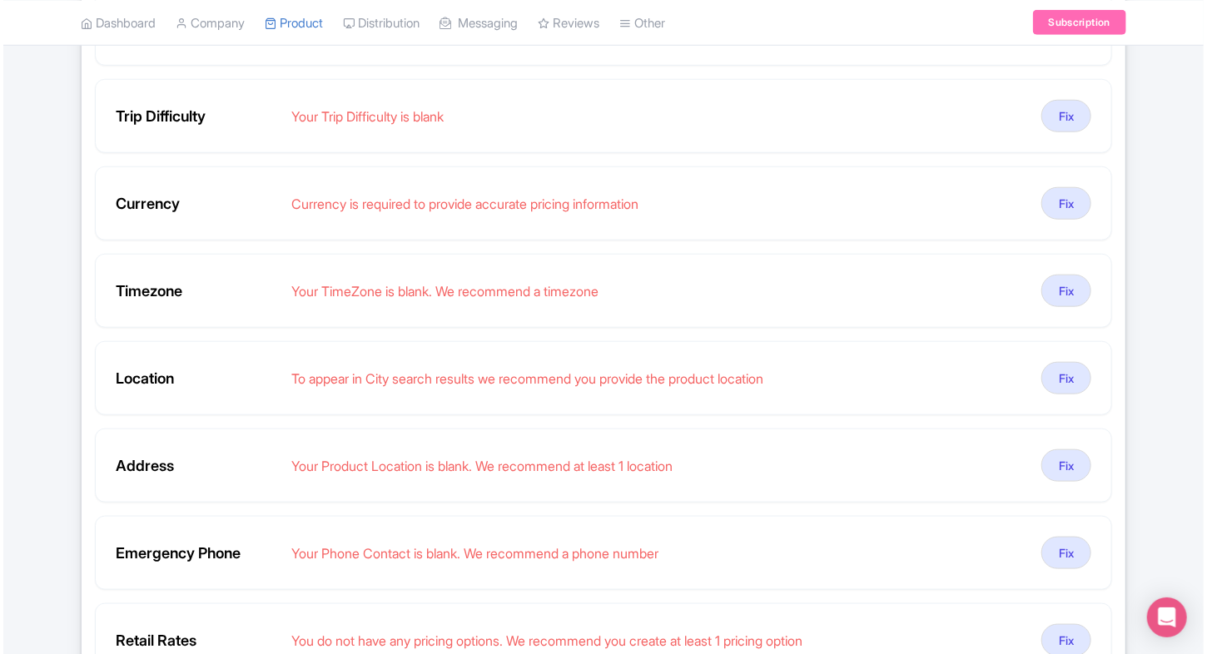
scroll to position [708, 0]
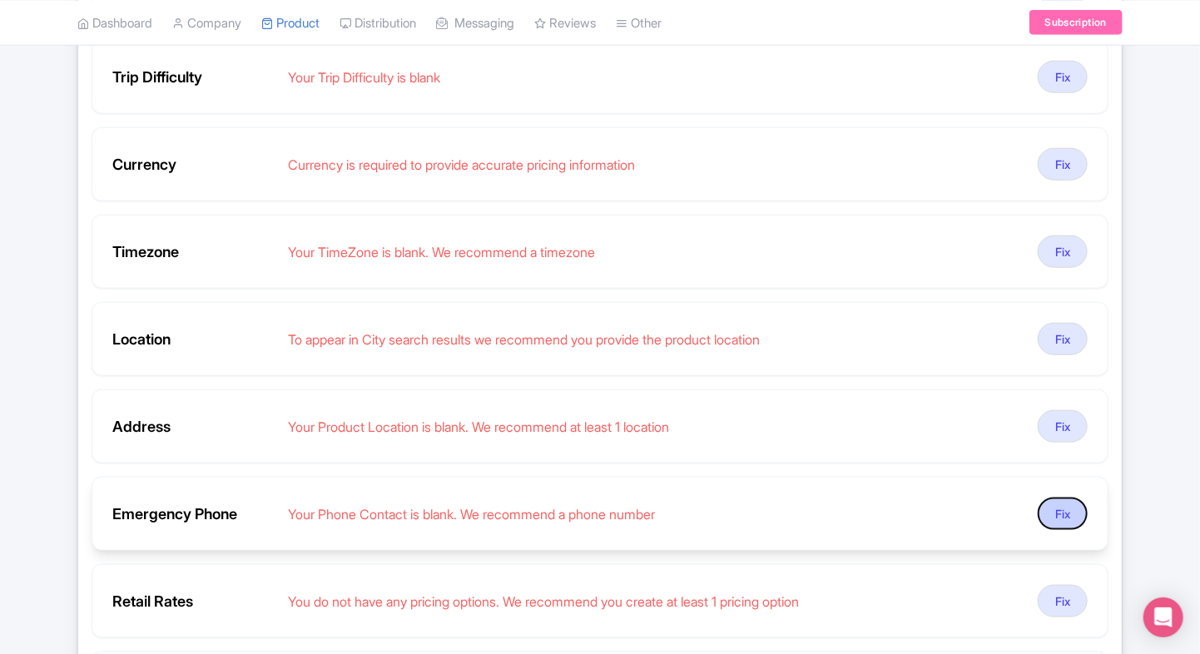
click at [1068, 511] on button "Fix" at bounding box center [1063, 514] width 50 height 32
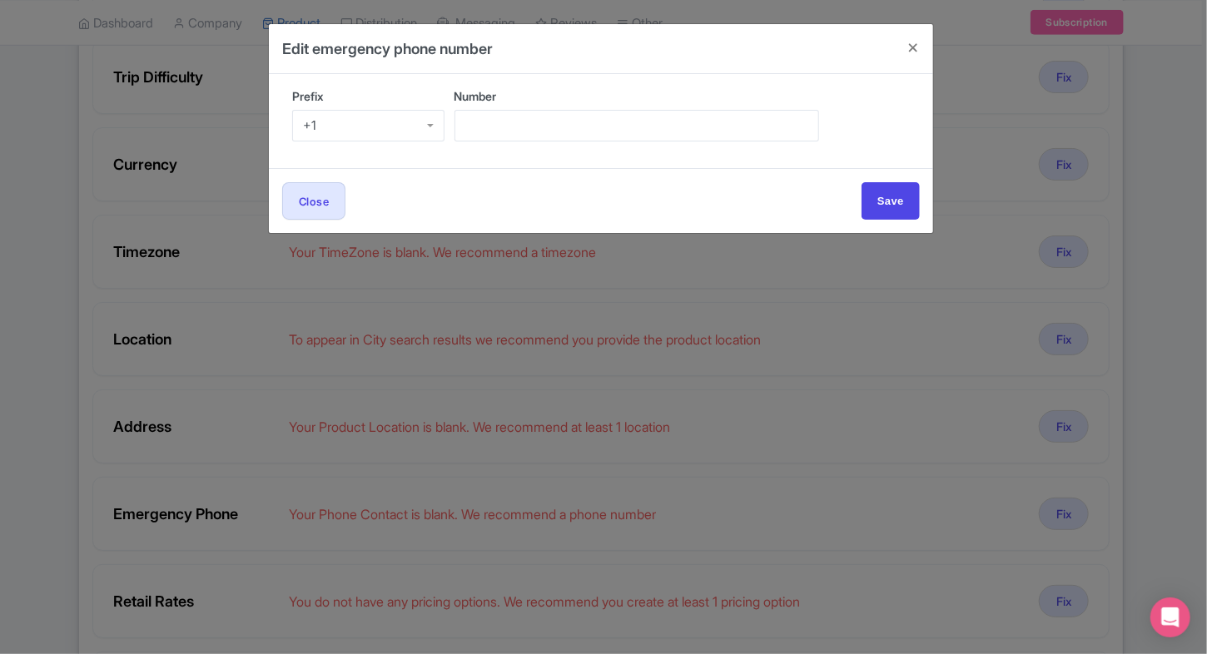
click at [404, 131] on div "+1" at bounding box center [368, 126] width 152 height 32
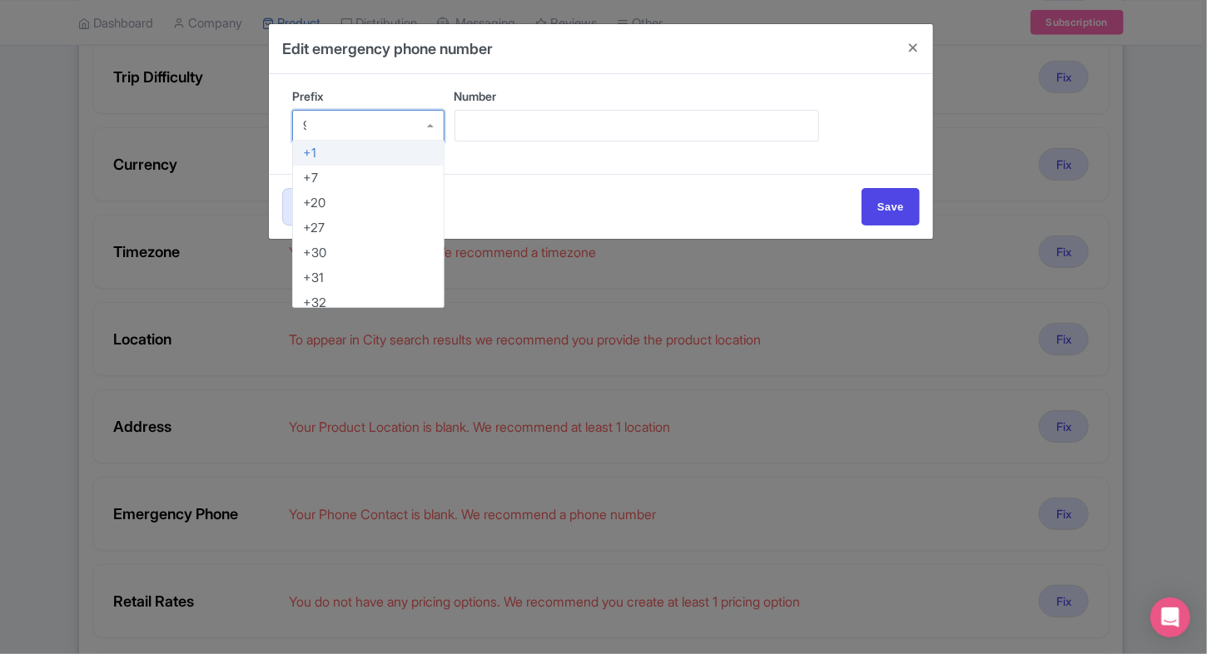
type input "91"
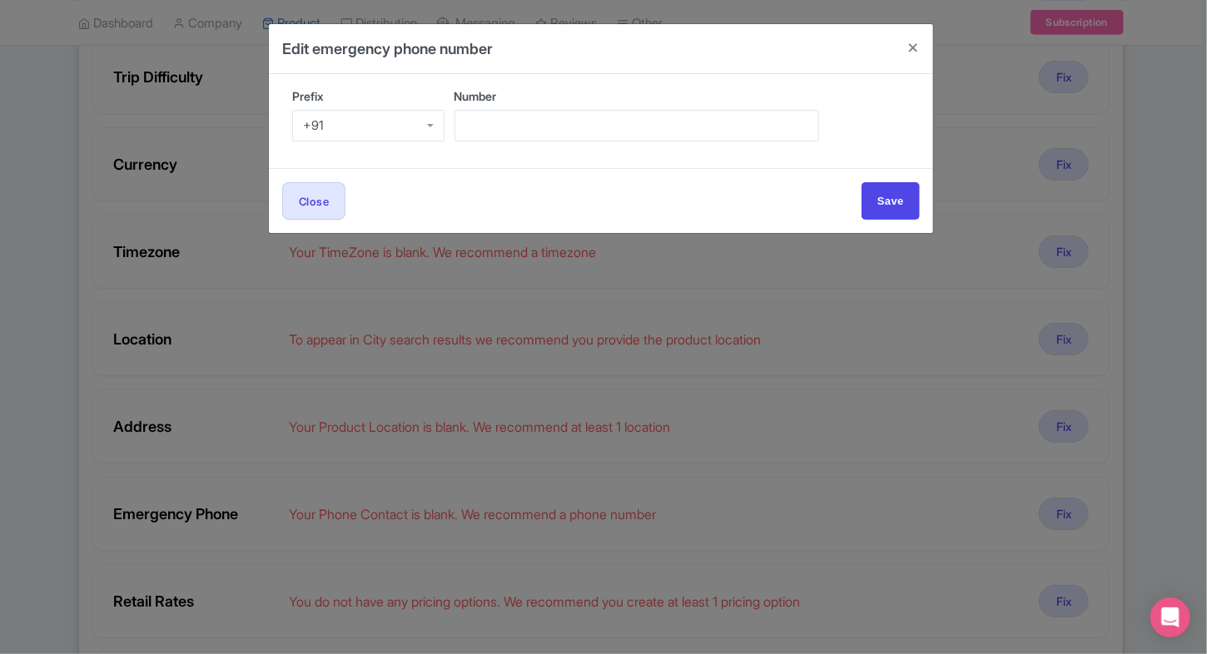
scroll to position [0, 0]
click at [563, 117] on input "Number" at bounding box center [636, 126] width 364 height 32
type input "9509989377"
click at [875, 192] on input "Save" at bounding box center [890, 200] width 58 height 37
type input "Save"
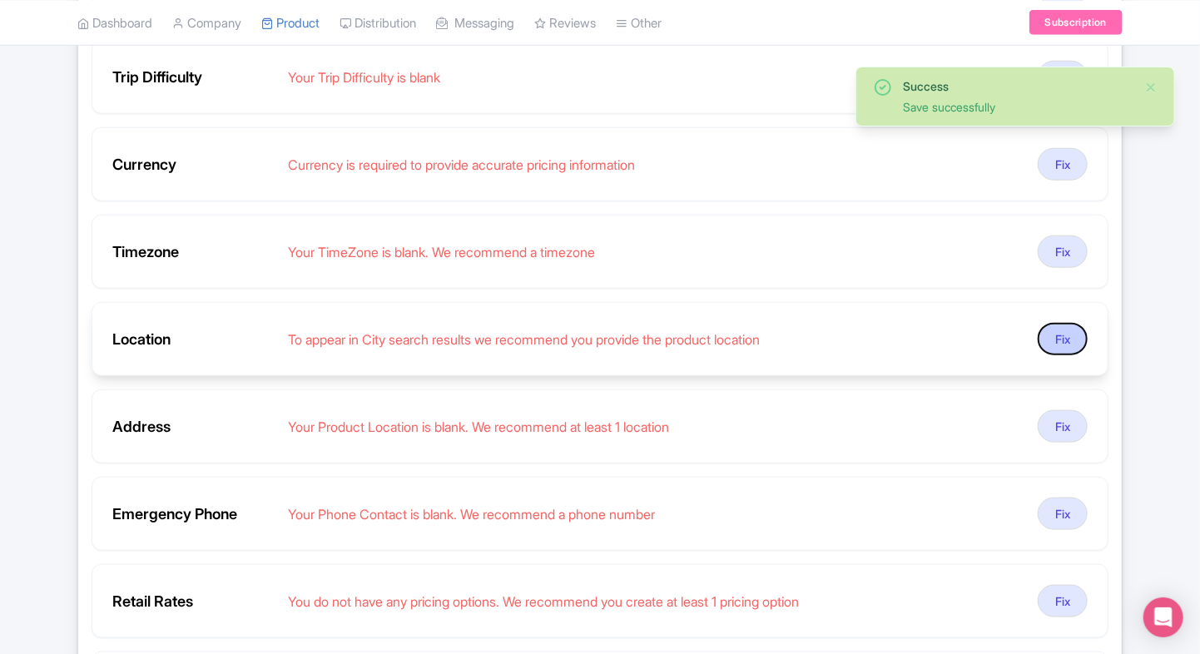
click at [1061, 346] on button "Fix" at bounding box center [1063, 339] width 50 height 32
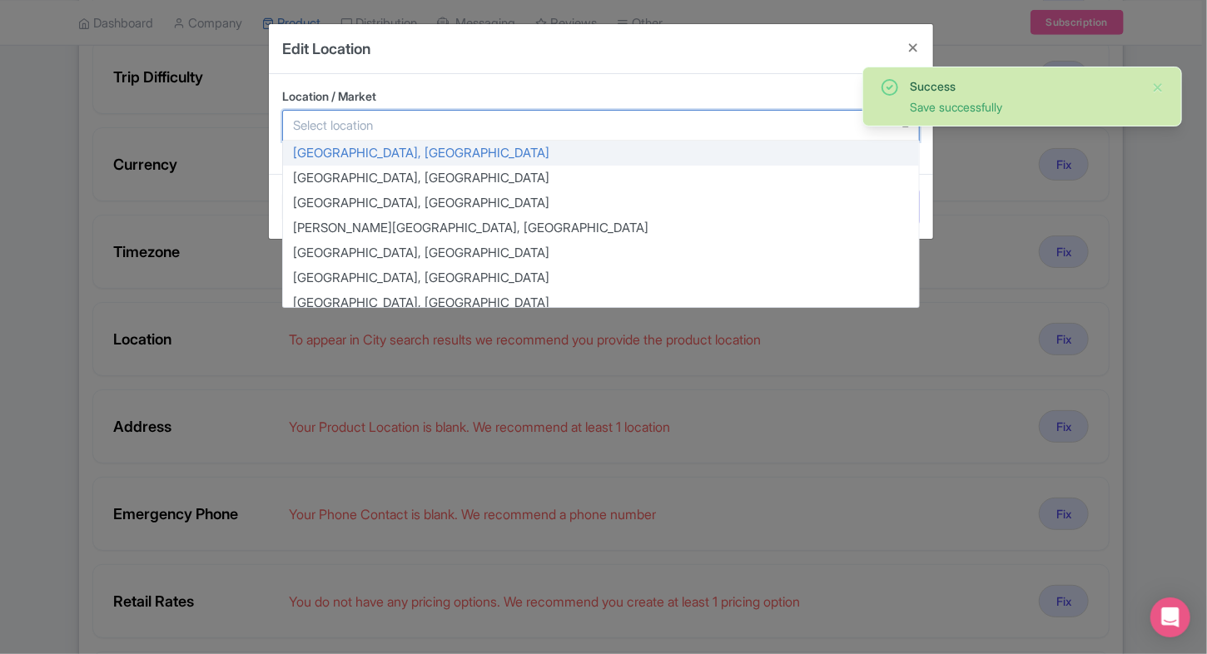
click at [413, 131] on div at bounding box center [600, 126] width 637 height 32
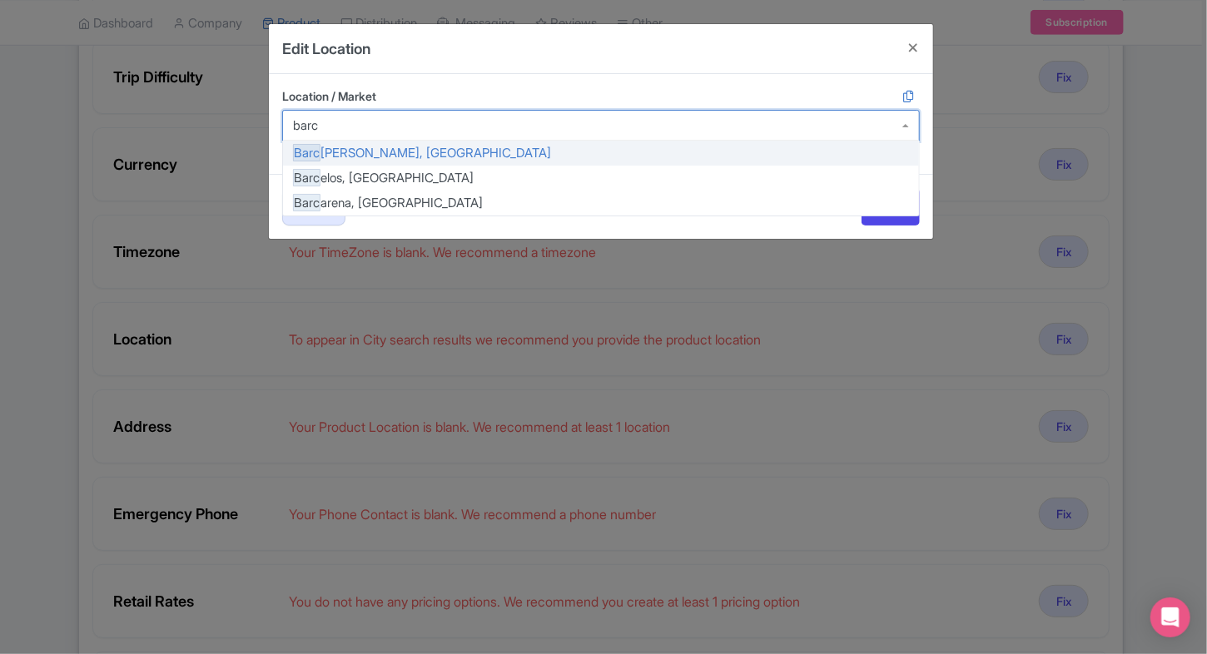
type input "barce"
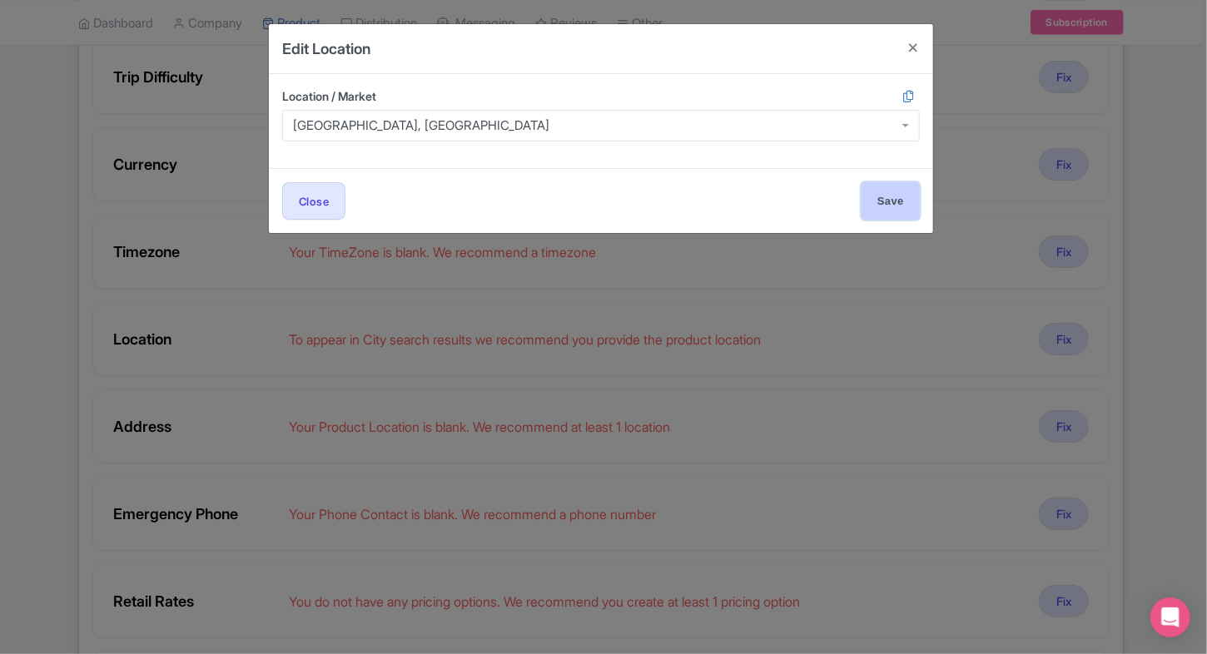
click at [919, 211] on input "Save" at bounding box center [890, 200] width 58 height 37
type input "Save"
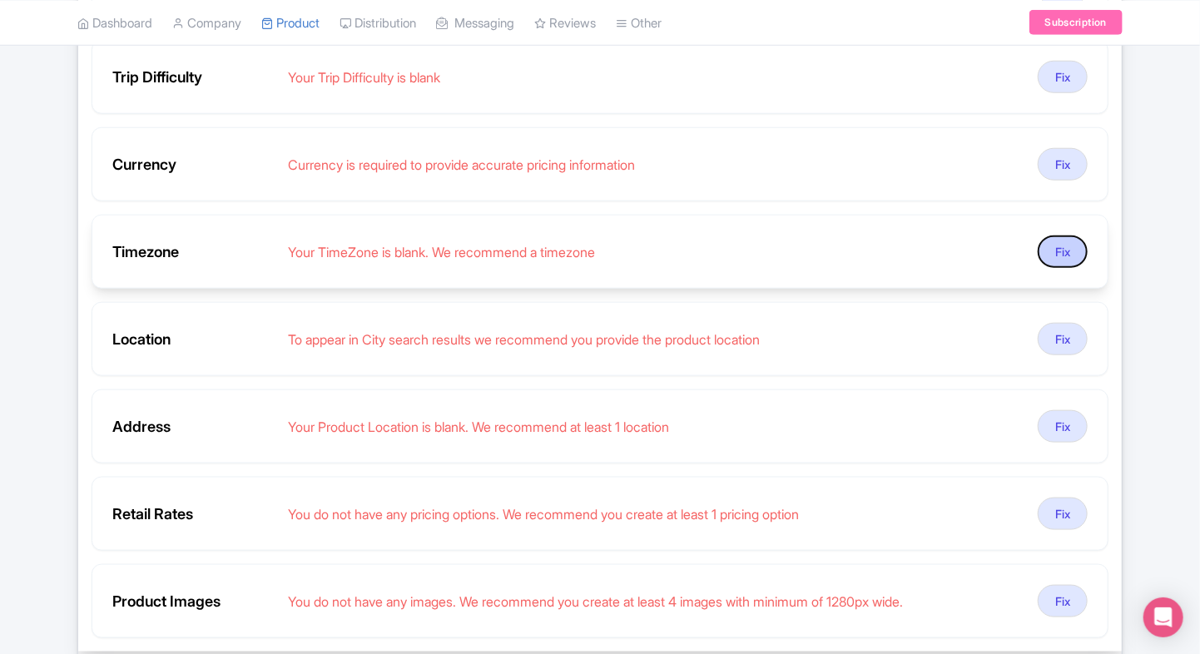
click at [1063, 245] on button "Fix" at bounding box center [1063, 251] width 50 height 32
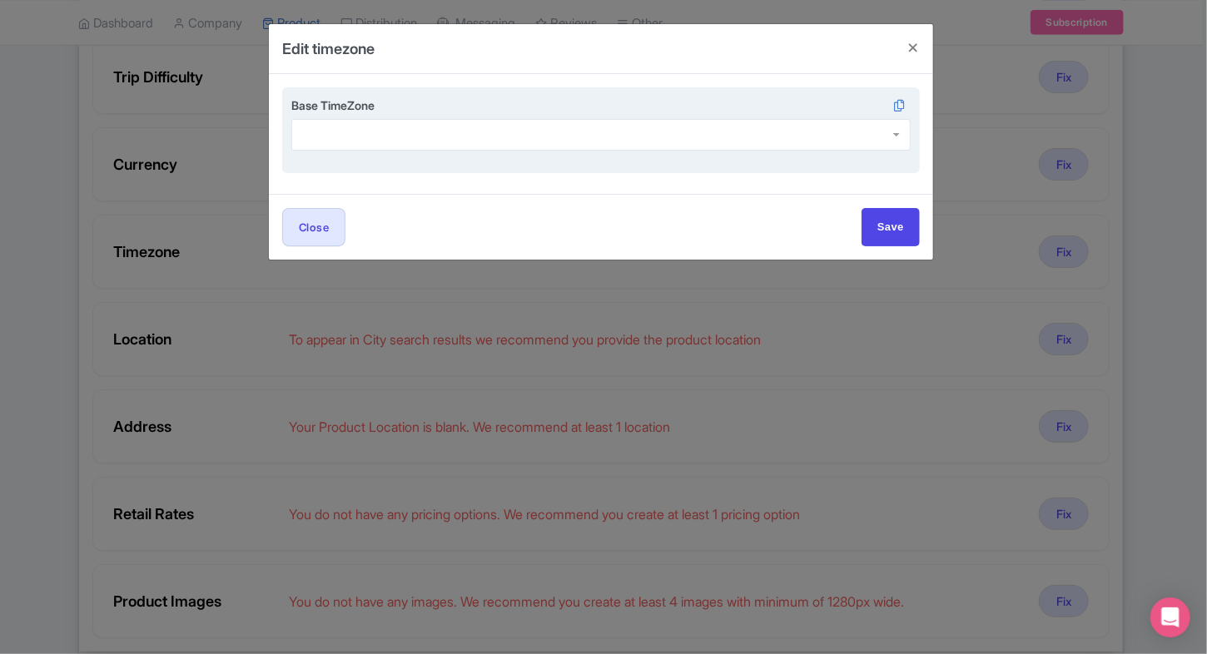
click at [548, 144] on div at bounding box center [600, 135] width 619 height 32
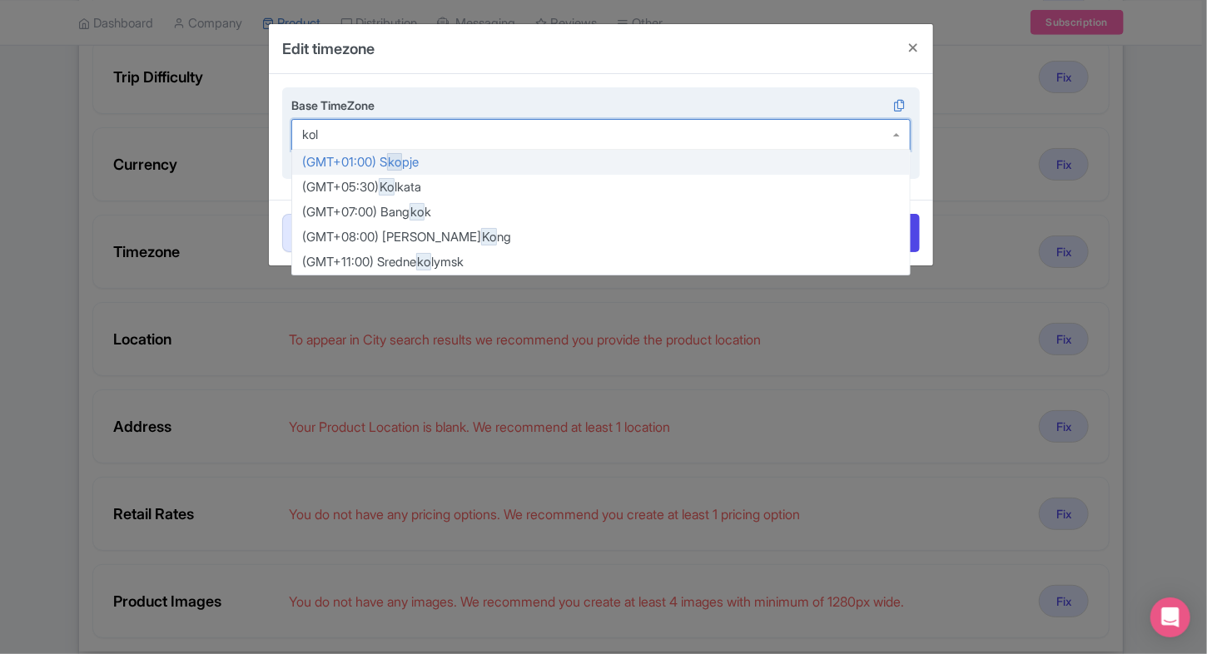
type input "kolk"
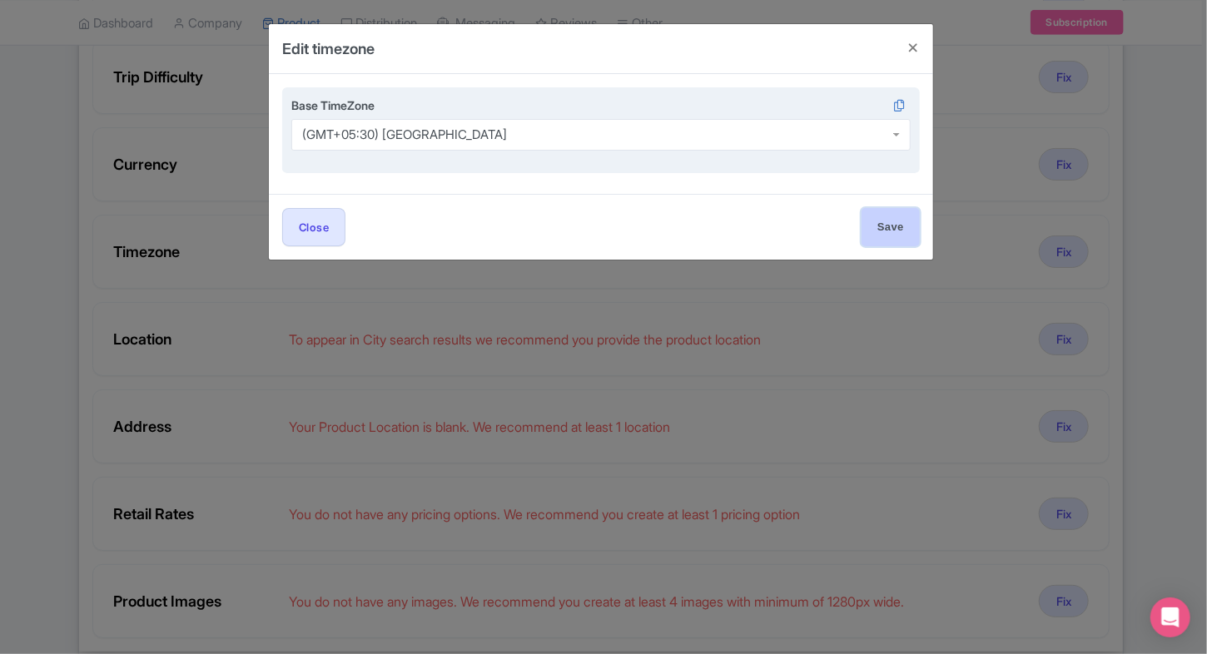
click at [906, 237] on input "Save" at bounding box center [890, 226] width 58 height 37
type input "Save"
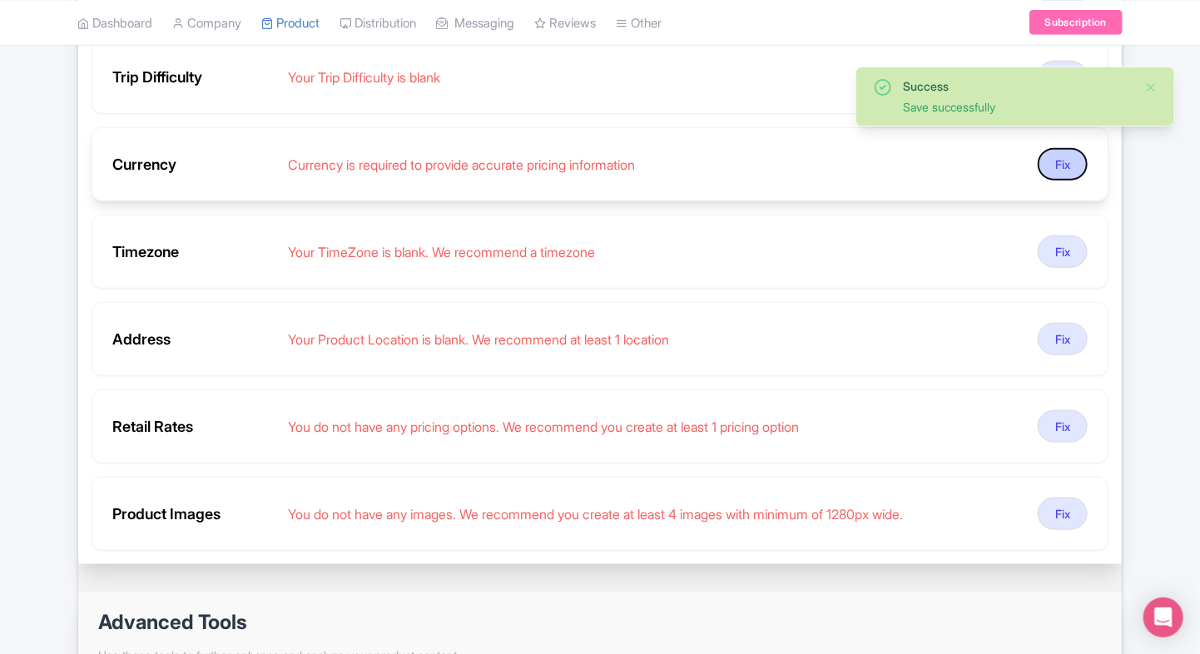
click at [1049, 171] on button "Fix" at bounding box center [1063, 164] width 50 height 32
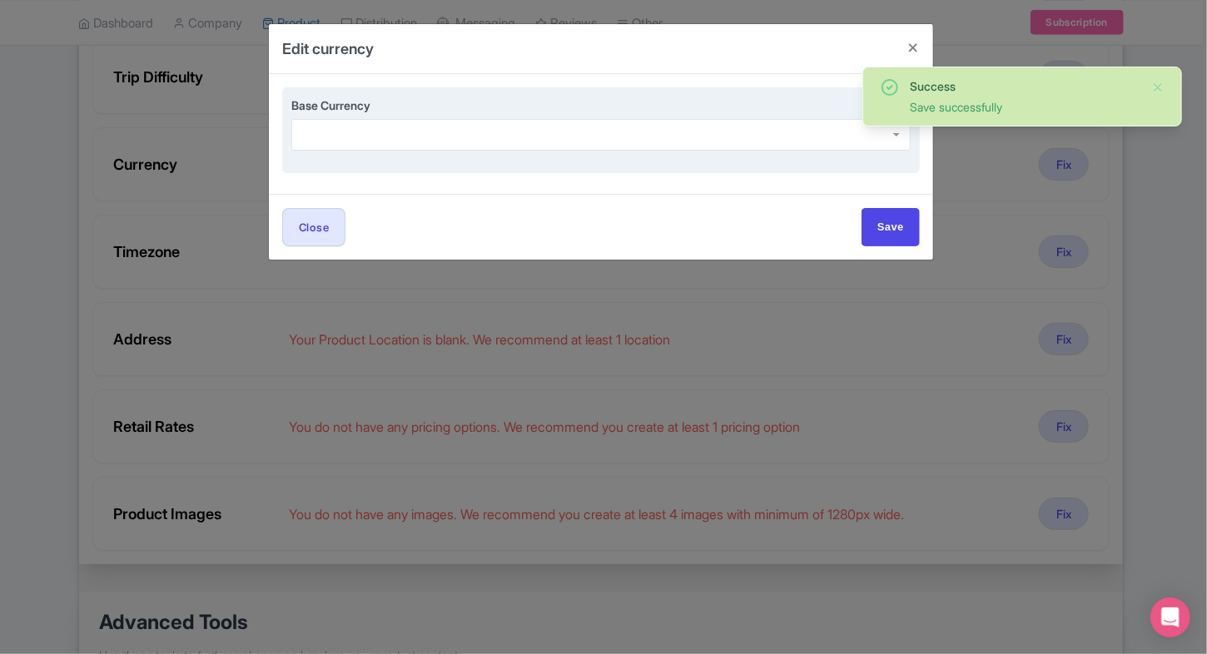
click at [543, 112] on div "Base Currency" at bounding box center [600, 124] width 619 height 54
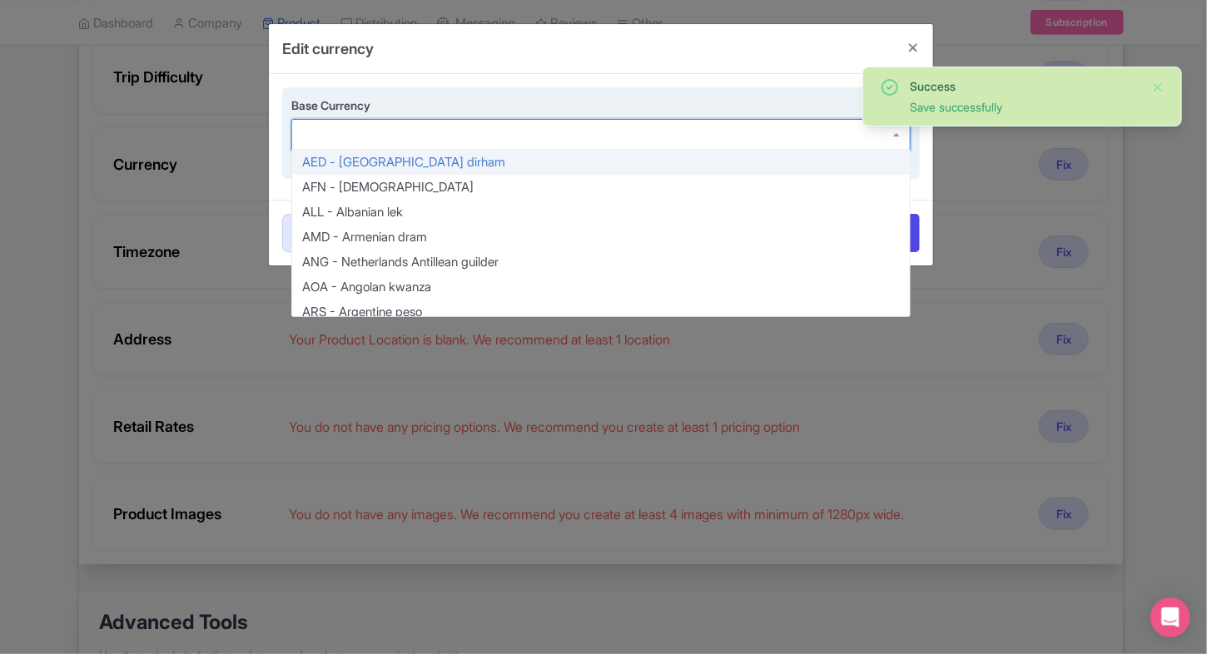
click at [528, 121] on div at bounding box center [600, 135] width 619 height 32
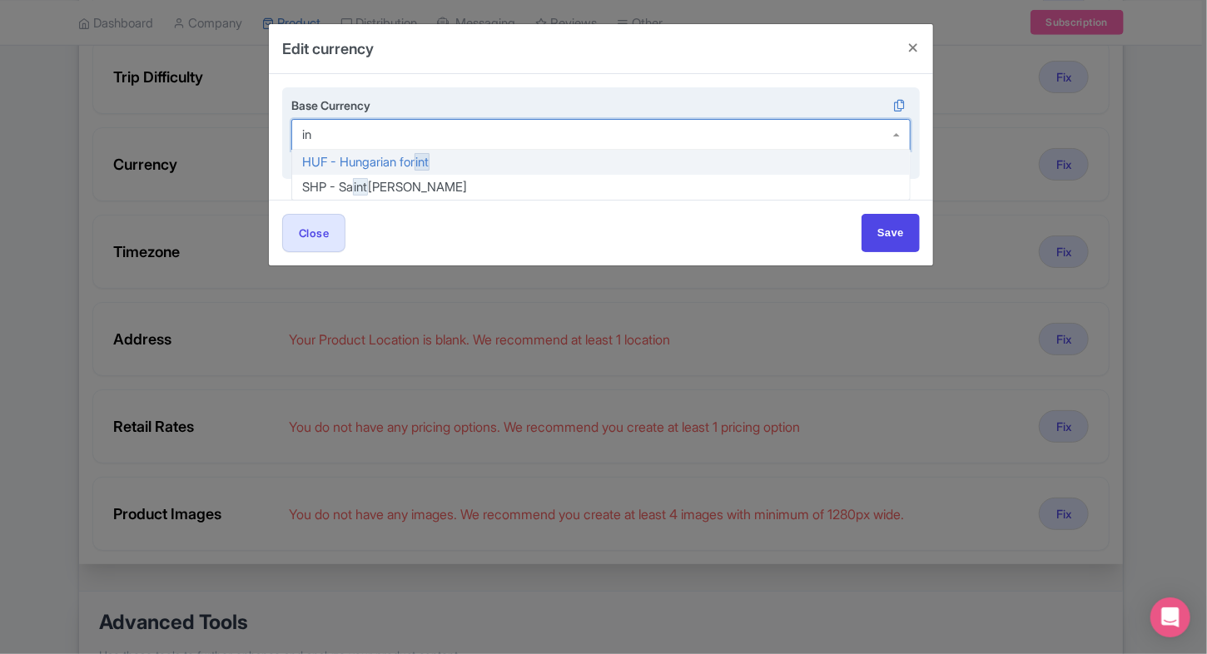
type input "inr"
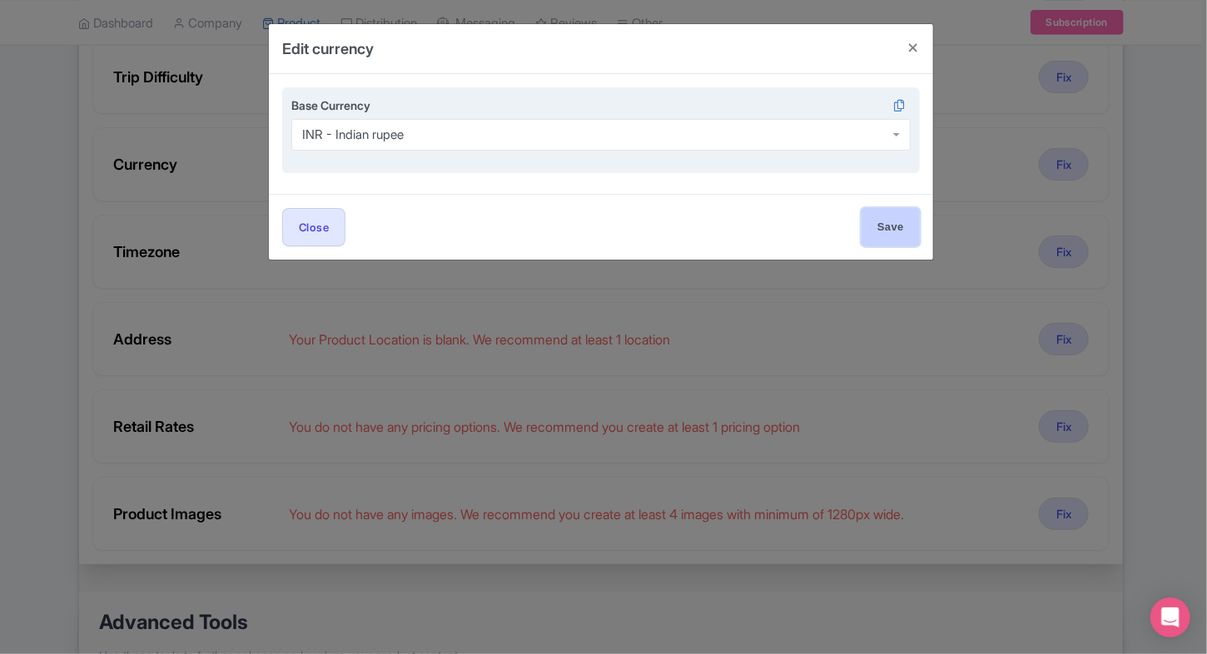
click at [880, 212] on input "Save" at bounding box center [890, 226] width 58 height 37
type input "Saving..."
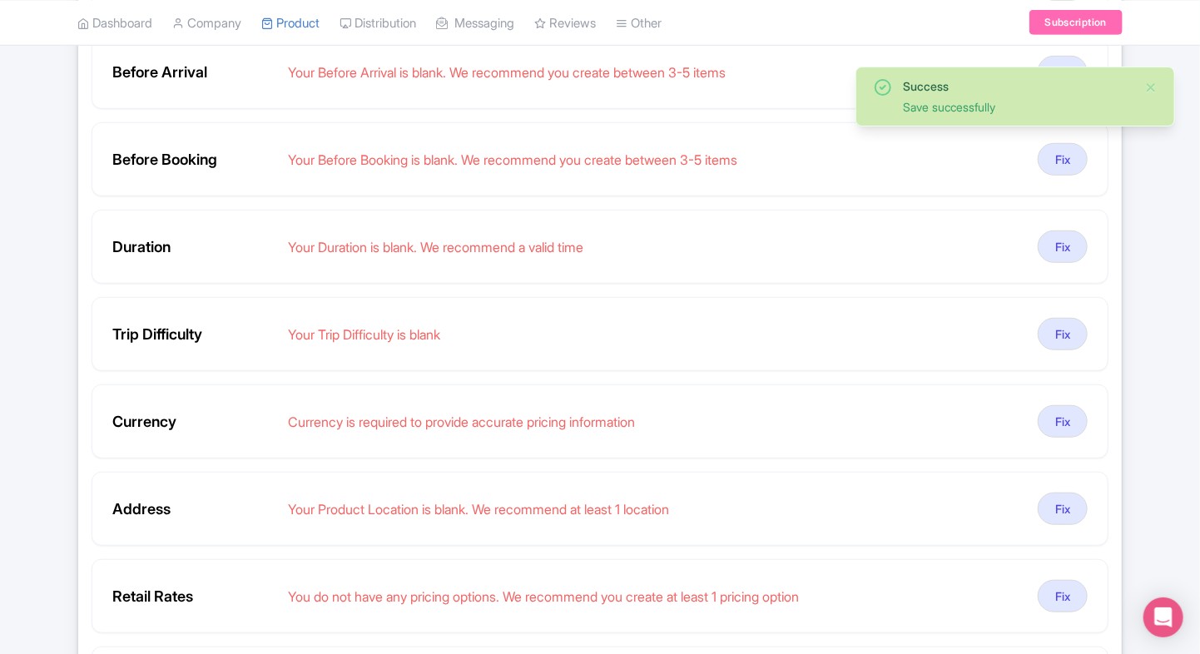
scroll to position [449, 0]
click at [1070, 255] on button "Fix" at bounding box center [1063, 248] width 50 height 32
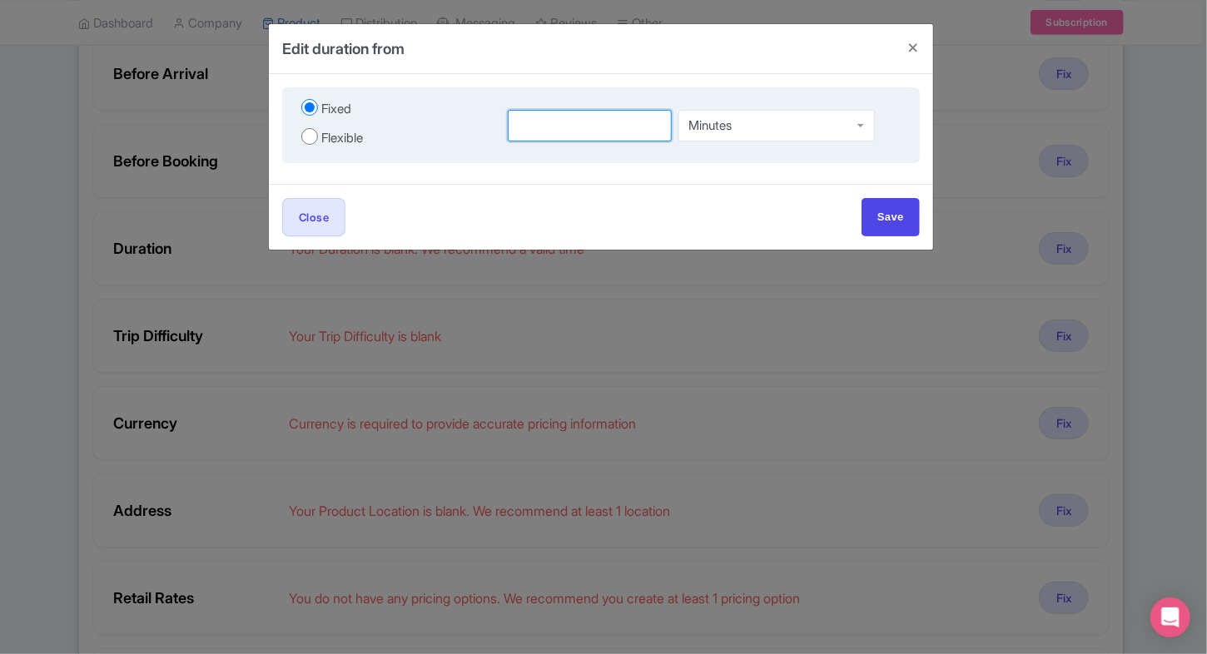
click at [545, 135] on input "number" at bounding box center [590, 126] width 164 height 32
type input "1"
click at [762, 112] on div "Minutes" at bounding box center [776, 126] width 196 height 32
drag, startPoint x: 748, startPoint y: 160, endPoint x: 750, endPoint y: 132, distance: 27.5
click at [750, 132] on div "Minutes Minutes Hours Days" at bounding box center [776, 126] width 196 height 32
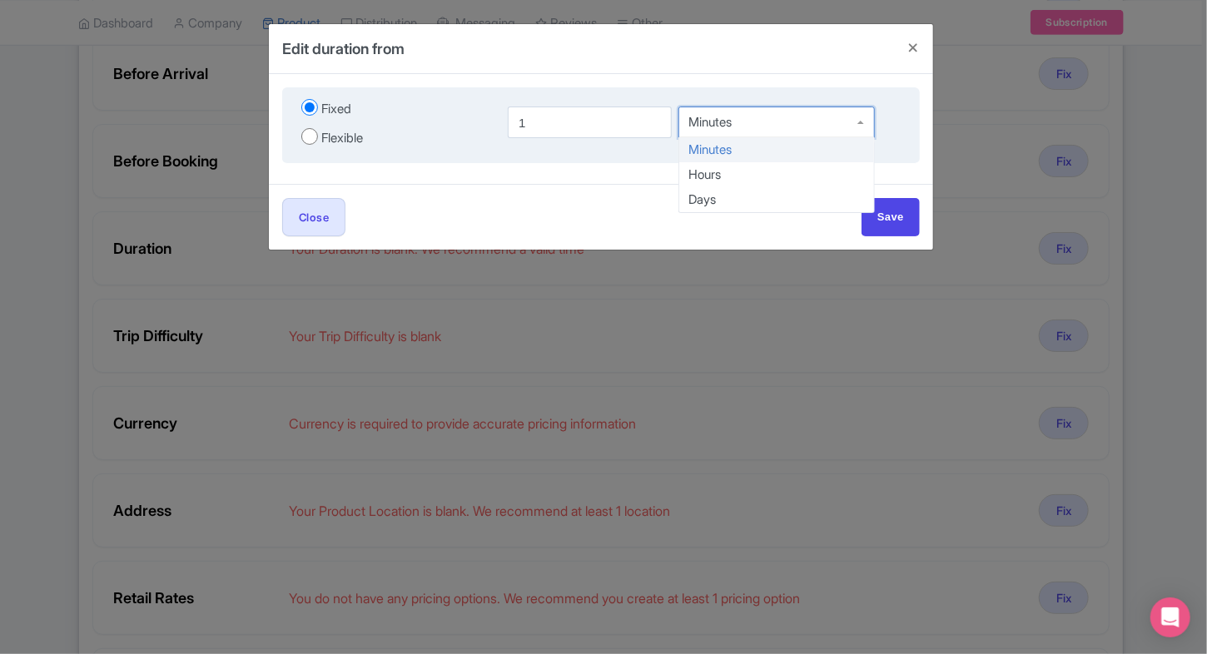
click at [750, 132] on div "Minutes" at bounding box center [776, 123] width 196 height 32
click at [876, 198] on input "Save" at bounding box center [890, 216] width 58 height 37
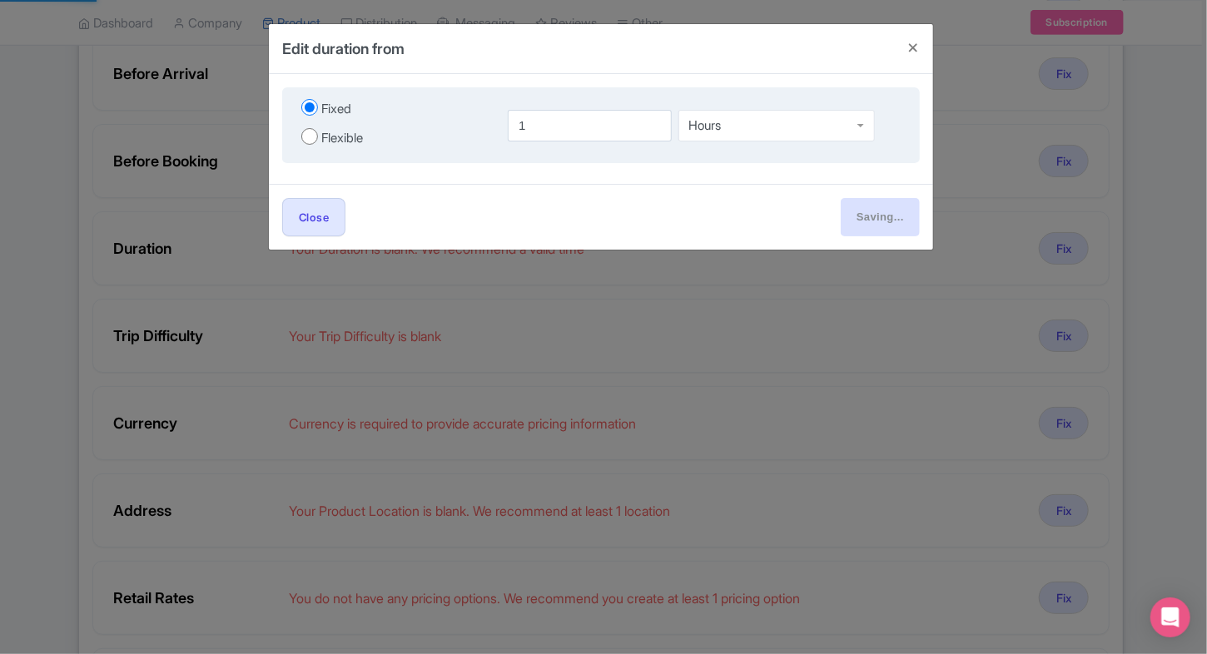
type input "Save"
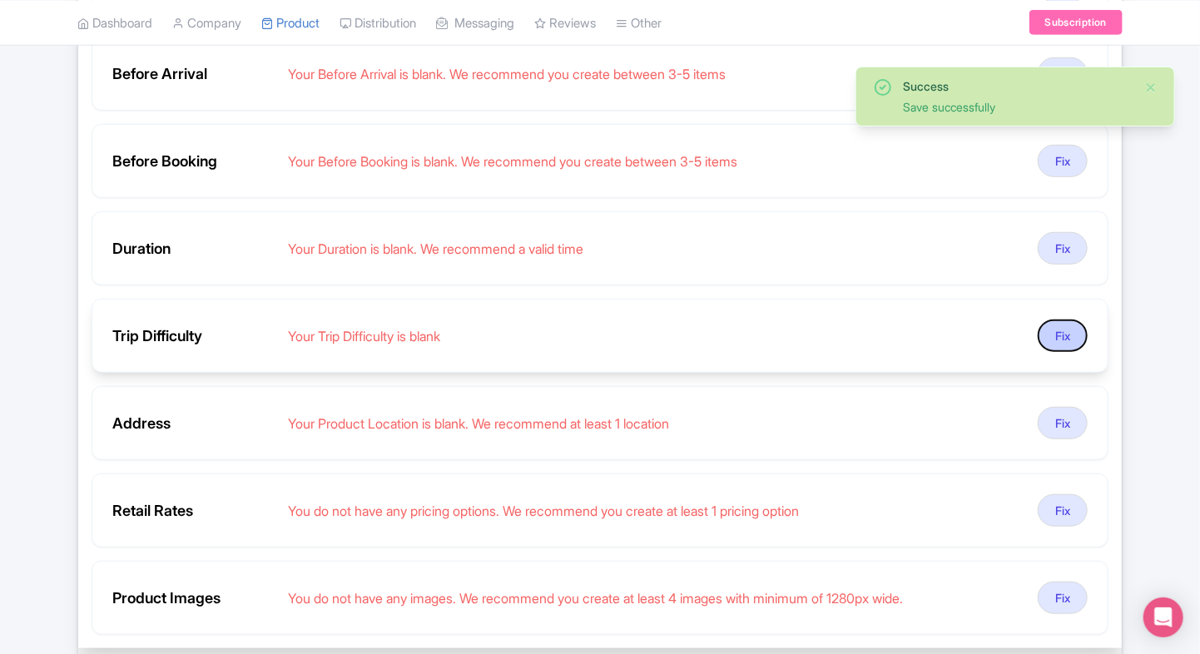
click at [1039, 332] on button "Fix" at bounding box center [1063, 336] width 50 height 32
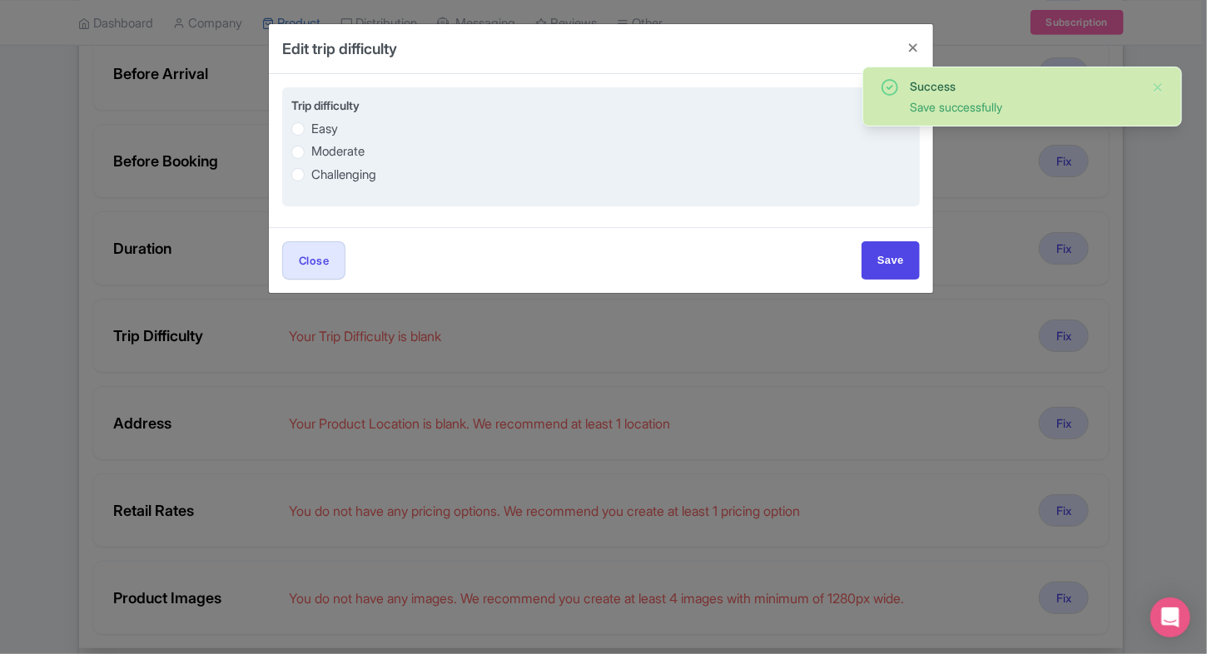
click at [387, 155] on label "Moderate" at bounding box center [600, 151] width 619 height 19
radio input "true"
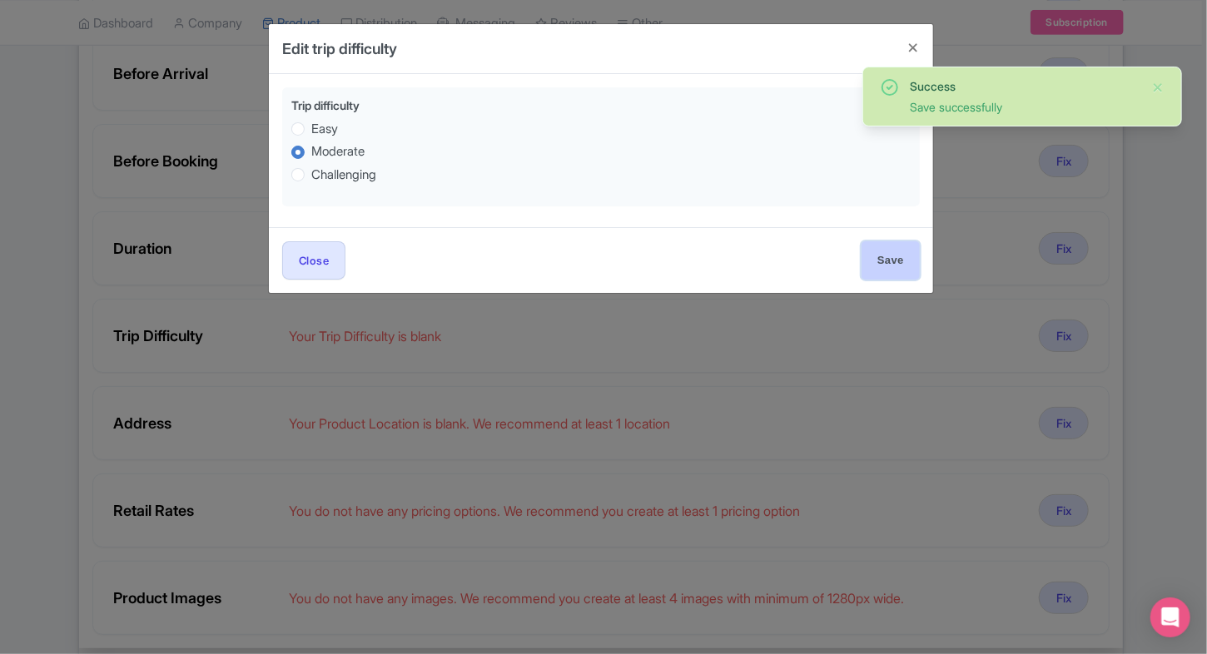
click at [903, 273] on input "Save" at bounding box center [890, 259] width 58 height 37
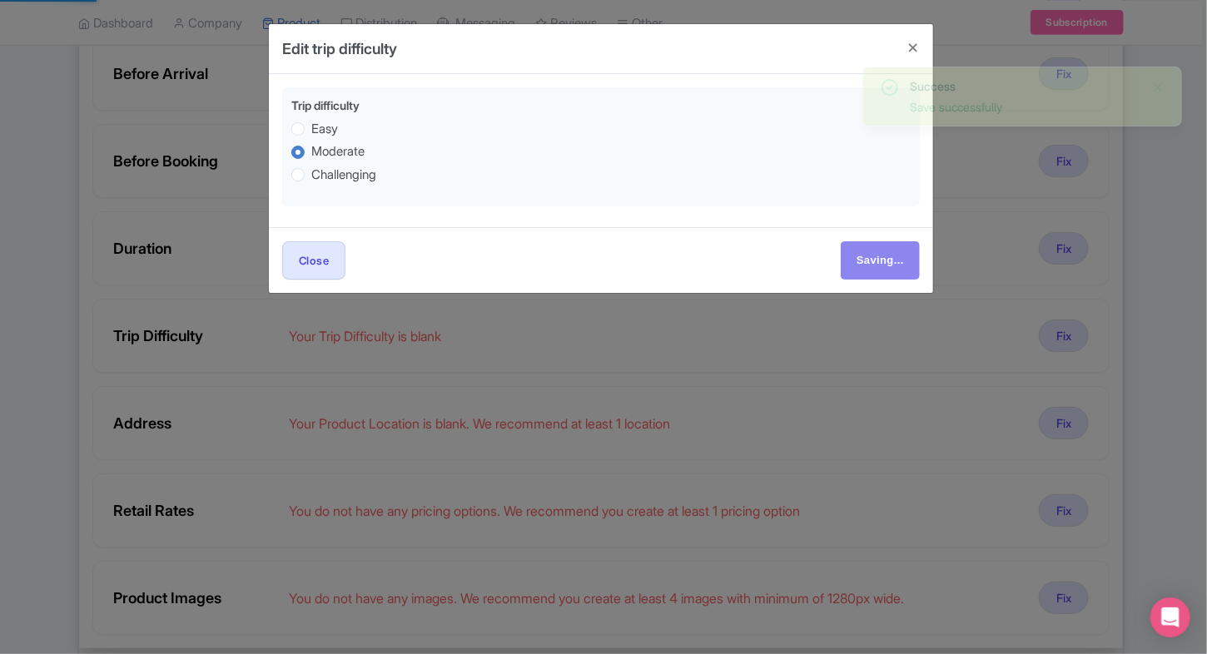
type input "Save"
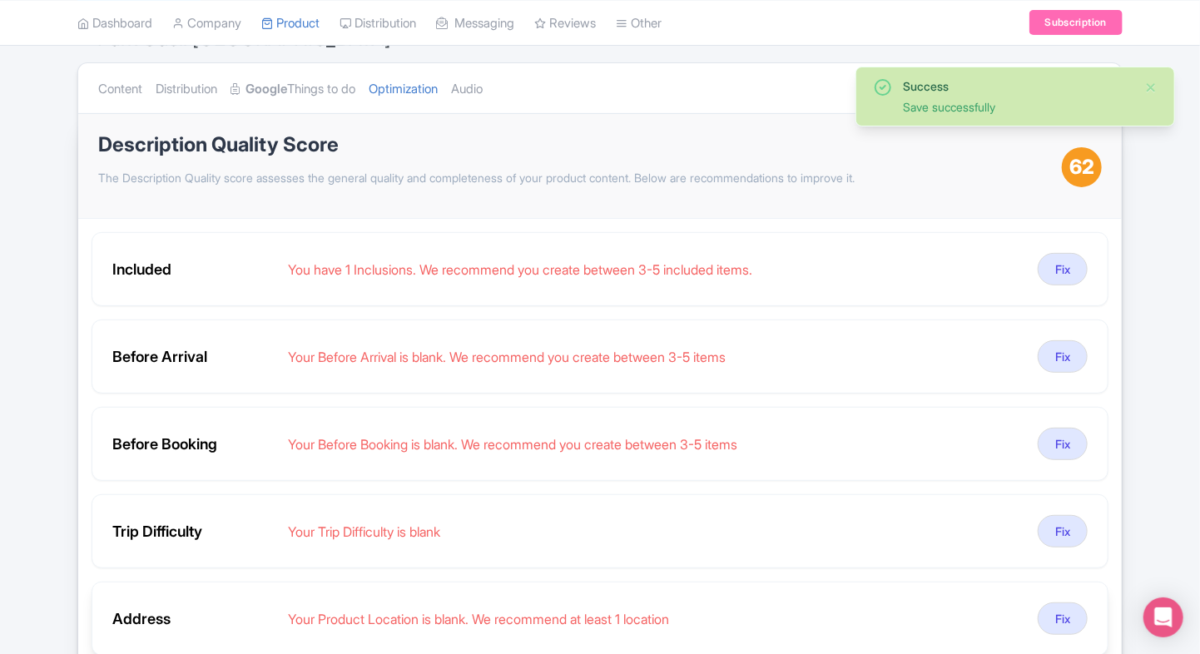
scroll to position [159, 0]
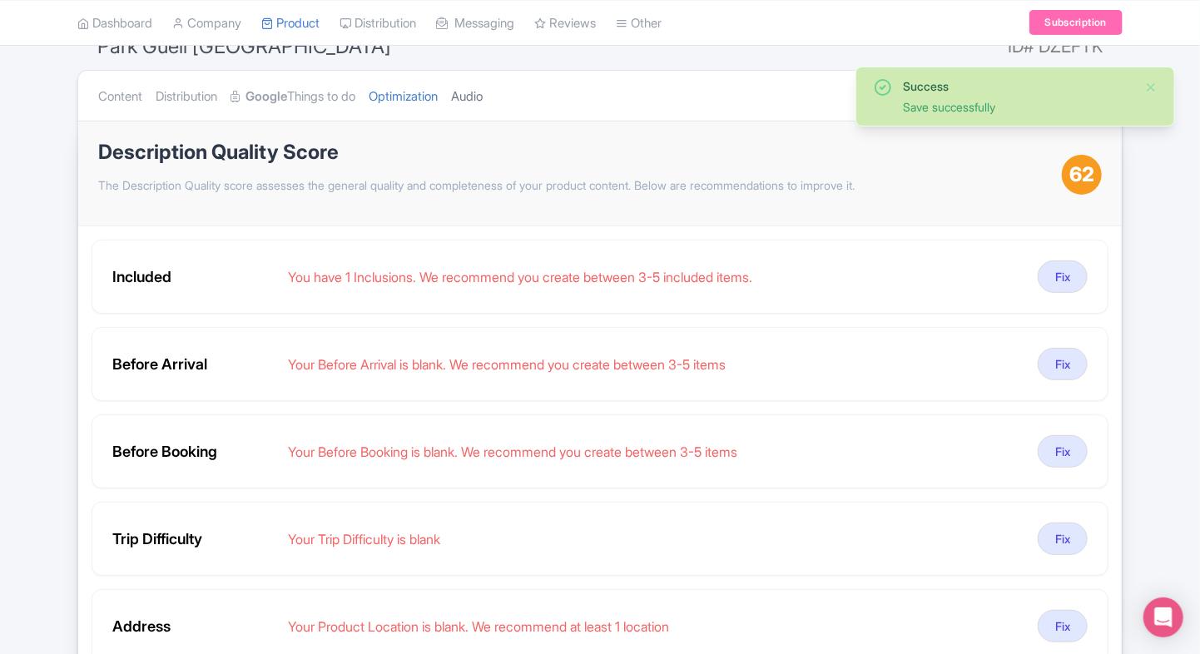
click at [483, 87] on link "Audio" at bounding box center [467, 97] width 32 height 52
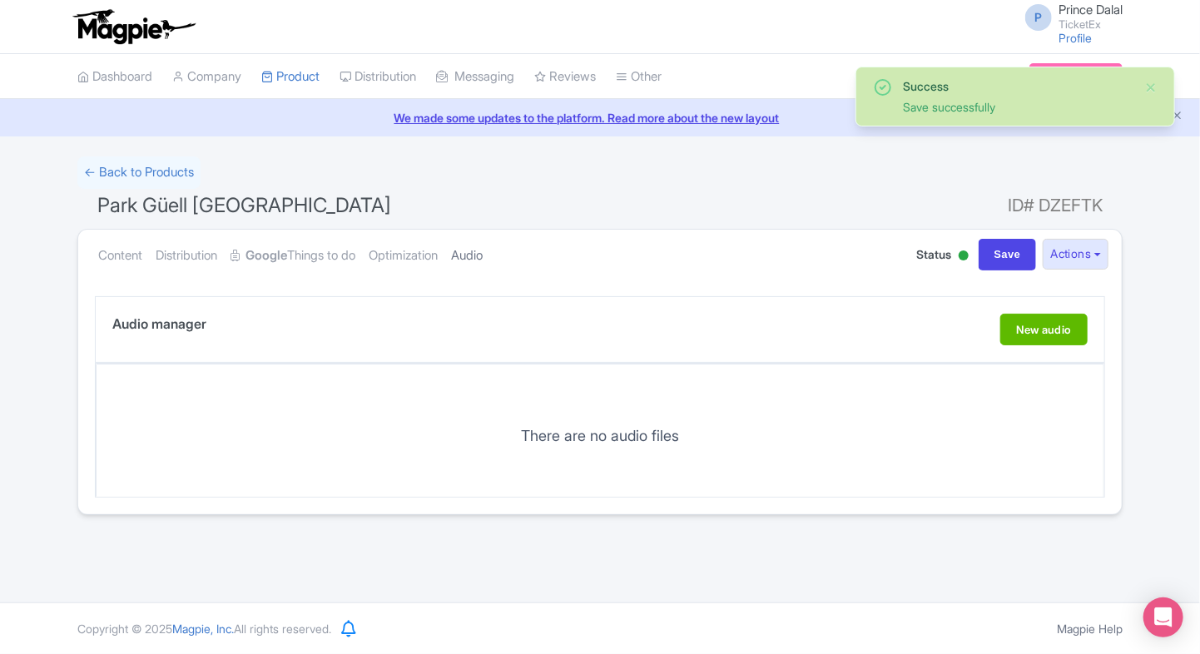
scroll to position [0, 0]
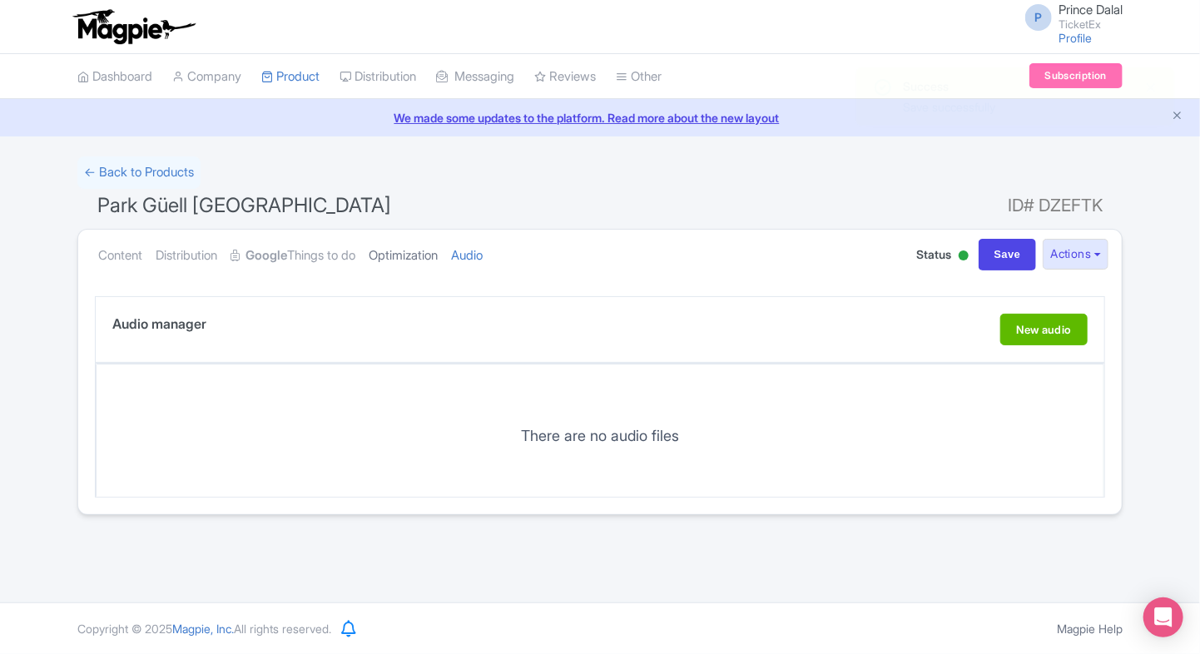
click at [438, 251] on link "Optimization" at bounding box center [403, 256] width 69 height 52
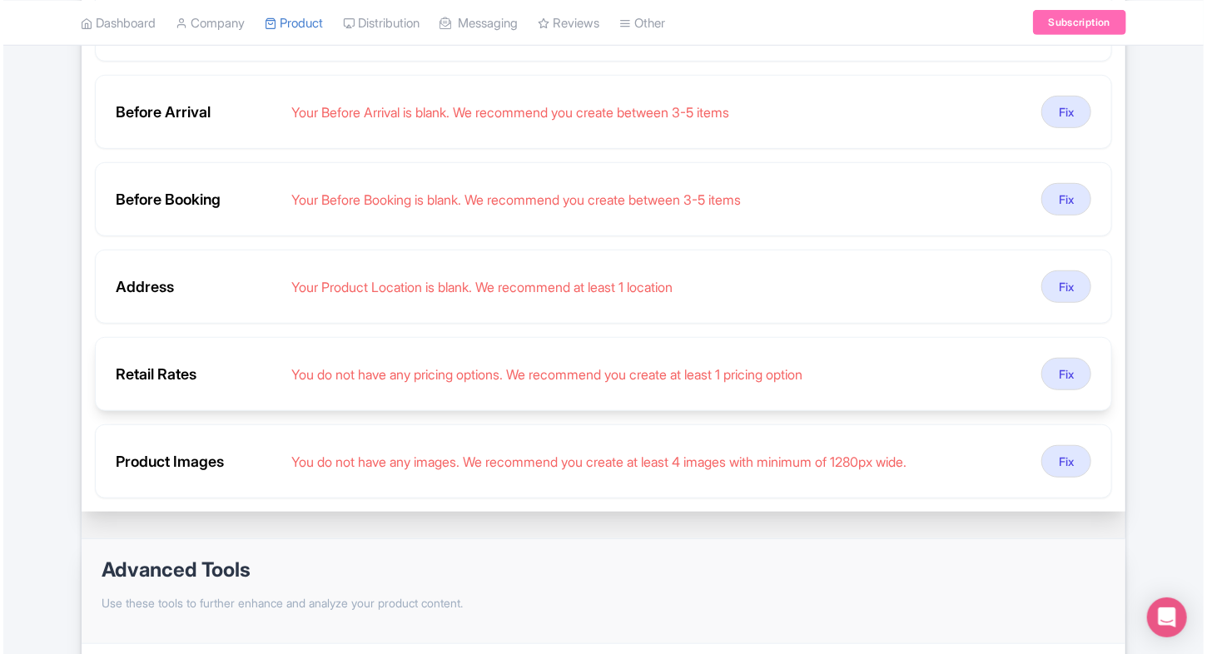
scroll to position [412, 0]
click at [1041, 460] on button "Fix" at bounding box center [1063, 460] width 50 height 32
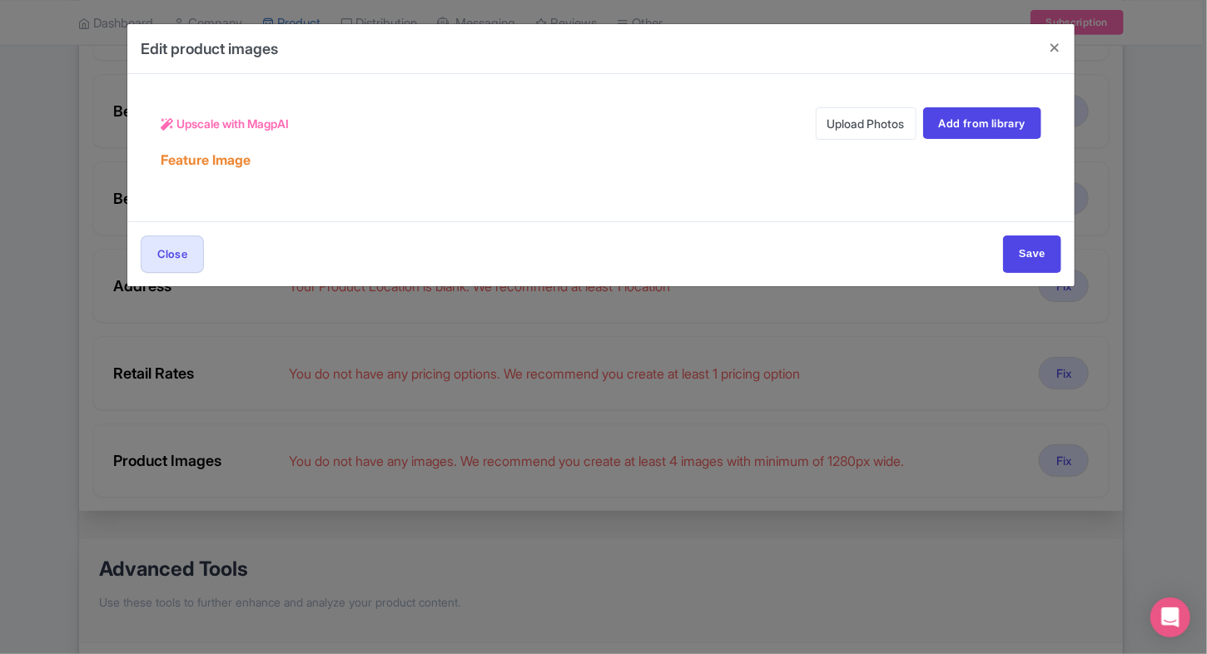
click at [889, 124] on link "Upload Photos" at bounding box center [866, 123] width 101 height 32
click at [845, 124] on link "Upload Photos" at bounding box center [866, 123] width 101 height 32
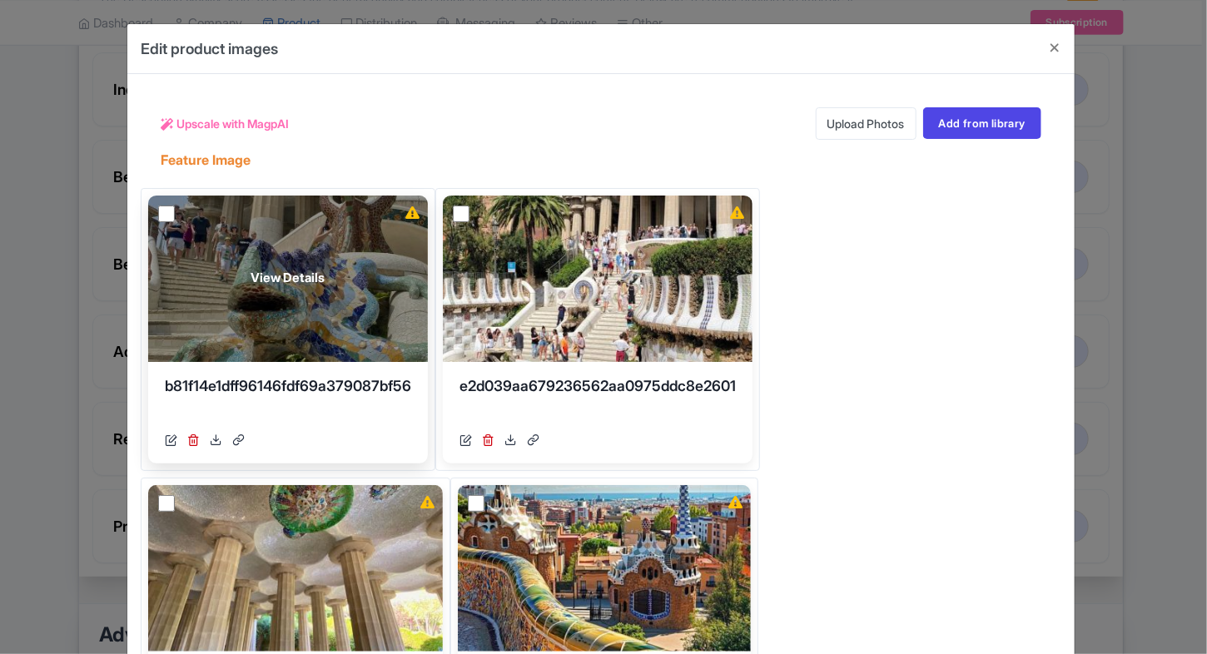
scroll to position [346, 0]
click at [164, 212] on input "checkbox" at bounding box center [166, 214] width 17 height 17
checkbox input "true"
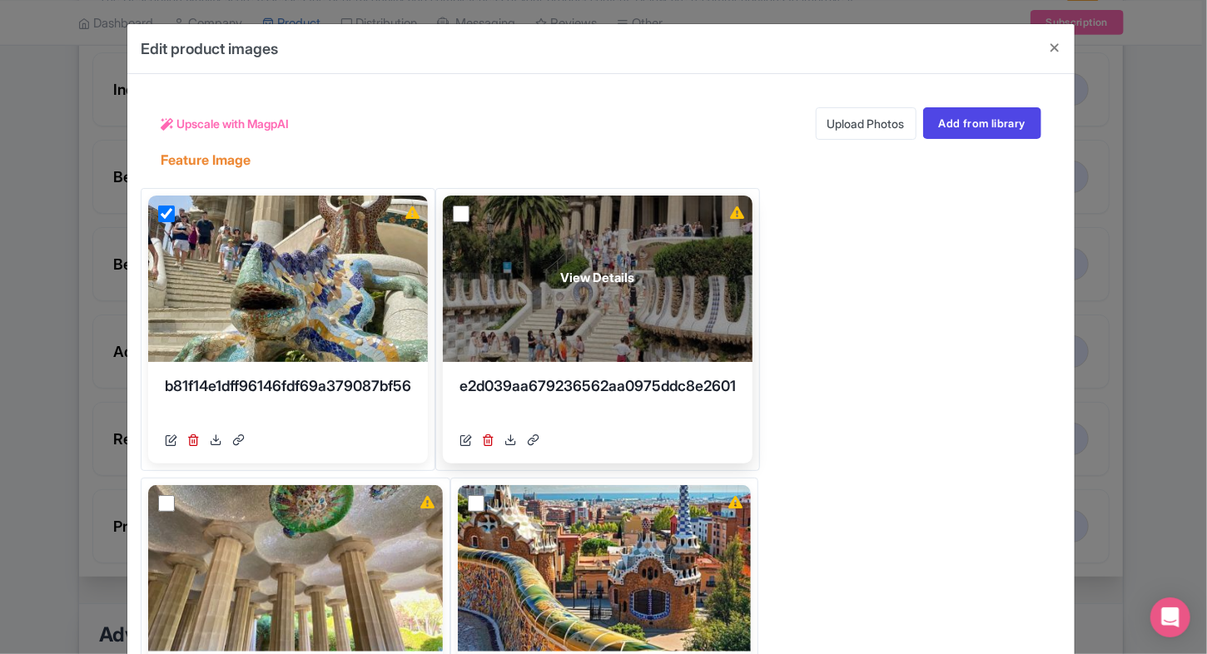
click at [464, 211] on input "checkbox" at bounding box center [461, 214] width 17 height 17
checkbox input "true"
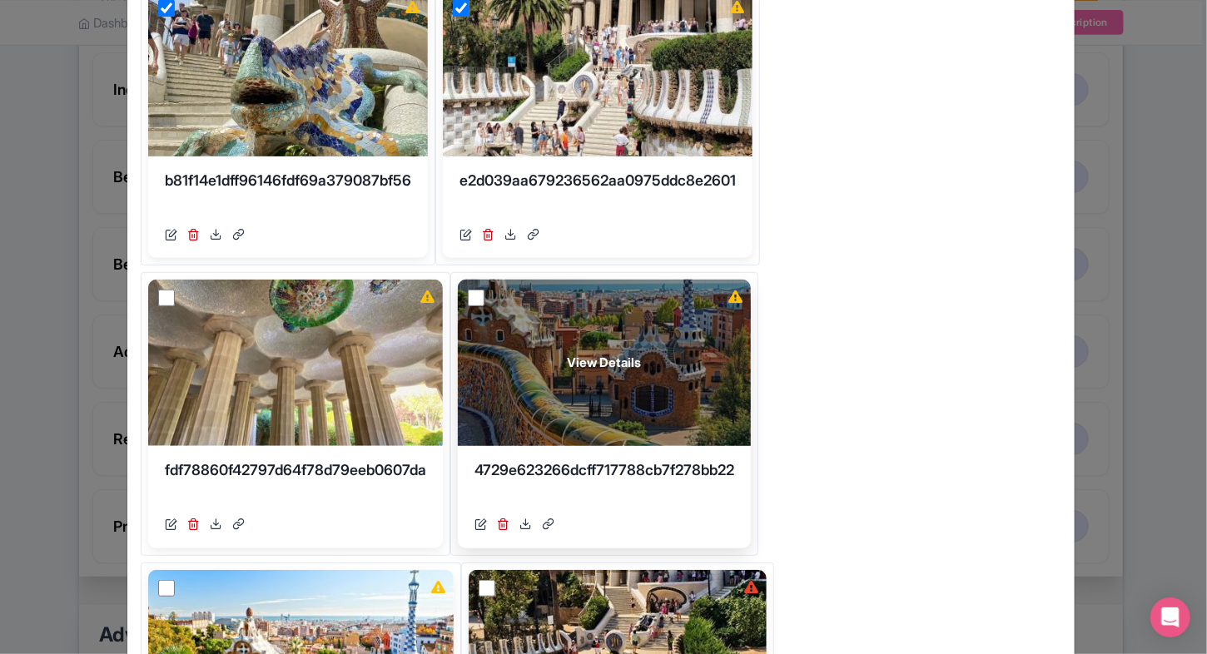
click at [483, 295] on input "checkbox" at bounding box center [476, 298] width 17 height 17
checkbox input "true"
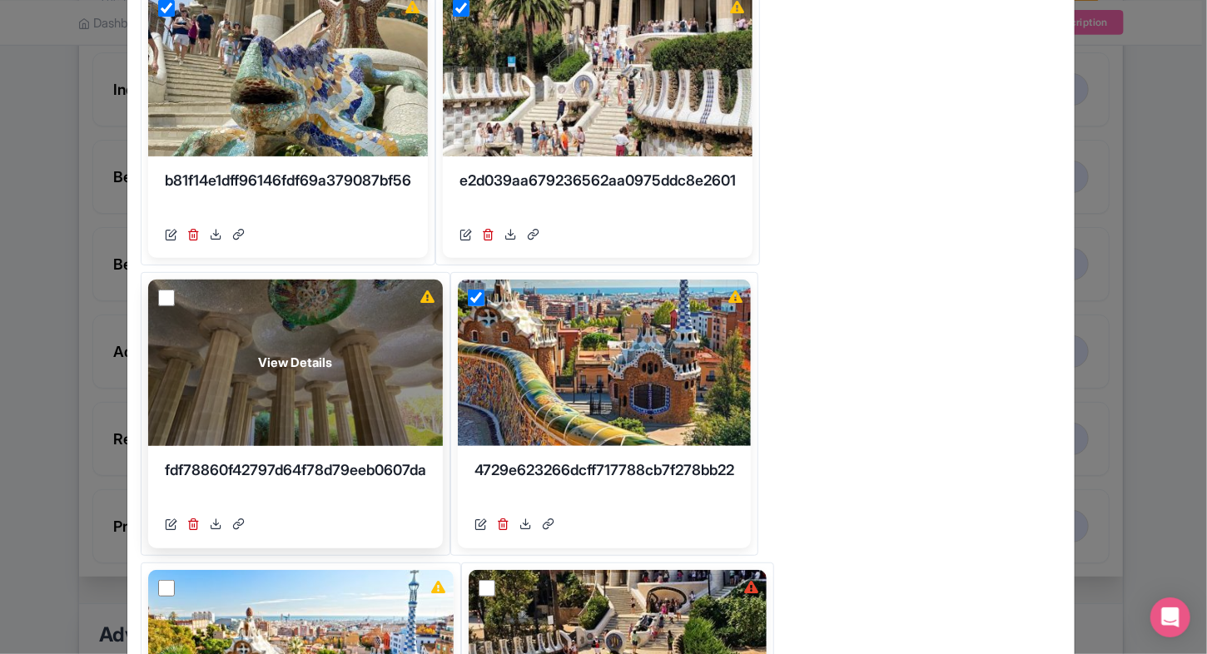
click at [166, 303] on input "checkbox" at bounding box center [166, 298] width 17 height 17
checkbox input "true"
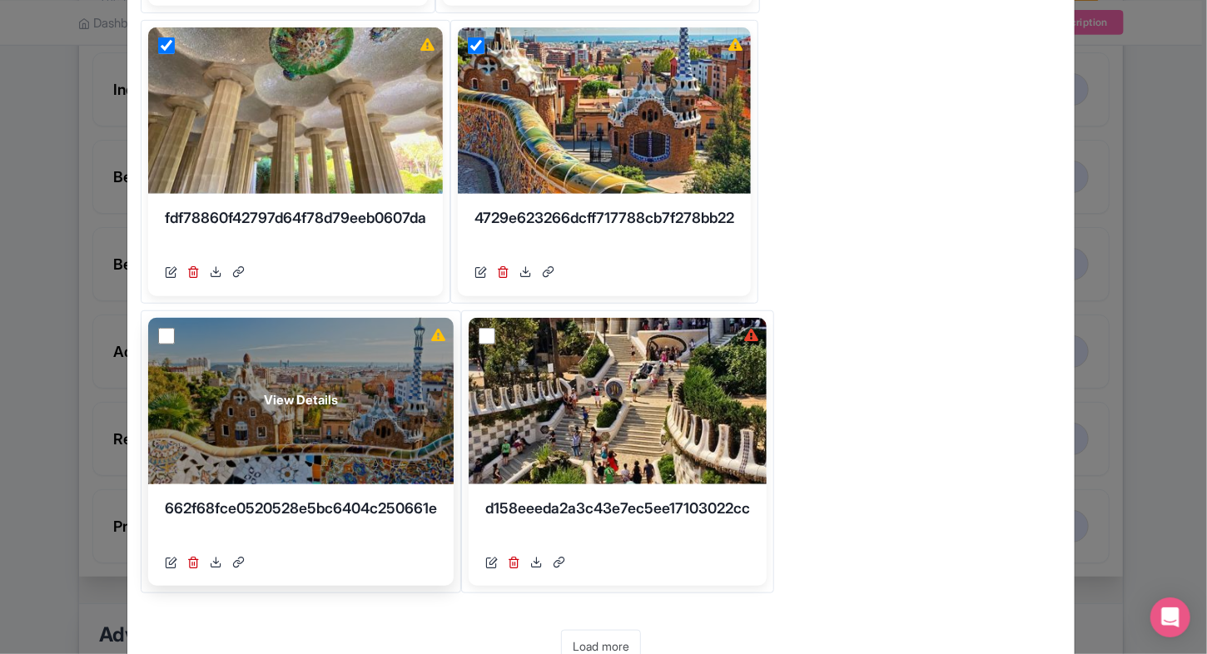
scroll to position [459, 0]
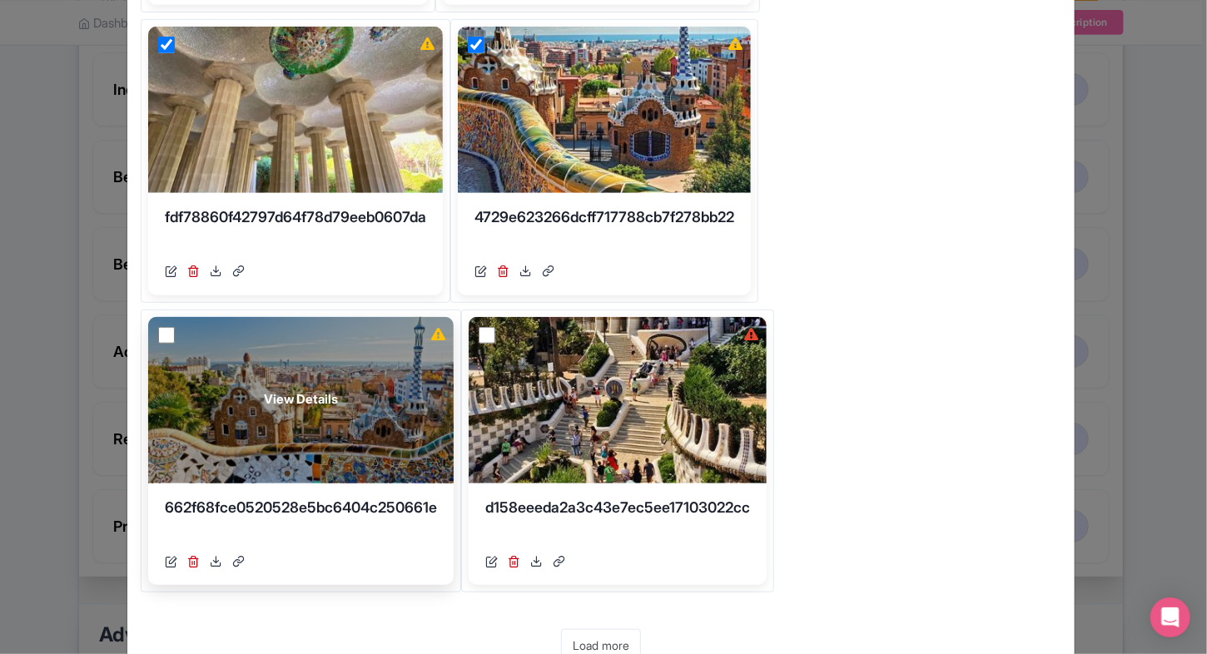
click at [159, 330] on input "checkbox" at bounding box center [166, 335] width 17 height 17
checkbox input "true"
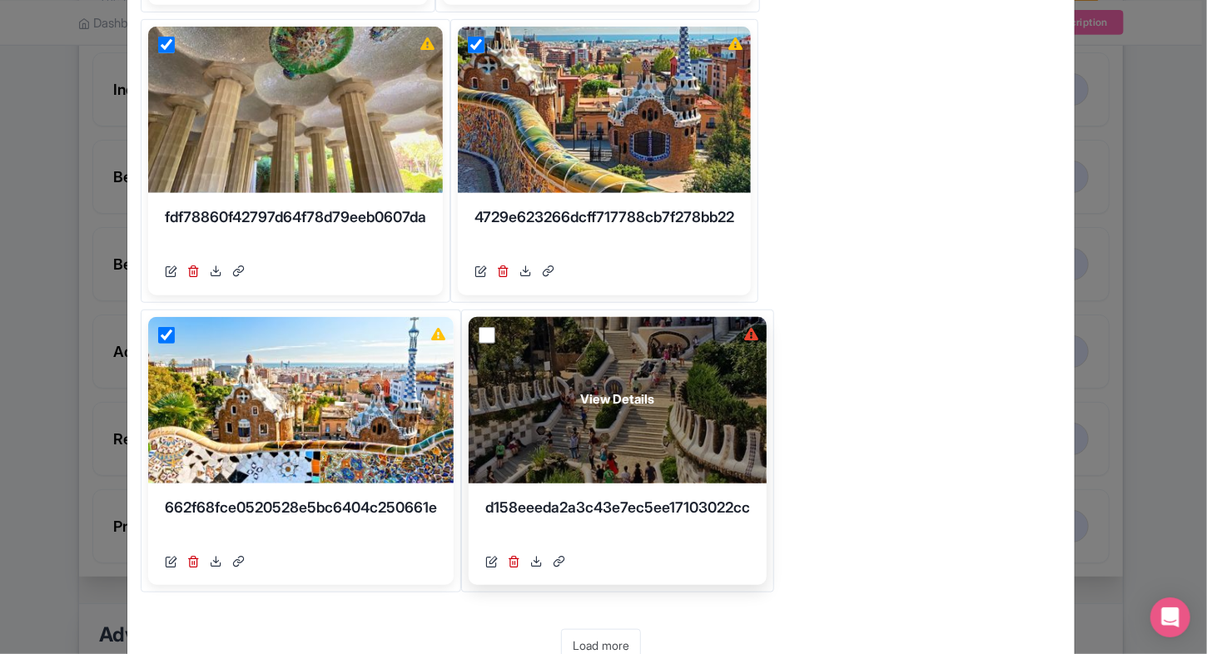
click at [489, 333] on input "checkbox" at bounding box center [486, 335] width 17 height 17
checkbox input "true"
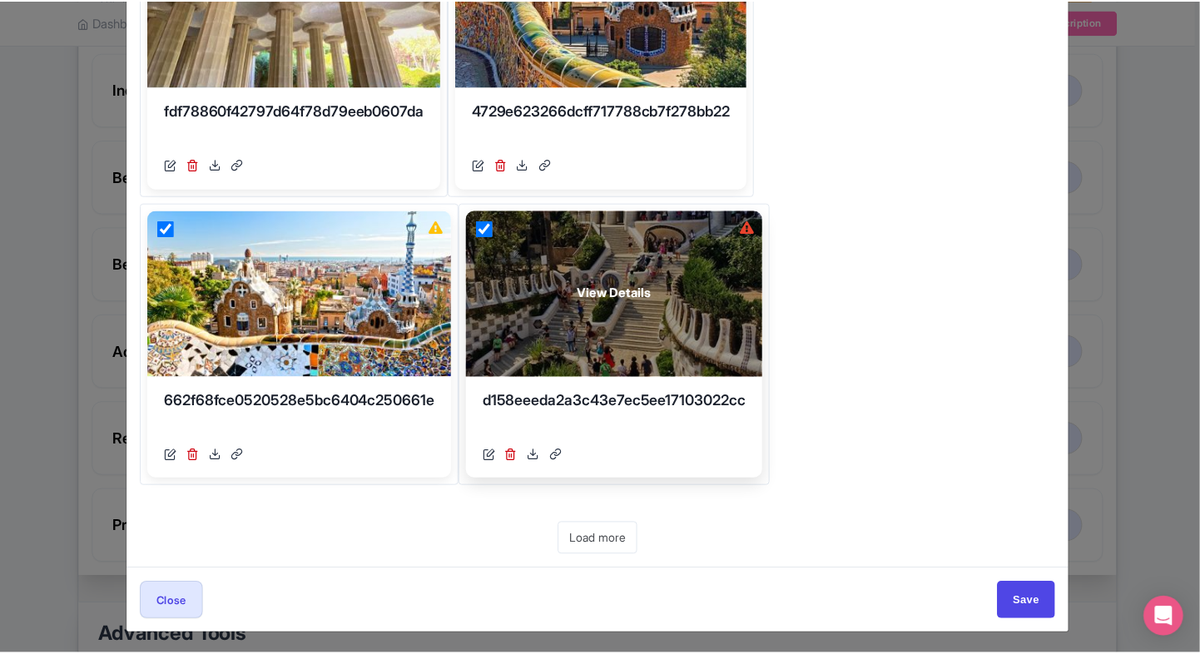
scroll to position [0, 0]
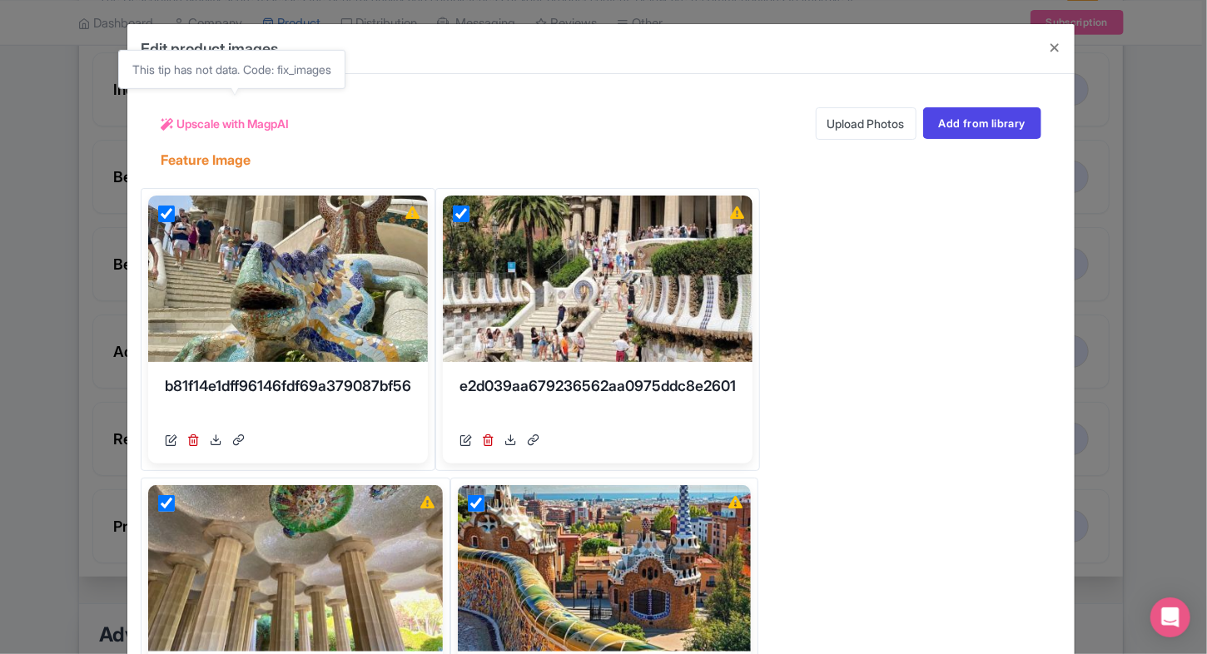
click at [246, 127] on span "Upscale with MagpAI" at bounding box center [232, 123] width 112 height 17
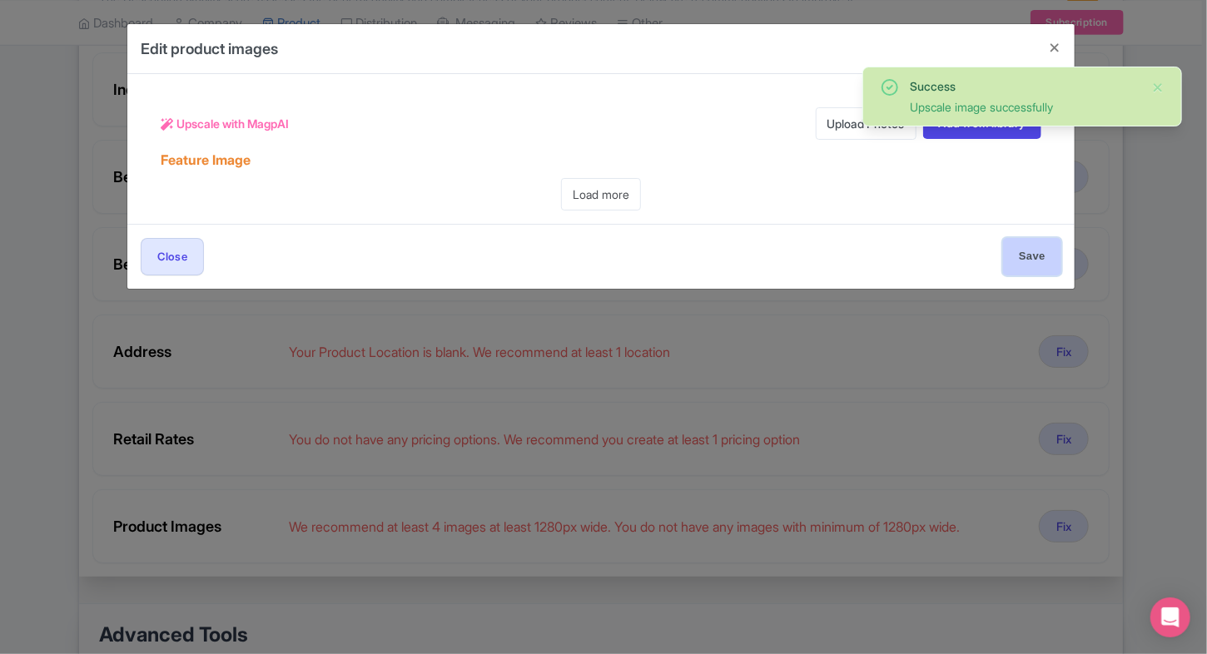
click at [1022, 254] on input "Save" at bounding box center [1032, 256] width 58 height 37
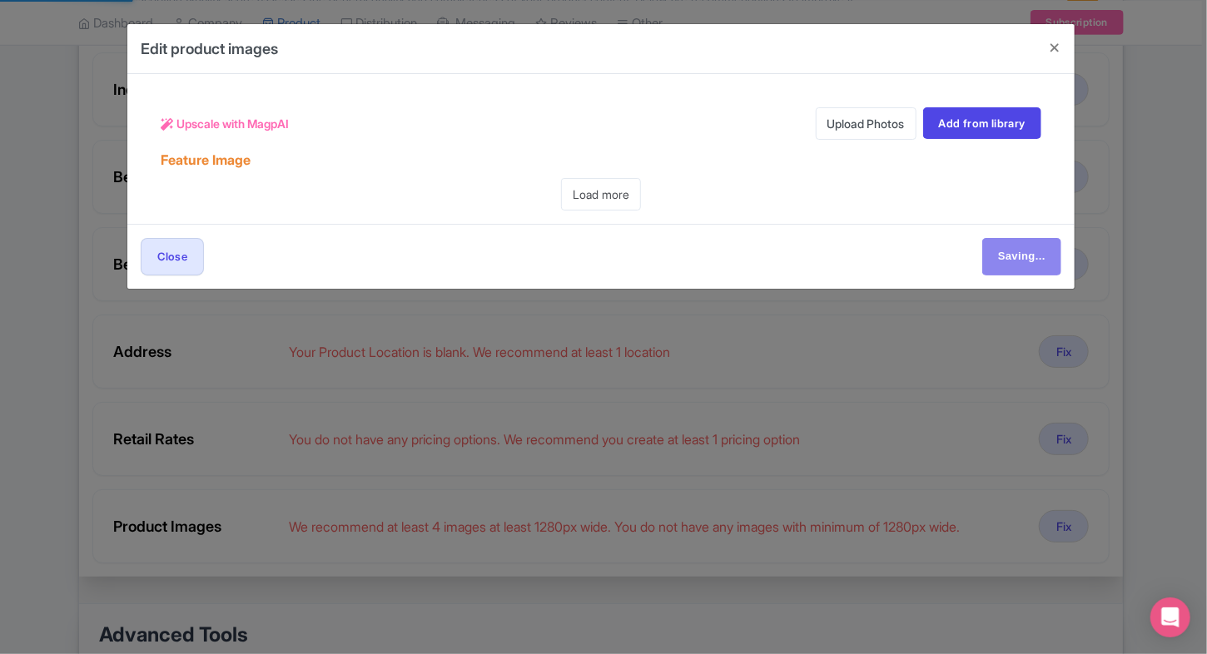
type input "Save"
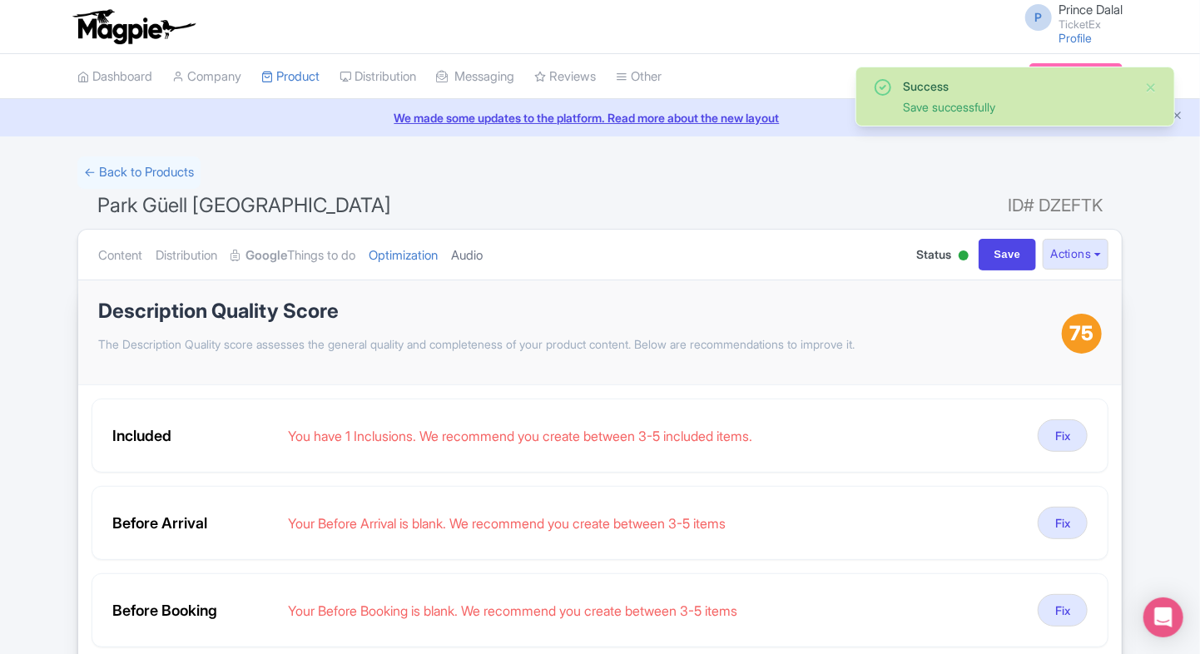
click at [483, 255] on link "Audio" at bounding box center [467, 256] width 32 height 52
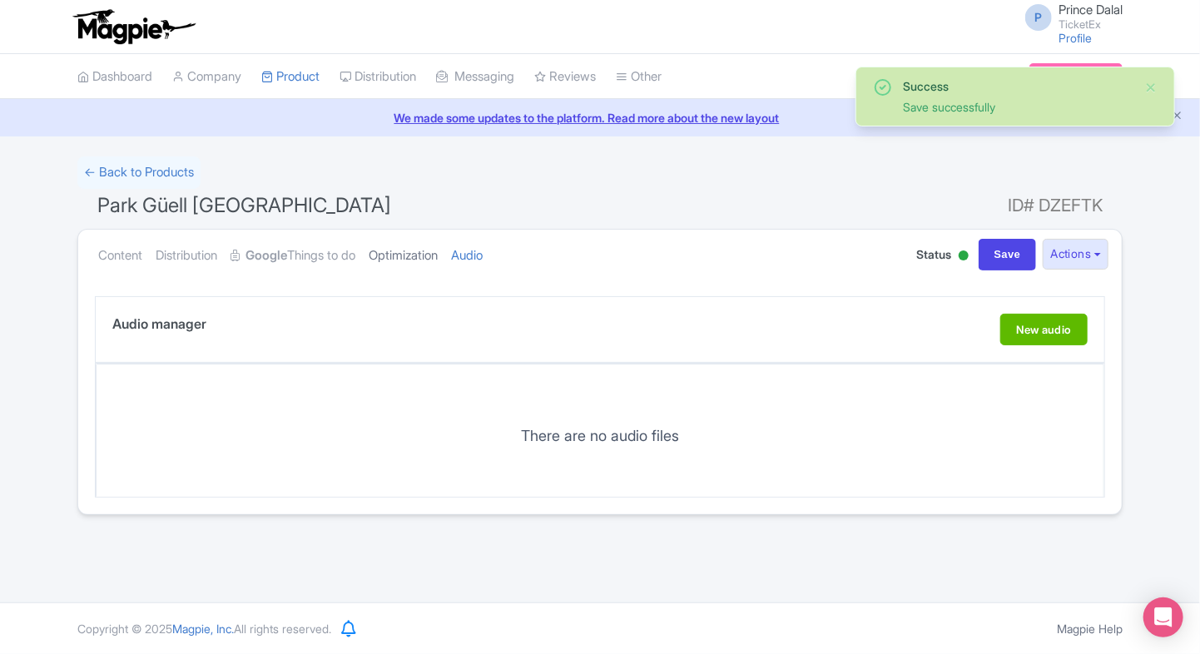
click at [419, 261] on link "Optimization" at bounding box center [403, 256] width 69 height 52
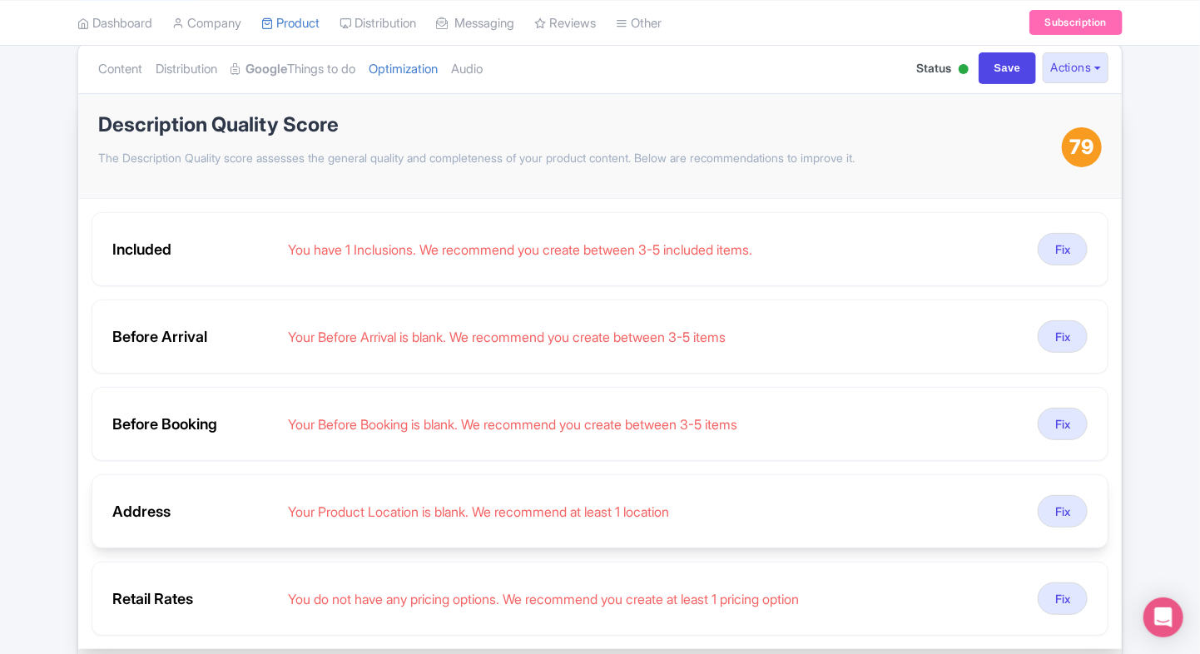
scroll to position [183, 0]
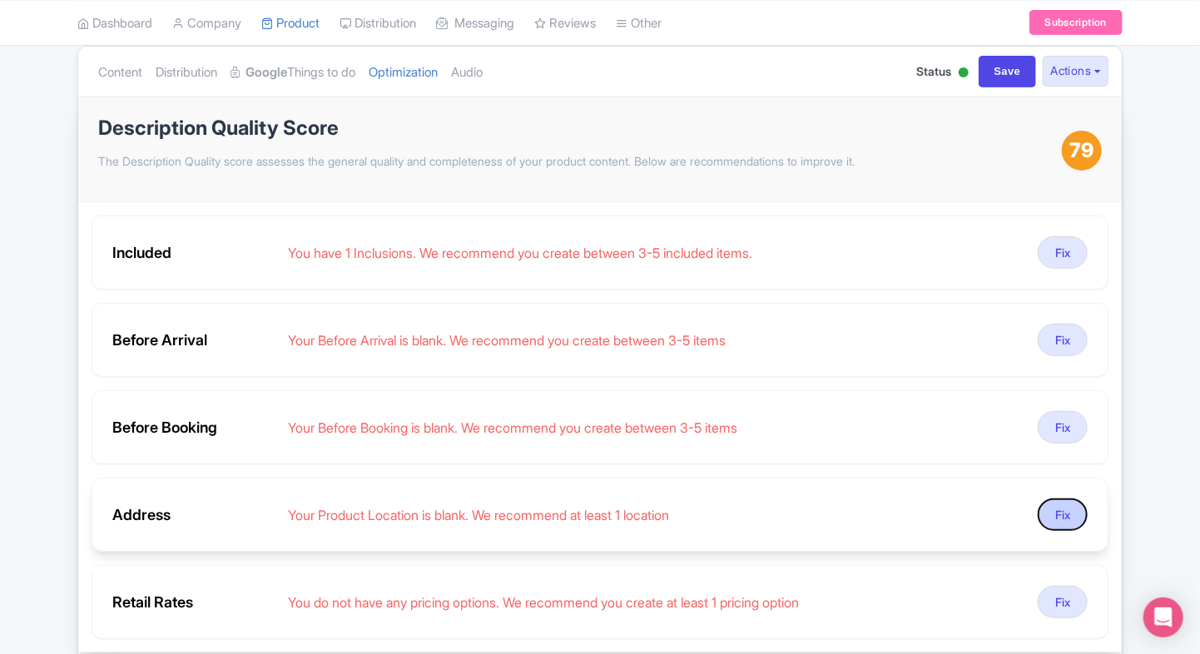
click at [1052, 505] on button "Fix" at bounding box center [1063, 514] width 50 height 32
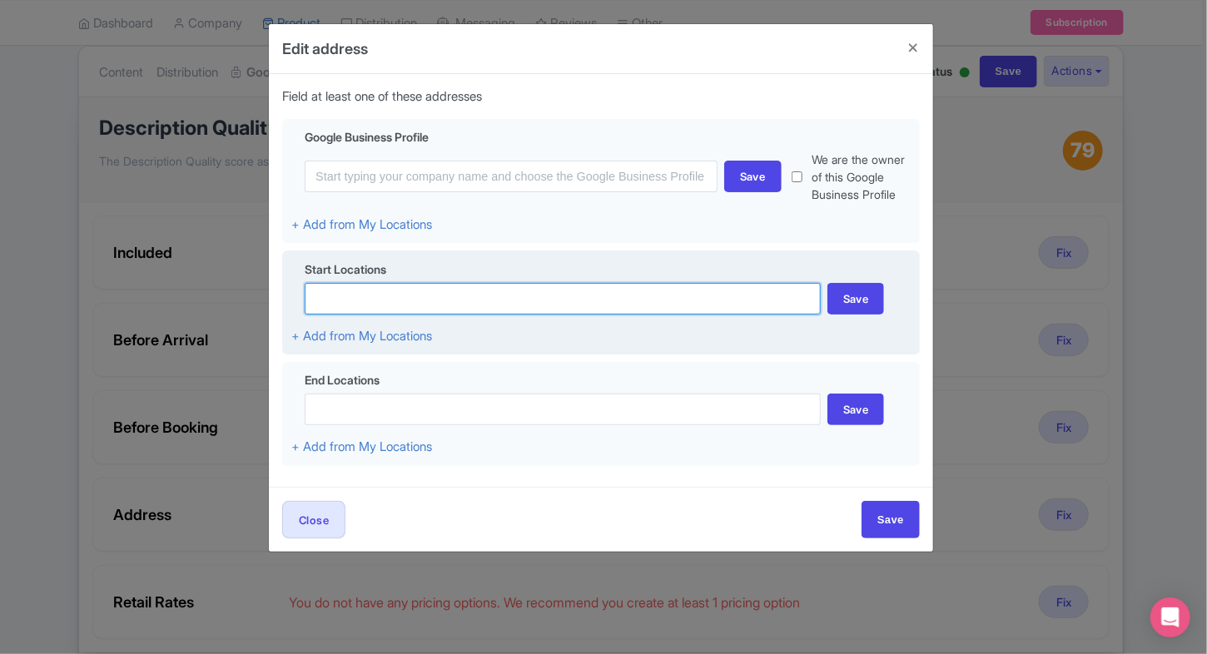
click at [439, 301] on input at bounding box center [563, 299] width 516 height 32
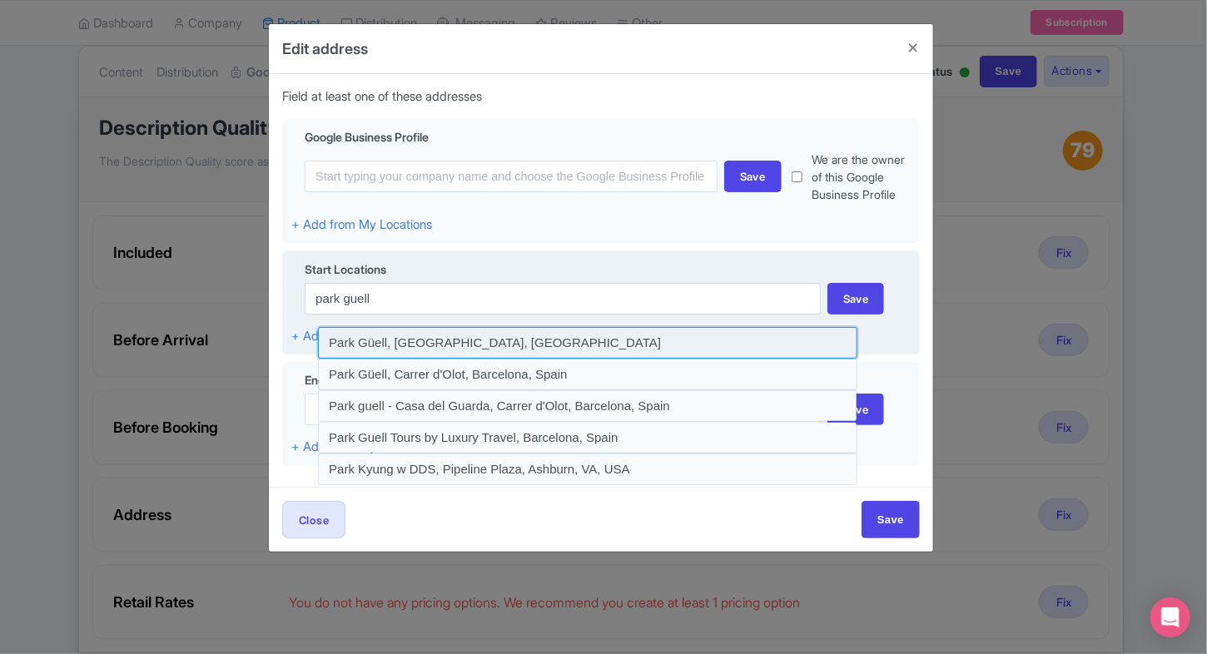
click at [476, 335] on input at bounding box center [587, 343] width 539 height 32
type input "Park Güell, [GEOGRAPHIC_DATA], [GEOGRAPHIC_DATA]"
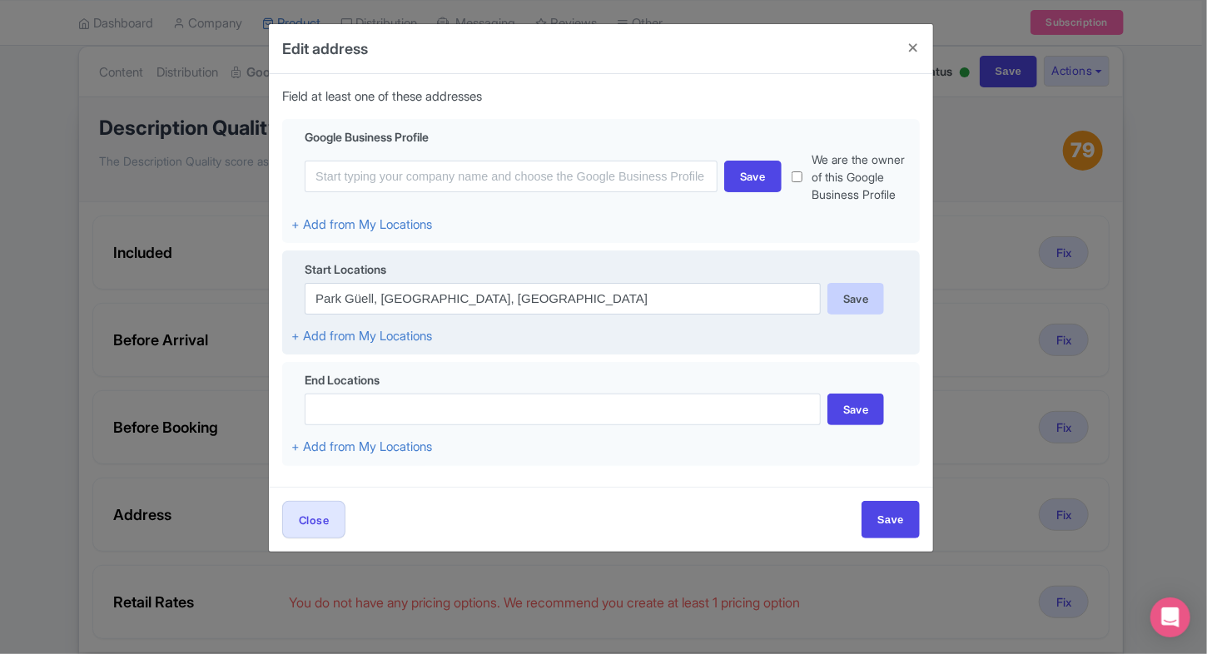
click at [849, 288] on div "Save" at bounding box center [855, 299] width 57 height 32
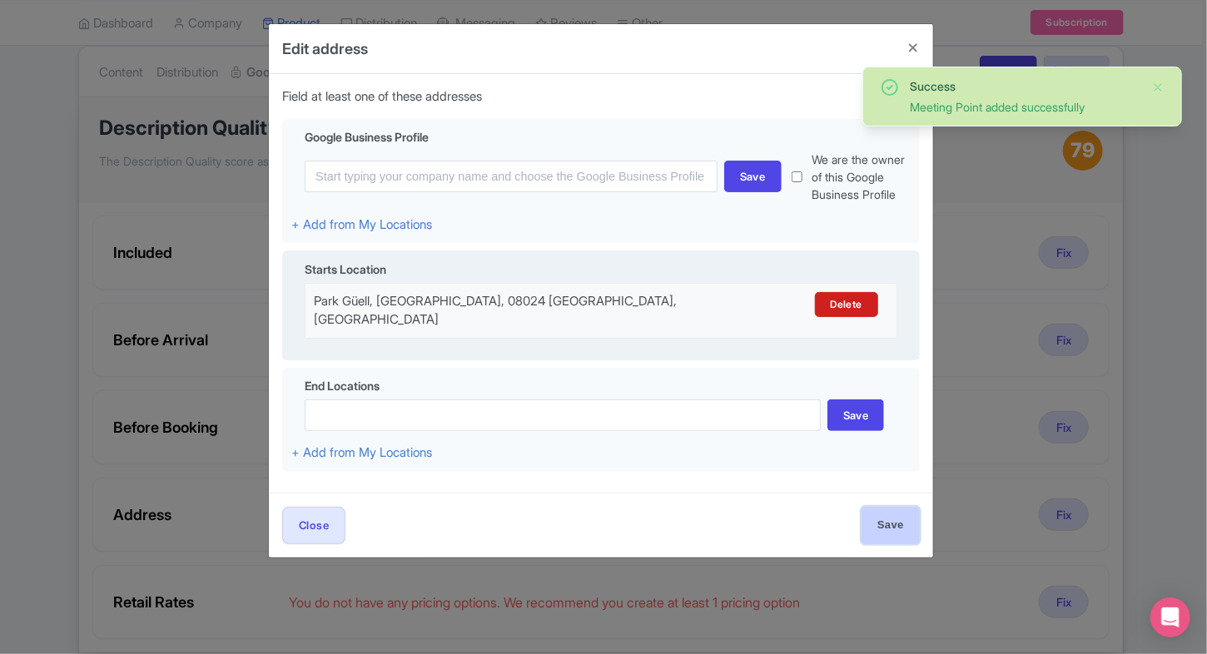
click at [885, 524] on input "Save" at bounding box center [890, 525] width 58 height 37
type input "Save"
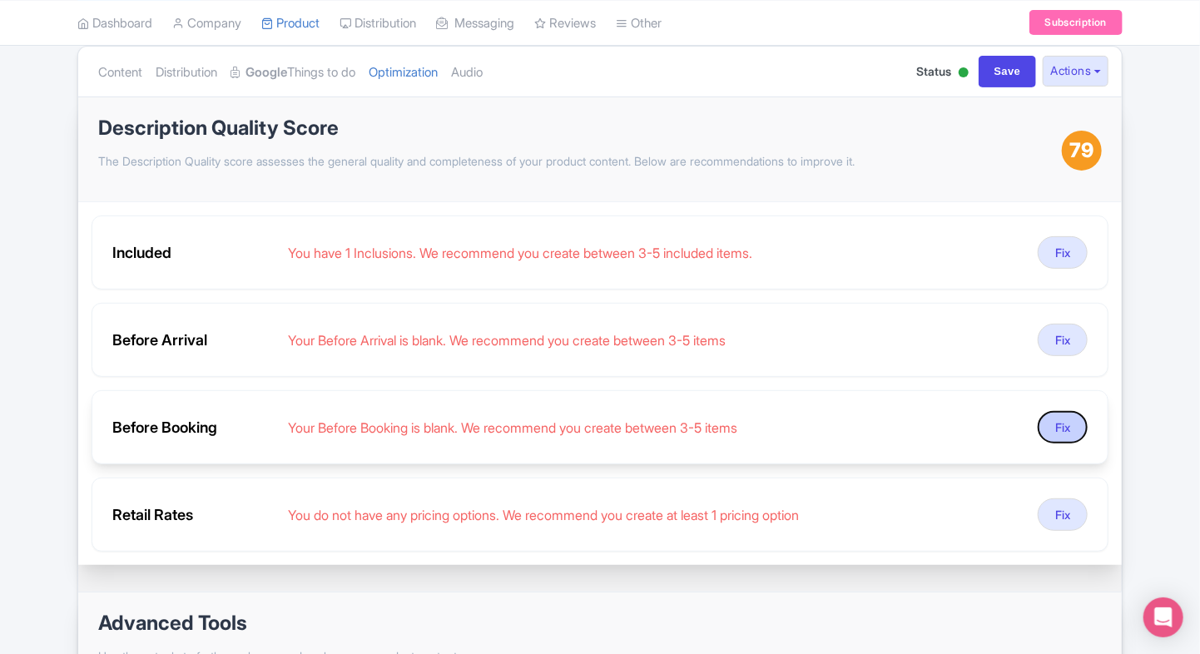
click at [1062, 413] on button "Fix" at bounding box center [1063, 427] width 50 height 32
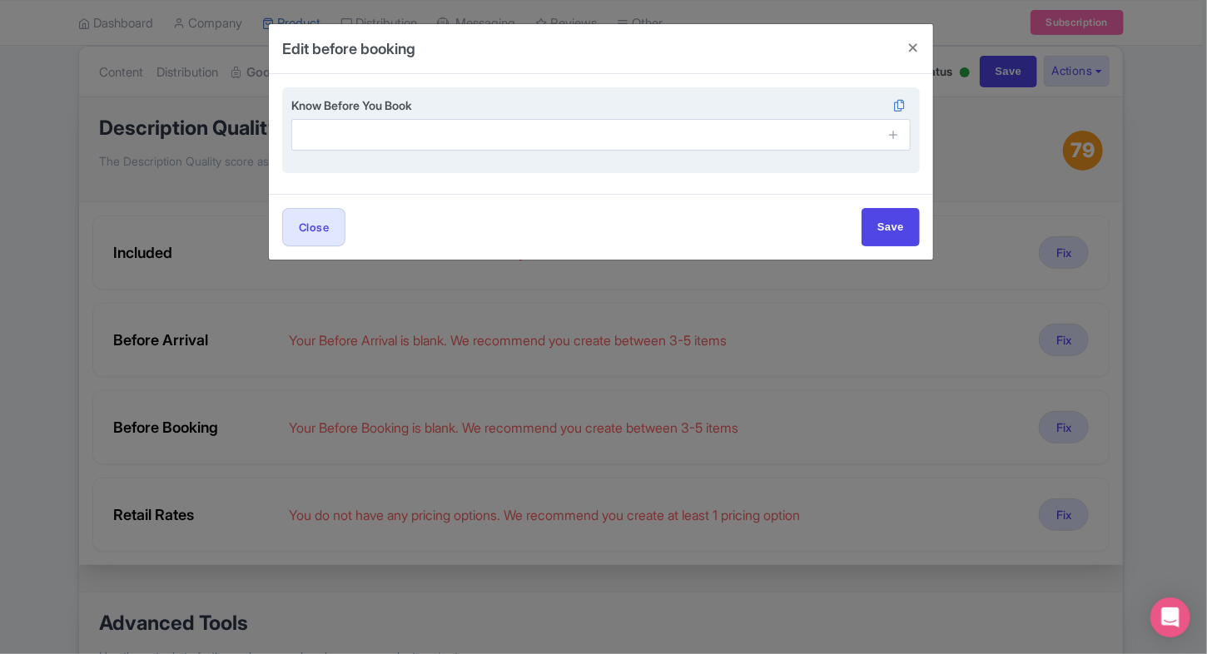
drag, startPoint x: 893, startPoint y: 135, endPoint x: 903, endPoint y: 168, distance: 34.8
click at [903, 168] on div "Know Before You Book" at bounding box center [600, 130] width 637 height 87
click at [896, 138] on icon at bounding box center [893, 134] width 12 height 12
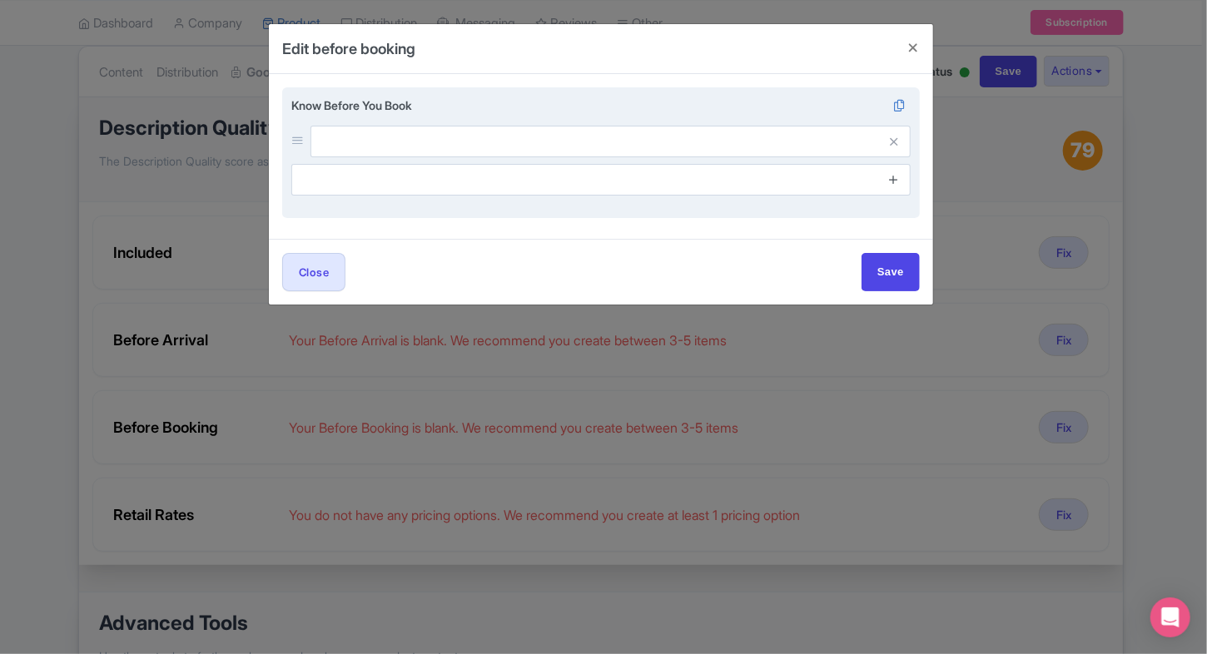
click at [894, 171] on link at bounding box center [893, 180] width 12 height 19
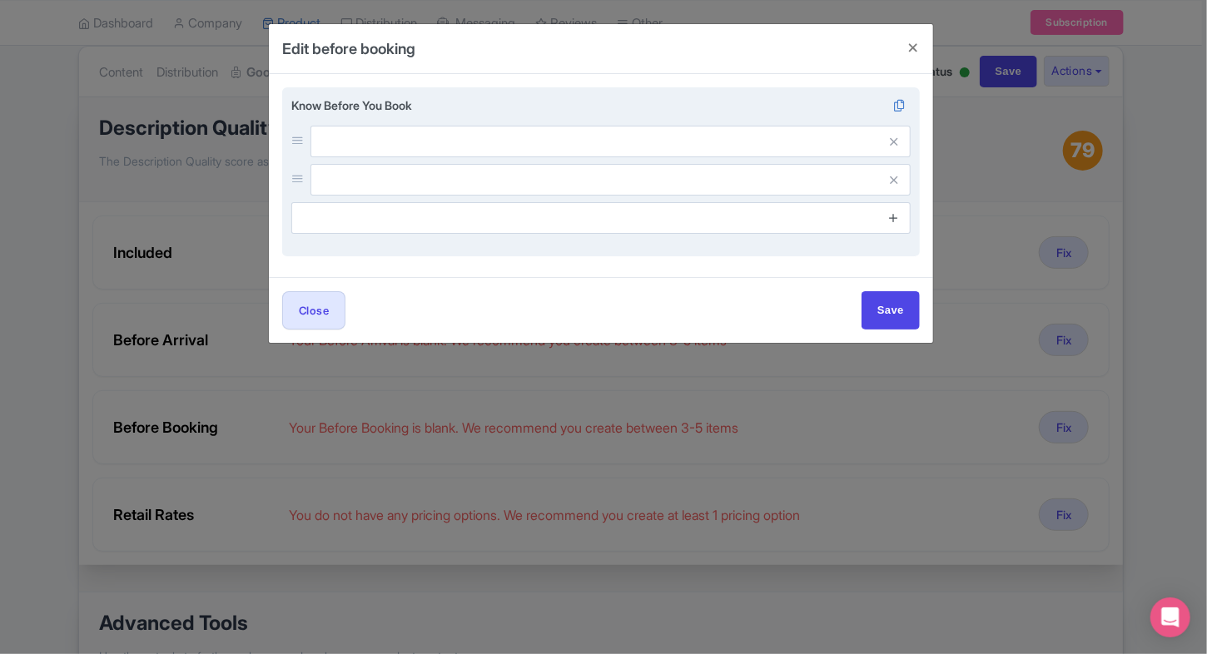
click at [890, 218] on icon at bounding box center [893, 217] width 12 height 12
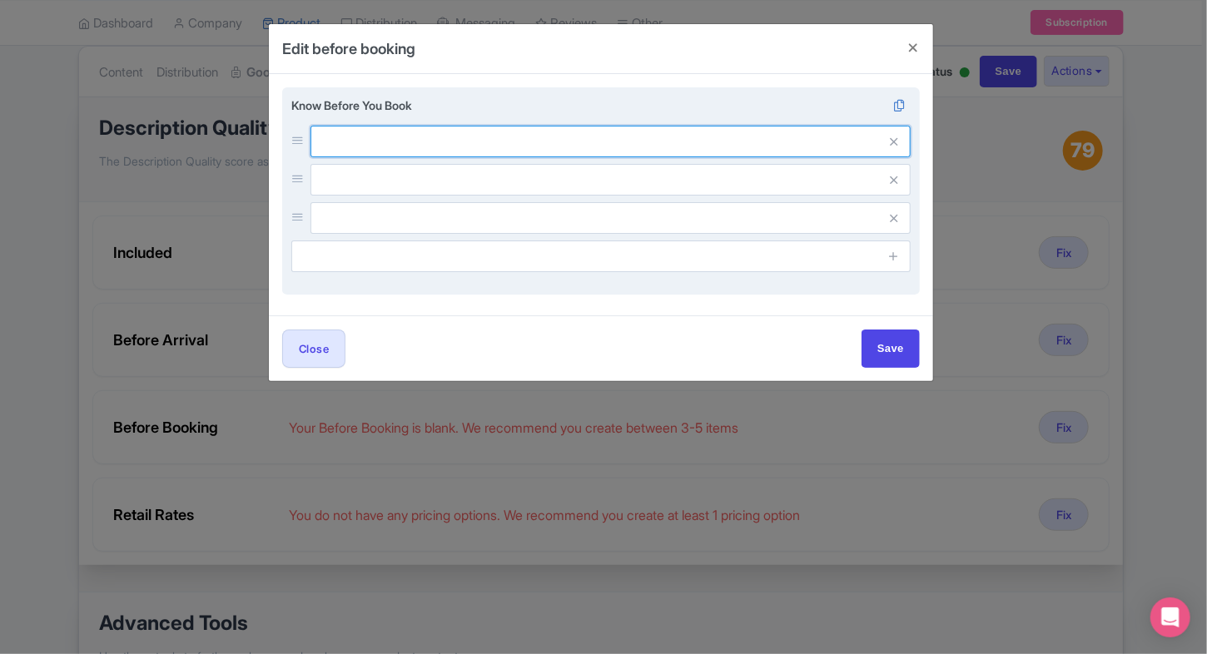
click at [588, 139] on input "text" at bounding box center [610, 142] width 600 height 32
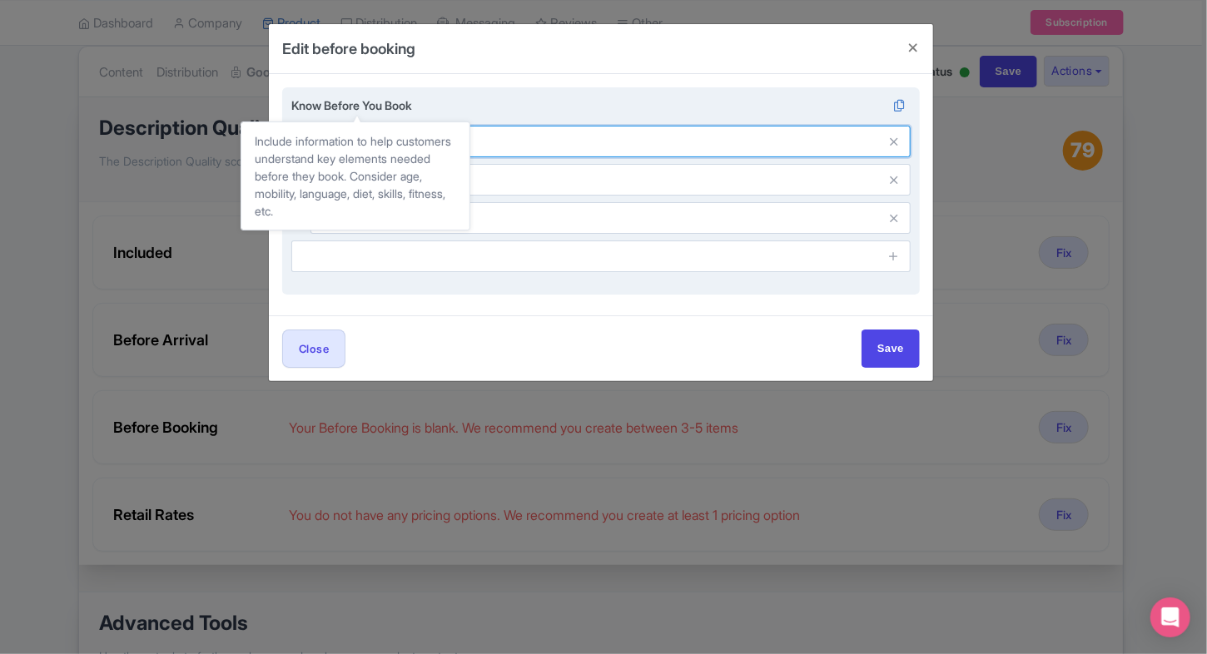
paste input "Comfortable walking shoes recommended."
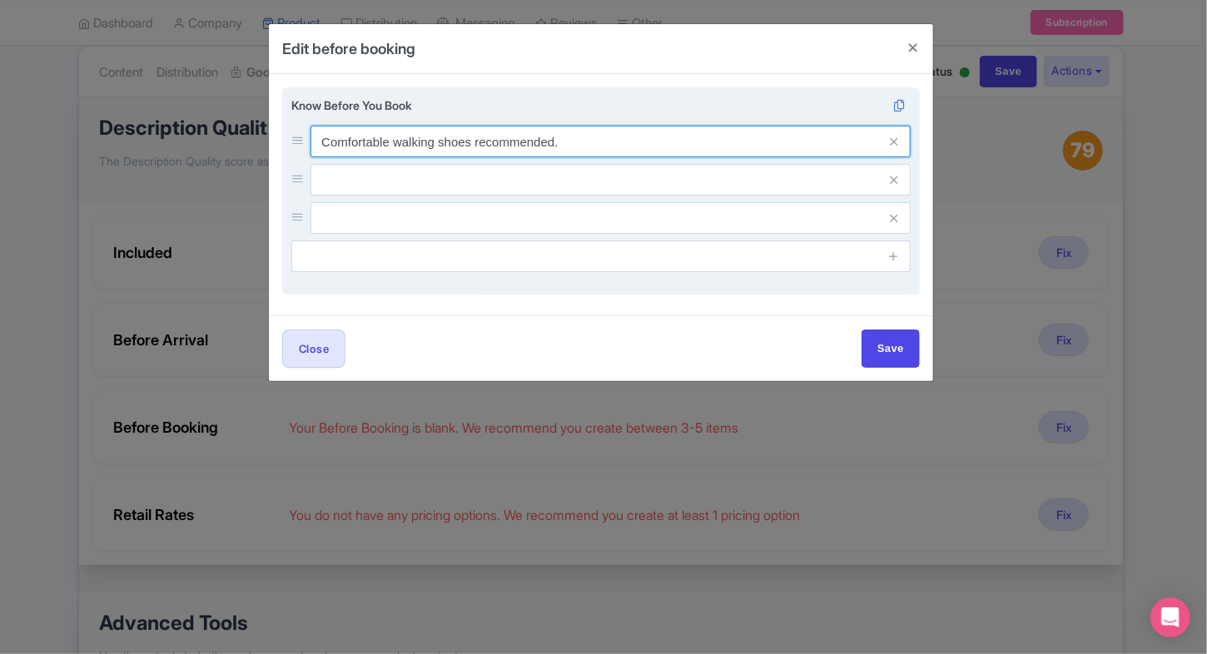
type input "Comfortable walking shoes recommended."
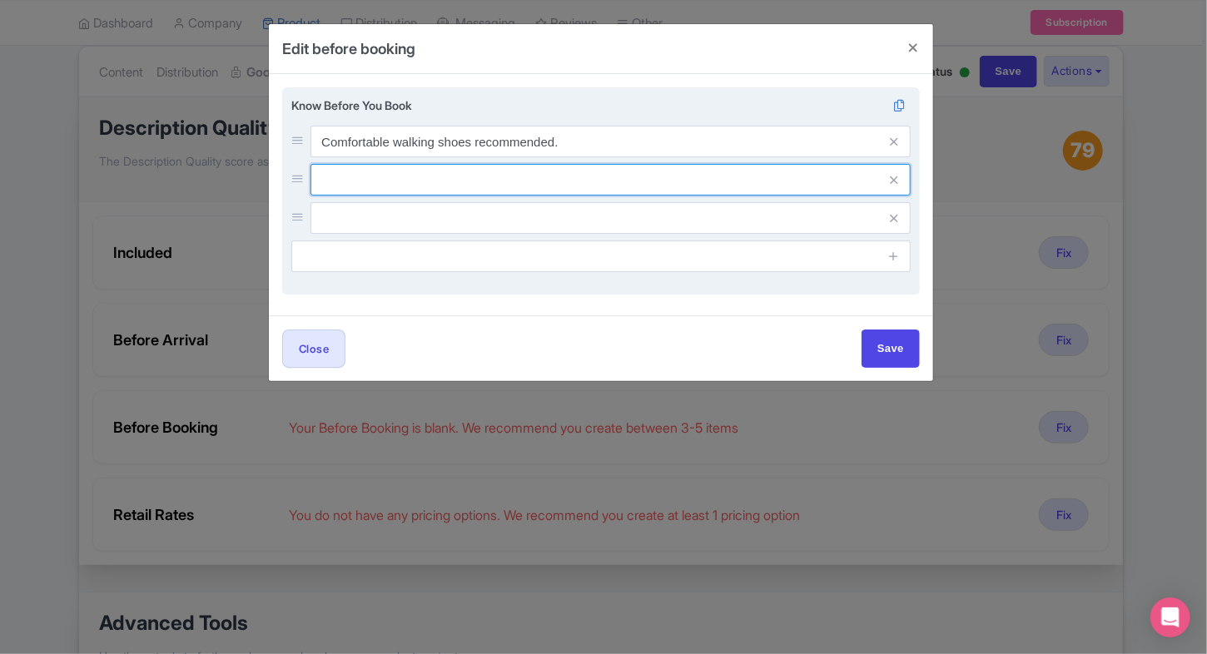
click at [410, 157] on input "text" at bounding box center [610, 142] width 600 height 32
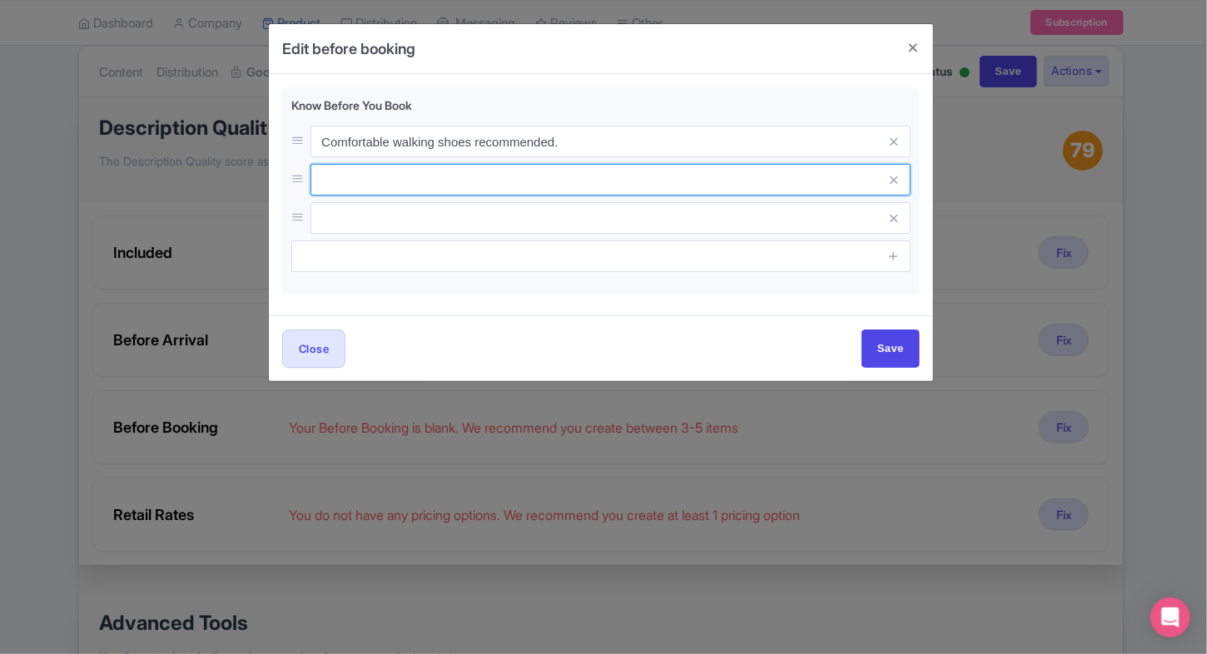
paste input "Some areas have uphill climbs."
type input "Some areas have uphill climbs."
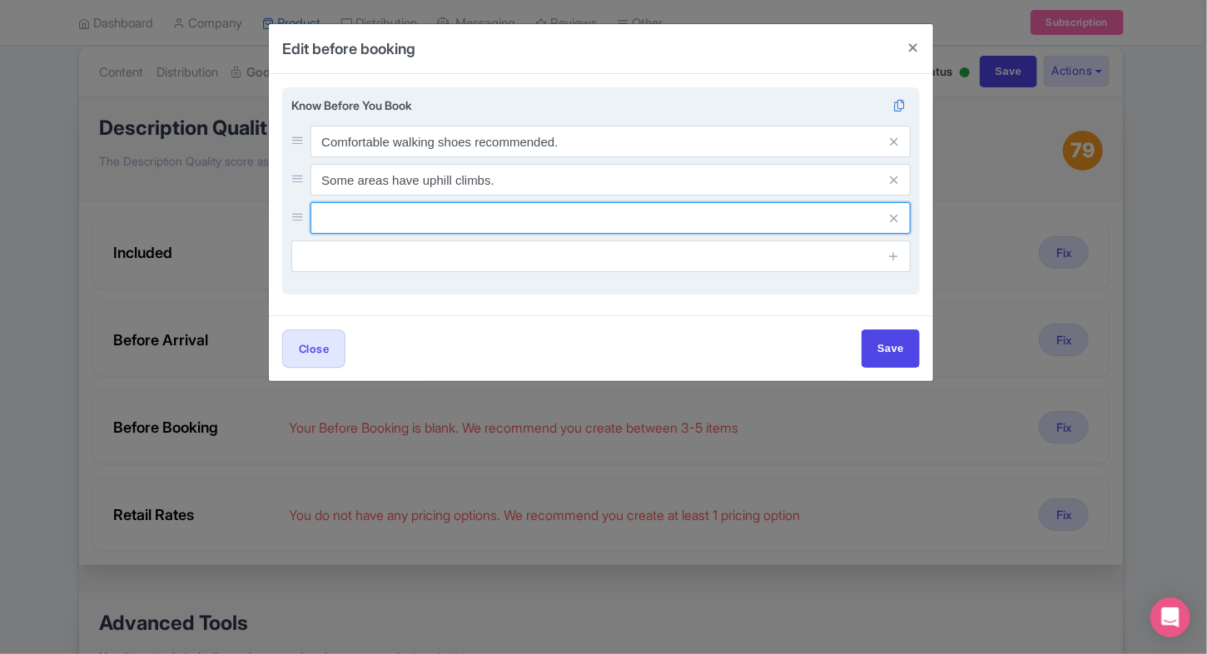
click at [468, 157] on input "text" at bounding box center [610, 142] width 600 height 32
paste input "Carry a valid photo ID proof, such as a passport copy, for entry."
type input "Carry a valid photo ID proof, such as a passport copy, for entry."
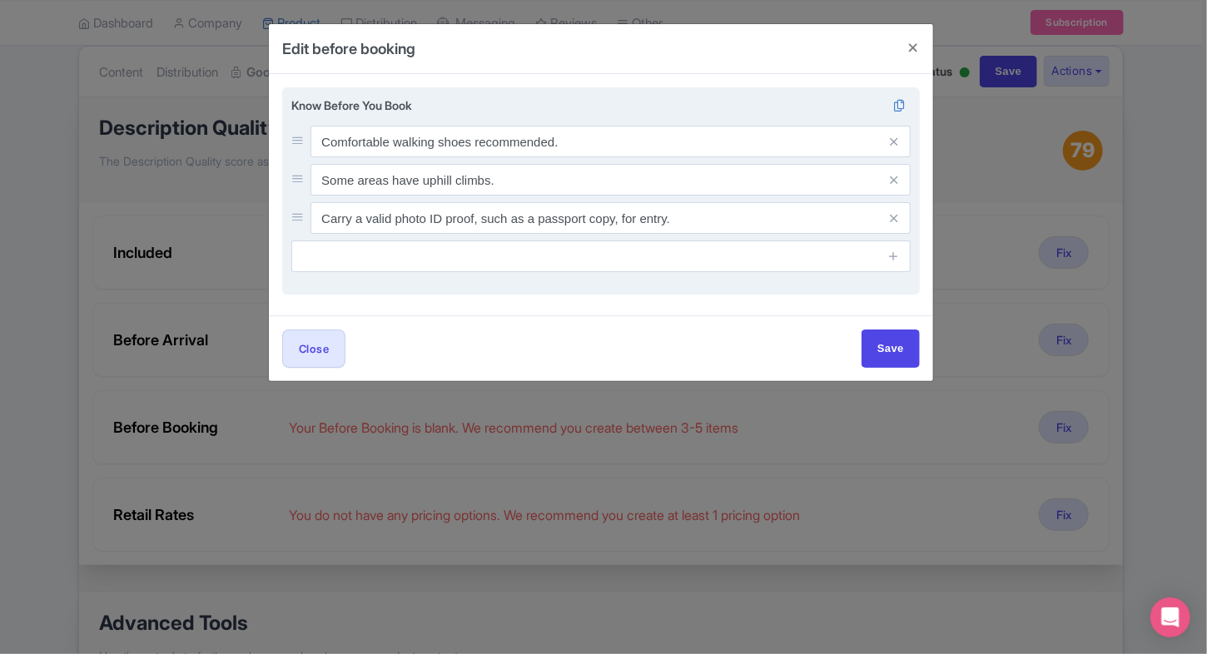
click at [612, 256] on input "text" at bounding box center [600, 256] width 619 height 32
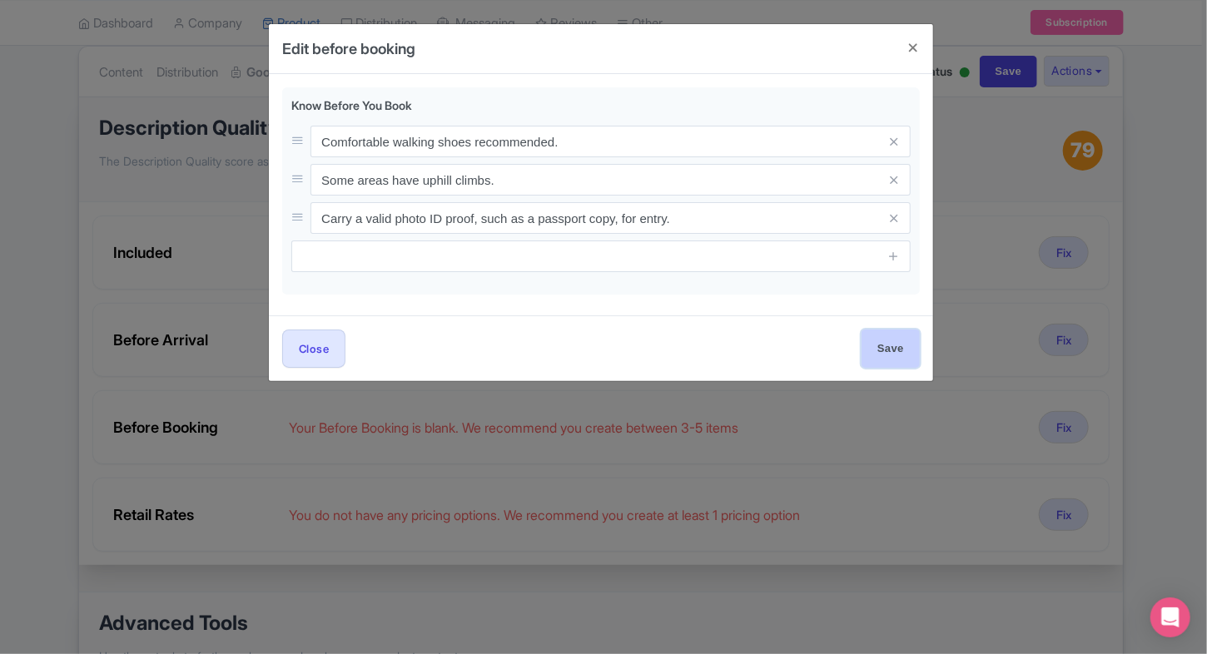
click at [899, 337] on input "Save" at bounding box center [890, 348] width 58 height 37
type input "Save"
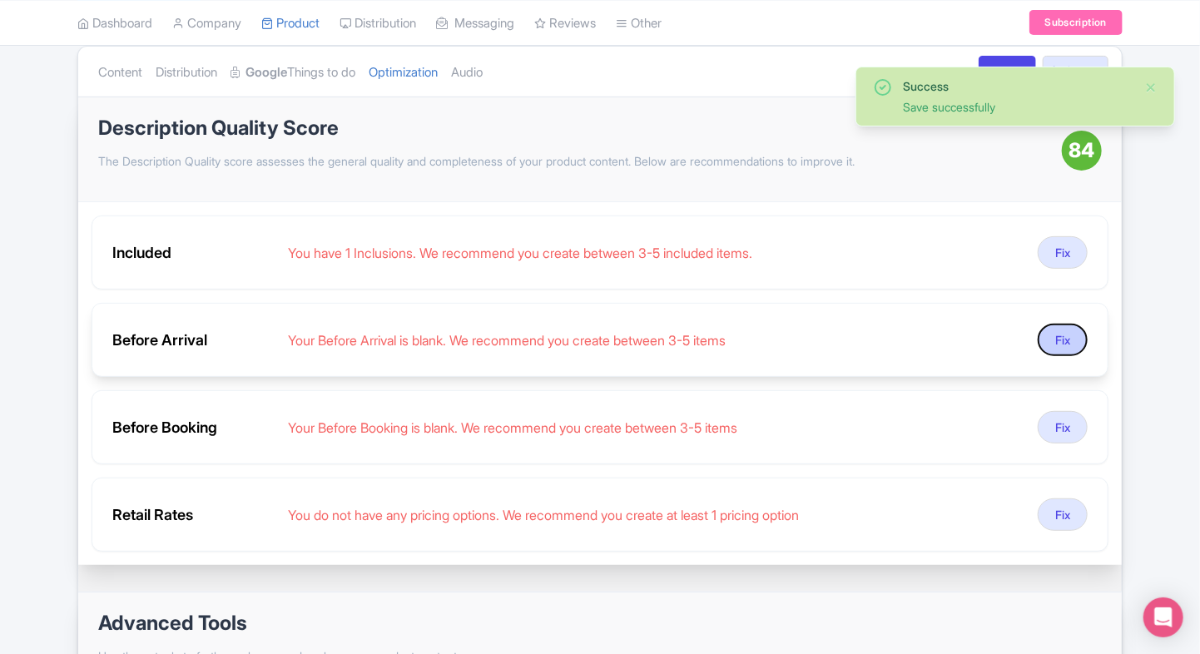
click at [1068, 340] on button "Fix" at bounding box center [1063, 340] width 50 height 32
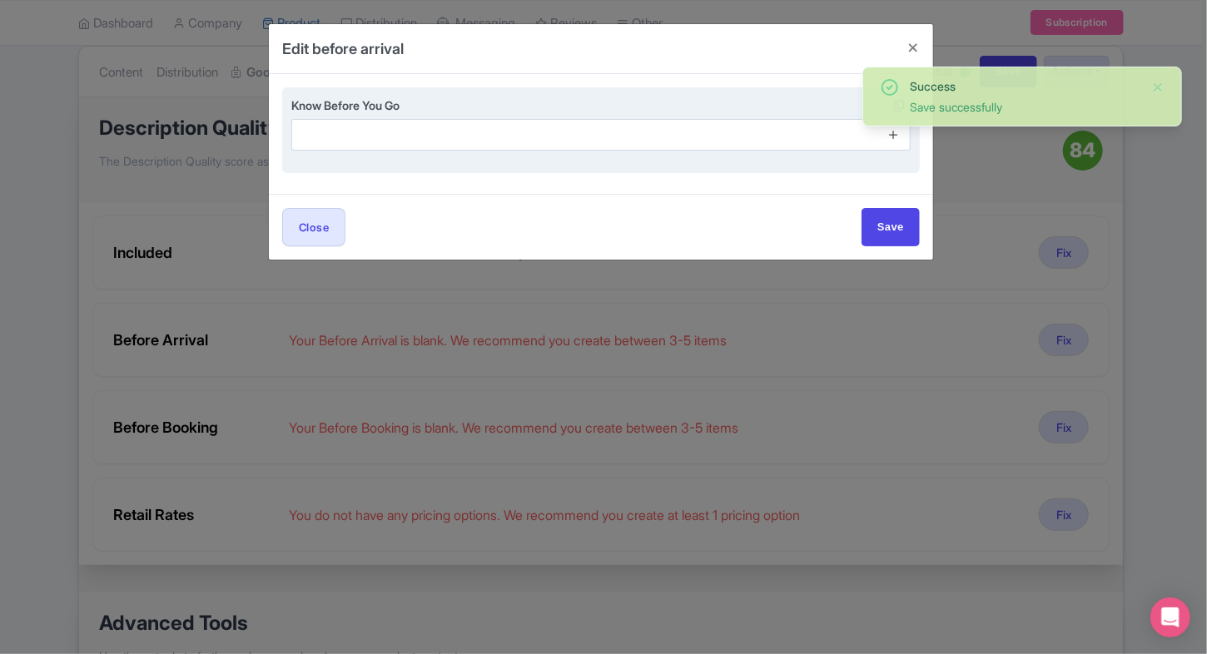
click at [892, 137] on icon at bounding box center [893, 134] width 12 height 12
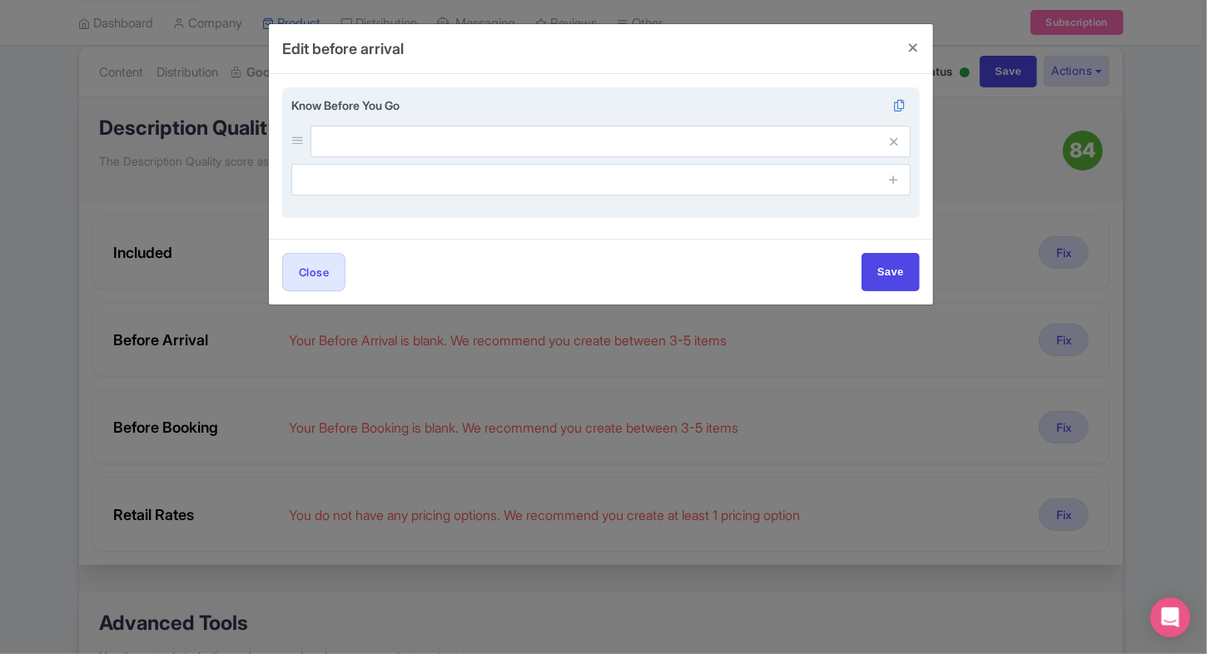
drag, startPoint x: 891, startPoint y: 172, endPoint x: 894, endPoint y: 201, distance: 28.4
click at [894, 201] on div "Know Before You Go" at bounding box center [600, 152] width 637 height 131
click at [894, 183] on icon at bounding box center [893, 179] width 12 height 12
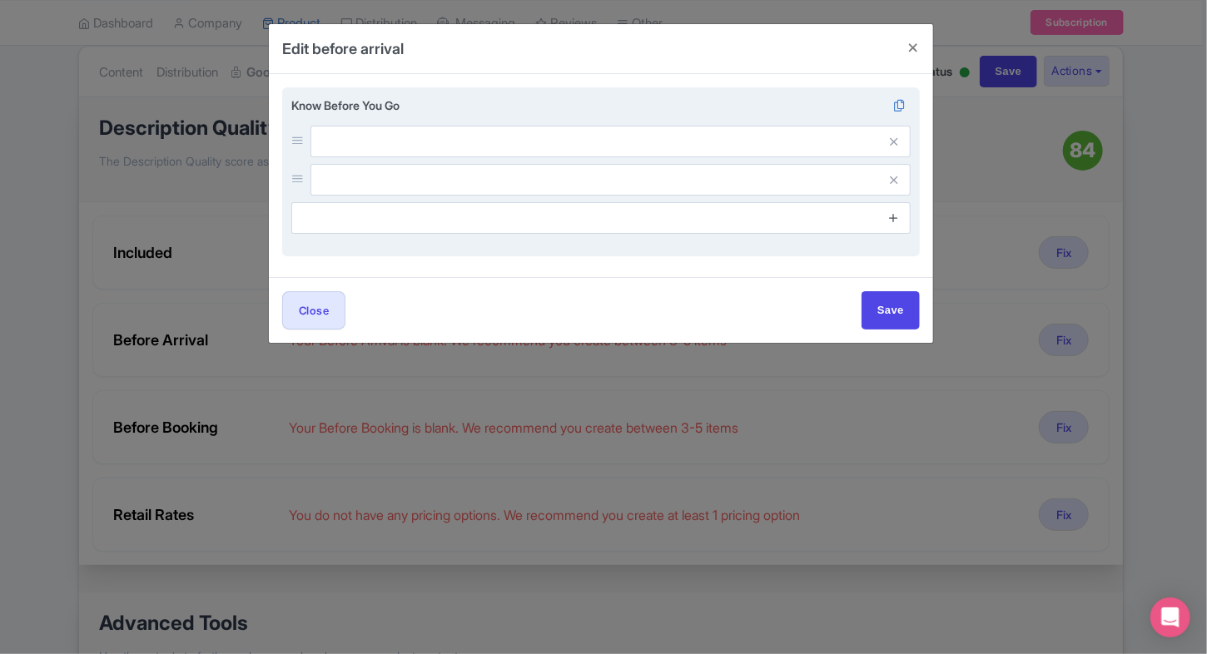
click at [894, 213] on icon at bounding box center [893, 217] width 12 height 12
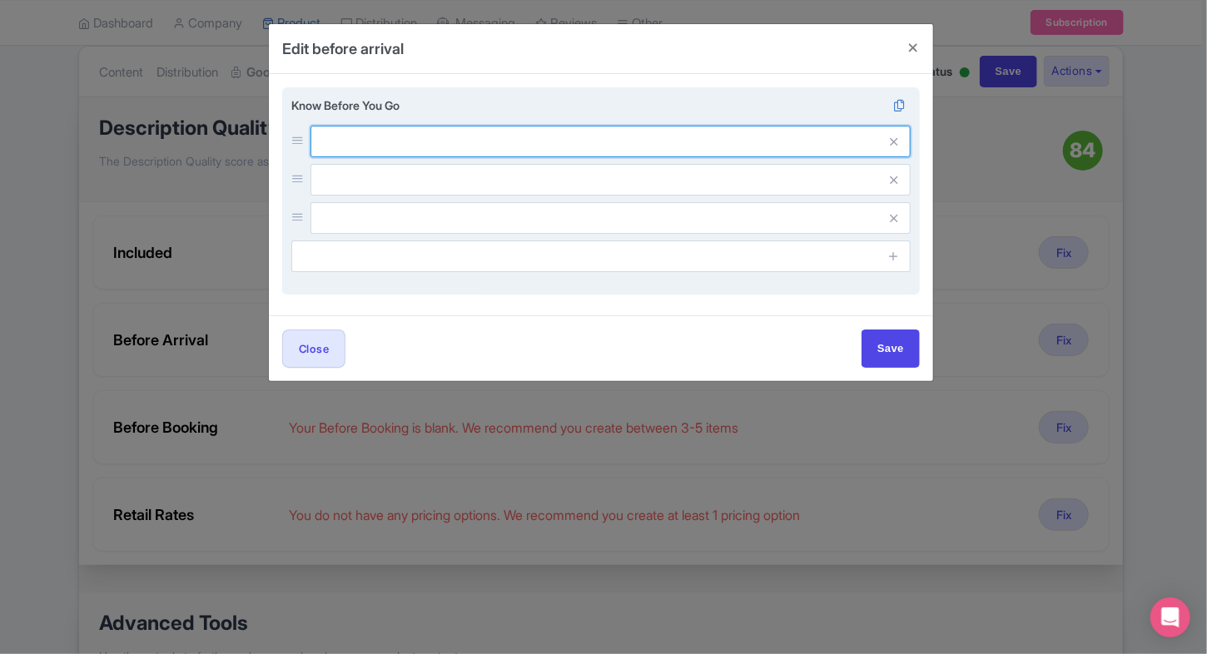
click at [671, 131] on input "text" at bounding box center [610, 142] width 600 height 32
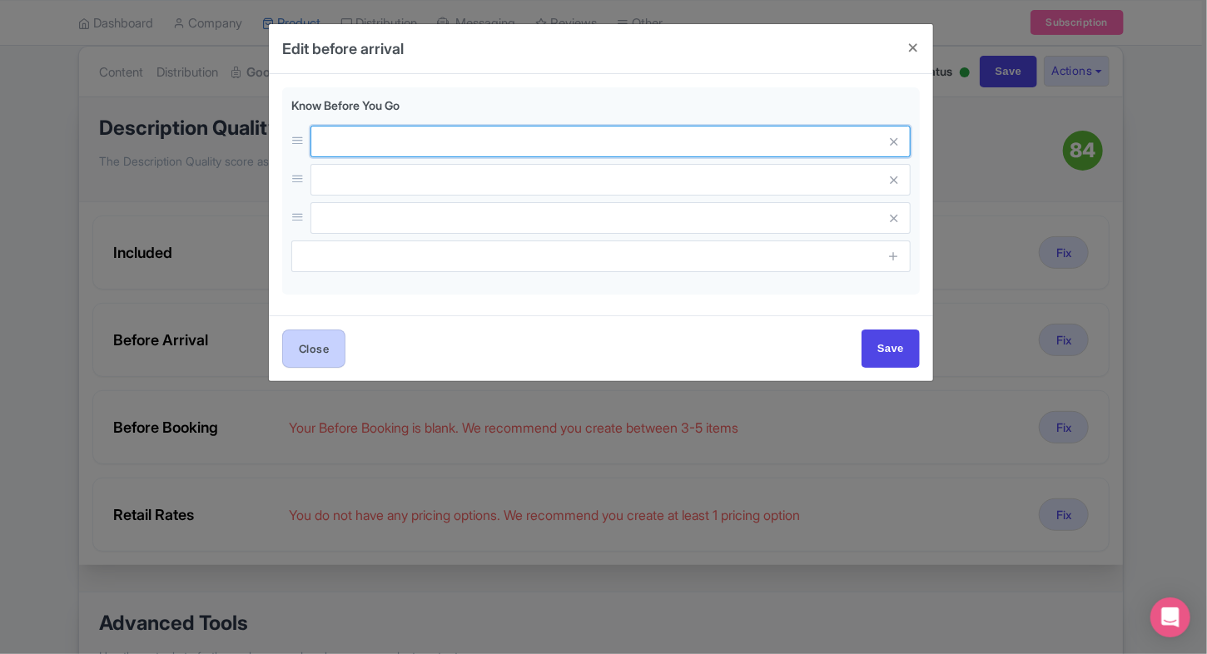
paste input "Keep your ticket with you throughout your visit and present it if requested by …"
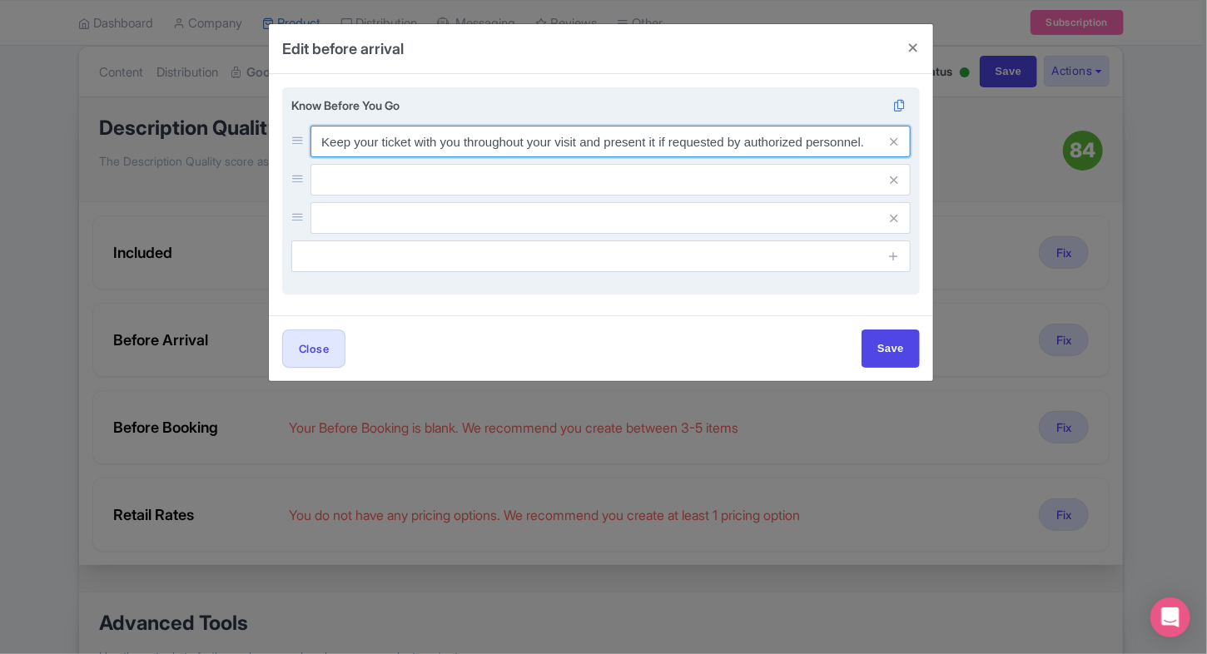
type input "Keep your ticket with you throughout your visit and present it if requested by …"
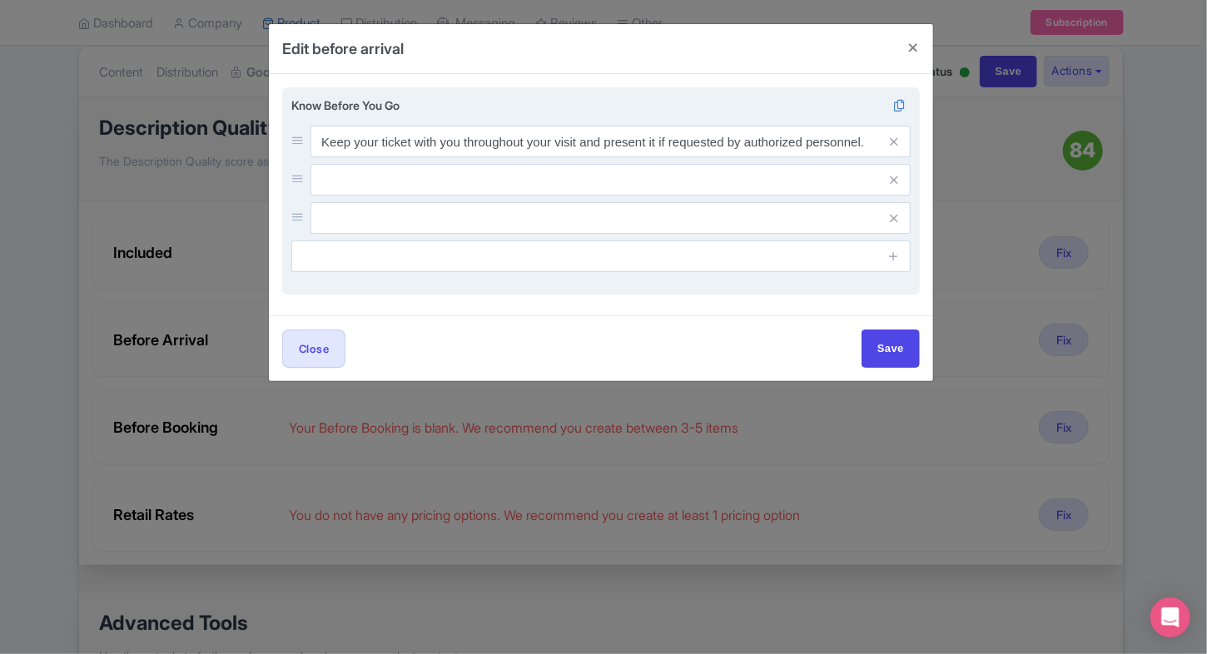
click at [500, 157] on input "text" at bounding box center [610, 142] width 600 height 32
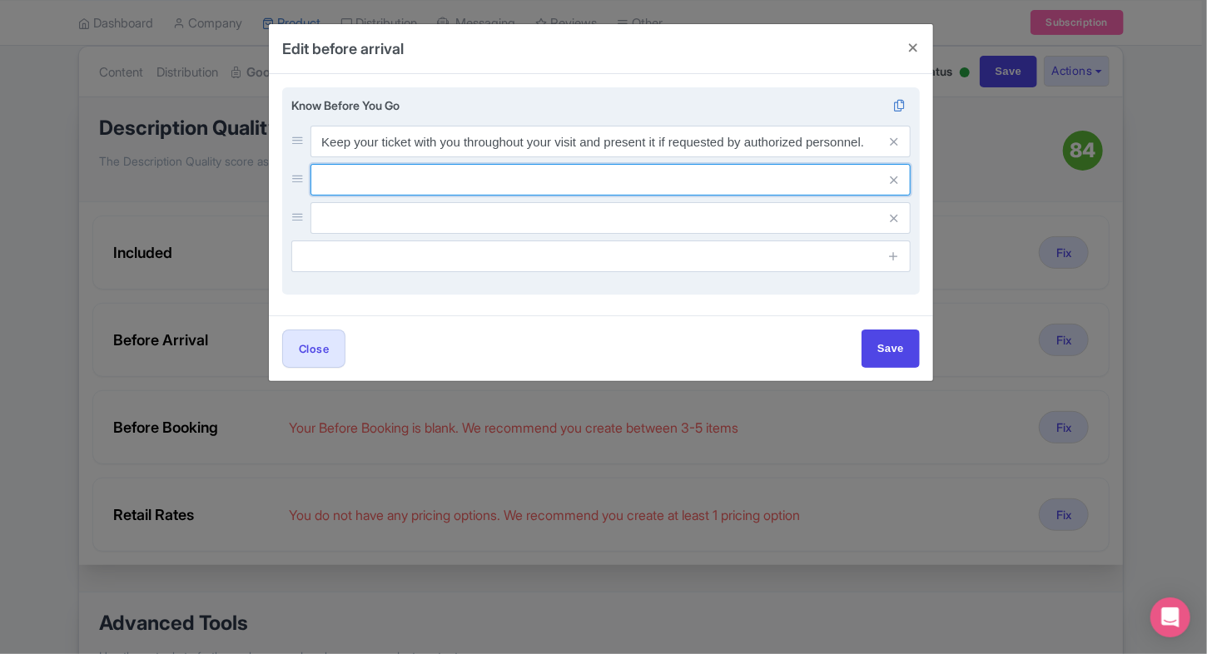
paste input "Do not climb on or lean against any heritage features of the park."
type input "Do not climb on or lean against any heritage features of the park."
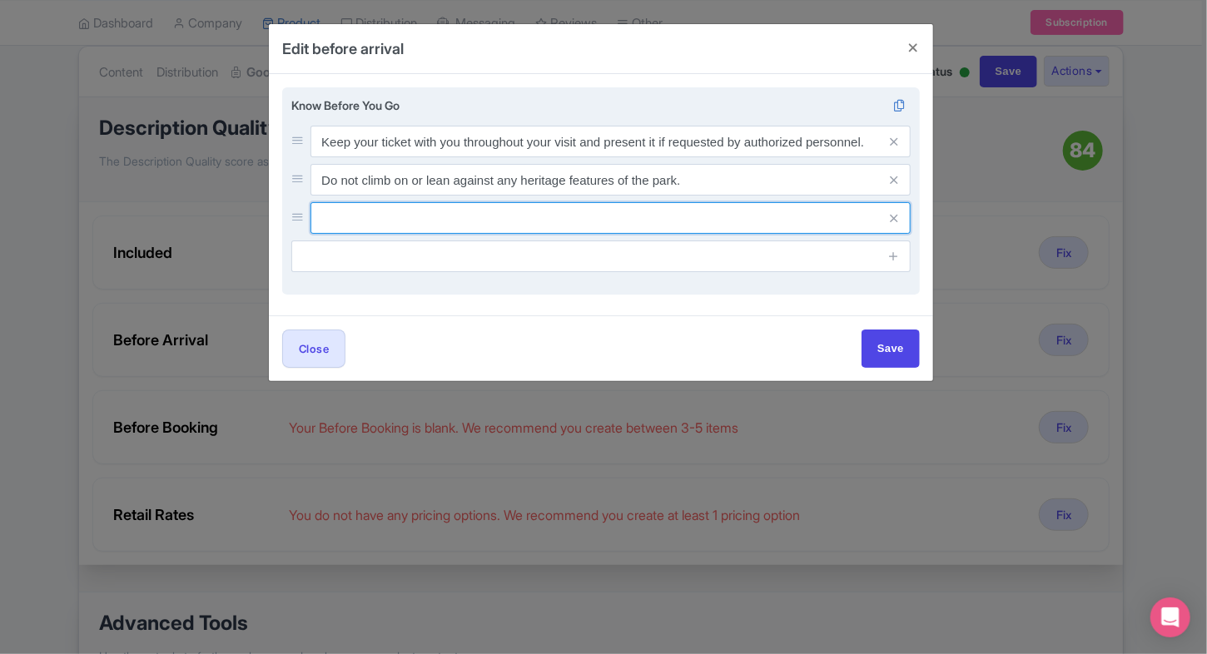
click at [529, 157] on input "text" at bounding box center [610, 142] width 600 height 32
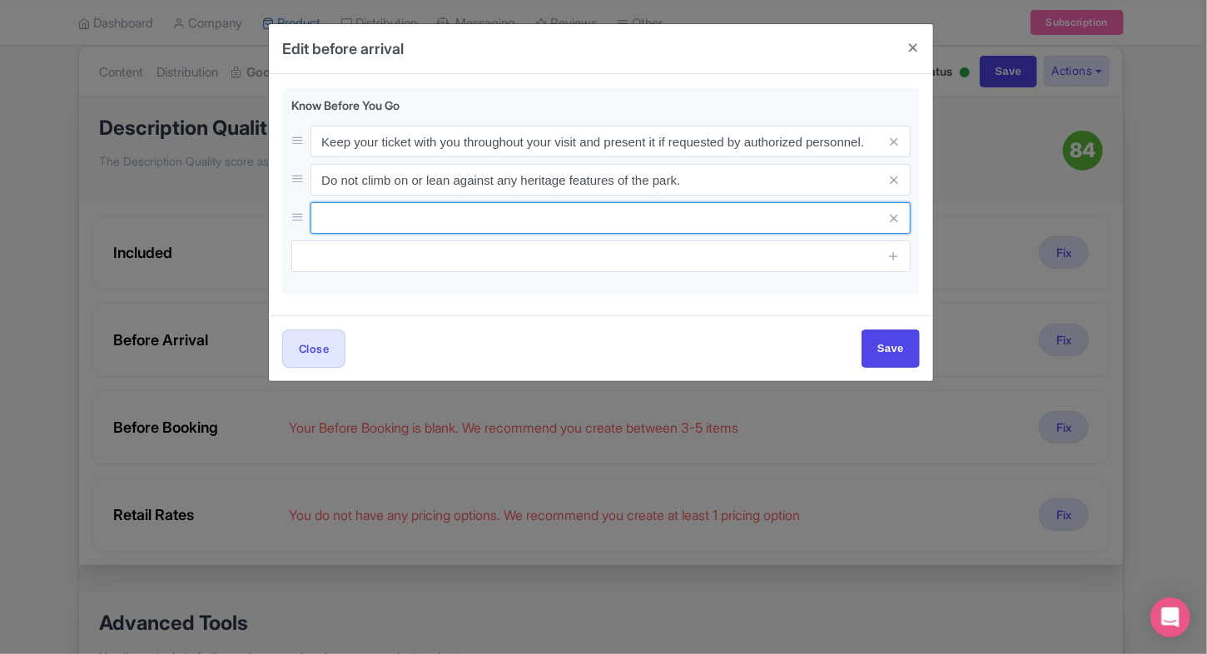
paste input "Bicycles and roller skating are not allowed within the park."
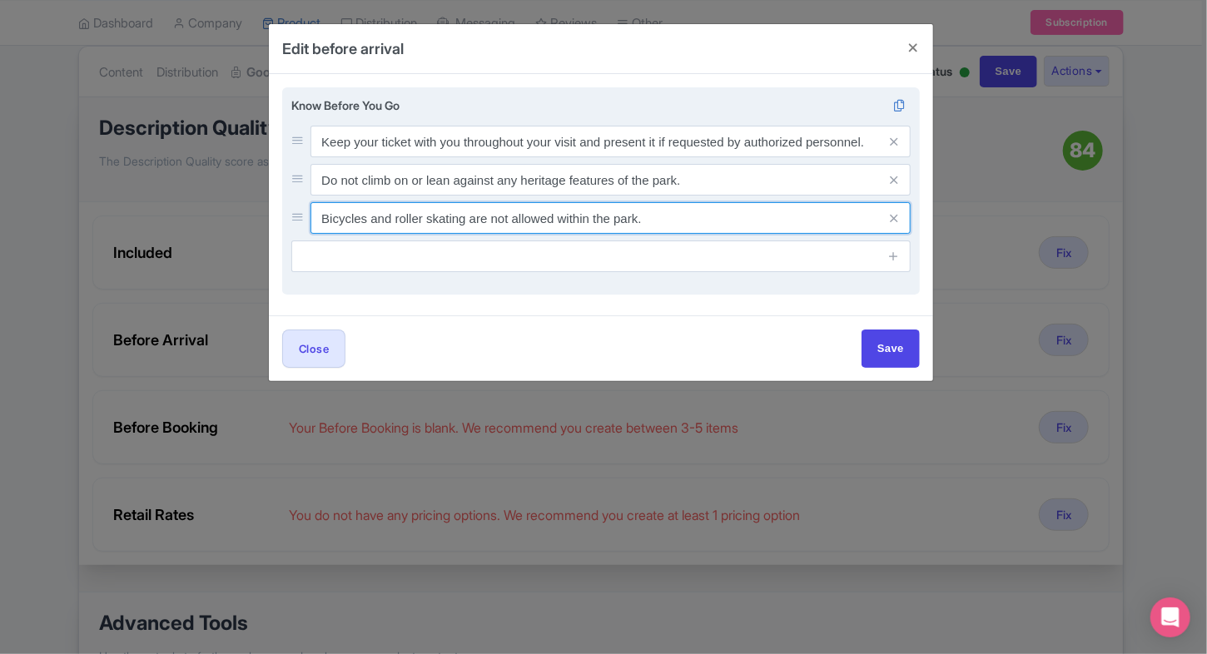
type input "Bicycles and roller skating are not allowed within the park."
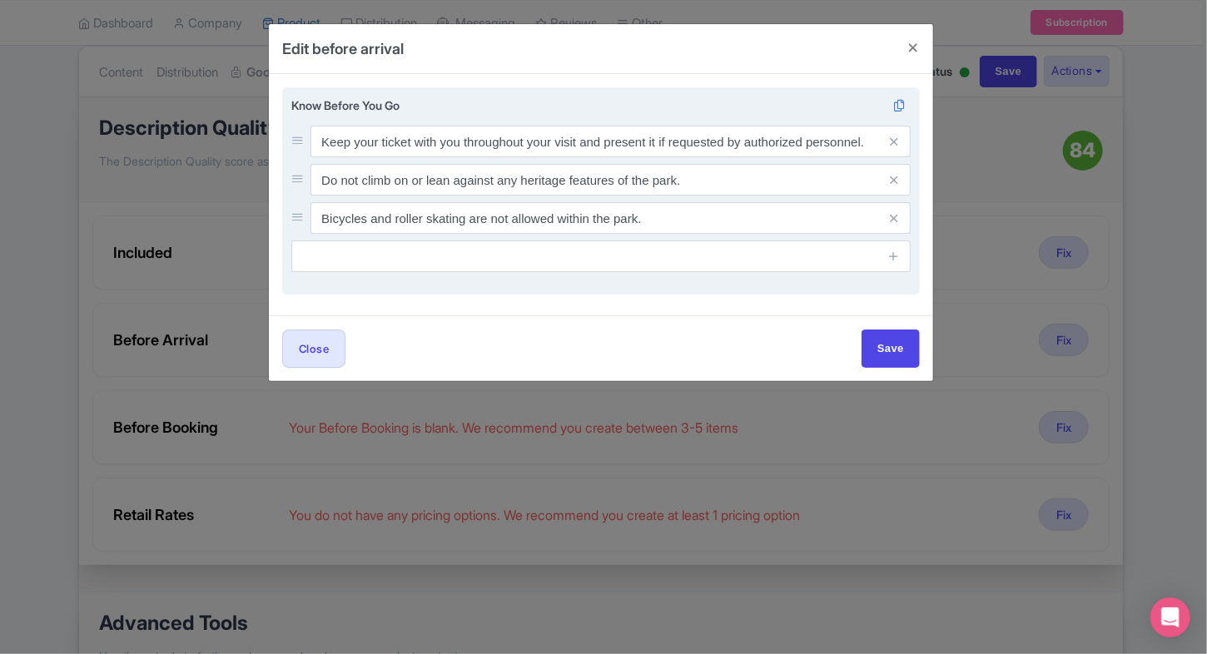
click at [536, 260] on input "text" at bounding box center [600, 256] width 619 height 32
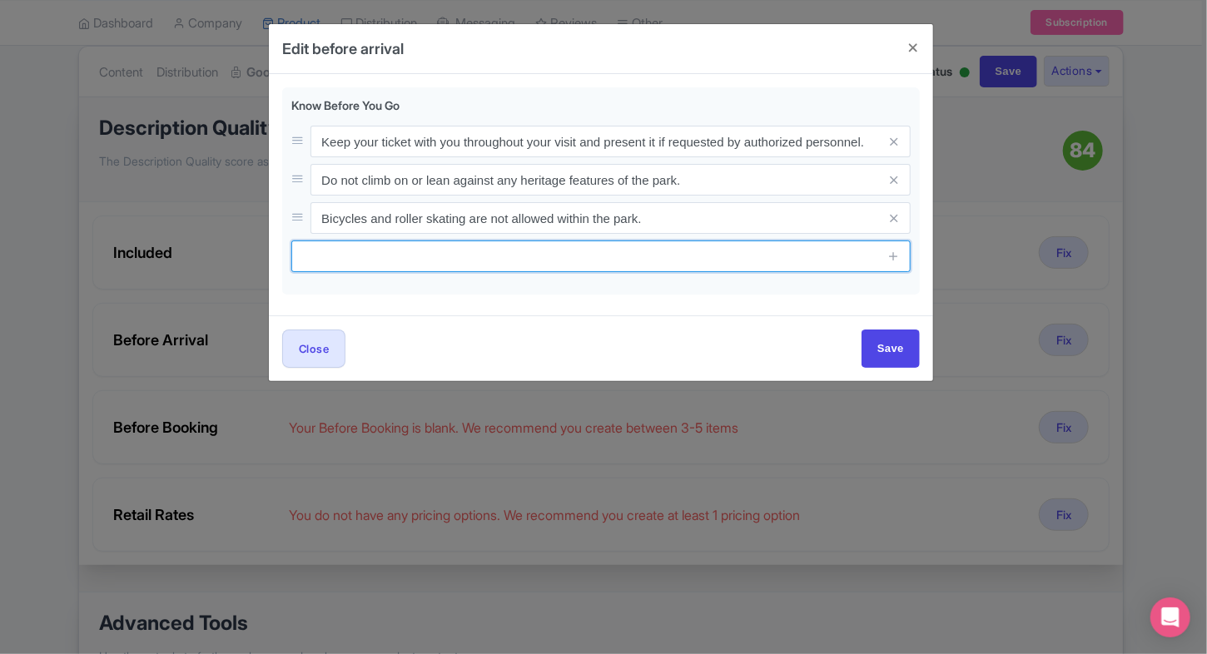
paste input "Visitors with pets are responsible for any damage caused by their animals."
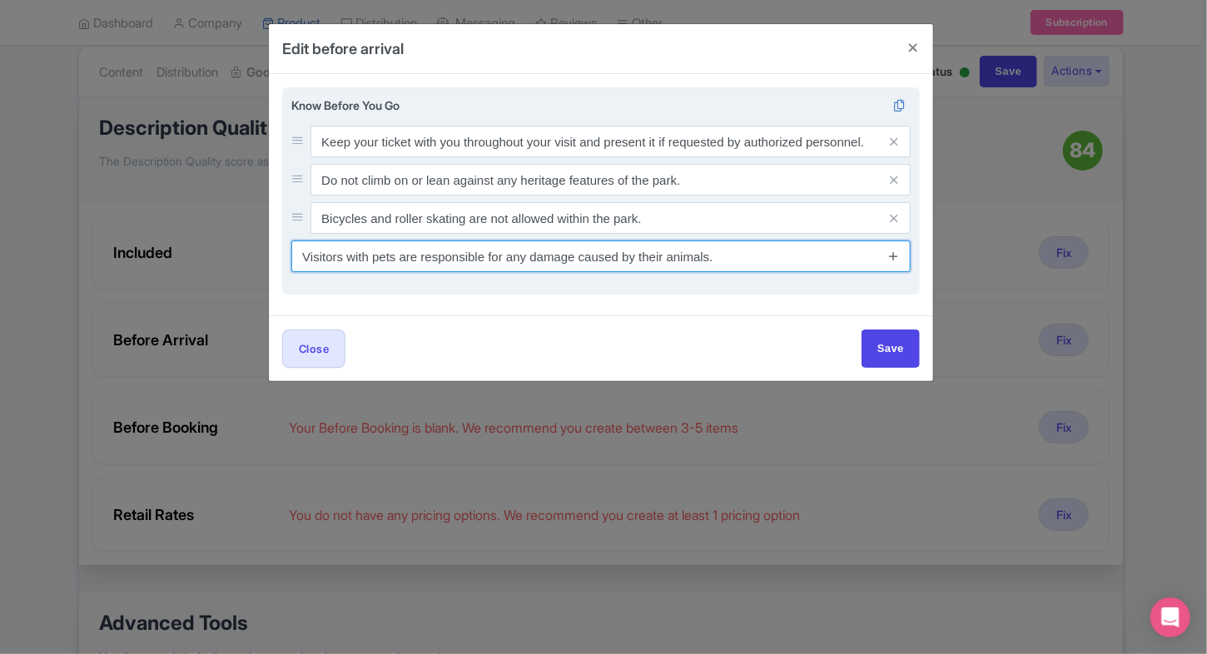
type input "Visitors with pets are responsible for any damage caused by their animals."
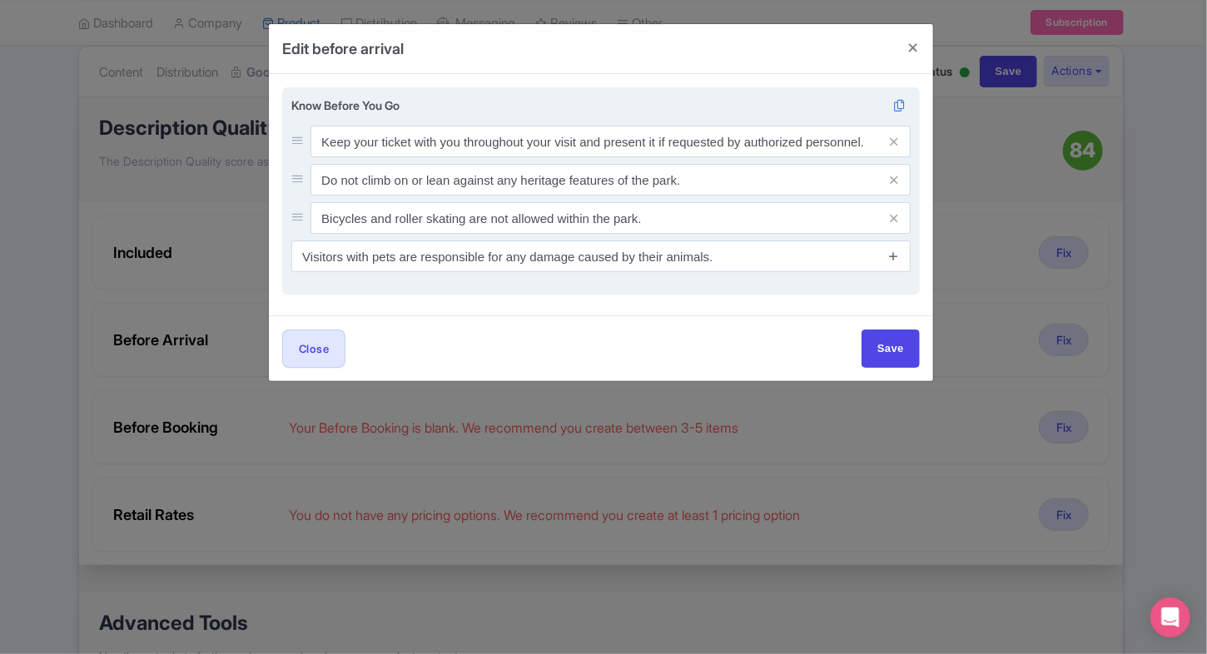
click at [893, 251] on icon at bounding box center [893, 256] width 12 height 12
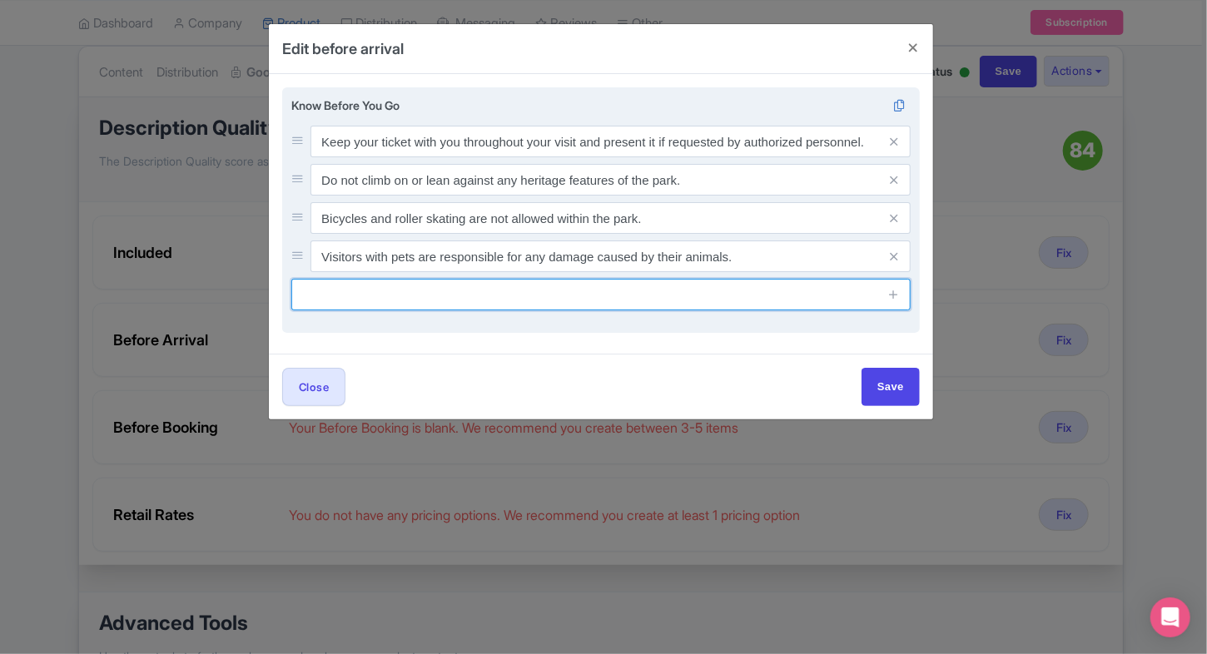
click at [616, 289] on input "text" at bounding box center [600, 295] width 619 height 32
paste input "Professional or commercial photography and filming require prior authorization."
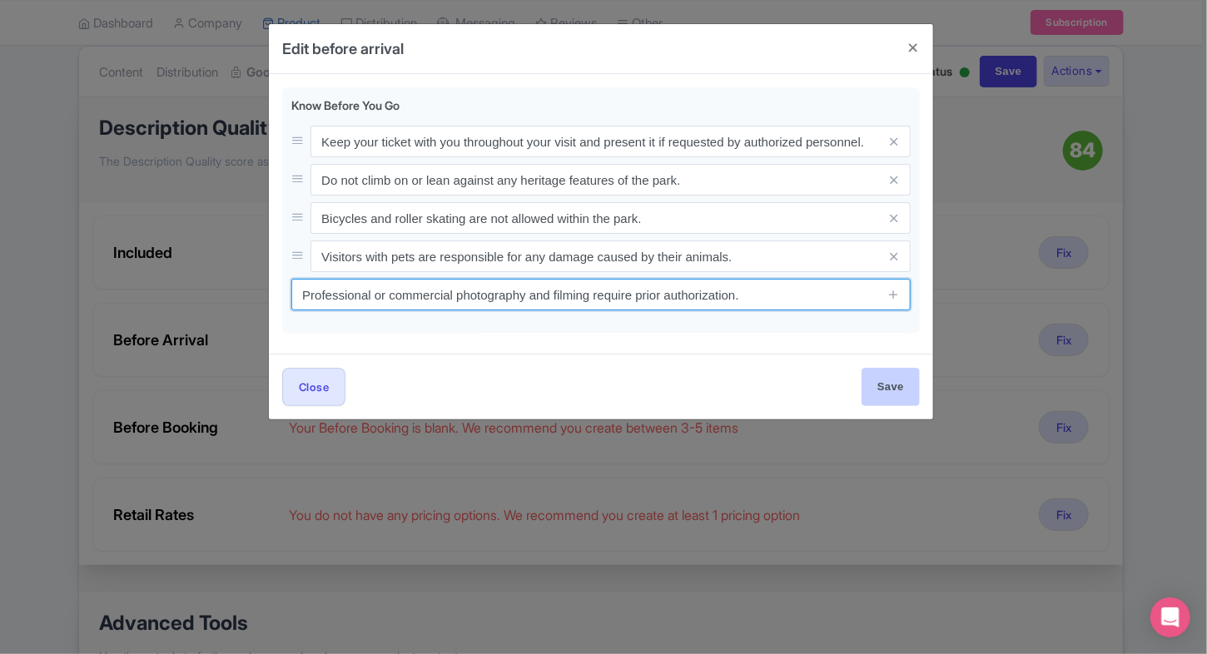
type input "Professional or commercial photography and filming require prior authorization."
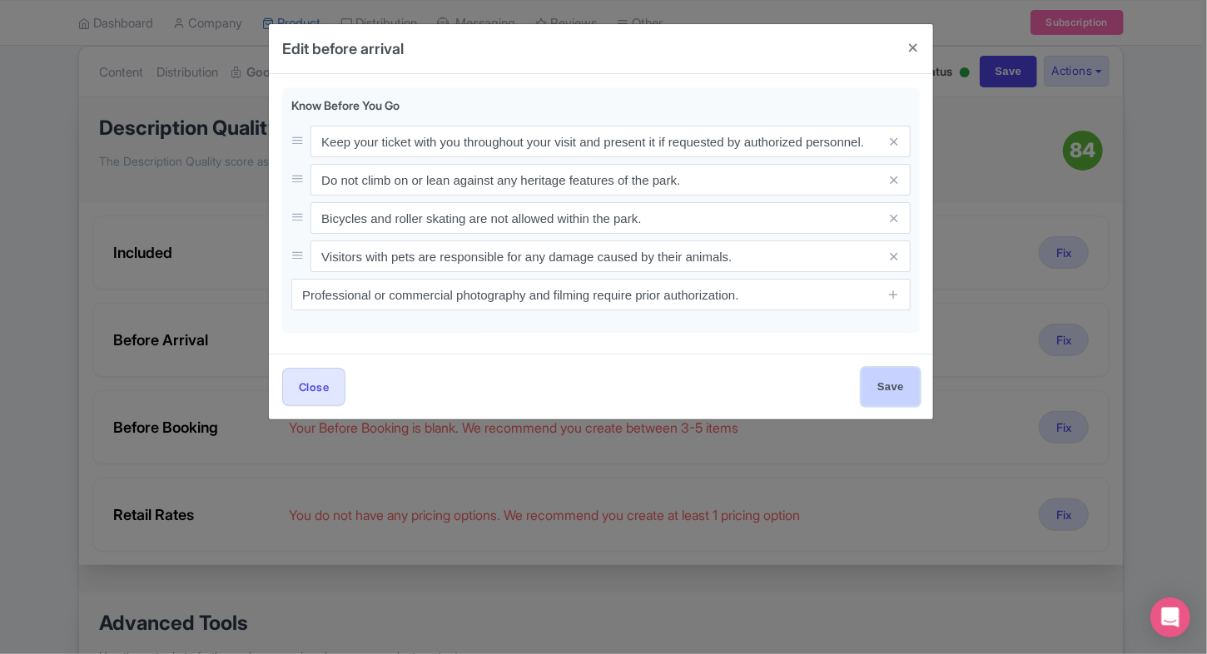
click at [883, 387] on input "Save" at bounding box center [890, 386] width 58 height 37
type input "Saving..."
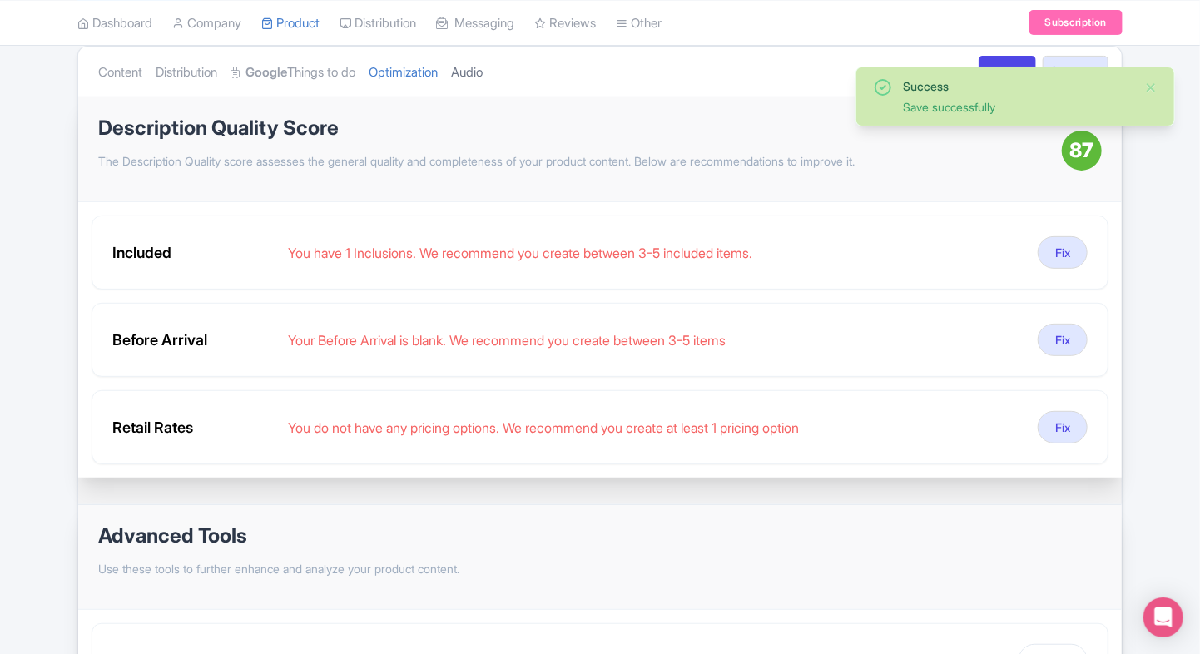
click at [483, 77] on link "Audio" at bounding box center [467, 73] width 32 height 52
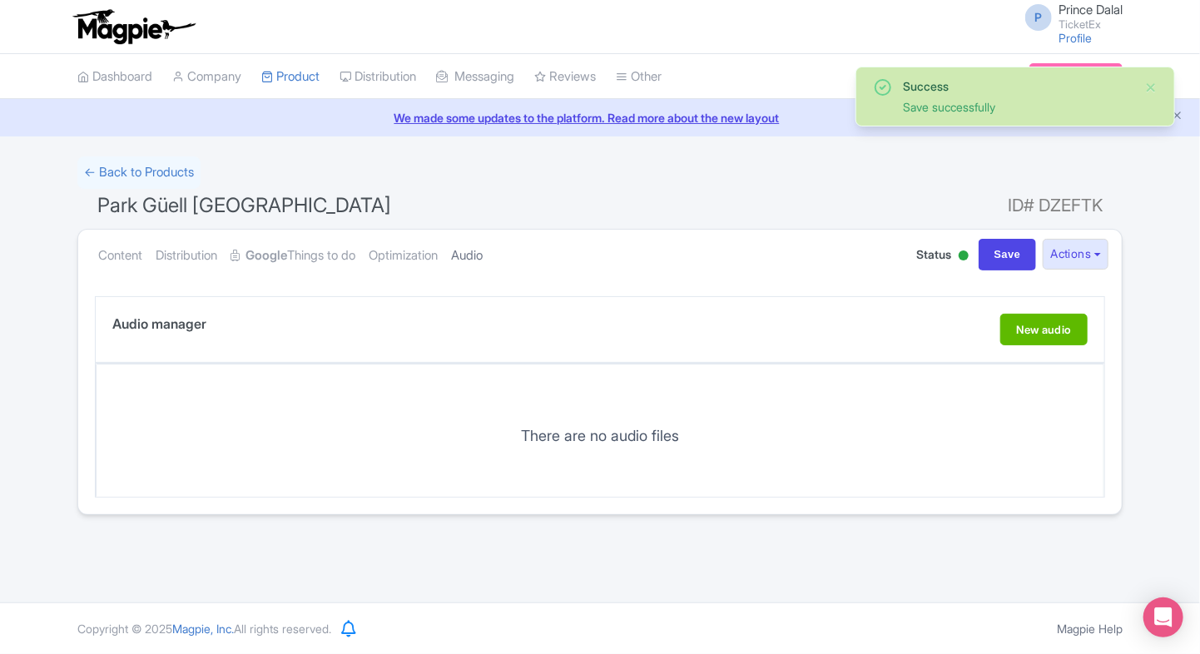
scroll to position [0, 0]
click at [419, 251] on link "Optimization" at bounding box center [403, 256] width 69 height 52
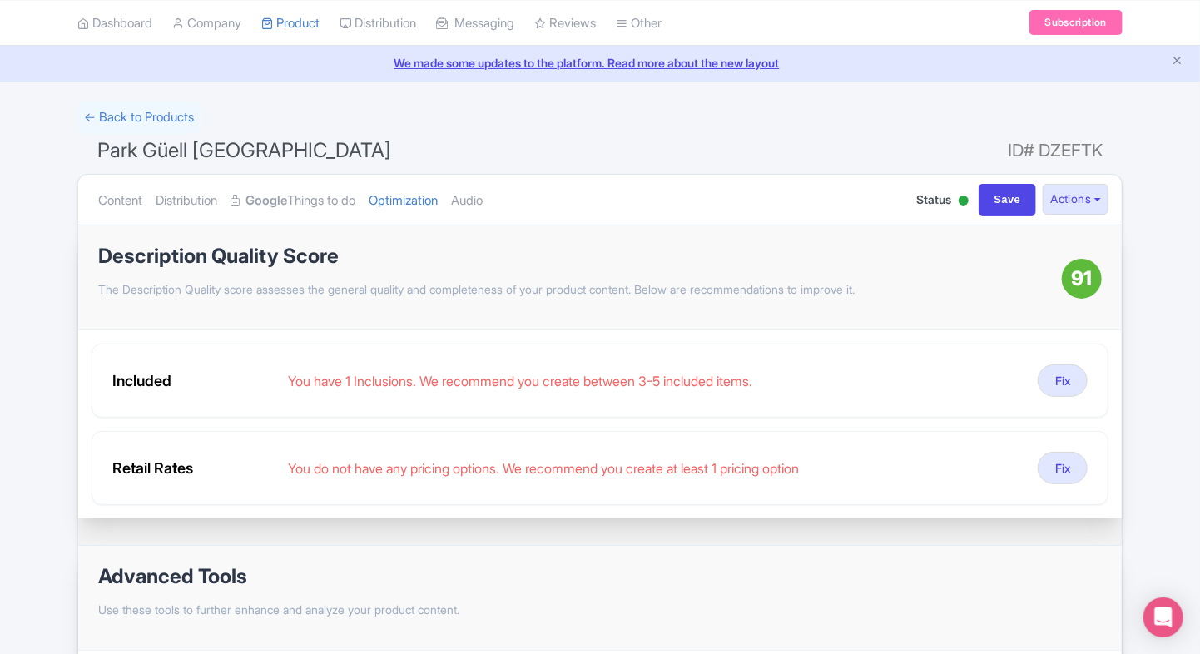
scroll to position [73, 0]
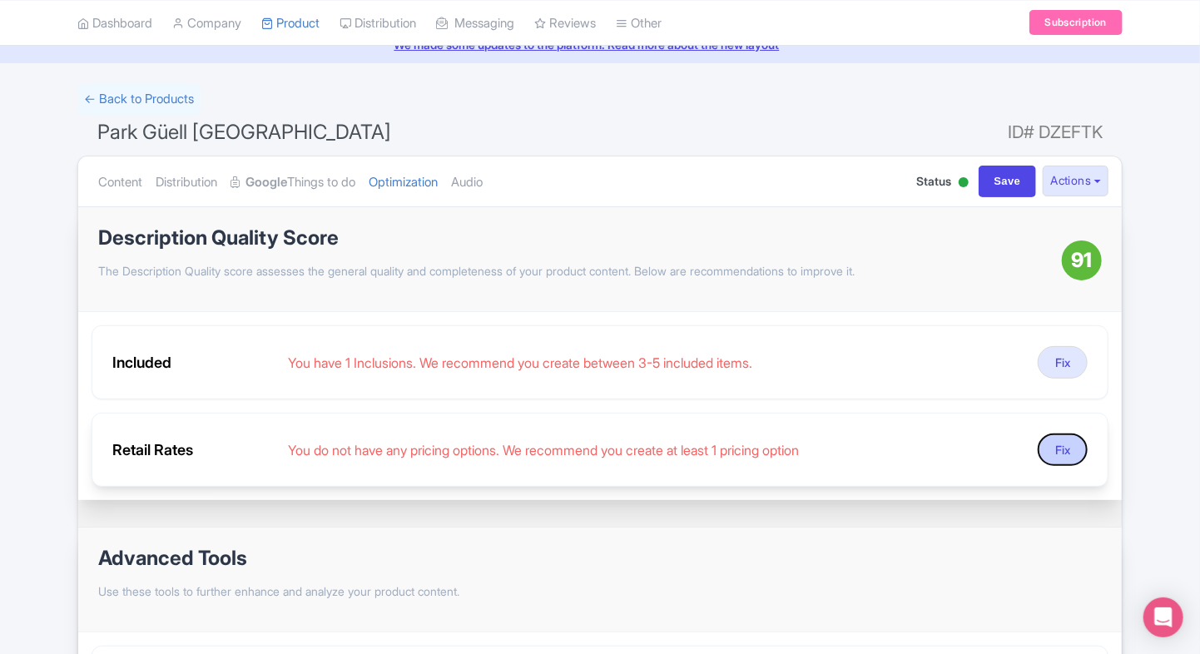
click at [1060, 452] on button "Fix" at bounding box center [1063, 450] width 50 height 32
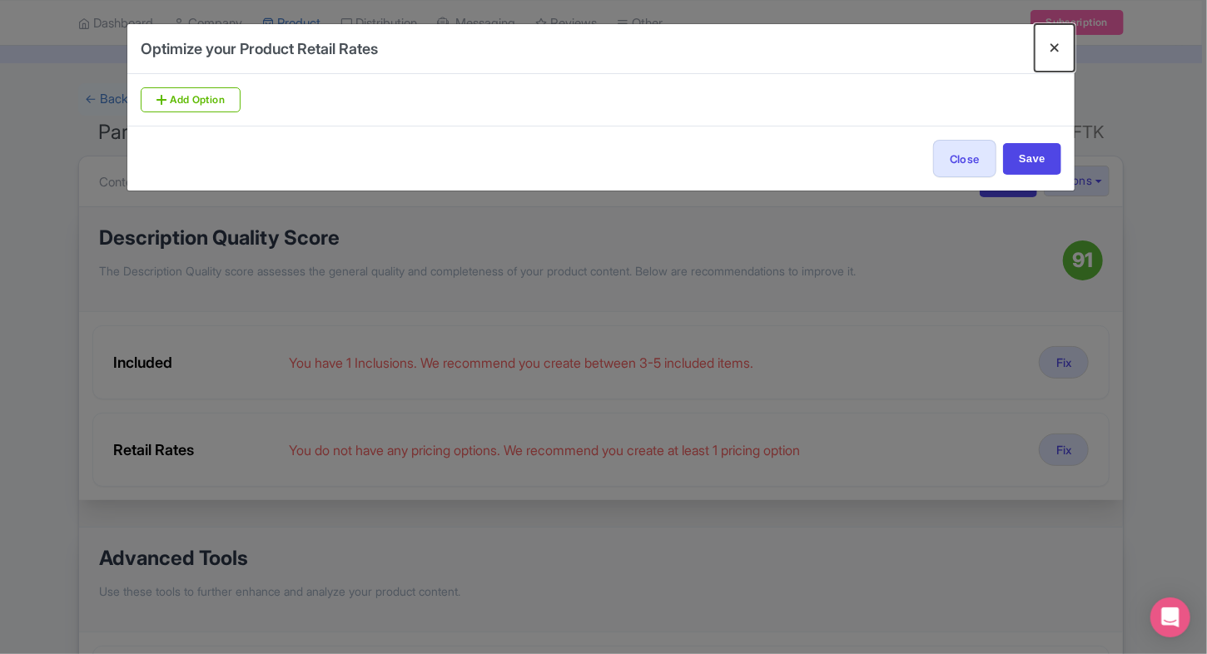
click at [1049, 52] on button "Close" at bounding box center [1054, 47] width 40 height 47
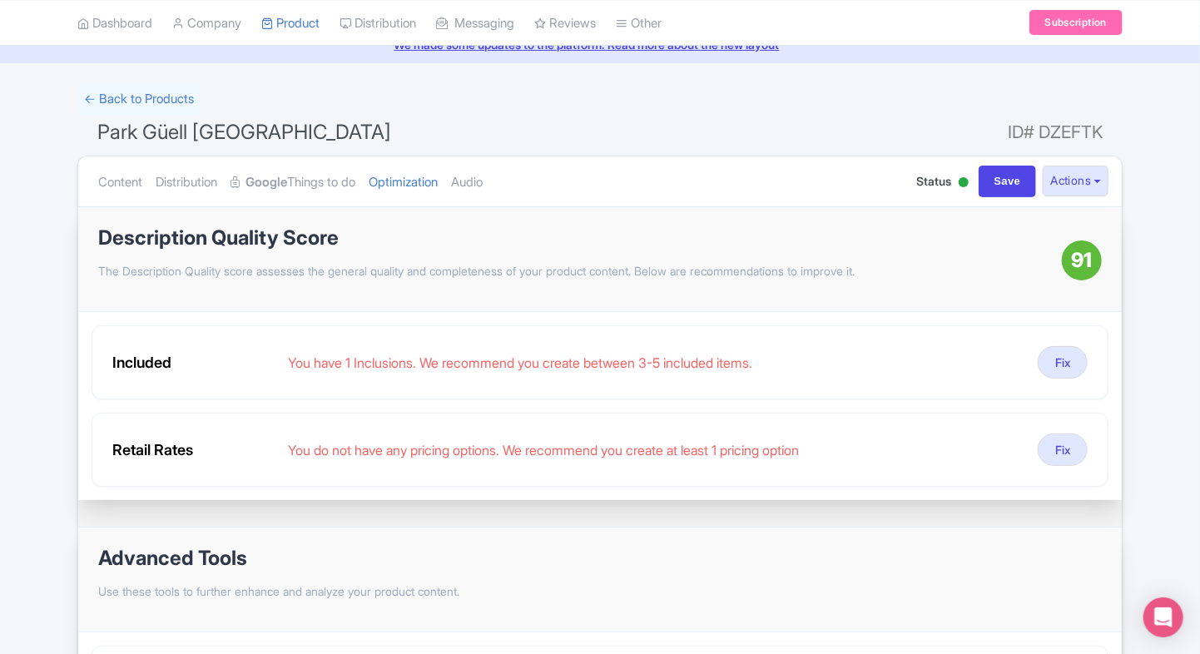
scroll to position [0, 0]
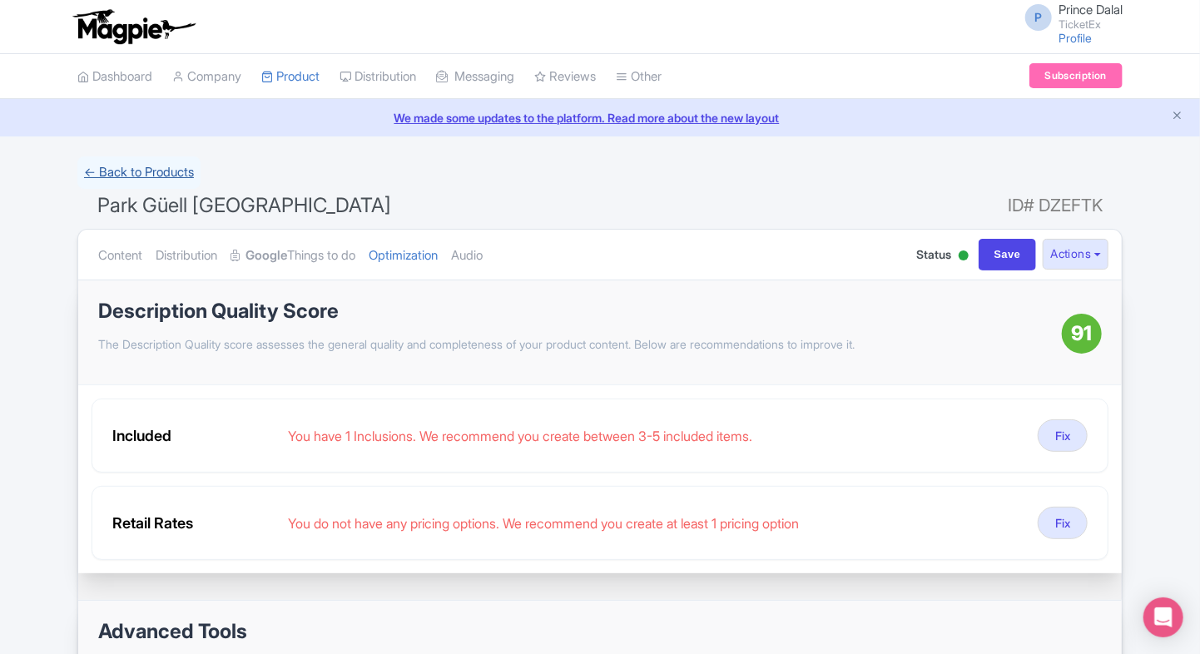
click at [112, 173] on link "← Back to Products" at bounding box center [138, 172] width 123 height 32
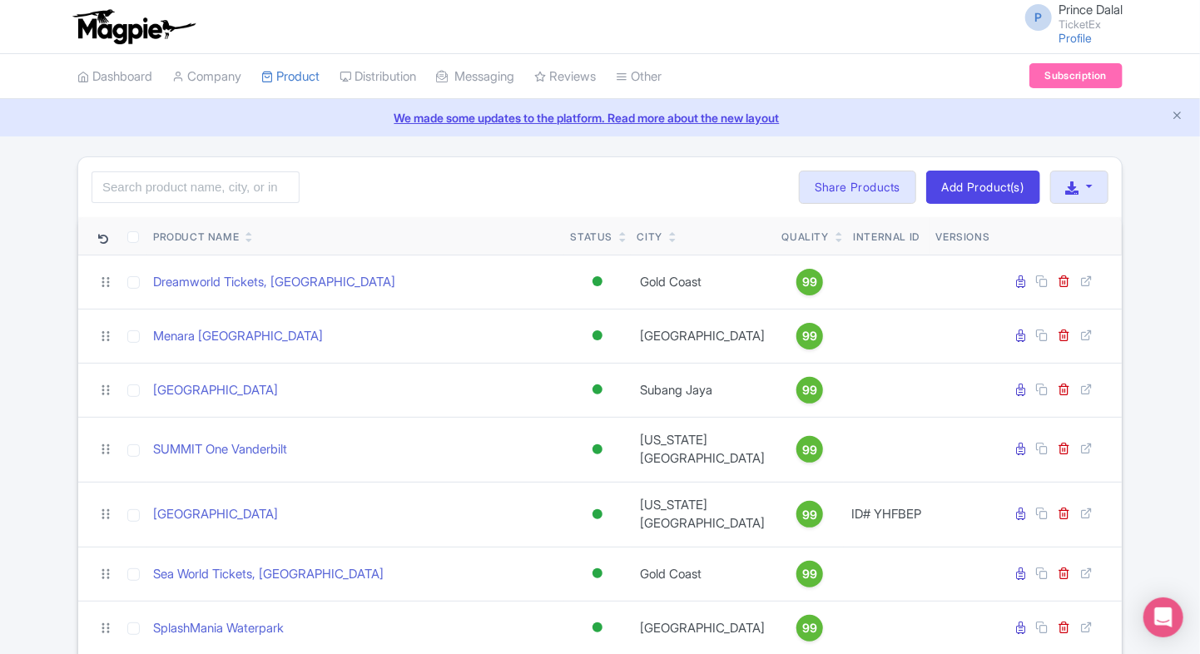
drag, startPoint x: 373, startPoint y: 173, endPoint x: 10, endPoint y: 193, distance: 363.4
click at [0, 0] on link "Product Listings" at bounding box center [0, 0] width 0 height 0
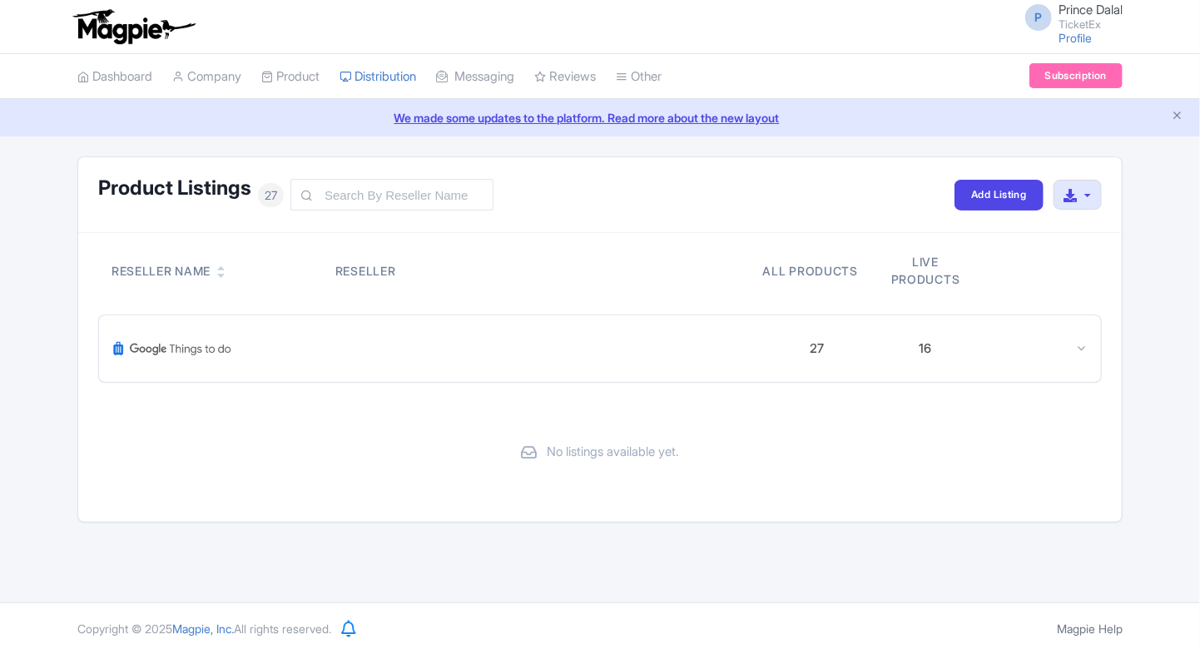
click at [1085, 351] on icon at bounding box center [1081, 348] width 12 height 12
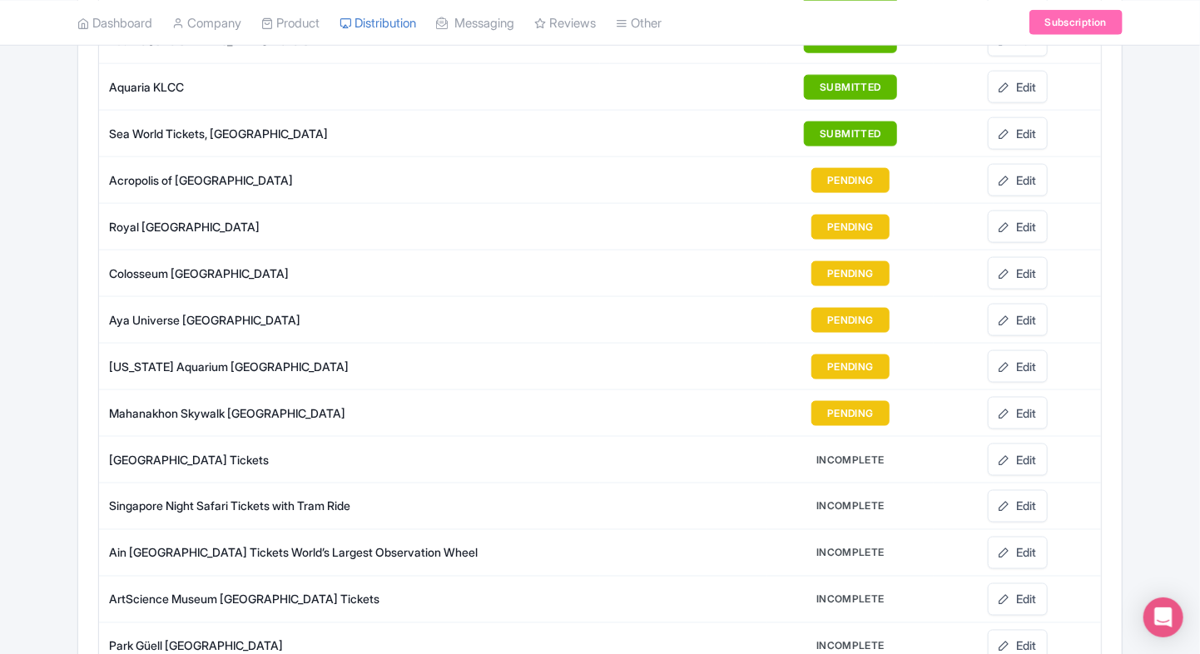
scroll to position [1057, 0]
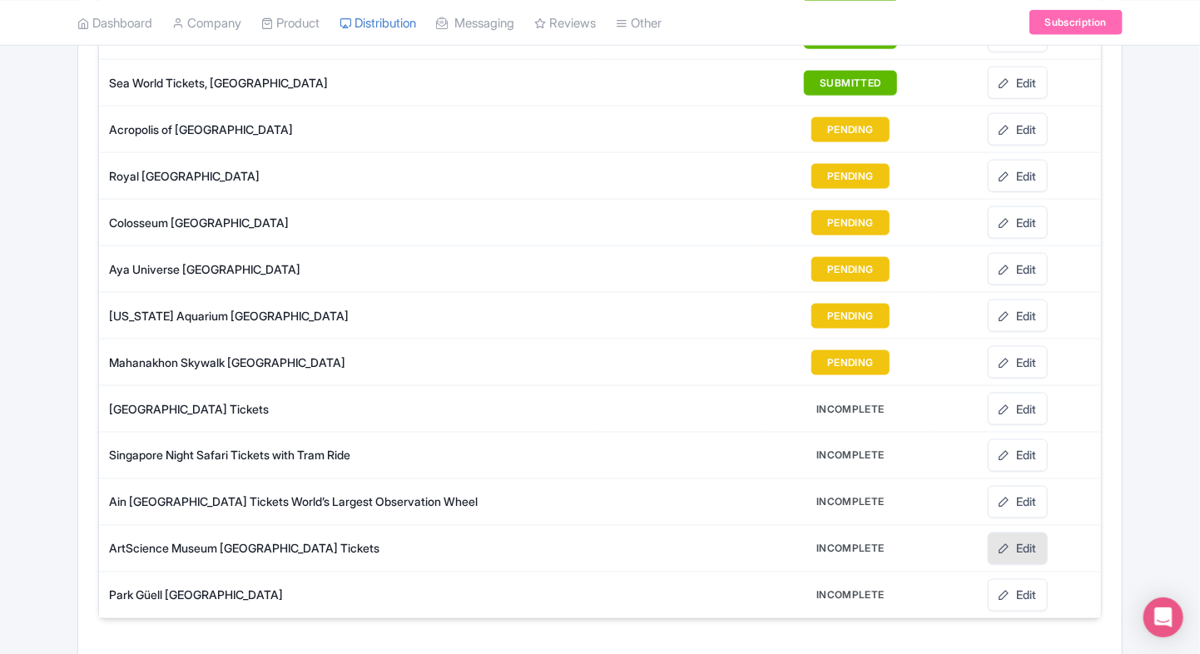
click at [1012, 534] on link "Edit" at bounding box center [1018, 549] width 60 height 32
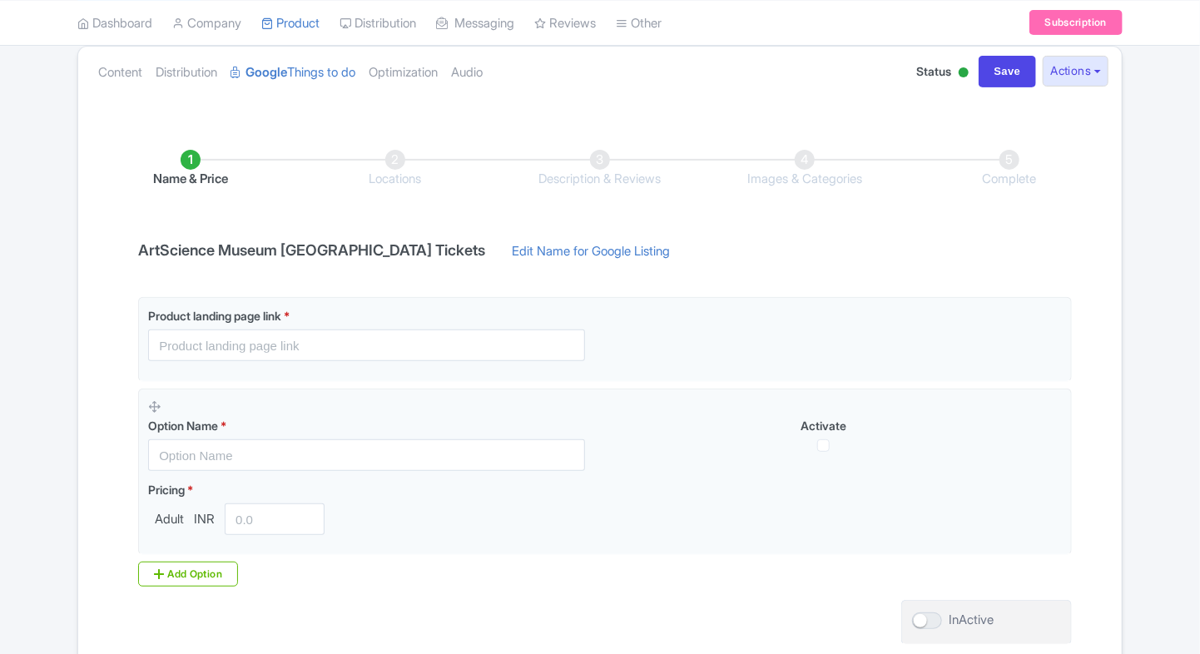
scroll to position [193, 0]
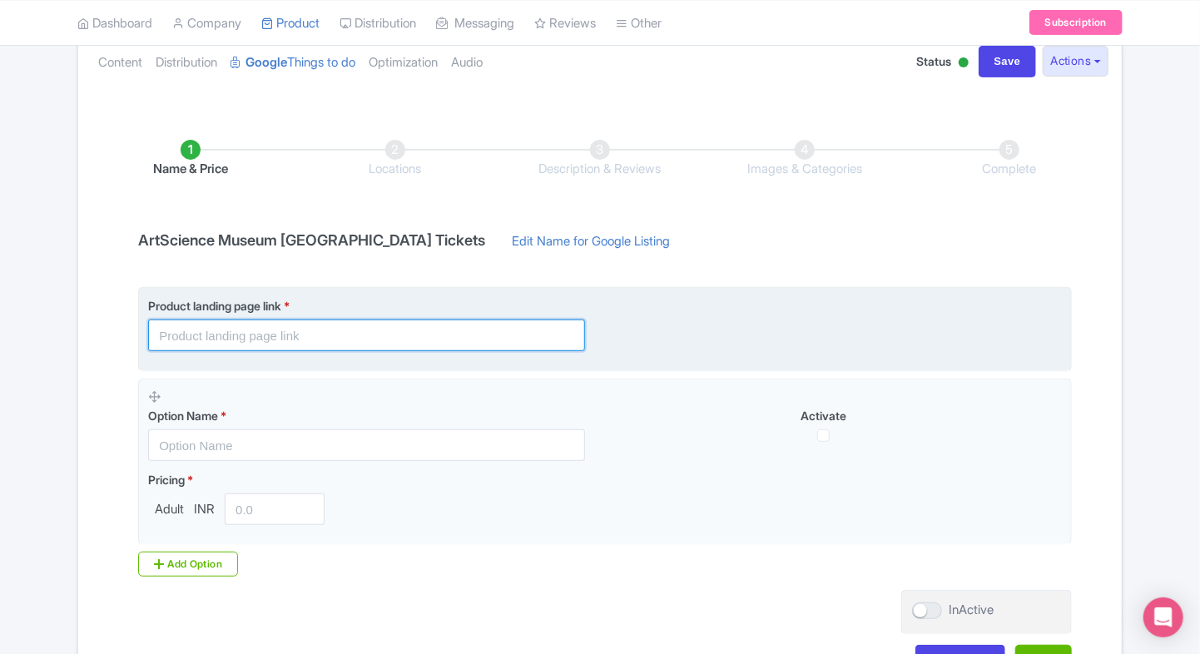
click at [250, 345] on input "text" at bounding box center [366, 336] width 437 height 32
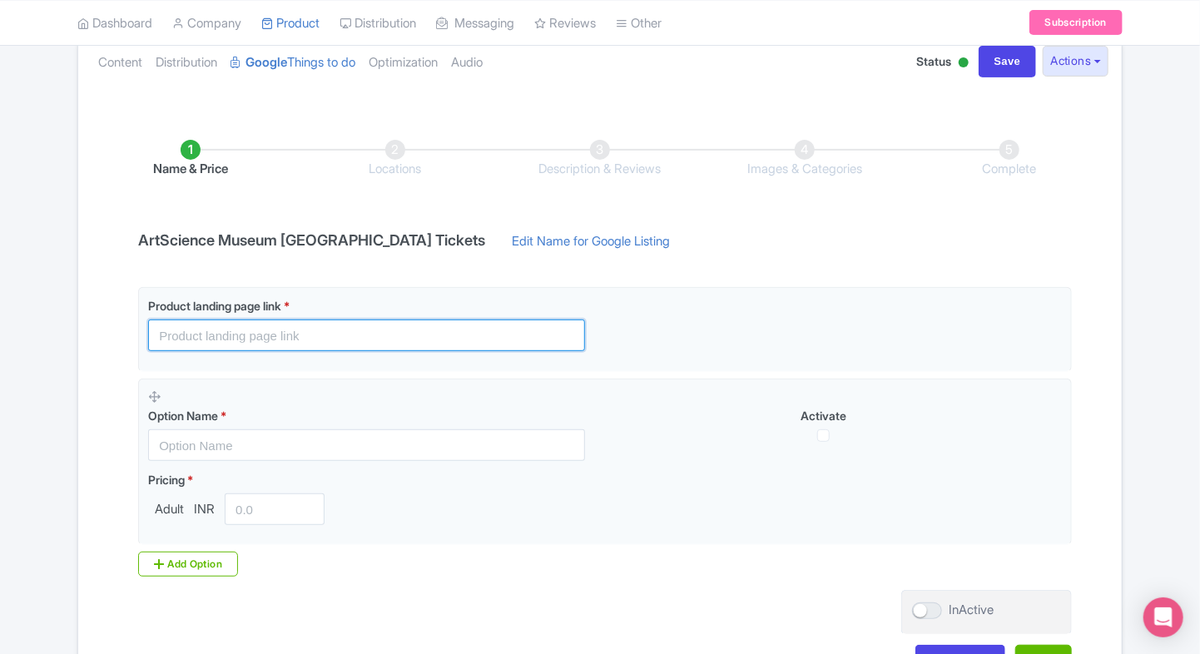
paste input "[URL][DOMAIN_NAME]"
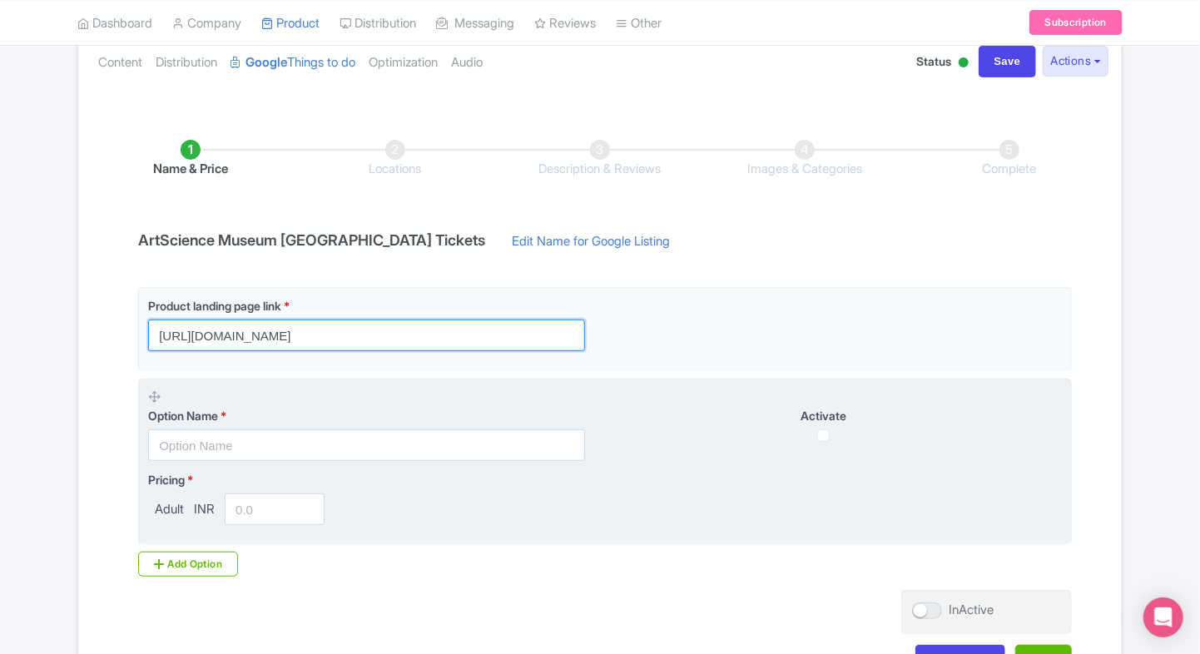
type input "[URL][DOMAIN_NAME]"
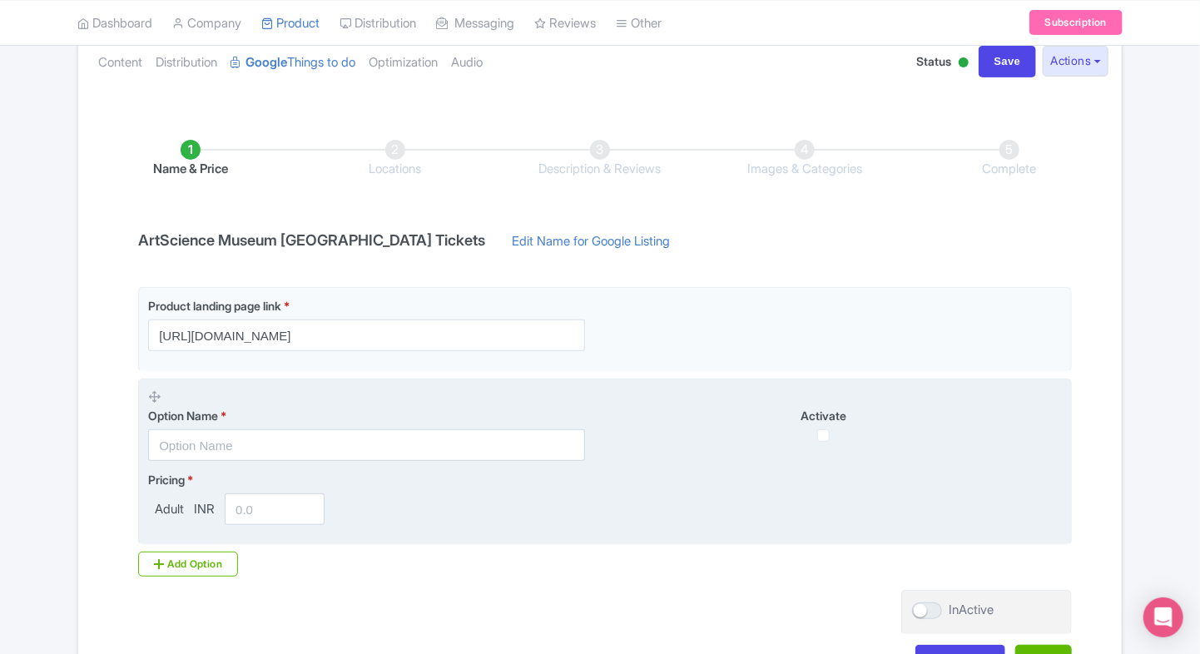
click at [644, 401] on div "Option Name * Activate" at bounding box center [605, 425] width 914 height 73
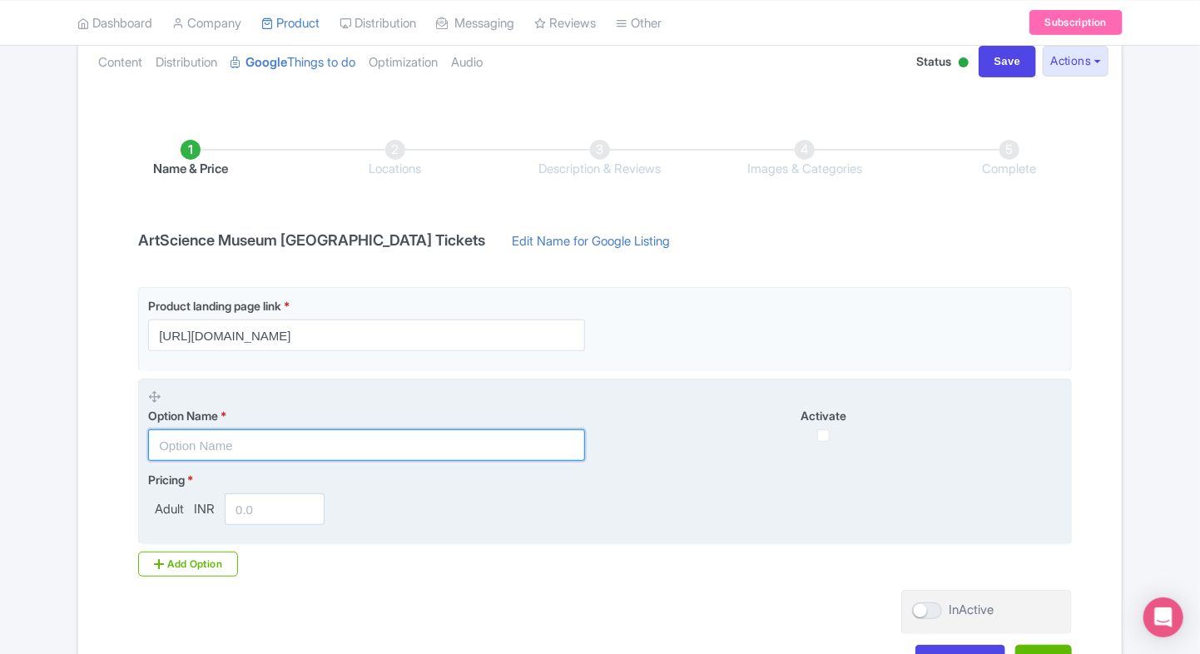
click at [464, 454] on input "text" at bounding box center [366, 445] width 437 height 32
paste input "Future World at [GEOGRAPHIC_DATA] Entrance Tickets"
type input "Future World at [GEOGRAPHIC_DATA] Entrance Tickets"
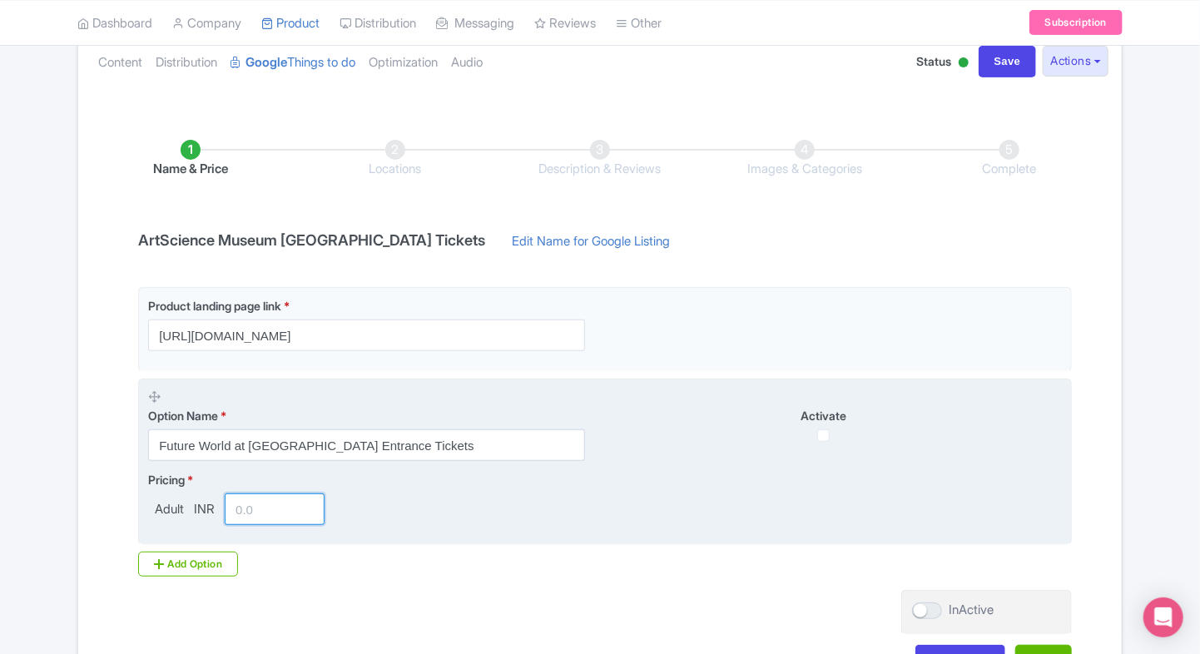
click at [260, 501] on input "number" at bounding box center [275, 509] width 100 height 32
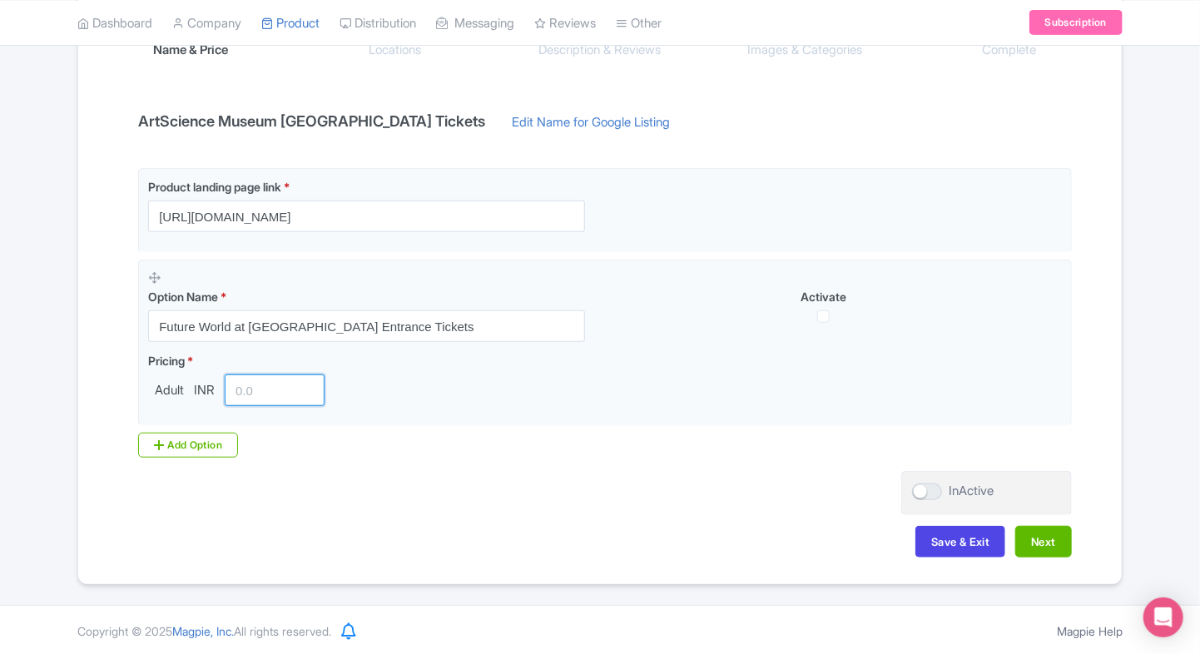
scroll to position [0, 0]
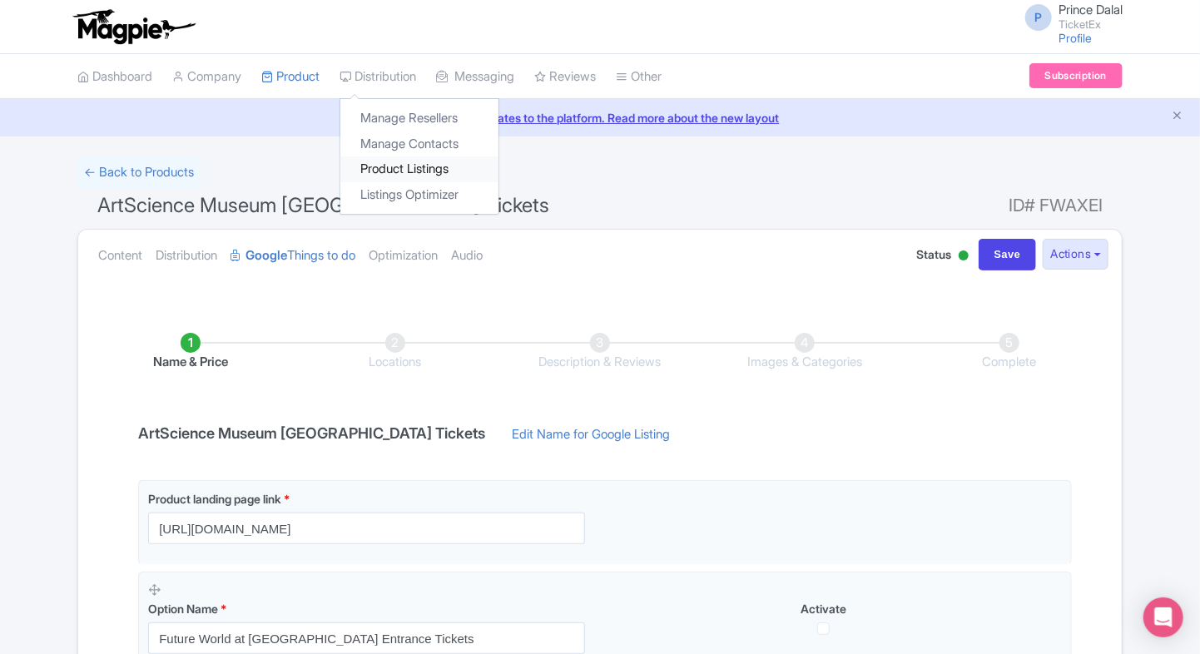
click at [400, 161] on link "Product Listings" at bounding box center [419, 169] width 158 height 26
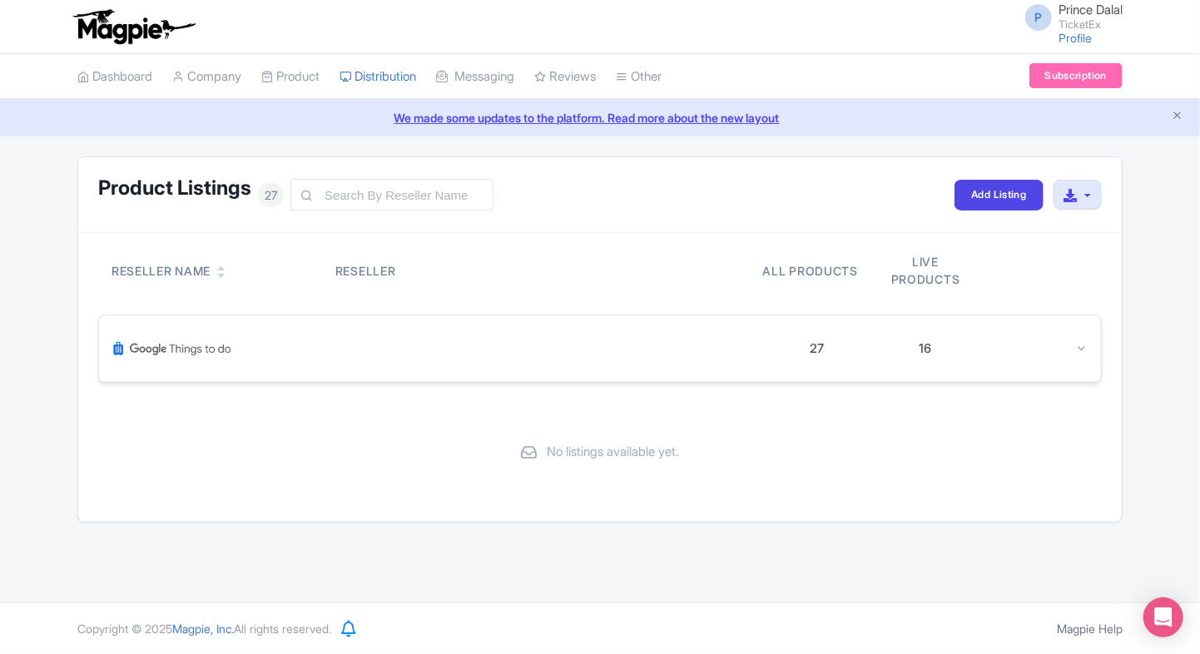
click at [1083, 358] on div "27 16" at bounding box center [600, 348] width 1002 height 67
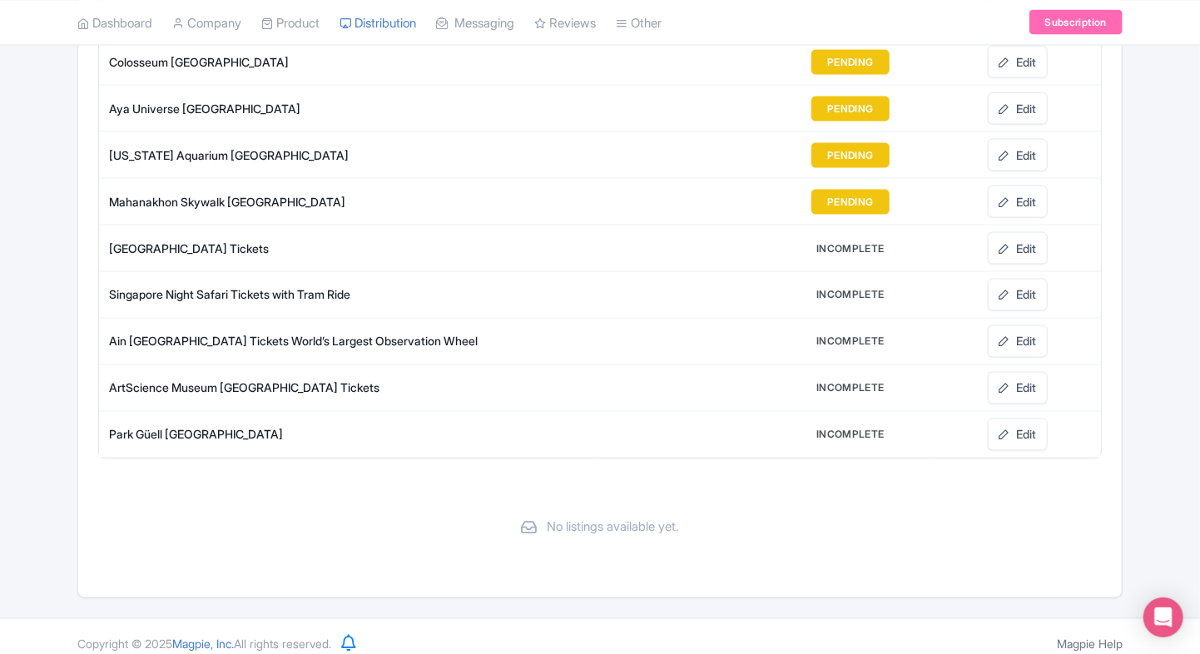
scroll to position [1148, 0]
